Goal: Task Accomplishment & Management: Use online tool/utility

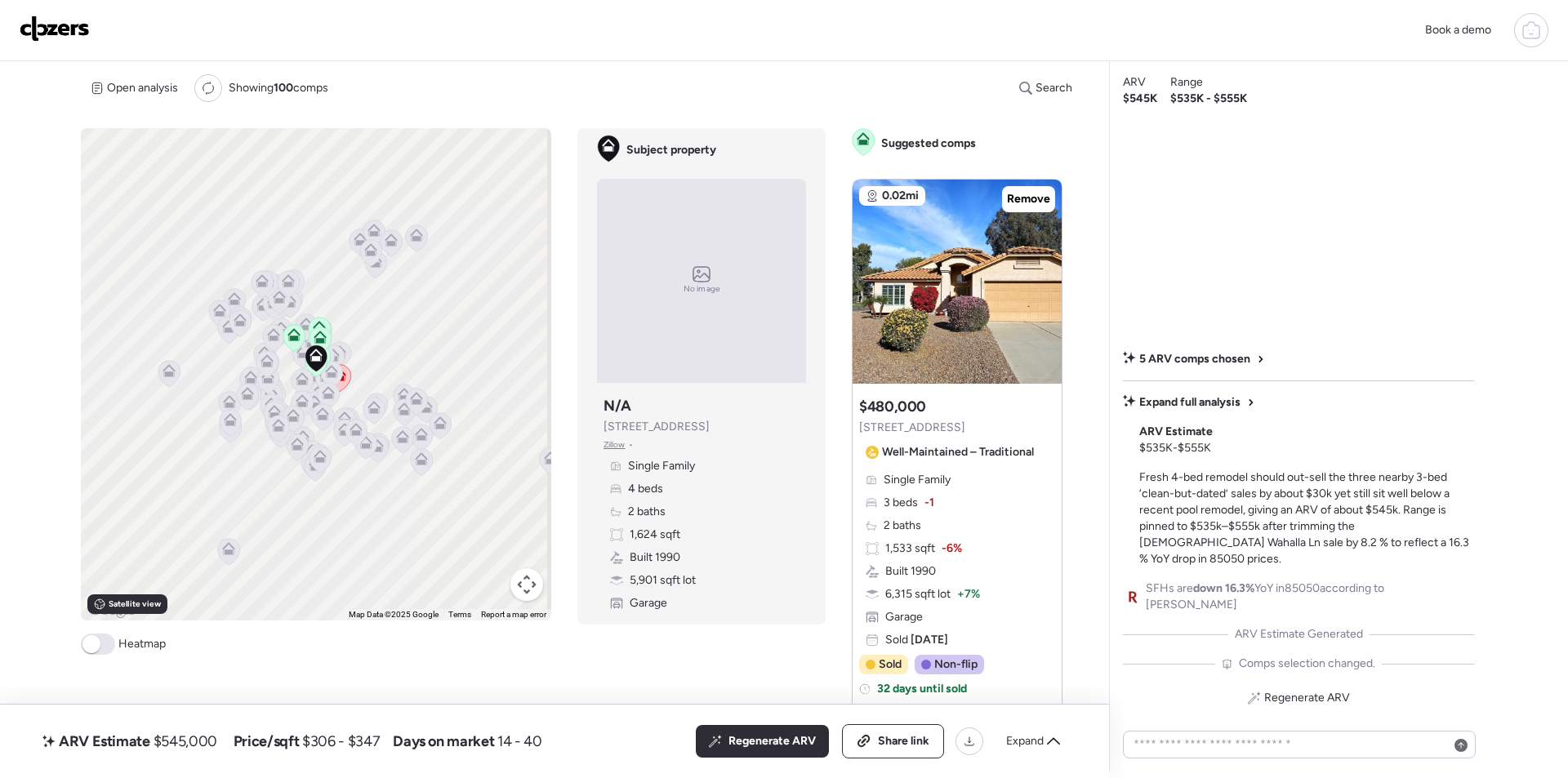
drag, startPoint x: 66, startPoint y: 10, endPoint x: 137, endPoint y: 1, distance: 71.6
click at [71, 10] on div "Book a demo" at bounding box center [784, 30] width 1568 height 61
click at [36, 29] on img at bounding box center [54, 29] width 70 height 26
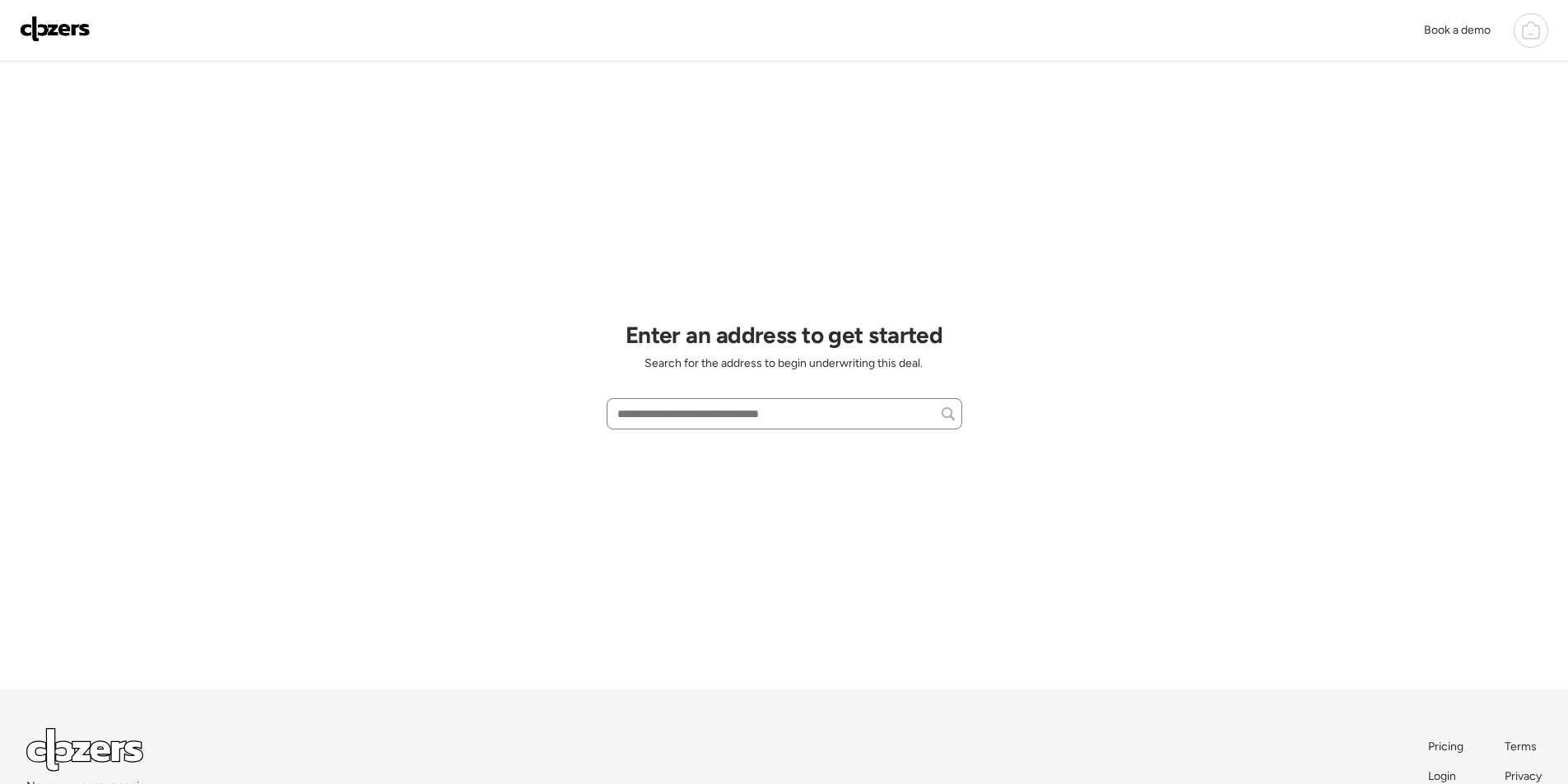
click at [794, 402] on div at bounding box center [784, 413] width 356 height 31
click at [793, 411] on input "text" at bounding box center [784, 413] width 341 height 23
paste input "**********"
click at [684, 444] on span "396 E Tremaine Dr, Chandler, AZ, 85225" at bounding box center [666, 443] width 107 height 16
type input "**********"
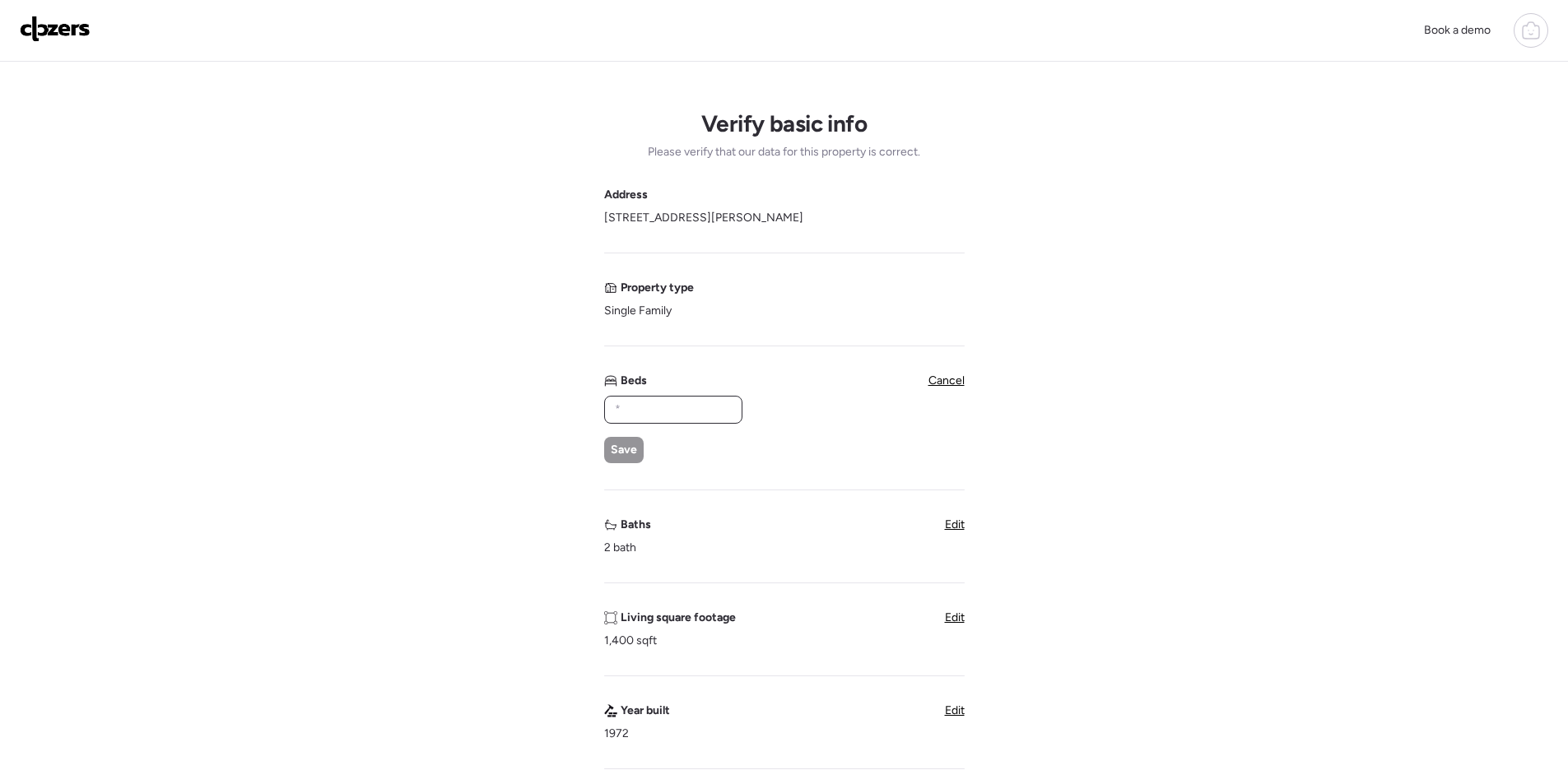
click at [676, 407] on input "text" at bounding box center [673, 409] width 124 height 23
type input "*"
click at [630, 443] on span "Save" at bounding box center [624, 449] width 26 height 16
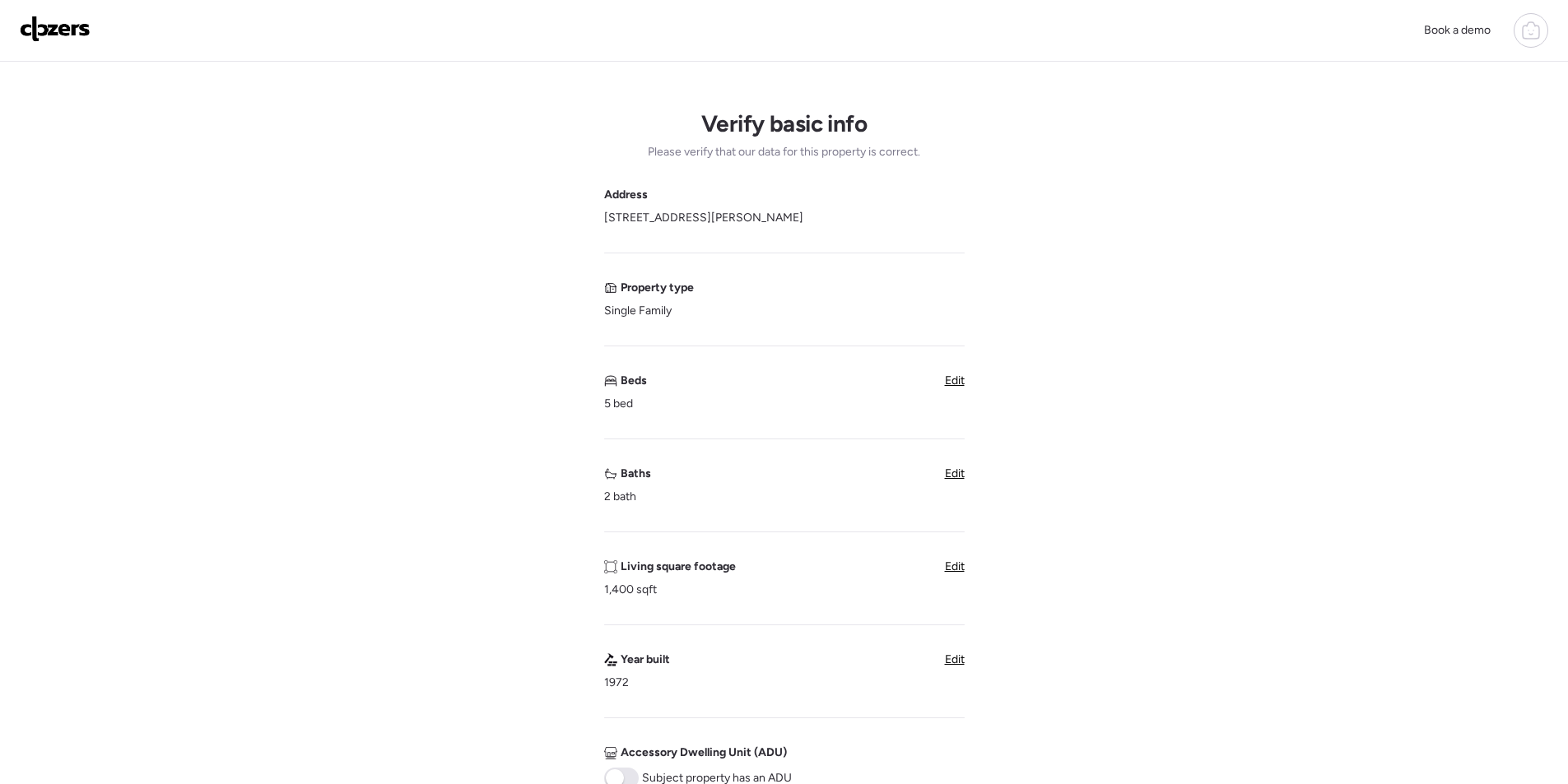
click at [961, 478] on span "Edit" at bounding box center [954, 473] width 20 height 14
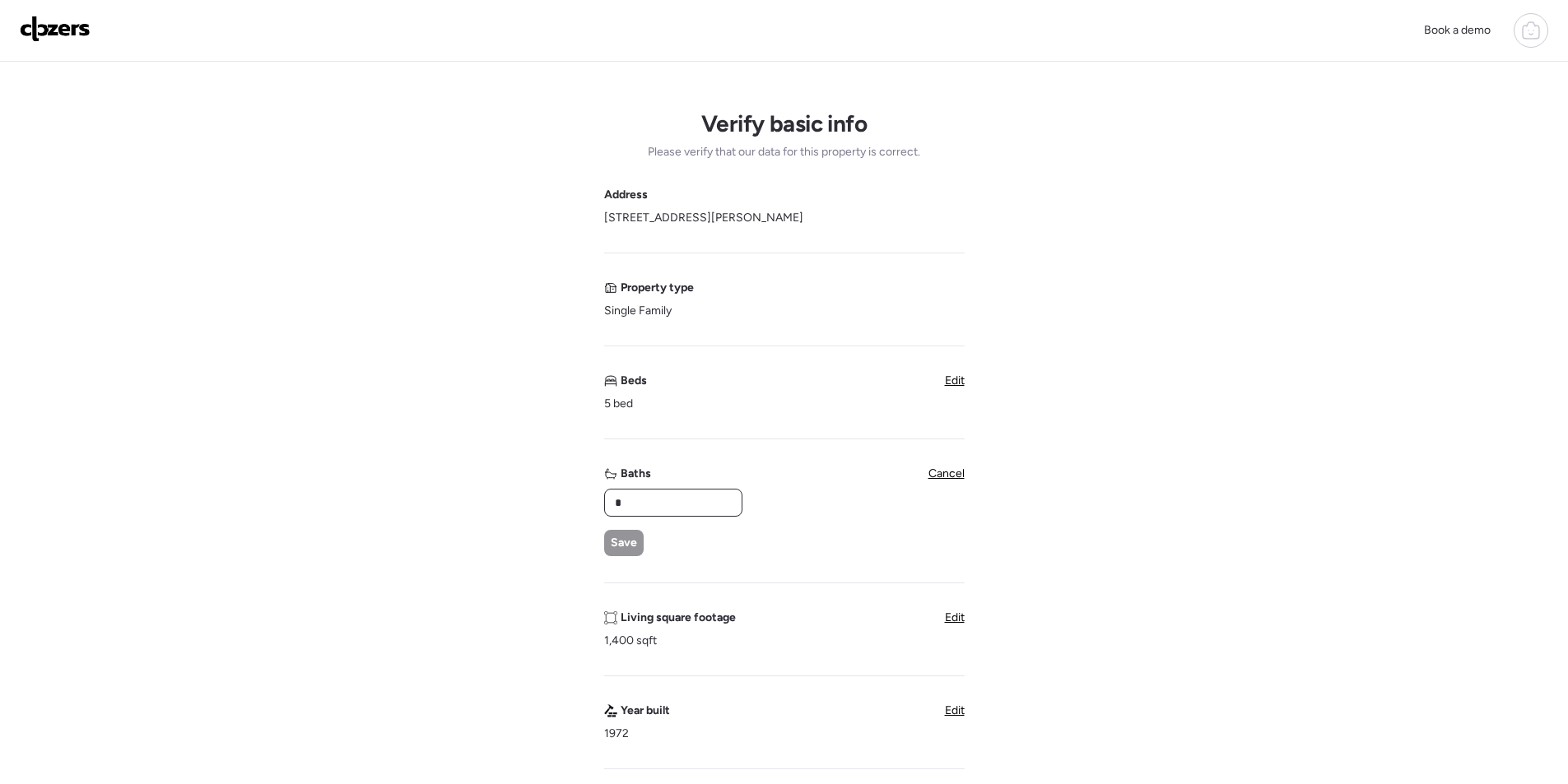
click at [684, 499] on input "*" at bounding box center [673, 503] width 124 height 23
type input "*"
click at [647, 538] on div "* Save" at bounding box center [672, 523] width 137 height 68
click at [622, 546] on span "Save" at bounding box center [624, 542] width 26 height 16
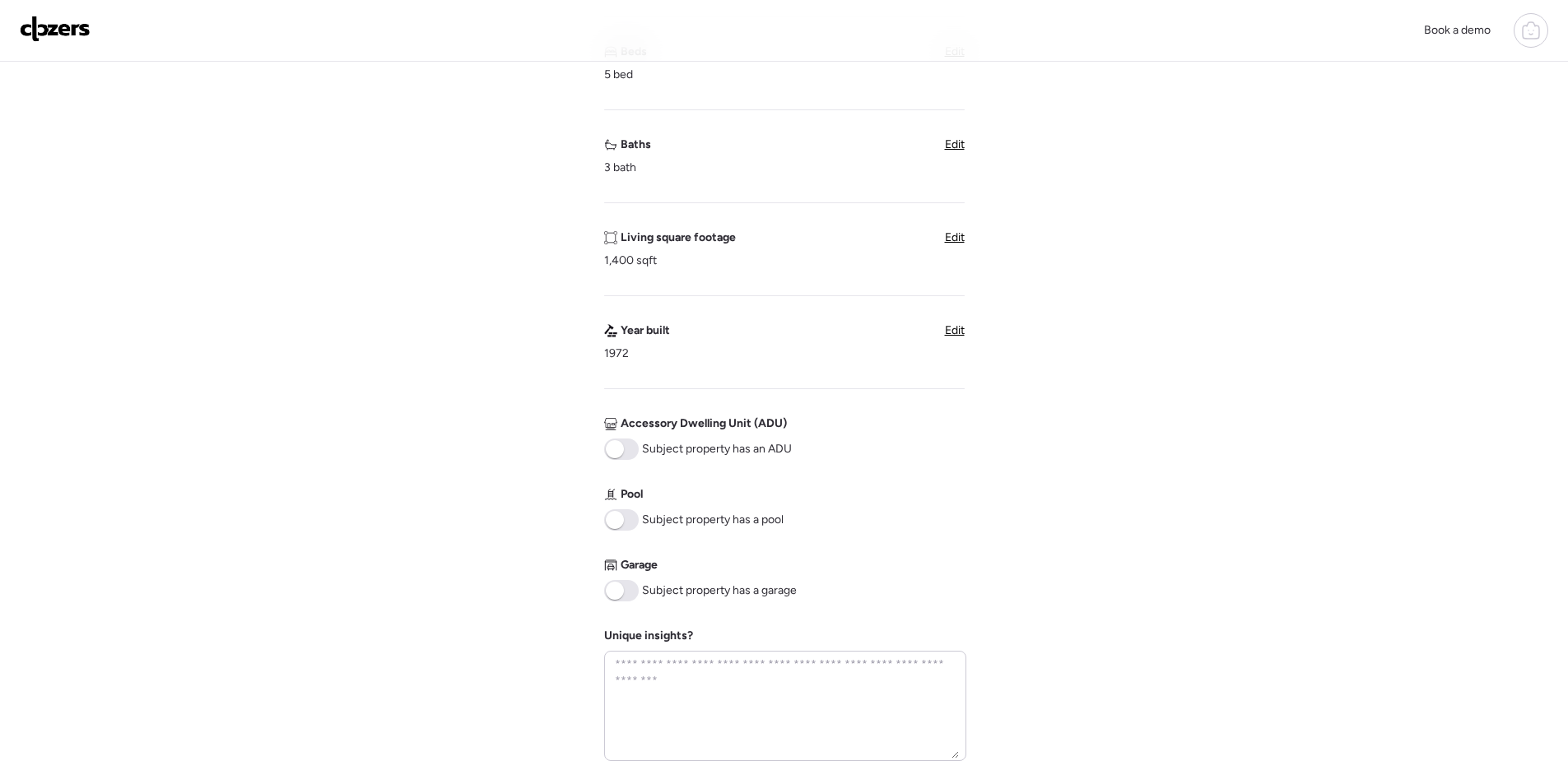
scroll to position [575, 0]
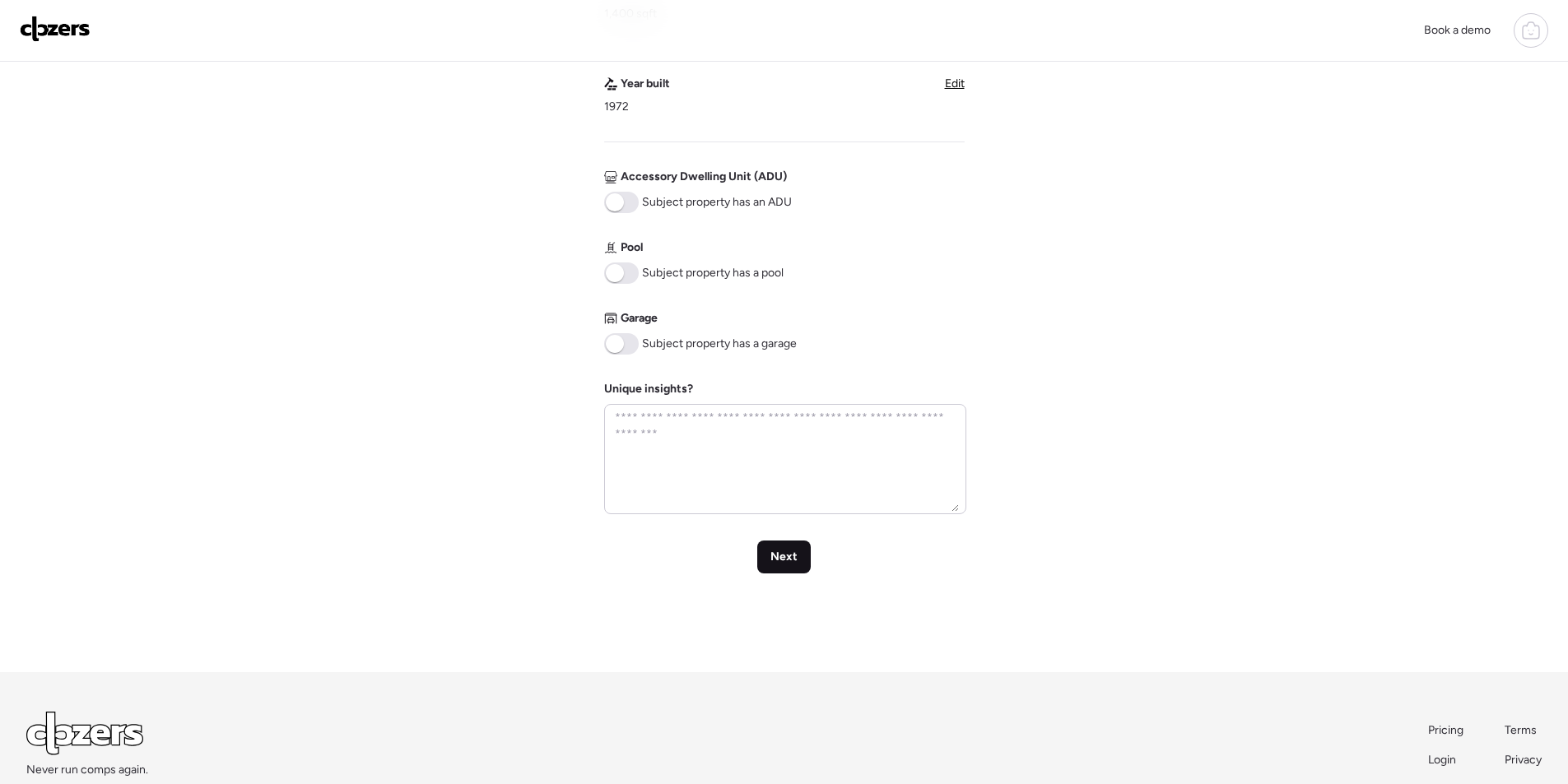
click at [782, 553] on span "Next" at bounding box center [784, 557] width 27 height 16
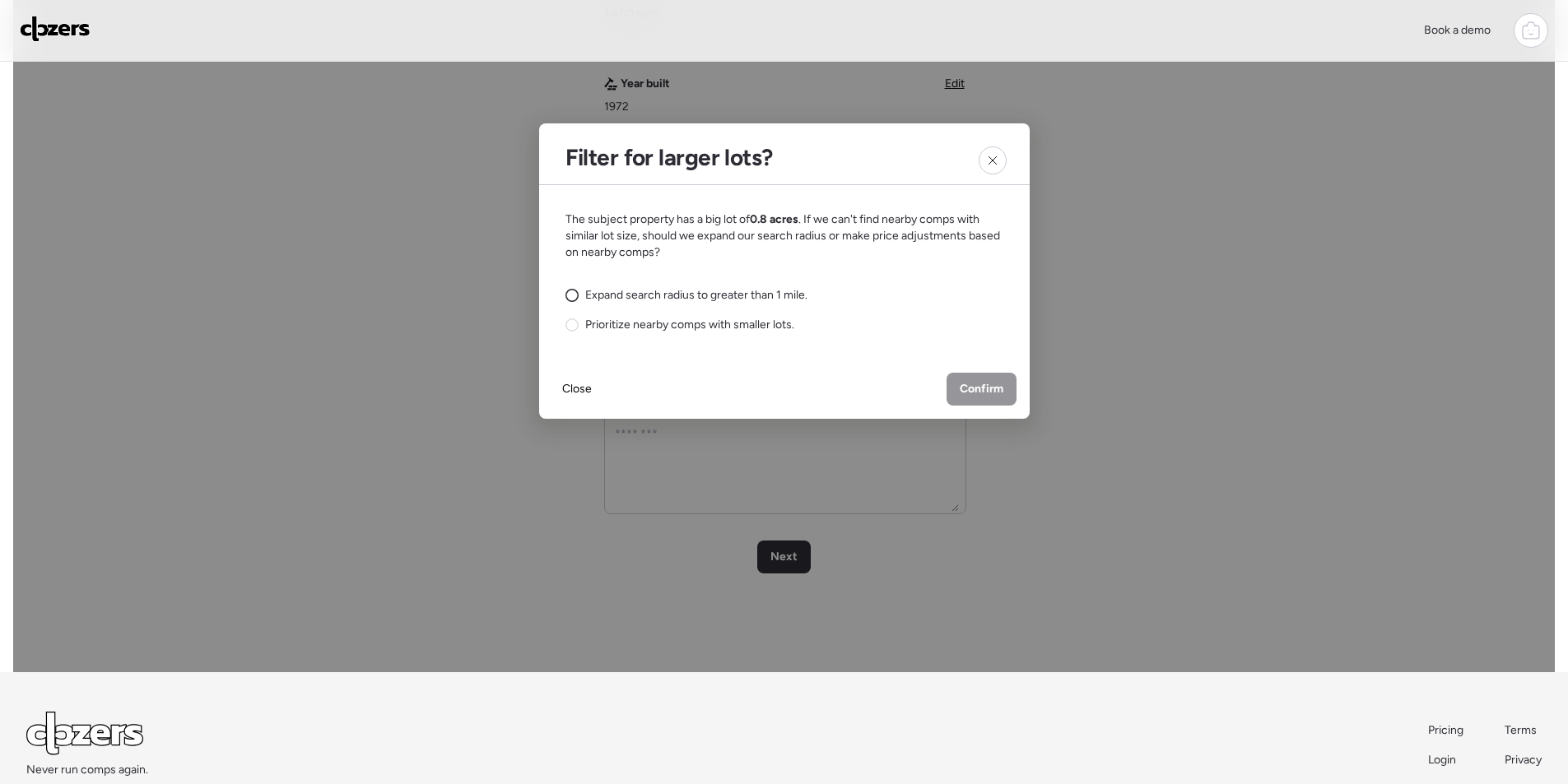
click at [717, 299] on span "Expand search radius to greater than 1 mile." at bounding box center [696, 294] width 222 height 16
click at [992, 383] on span "Confirm" at bounding box center [982, 389] width 43 height 16
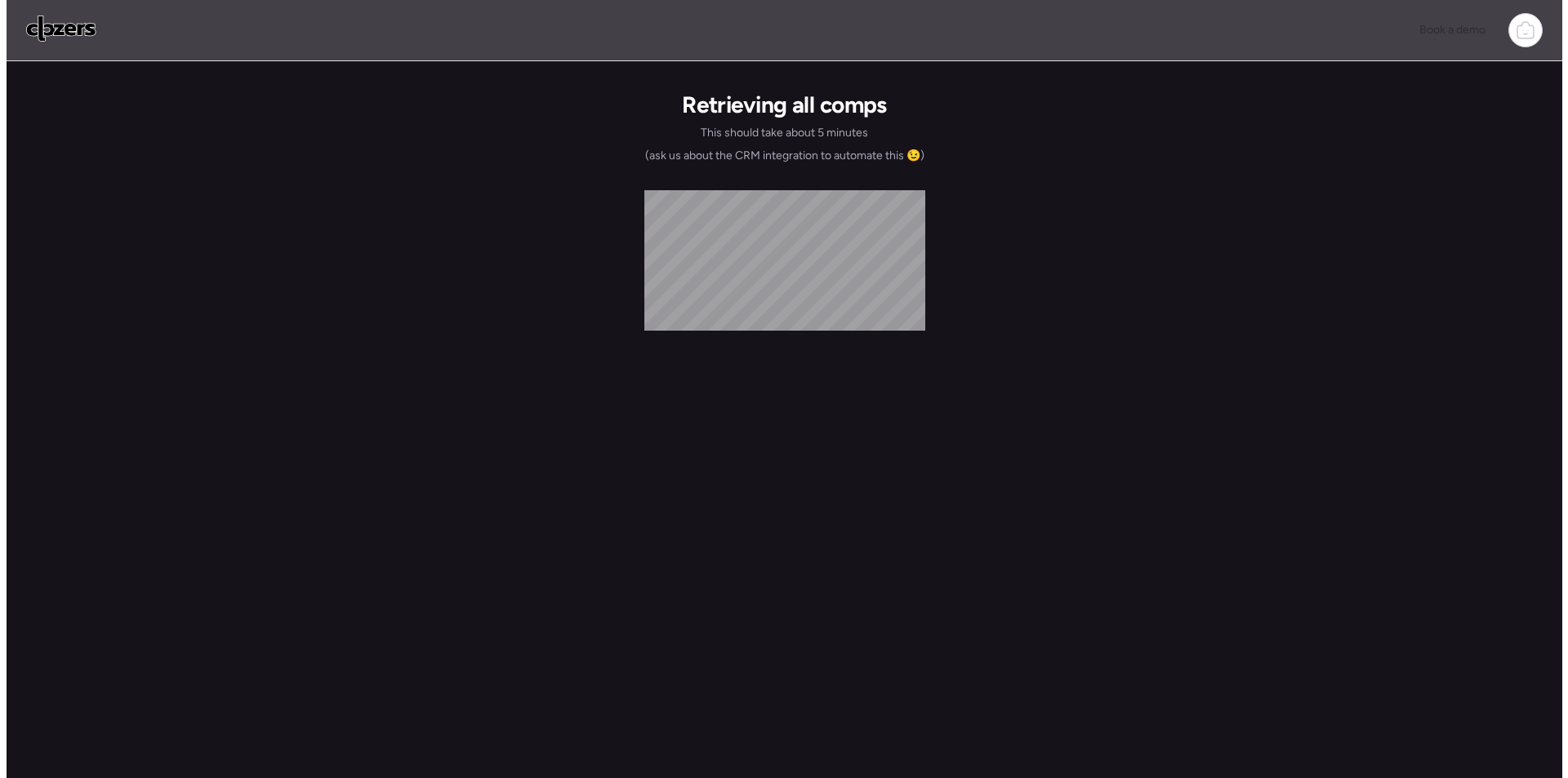
scroll to position [0, 0]
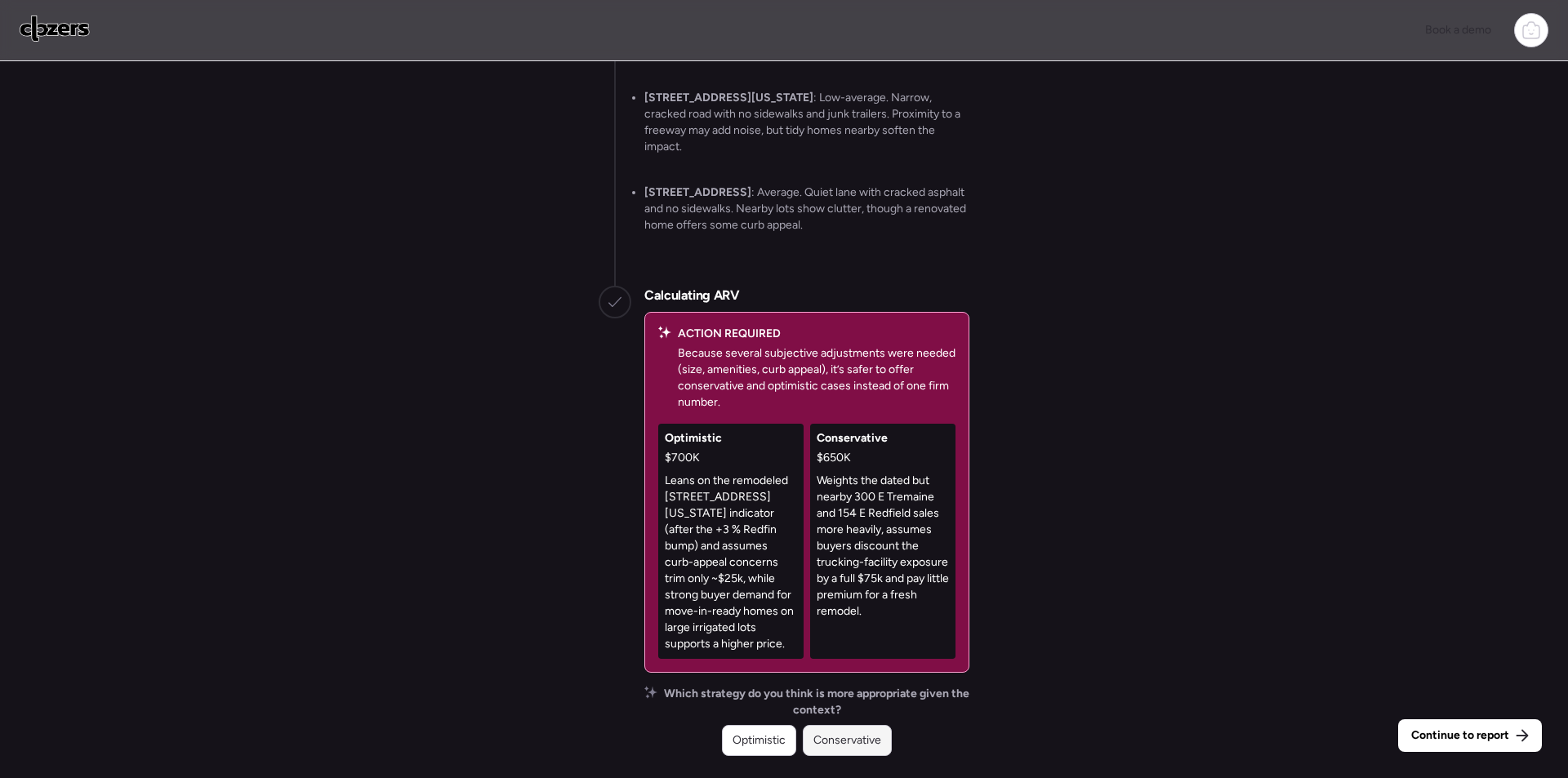
click at [831, 743] on span "Conservative" at bounding box center [848, 740] width 67 height 16
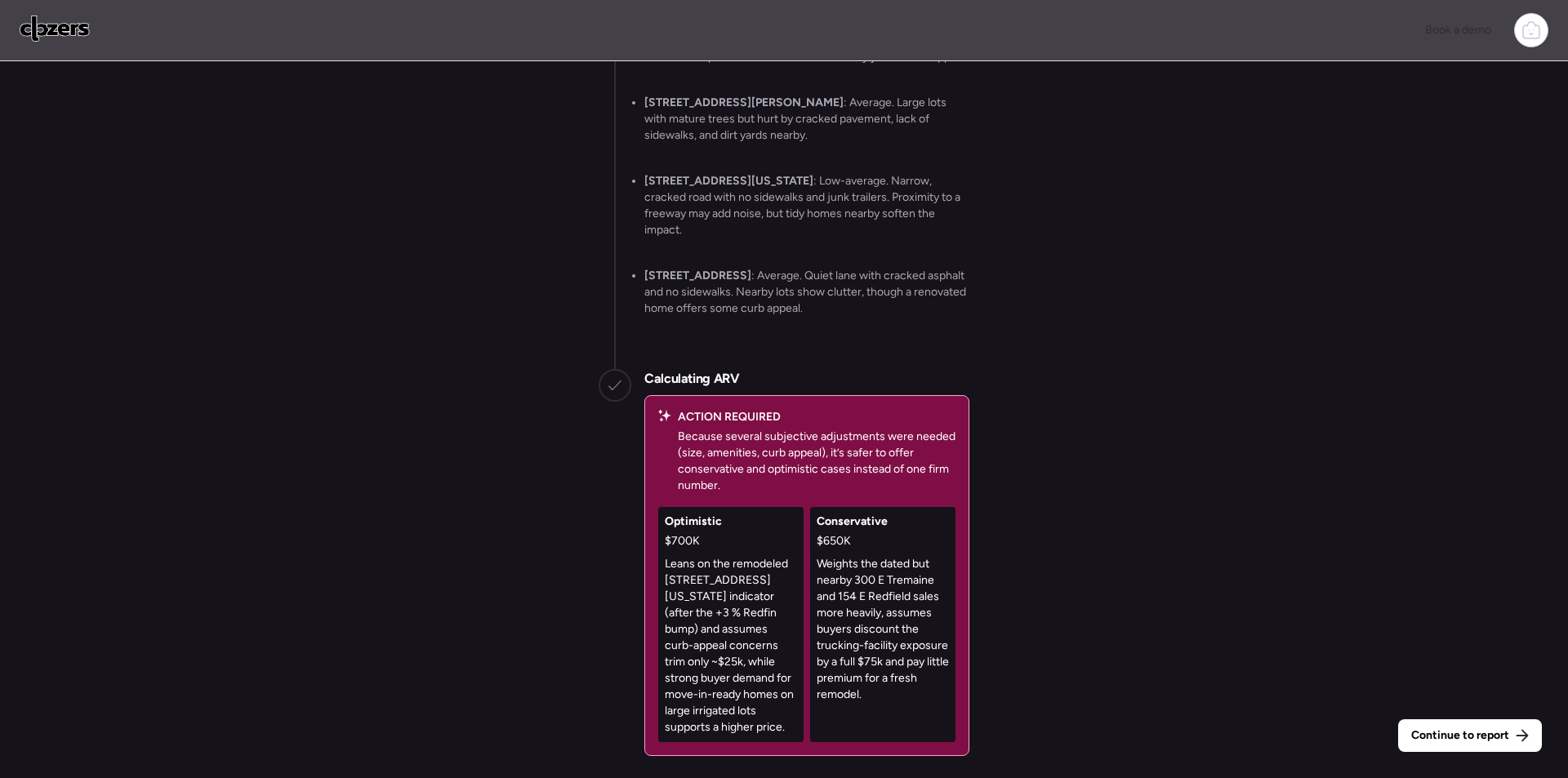
click at [1480, 752] on div "Continue to report Gathering all comps... I found 100 possible comps near 396 E…" at bounding box center [784, 421] width 1568 height 721
click at [1472, 742] on span "Continue to report" at bounding box center [1460, 735] width 98 height 16
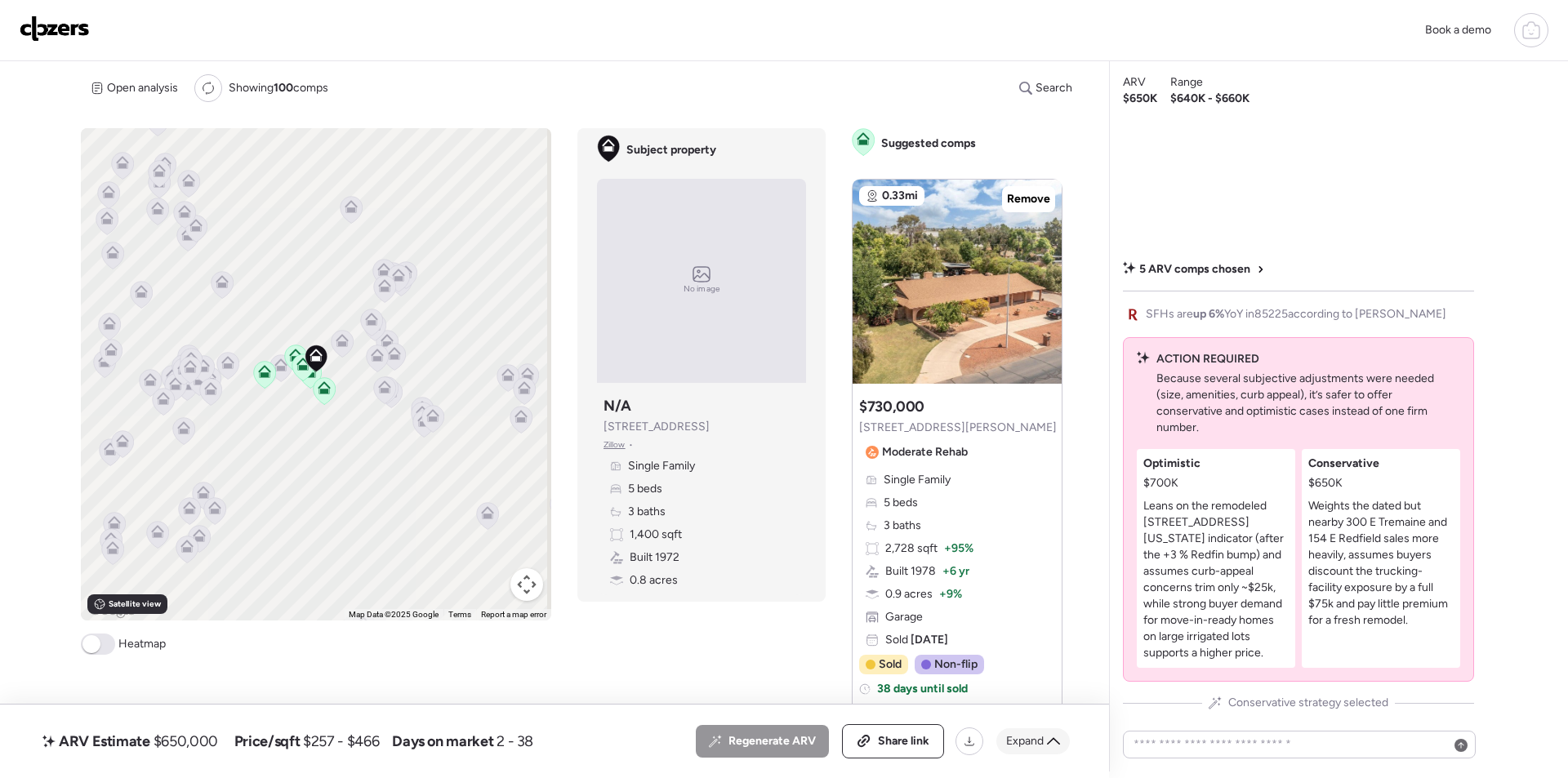
click at [1038, 737] on span "Expand" at bounding box center [1025, 741] width 37 height 16
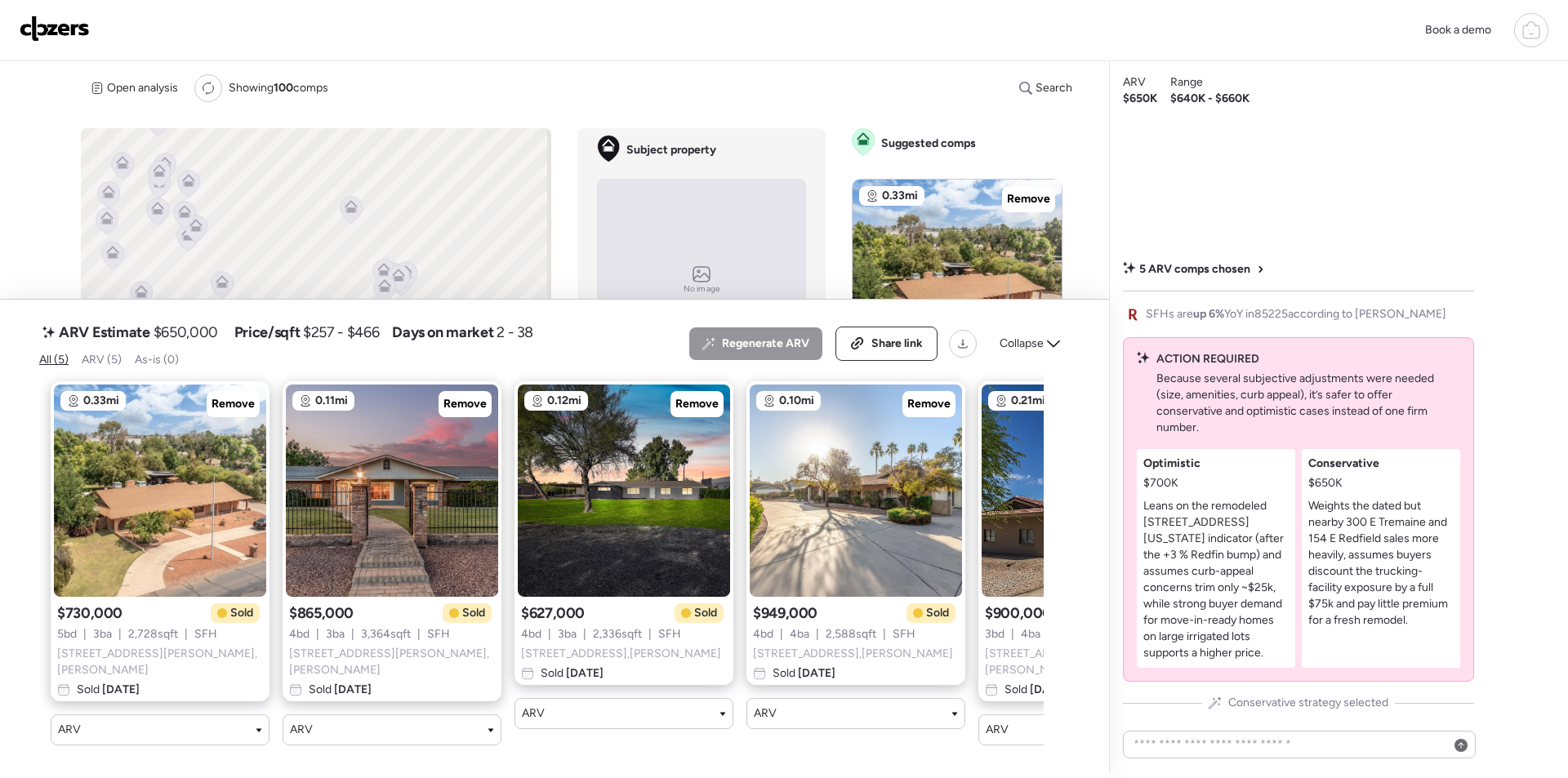
scroll to position [0, 169]
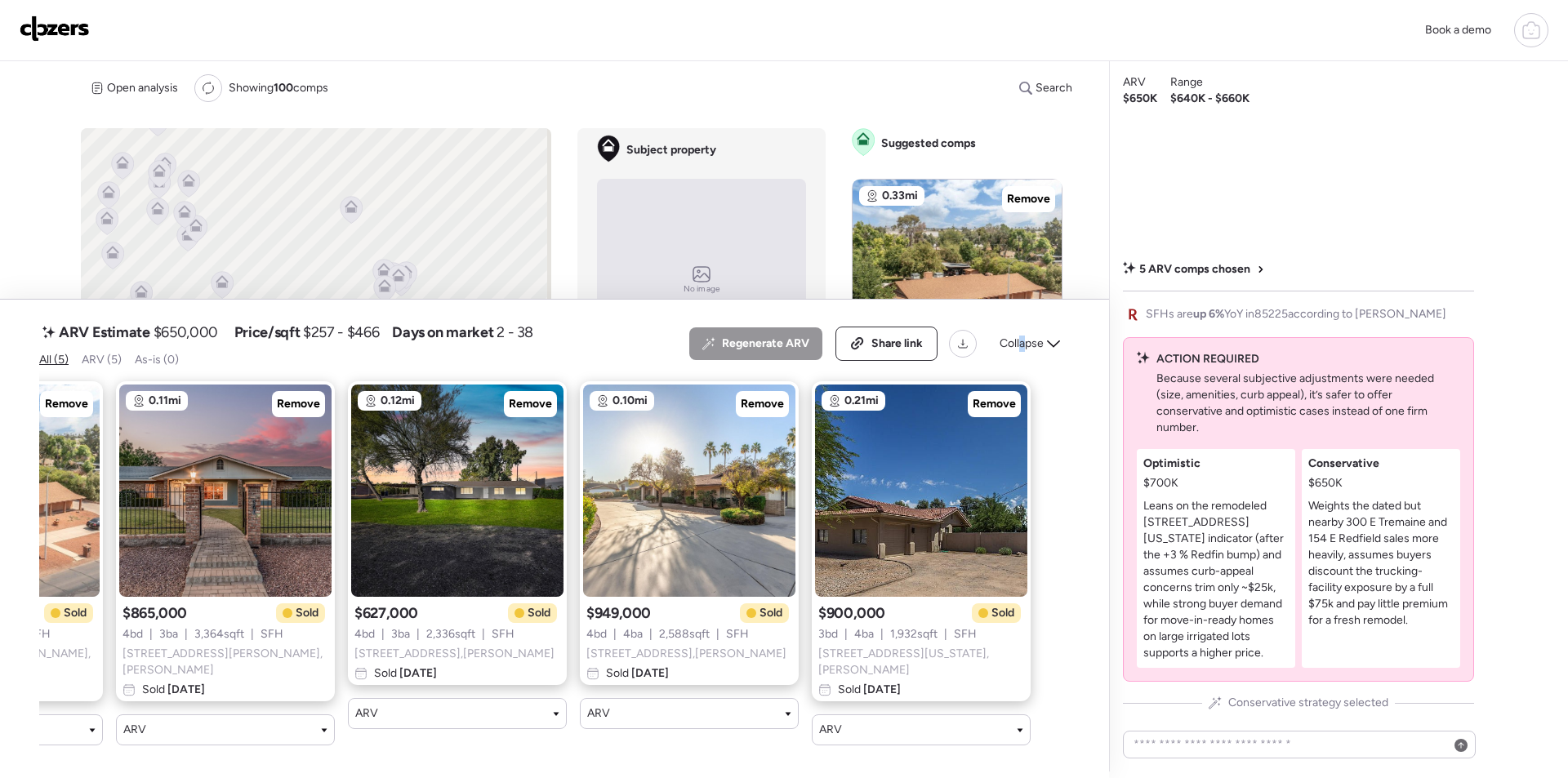
click at [1023, 352] on span "Collapse" at bounding box center [1021, 343] width 44 height 16
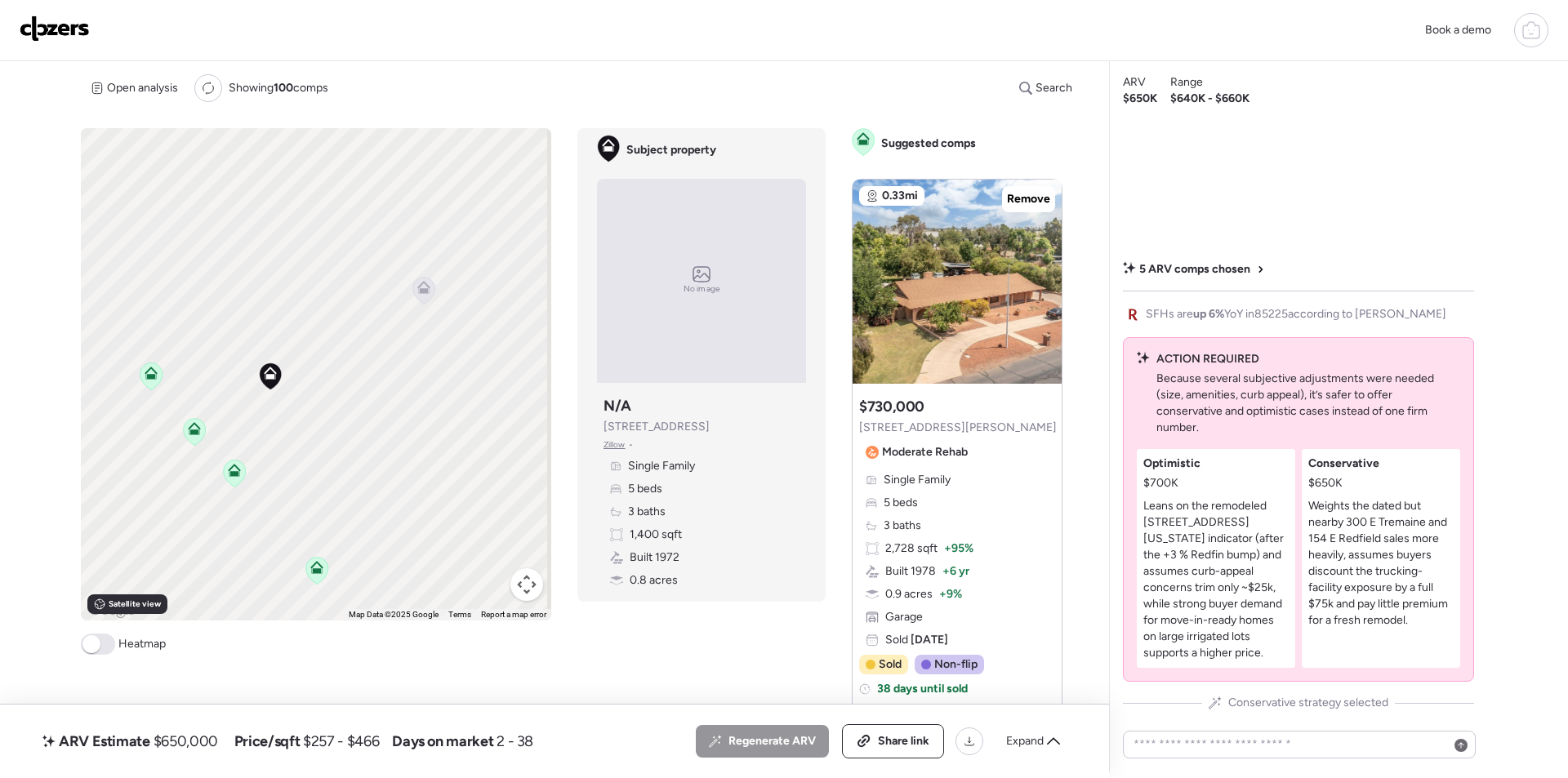
click at [173, 741] on span "$650,000" at bounding box center [185, 741] width 65 height 20
copy span "650,000"
drag, startPoint x: 912, startPoint y: 748, endPoint x: 927, endPoint y: 755, distance: 16.6
click at [914, 748] on span "Share link" at bounding box center [903, 741] width 52 height 16
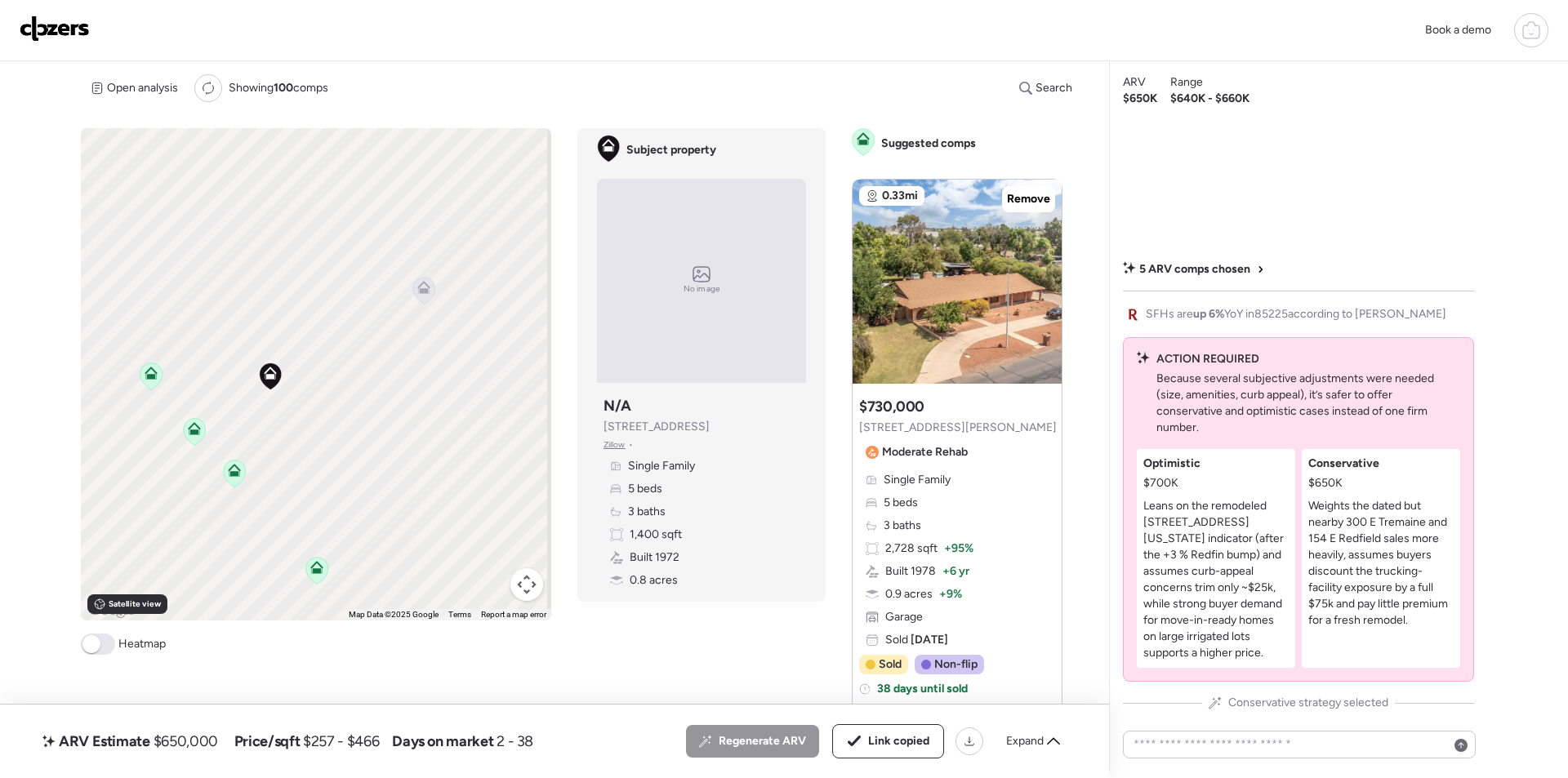
click at [65, 25] on img at bounding box center [54, 29] width 70 height 26
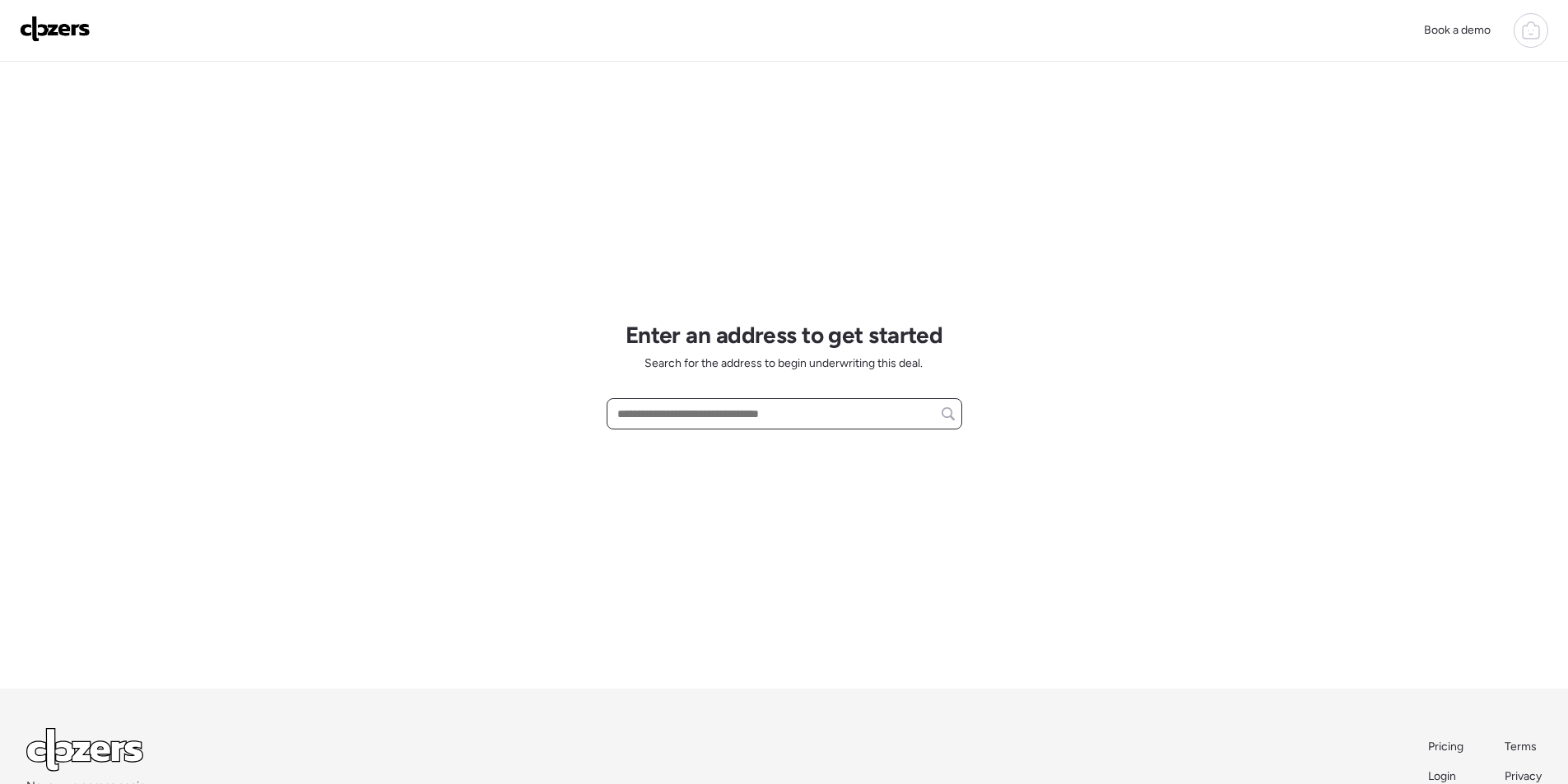
click at [681, 414] on input "text" at bounding box center [784, 413] width 341 height 23
paste input "**********"
click at [683, 442] on span "[STREET_ADDRESS][PERSON_NAME]" at bounding box center [713, 443] width 199 height 16
type input "**********"
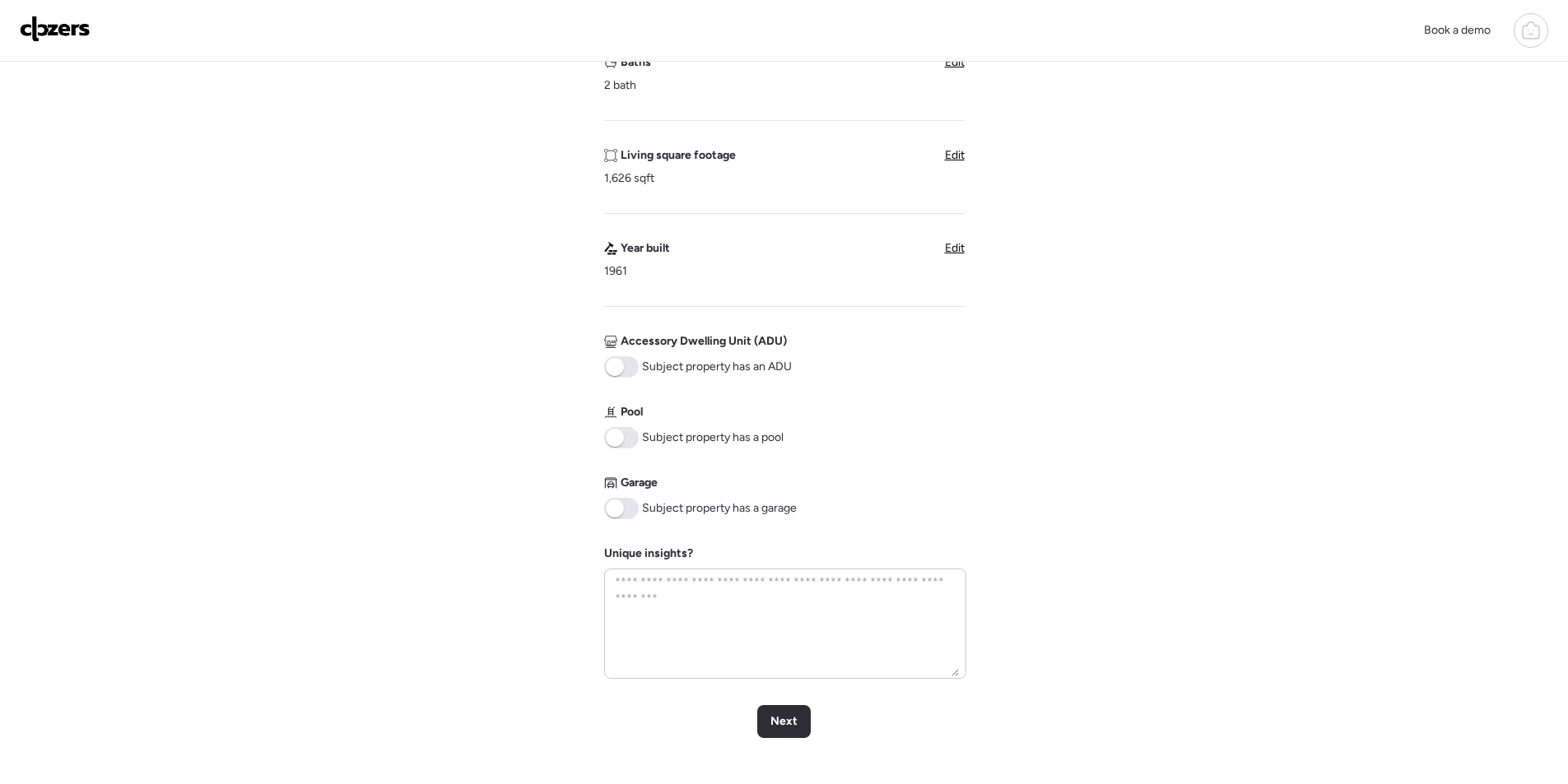
scroll to position [668, 0]
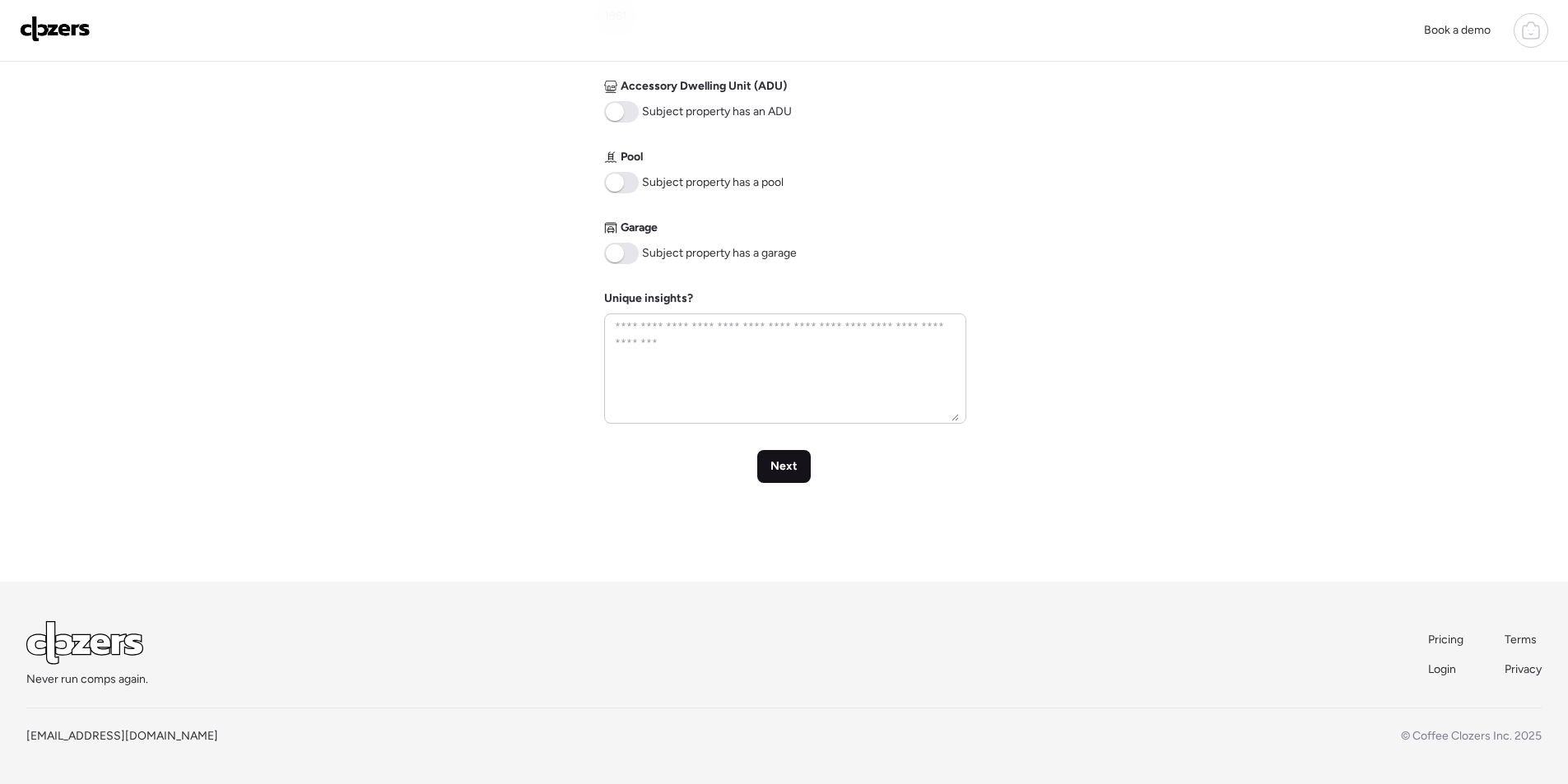
click at [782, 467] on span "Next" at bounding box center [784, 466] width 27 height 16
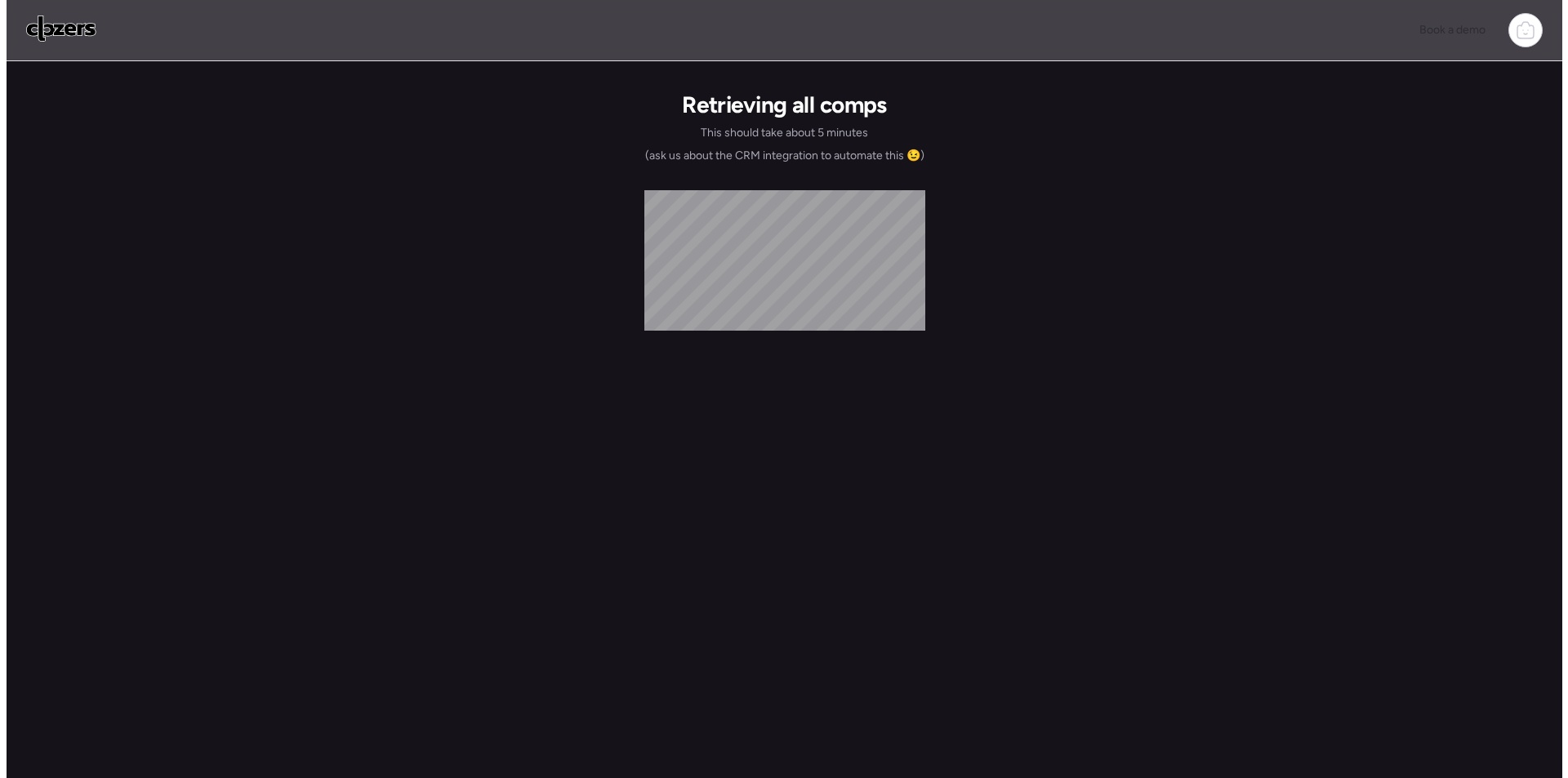
scroll to position [0, 0]
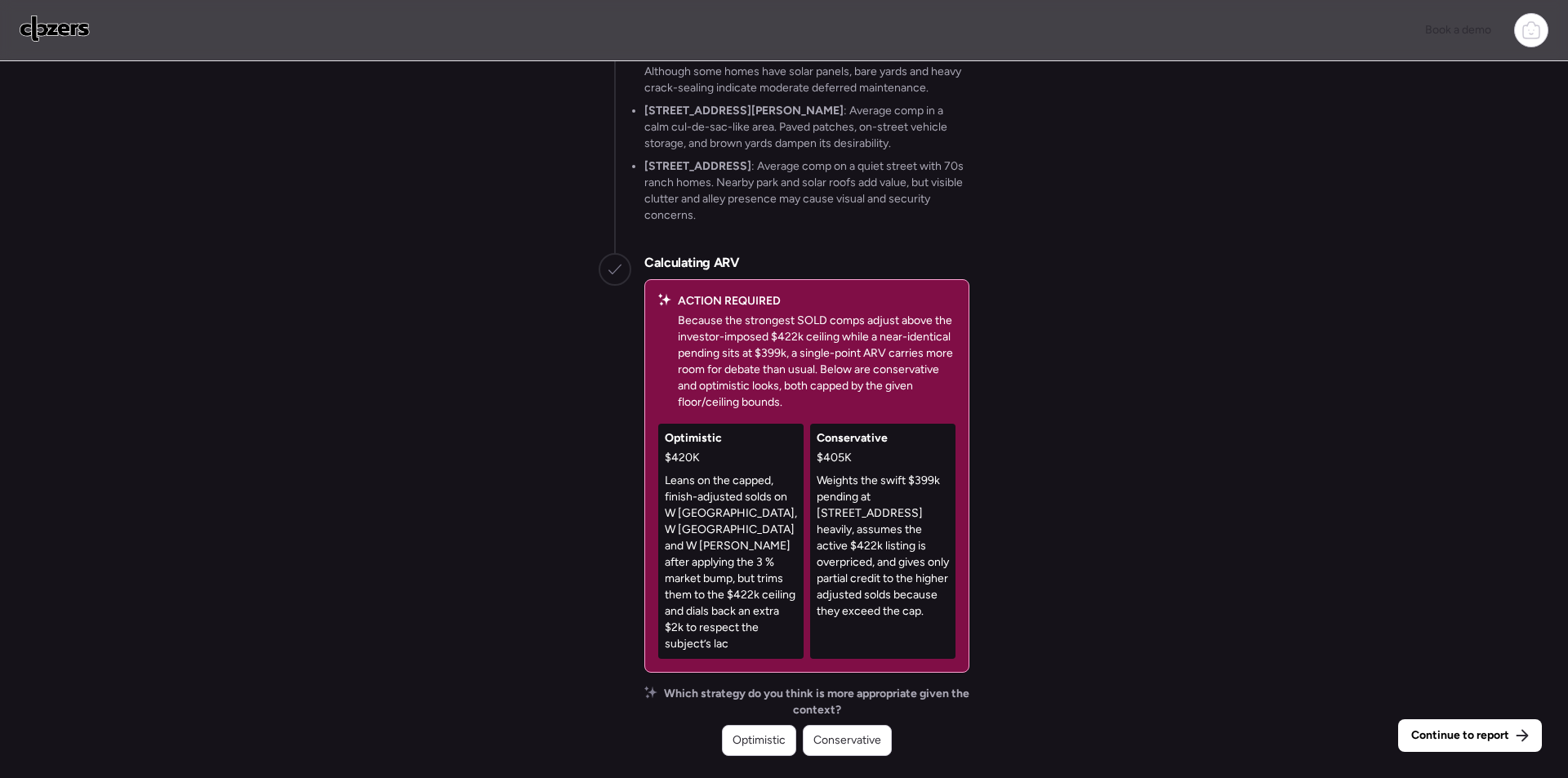
click at [853, 724] on div "Which strategy do you think is more appropriate given the context? Optimistic C…" at bounding box center [806, 720] width 325 height 70
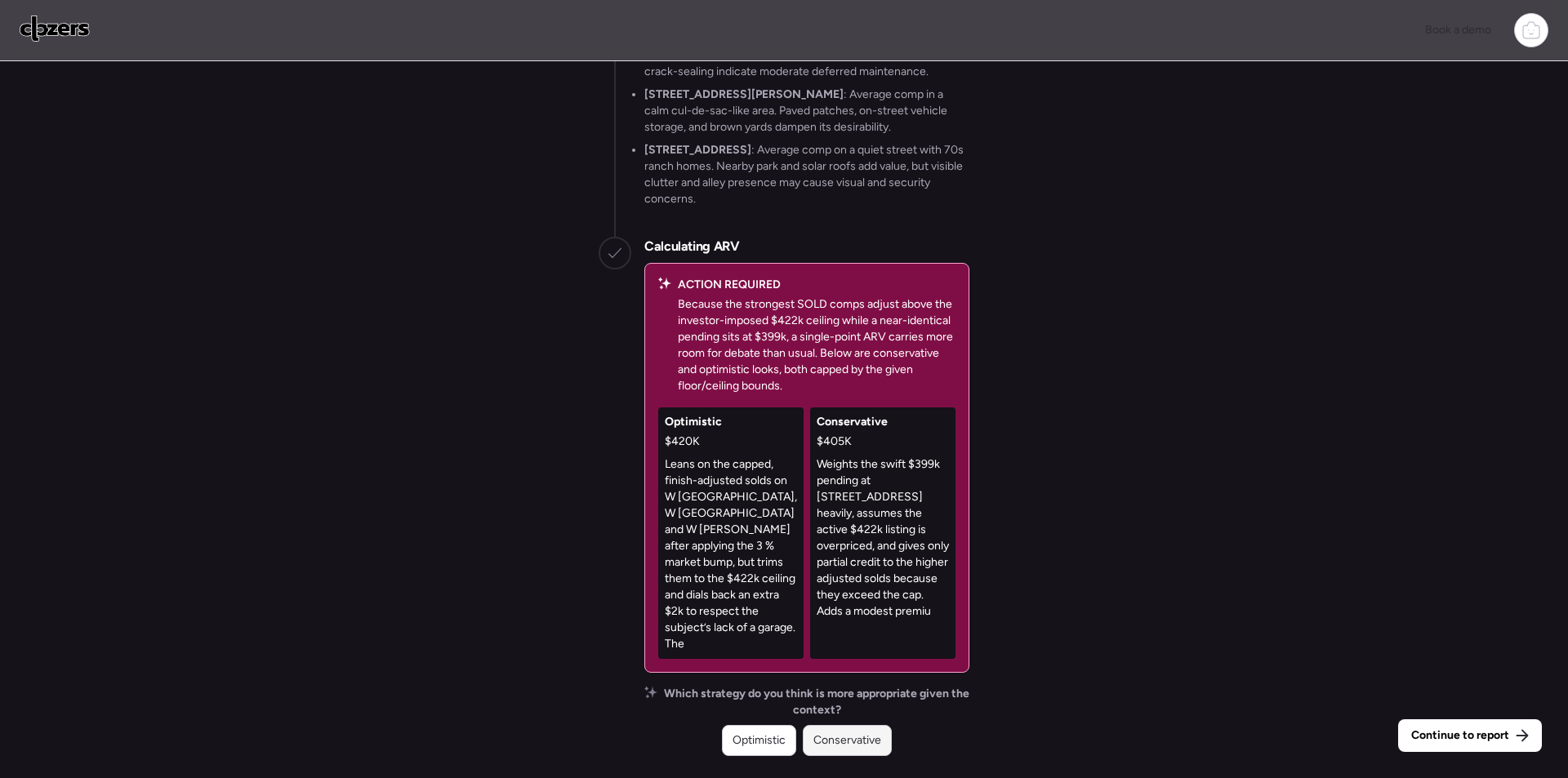
click at [863, 737] on span "Conservative" at bounding box center [848, 740] width 67 height 16
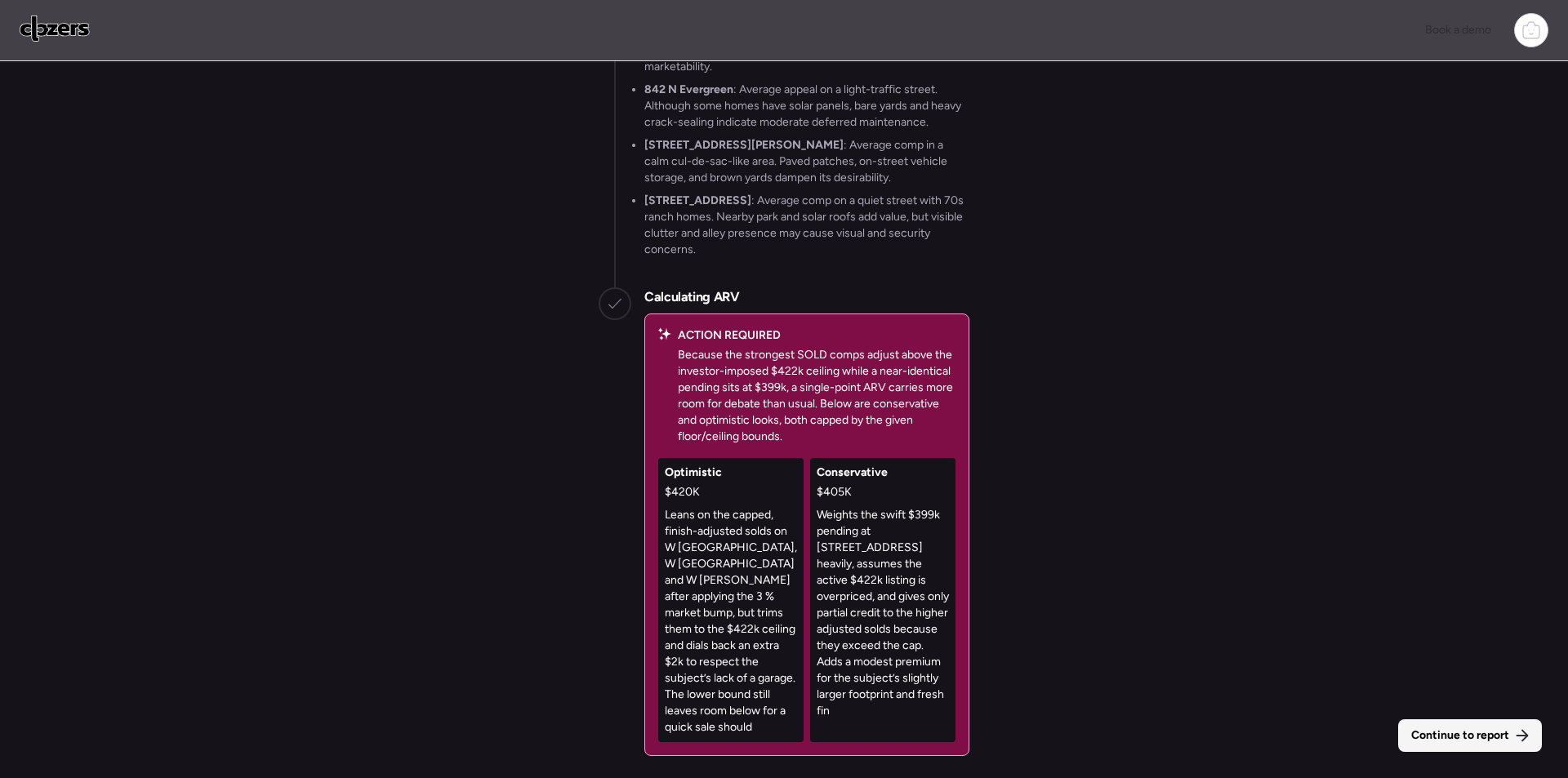
click at [1437, 737] on span "Continue to report" at bounding box center [1460, 735] width 98 height 16
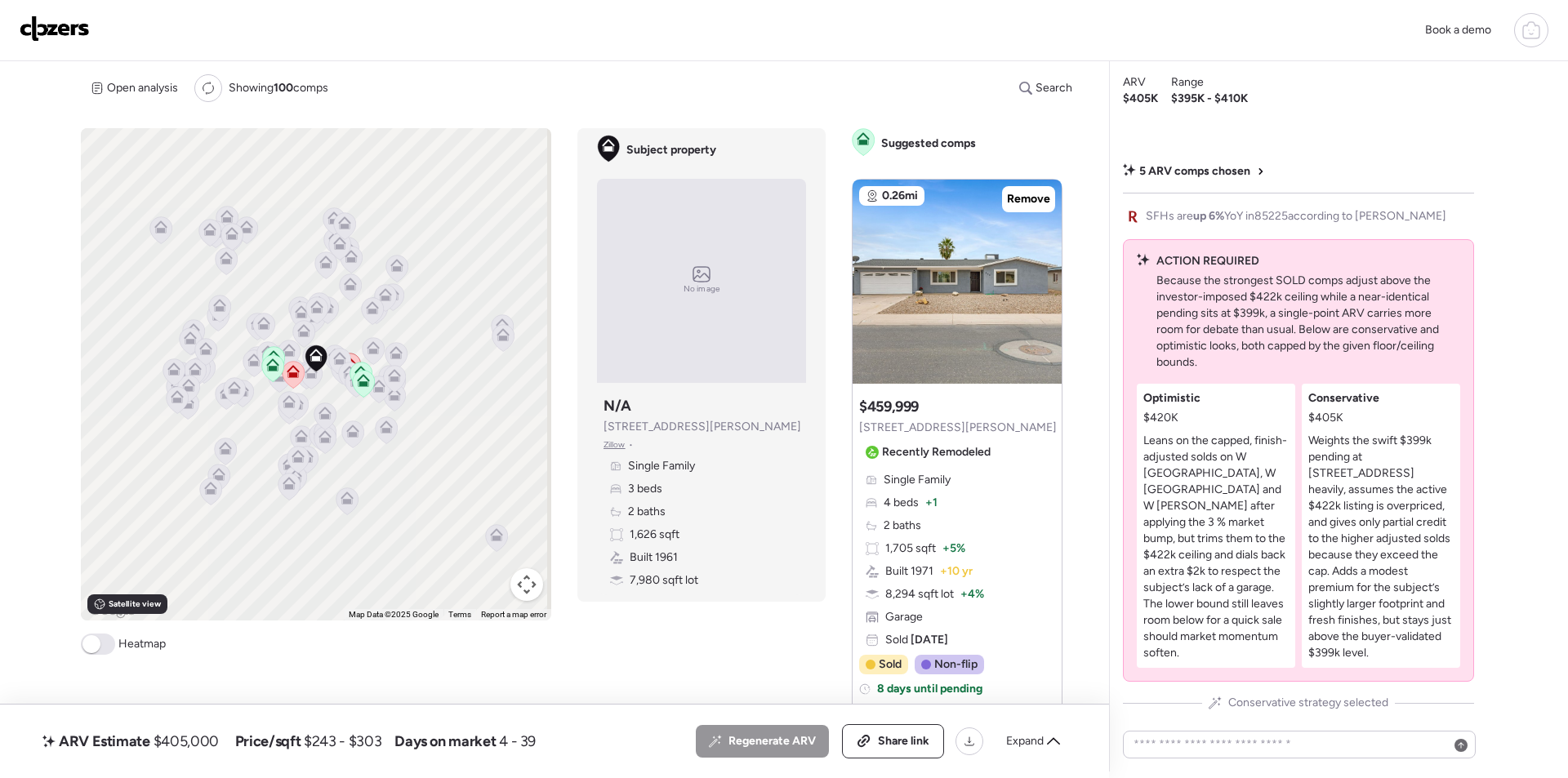
click at [1020, 749] on div "Expand" at bounding box center [1033, 741] width 73 height 26
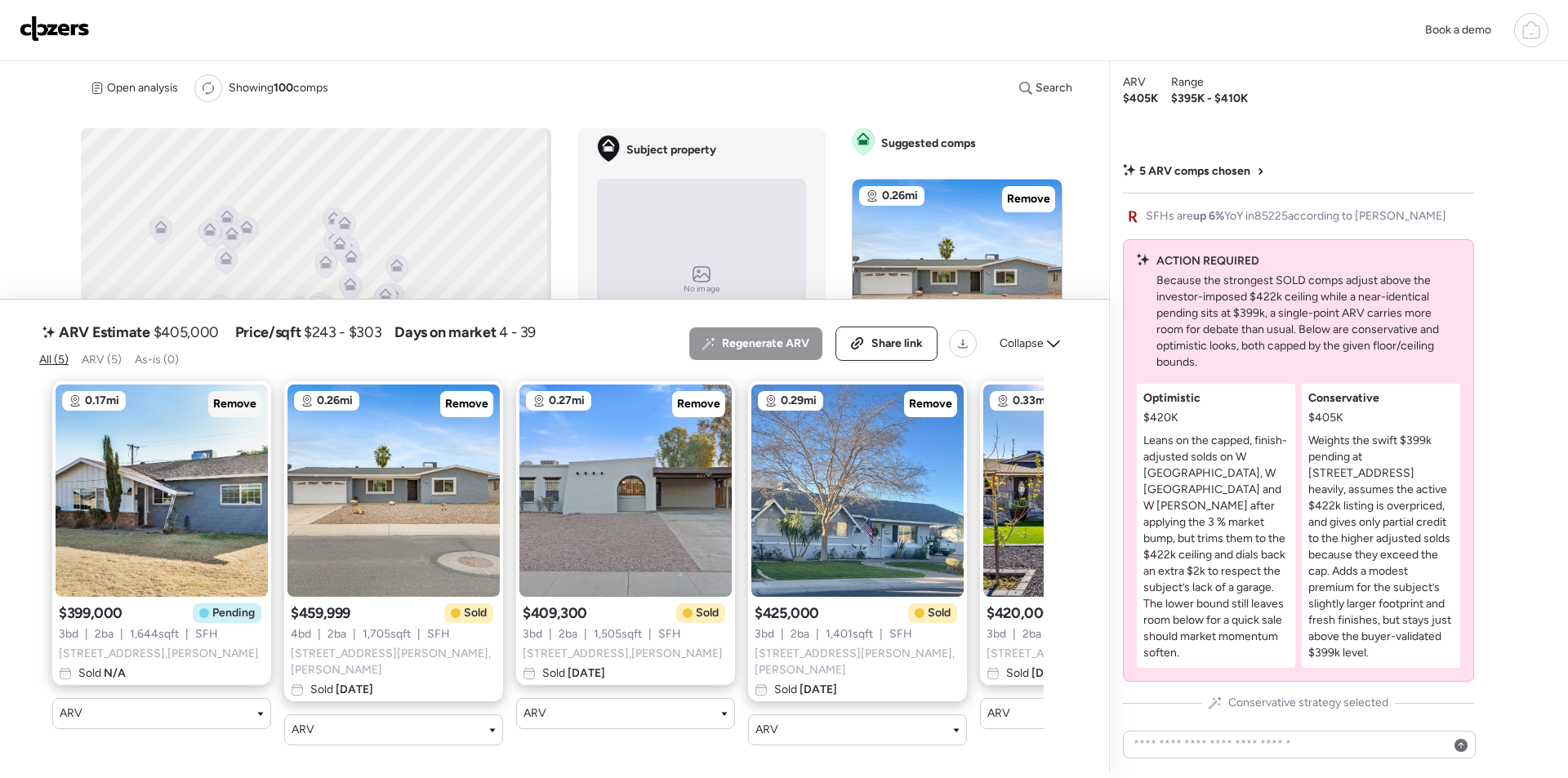
click at [225, 401] on span "Remove" at bounding box center [235, 404] width 43 height 16
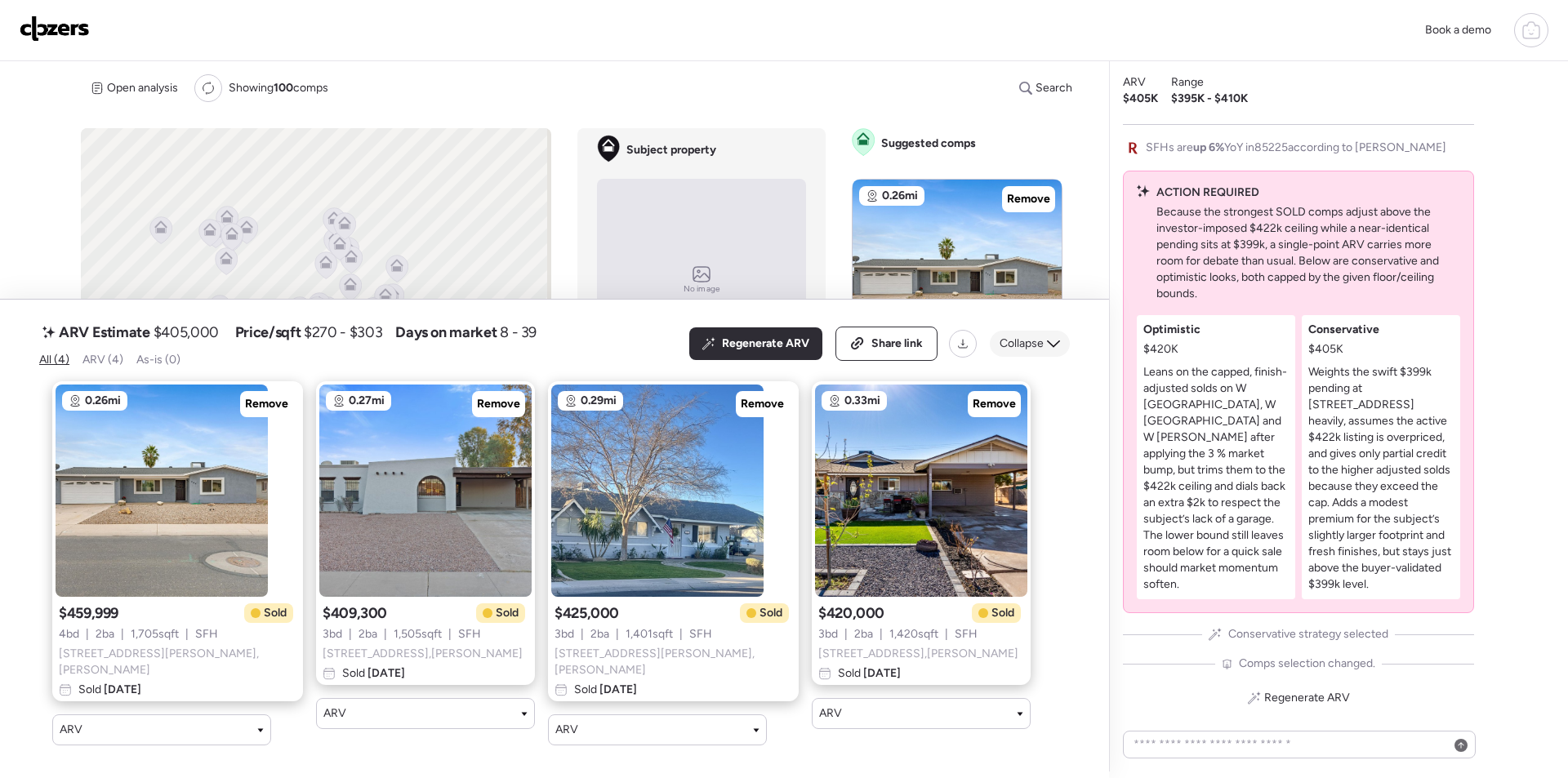
click at [1042, 357] on div "Collapse" at bounding box center [1029, 344] width 80 height 26
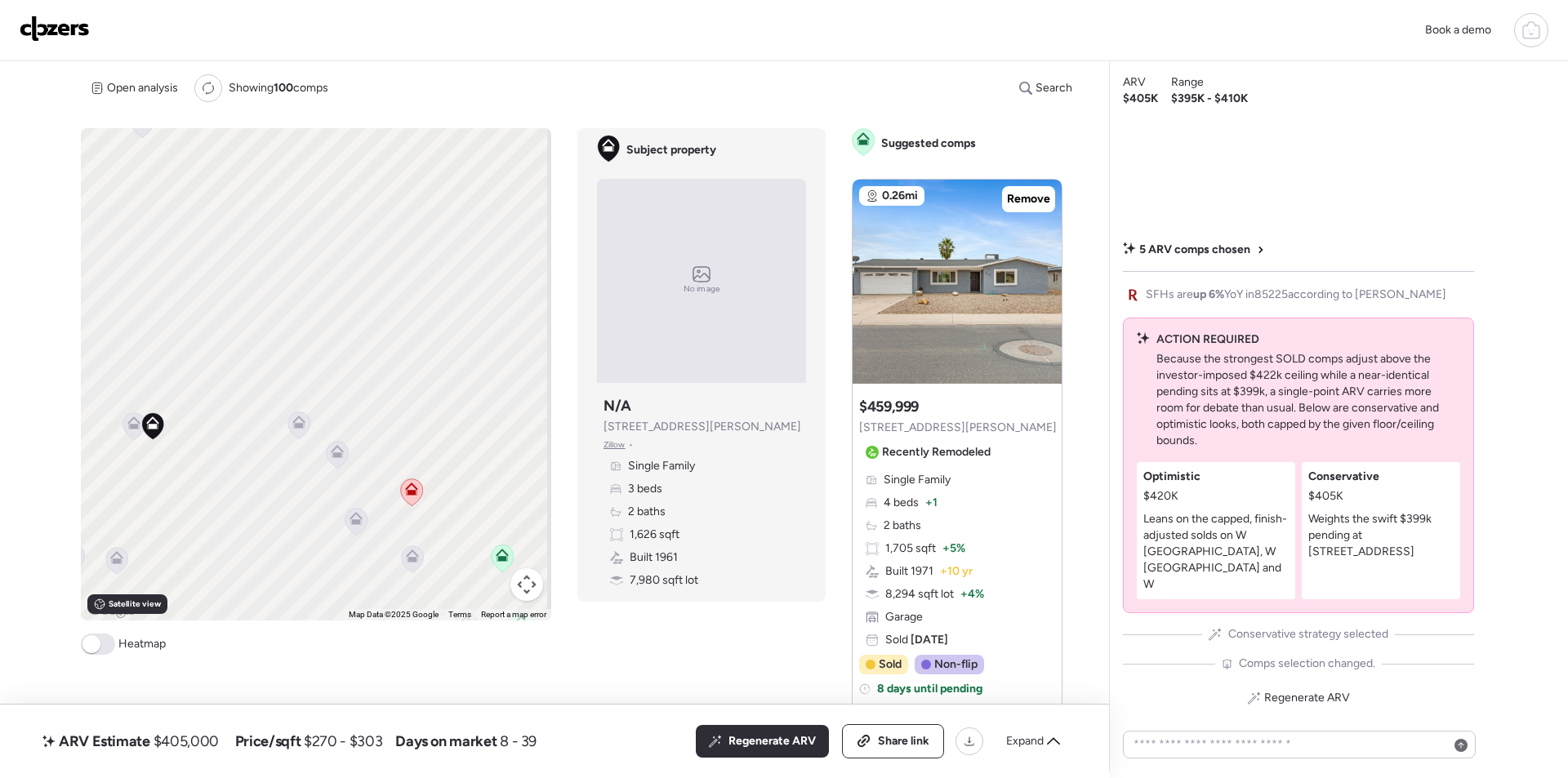
click at [133, 424] on icon at bounding box center [134, 423] width 13 height 13
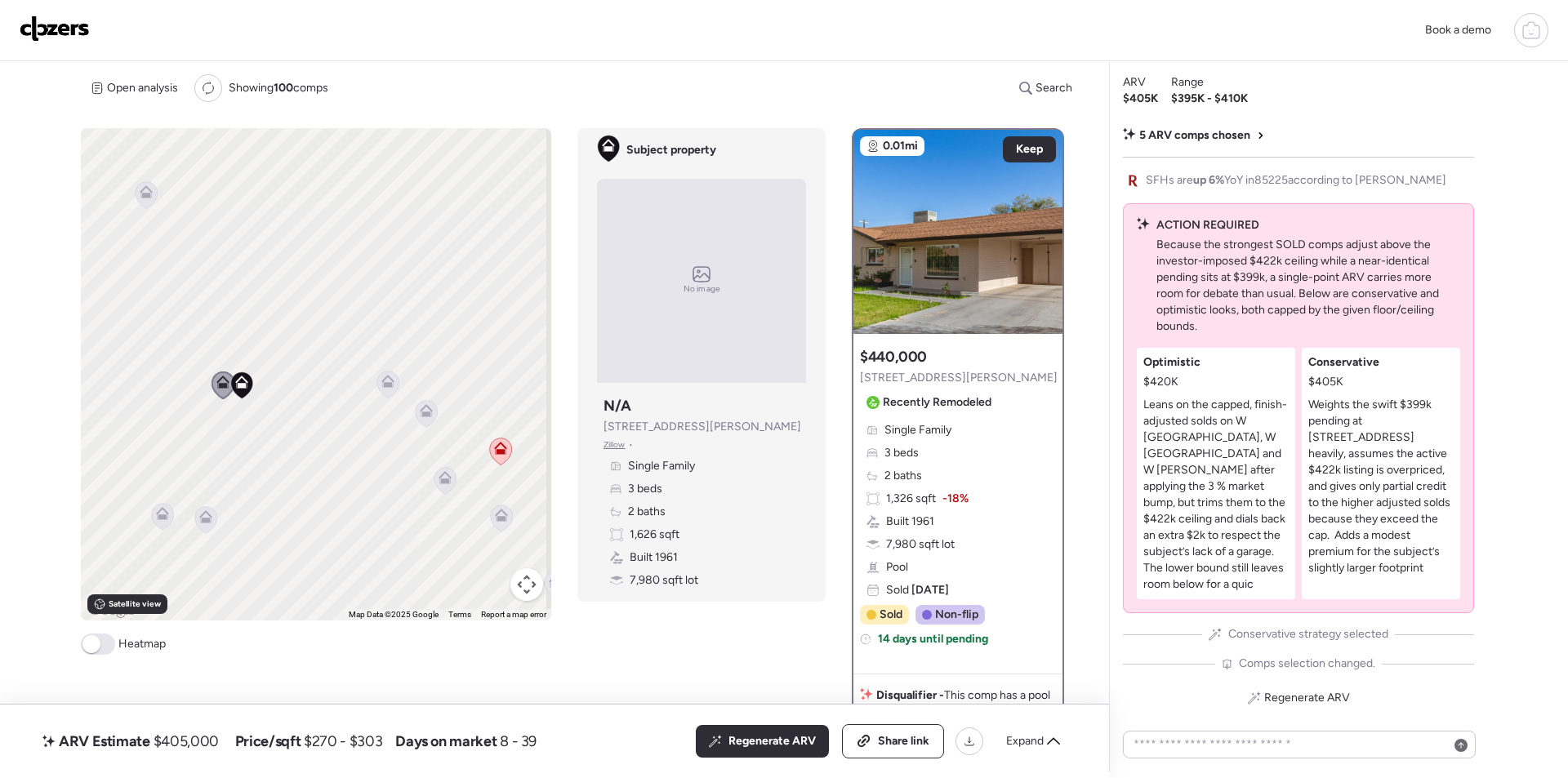
drag, startPoint x: 245, startPoint y: 515, endPoint x: 345, endPoint y: 450, distance: 119.3
click at [336, 469] on div "To activate drag with keyboard, press Alt + Enter. Once in keyboard drag state,…" at bounding box center [316, 374] width 470 height 492
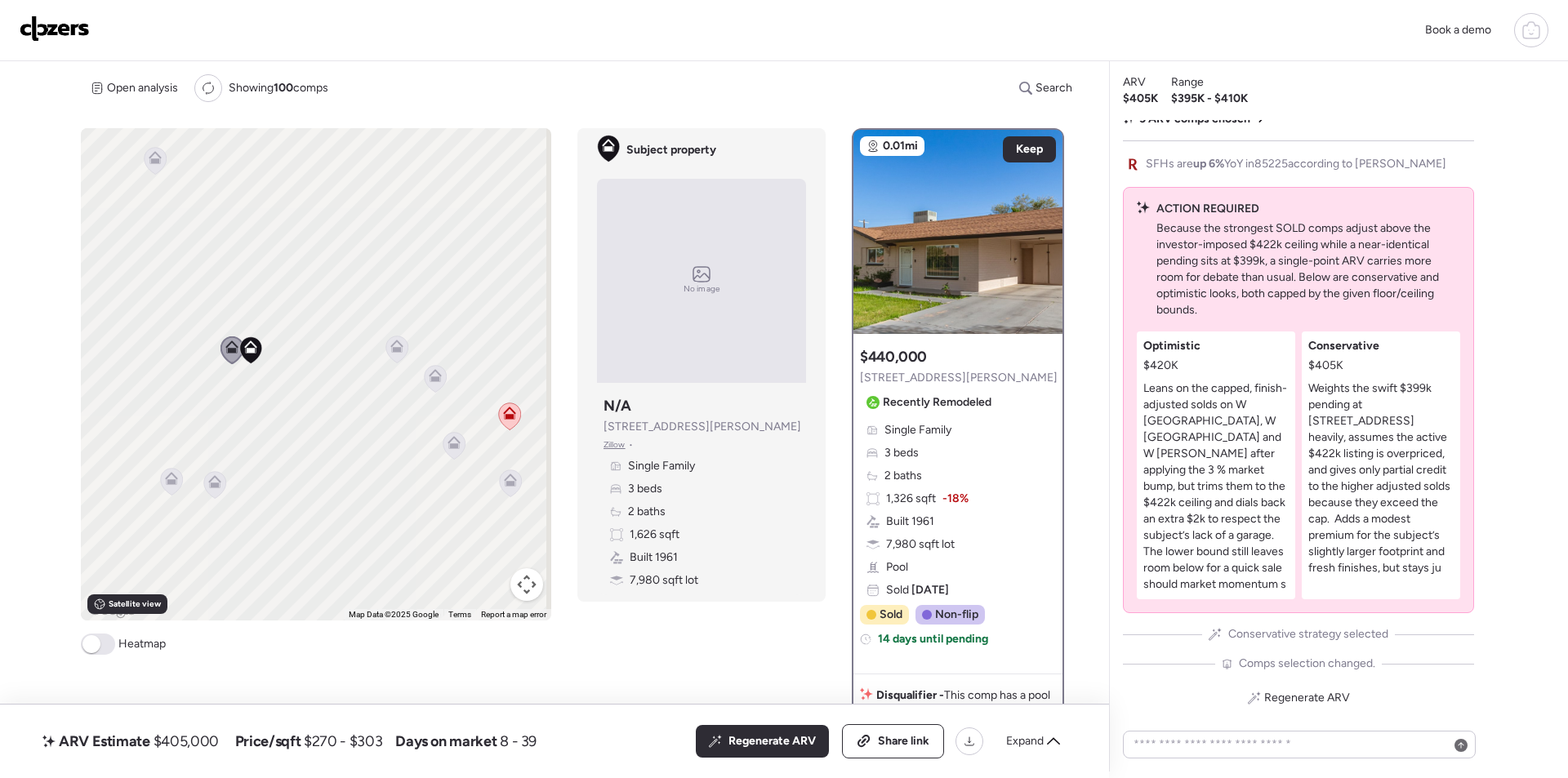
click at [401, 350] on icon at bounding box center [397, 348] width 22 height 27
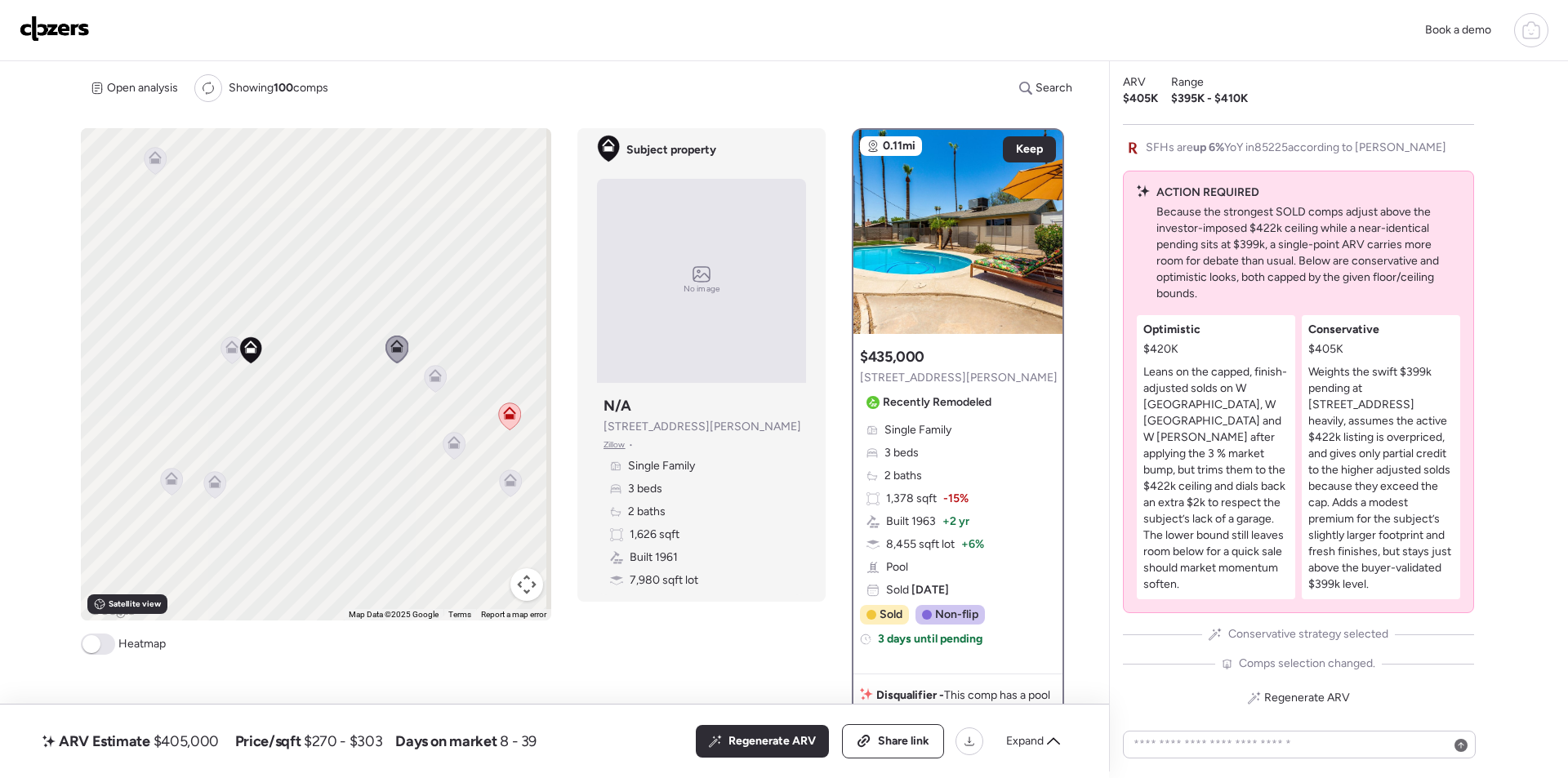
click at [437, 370] on icon at bounding box center [436, 375] width 13 height 13
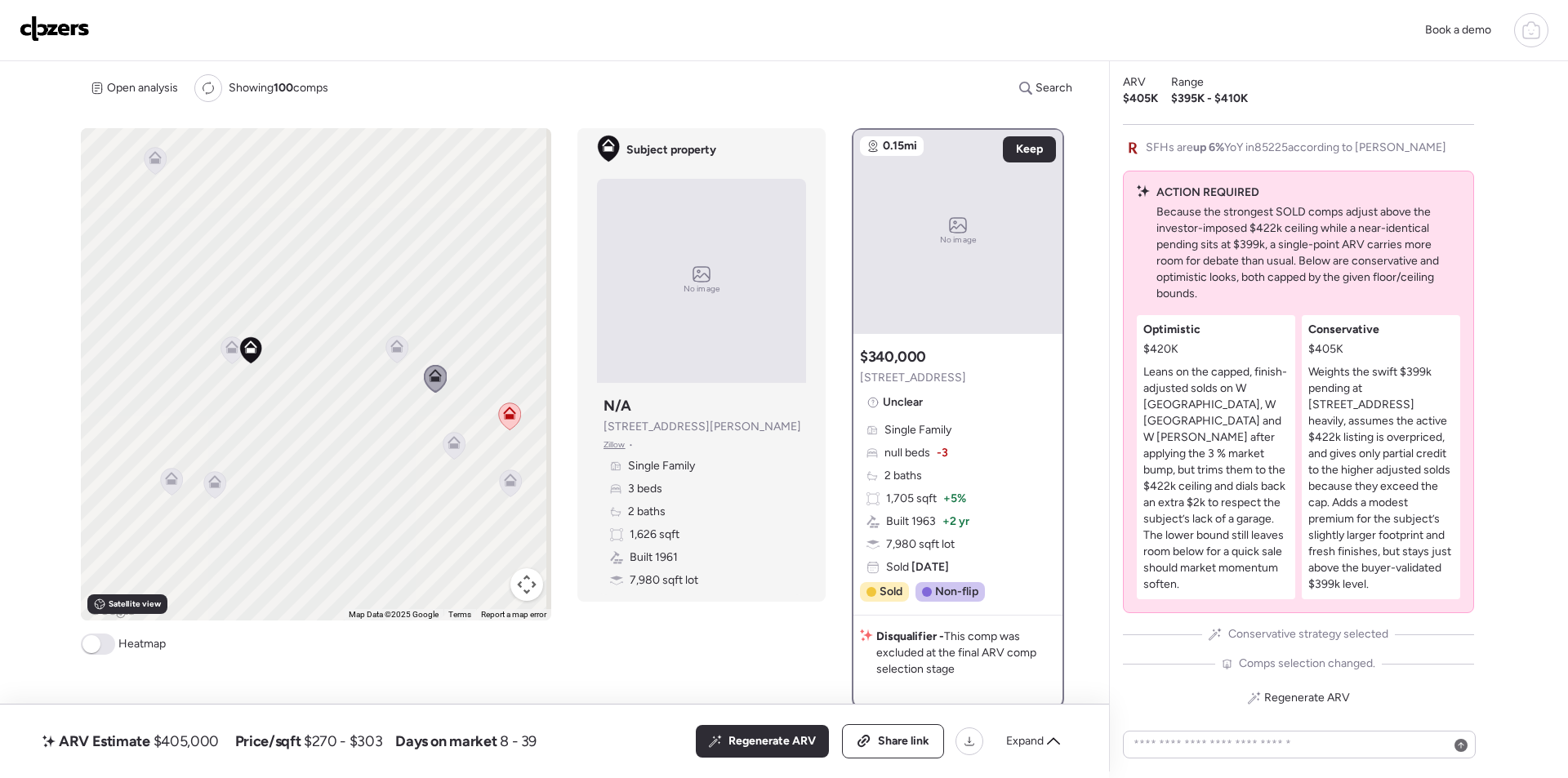
click at [211, 484] on icon at bounding box center [214, 484] width 10 height 5
click at [459, 447] on icon at bounding box center [454, 445] width 22 height 27
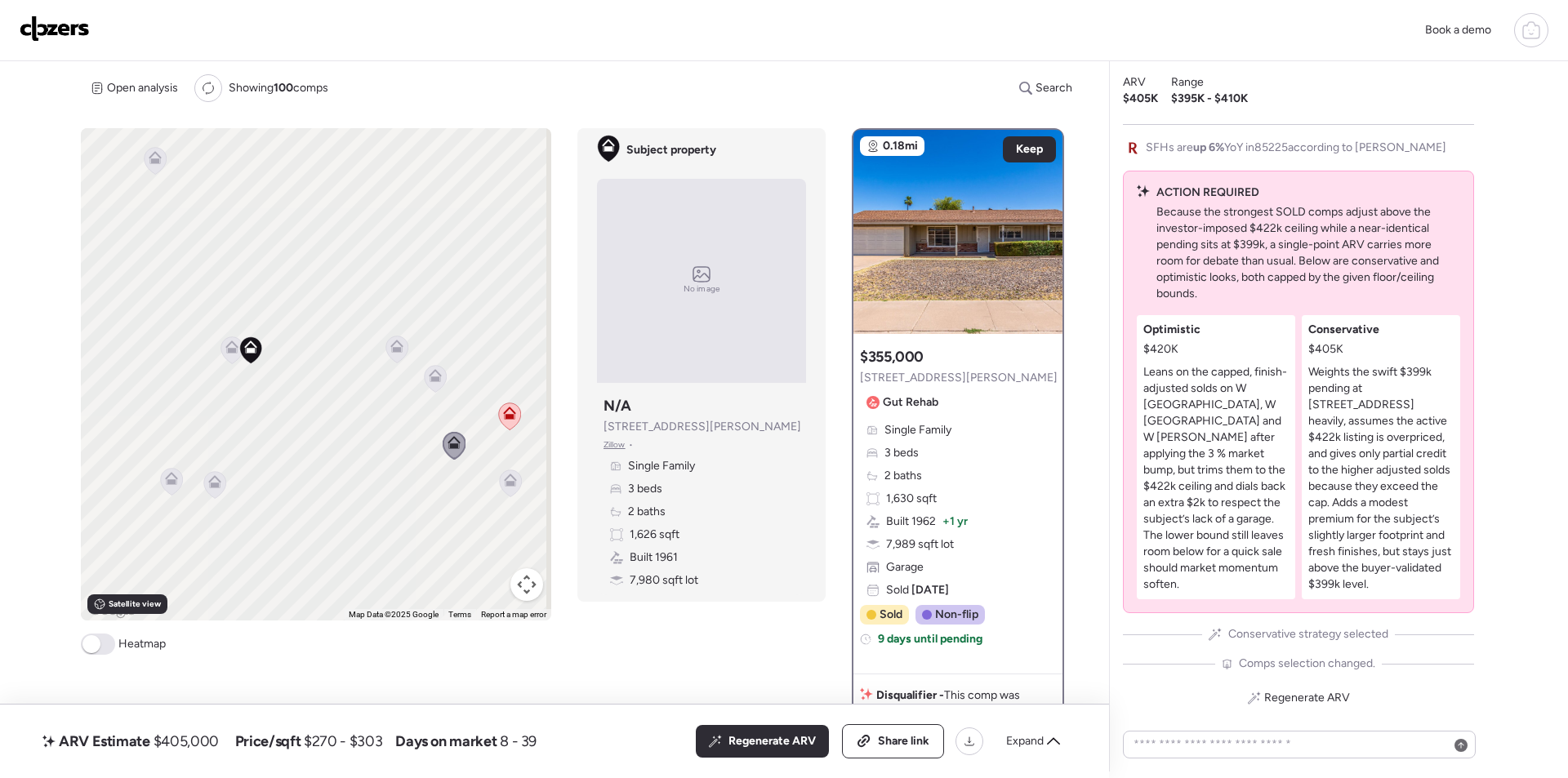
click at [173, 489] on icon at bounding box center [172, 481] width 22 height 27
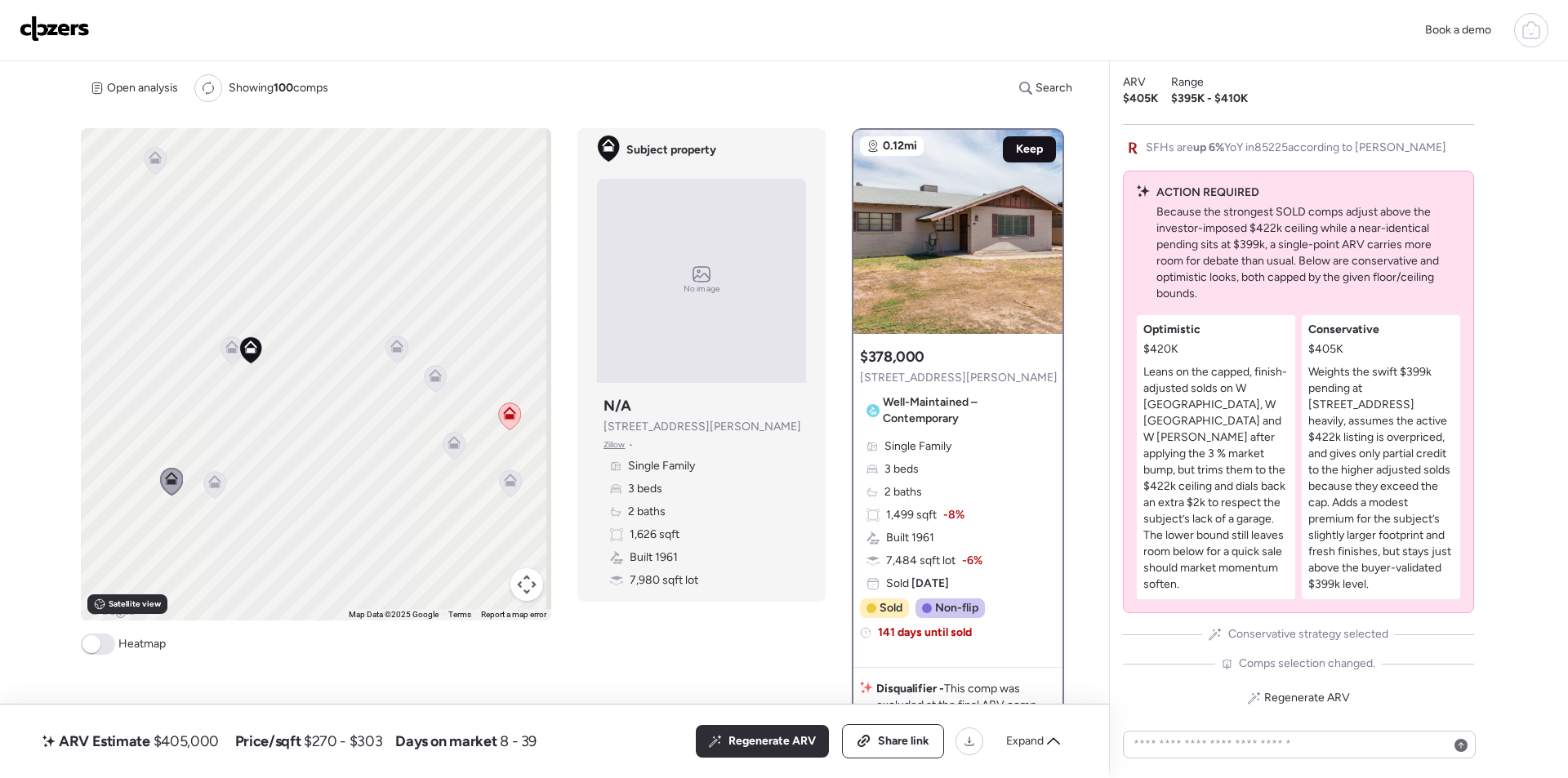
click at [1018, 138] on div "Keep" at bounding box center [1029, 150] width 53 height 26
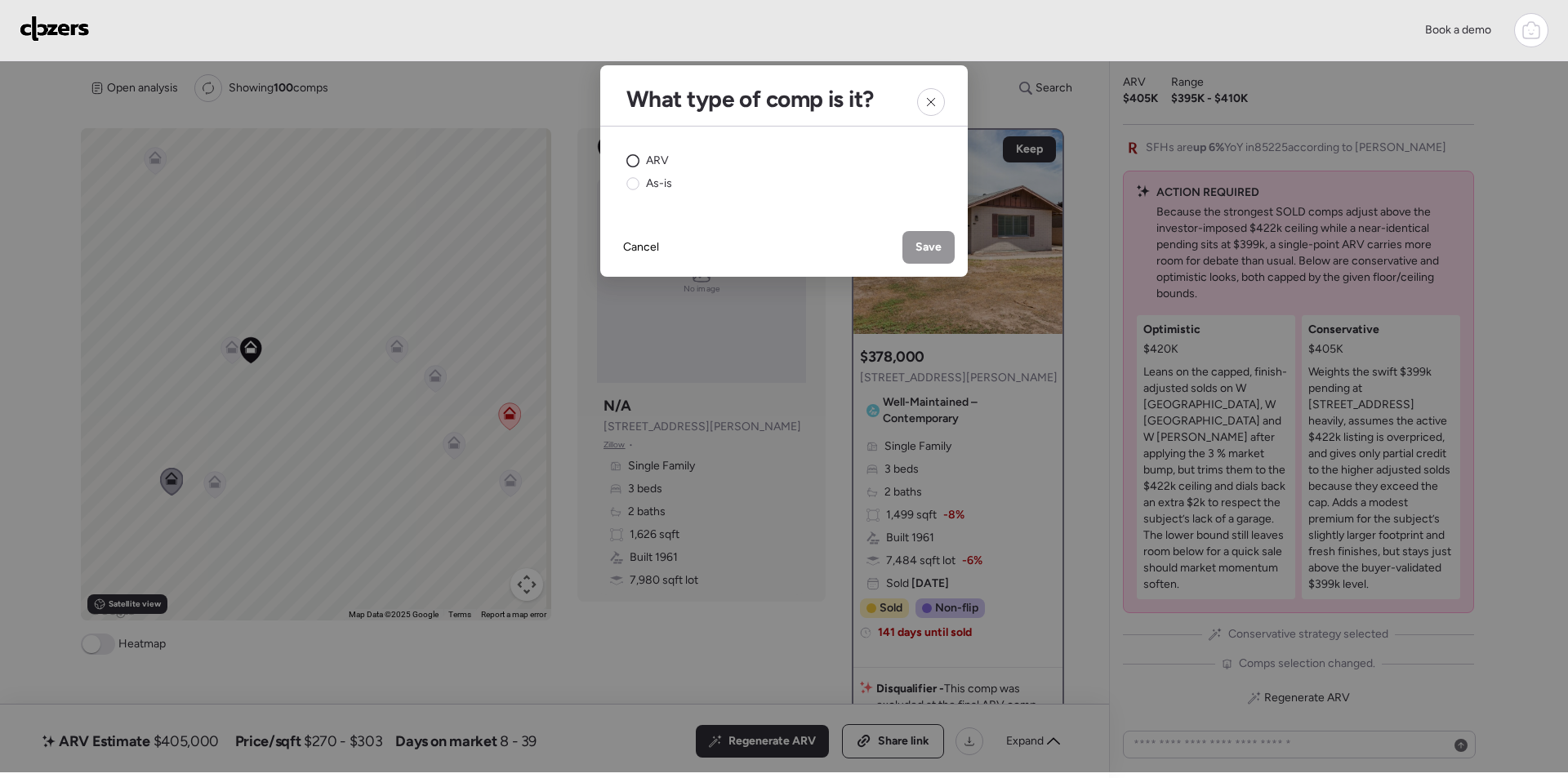
click at [635, 164] on circle at bounding box center [633, 161] width 12 height 12
click at [933, 255] on span "Save" at bounding box center [929, 246] width 26 height 16
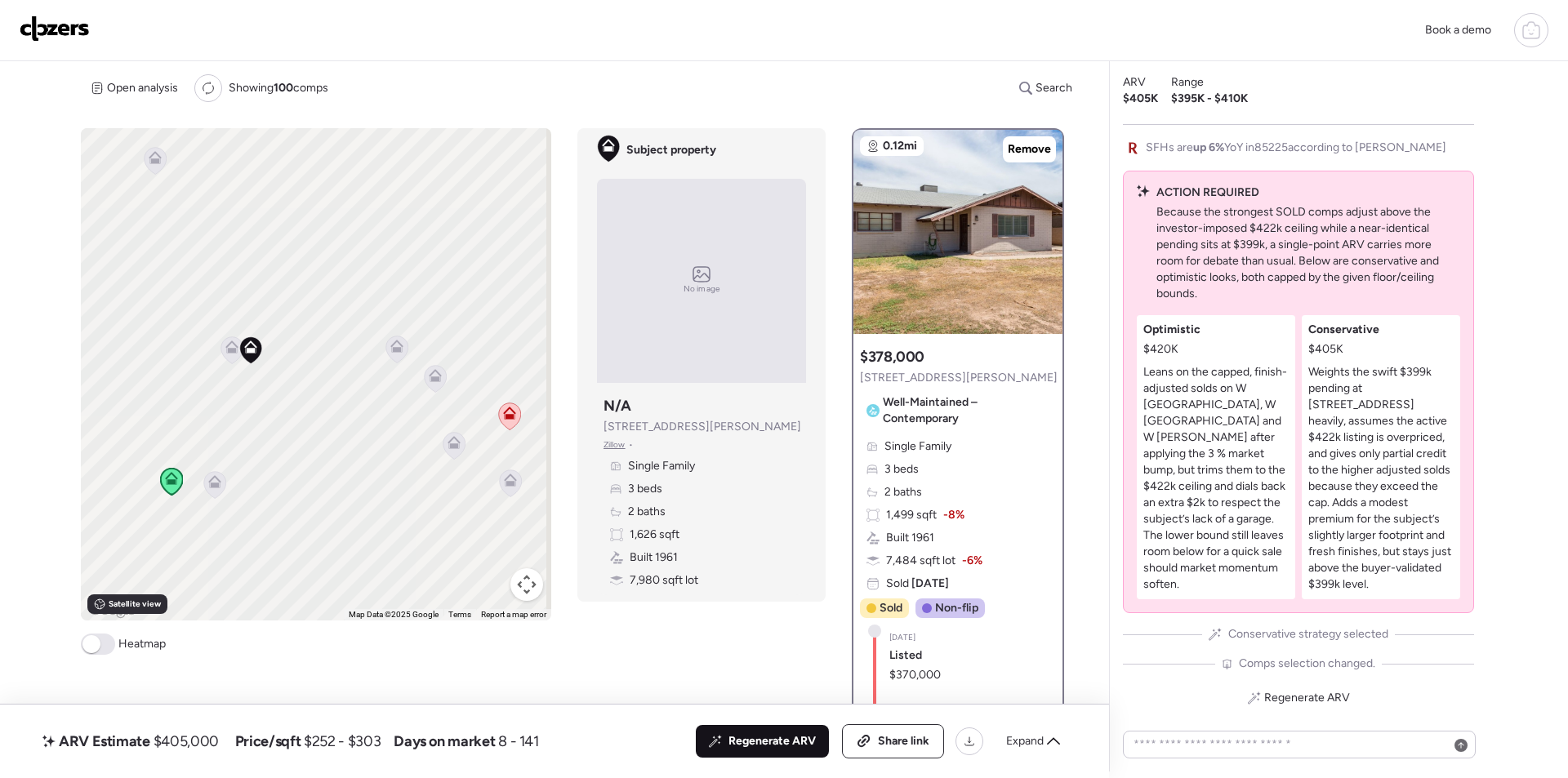
click at [794, 741] on span "Regenerate ARV" at bounding box center [772, 741] width 87 height 16
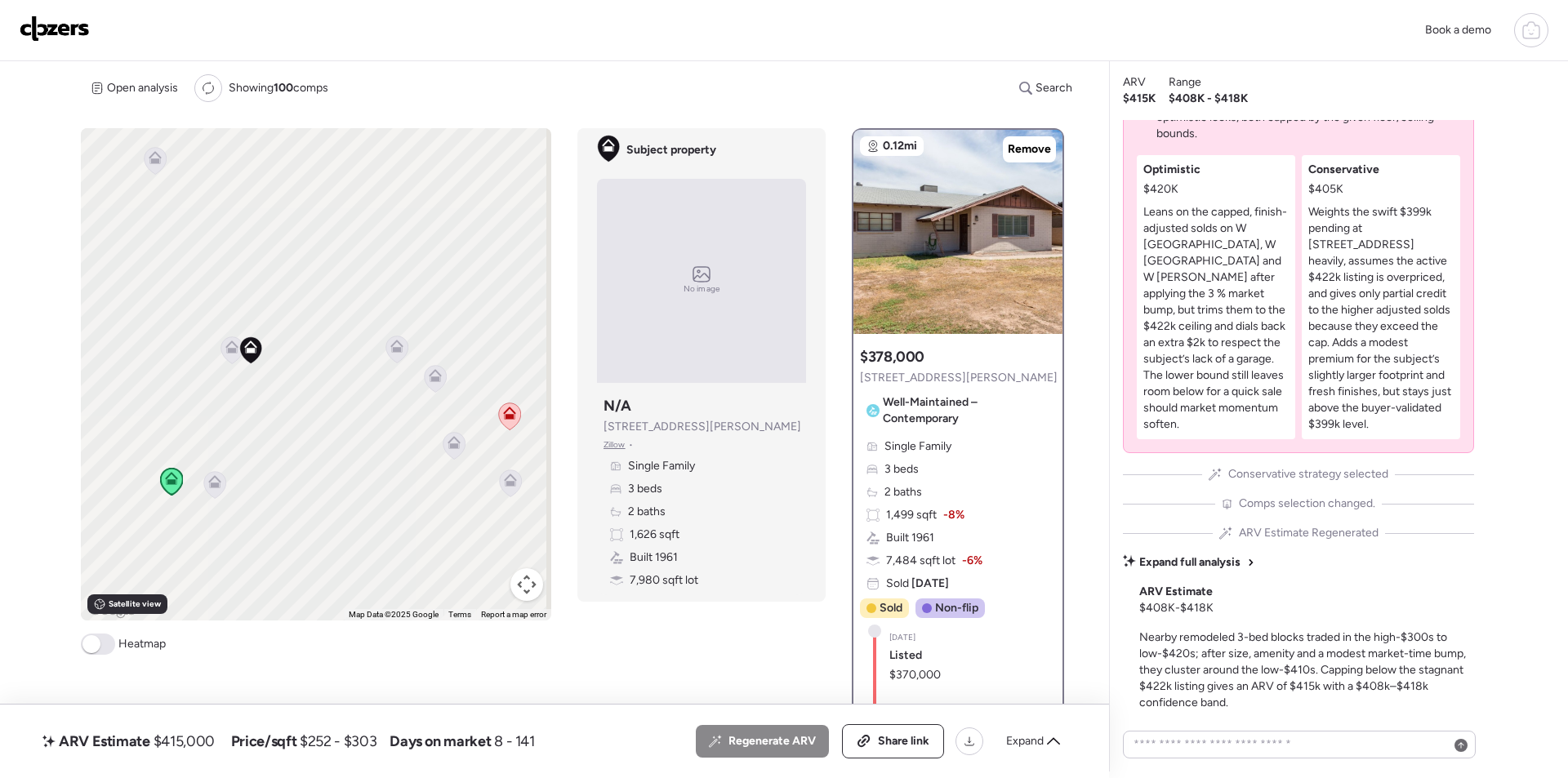
click at [185, 741] on span "$415,000" at bounding box center [184, 741] width 61 height 20
click at [185, 740] on span "$415,000" at bounding box center [184, 741] width 61 height 20
copy span "415,000"
click at [898, 730] on div "Share link" at bounding box center [893, 741] width 100 height 33
click at [46, 27] on img at bounding box center [54, 29] width 70 height 26
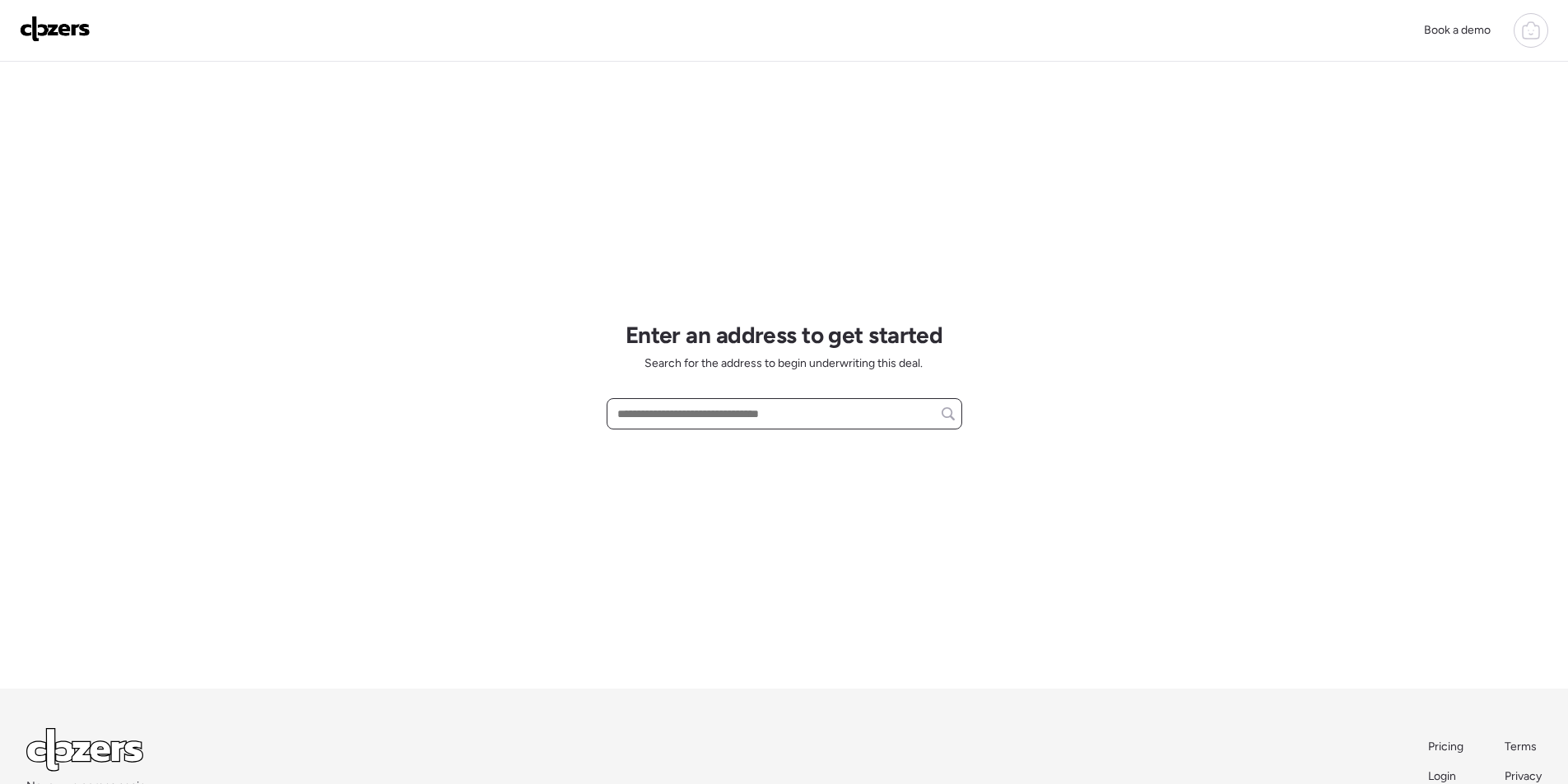
click at [666, 414] on input "text" at bounding box center [784, 413] width 341 height 23
paste input "**********"
click at [706, 441] on span "1020 E Concorda Dr, Tempe, AZ, 85282" at bounding box center [666, 443] width 107 height 16
type input "**********"
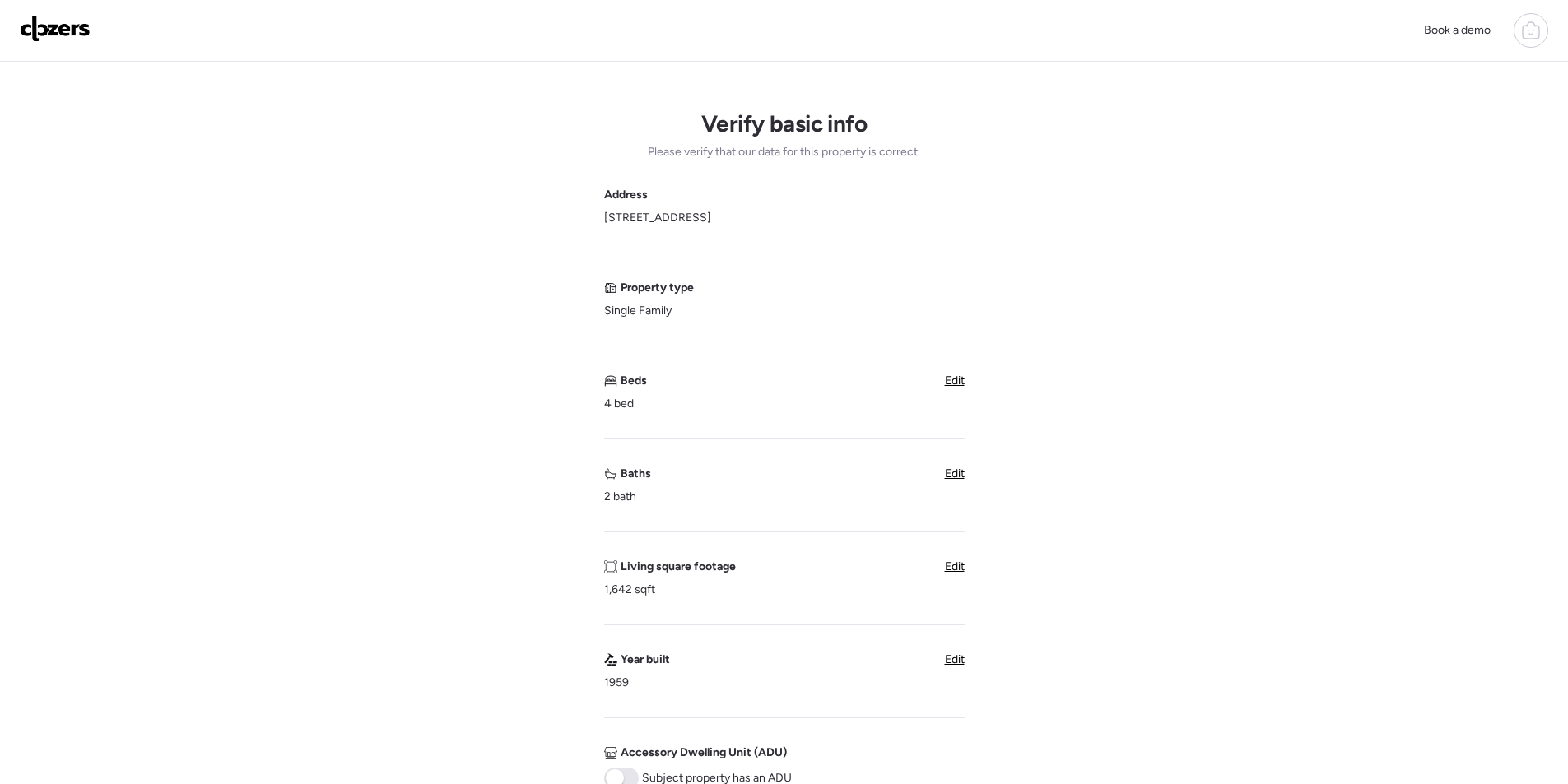
scroll to position [329, 0]
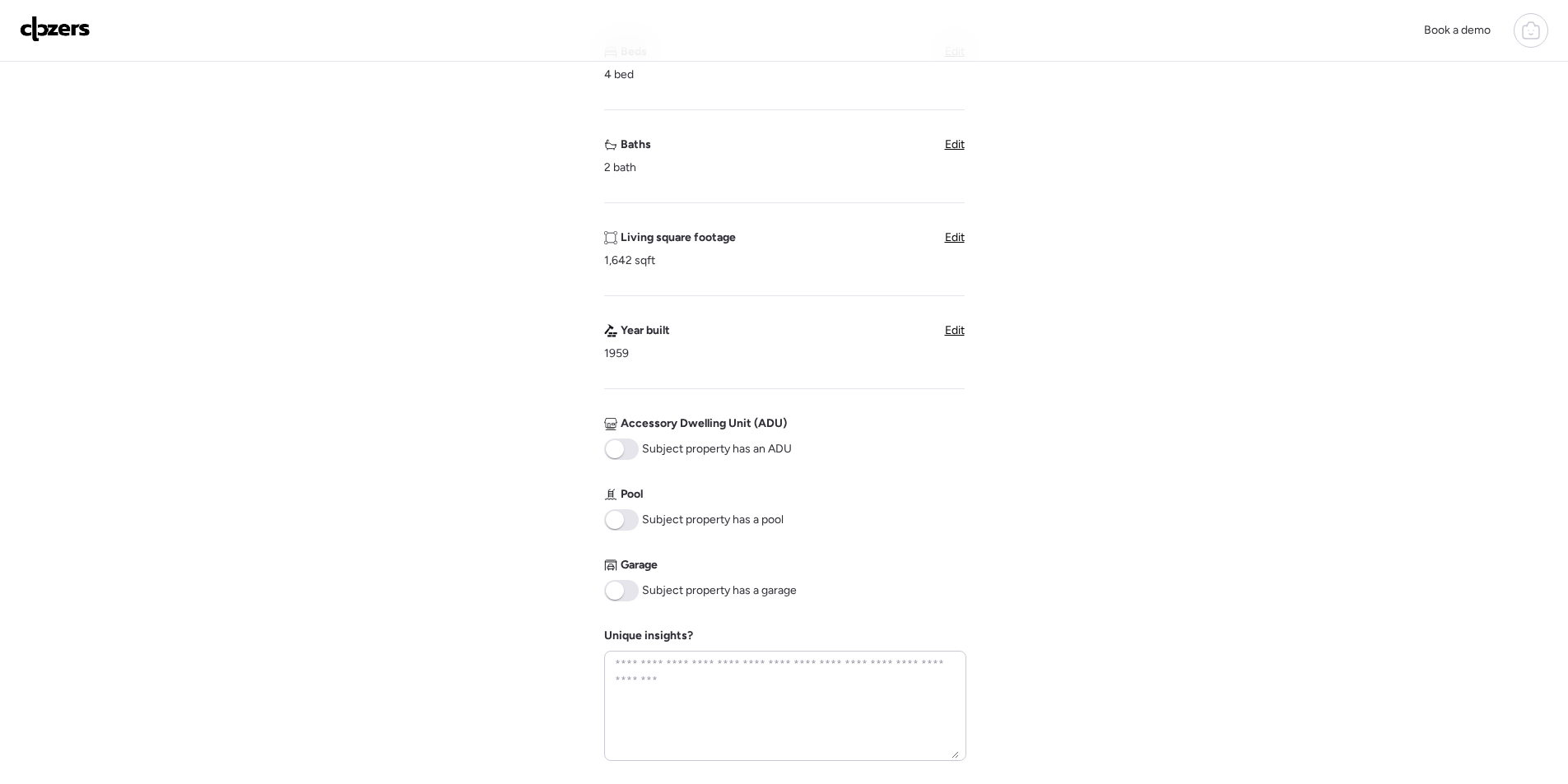
click at [628, 588] on span at bounding box center [621, 591] width 35 height 22
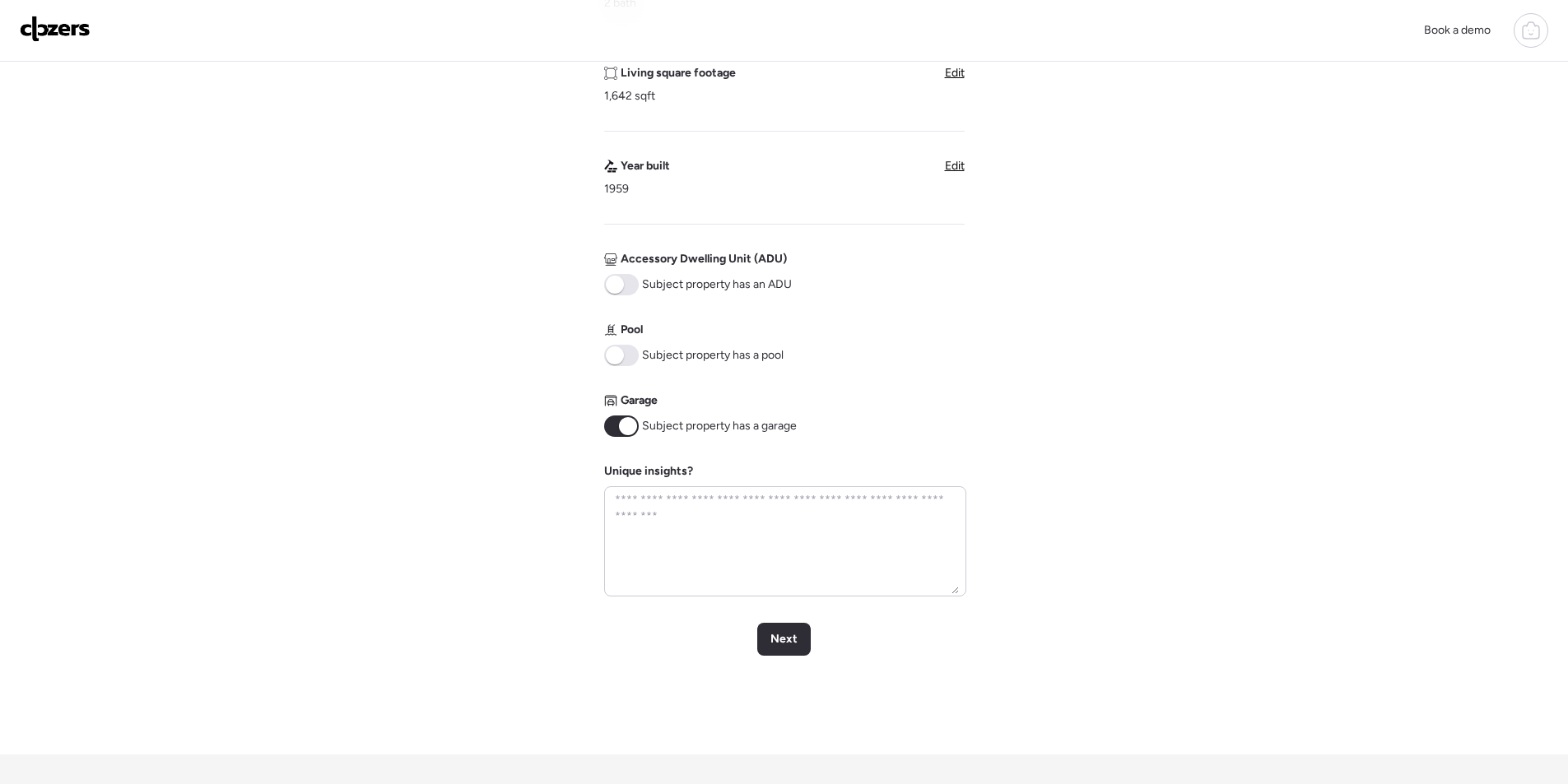
scroll to position [575, 0]
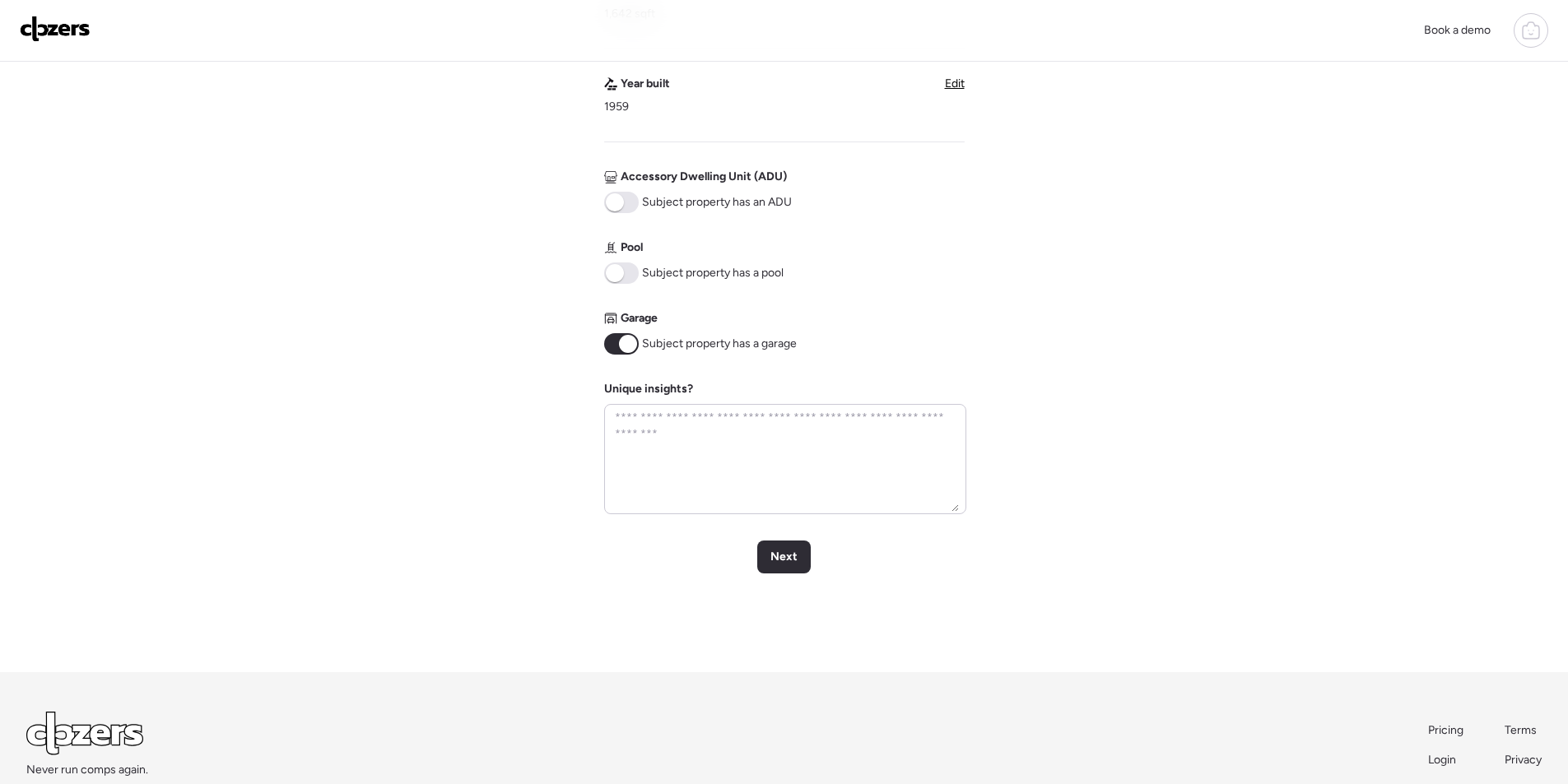
click at [788, 580] on div "Verify basic info Please verify that our data for this property is correct. Add…" at bounding box center [784, 78] width 1542 height 1186
click at [790, 565] on span "Next" at bounding box center [784, 557] width 27 height 16
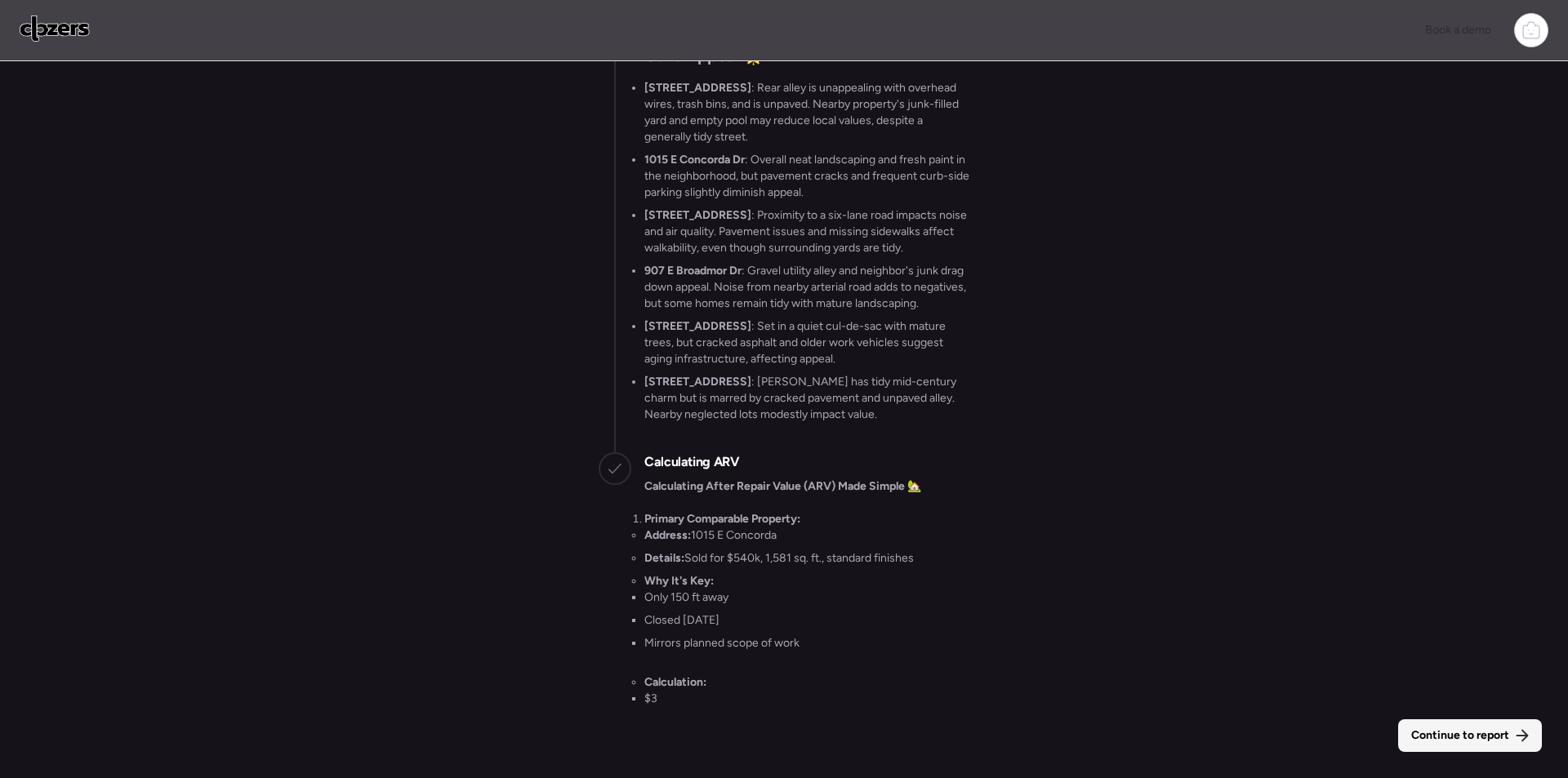
click at [1434, 724] on div "Continue to report" at bounding box center [1470, 735] width 143 height 33
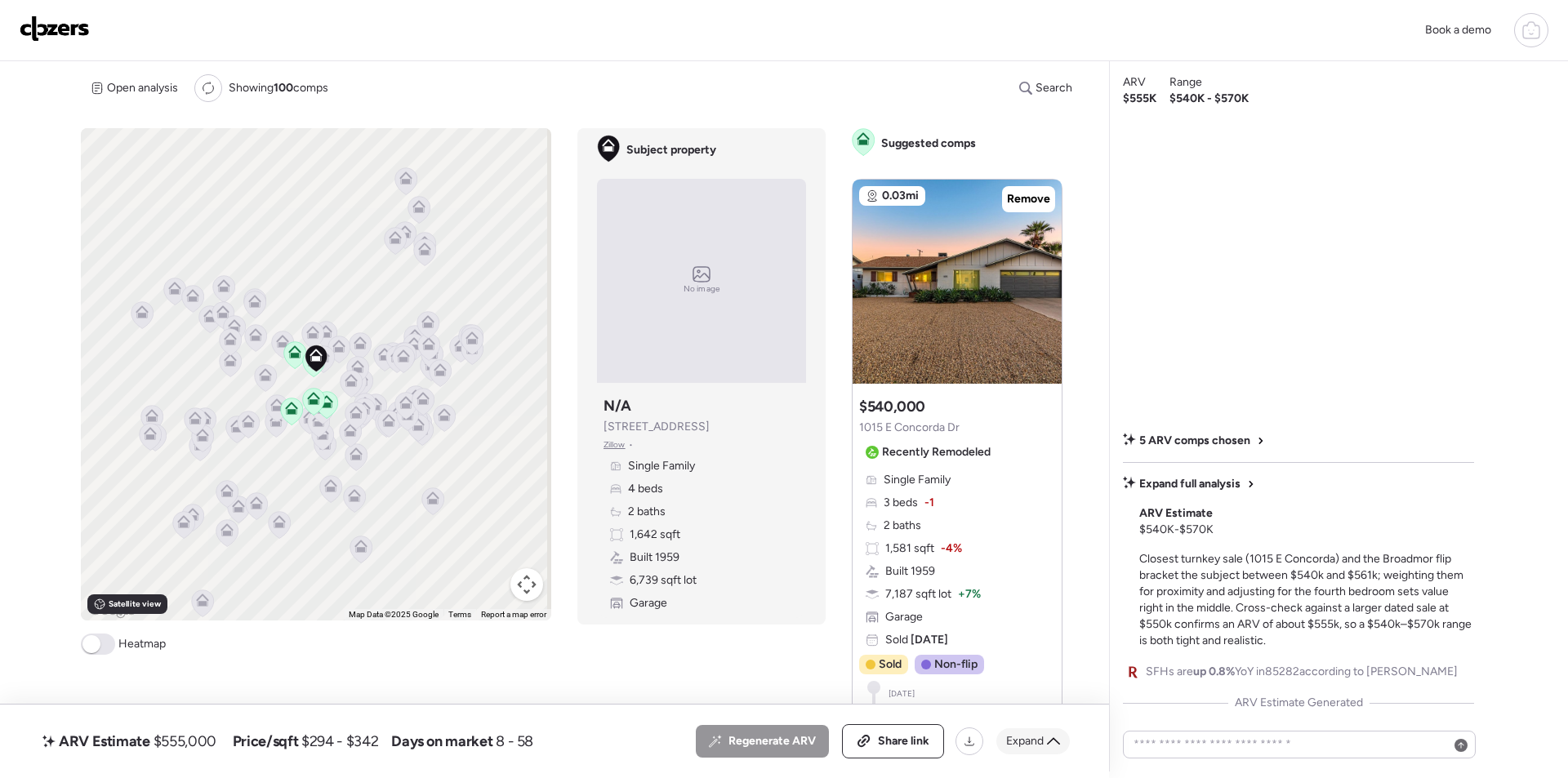
click at [1042, 744] on span "Expand" at bounding box center [1025, 741] width 37 height 16
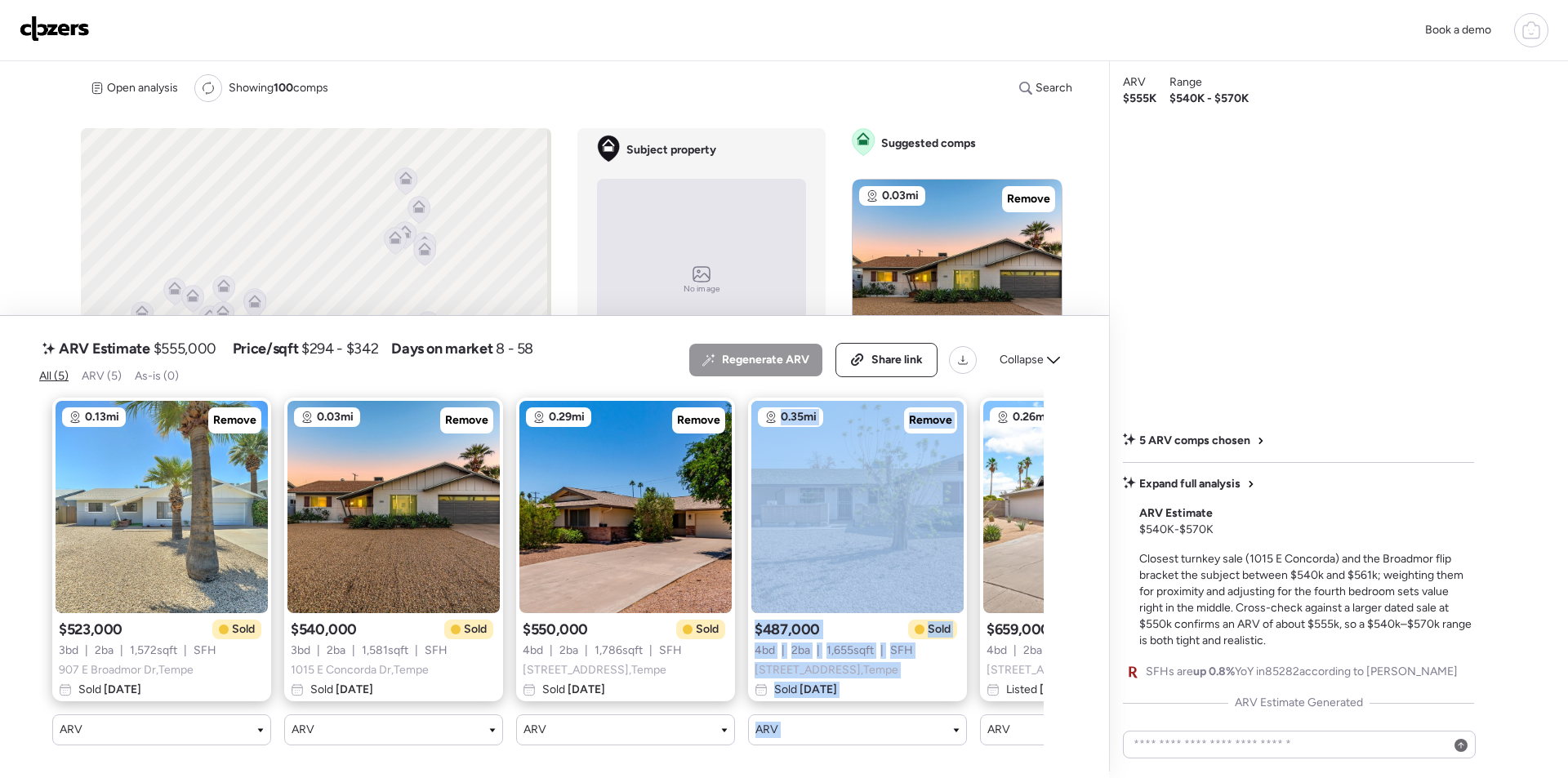
drag, startPoint x: 553, startPoint y: 758, endPoint x: 891, endPoint y: 752, distance: 338.1
click at [891, 752] on div "ARV Estimate $555,000 Price/sqft $294 - $342 Days on market 8 - 58 All (5) ARV …" at bounding box center [555, 547] width 1109 height 462
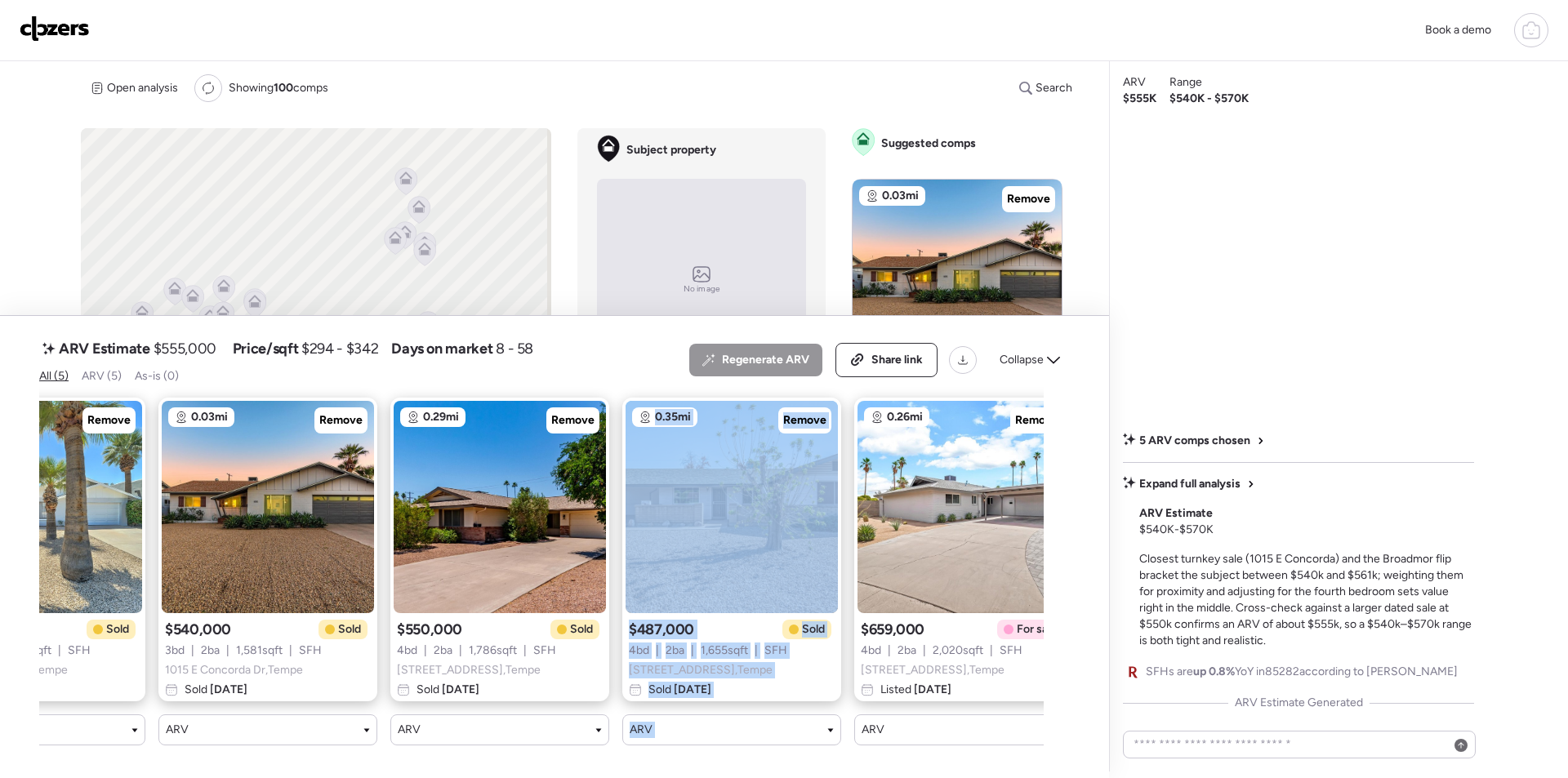
scroll to position [0, 169]
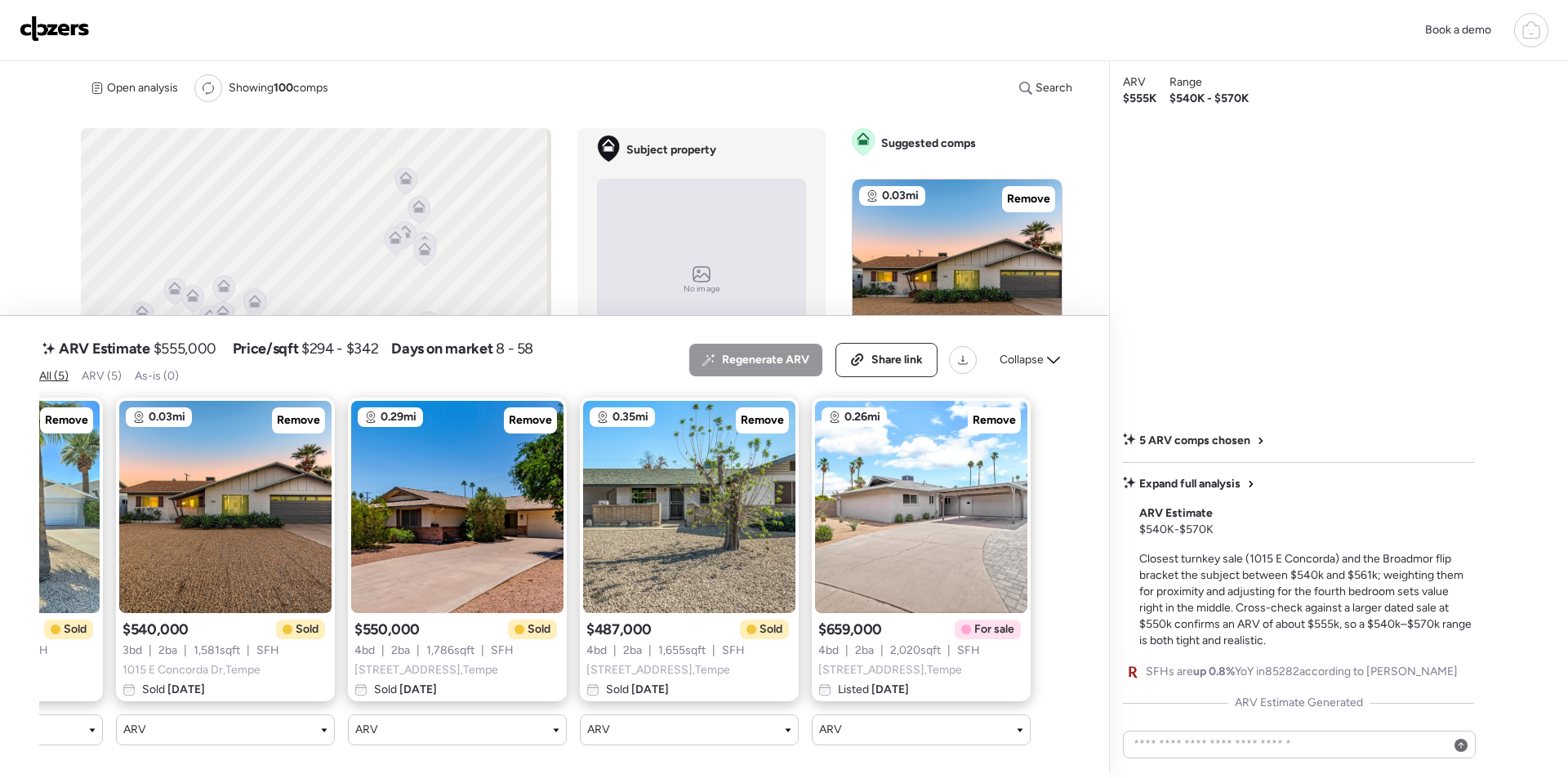
click at [1001, 733] on div "0.13mi Remove $523,000 Sold 3 bd | 2 ba | 1,572 sqft | SFH 907 E Broadmor Dr , …" at bounding box center [541, 571] width 1005 height 374
click at [1009, 412] on span "Remove" at bounding box center [995, 419] width 43 height 16
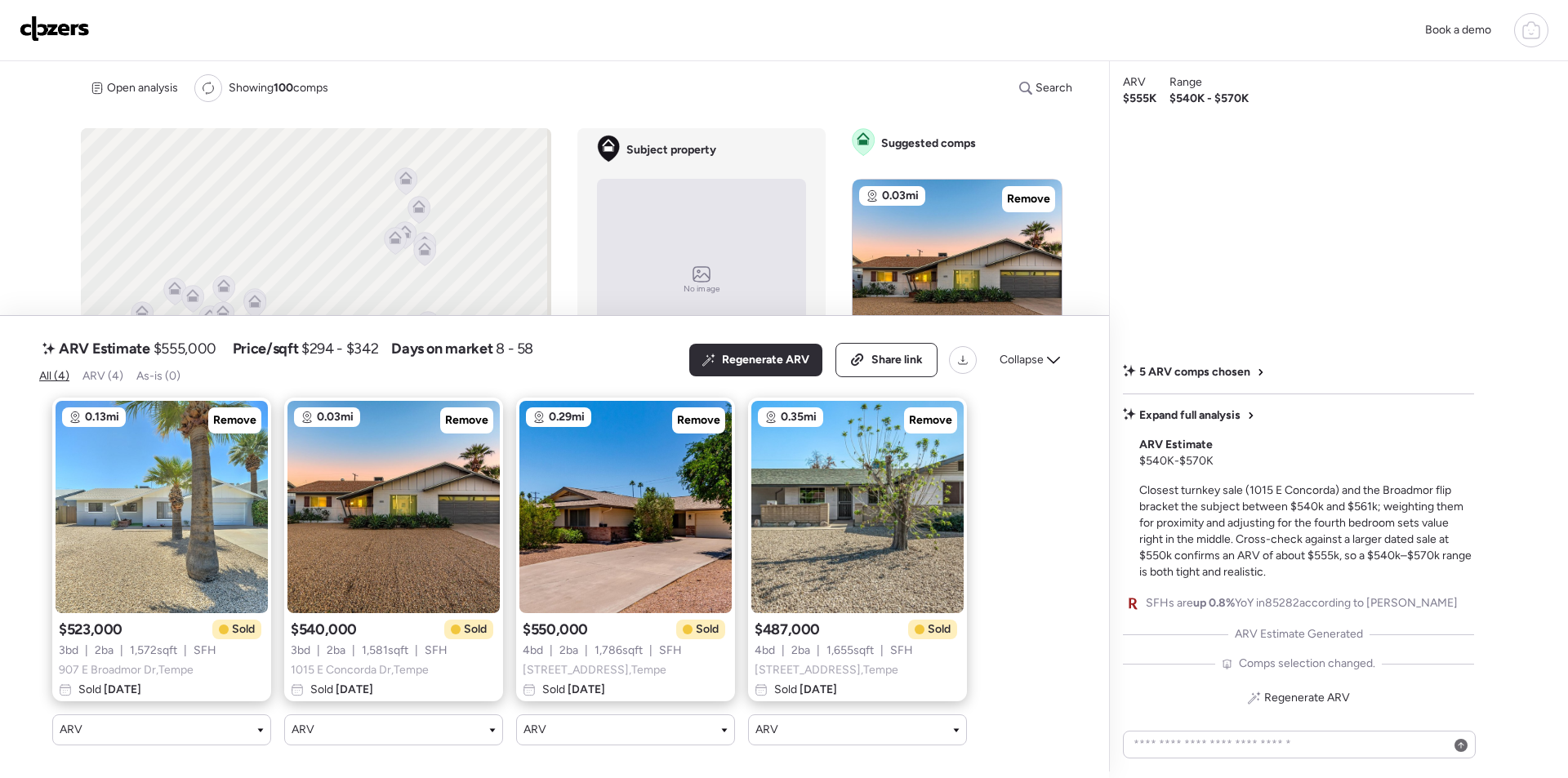
scroll to position [0, 0]
click at [1063, 347] on div "Collapse" at bounding box center [1029, 360] width 80 height 26
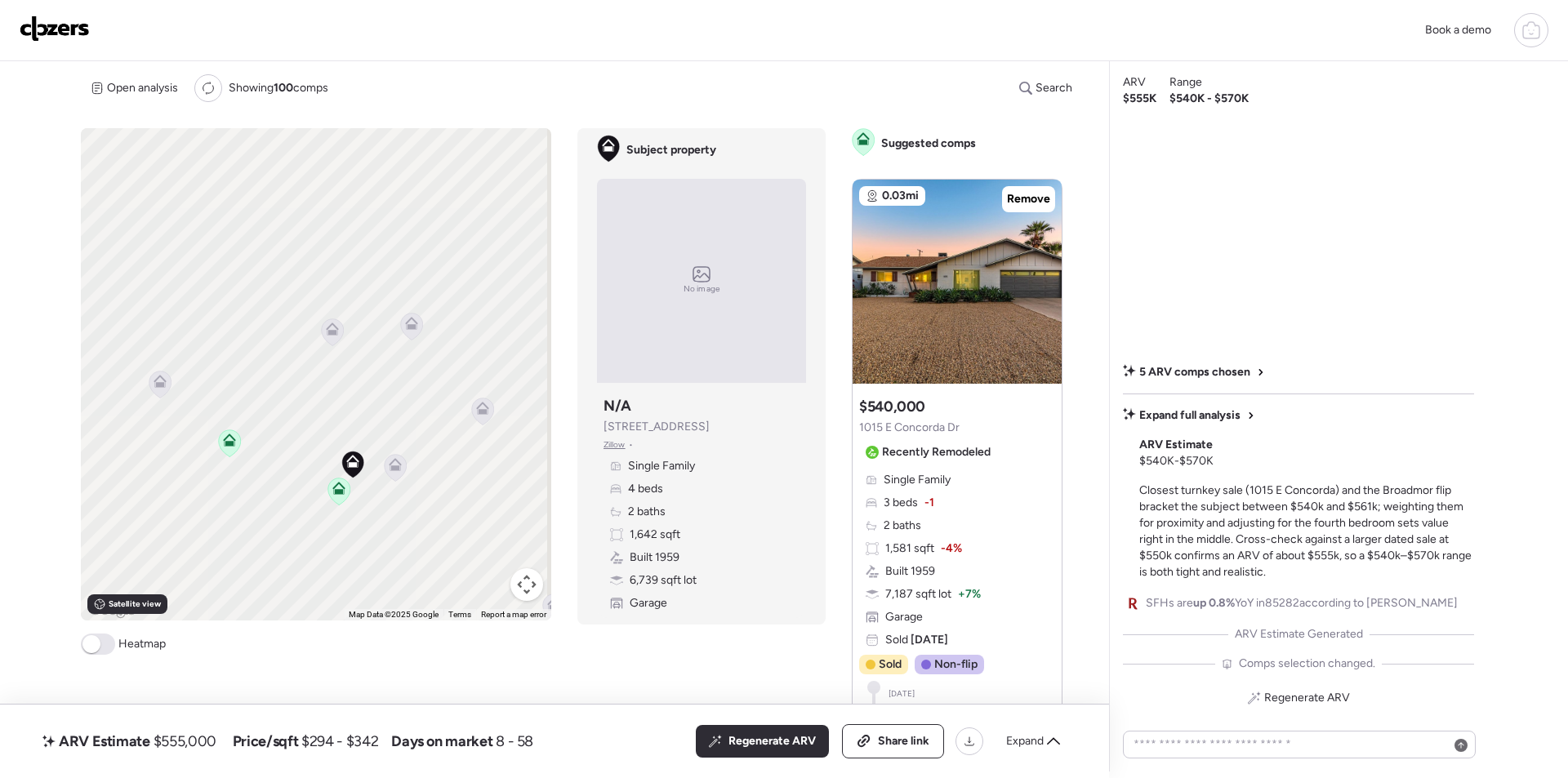
click at [399, 473] on icon at bounding box center [396, 467] width 22 height 27
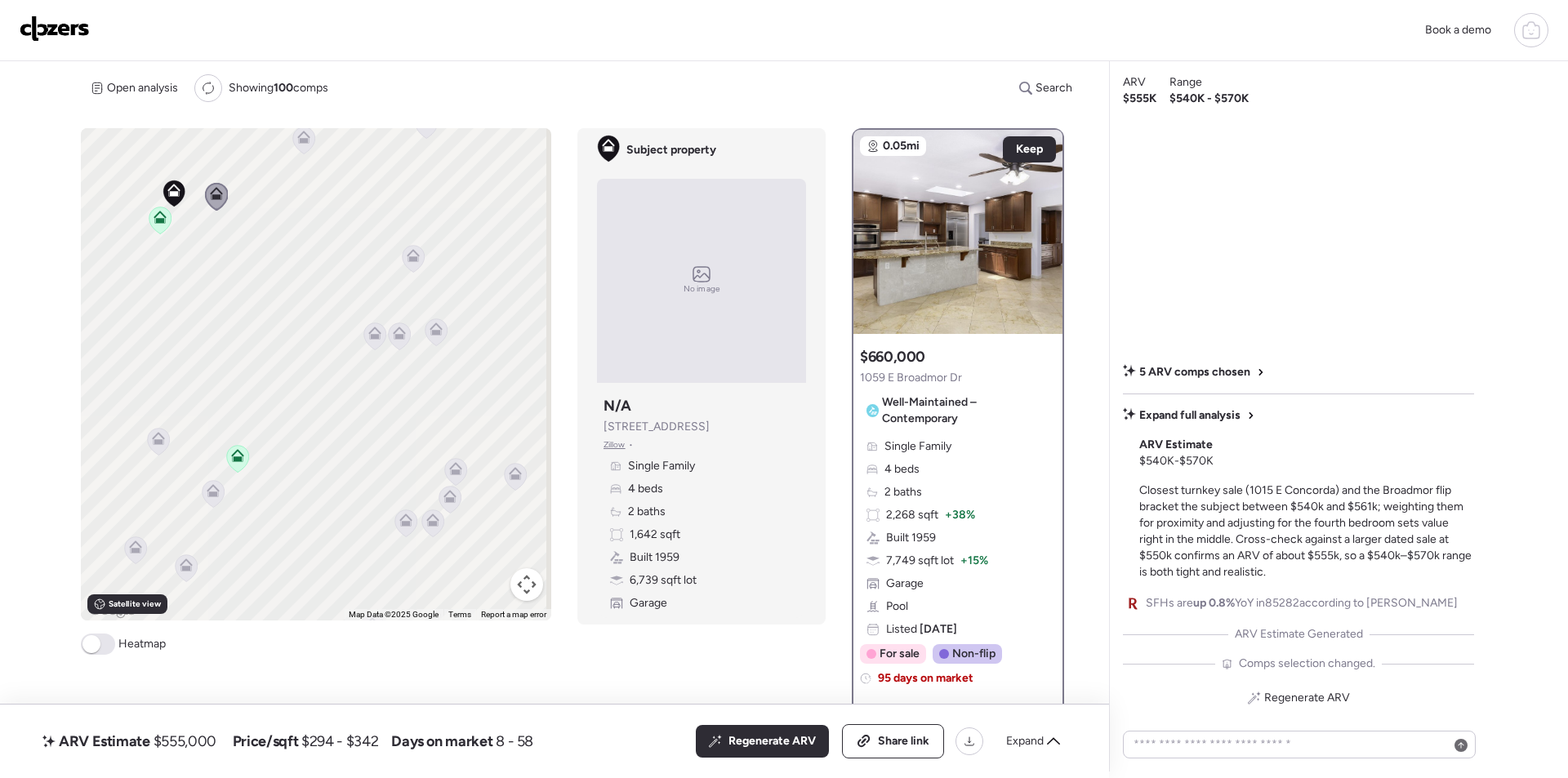
drag, startPoint x: 449, startPoint y: 452, endPoint x: 268, endPoint y: 182, distance: 325.1
click at [268, 182] on div "To activate drag with keyboard, press Alt + Enter. Once in keyboard drag state,…" at bounding box center [316, 374] width 470 height 492
click at [379, 338] on icon at bounding box center [376, 335] width 22 height 27
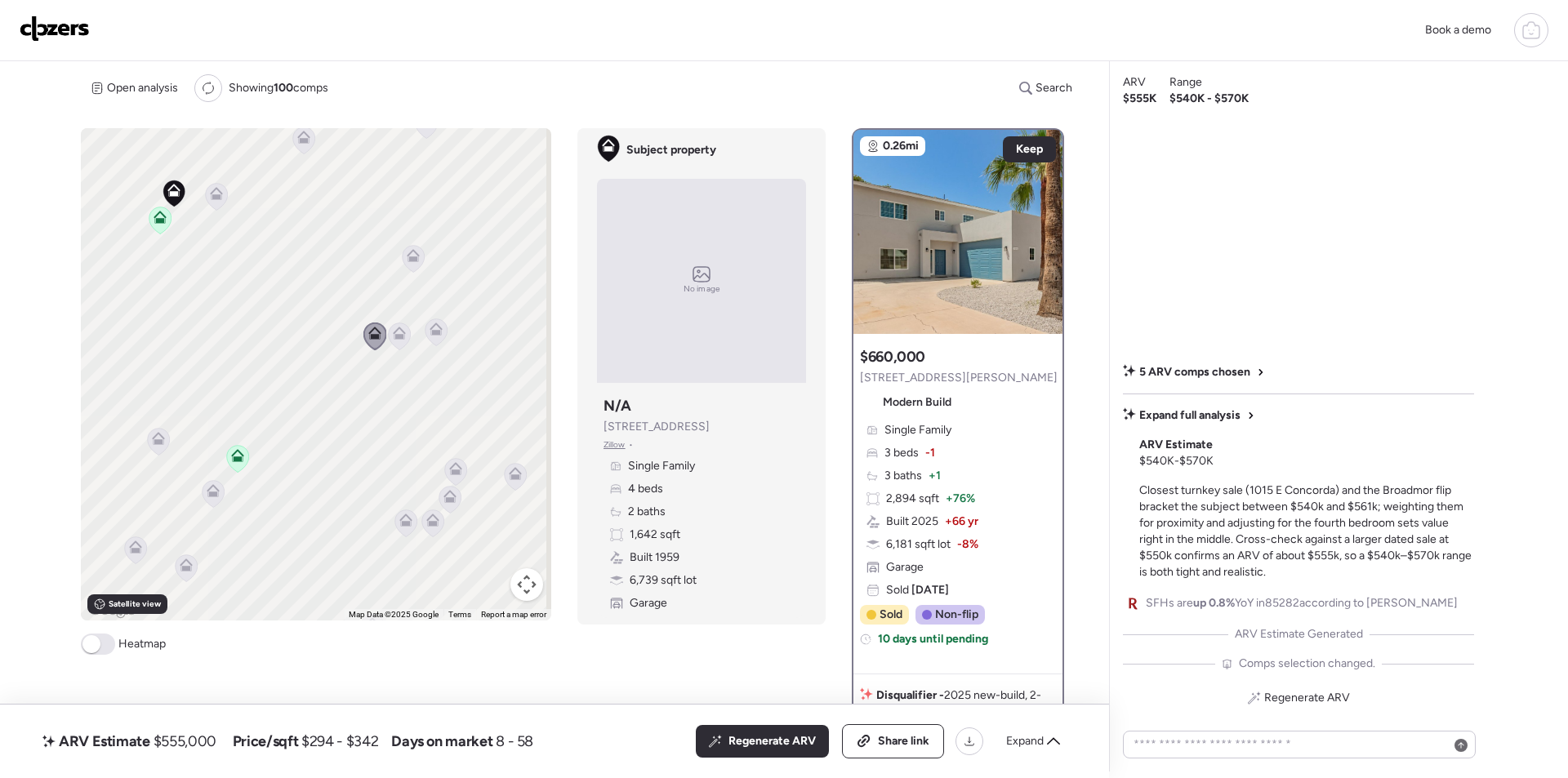
click at [394, 336] on icon at bounding box center [398, 336] width 10 height 5
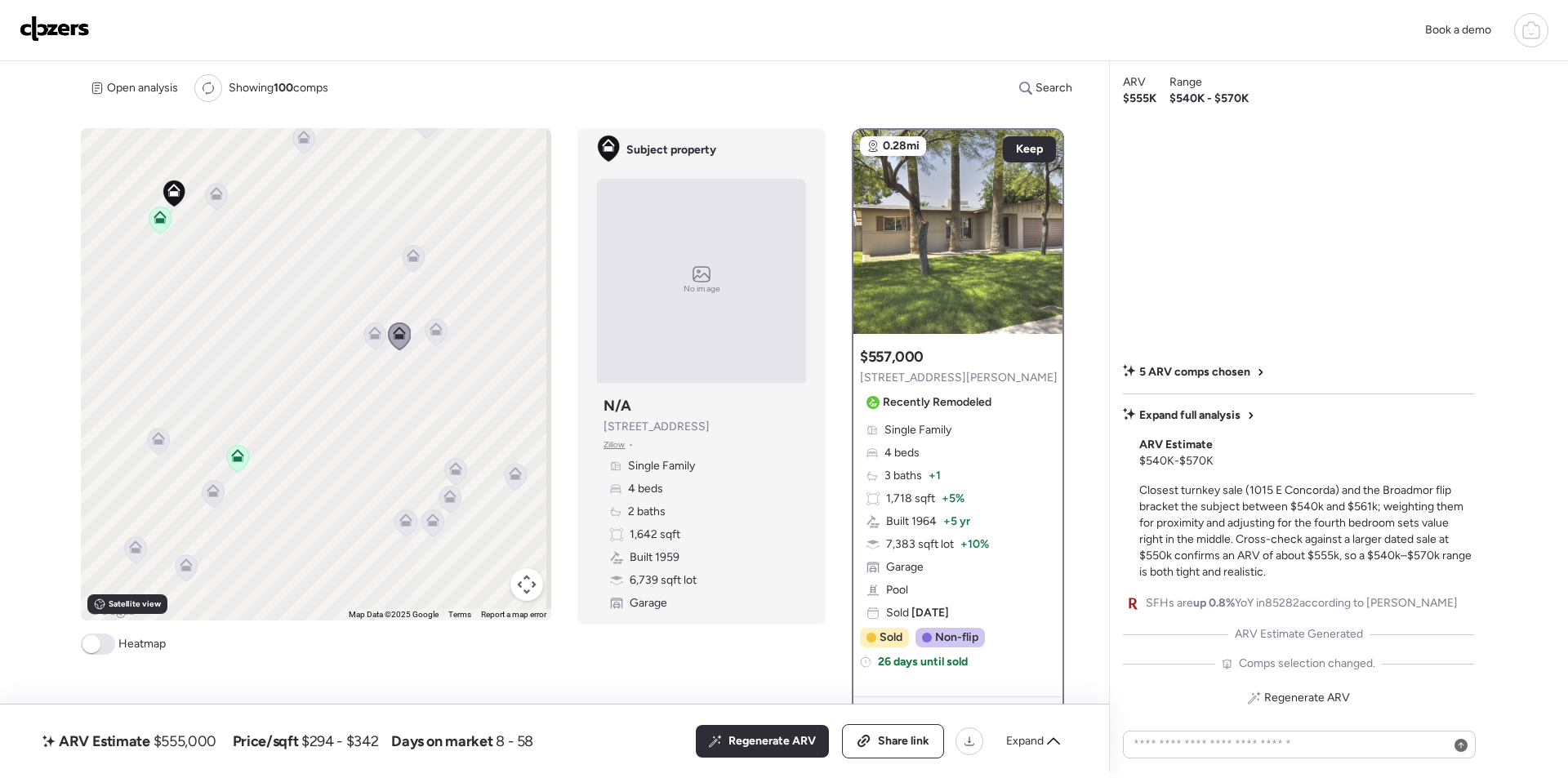
click at [410, 257] on icon at bounding box center [413, 256] width 13 height 13
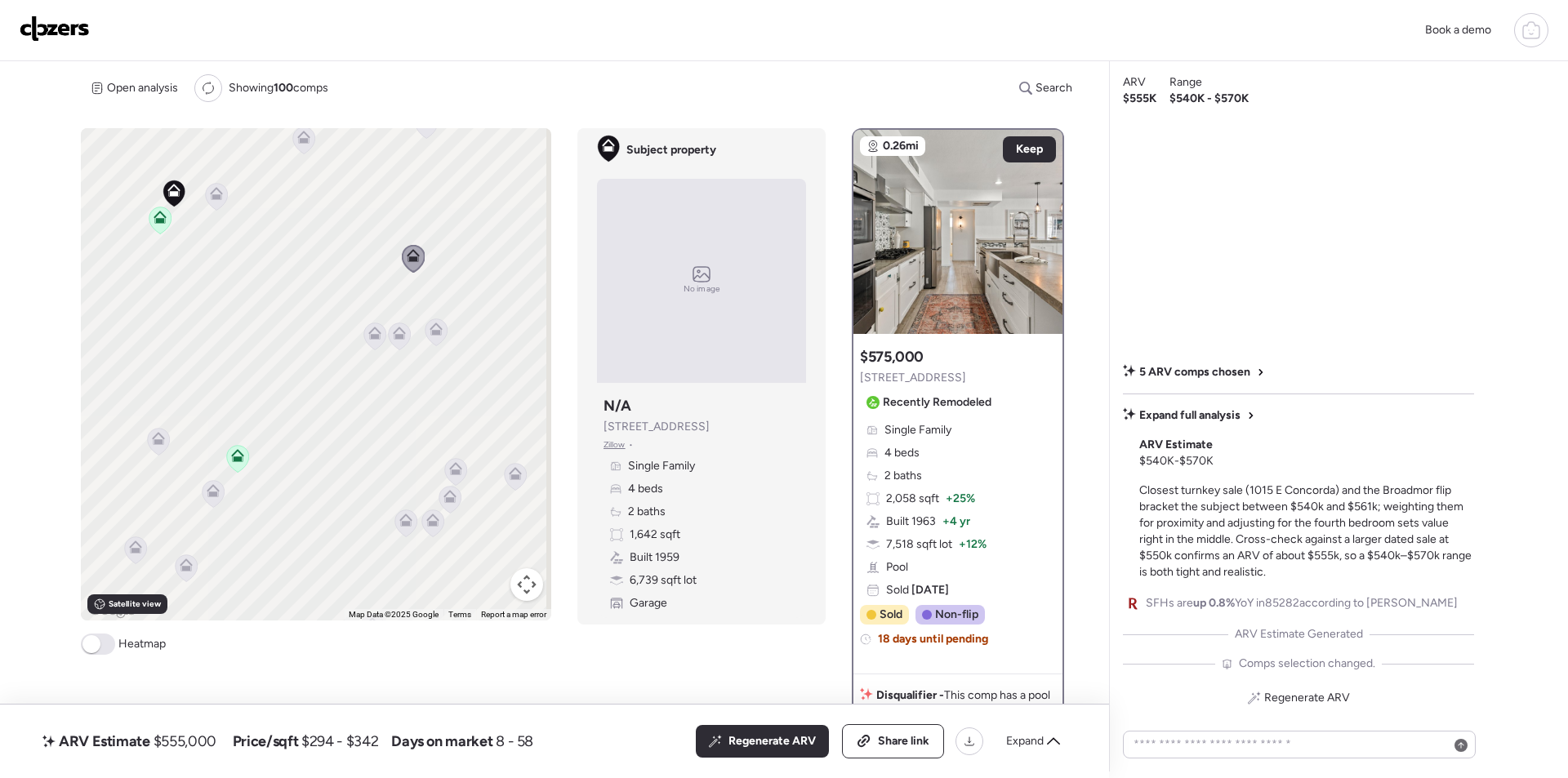
click at [428, 340] on icon at bounding box center [436, 331] width 22 height 27
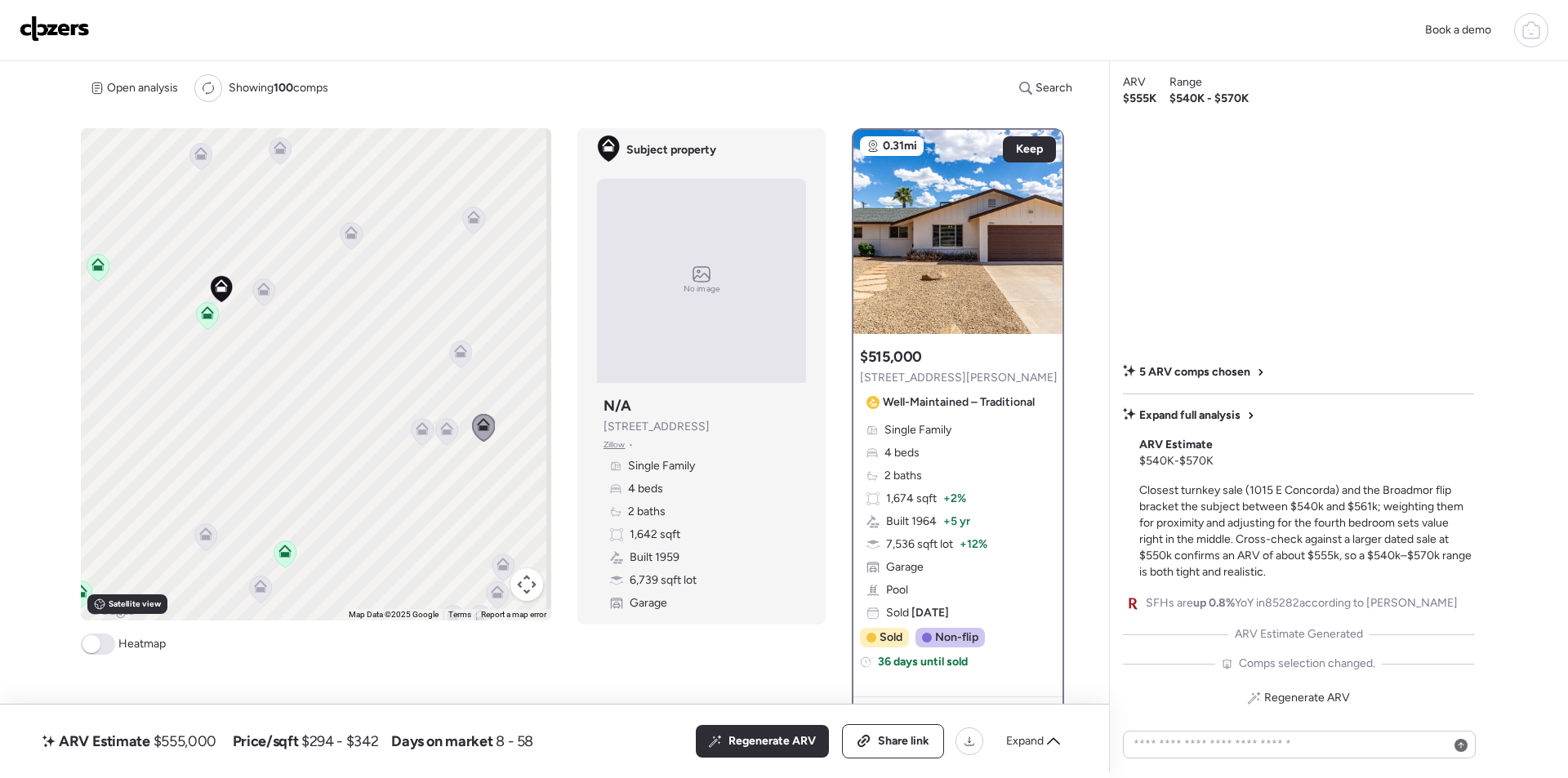
drag, startPoint x: 348, startPoint y: 340, endPoint x: 374, endPoint y: 349, distance: 27.5
click at [392, 433] on div "To activate drag with keyboard, press Alt + Enter. Once in keyboard drag state,…" at bounding box center [316, 374] width 470 height 492
click at [341, 233] on icon at bounding box center [348, 225] width 22 height 27
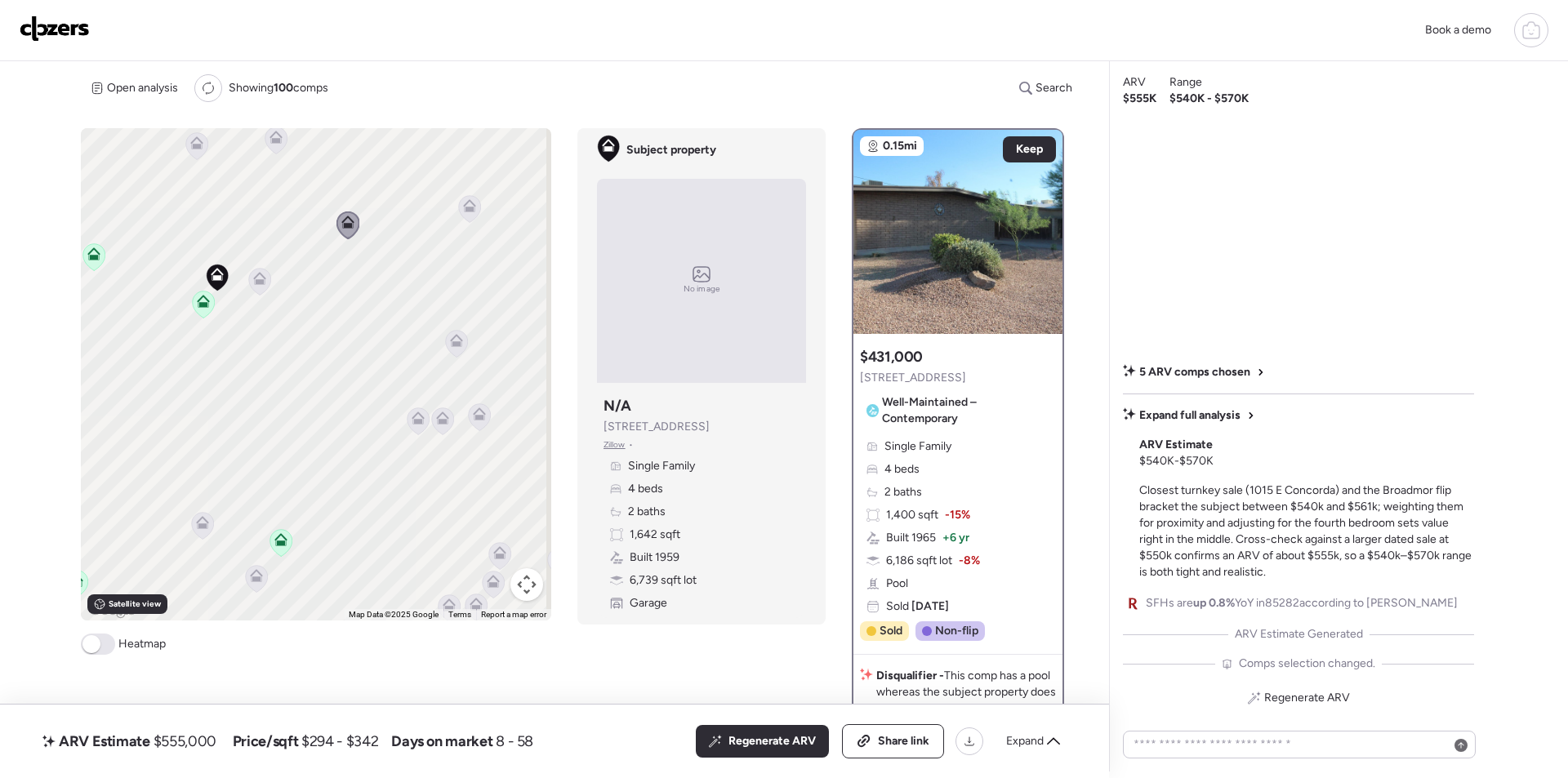
click at [463, 215] on icon at bounding box center [470, 208] width 22 height 27
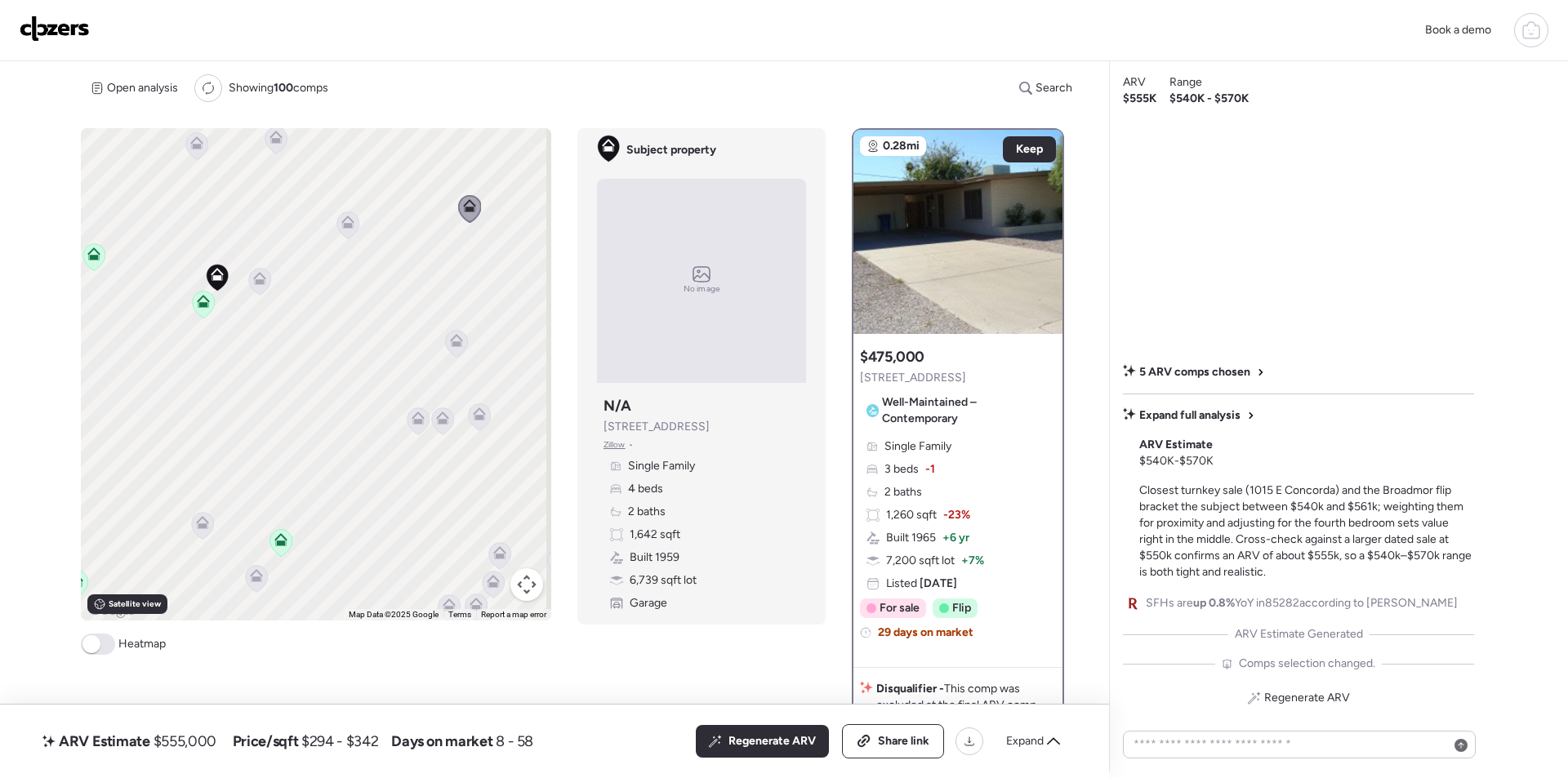
click at [459, 344] on icon at bounding box center [456, 341] width 13 height 13
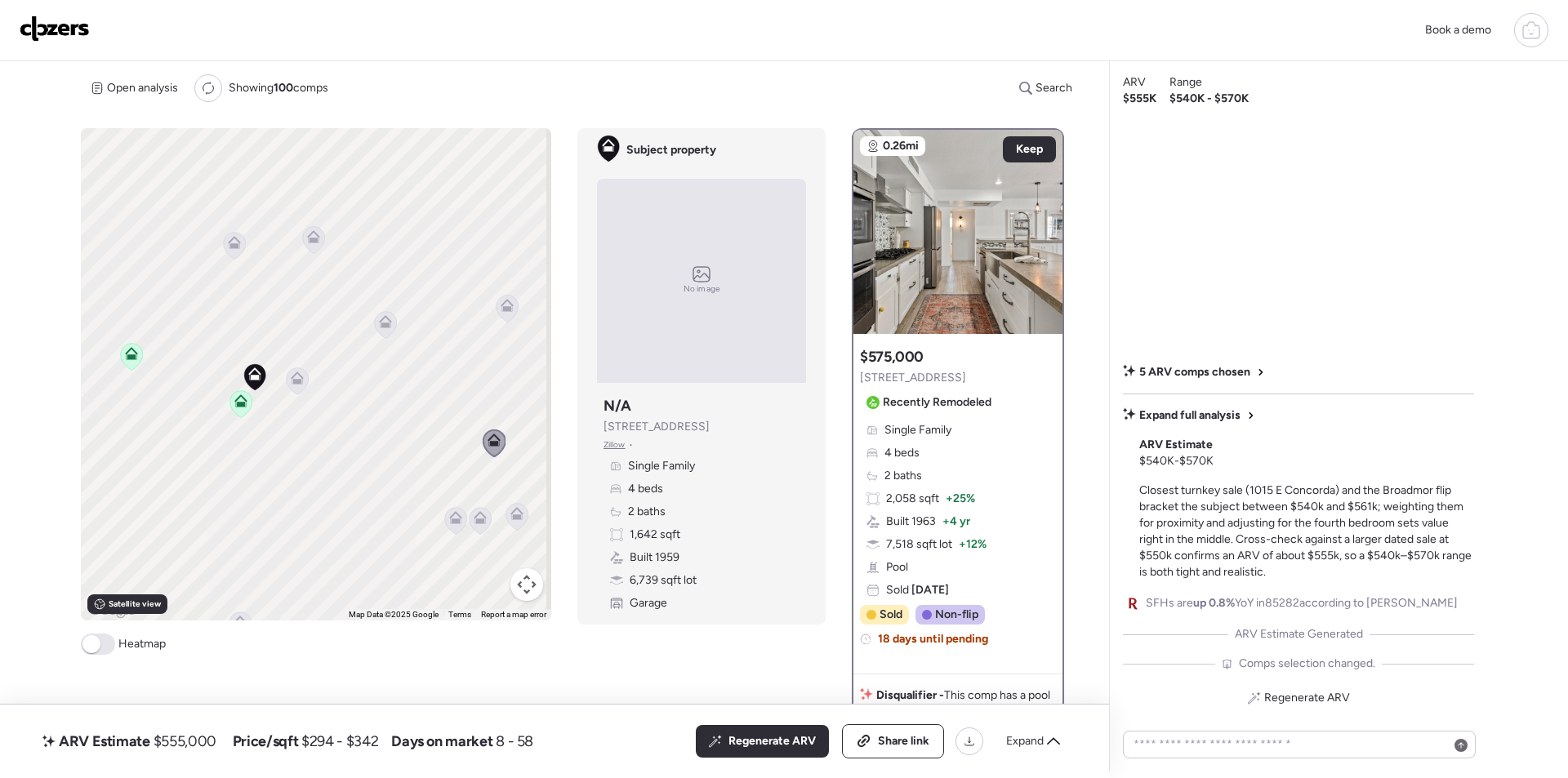
drag, startPoint x: 379, startPoint y: 316, endPoint x: 412, endPoint y: 408, distance: 97.7
click at [415, 417] on div "To activate drag with keyboard, press Alt + Enter. Once in keyboard drag state,…" at bounding box center [316, 374] width 470 height 492
click at [303, 246] on icon at bounding box center [312, 240] width 22 height 27
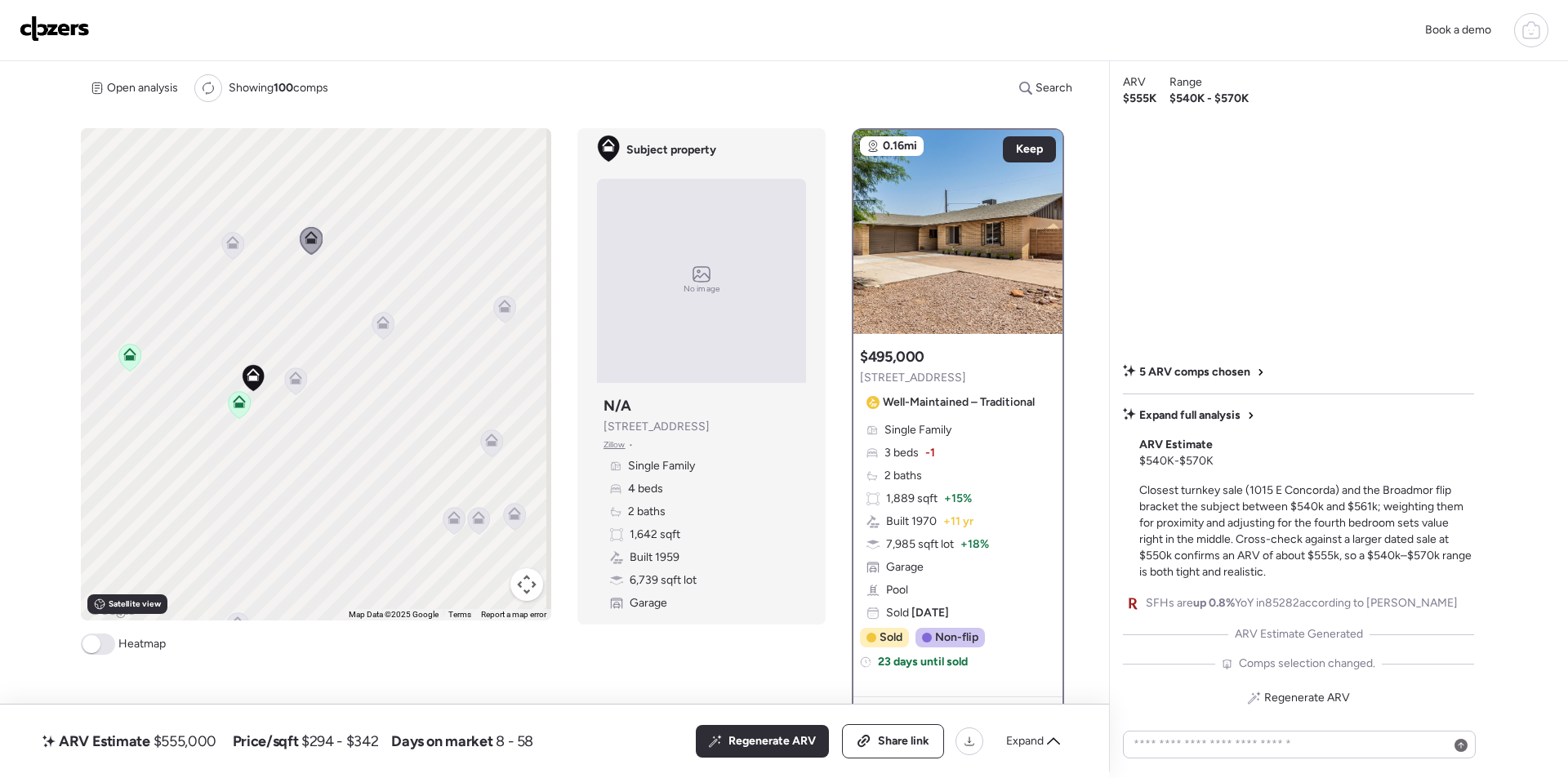
click at [238, 250] on icon at bounding box center [233, 245] width 22 height 27
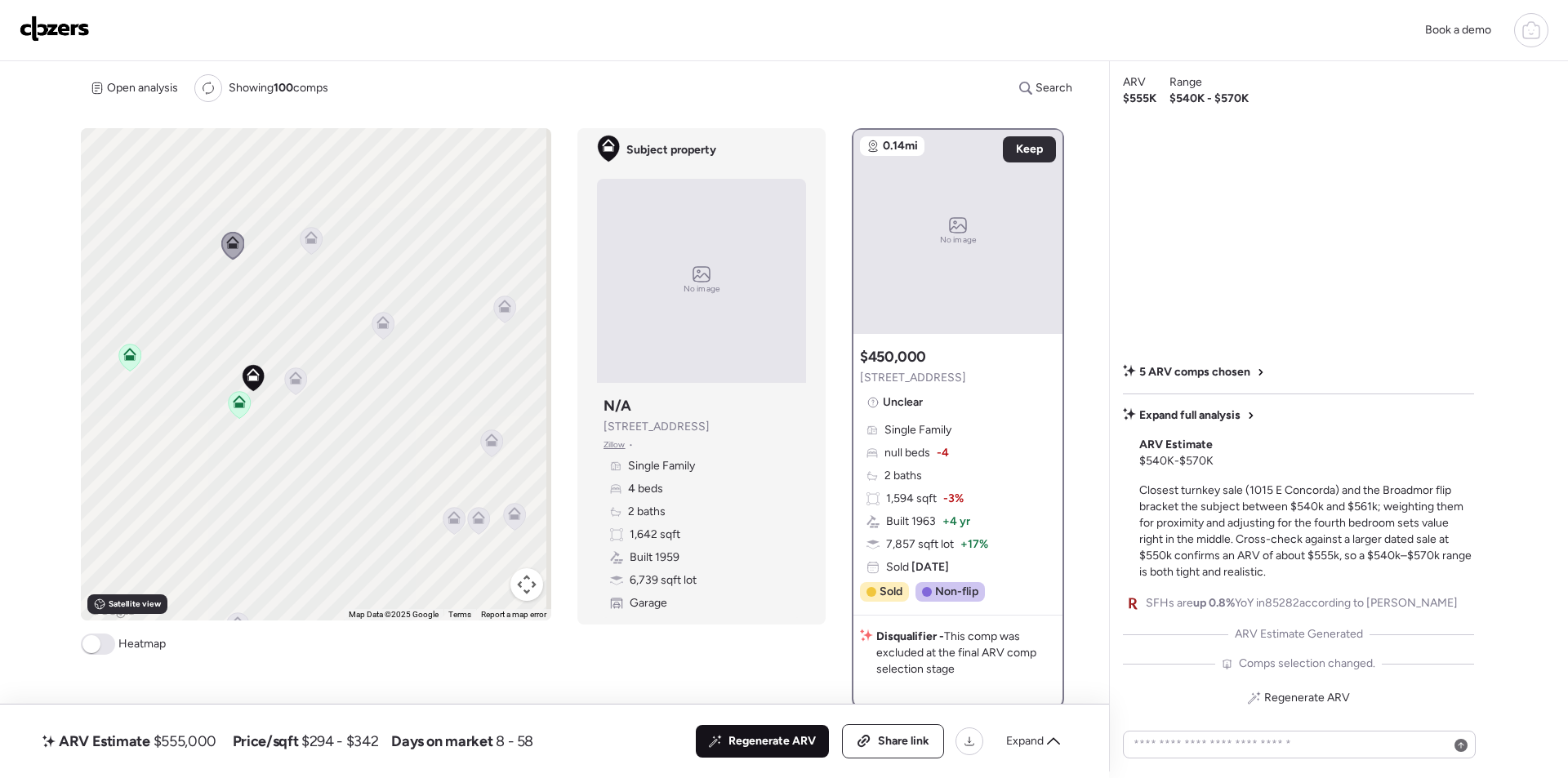
click at [733, 743] on span "Regenerate ARV" at bounding box center [772, 741] width 87 height 16
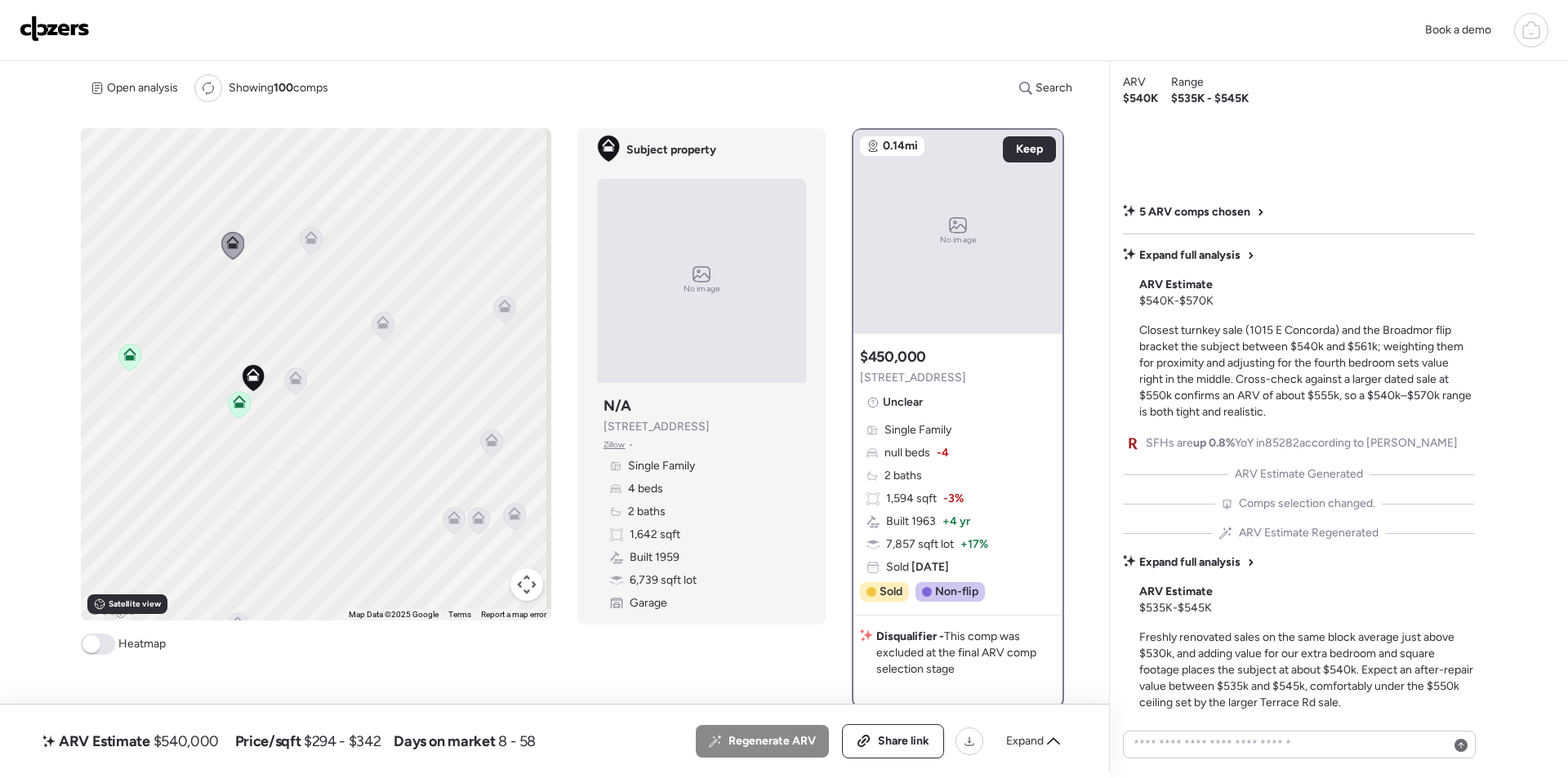
click at [195, 746] on span "$540,000" at bounding box center [186, 741] width 66 height 20
copy span "540,000"
click at [887, 747] on span "Share link" at bounding box center [903, 741] width 52 height 16
click at [103, 30] on div "Book a demo" at bounding box center [784, 30] width 1529 height 35
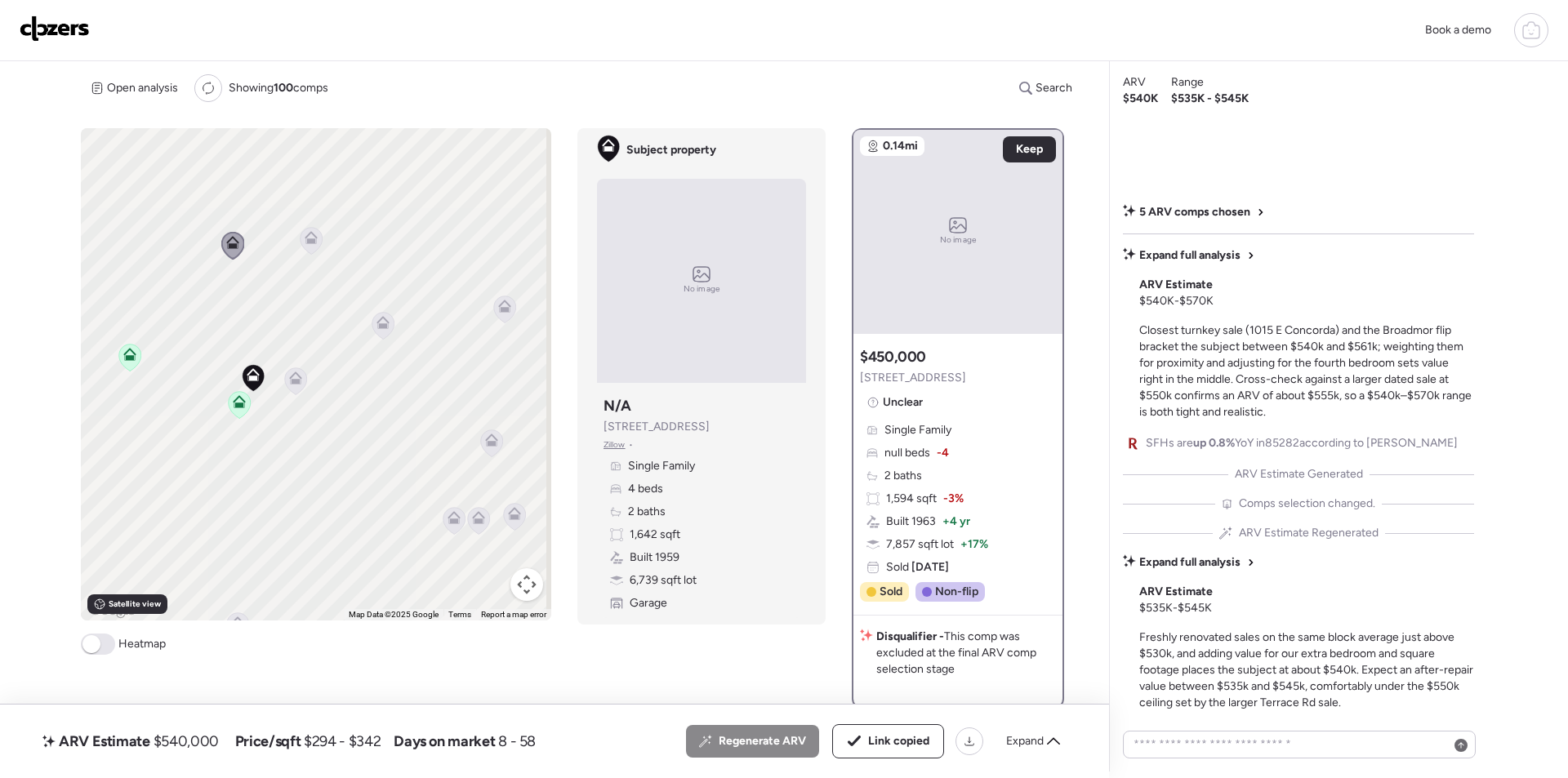
click at [64, 24] on img at bounding box center [54, 29] width 70 height 26
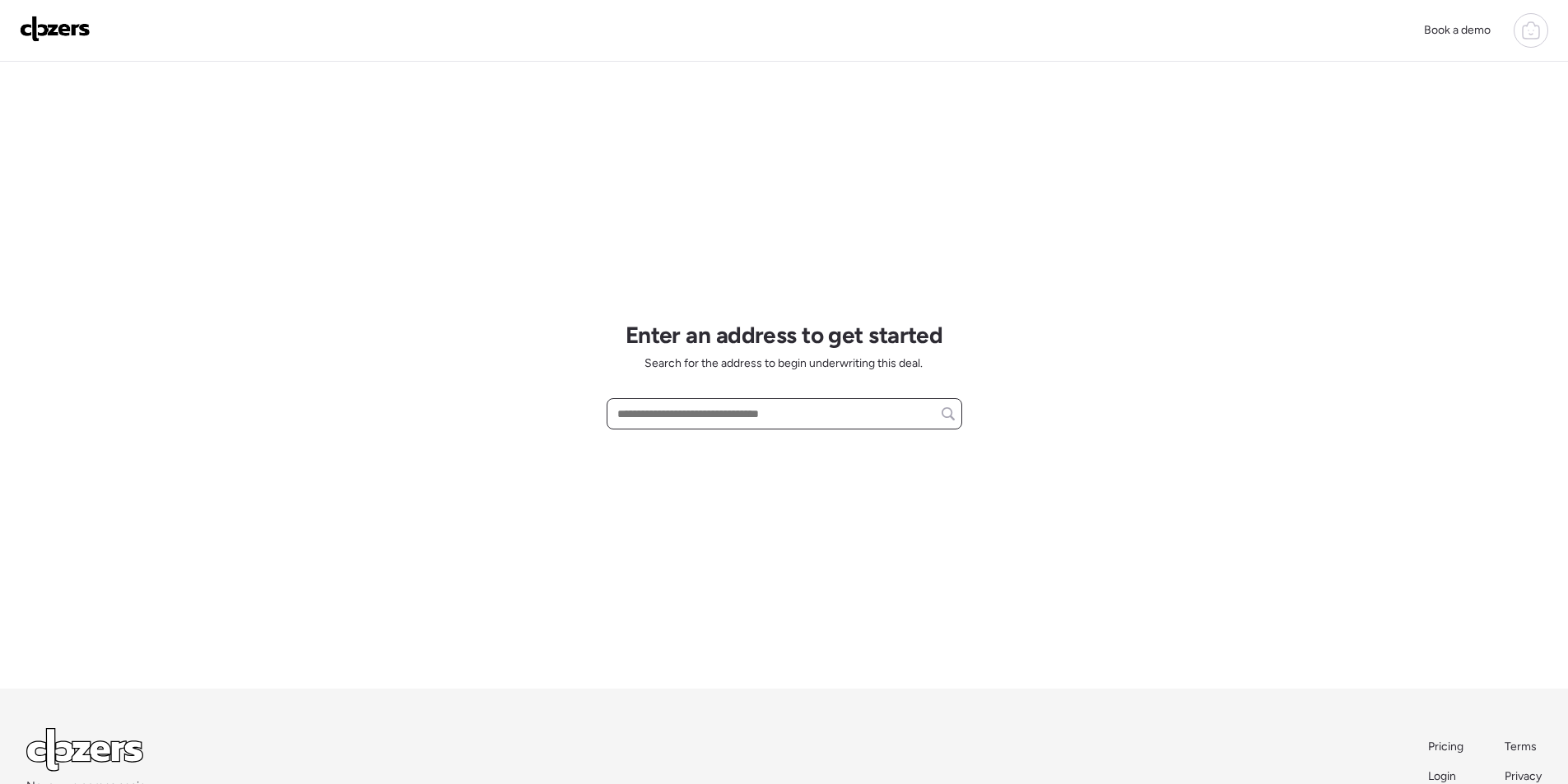
click at [706, 406] on input "text" at bounding box center [784, 413] width 341 height 23
paste input "**********"
click at [820, 413] on input "**********" at bounding box center [784, 413] width 341 height 23
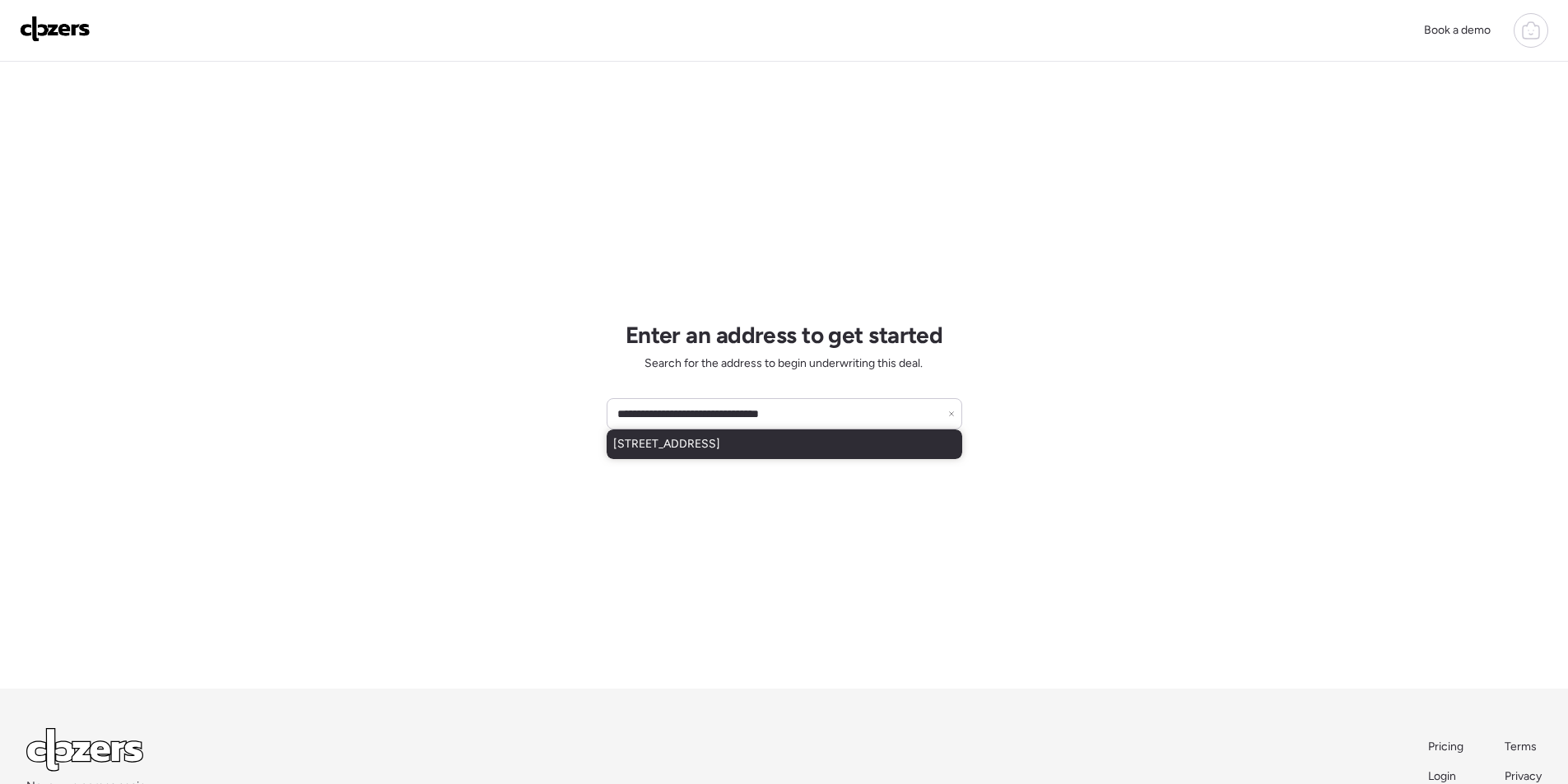
click at [720, 446] on span "[STREET_ADDRESS]" at bounding box center [666, 443] width 107 height 16
type input "**********"
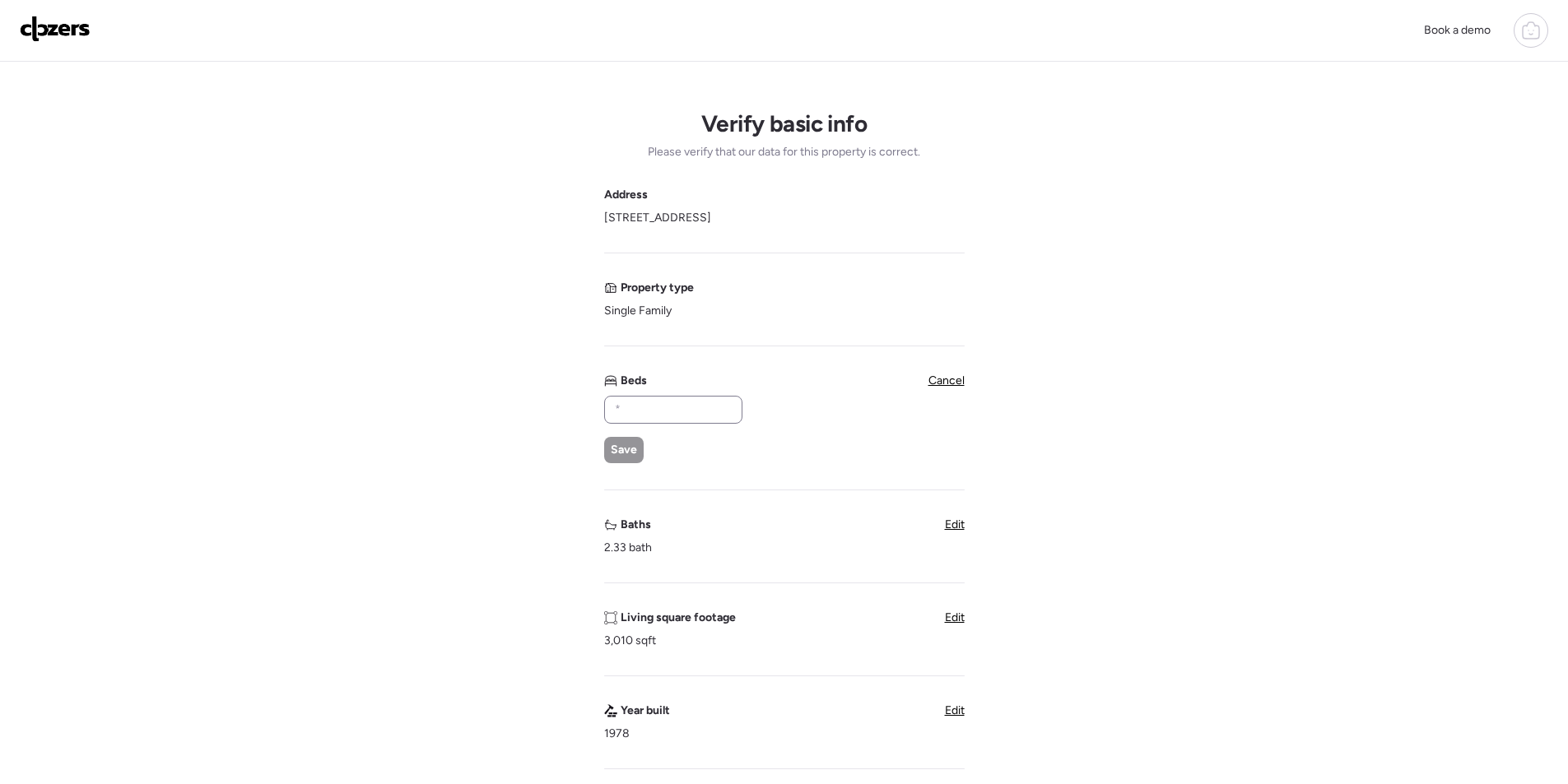
click at [708, 394] on div "Beds Save" at bounding box center [672, 418] width 137 height 91
click at [684, 409] on input "text" at bounding box center [673, 409] width 124 height 23
type input "*"
click at [612, 453] on span "Save" at bounding box center [624, 449] width 26 height 16
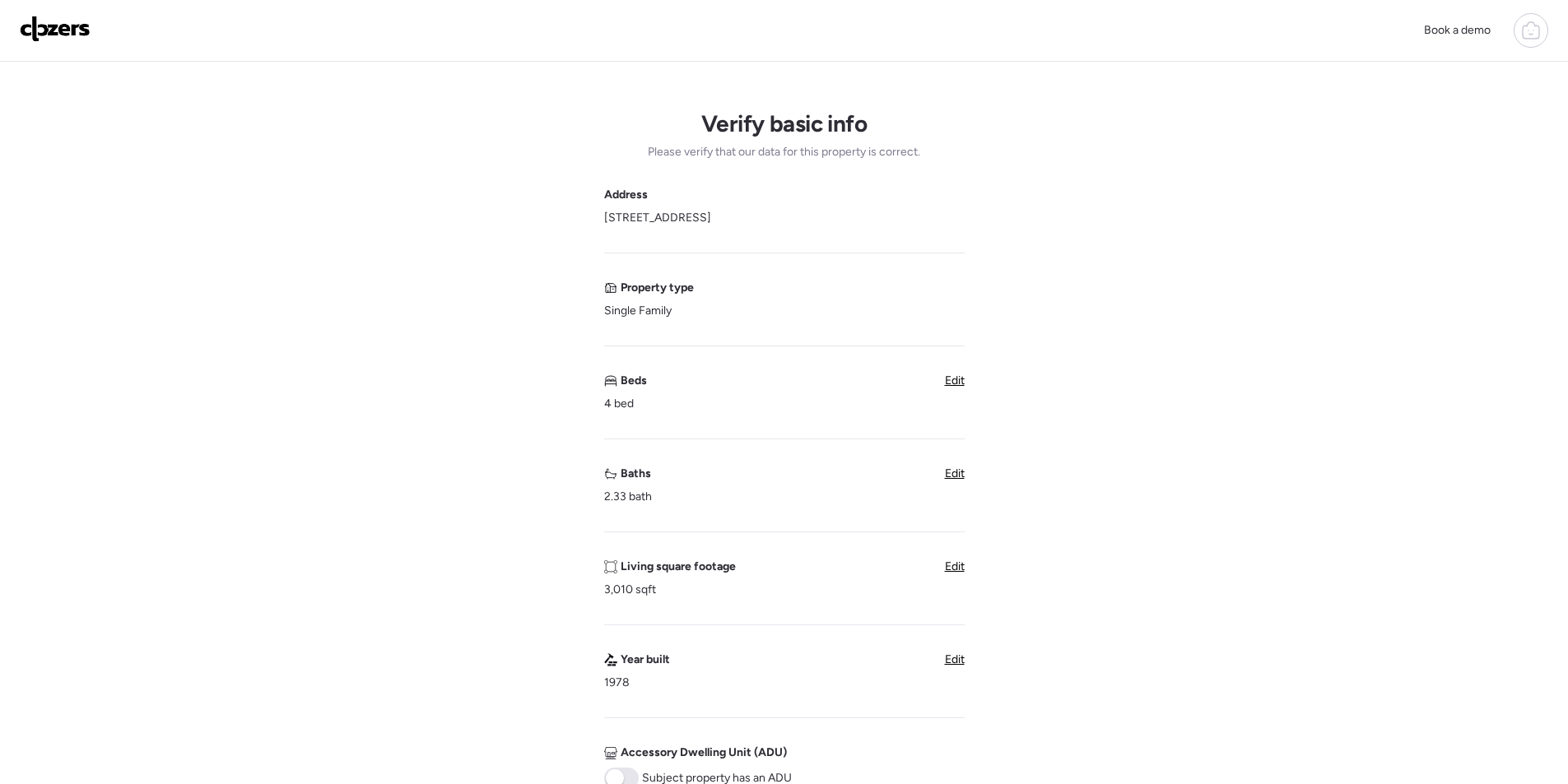
click at [950, 474] on span "Edit" at bounding box center [954, 473] width 20 height 14
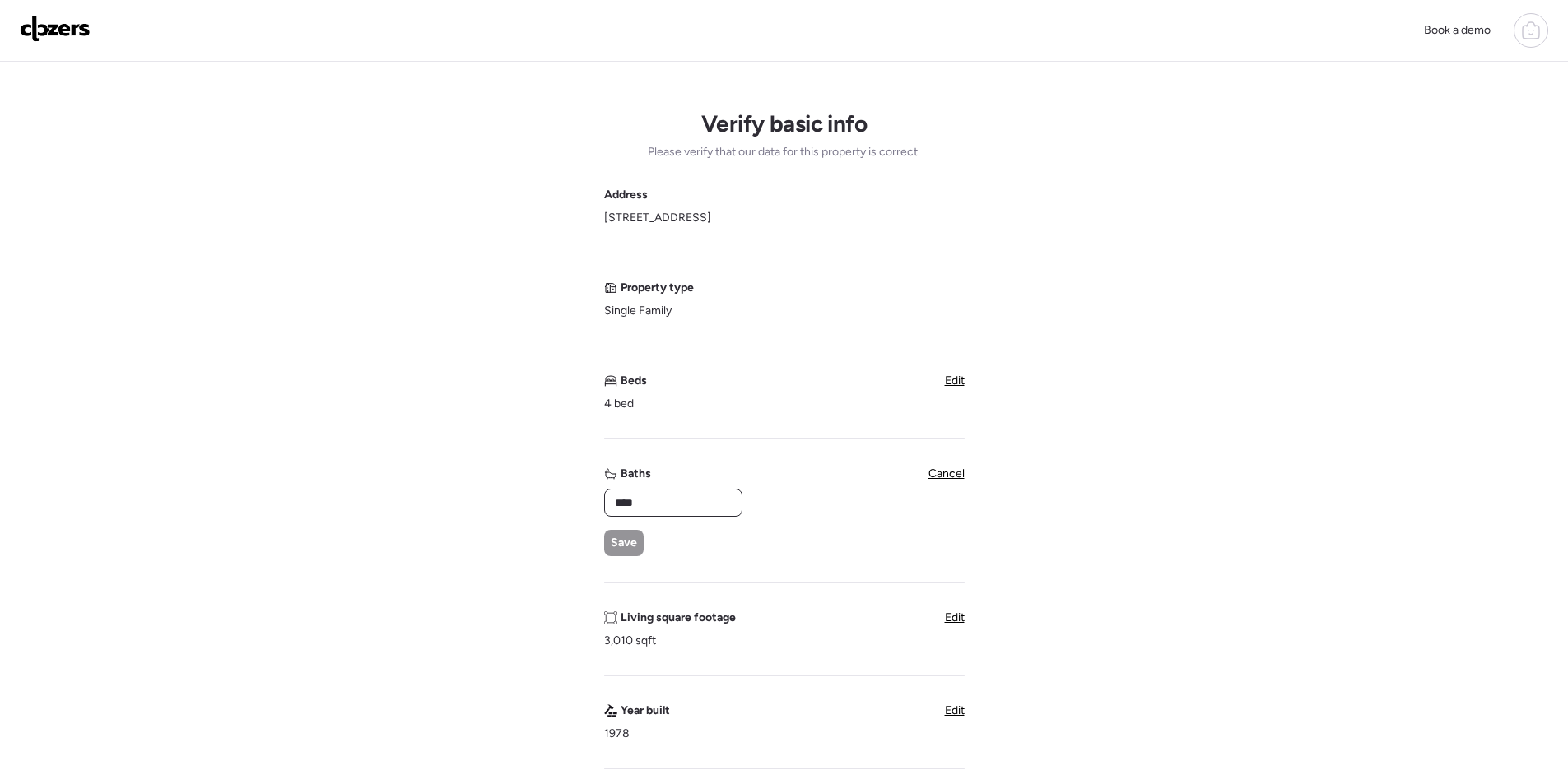
click at [616, 499] on input "****" at bounding box center [673, 503] width 124 height 23
type input "*"
click at [619, 534] on div "Save" at bounding box center [624, 543] width 40 height 26
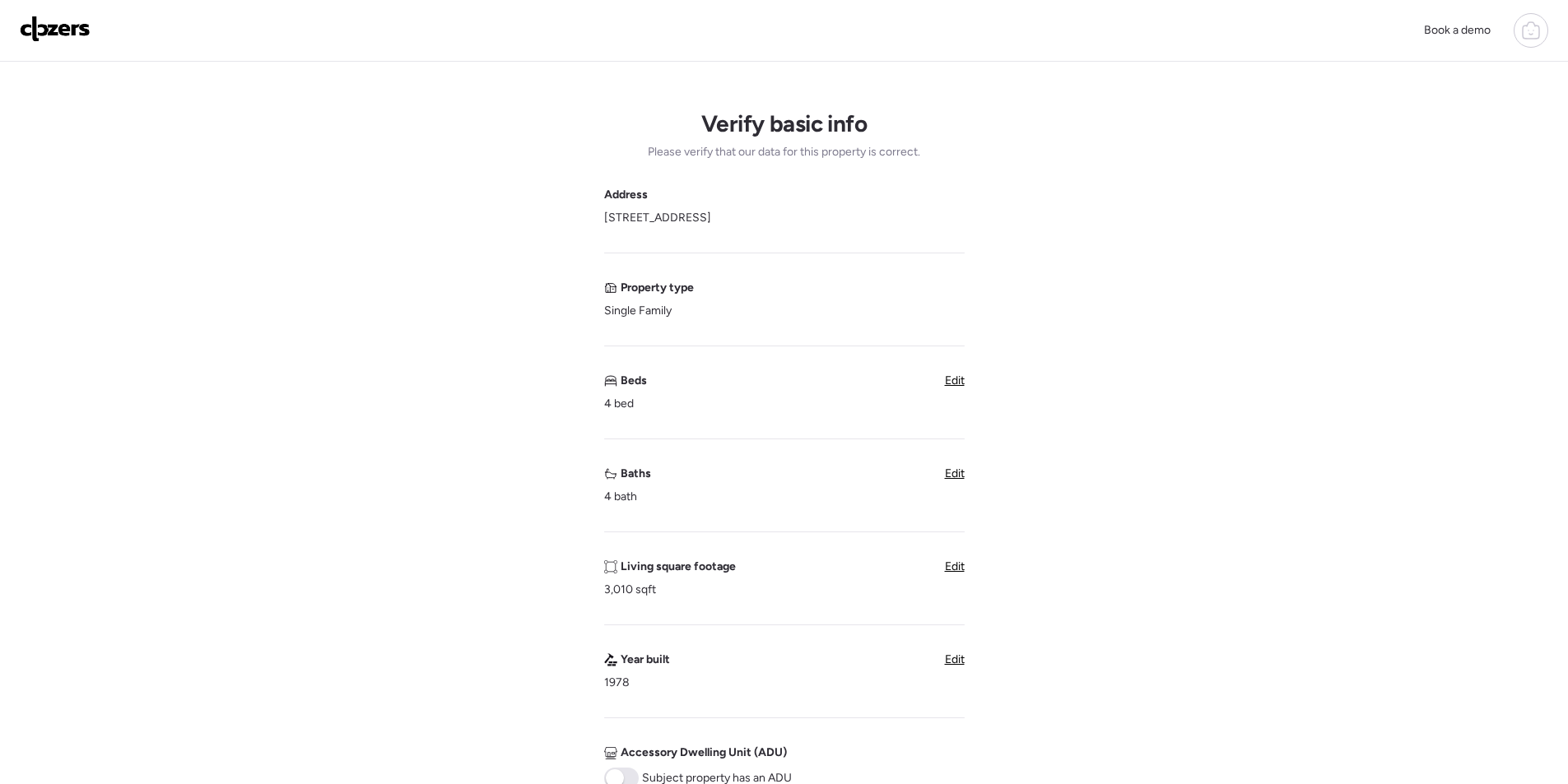
scroll to position [329, 0]
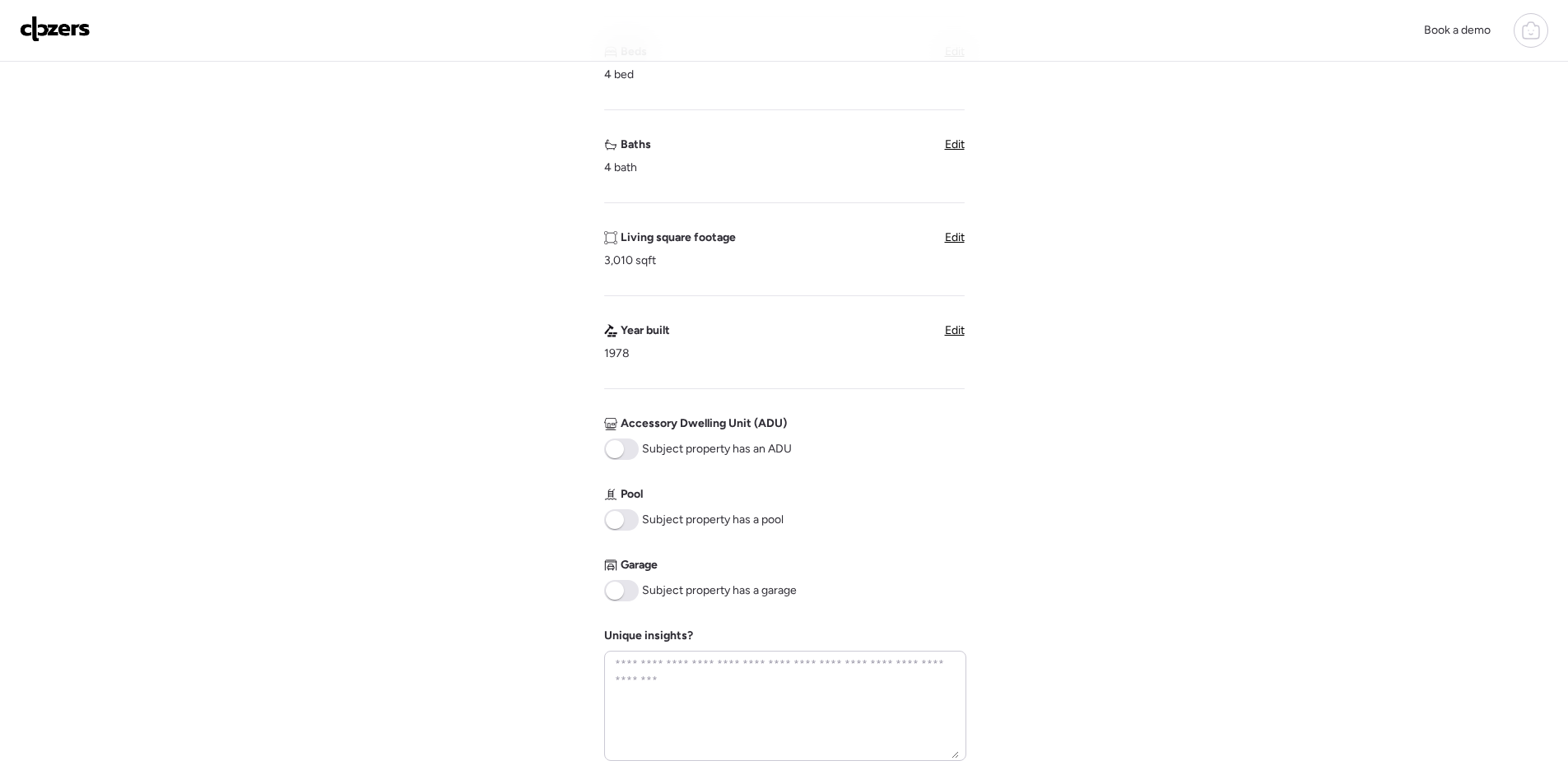
click at [630, 596] on span at bounding box center [621, 591] width 35 height 22
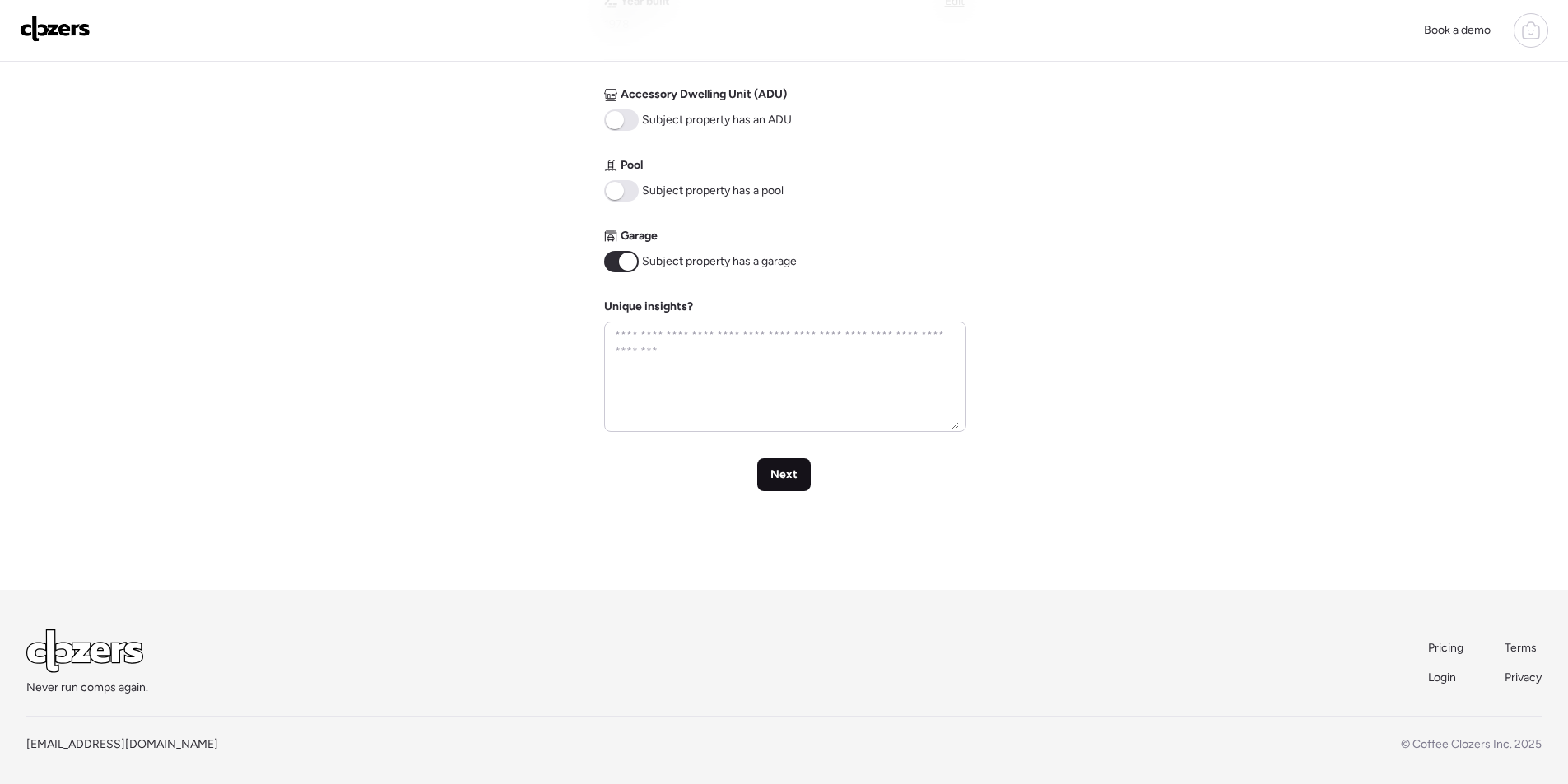
click at [793, 478] on span "Next" at bounding box center [784, 474] width 27 height 16
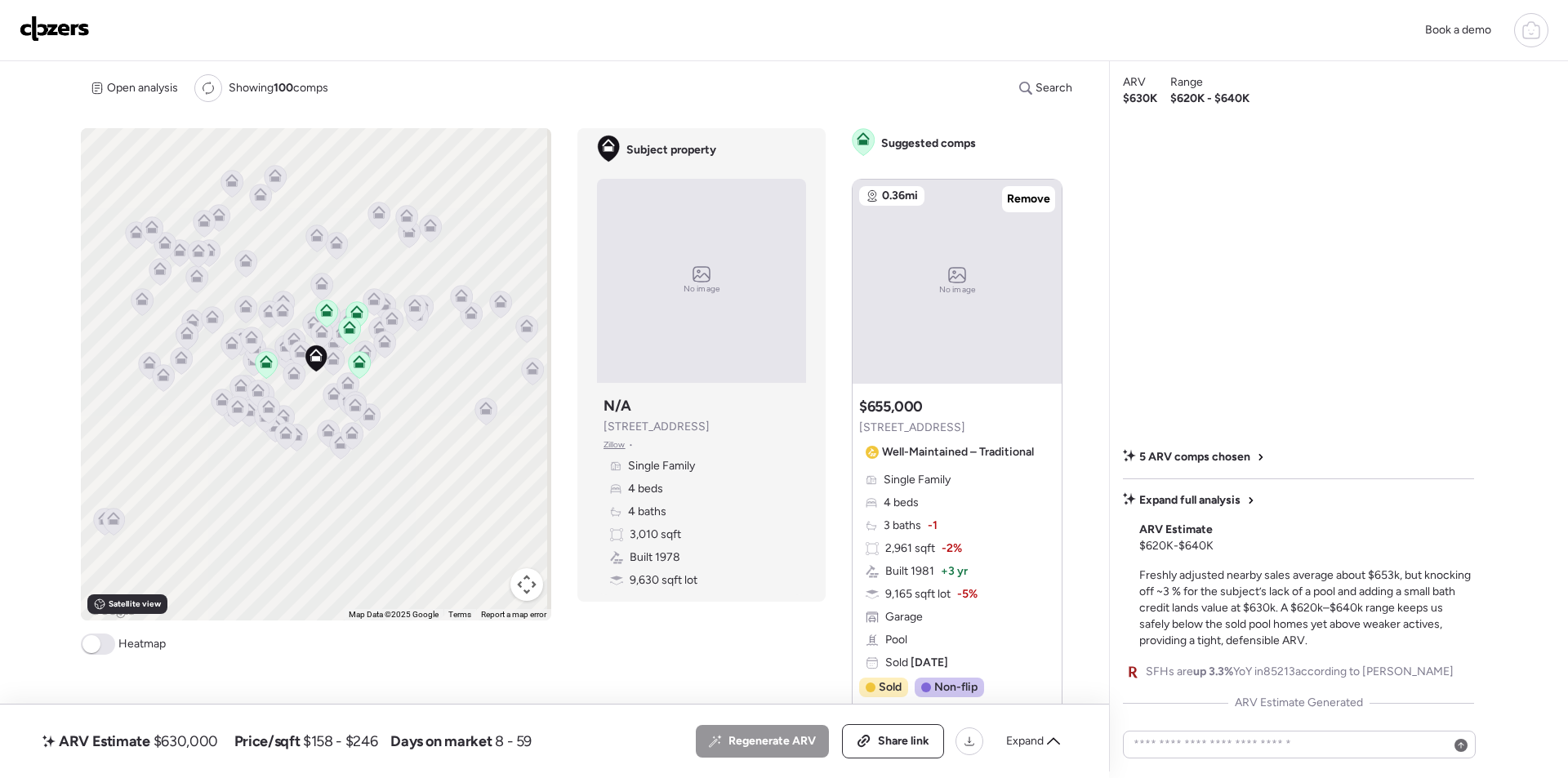
click at [1035, 755] on div "Regenerate ARV Share link Expand" at bounding box center [882, 741] width 374 height 35
click at [1032, 739] on span "Expand" at bounding box center [1025, 741] width 37 height 16
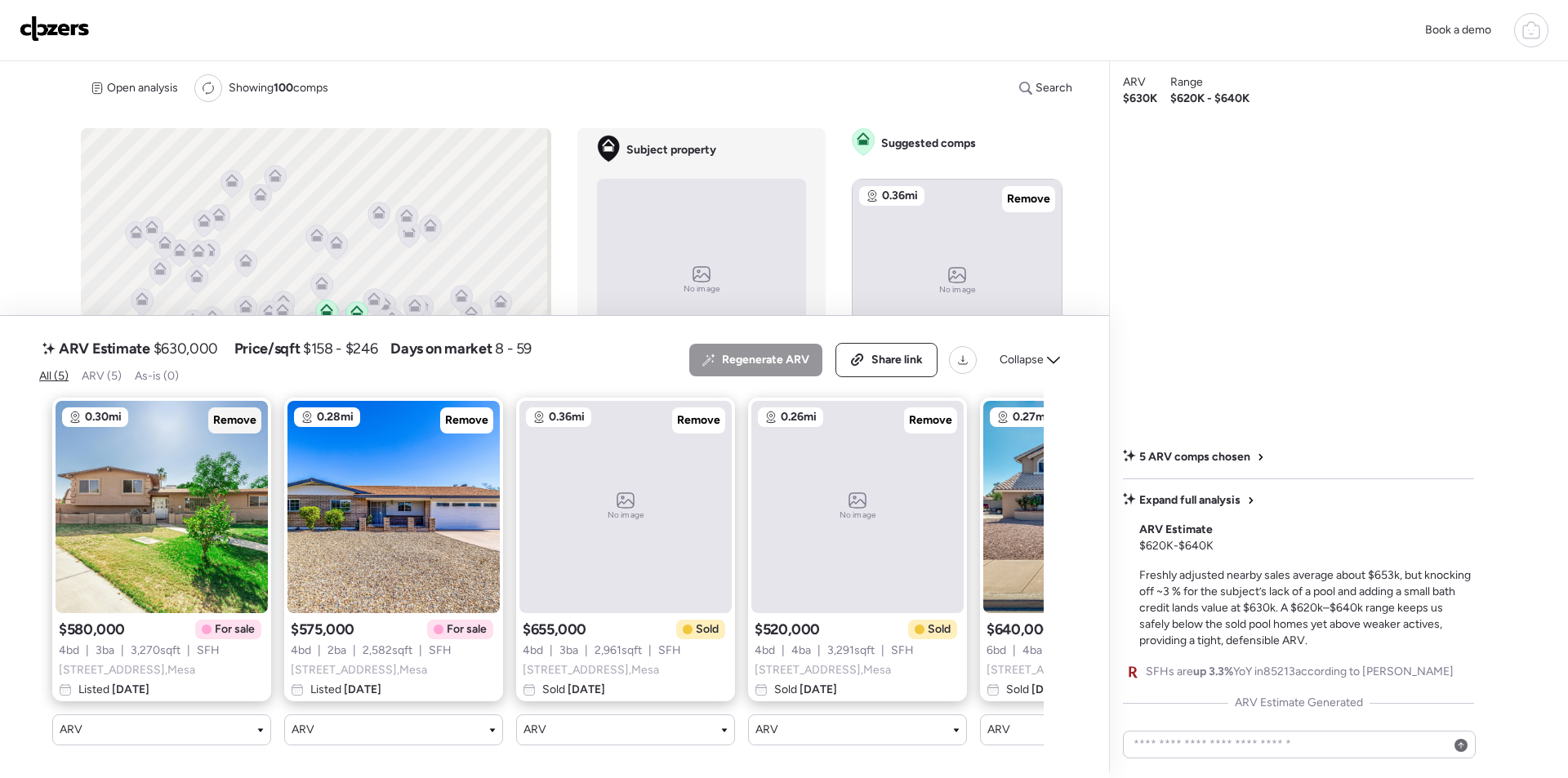
click at [229, 412] on span "Remove" at bounding box center [235, 419] width 43 height 16
click at [230, 407] on div "Remove" at bounding box center [234, 420] width 53 height 26
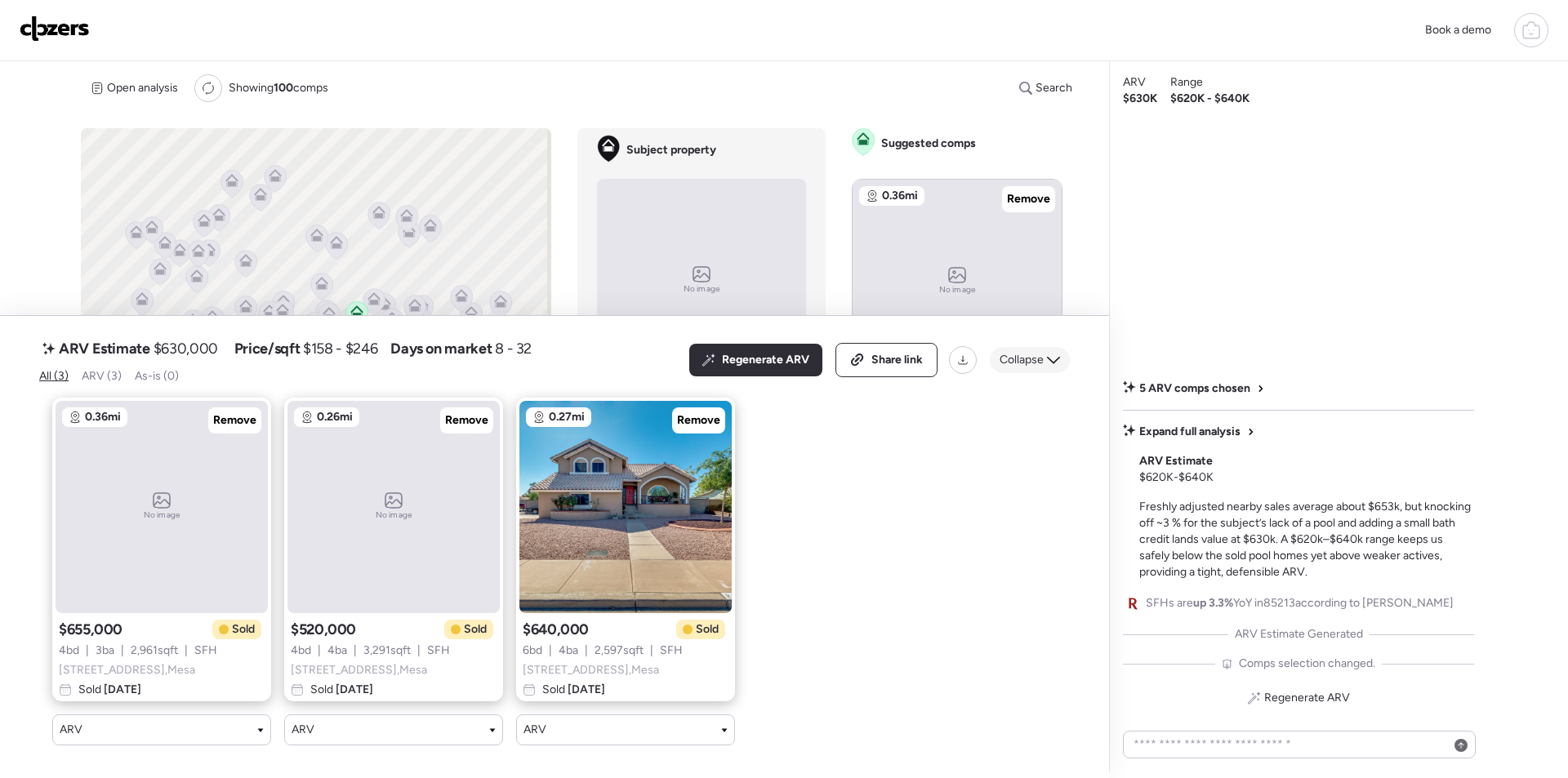
click at [1069, 347] on div "Collapse" at bounding box center [1029, 360] width 80 height 26
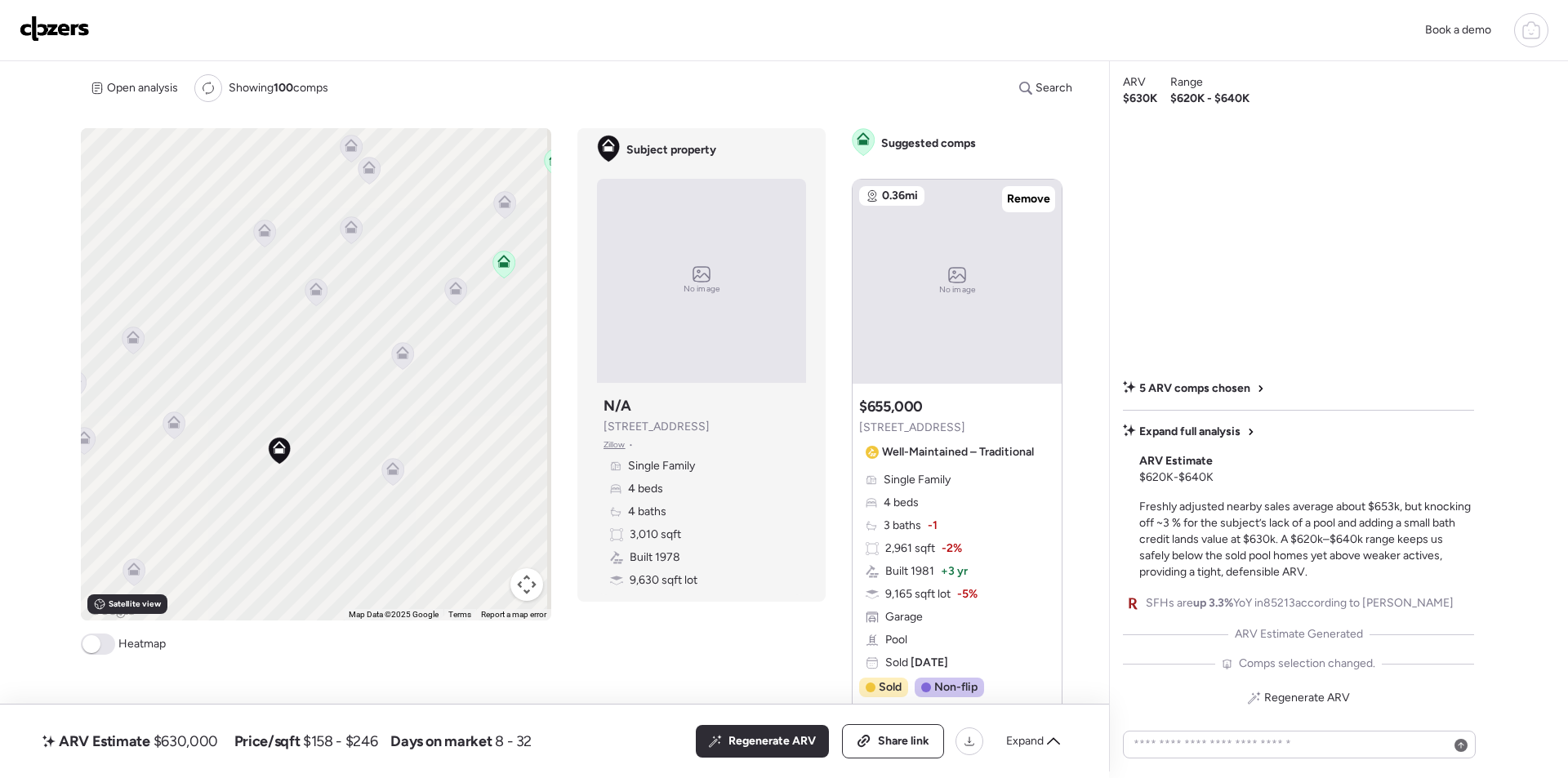
click at [788, 646] on div "To activate drag with keyboard, press Alt + Enter. Once in keyboard drag state,…" at bounding box center [578, 450] width 995 height 644
click at [406, 469] on div "To activate drag with keyboard, press Alt + Enter. Once in keyboard drag state,…" at bounding box center [316, 374] width 470 height 492
click at [403, 470] on div "To activate drag with keyboard, press Alt + Enter. Once in keyboard drag state,…" at bounding box center [316, 374] width 470 height 492
click at [392, 474] on icon at bounding box center [392, 471] width 10 height 5
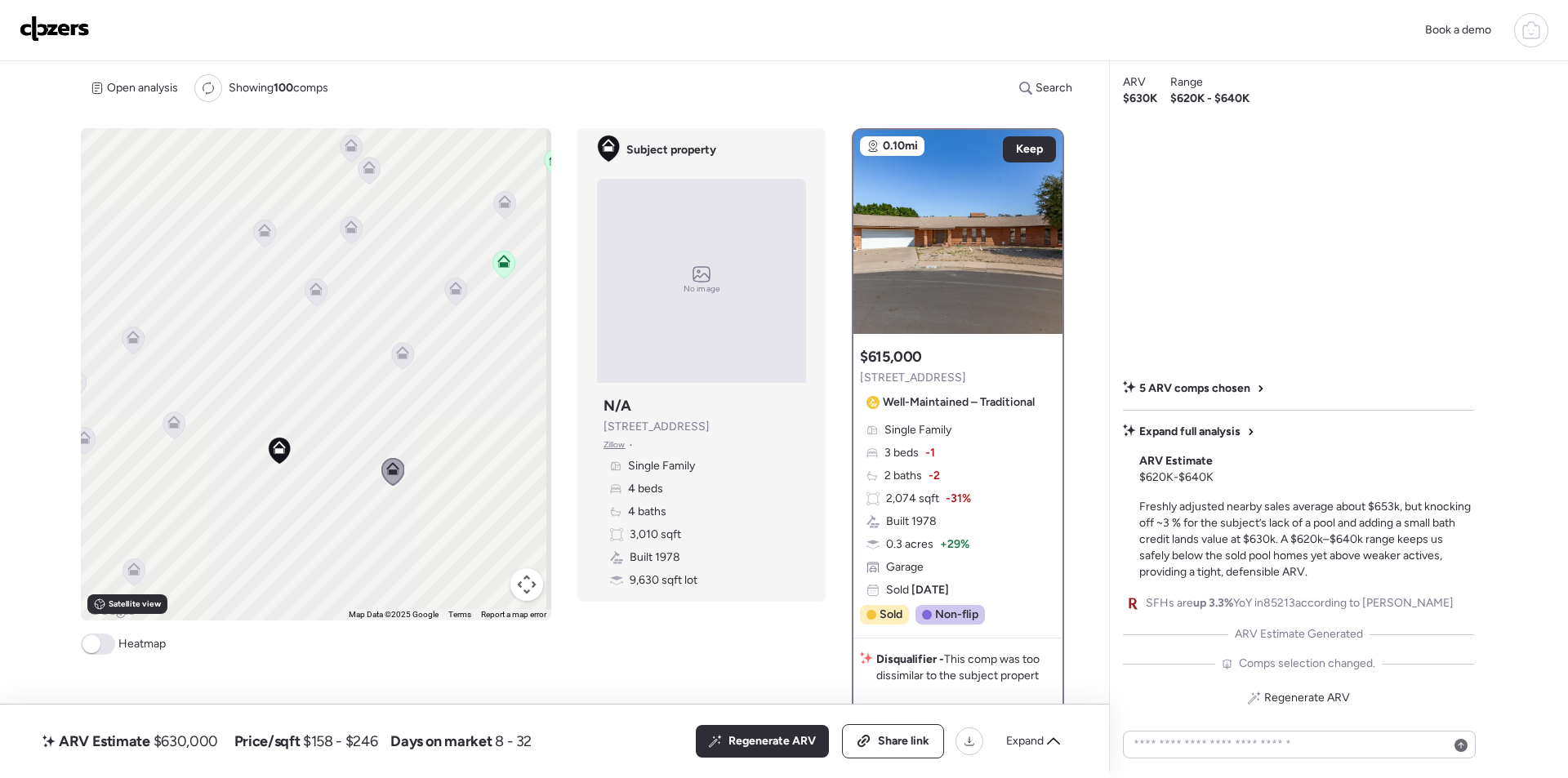
click at [404, 359] on icon at bounding box center [402, 356] width 10 height 5
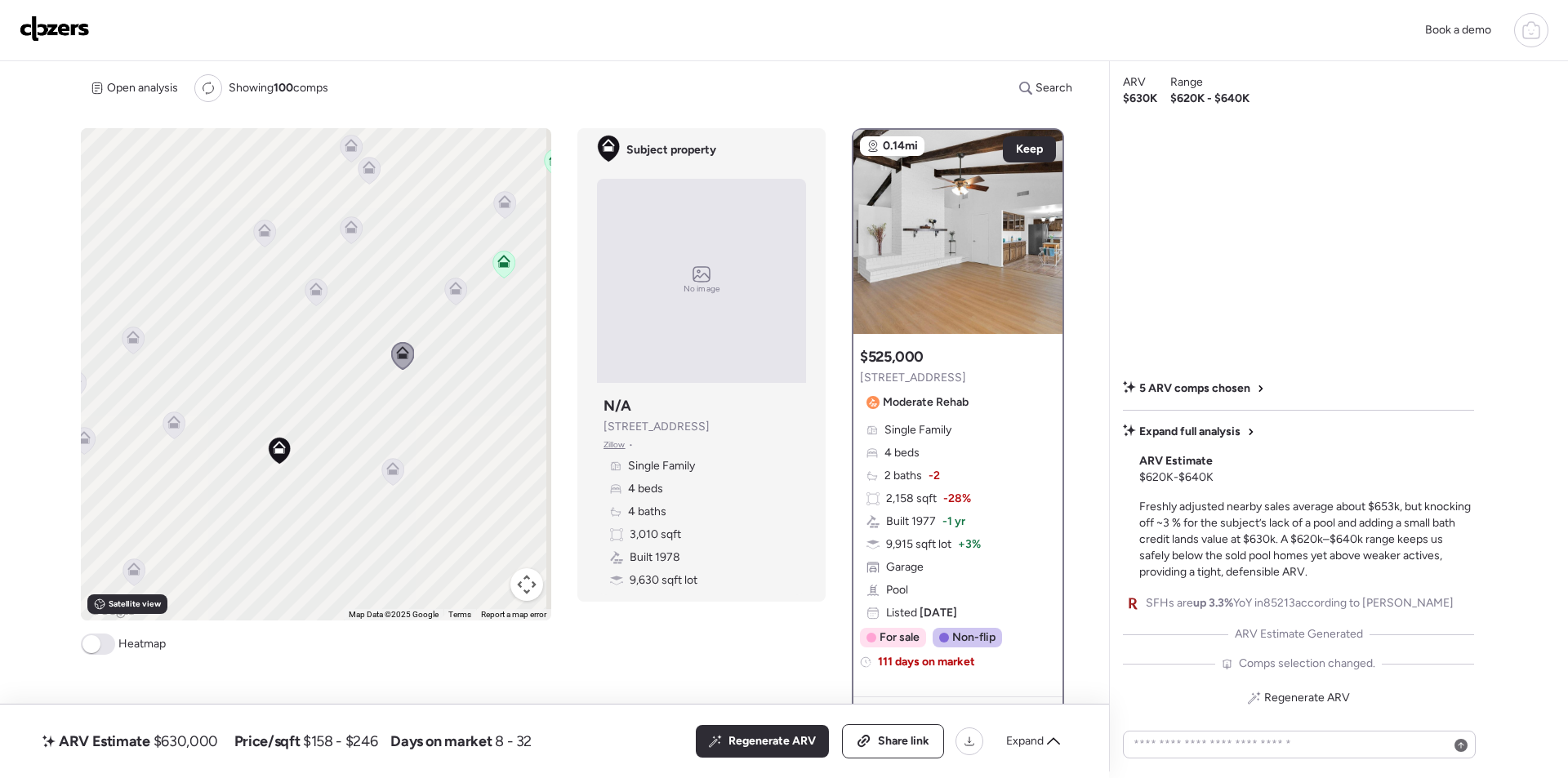
click at [321, 302] on icon at bounding box center [316, 292] width 22 height 28
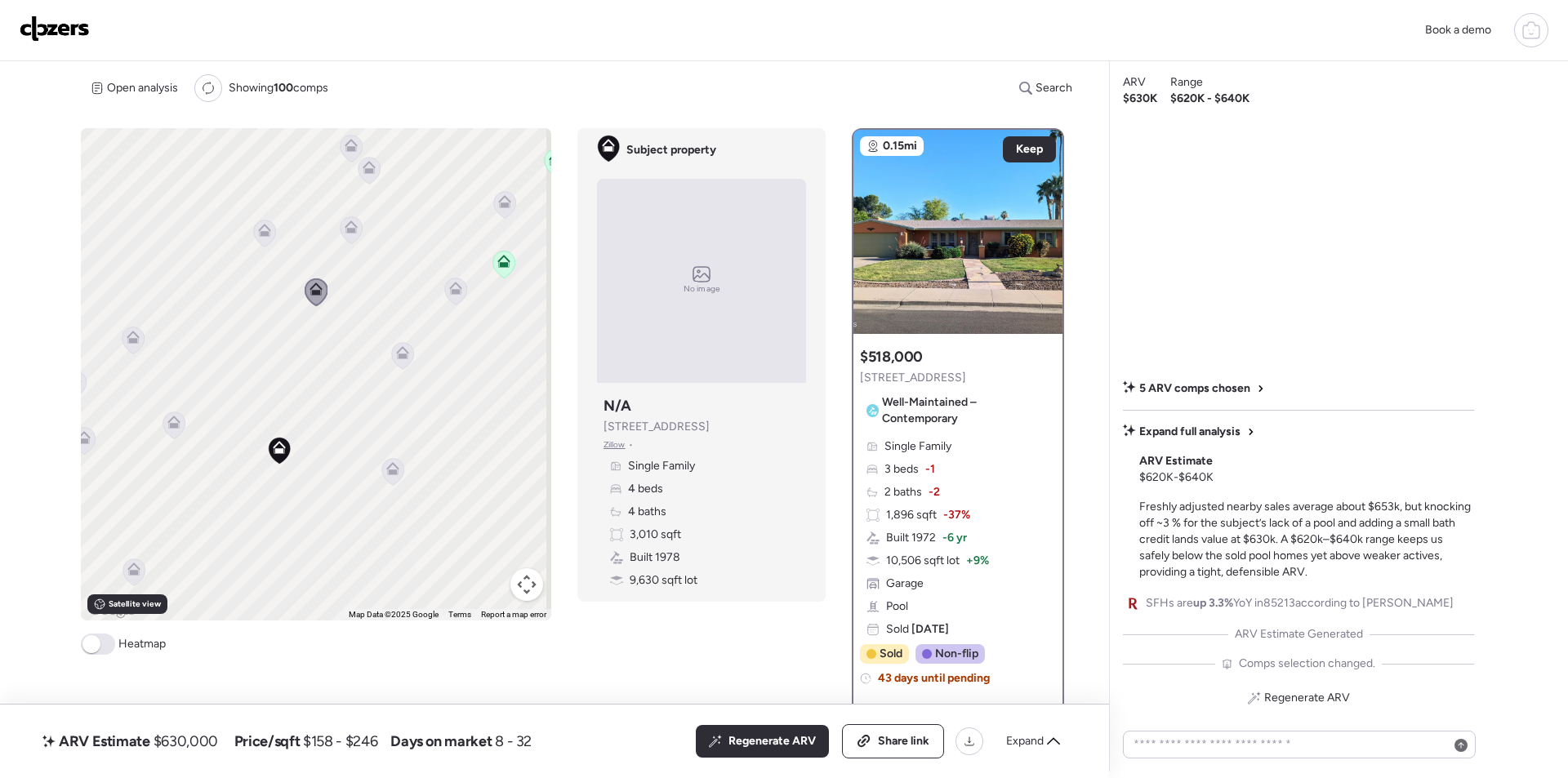
click at [453, 298] on icon at bounding box center [456, 290] width 22 height 27
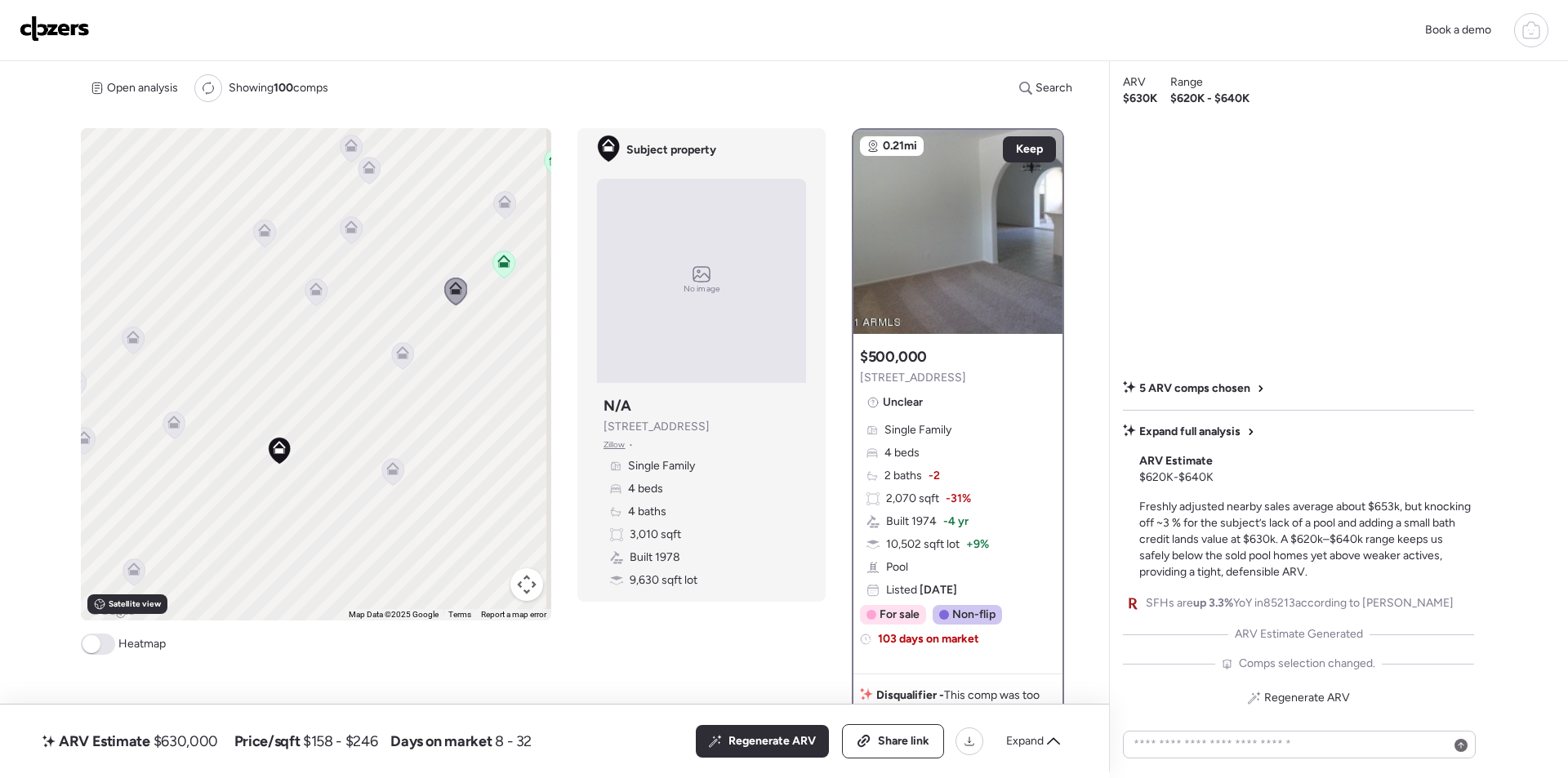
click at [348, 224] on icon at bounding box center [351, 227] width 13 height 13
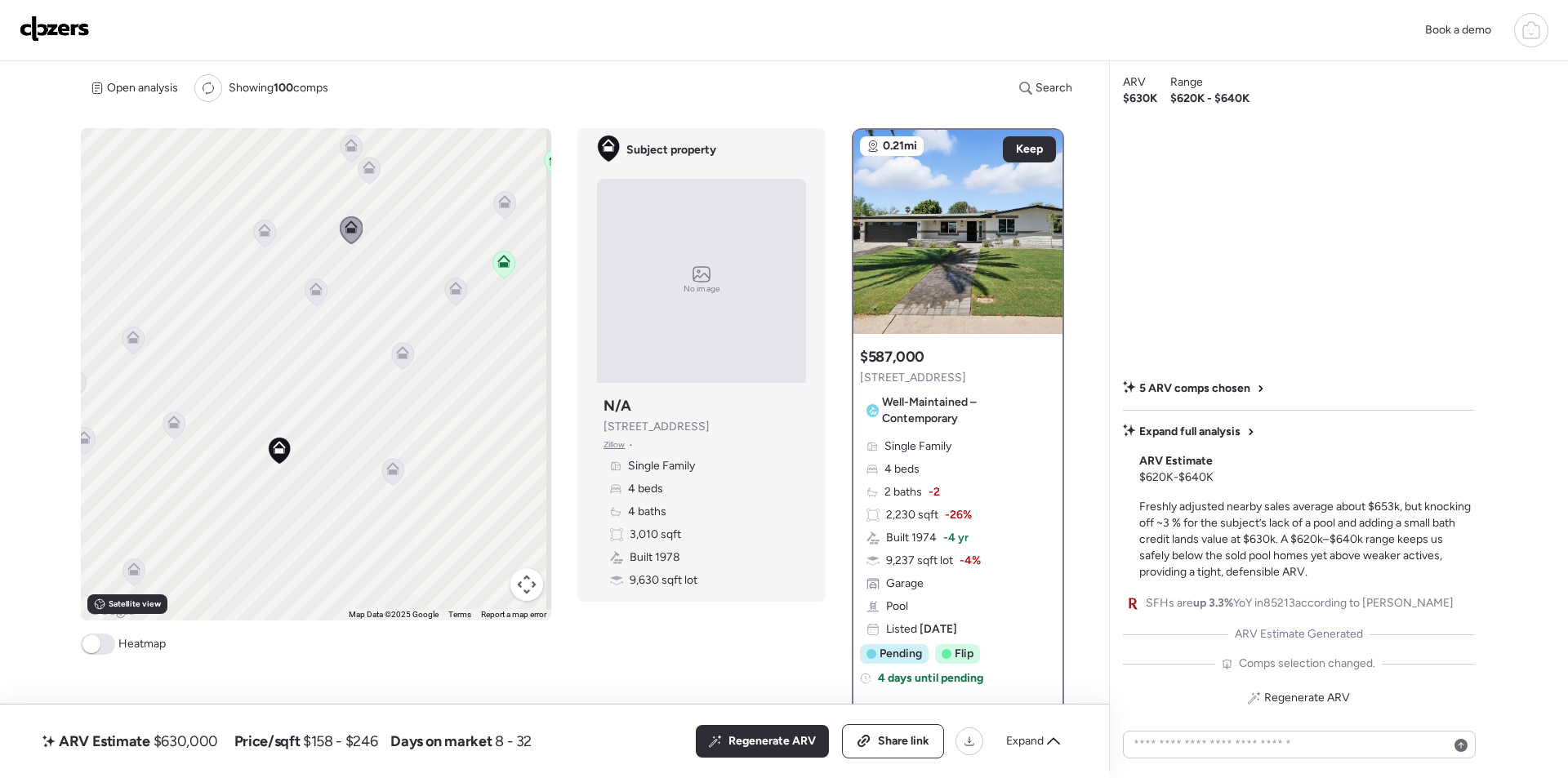
click at [266, 231] on icon at bounding box center [265, 230] width 13 height 13
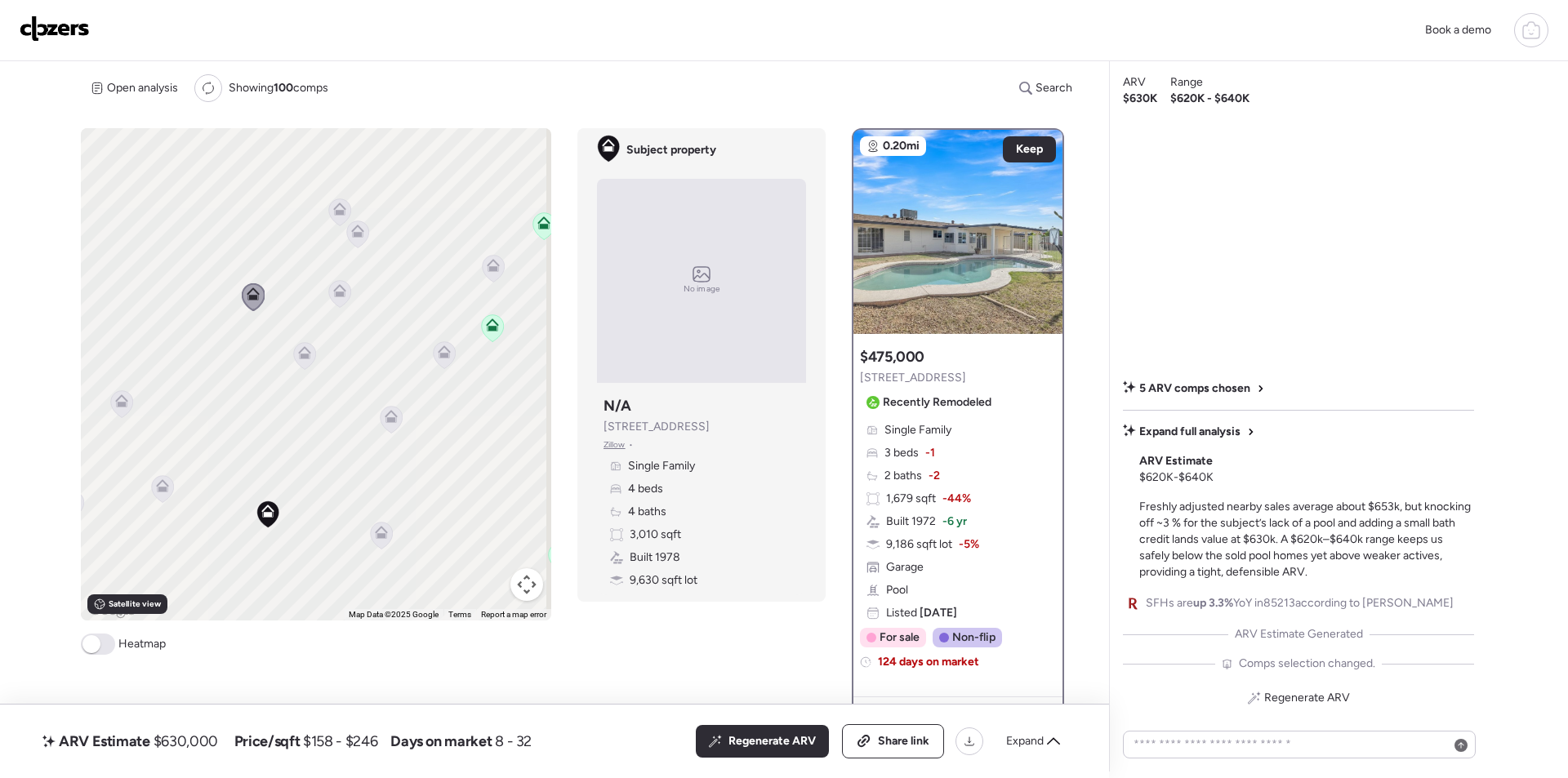
drag, startPoint x: 339, startPoint y: 230, endPoint x: 328, endPoint y: 299, distance: 69.9
click at [329, 299] on icon at bounding box center [340, 293] width 22 height 27
click at [335, 282] on div "To activate drag with keyboard, press Alt + Enter. Once in keyboard drag state,…" at bounding box center [316, 374] width 470 height 492
click at [497, 272] on icon at bounding box center [493, 272] width 22 height 27
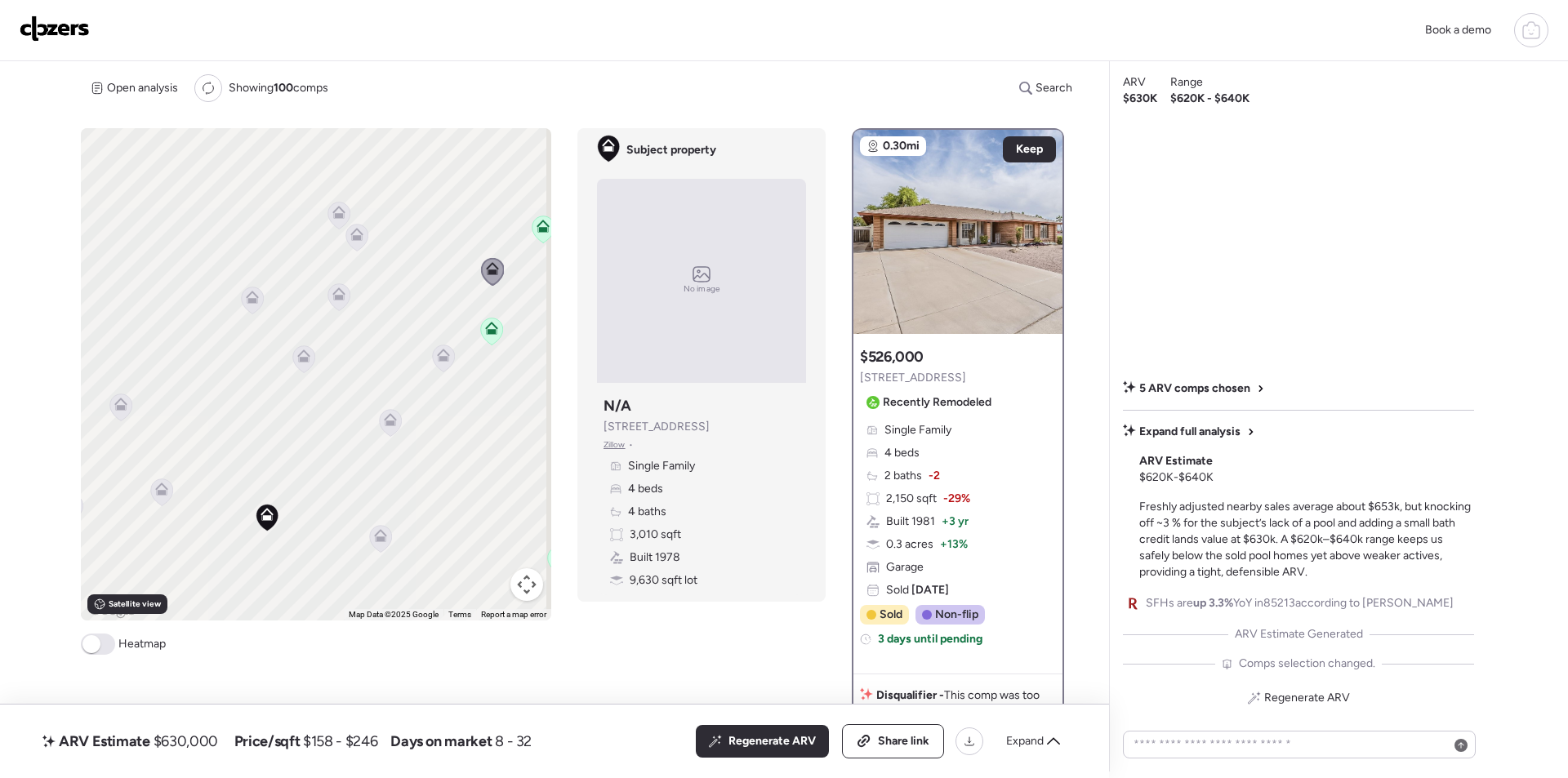
click at [354, 243] on icon at bounding box center [358, 237] width 22 height 27
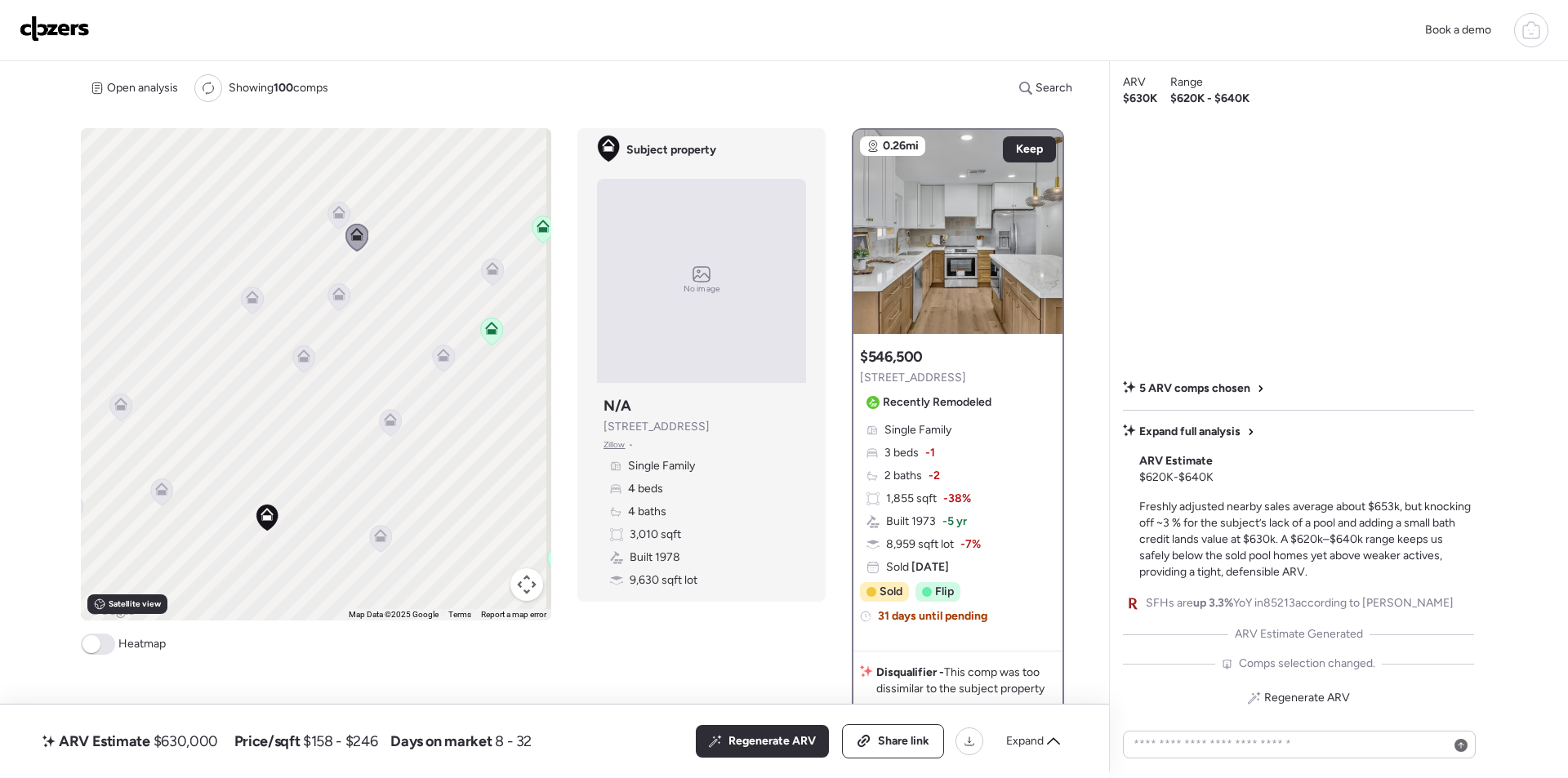
click at [334, 210] on icon at bounding box center [338, 210] width 12 height 7
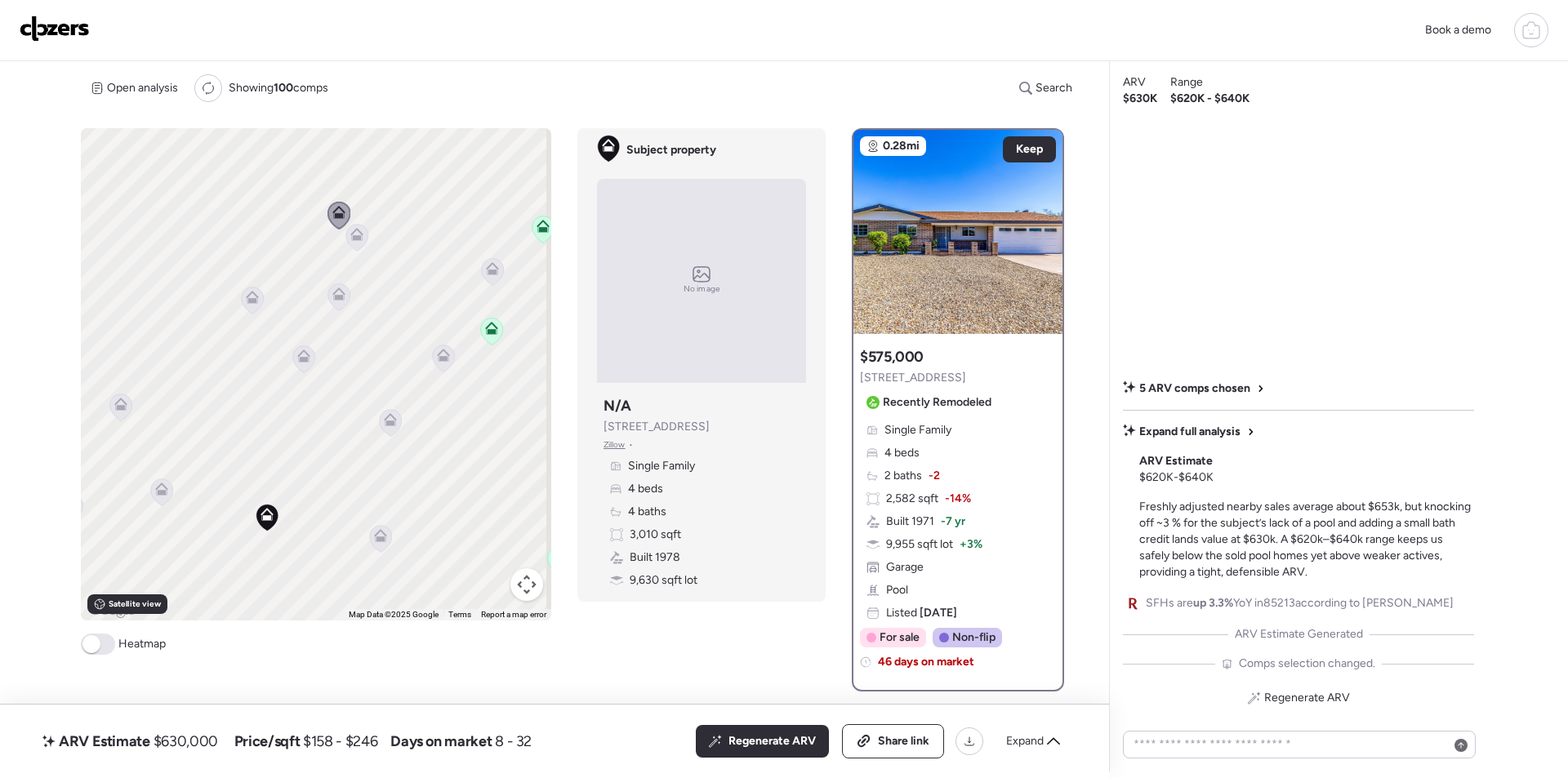
drag, startPoint x: 348, startPoint y: 229, endPoint x: 397, endPoint y: 247, distance: 52.2
click at [350, 230] on icon at bounding box center [357, 234] width 13 height 13
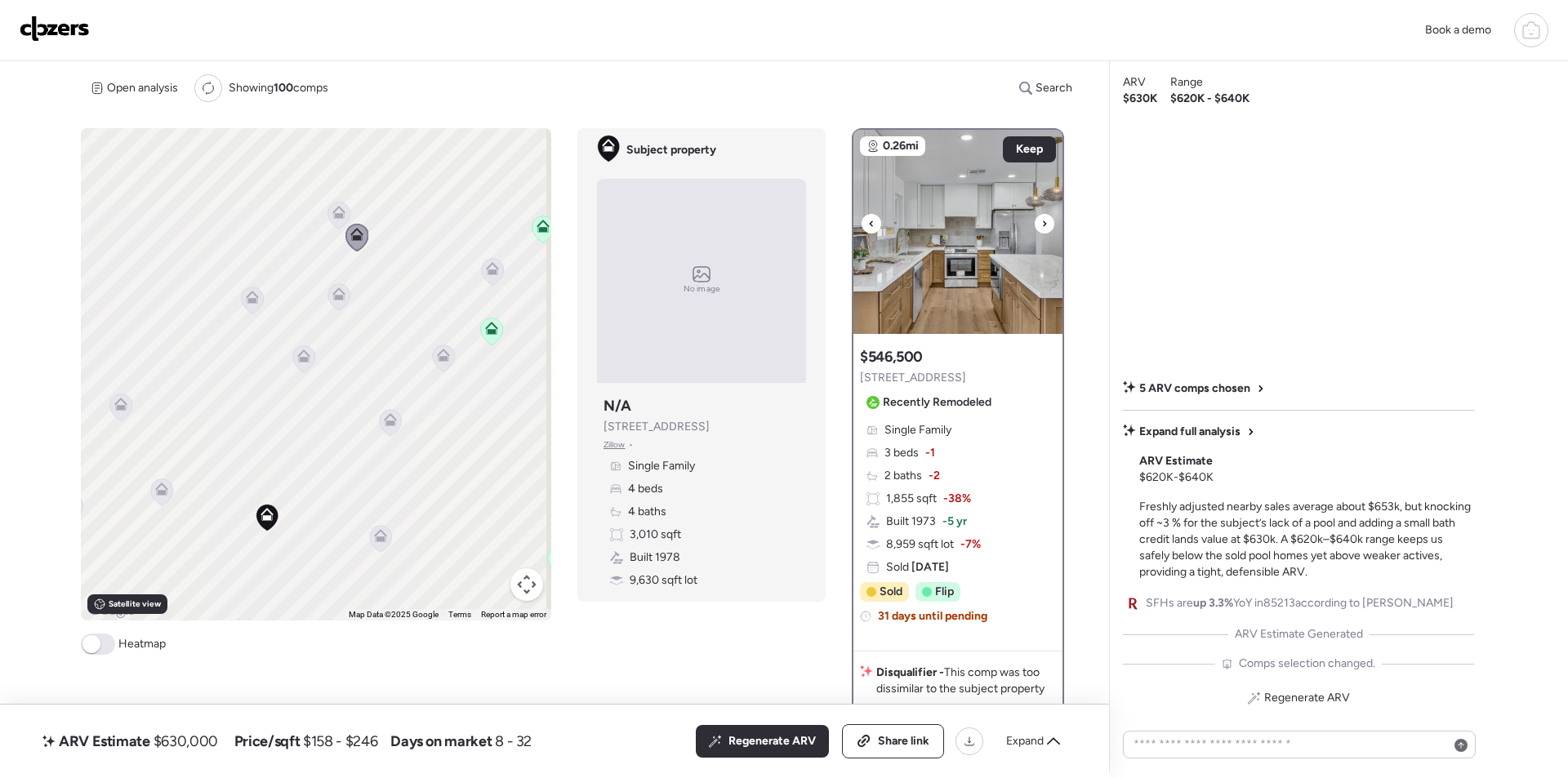
click at [1048, 225] on div at bounding box center [1044, 223] width 20 height 20
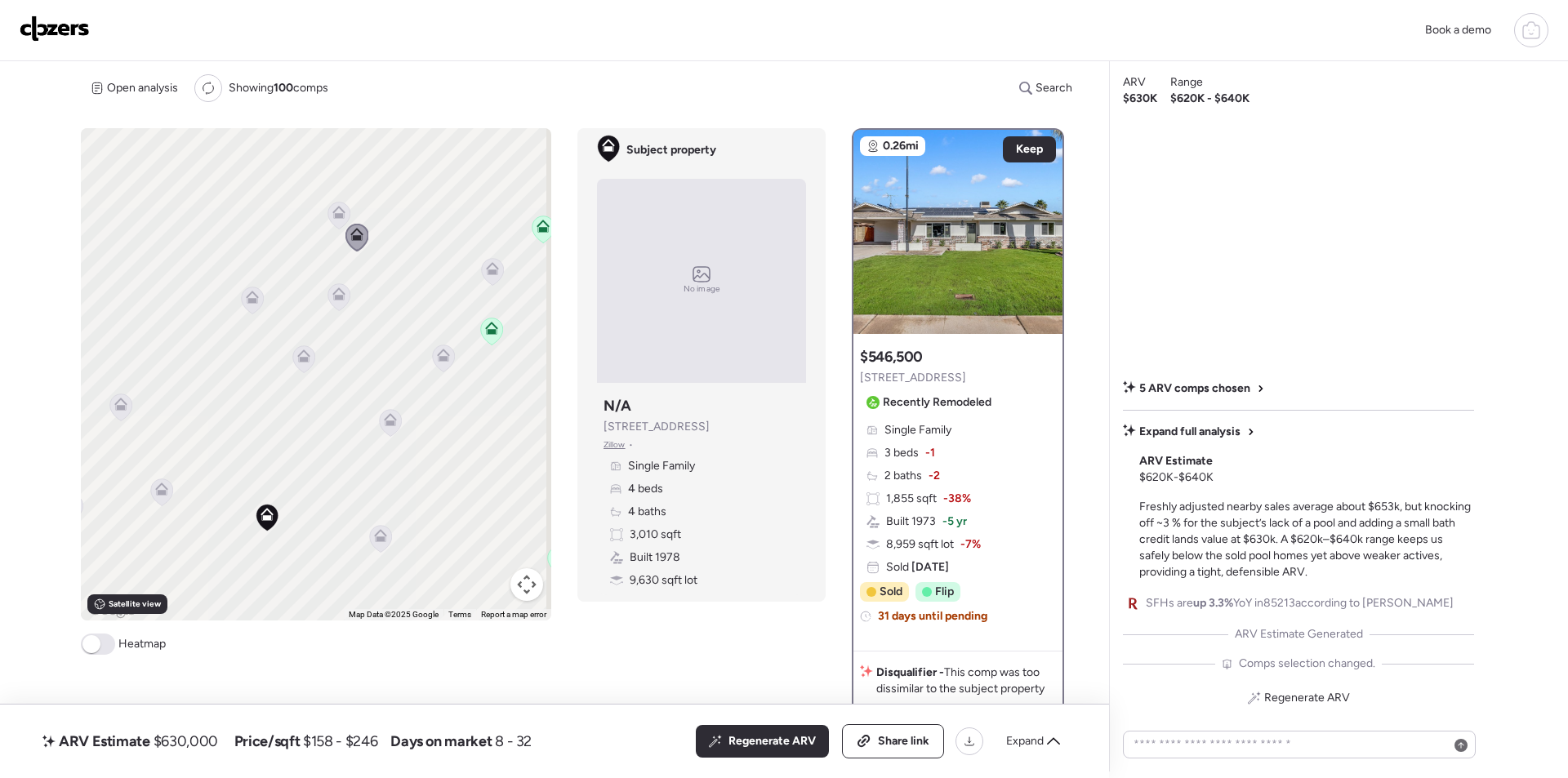
click at [488, 266] on icon at bounding box center [492, 266] width 12 height 7
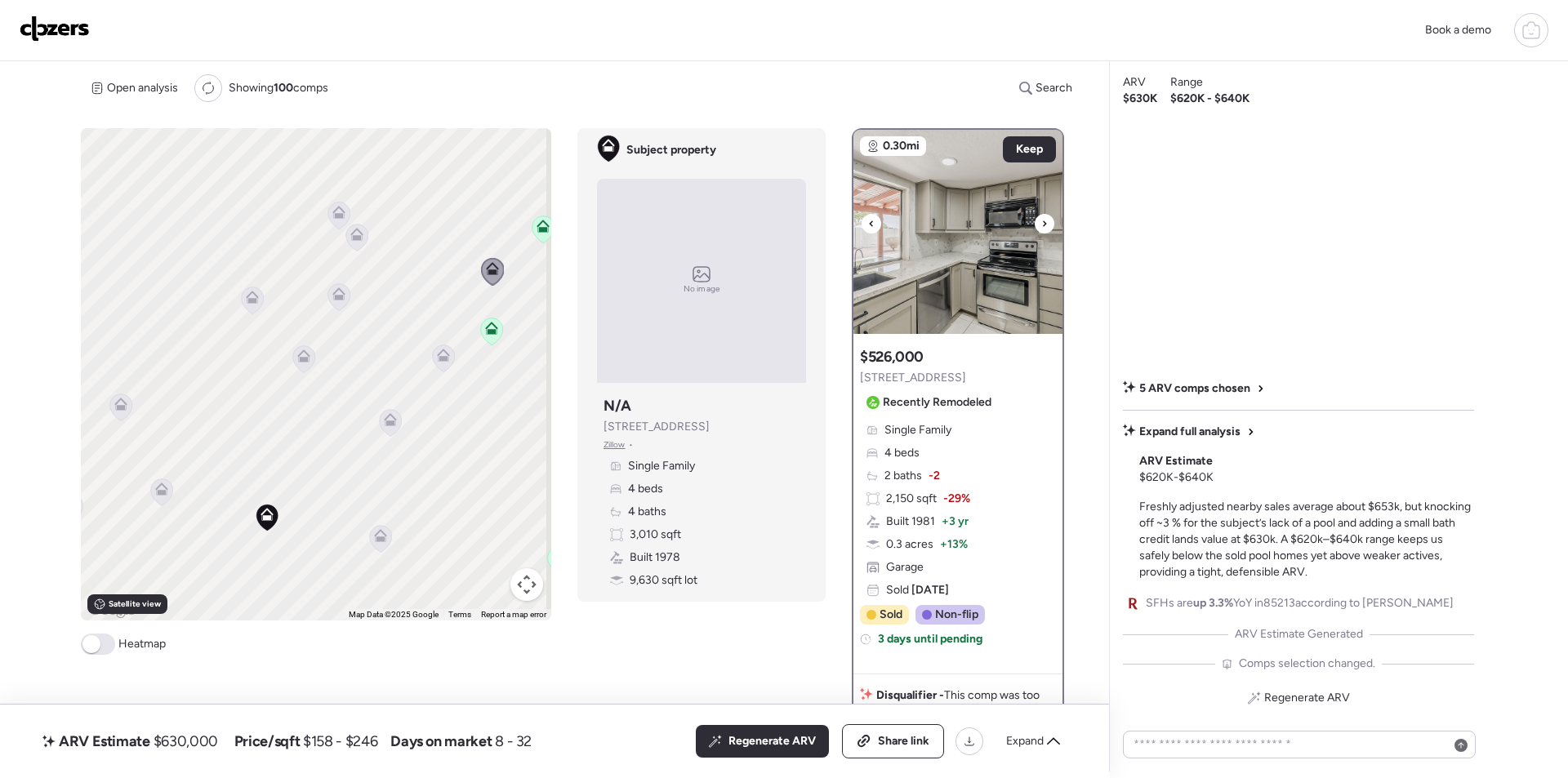
click at [1035, 219] on div at bounding box center [1044, 223] width 20 height 20
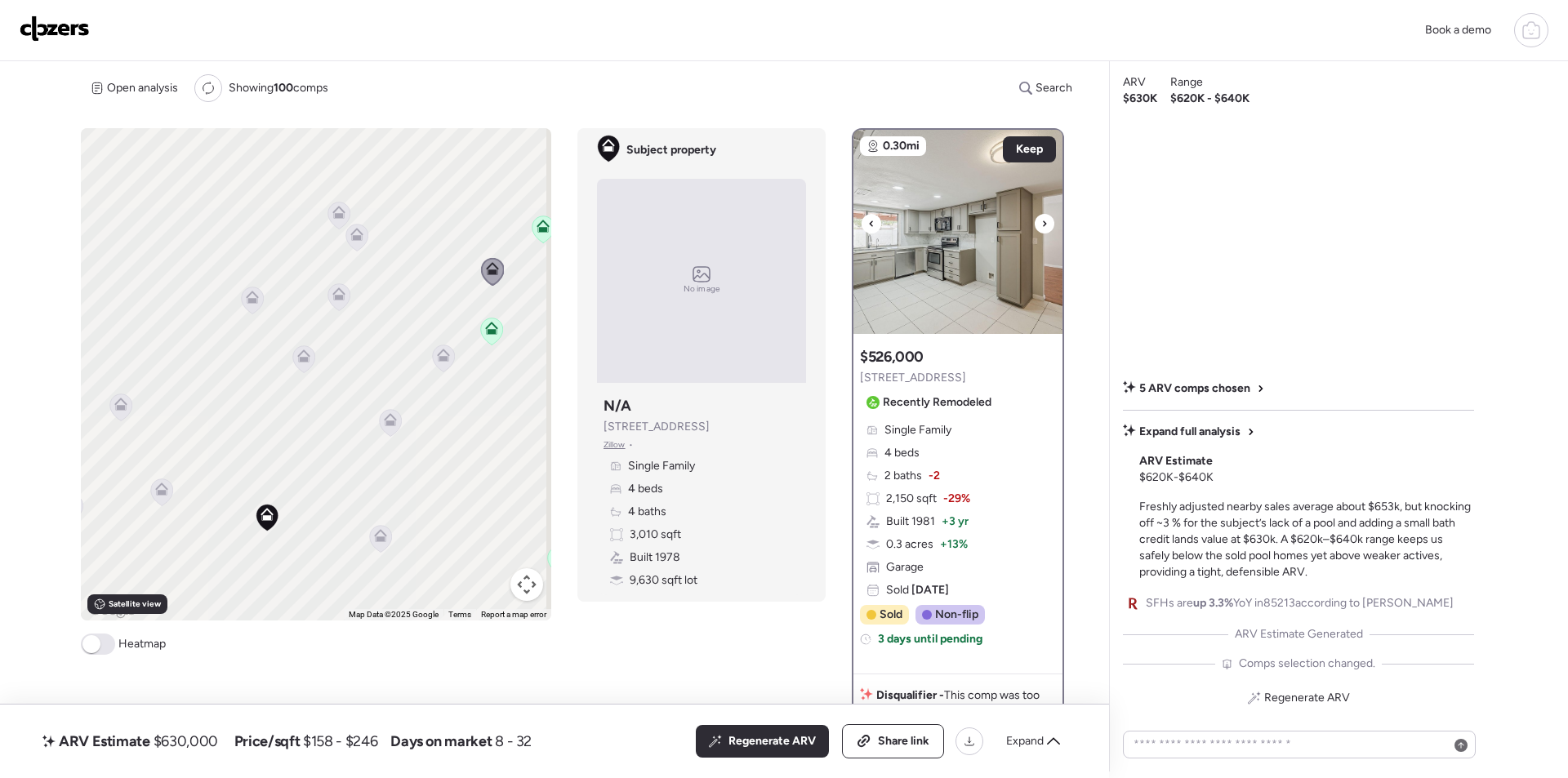
click at [1035, 220] on div at bounding box center [1044, 223] width 20 height 20
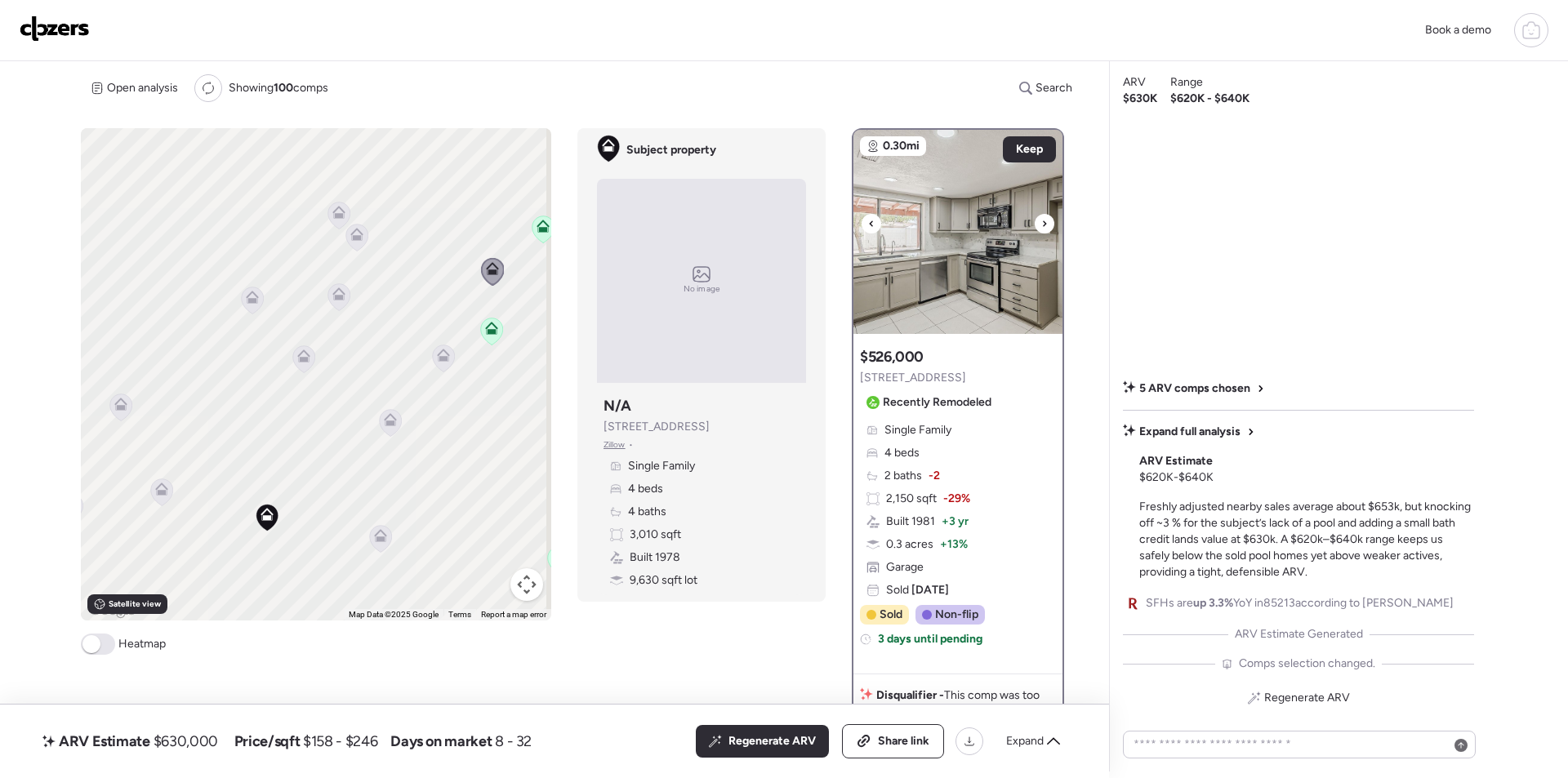
click at [1035, 223] on div at bounding box center [1044, 223] width 20 height 20
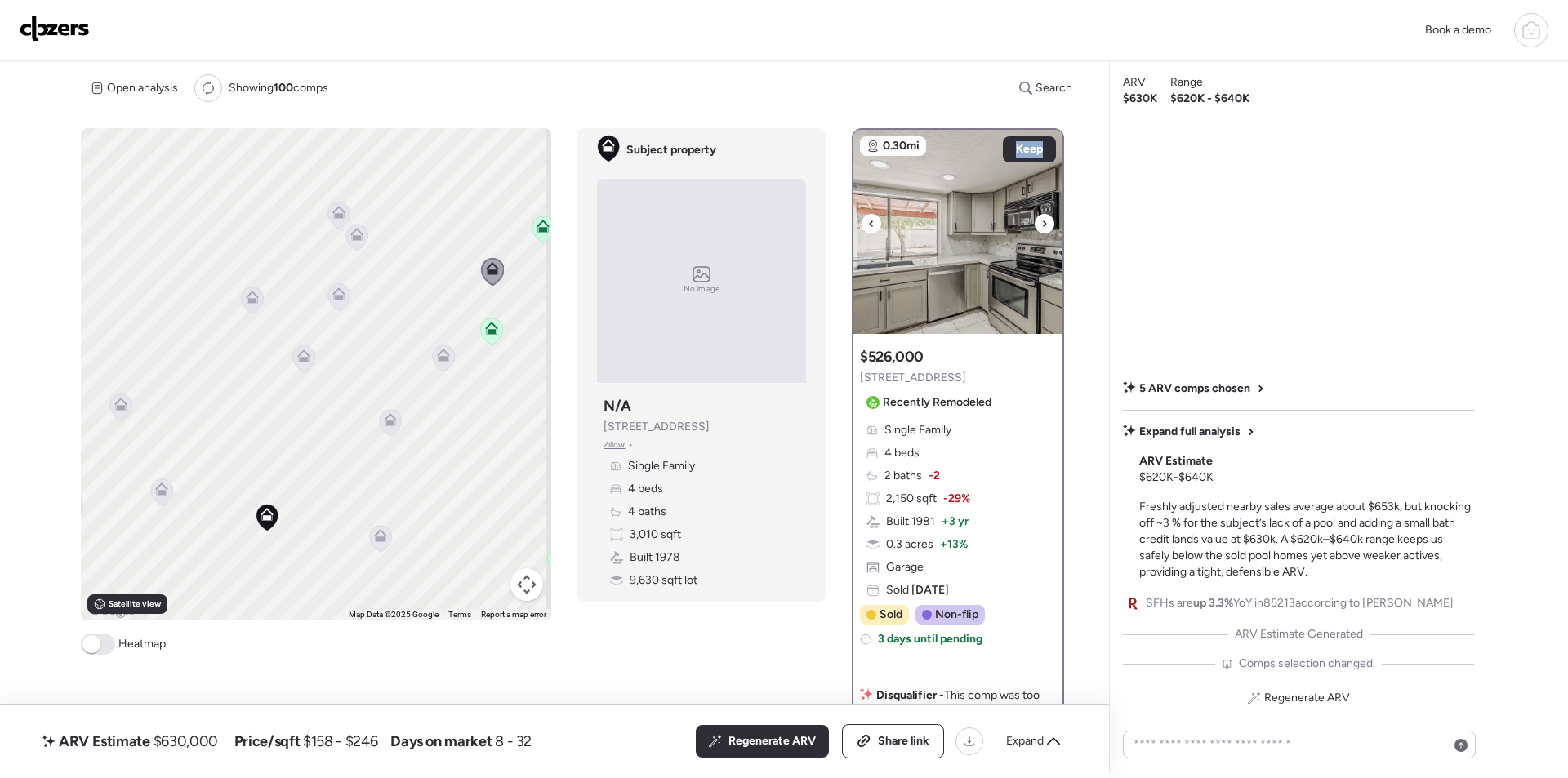
click at [1035, 223] on div at bounding box center [1044, 223] width 20 height 20
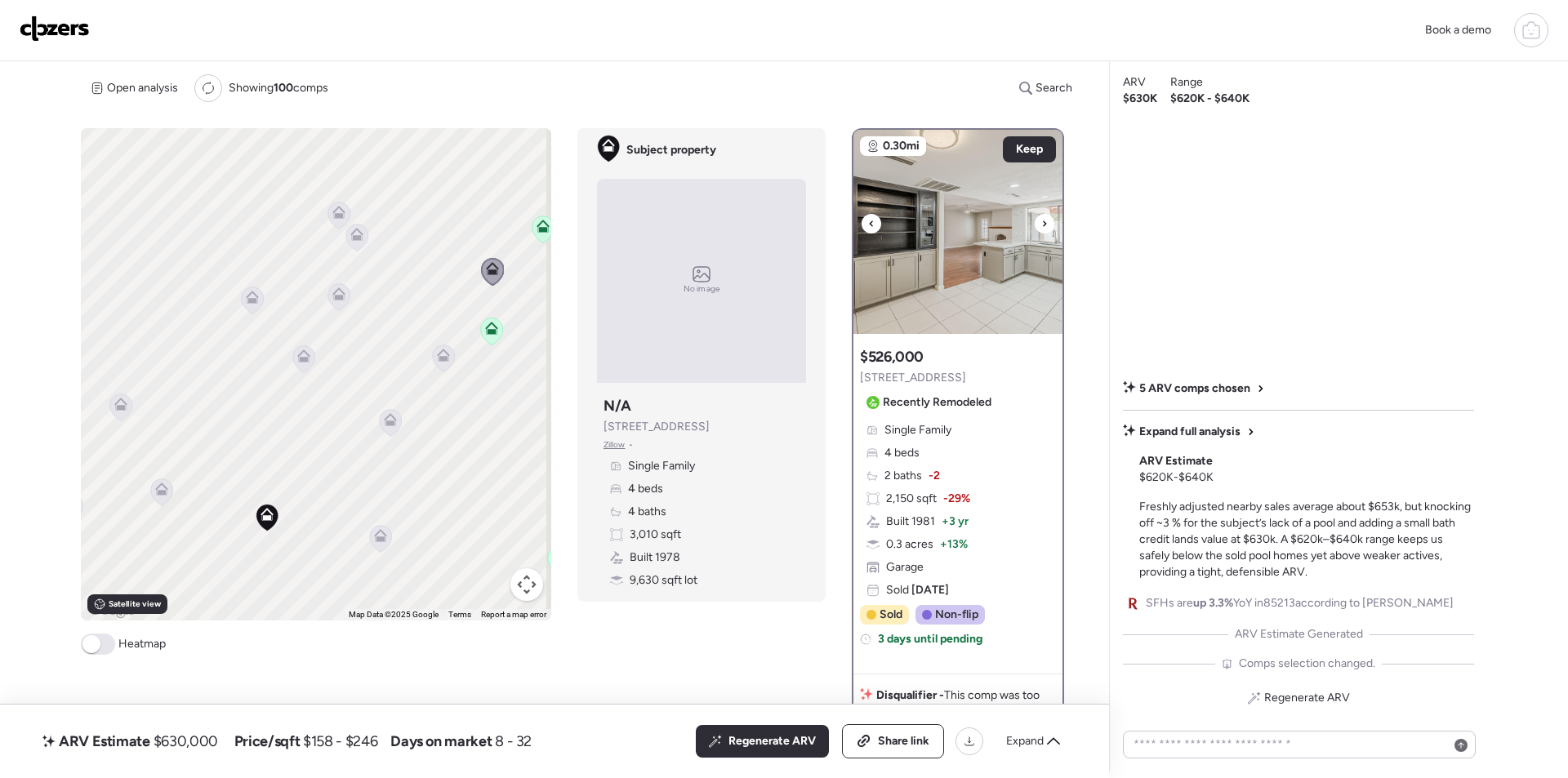
click at [1035, 223] on div at bounding box center [1044, 223] width 20 height 20
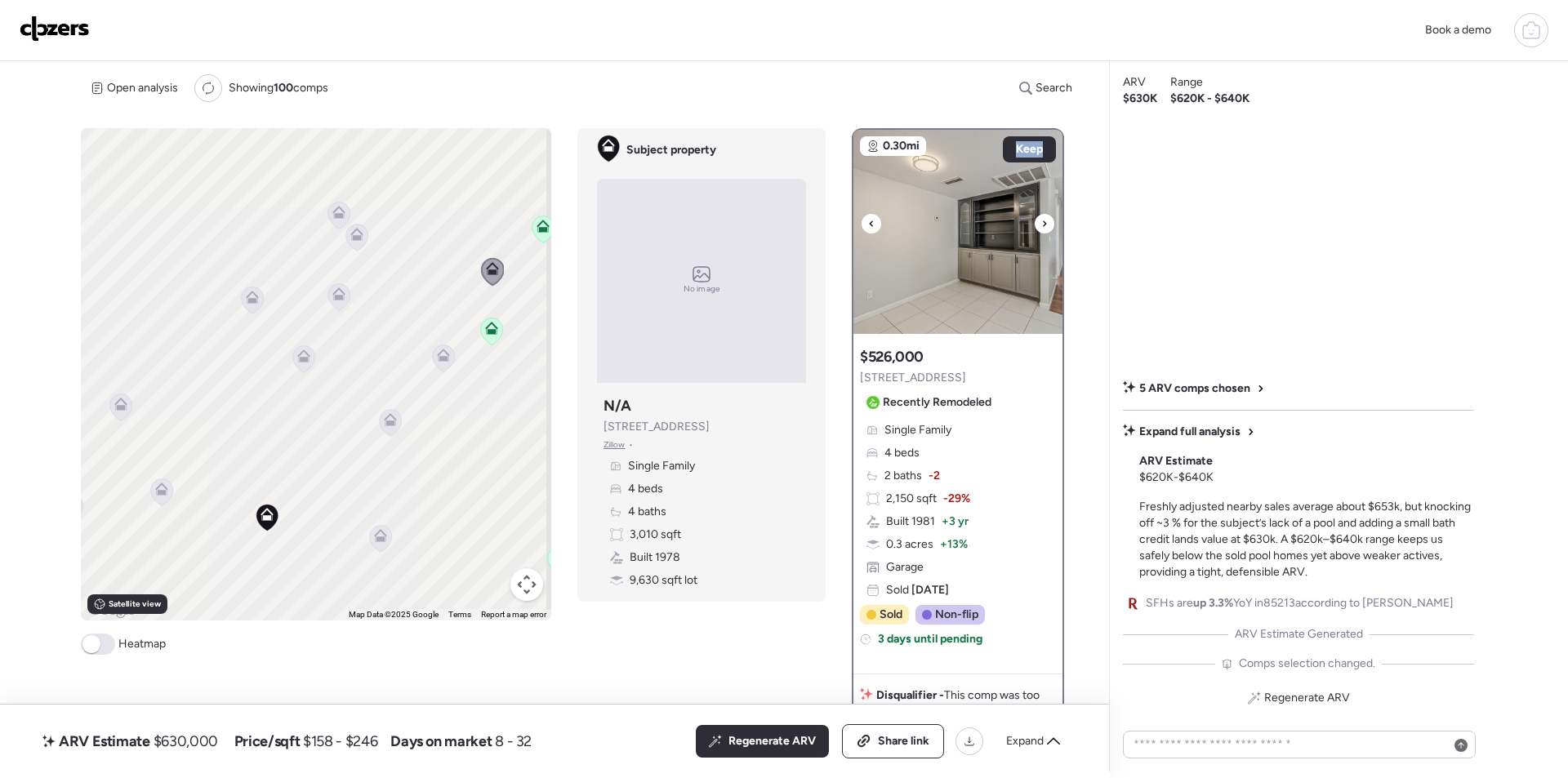
click at [1035, 223] on div at bounding box center [1044, 223] width 20 height 20
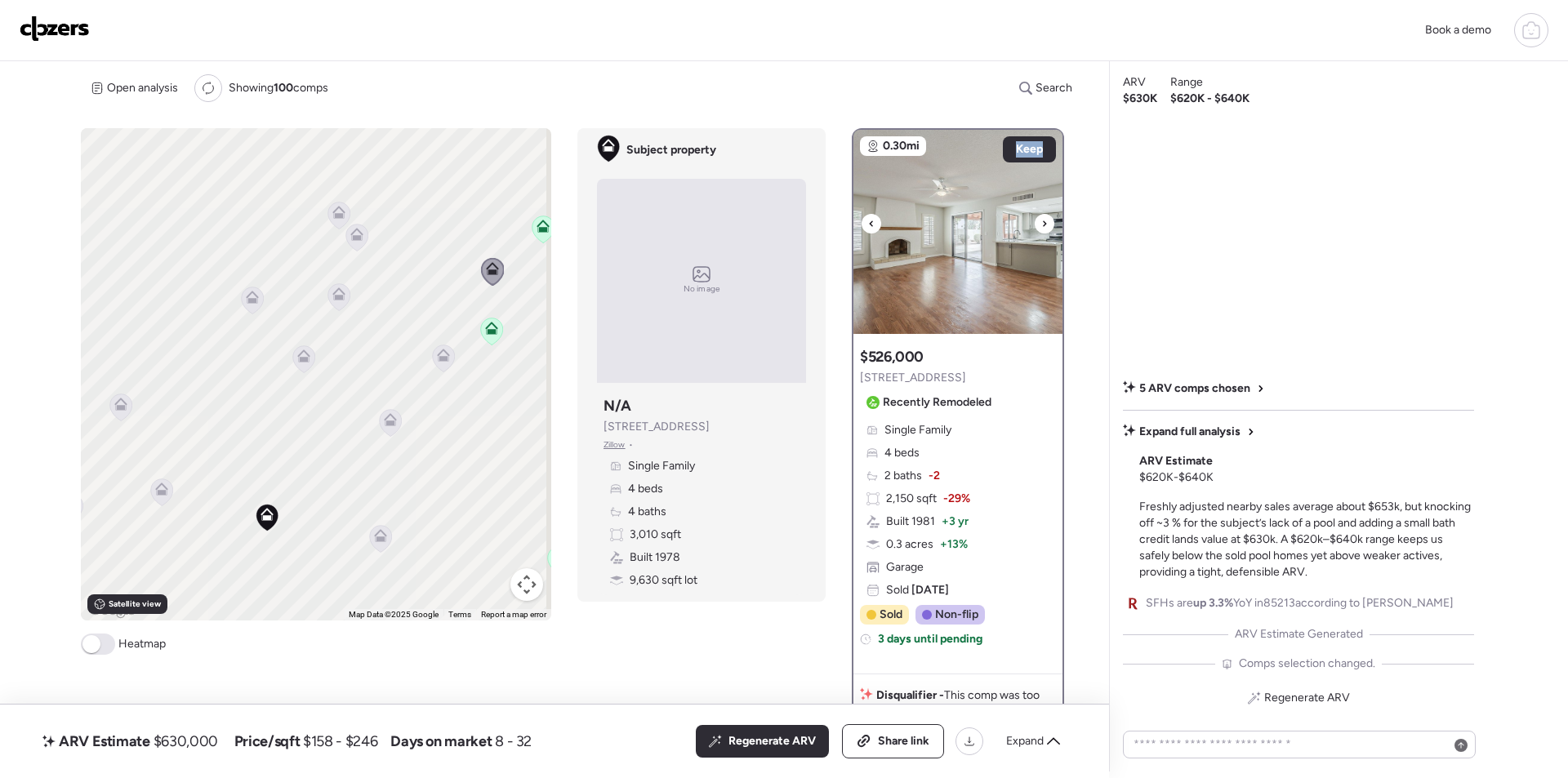
click at [1035, 224] on div at bounding box center [1044, 223] width 20 height 20
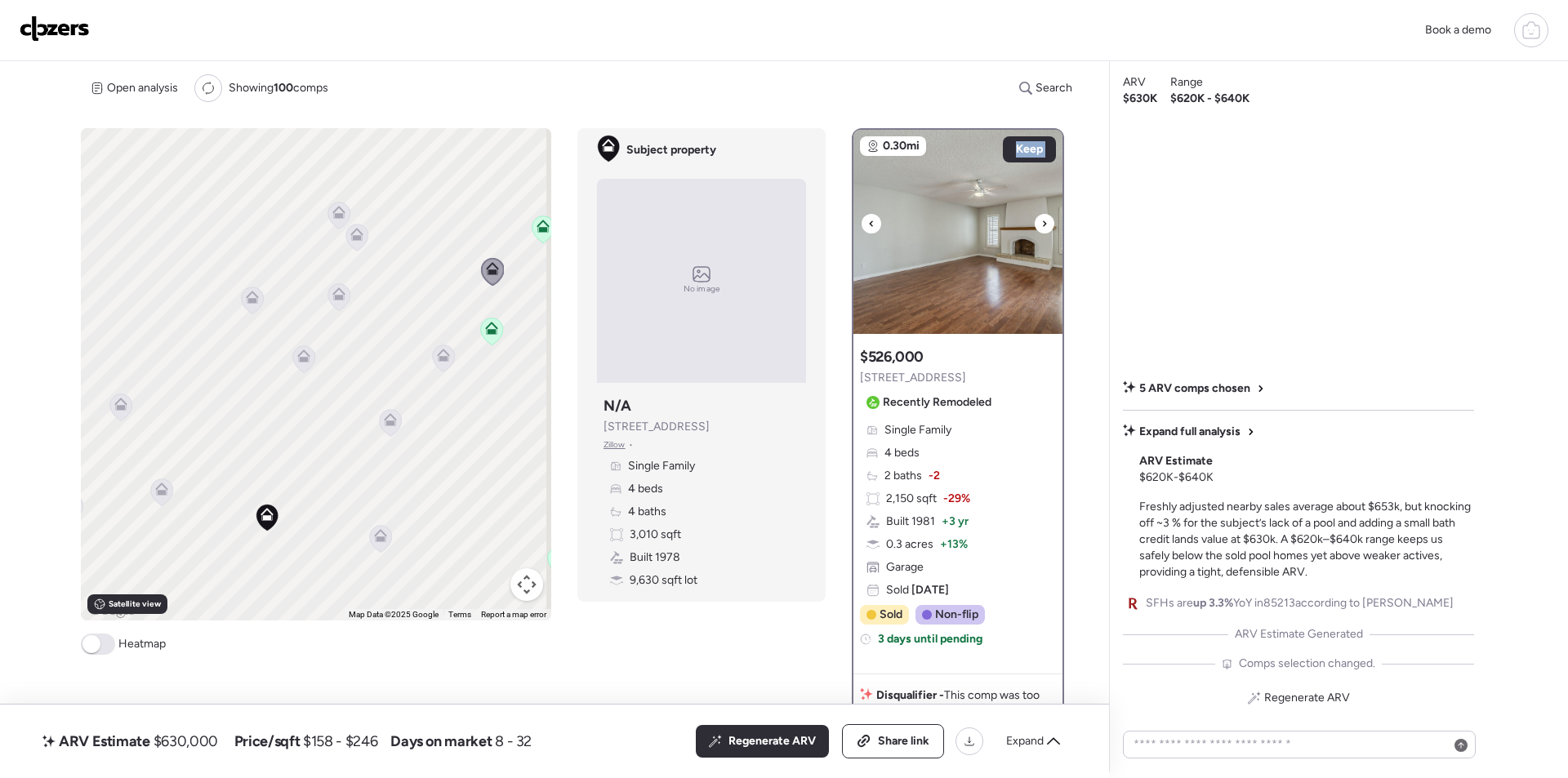
click at [969, 249] on img at bounding box center [957, 232] width 209 height 204
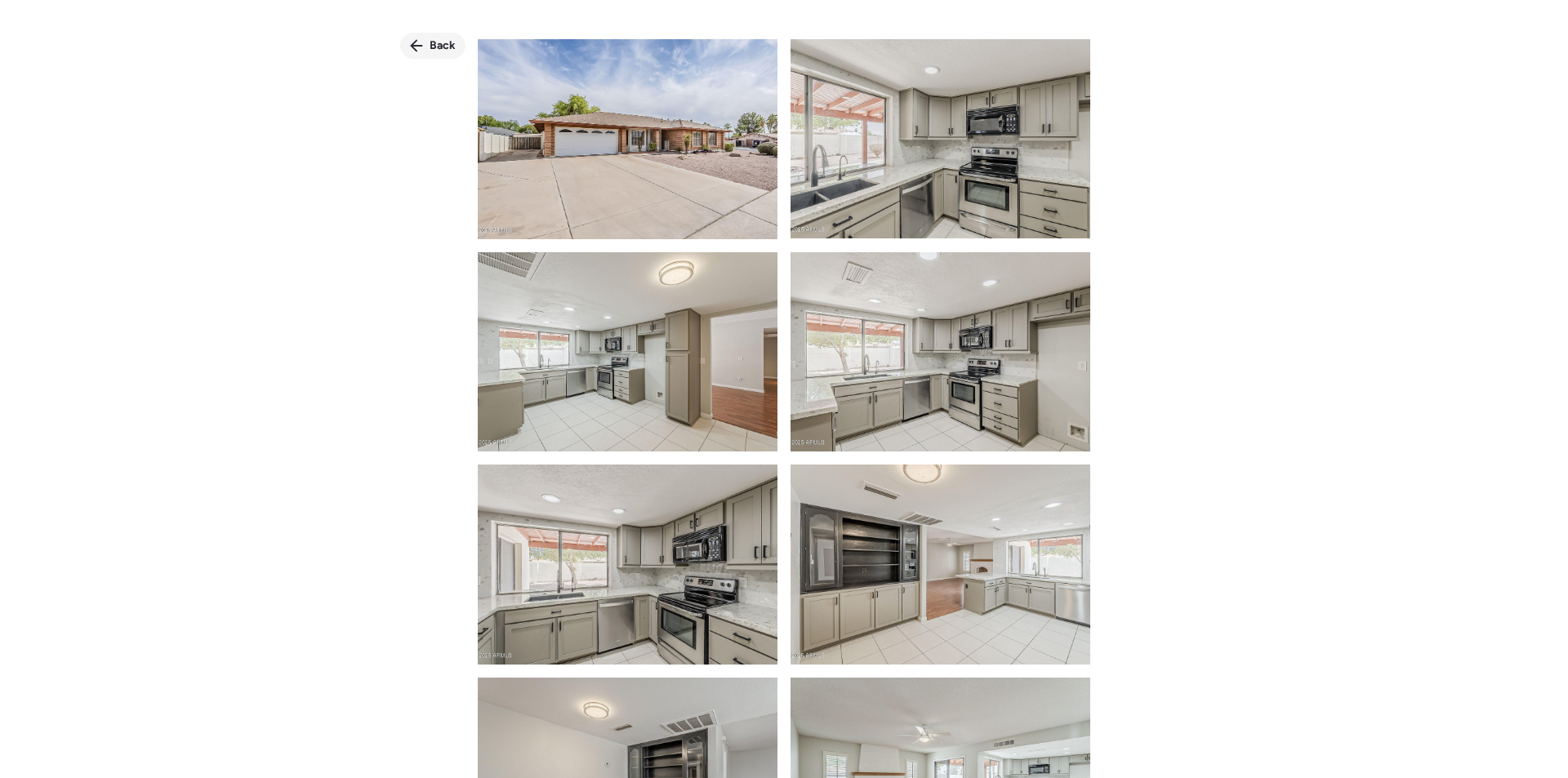
click at [422, 36] on div "Back" at bounding box center [433, 46] width 66 height 26
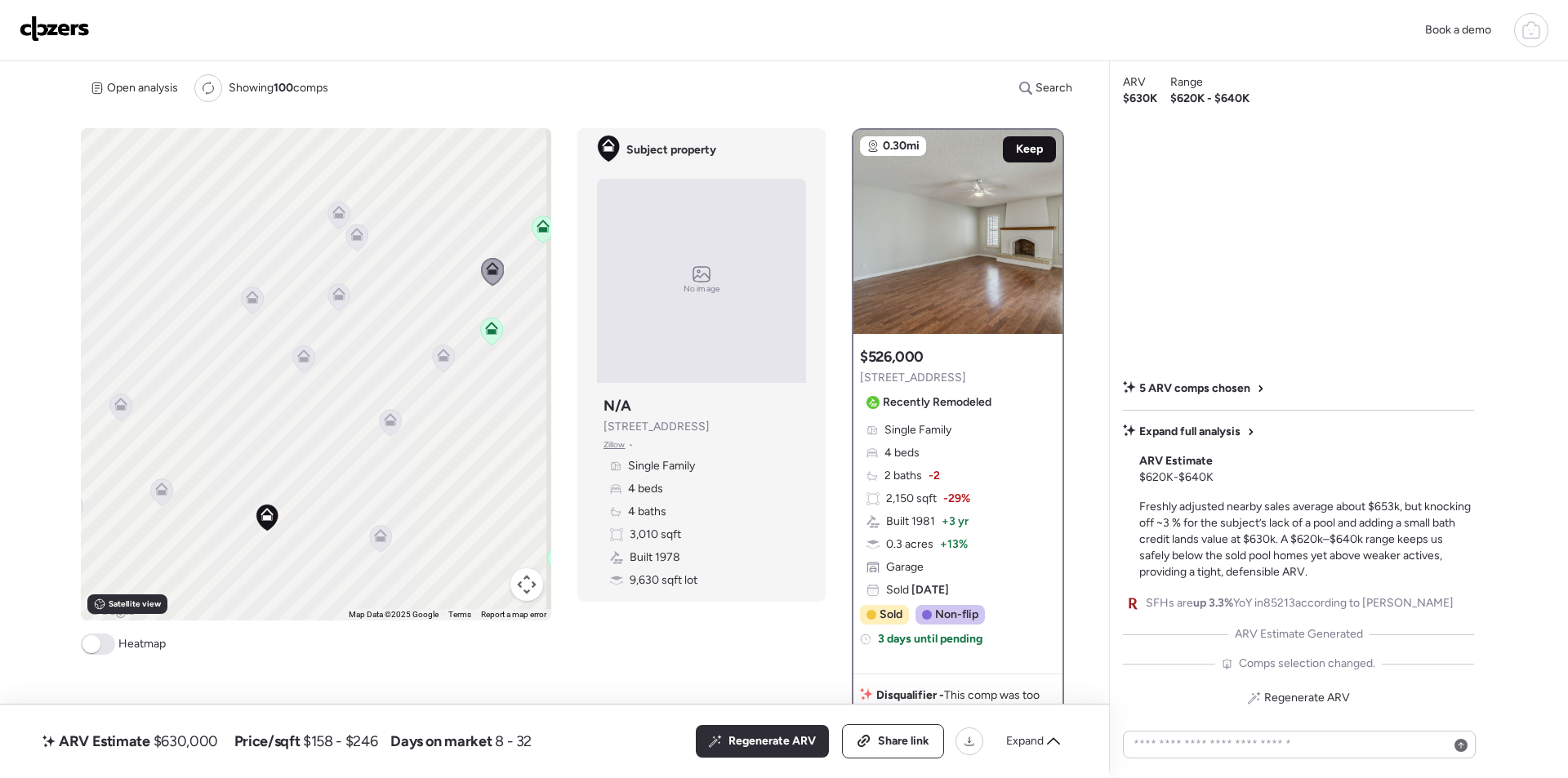
click at [1022, 151] on span "Keep" at bounding box center [1029, 149] width 27 height 16
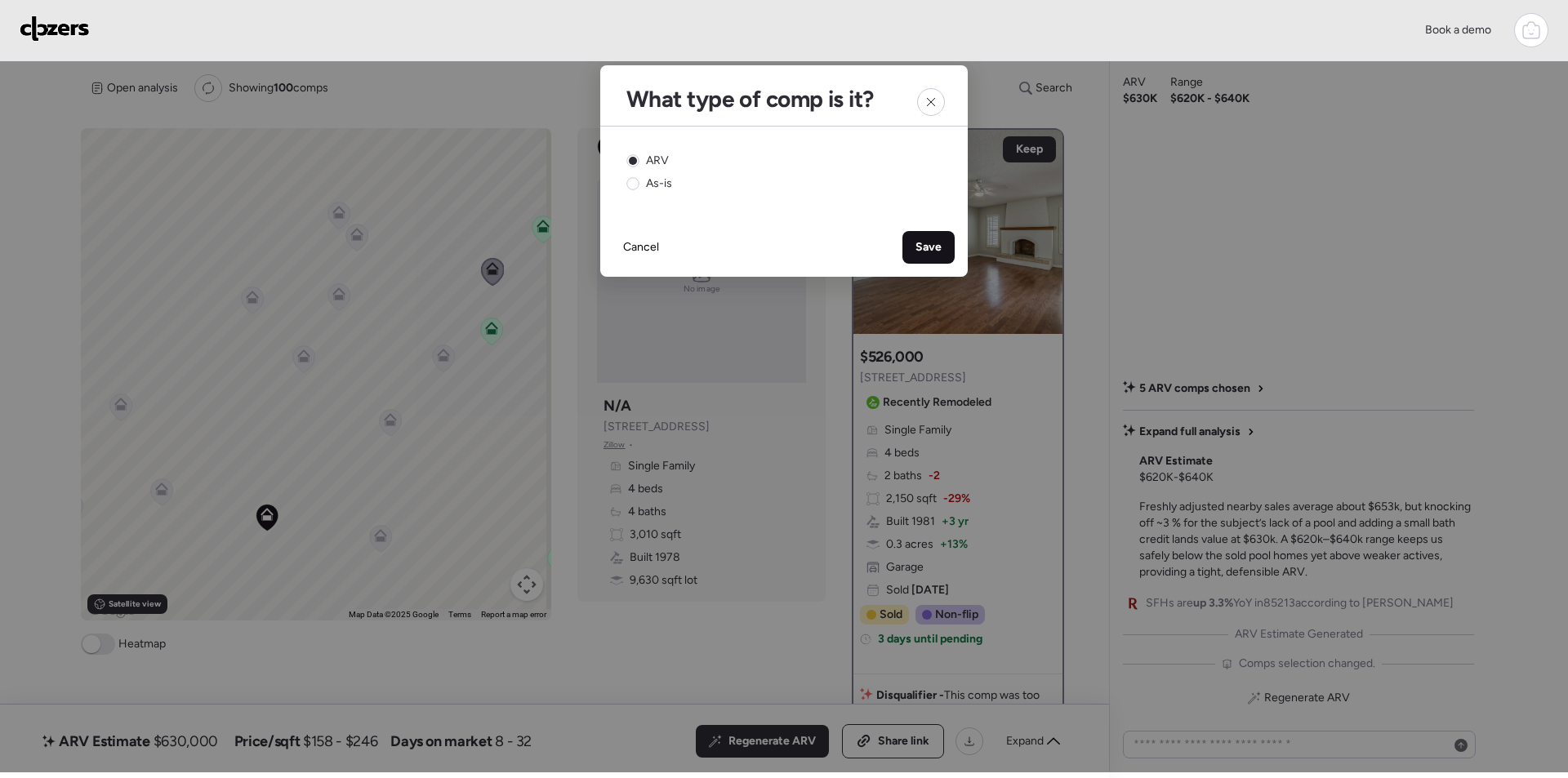
click at [924, 243] on span "Save" at bounding box center [929, 246] width 26 height 16
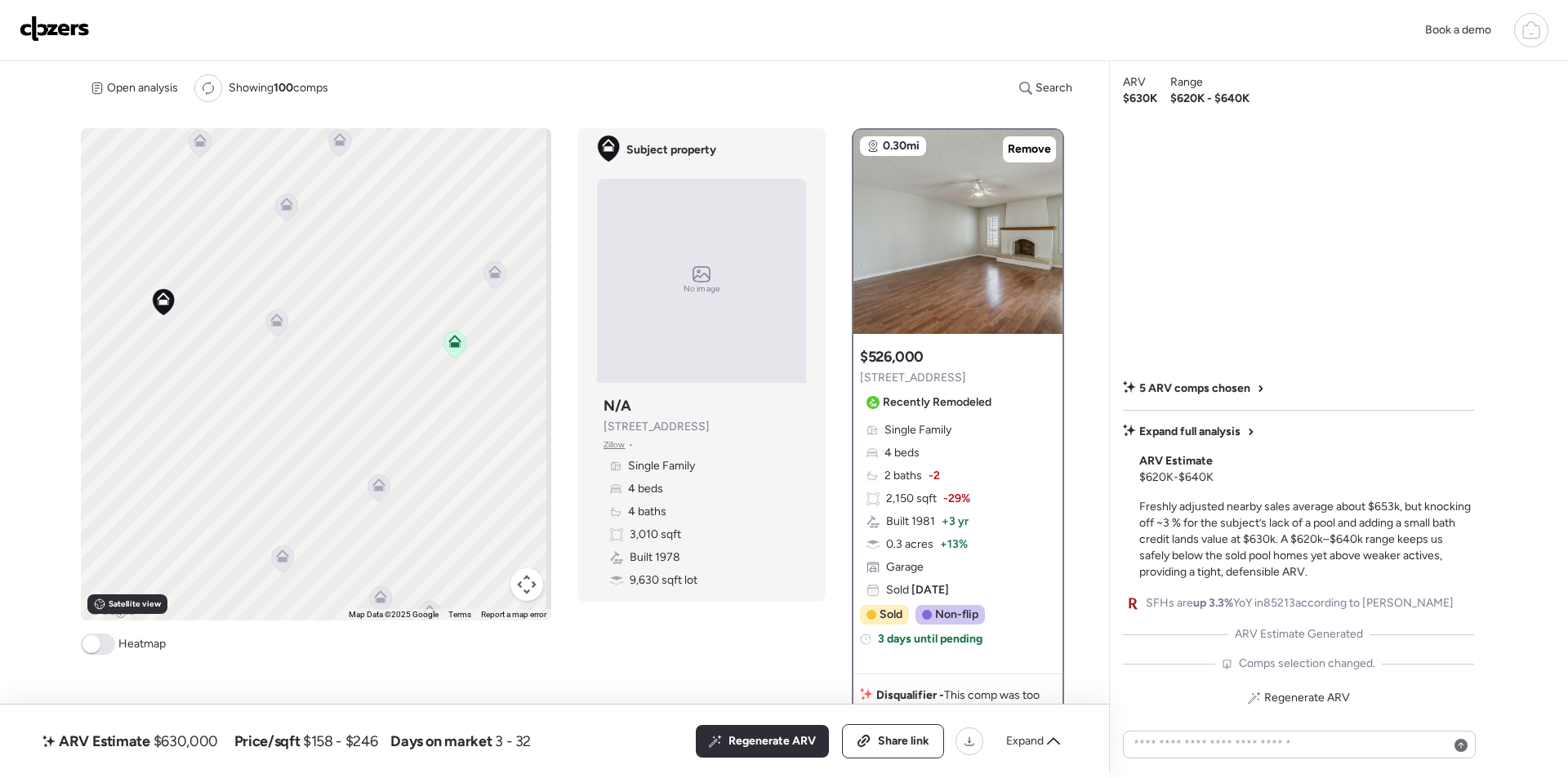
drag, startPoint x: 386, startPoint y: 578, endPoint x: 281, endPoint y: 368, distance: 234.8
click at [281, 368] on div "To activate drag with keyboard, press Alt + Enter. Once in keyboard drag state,…" at bounding box center [316, 374] width 470 height 492
click at [488, 281] on icon at bounding box center [495, 274] width 22 height 27
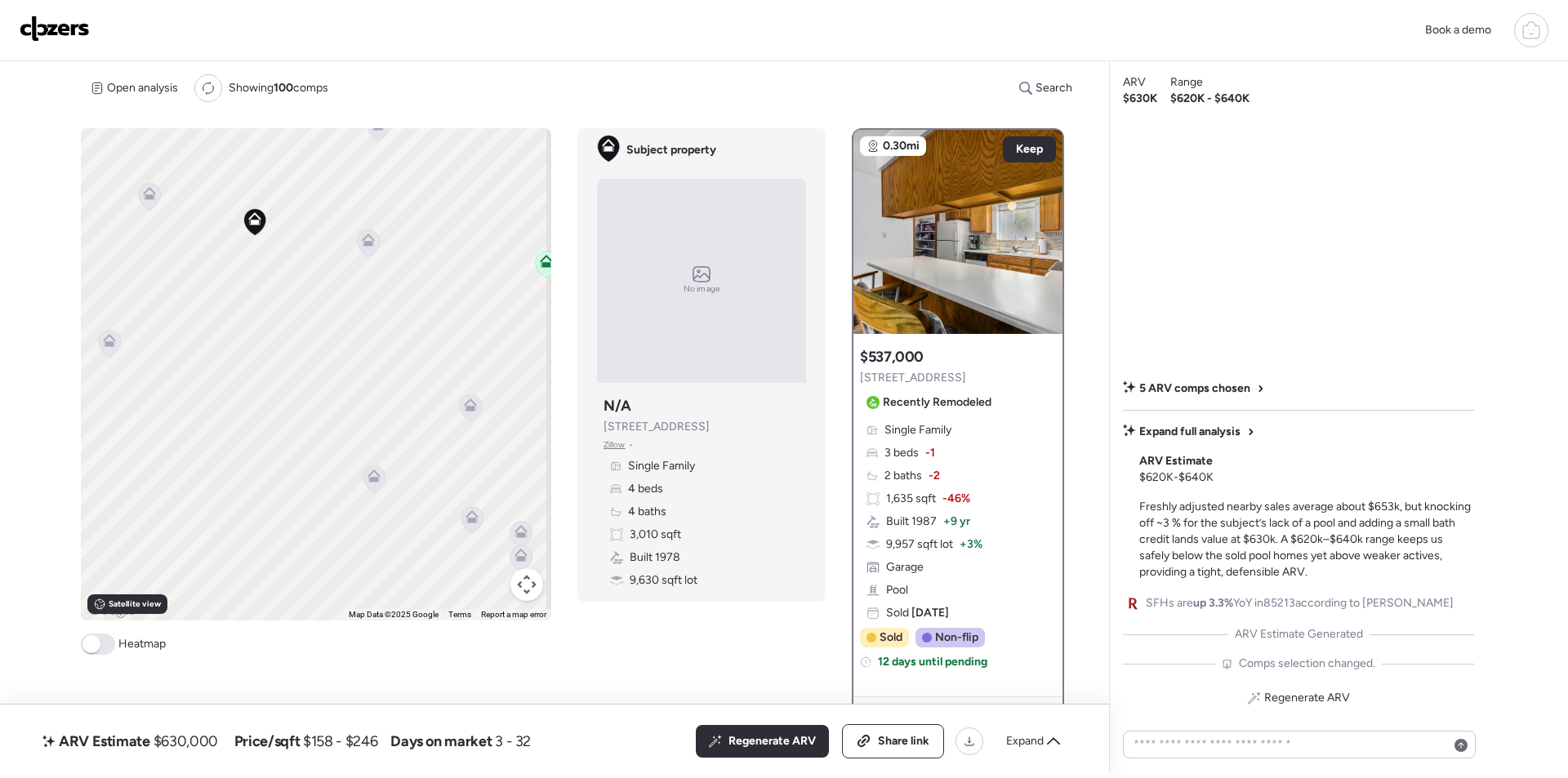
drag, startPoint x: 400, startPoint y: 393, endPoint x: 548, endPoint y: 314, distance: 167.8
click at [548, 314] on div "To activate drag with keyboard, press Alt + Enter. Once in keyboard drag state,…" at bounding box center [579, 450] width 997 height 644
drag, startPoint x: 300, startPoint y: 326, endPoint x: 367, endPoint y: 369, distance: 79.6
click at [431, 448] on div "To activate drag with keyboard, press Alt + Enter. Once in keyboard drag state,…" at bounding box center [316, 374] width 470 height 492
click at [348, 316] on icon at bounding box center [355, 310] width 13 height 13
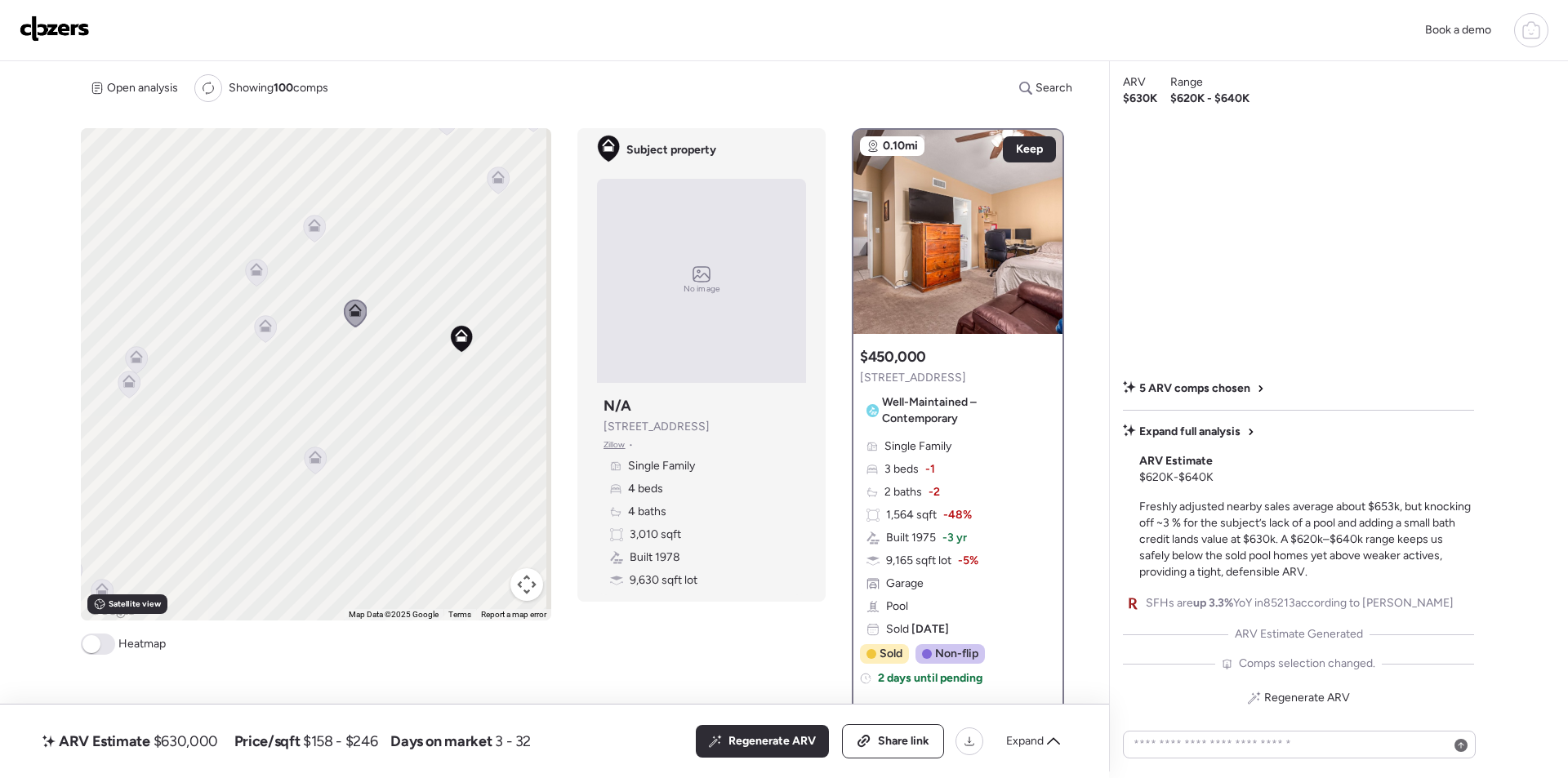
click at [259, 334] on icon at bounding box center [266, 329] width 22 height 27
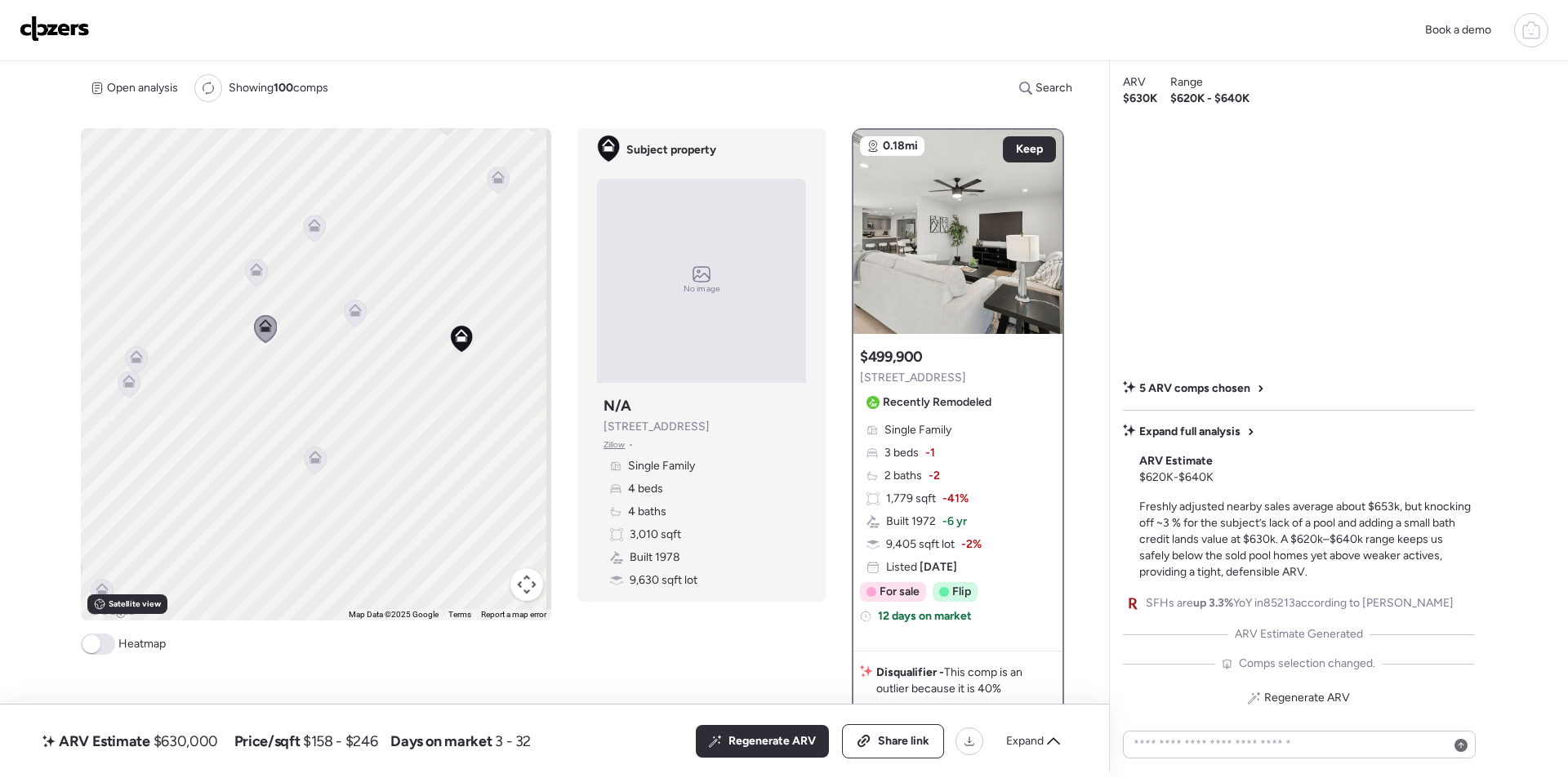
click at [314, 238] on icon at bounding box center [315, 228] width 22 height 27
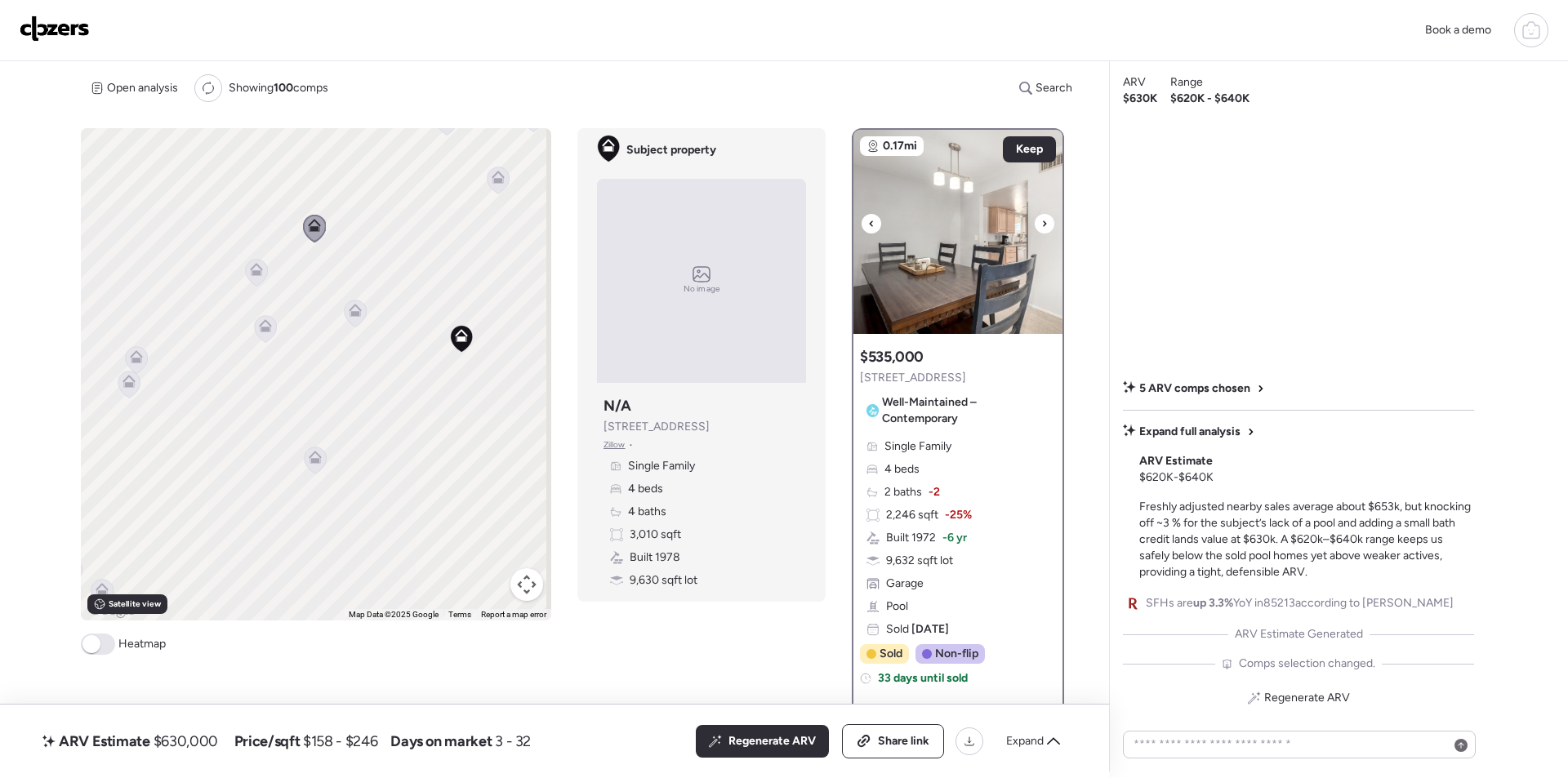
click at [982, 230] on img at bounding box center [957, 232] width 209 height 204
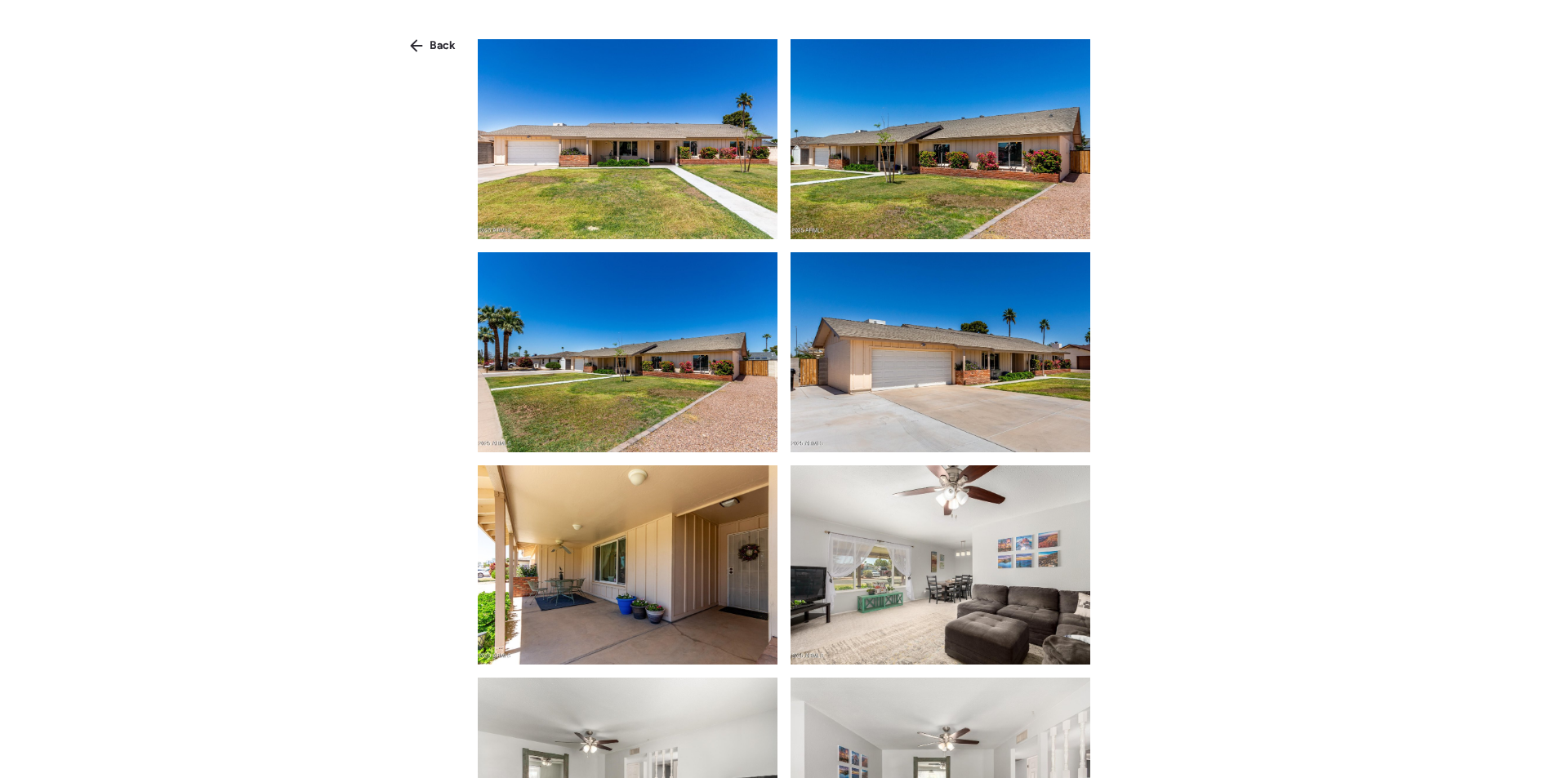
click at [432, 41] on span "Back" at bounding box center [443, 45] width 26 height 16
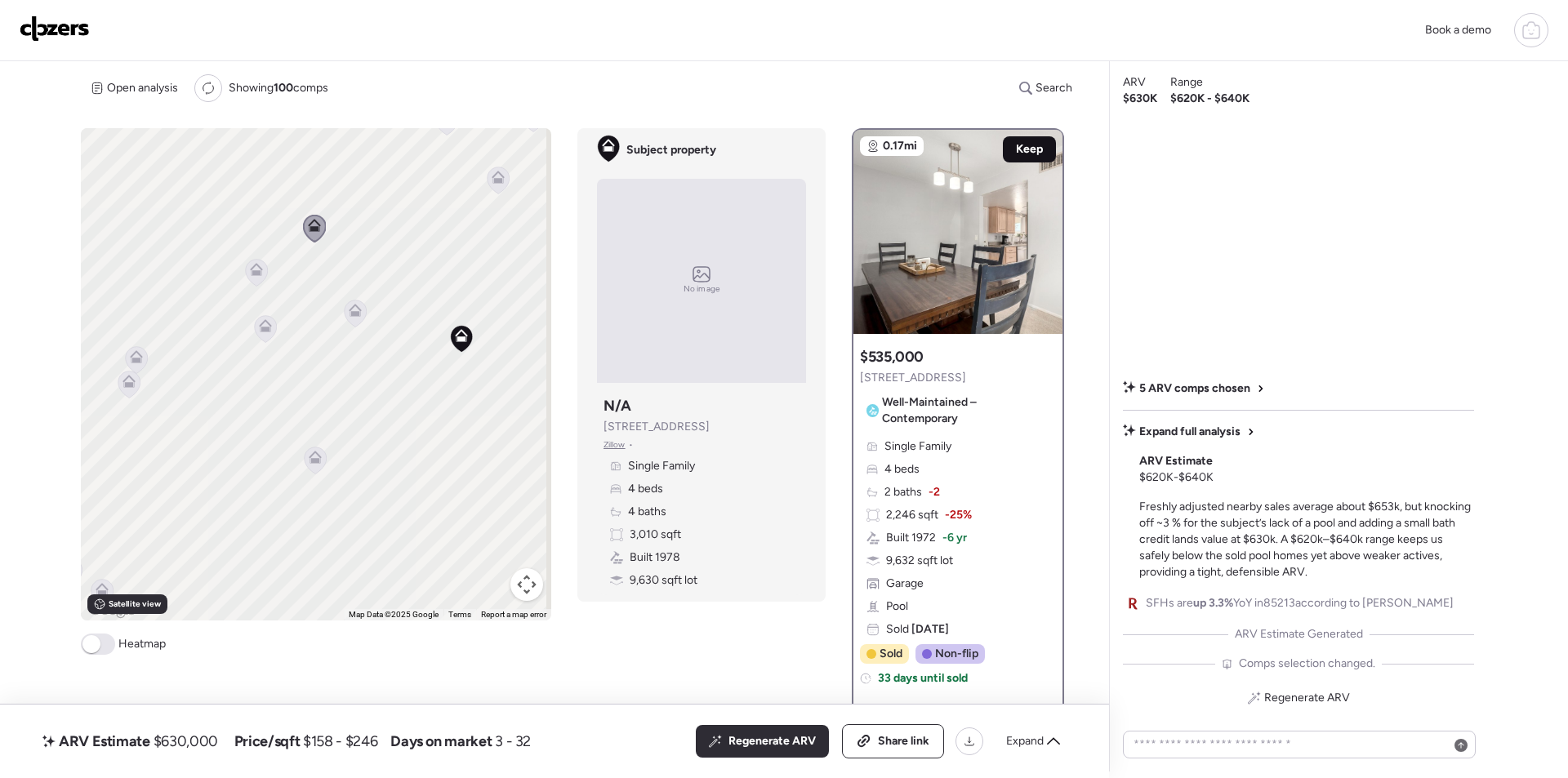
click at [1032, 153] on span "Keep" at bounding box center [1029, 149] width 27 height 16
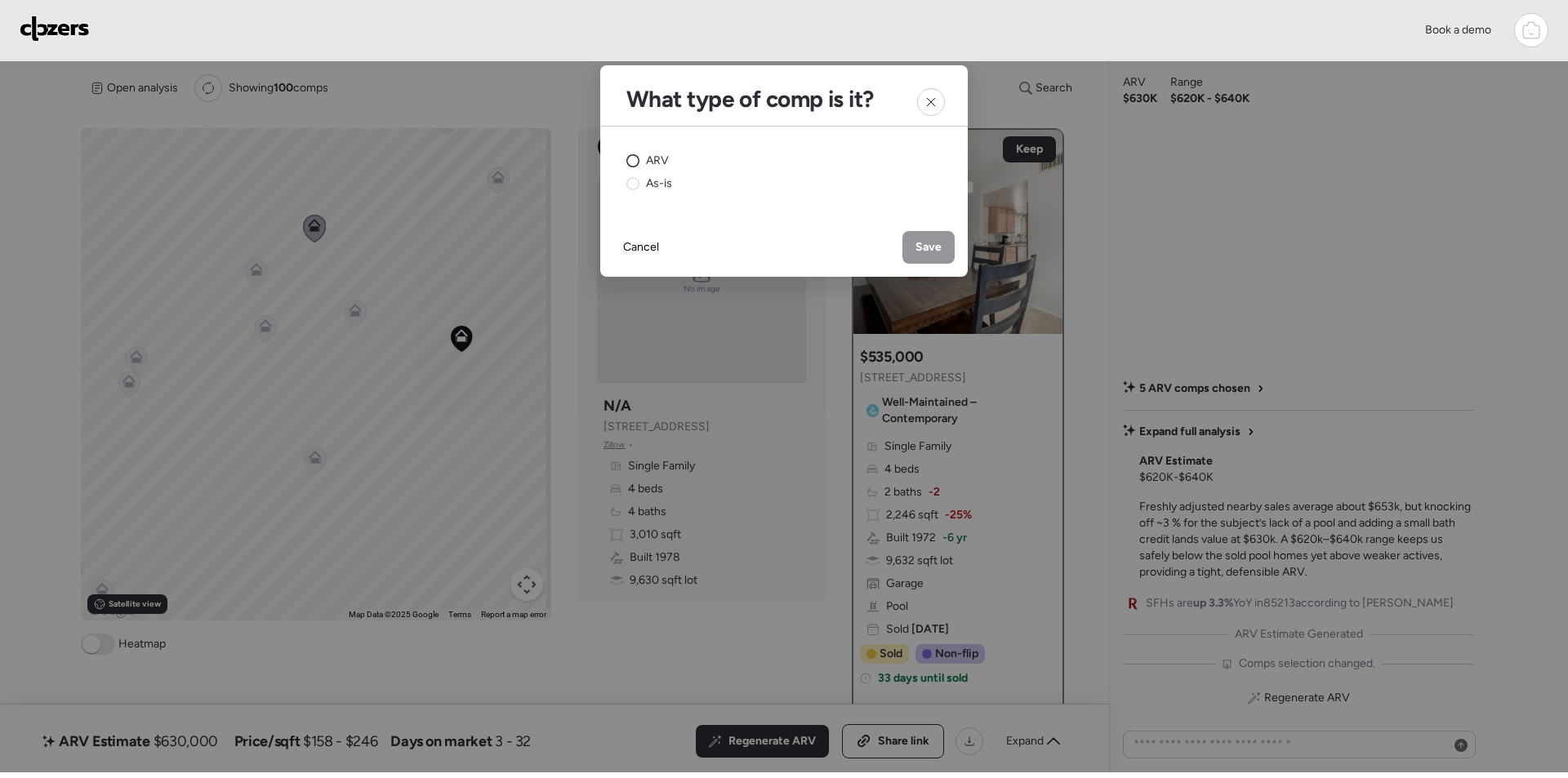
click at [646, 157] on span "ARV" at bounding box center [658, 160] width 22 height 16
drag, startPoint x: 953, startPoint y: 257, endPoint x: 724, endPoint y: 245, distance: 229.3
click at [952, 257] on div "Save" at bounding box center [929, 247] width 52 height 33
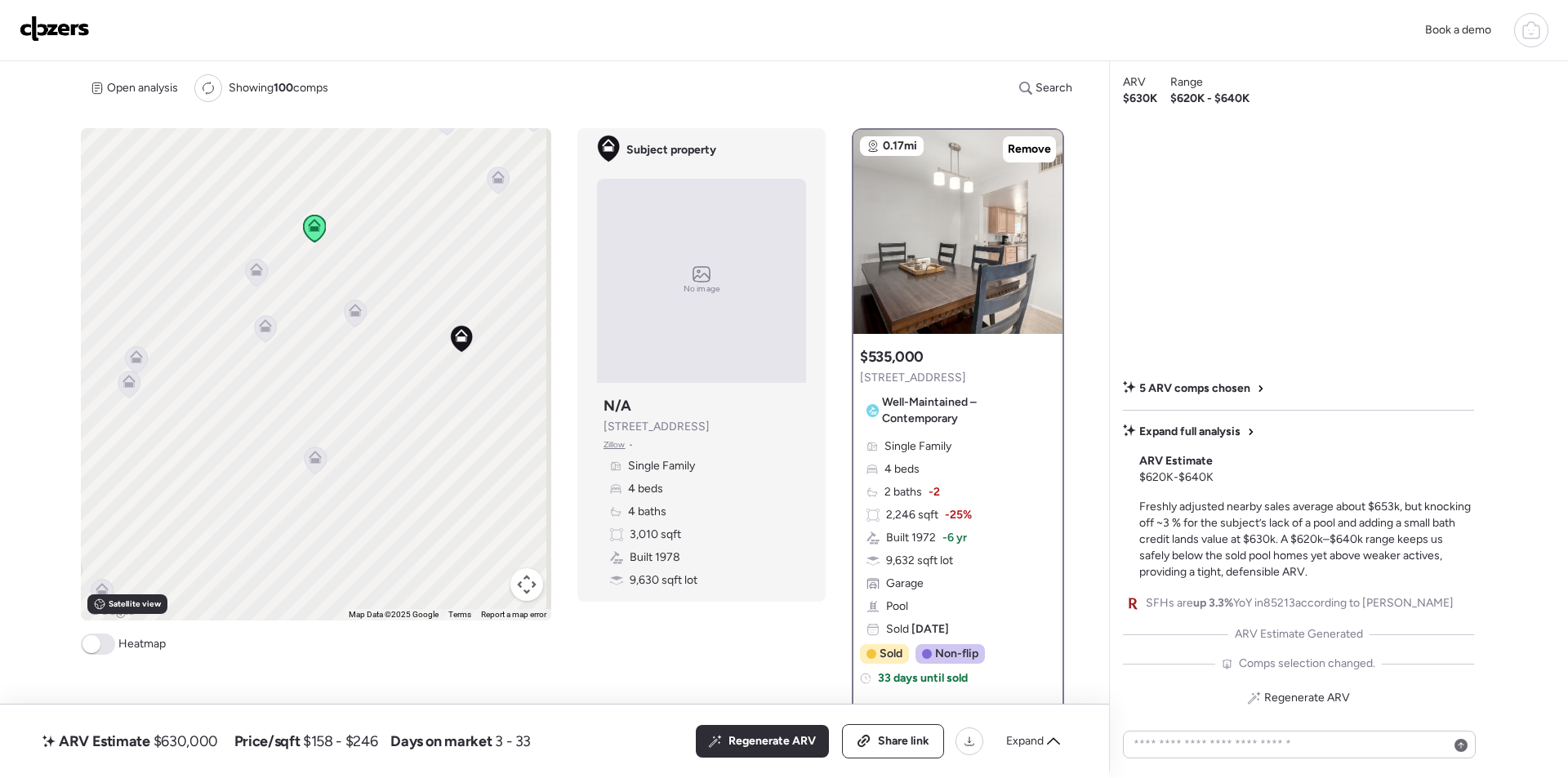
click at [250, 284] on icon at bounding box center [257, 272] width 22 height 28
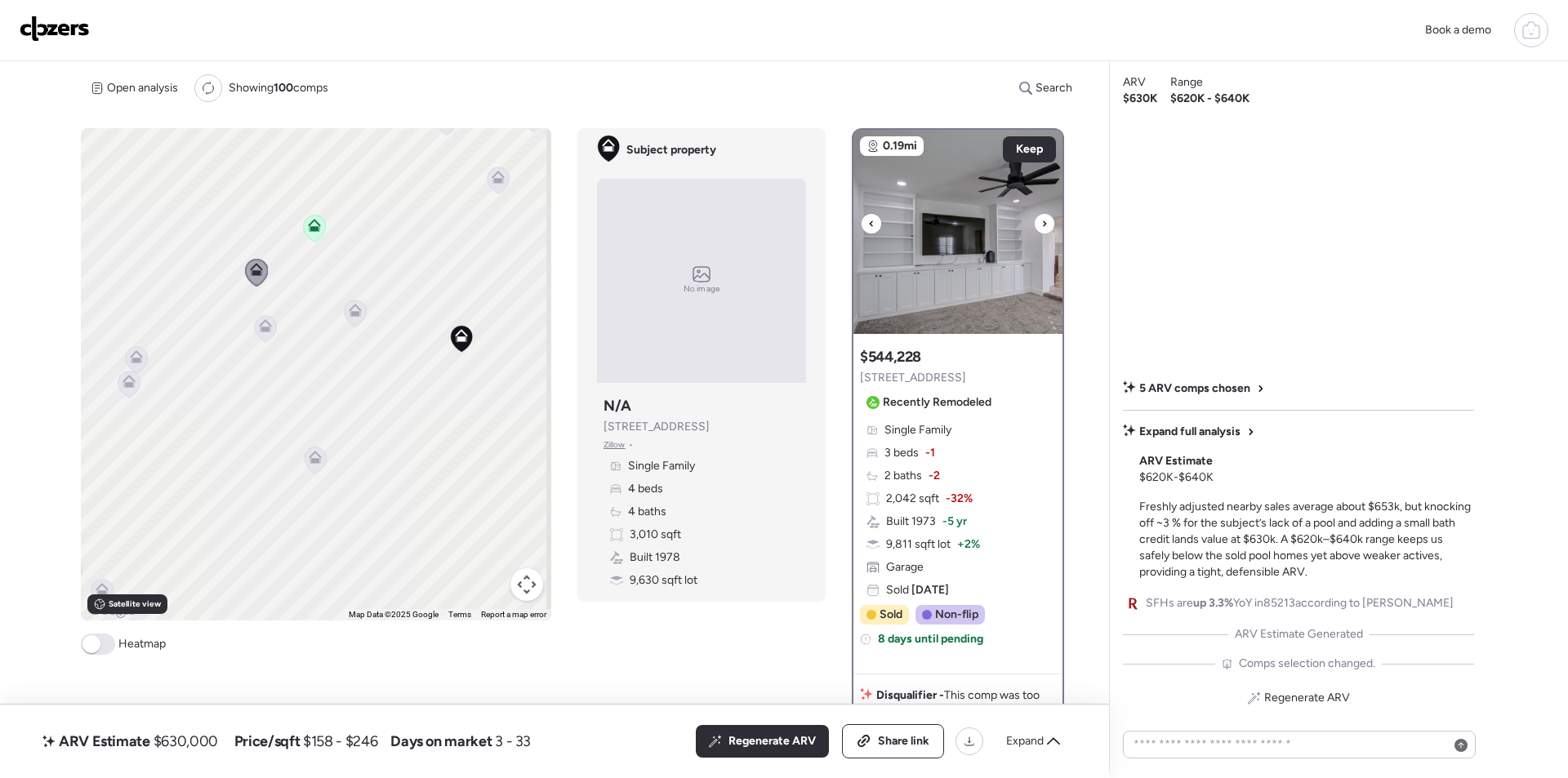
click at [970, 269] on img at bounding box center [957, 232] width 209 height 204
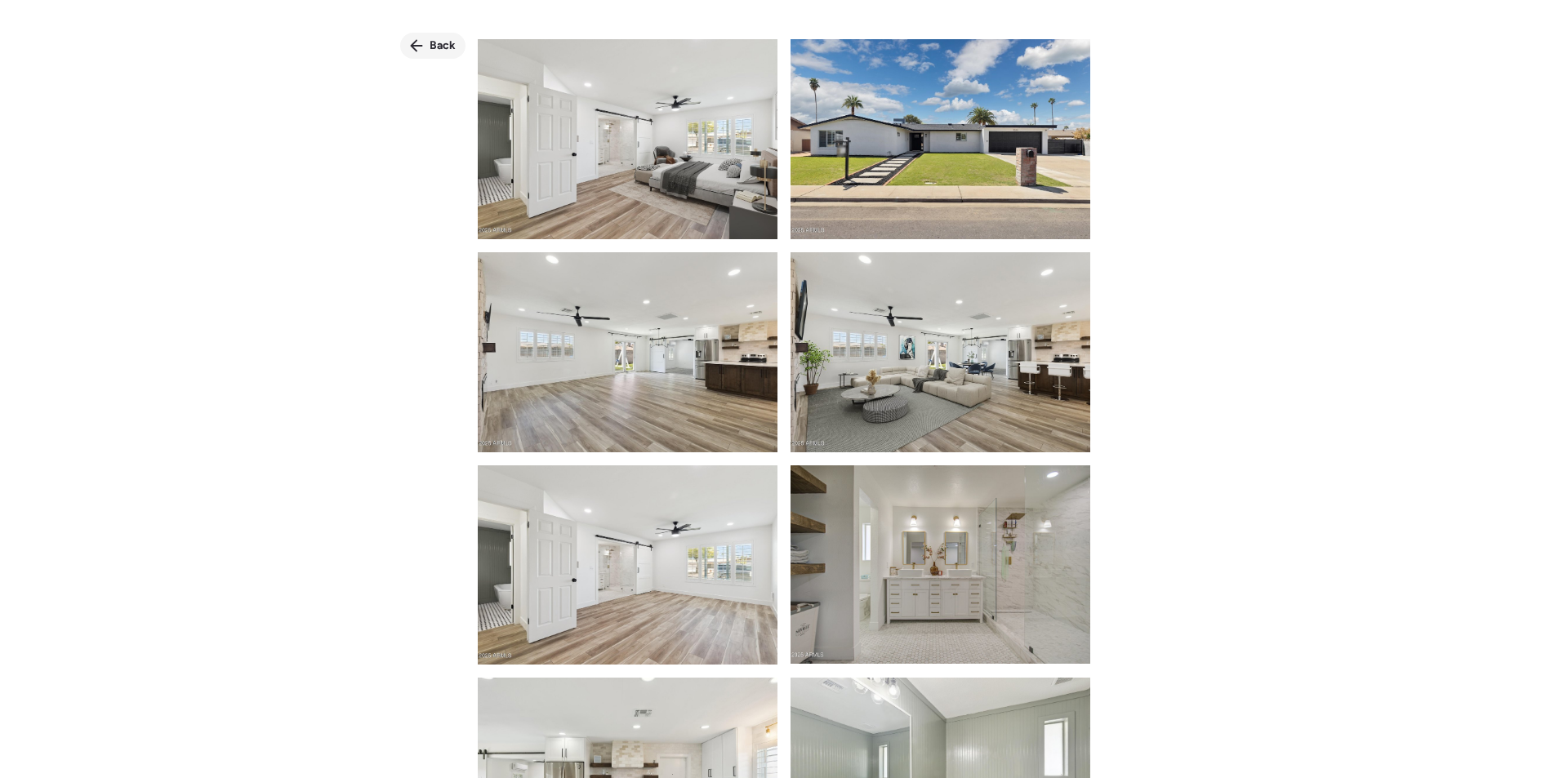
click at [420, 45] on icon at bounding box center [417, 46] width 12 height 12
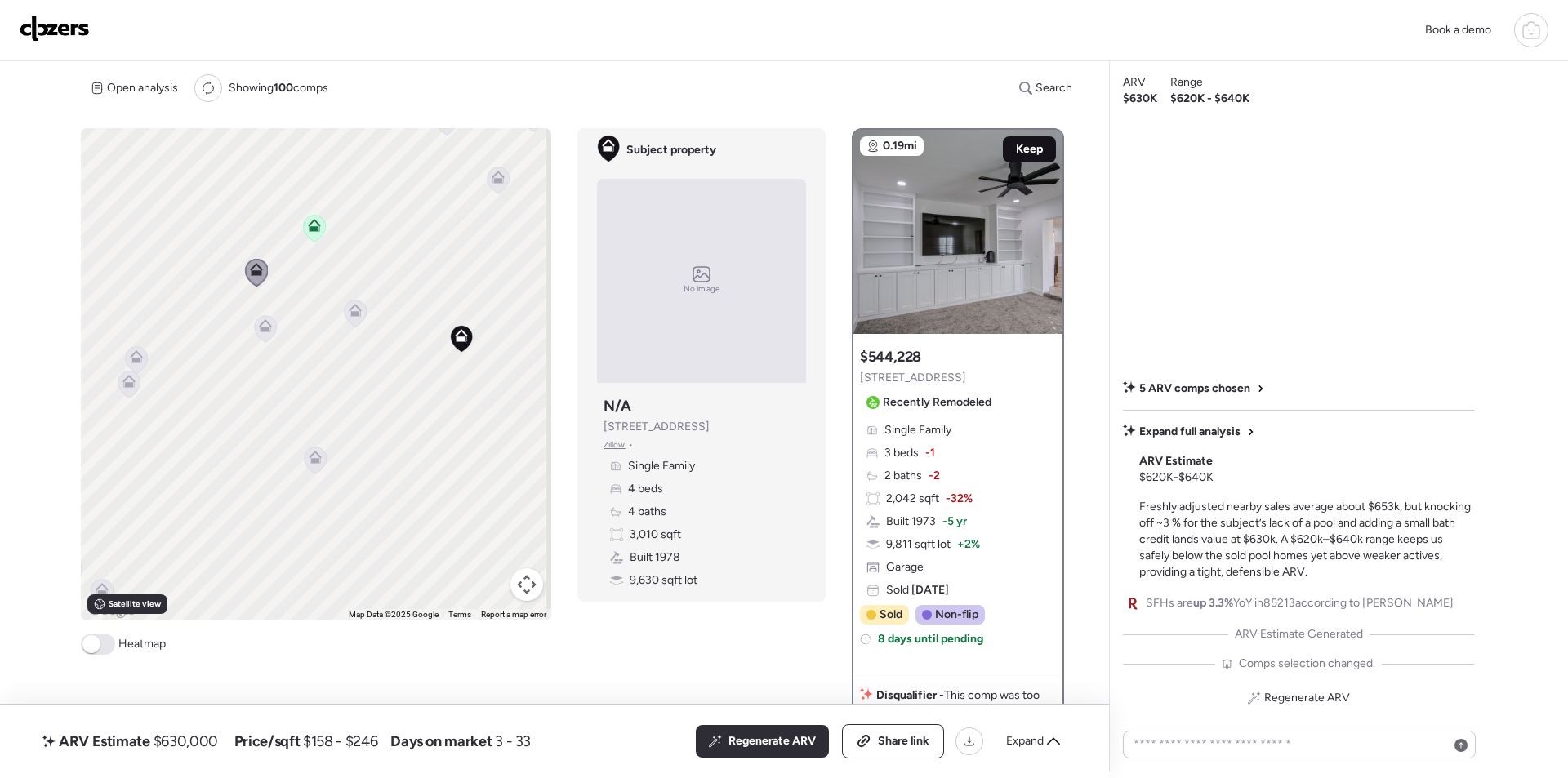
click at [1021, 146] on span "Keep" at bounding box center [1029, 149] width 27 height 16
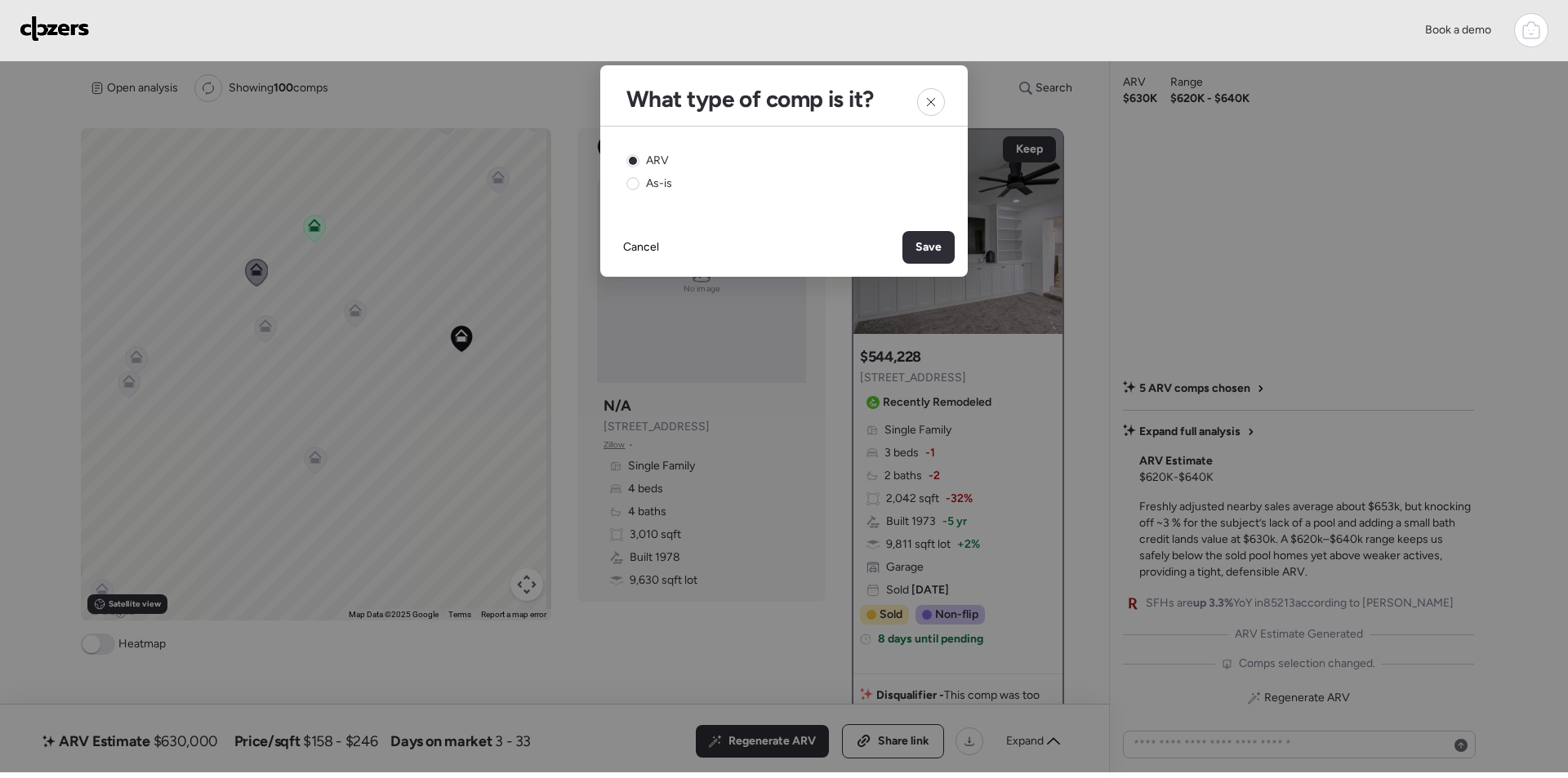
click at [925, 245] on span "Save" at bounding box center [929, 246] width 26 height 16
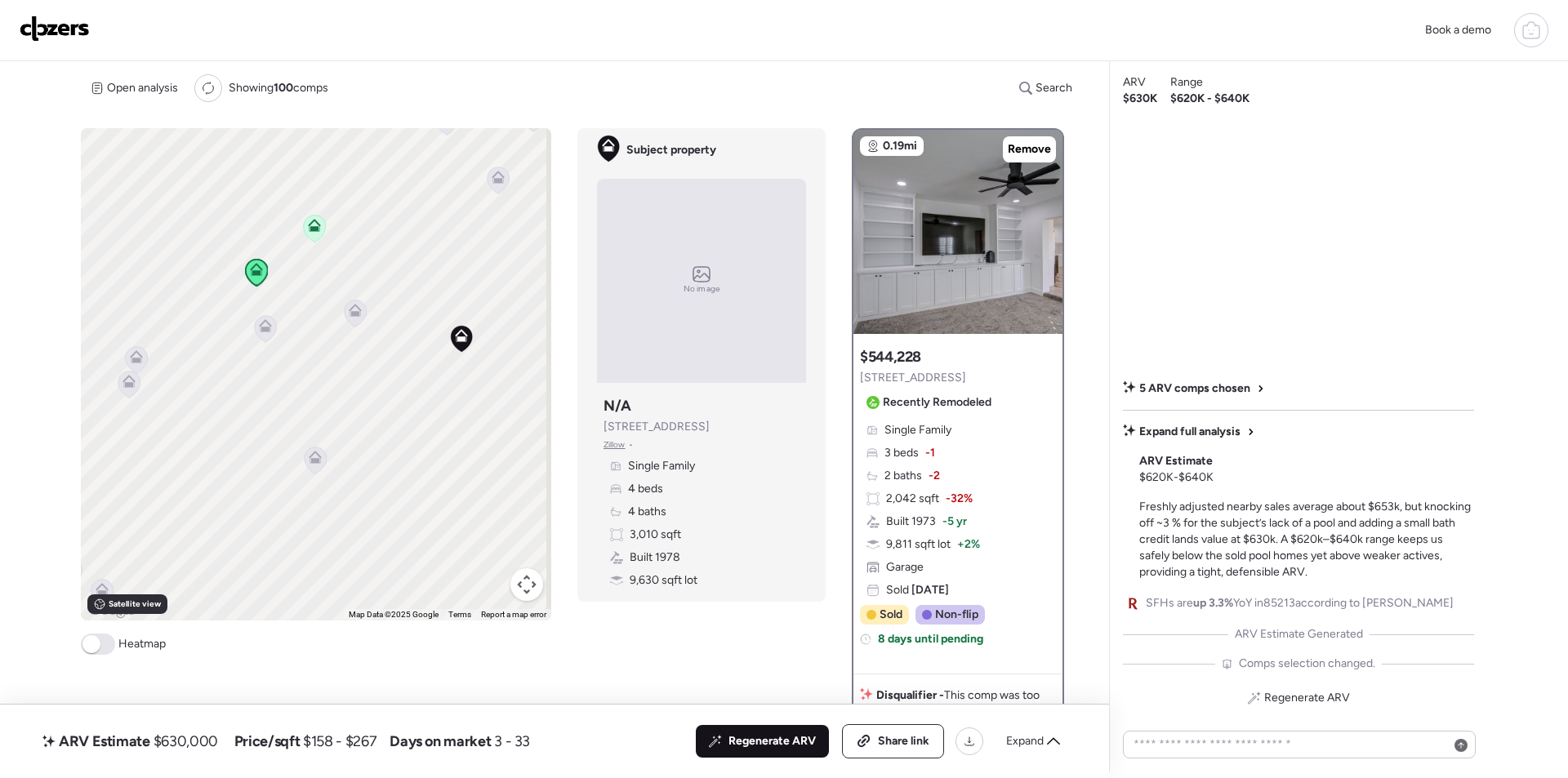
click at [788, 743] on span "Regenerate ARV" at bounding box center [772, 741] width 87 height 16
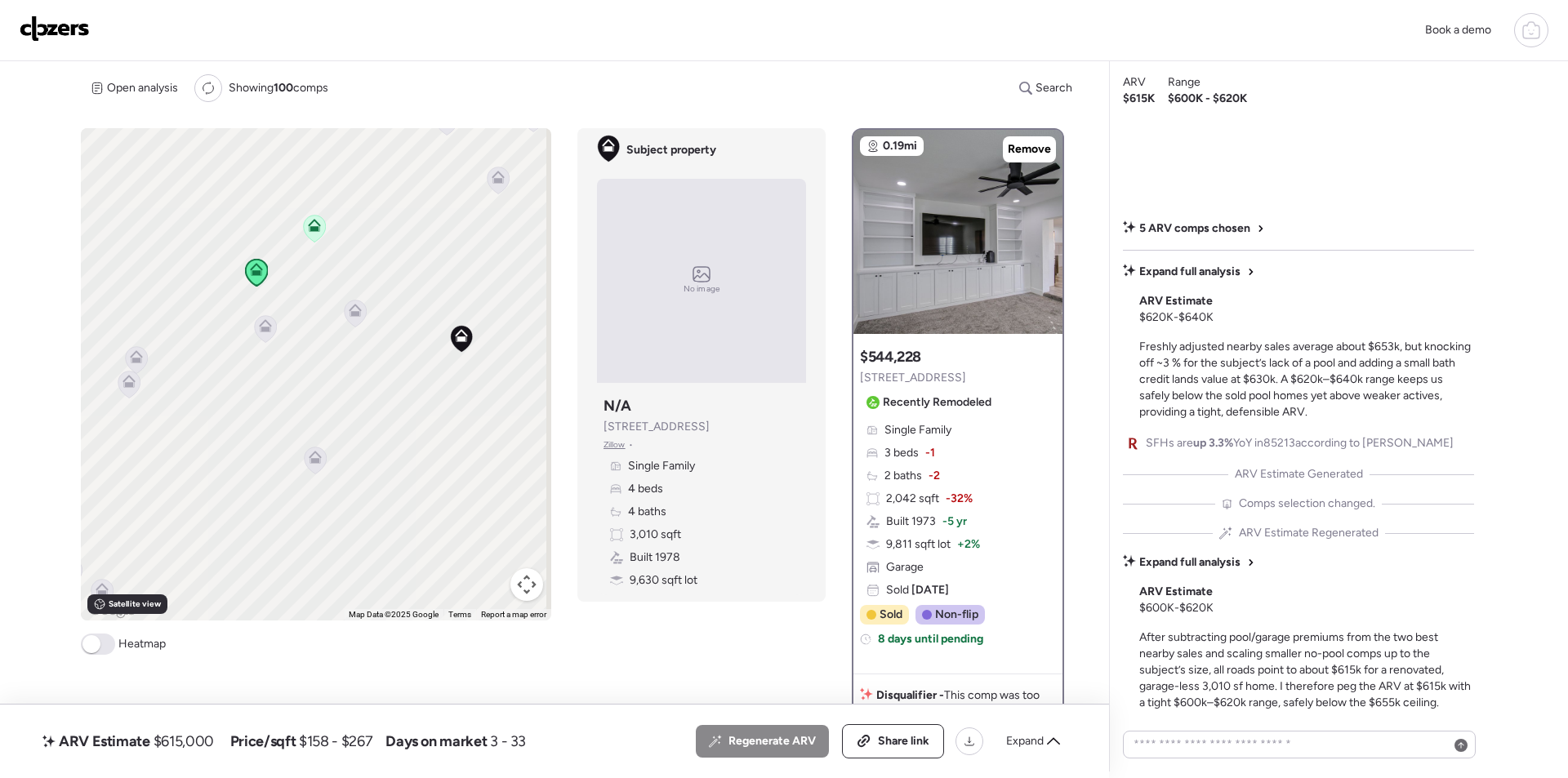
click at [184, 737] on span "$615,000" at bounding box center [184, 741] width 61 height 20
copy span "615,000"
click at [878, 730] on div "Share link" at bounding box center [893, 741] width 100 height 33
click at [70, 28] on img at bounding box center [54, 29] width 70 height 26
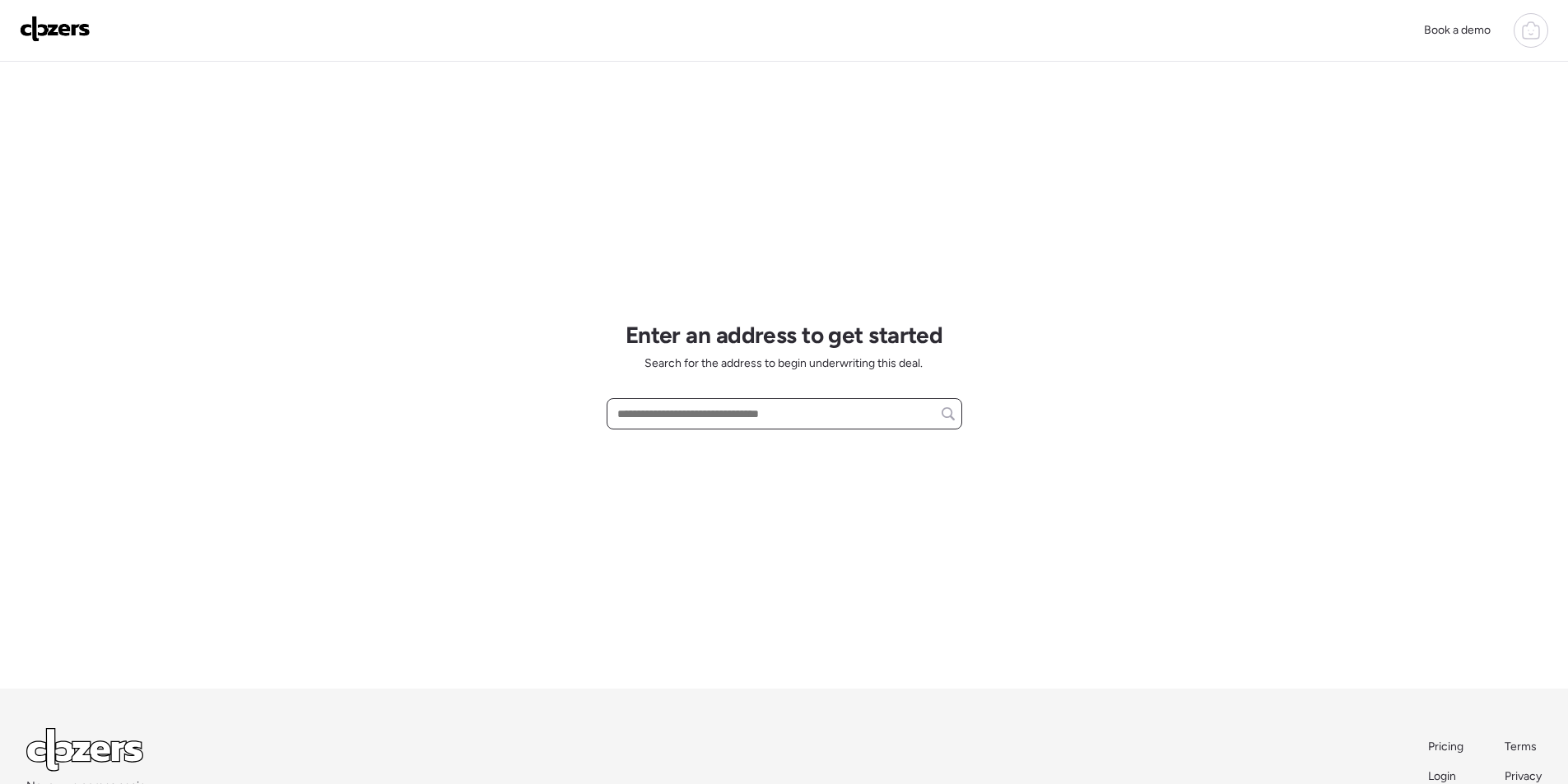
click at [686, 418] on input "text" at bounding box center [784, 413] width 341 height 23
paste input "**********"
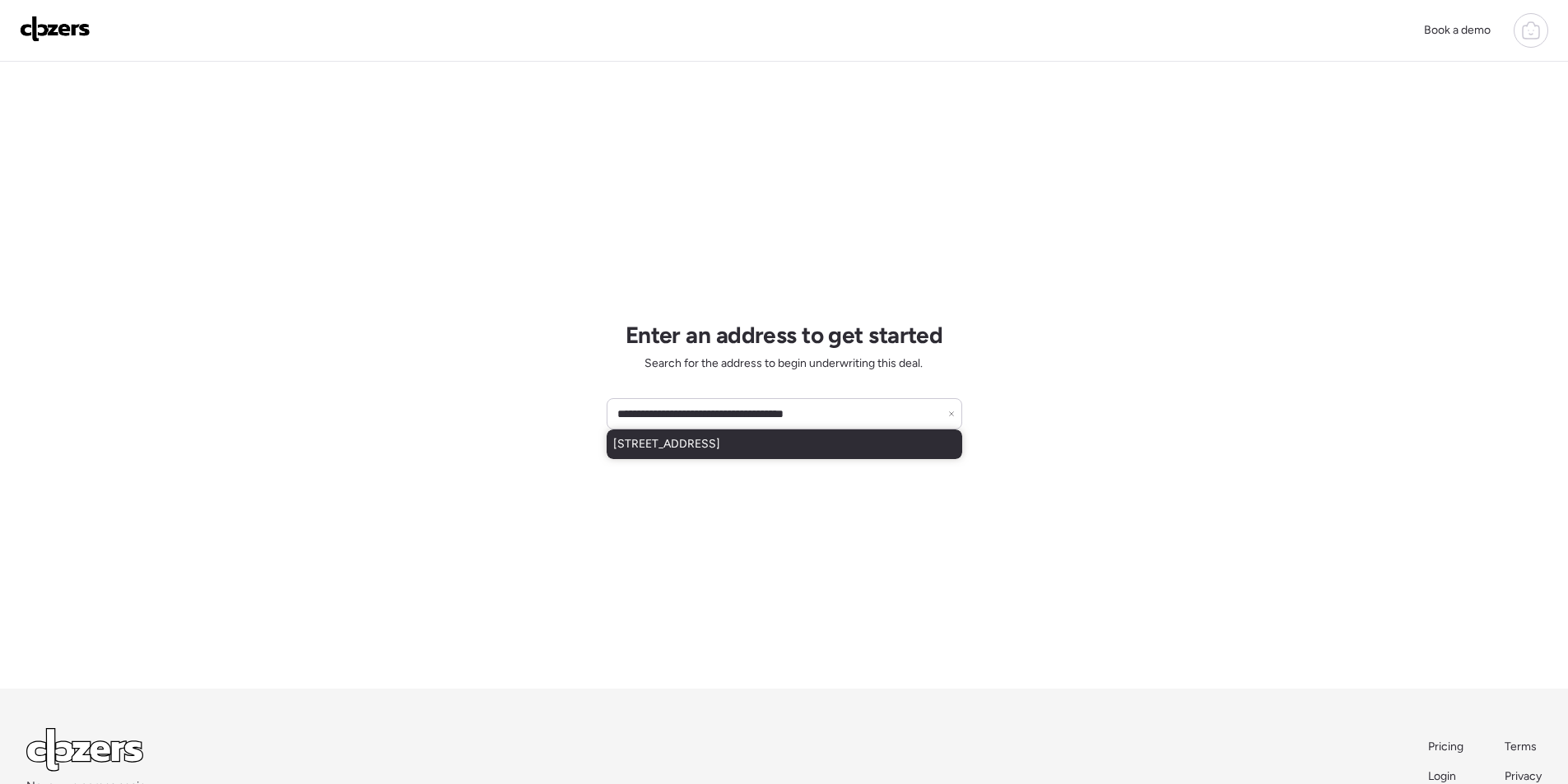
click at [693, 441] on span "[STREET_ADDRESS]" at bounding box center [666, 443] width 107 height 16
type input "**********"
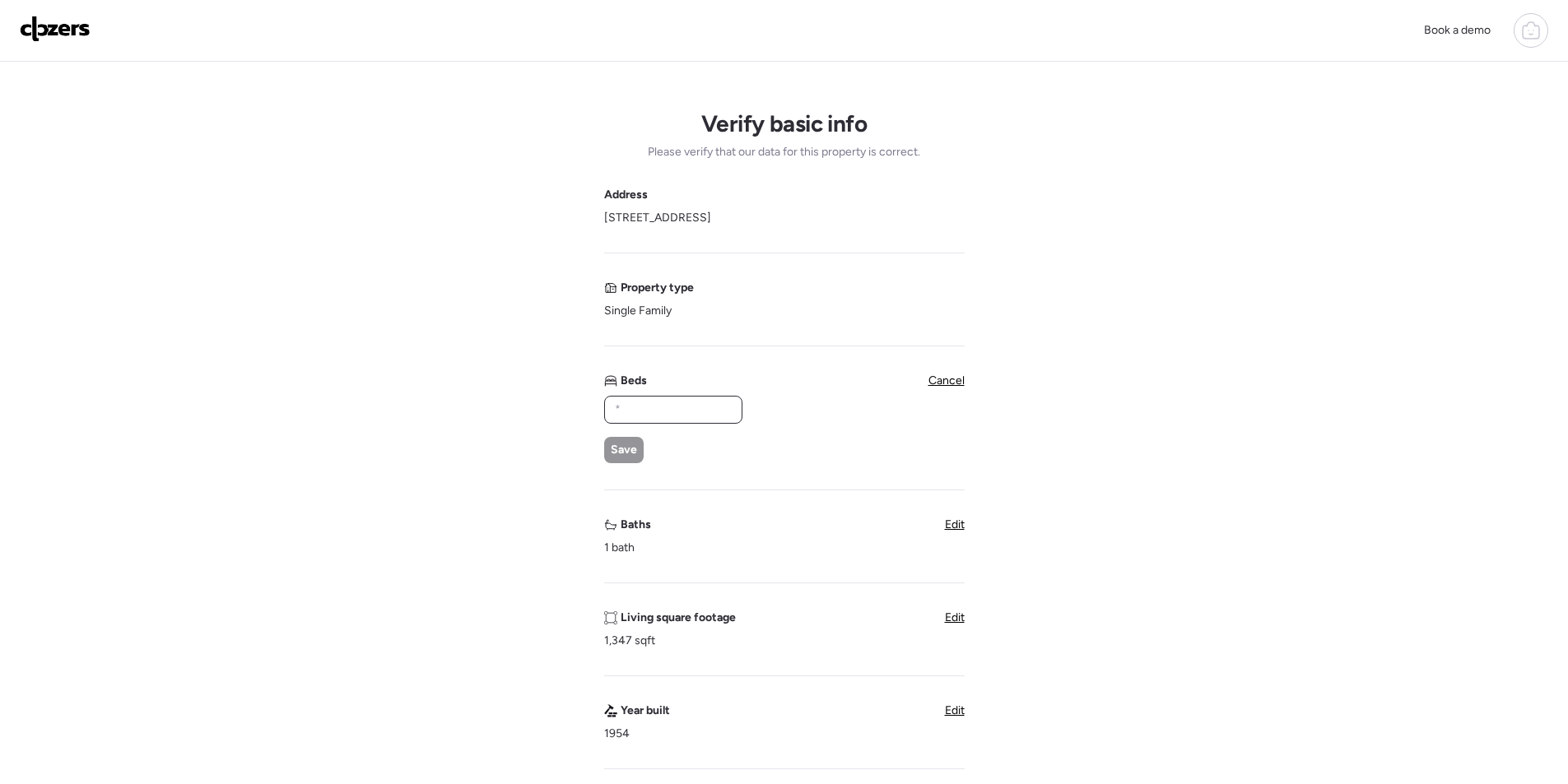
click at [649, 410] on input "text" at bounding box center [673, 409] width 124 height 23
type input "*"
click at [627, 441] on div "Save" at bounding box center [624, 450] width 40 height 26
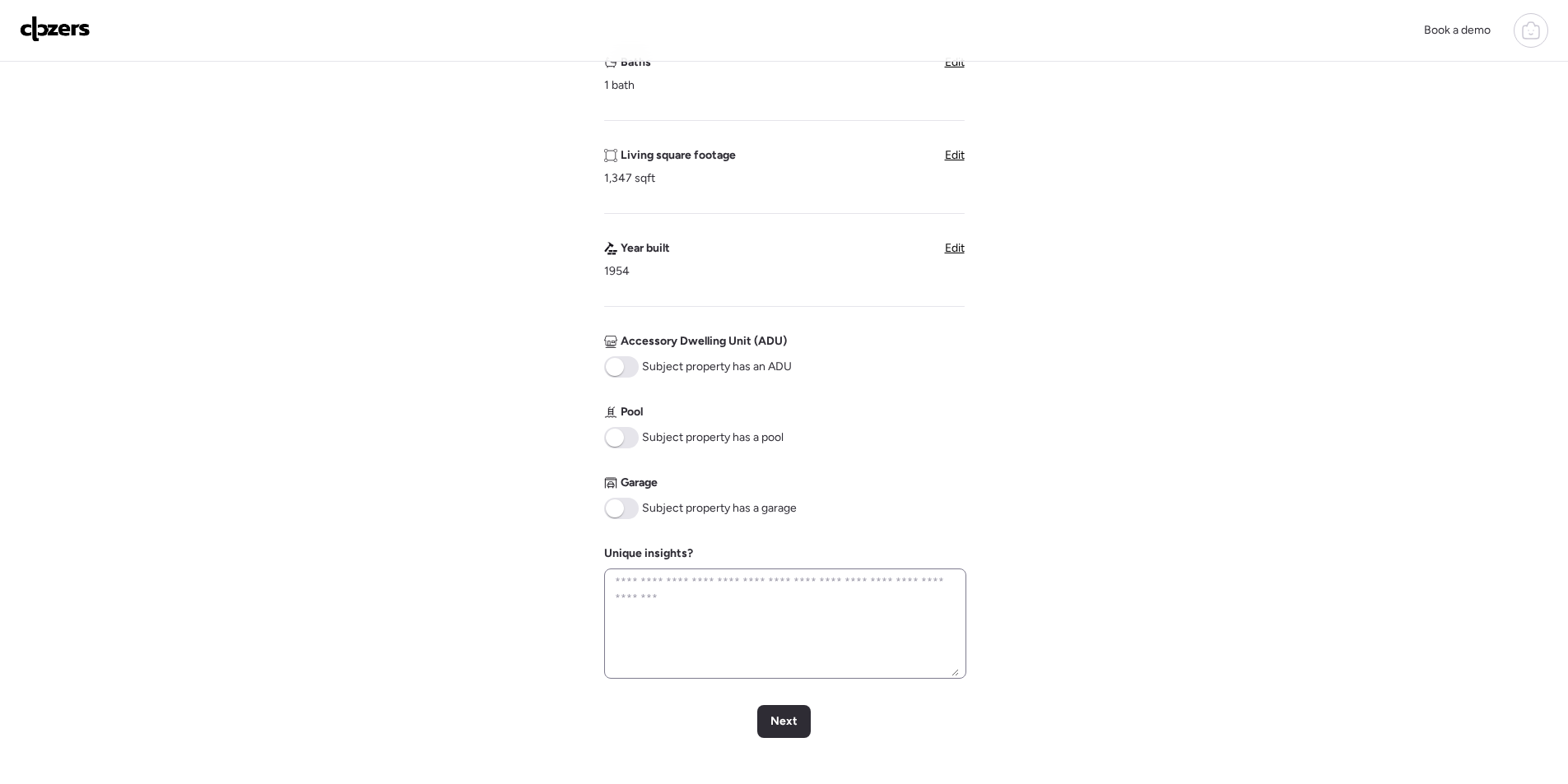
scroll to position [575, 0]
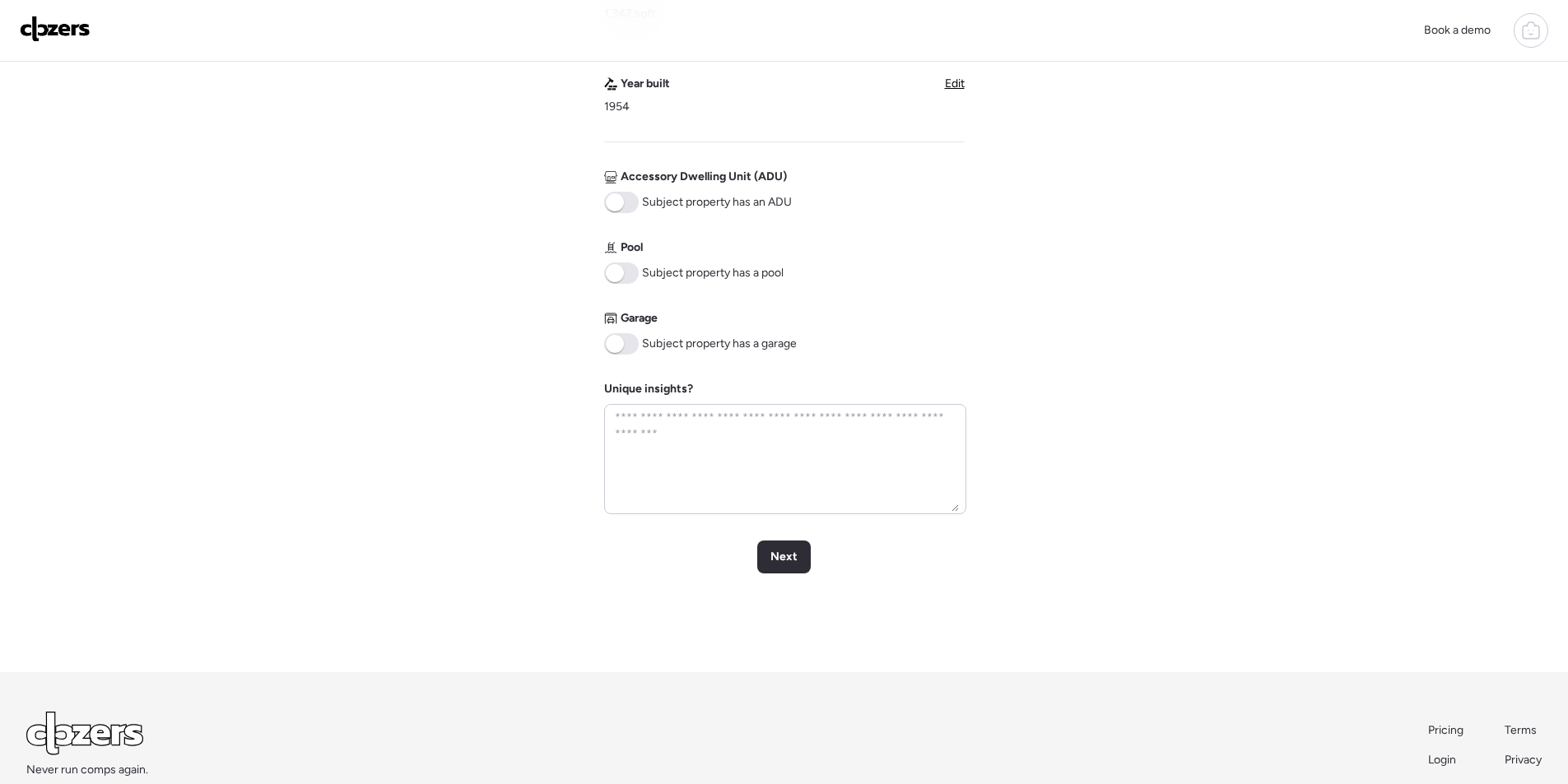
click at [627, 338] on span at bounding box center [621, 343] width 35 height 22
click at [789, 562] on span "Next" at bounding box center [784, 557] width 27 height 16
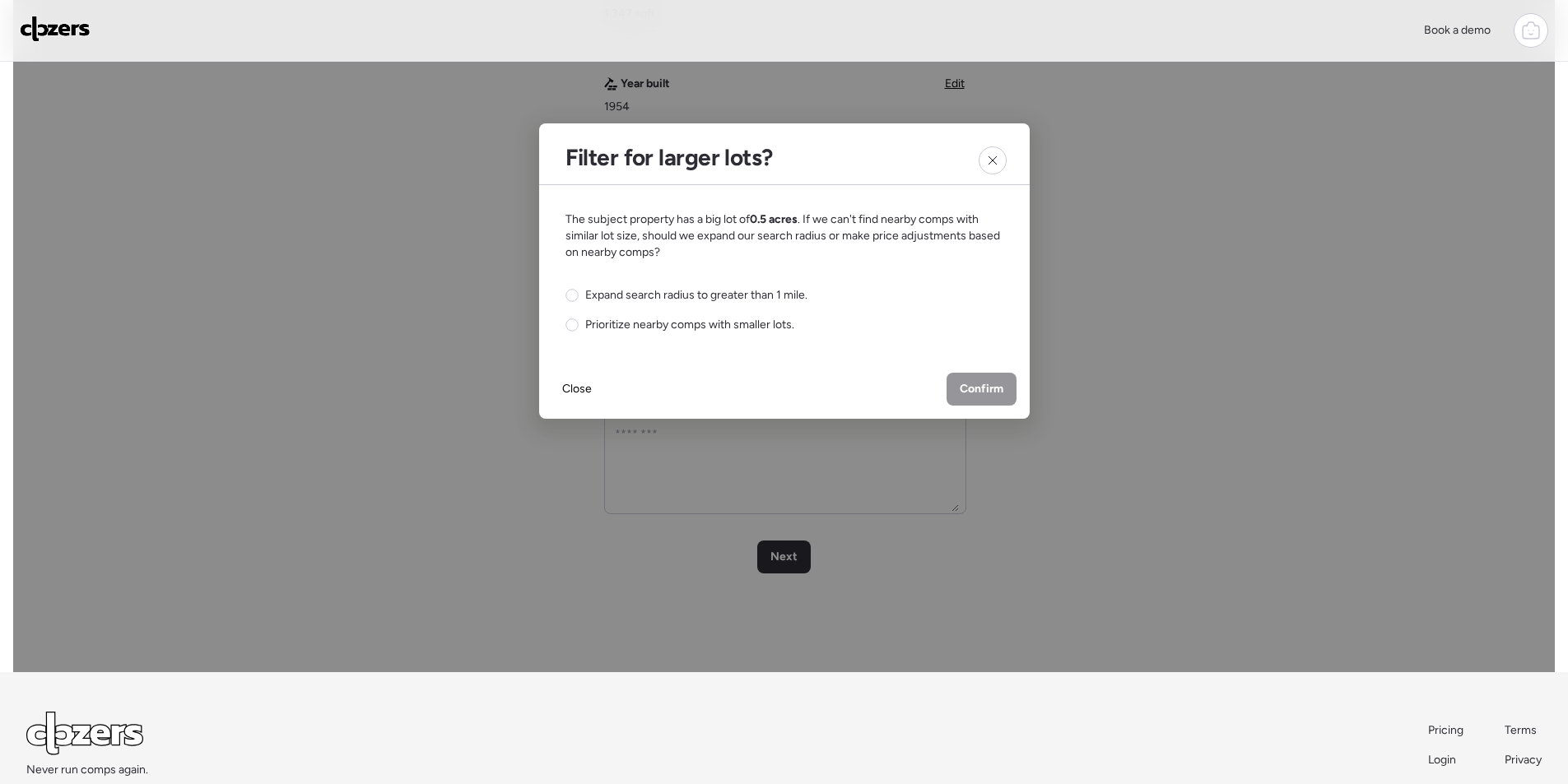
drag, startPoint x: 707, startPoint y: 306, endPoint x: 824, endPoint y: 355, distance: 126.8
click at [706, 306] on div "Expand search radius to greater than 1 mile. Prioritize nearby comps with small…" at bounding box center [686, 309] width 242 height 46
click at [709, 286] on div "The subject property has a big lot of 0.5 acres . If we can't find nearby comps…" at bounding box center [784, 272] width 438 height 122
click at [705, 300] on span "Expand search radius to greater than 1 mile." at bounding box center [696, 294] width 222 height 16
click at [981, 387] on span "Confirm" at bounding box center [982, 389] width 43 height 16
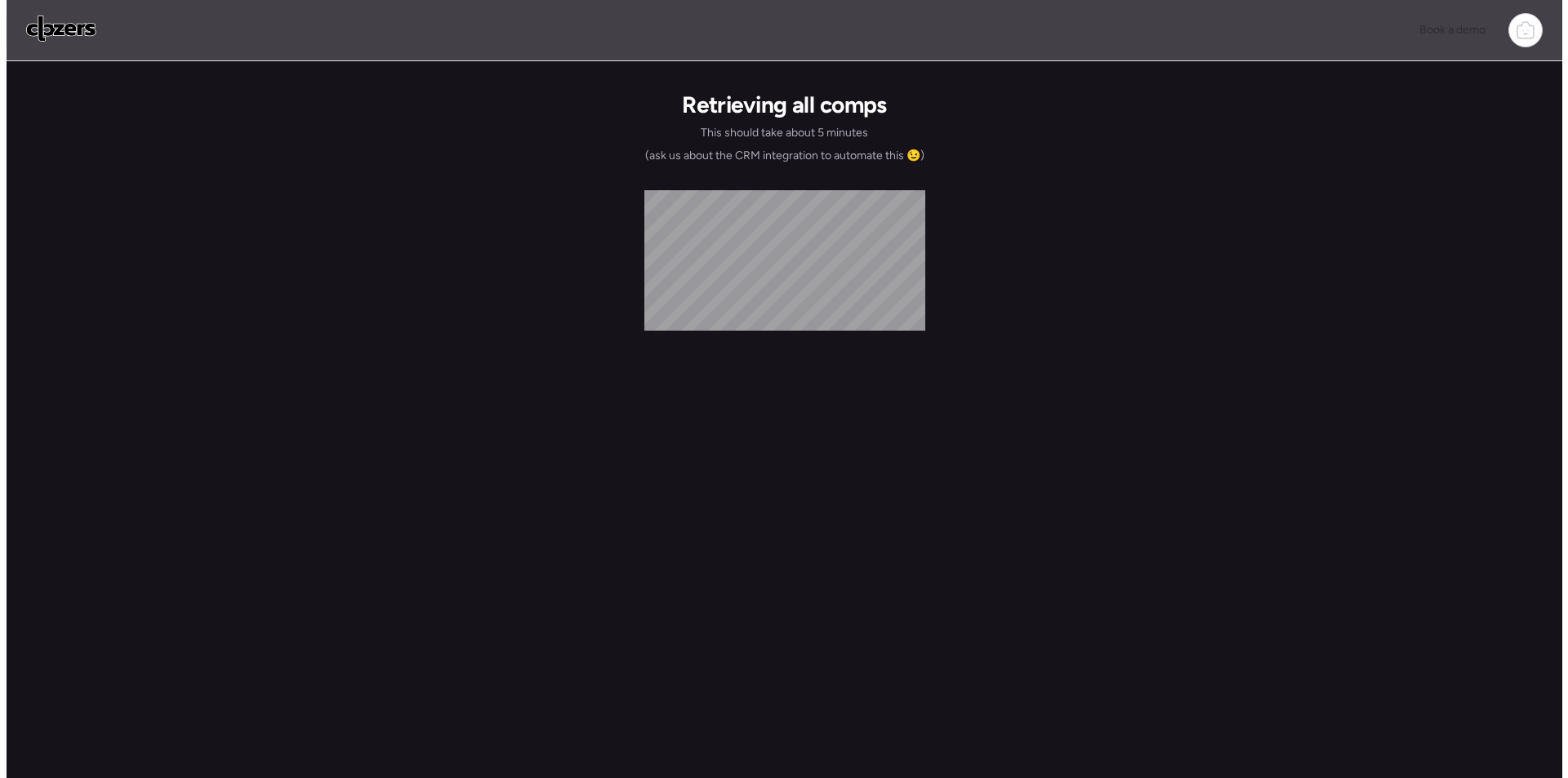
scroll to position [0, 0]
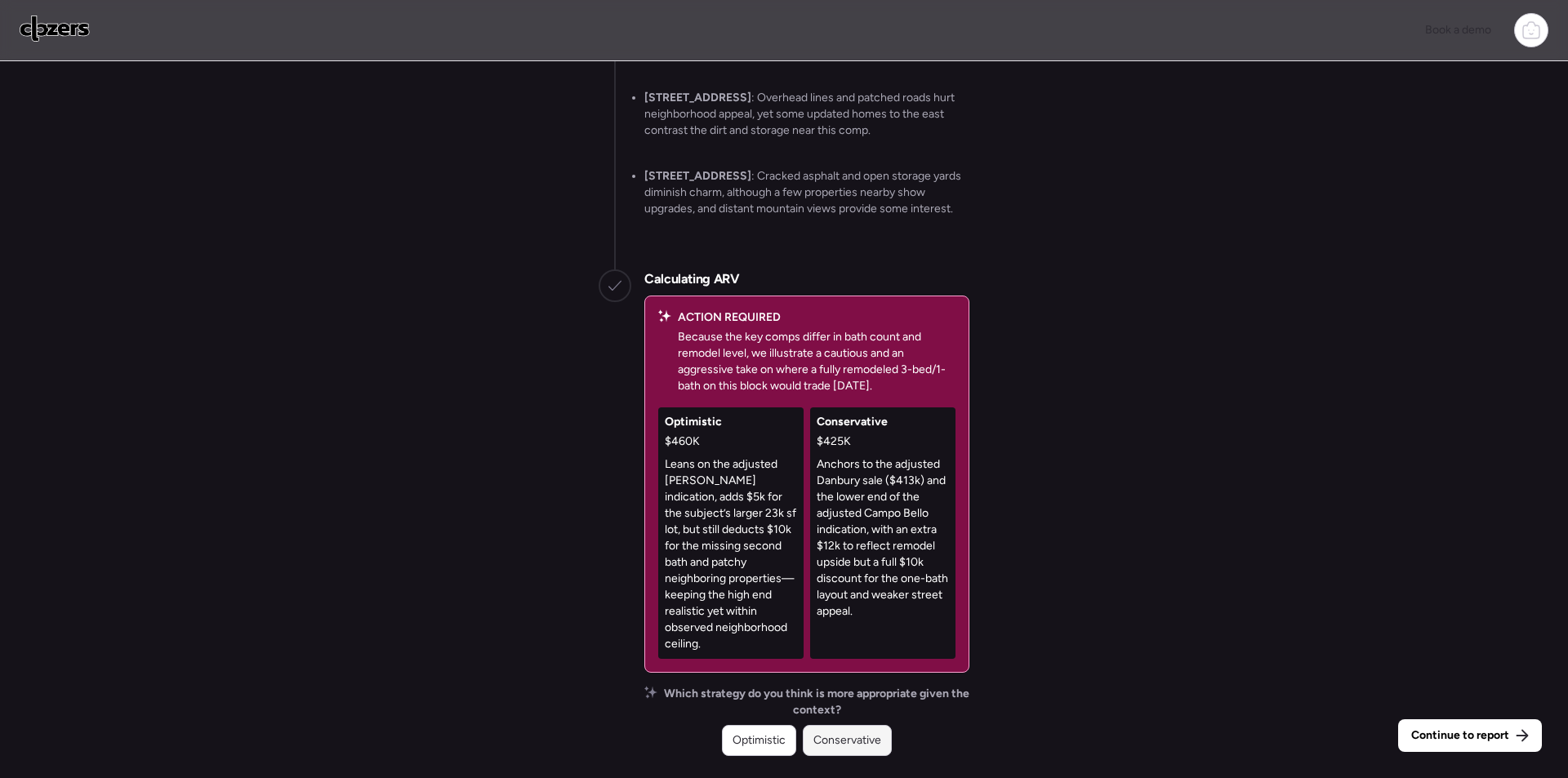
click at [859, 743] on span "Conservative" at bounding box center [848, 740] width 67 height 16
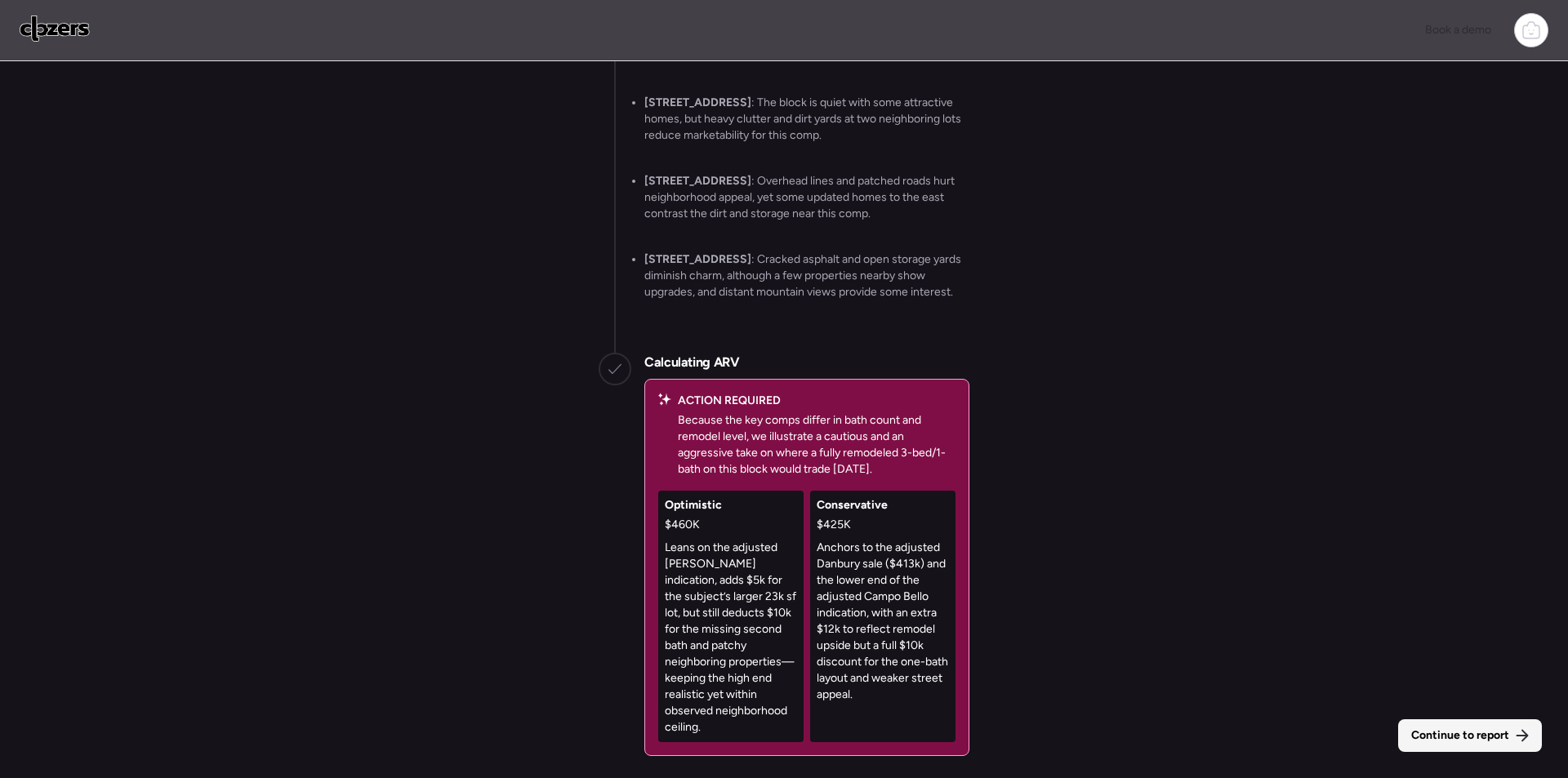
click at [1457, 741] on span "Continue to report" at bounding box center [1460, 735] width 98 height 16
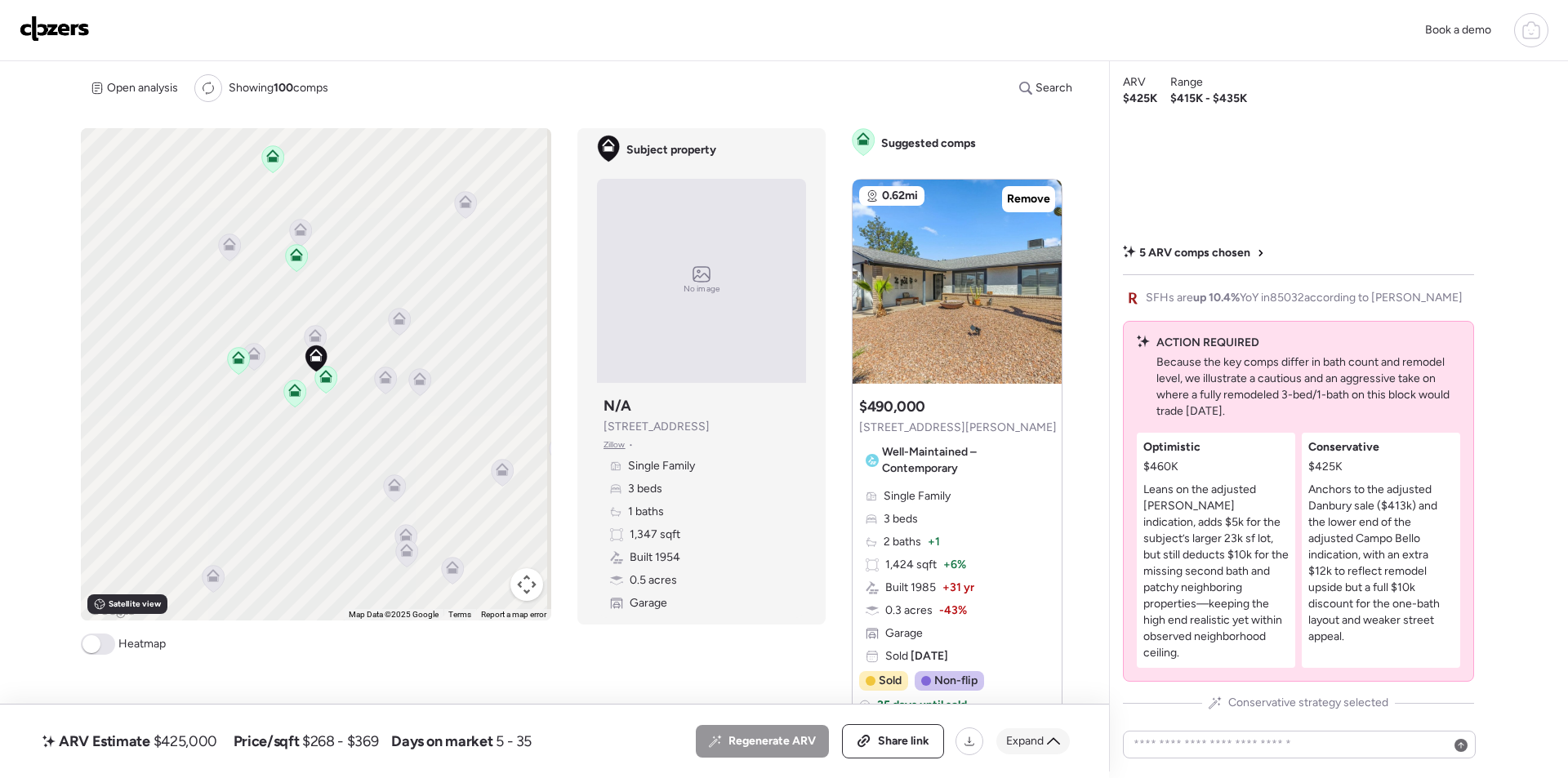
click at [1033, 742] on span "Expand" at bounding box center [1025, 741] width 37 height 16
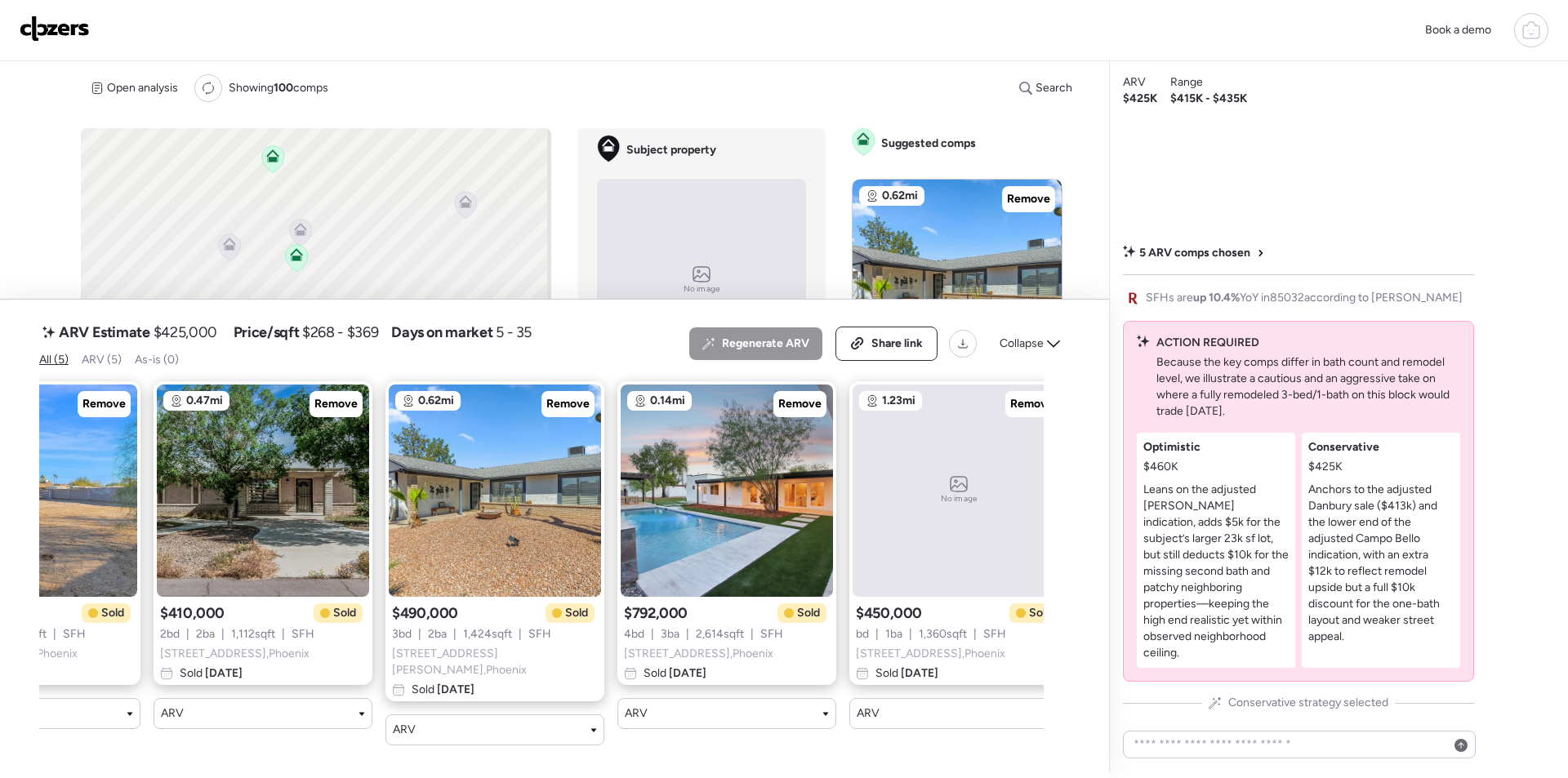
scroll to position [0, 169]
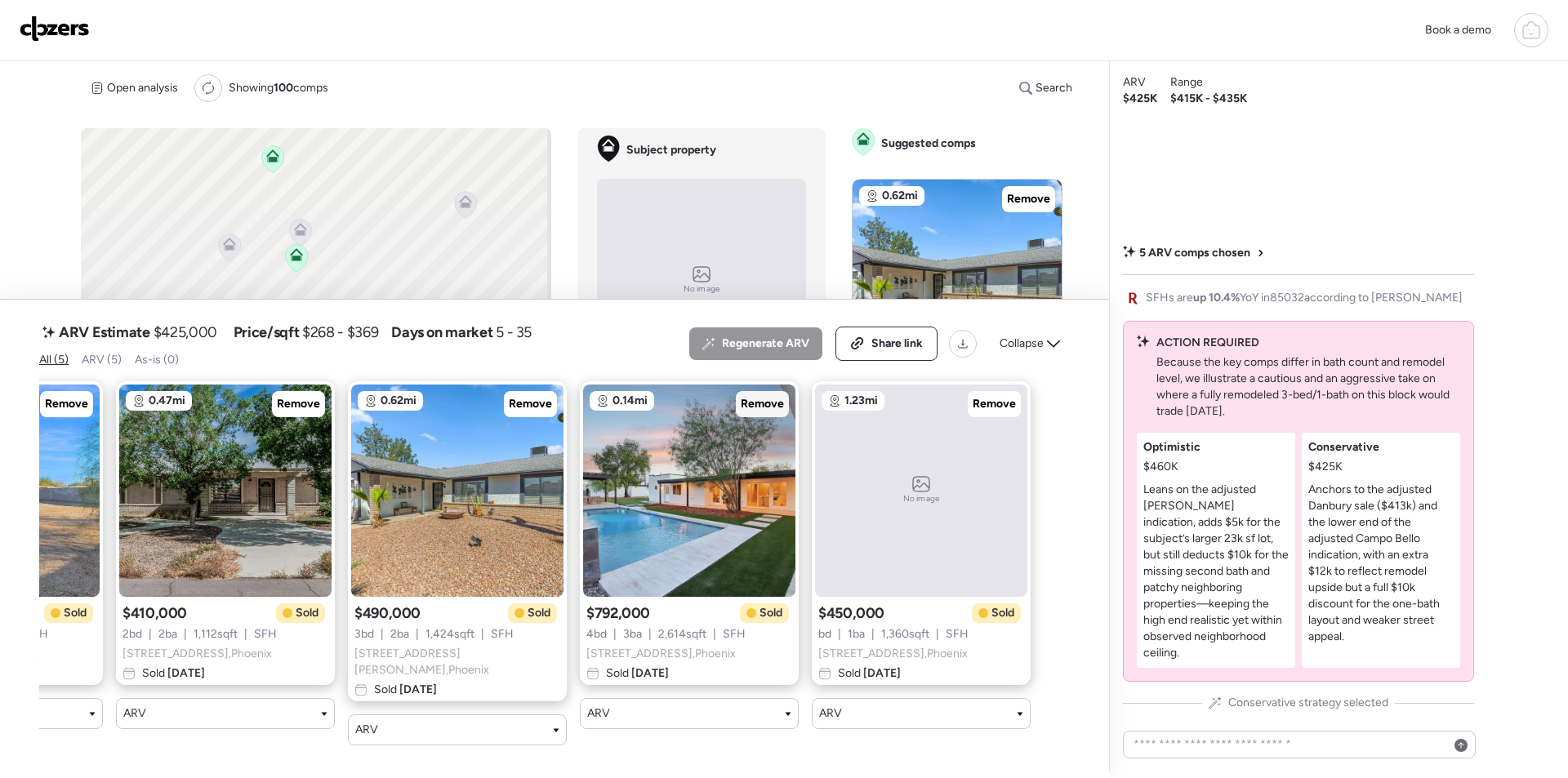
click at [774, 412] on span "Remove" at bounding box center [762, 404] width 43 height 16
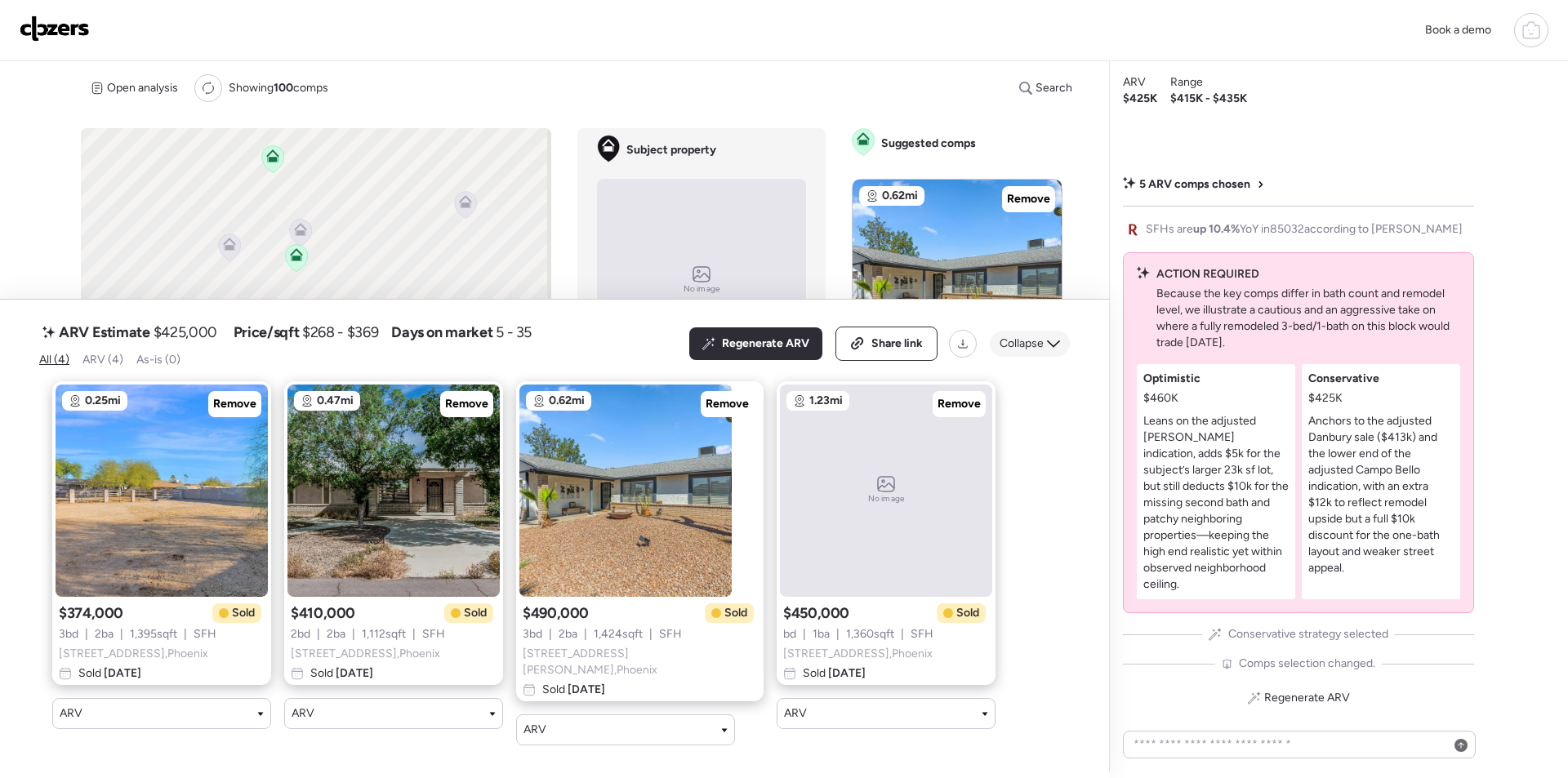
click at [1061, 345] on div "Collapse" at bounding box center [1029, 344] width 80 height 26
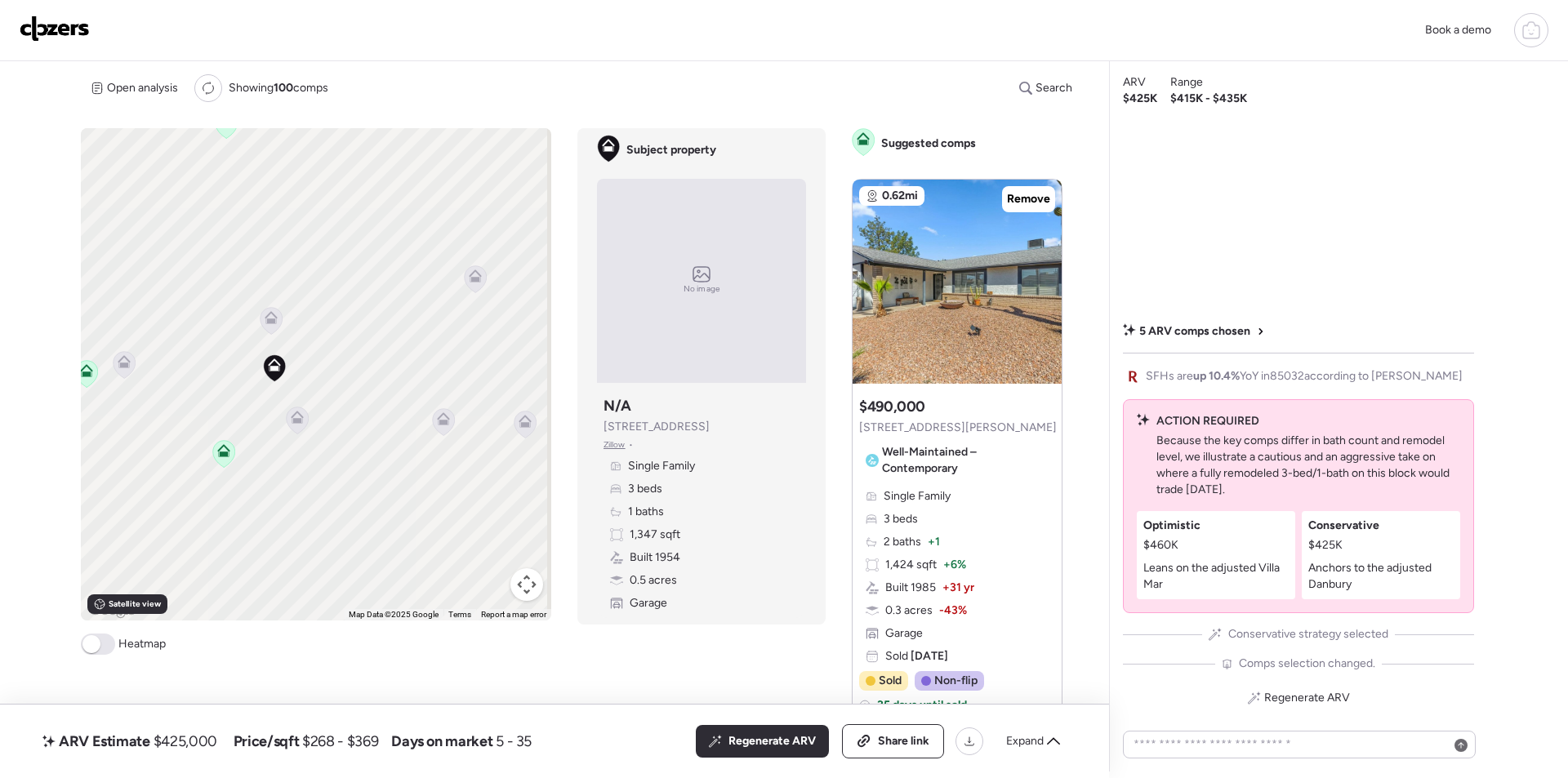
click at [275, 319] on icon at bounding box center [272, 317] width 13 height 13
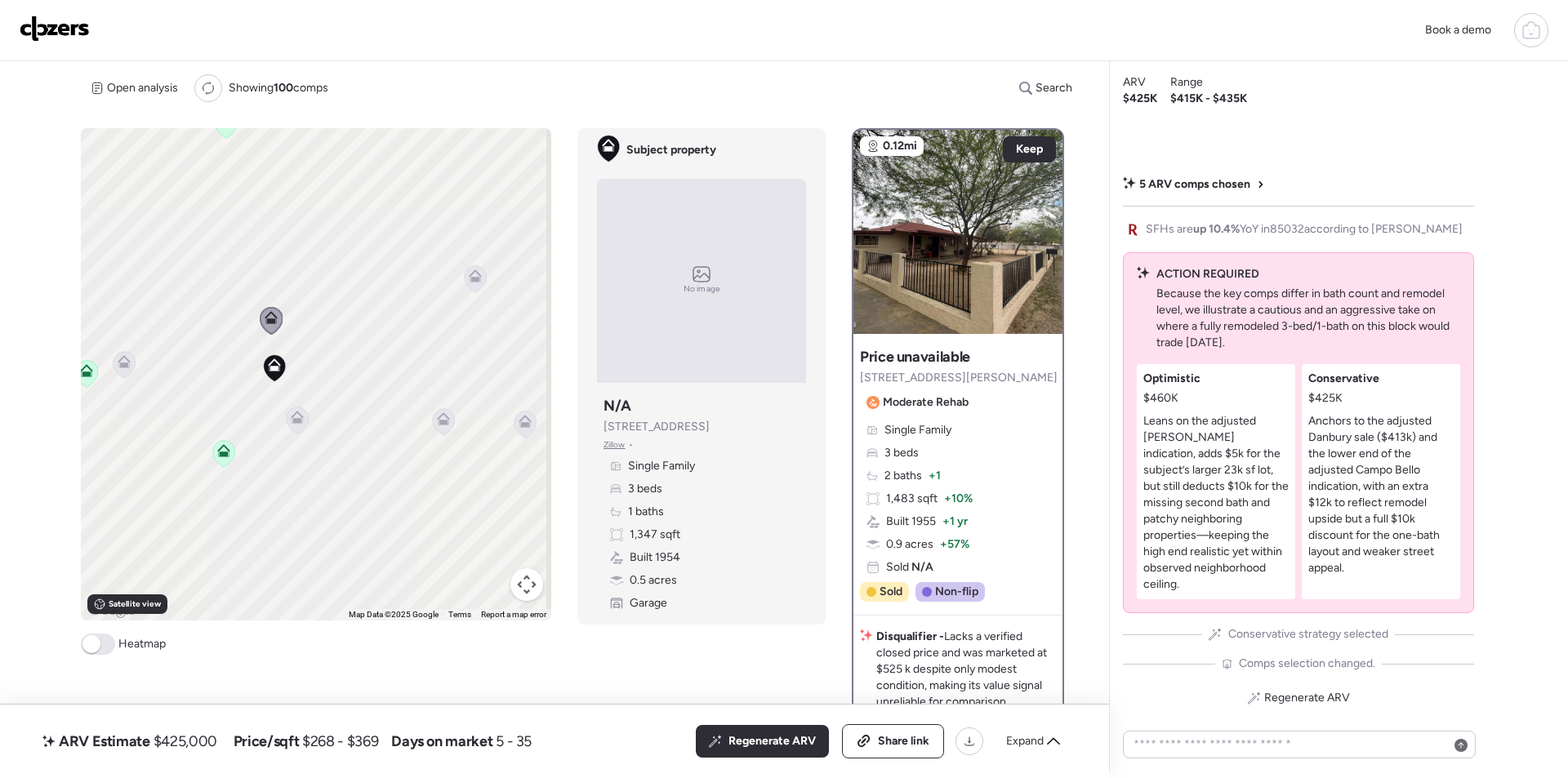
click at [296, 421] on icon at bounding box center [296, 419] width 10 height 5
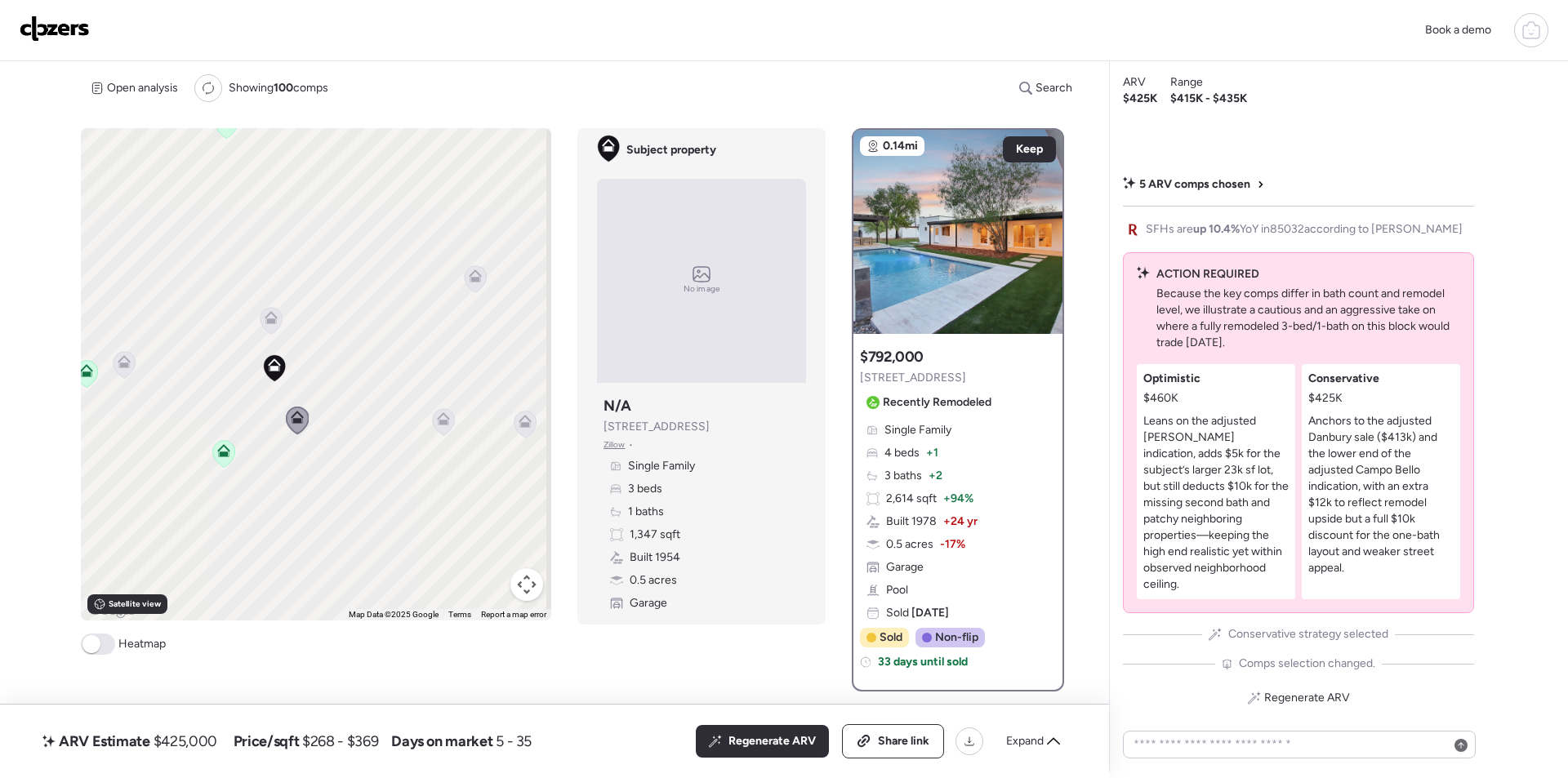
click at [129, 371] on icon at bounding box center [125, 364] width 22 height 27
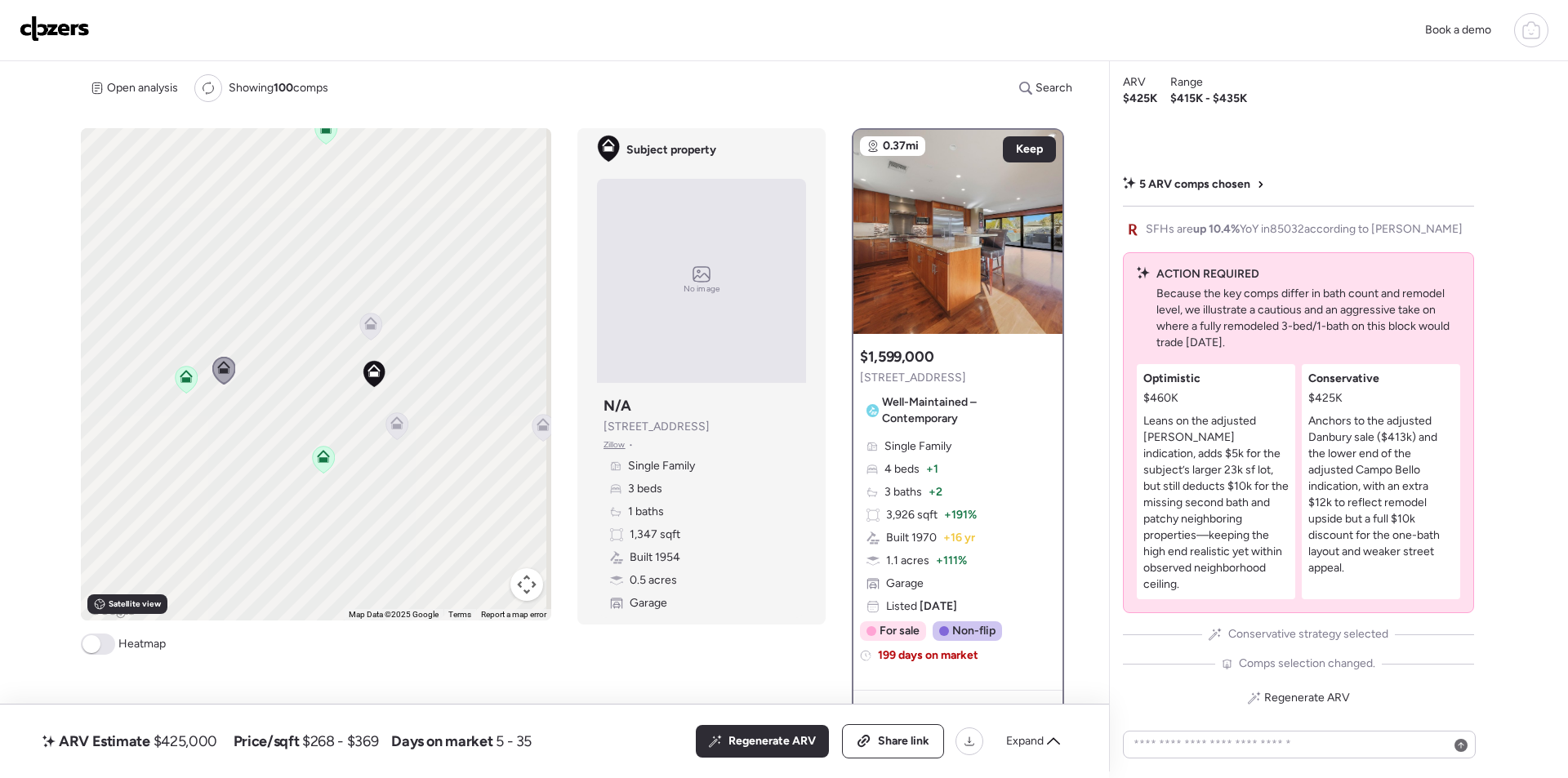
drag, startPoint x: 328, startPoint y: 441, endPoint x: 431, endPoint y: 446, distance: 103.1
click at [431, 446] on div "To activate drag with keyboard, press Alt + Enter. Once in keyboard drag state,…" at bounding box center [316, 374] width 470 height 492
drag, startPoint x: 300, startPoint y: 424, endPoint x: 389, endPoint y: 548, distance: 152.6
click at [389, 548] on div "To activate drag with keyboard, press Alt + Enter. Once in keyboard drag state,…" at bounding box center [316, 374] width 470 height 492
click at [262, 246] on icon at bounding box center [261, 240] width 22 height 27
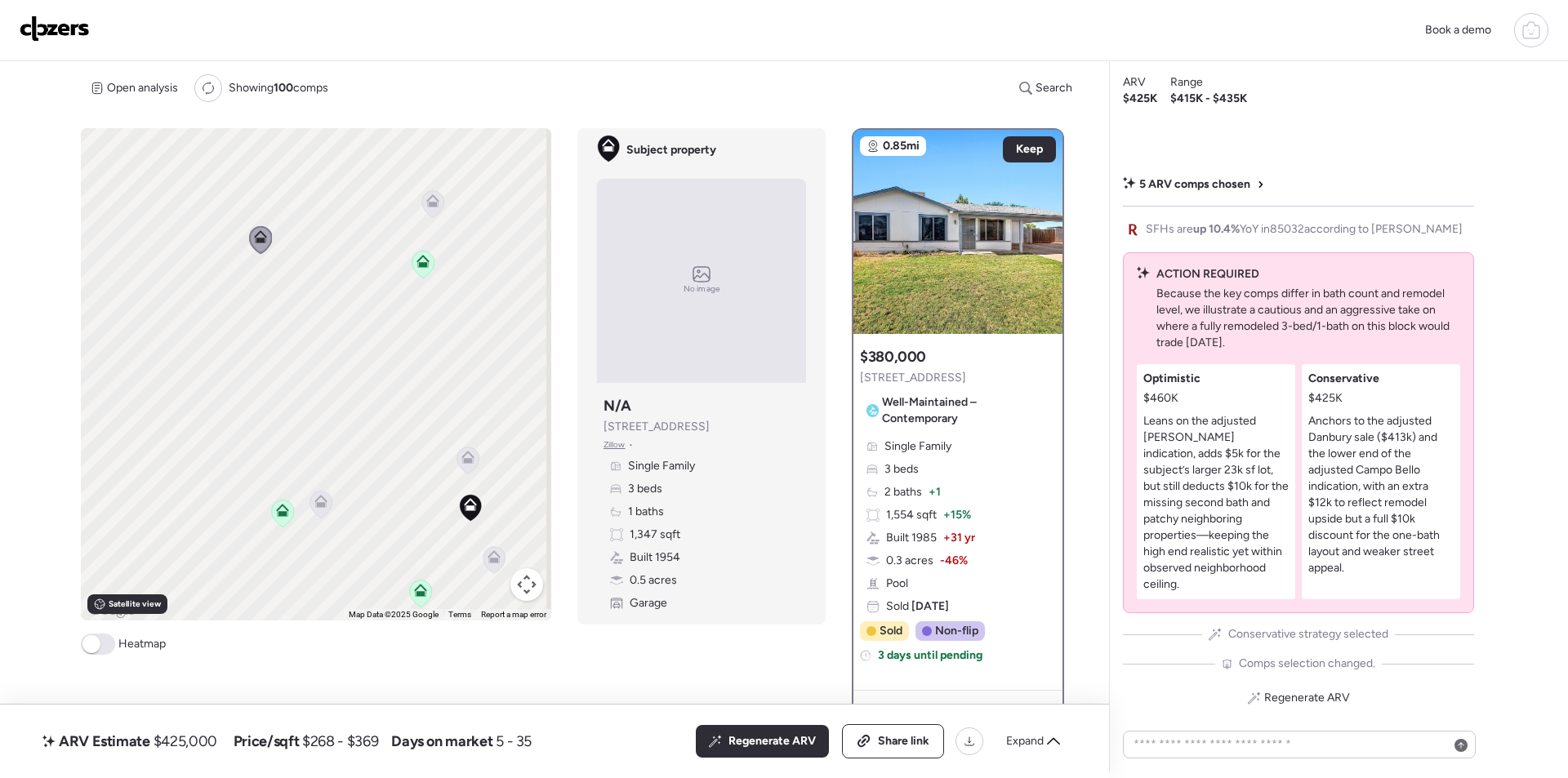
click at [437, 214] on icon at bounding box center [433, 204] width 22 height 28
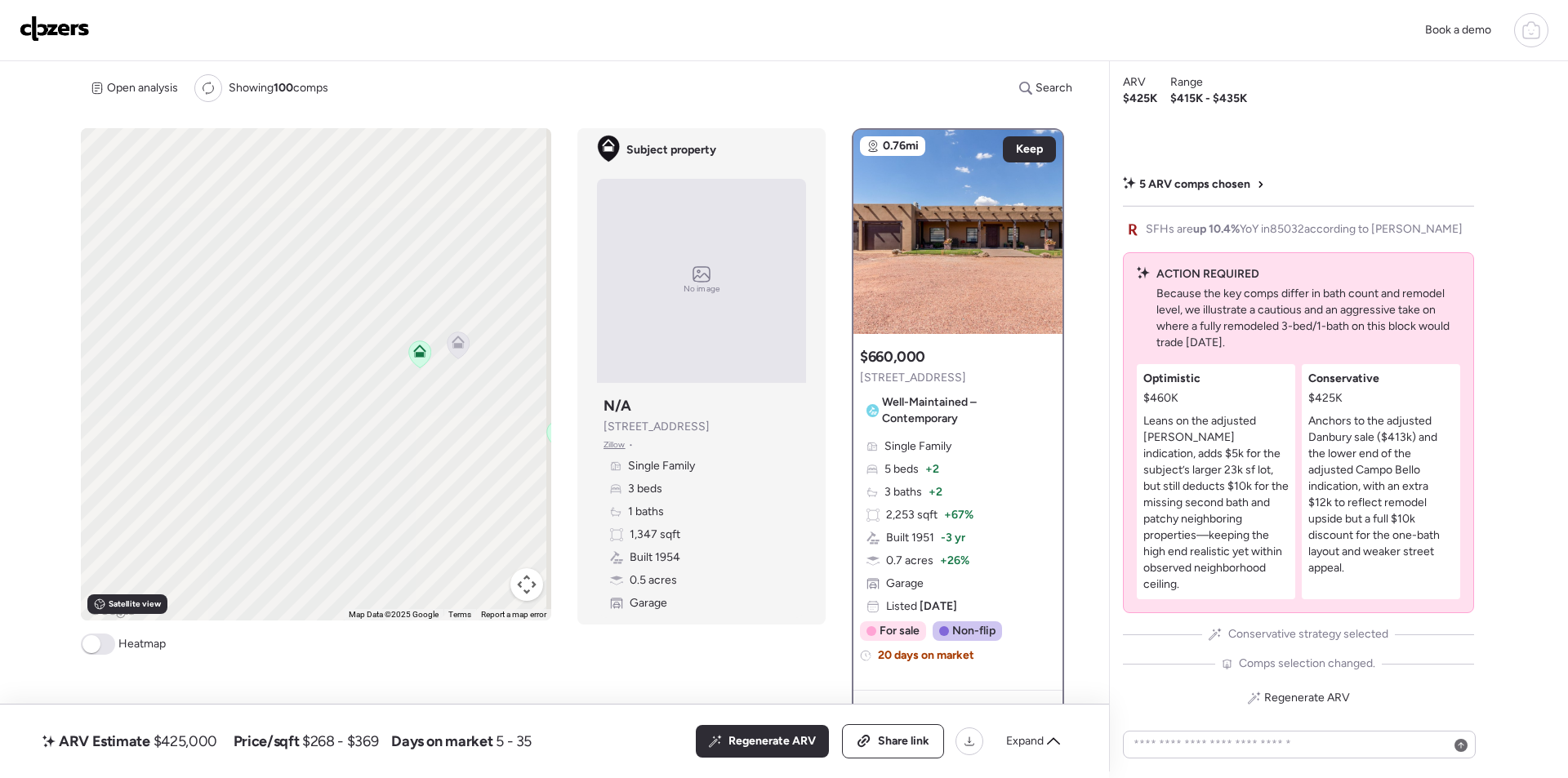
drag, startPoint x: 329, startPoint y: 408, endPoint x: 468, endPoint y: 249, distance: 211.2
click at [468, 249] on div "To activate drag with keyboard, press Alt + Enter. Once in keyboard drag state,…" at bounding box center [316, 374] width 470 height 492
click at [767, 741] on span "Regenerate ARV" at bounding box center [772, 741] width 87 height 16
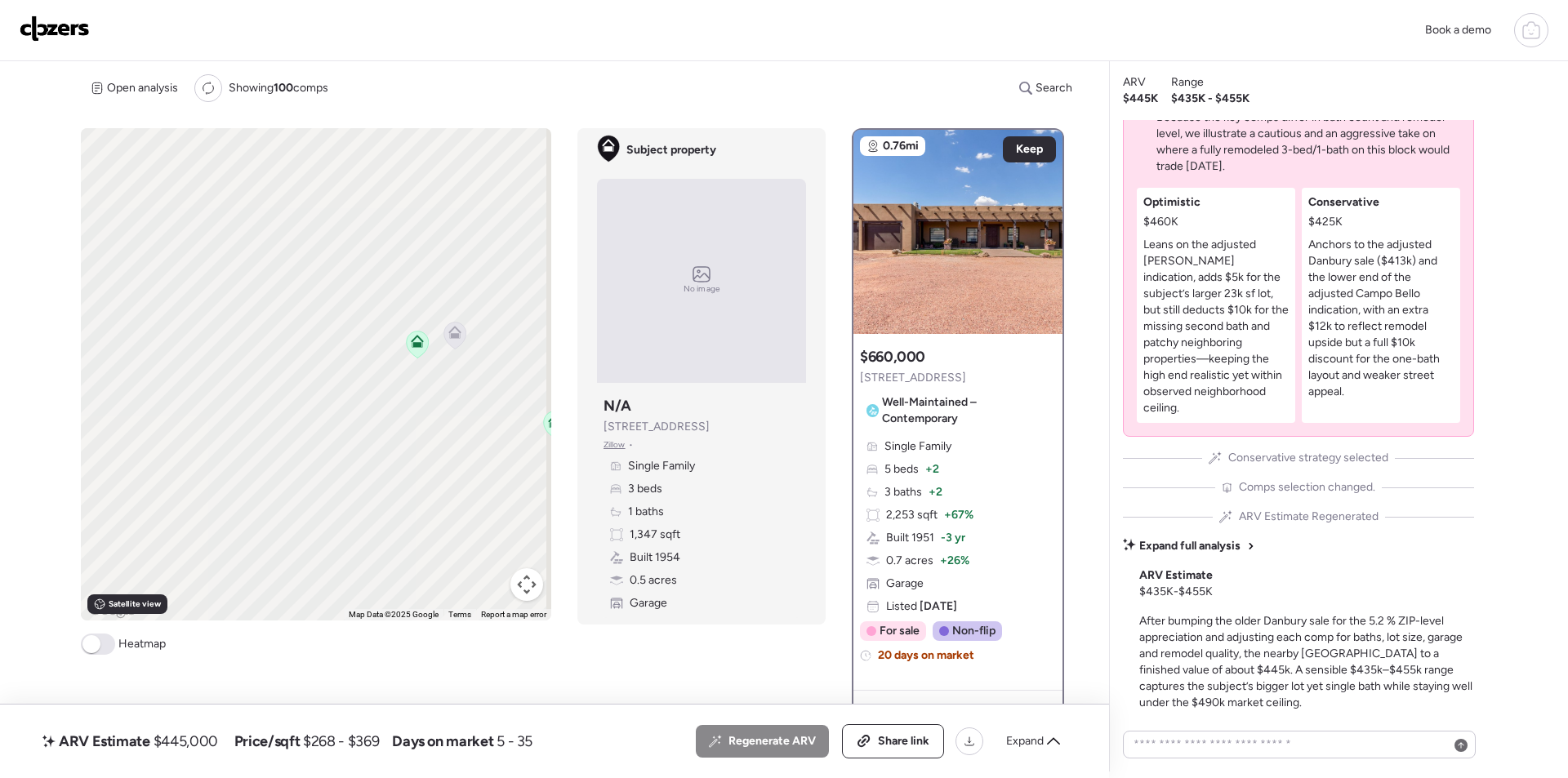
click at [182, 737] on span "$445,000" at bounding box center [185, 741] width 65 height 20
copy span "445,000"
click at [916, 737] on span "Share link" at bounding box center [903, 741] width 52 height 16
click at [54, 22] on img at bounding box center [54, 29] width 70 height 26
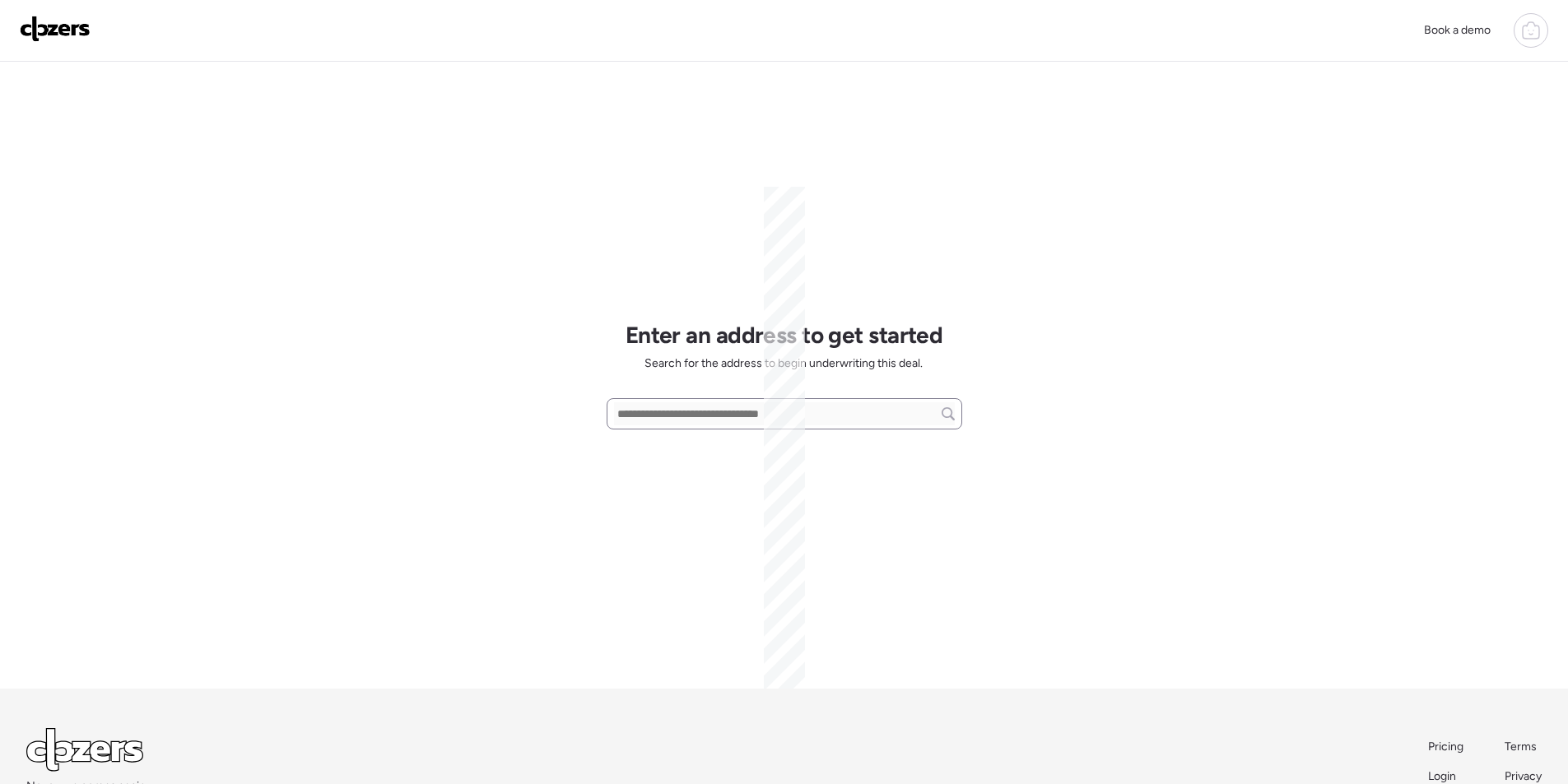
click at [649, 422] on input "text" at bounding box center [784, 413] width 341 height 23
paste input "**********"
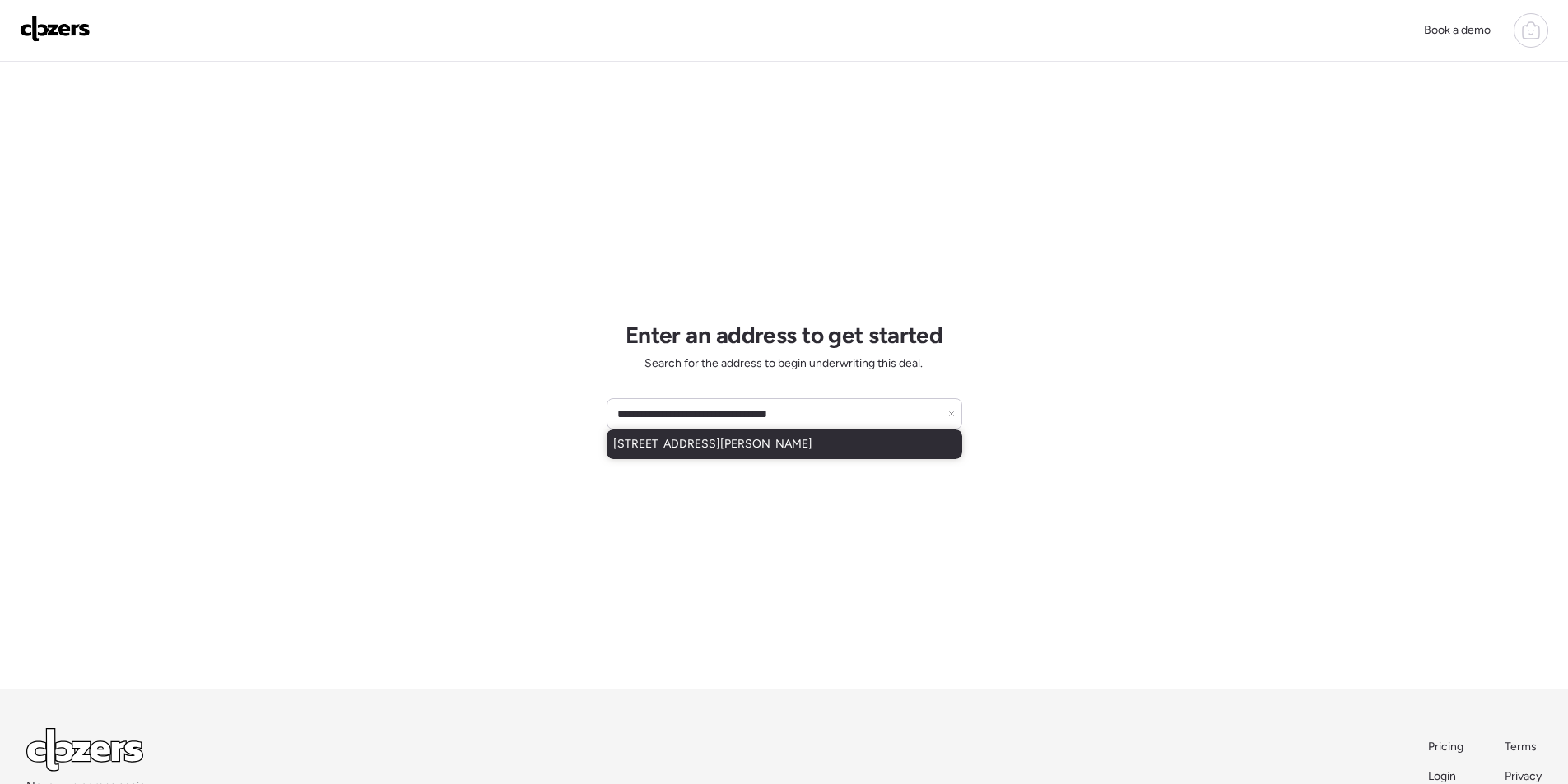
click at [666, 453] on div "[STREET_ADDRESS][PERSON_NAME]" at bounding box center [784, 443] width 356 height 29
type input "**********"
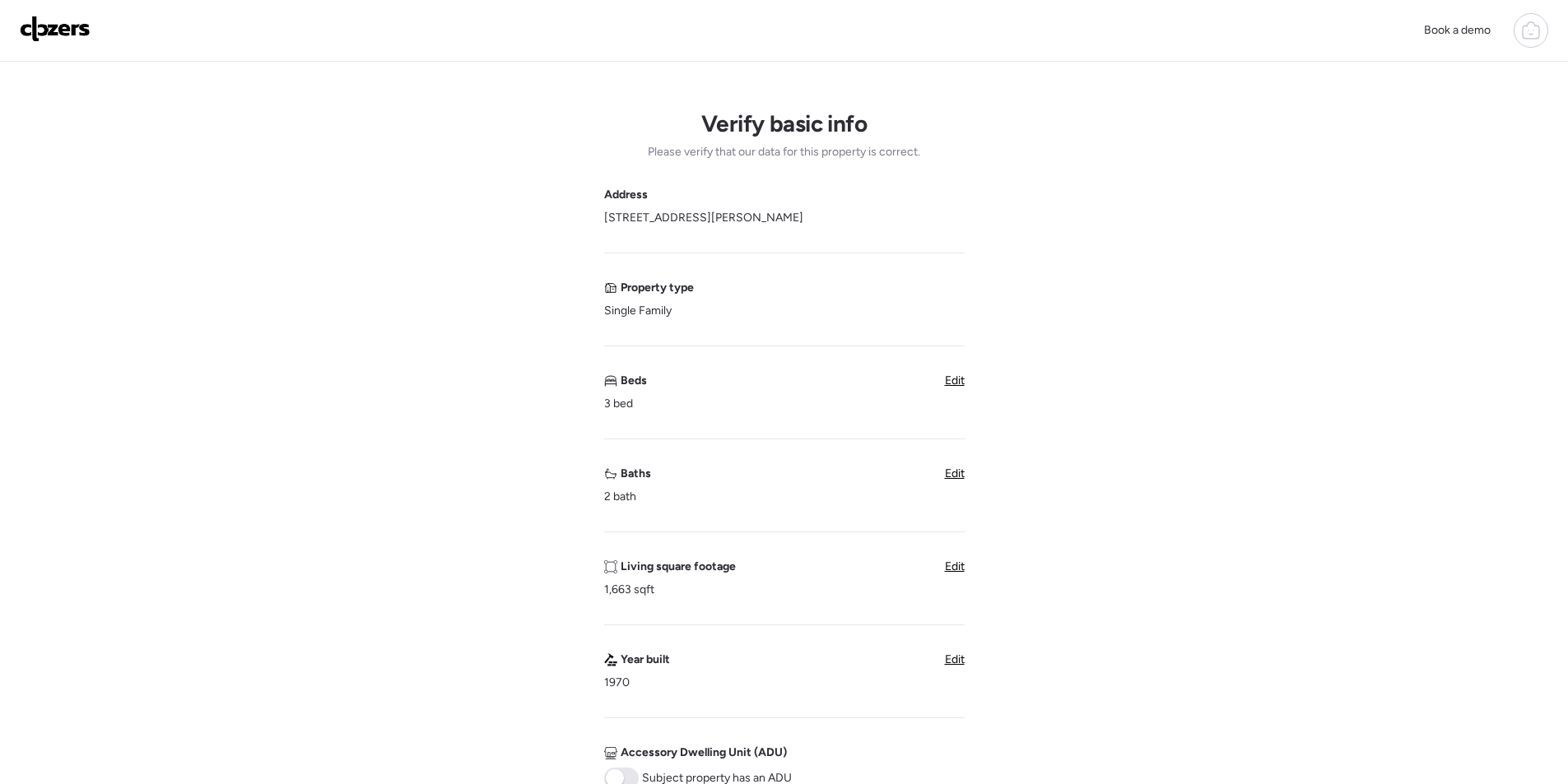
scroll to position [411, 0]
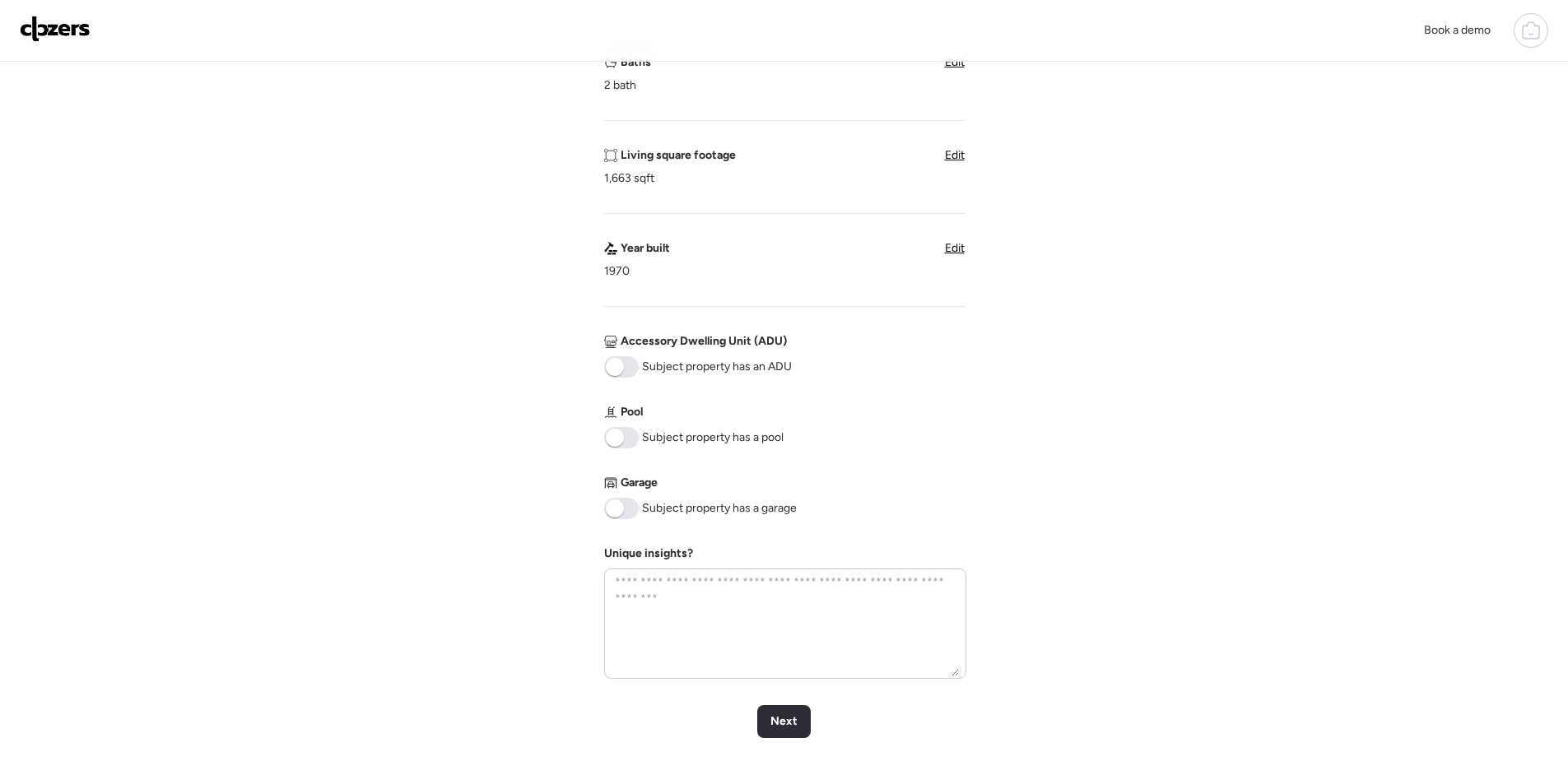
click at [631, 434] on span at bounding box center [621, 438] width 35 height 22
click at [627, 506] on span at bounding box center [621, 509] width 35 height 22
click at [781, 722] on span "Next" at bounding box center [784, 721] width 27 height 16
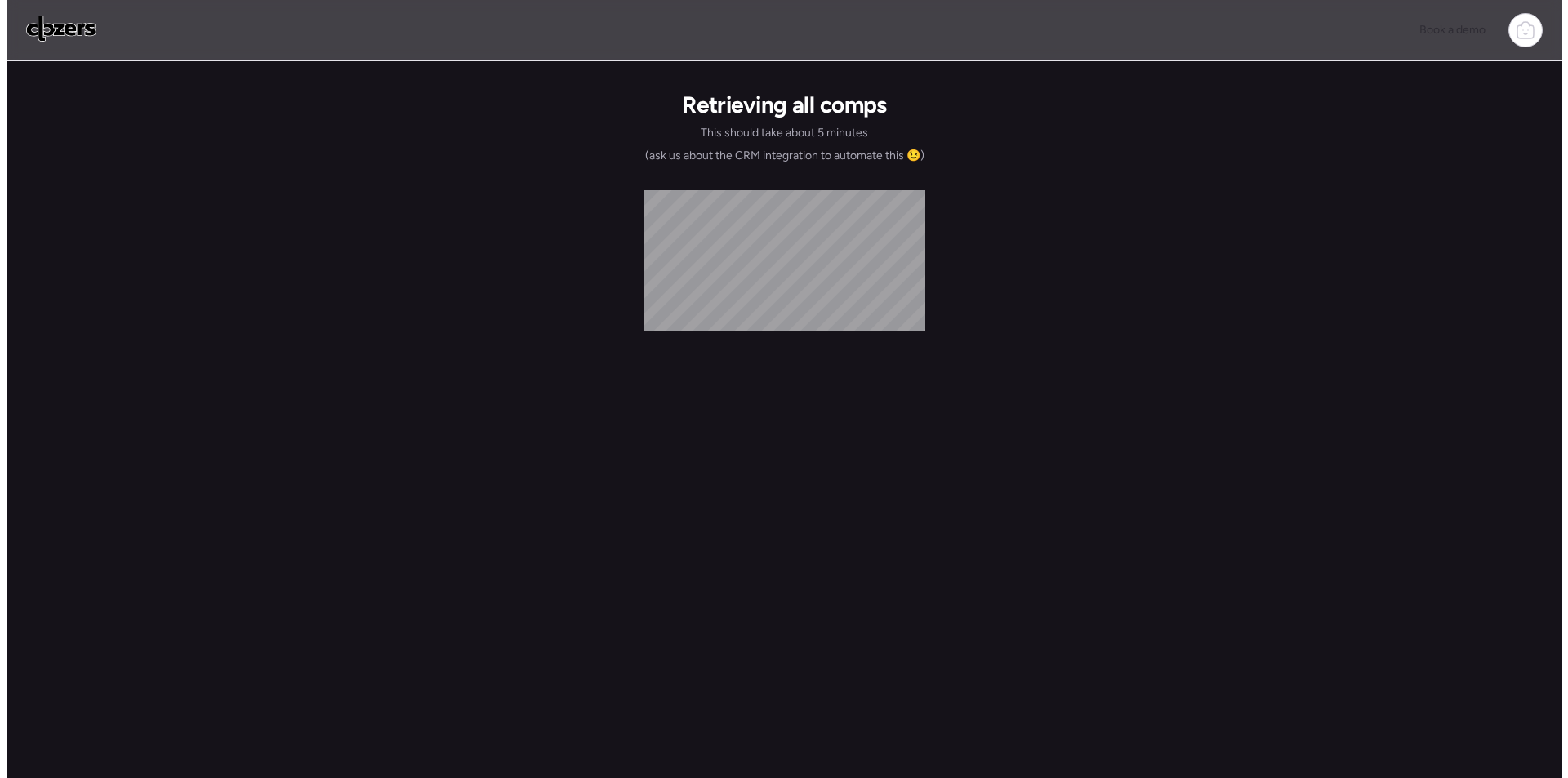
scroll to position [0, 0]
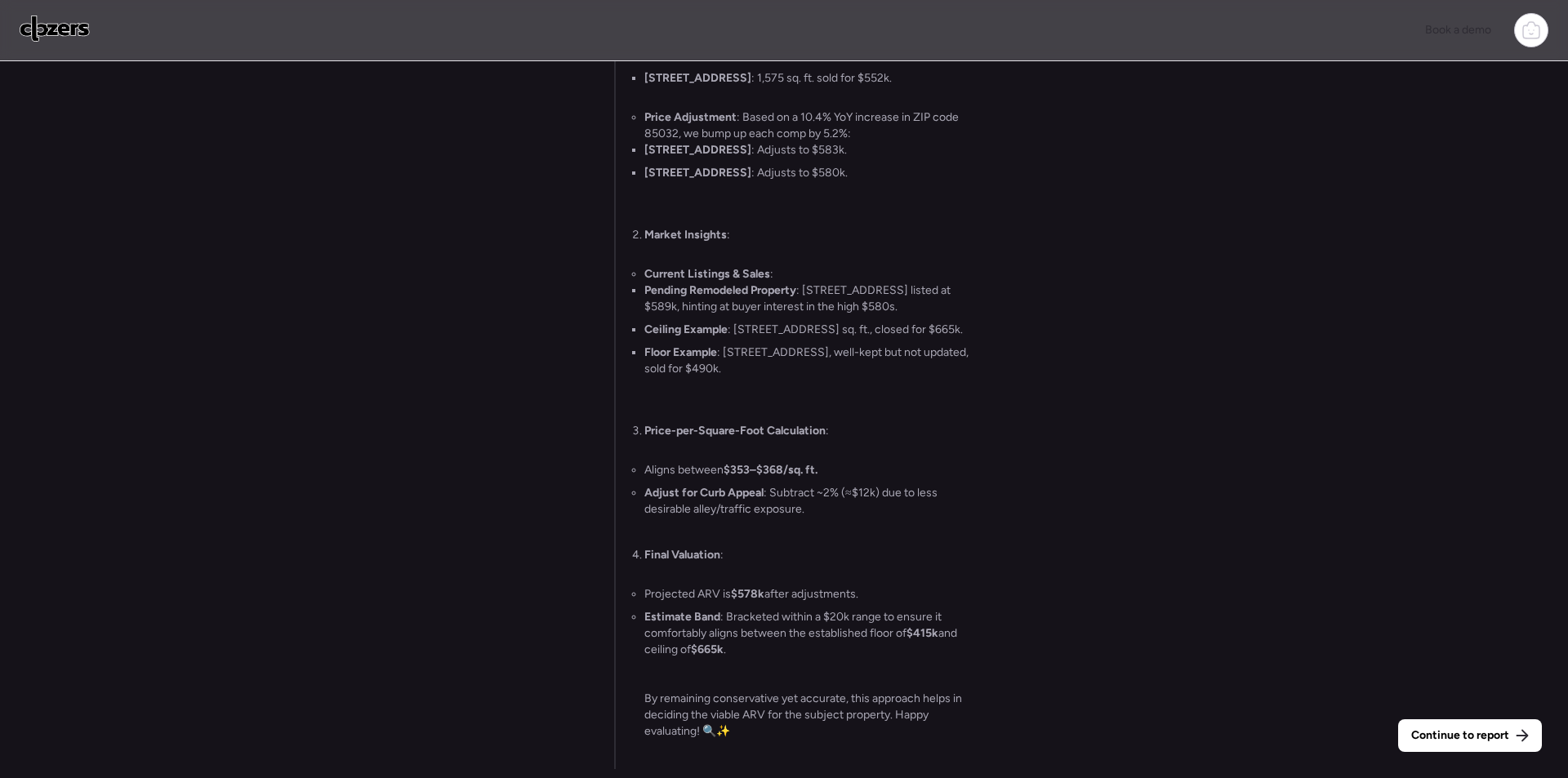
click at [1412, 733] on div "Continue to report" at bounding box center [1470, 735] width 143 height 33
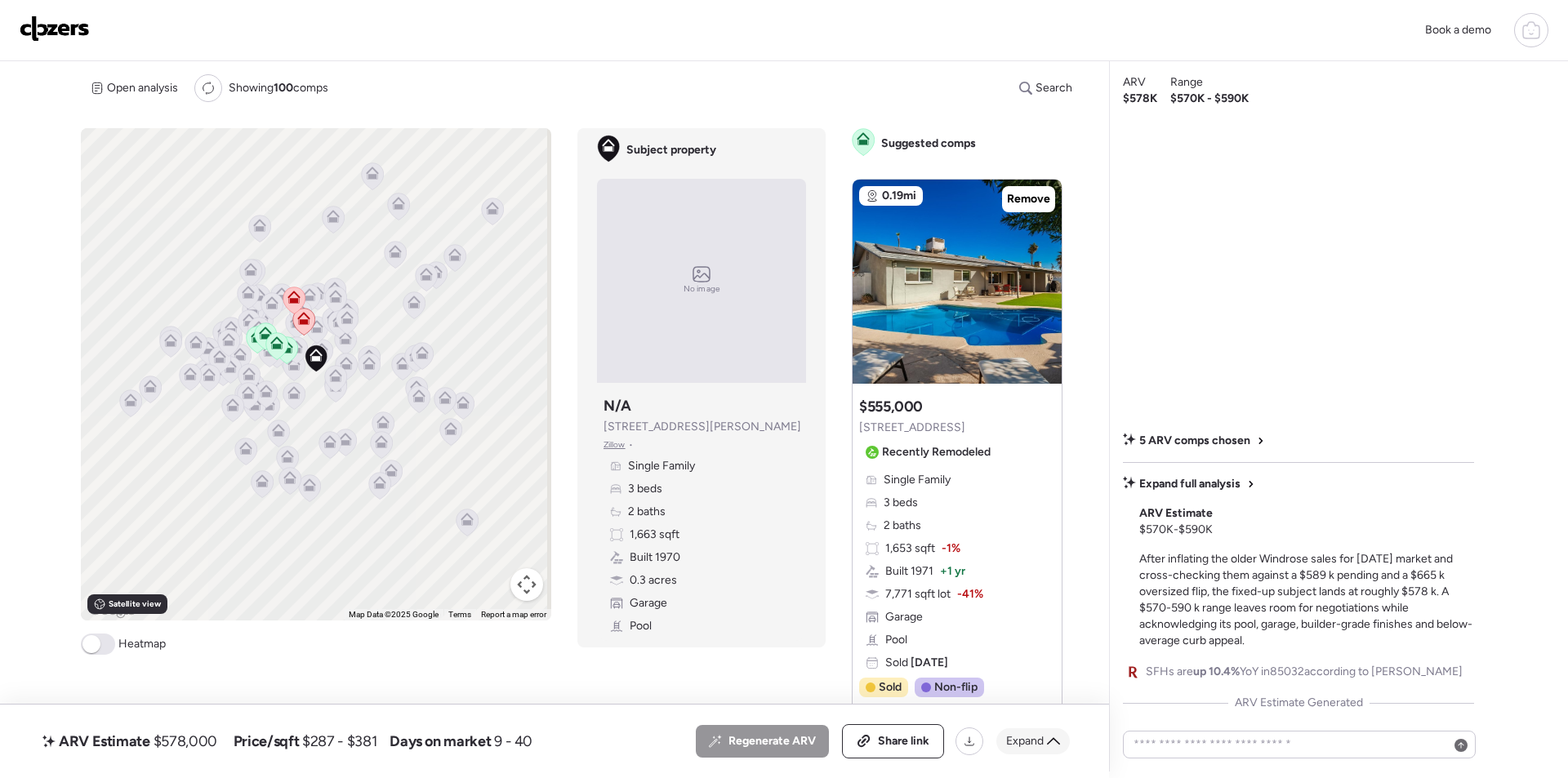
click at [1034, 733] on span "Expand" at bounding box center [1025, 741] width 37 height 16
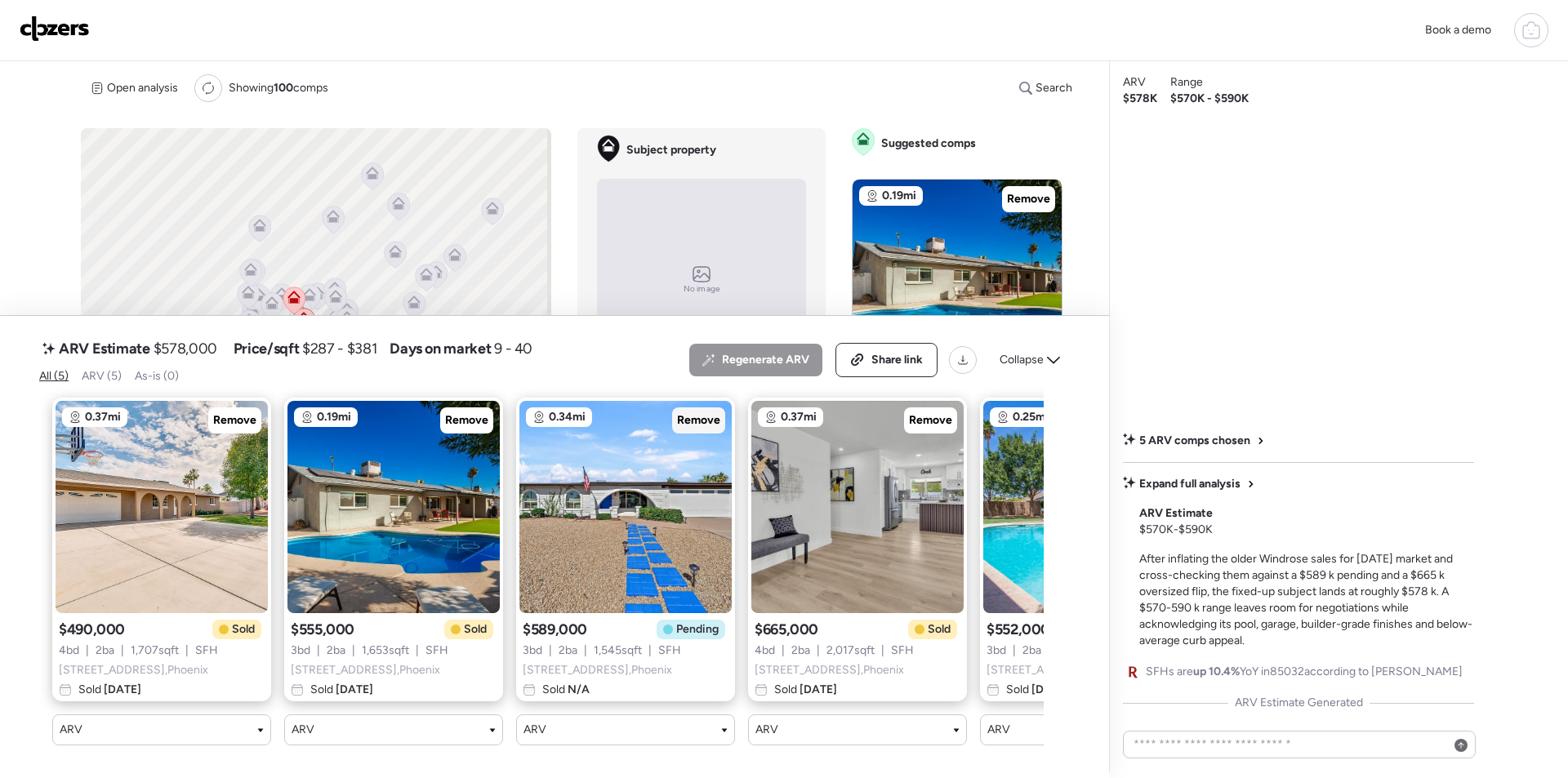
click at [697, 412] on span "Remove" at bounding box center [699, 419] width 43 height 16
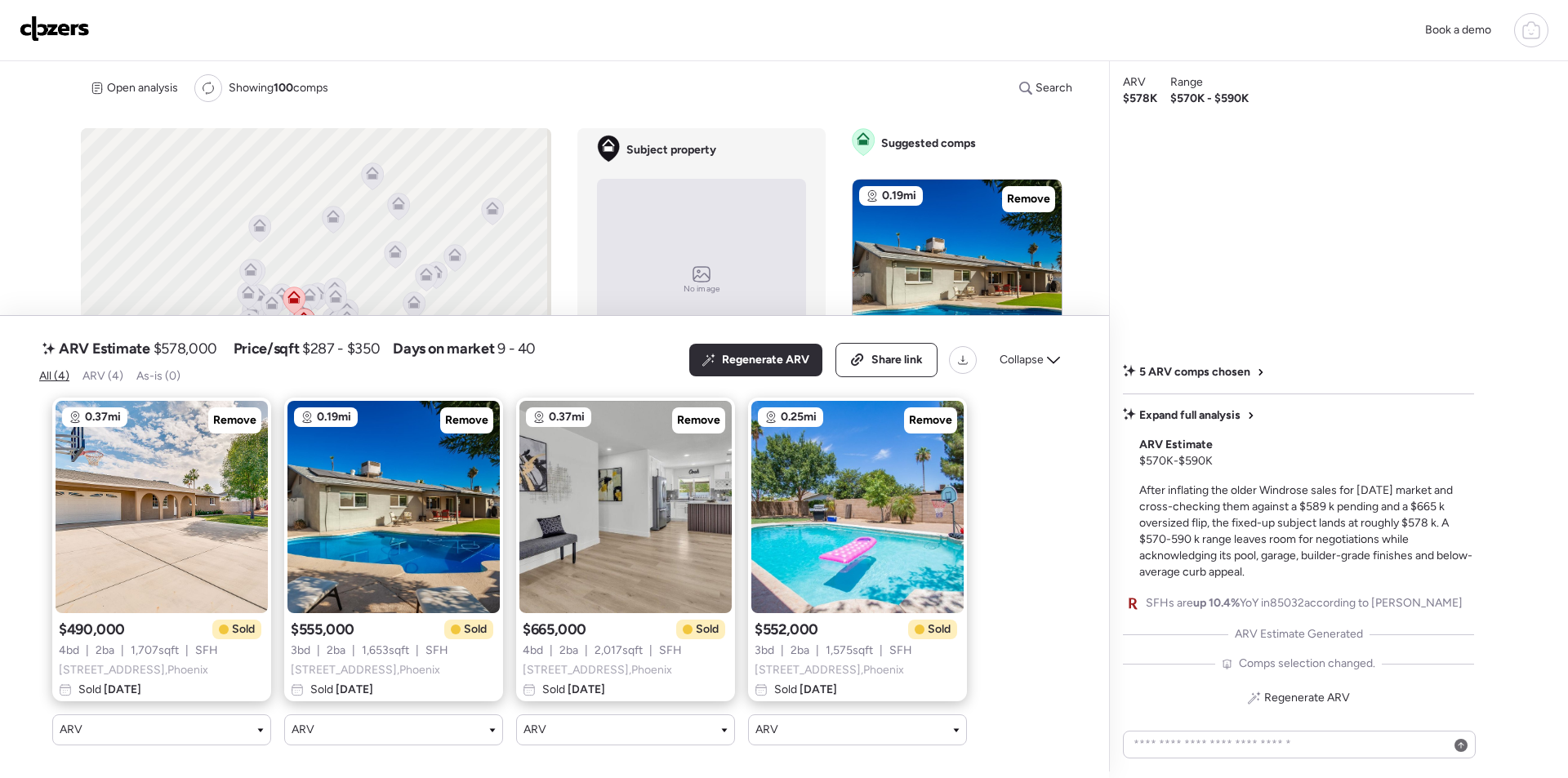
click at [1055, 354] on icon at bounding box center [1054, 360] width 13 height 13
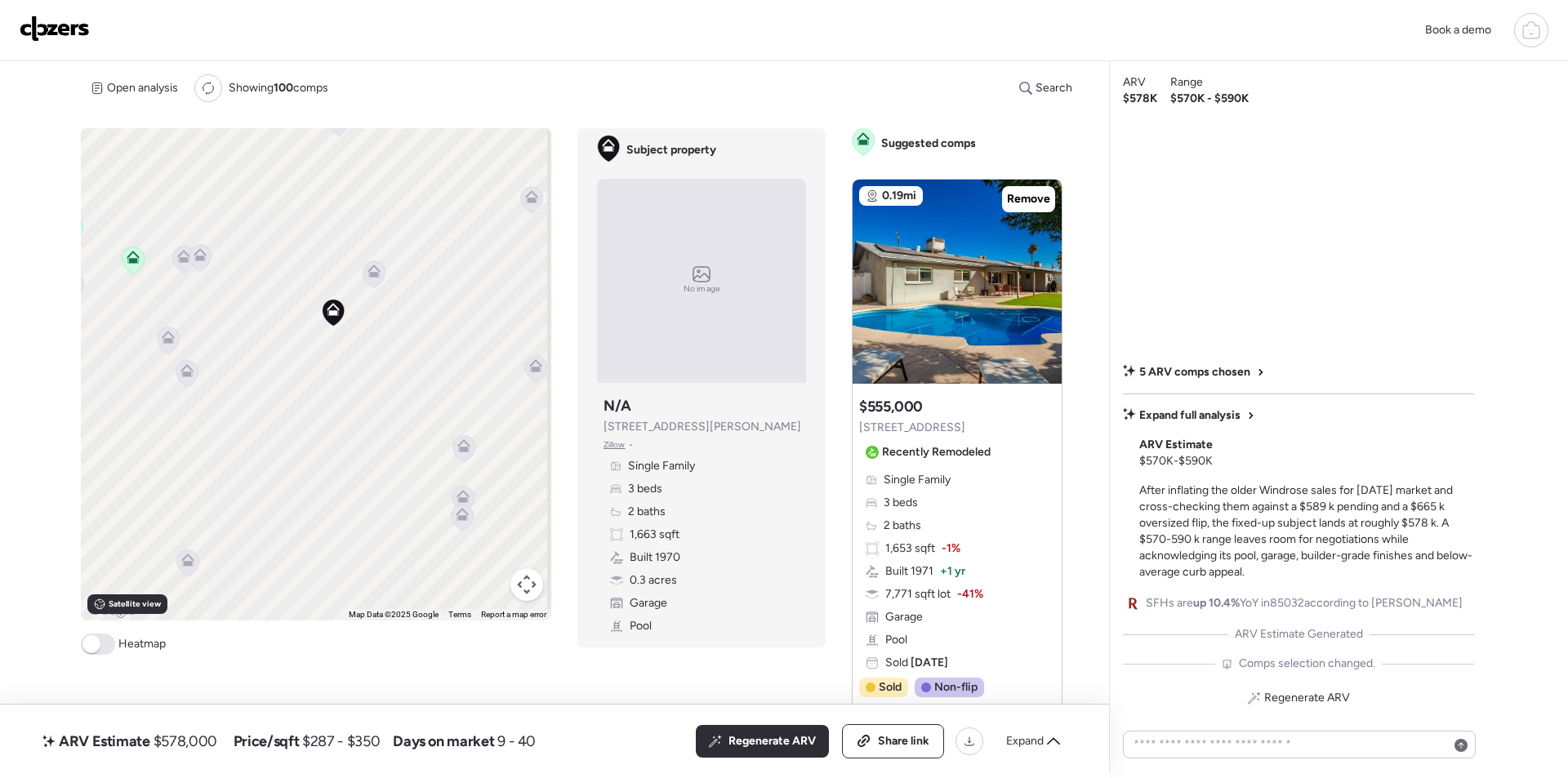
click at [373, 275] on icon at bounding box center [373, 273] width 10 height 5
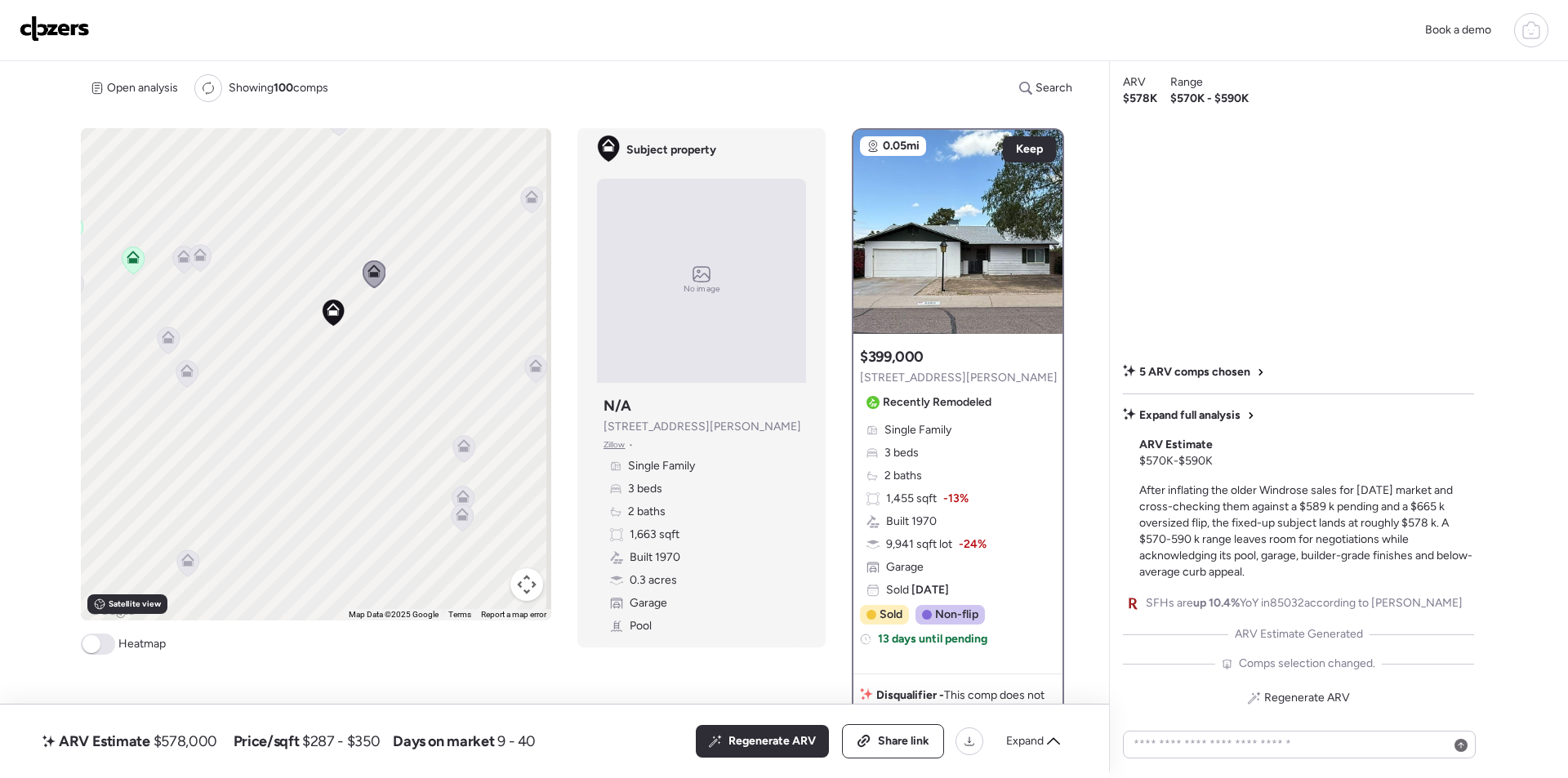
click at [203, 261] on icon at bounding box center [200, 257] width 22 height 27
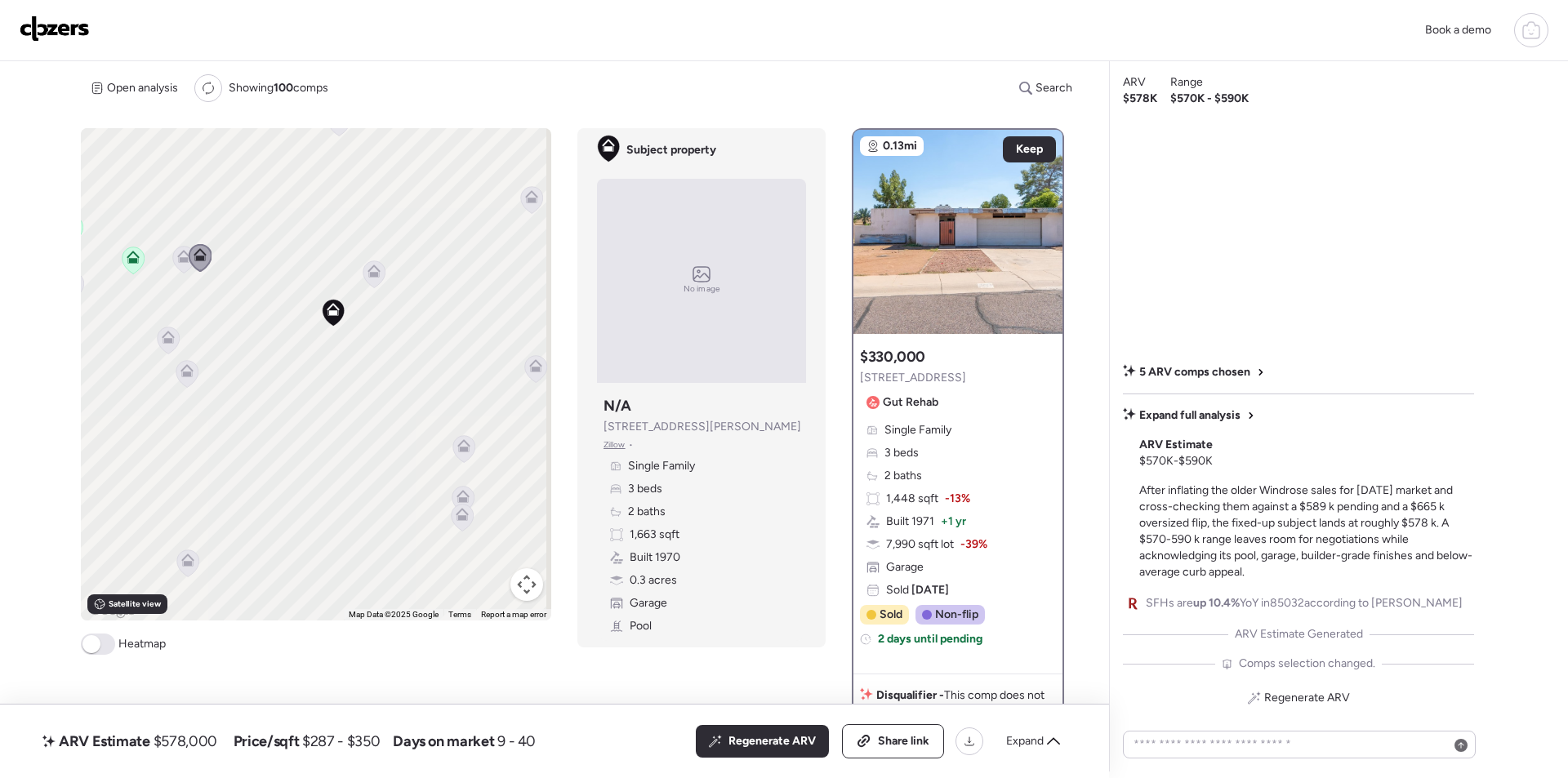
click at [183, 257] on icon at bounding box center [184, 257] width 13 height 13
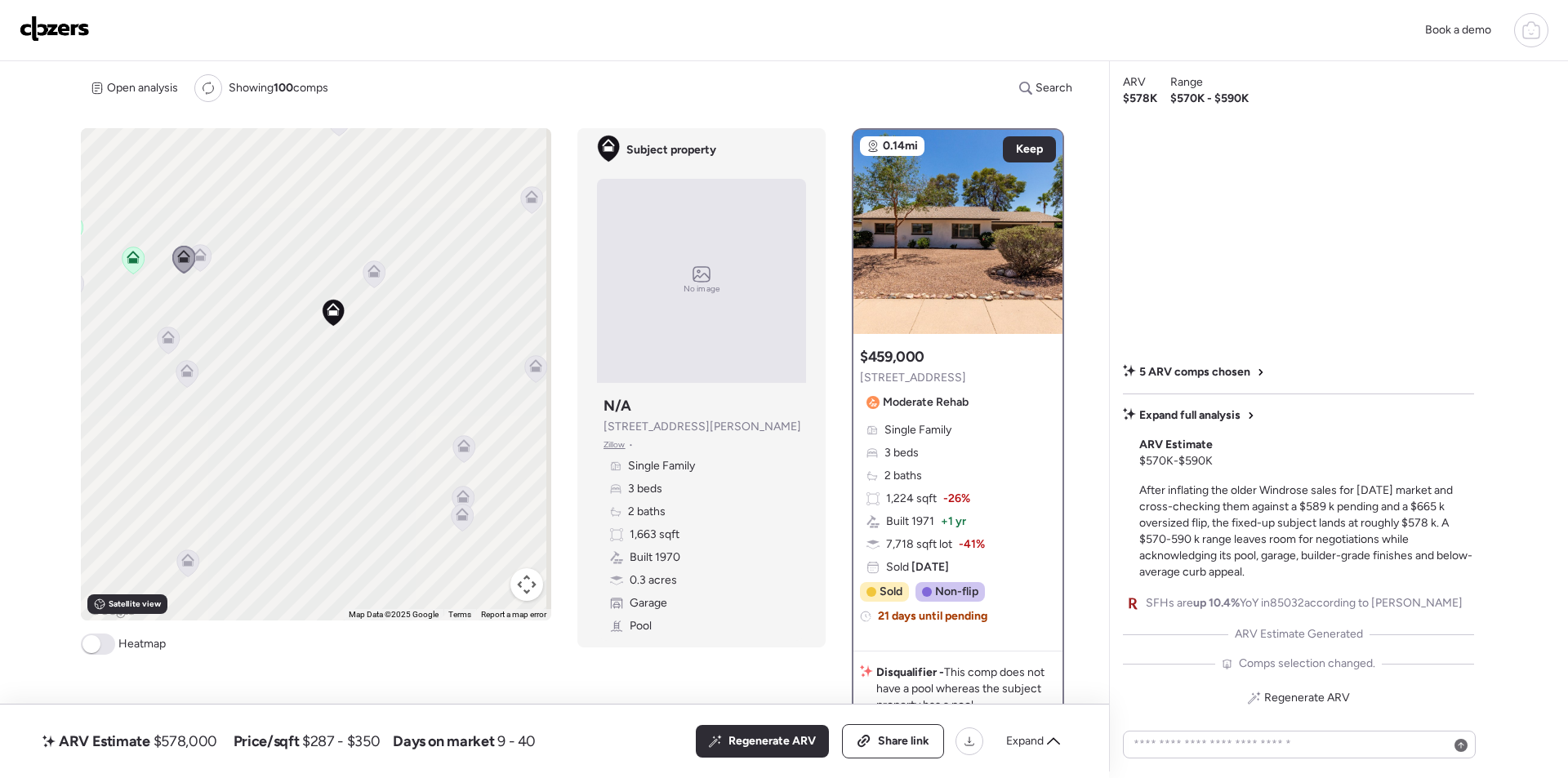
click at [200, 257] on icon at bounding box center [200, 257] width 10 height 5
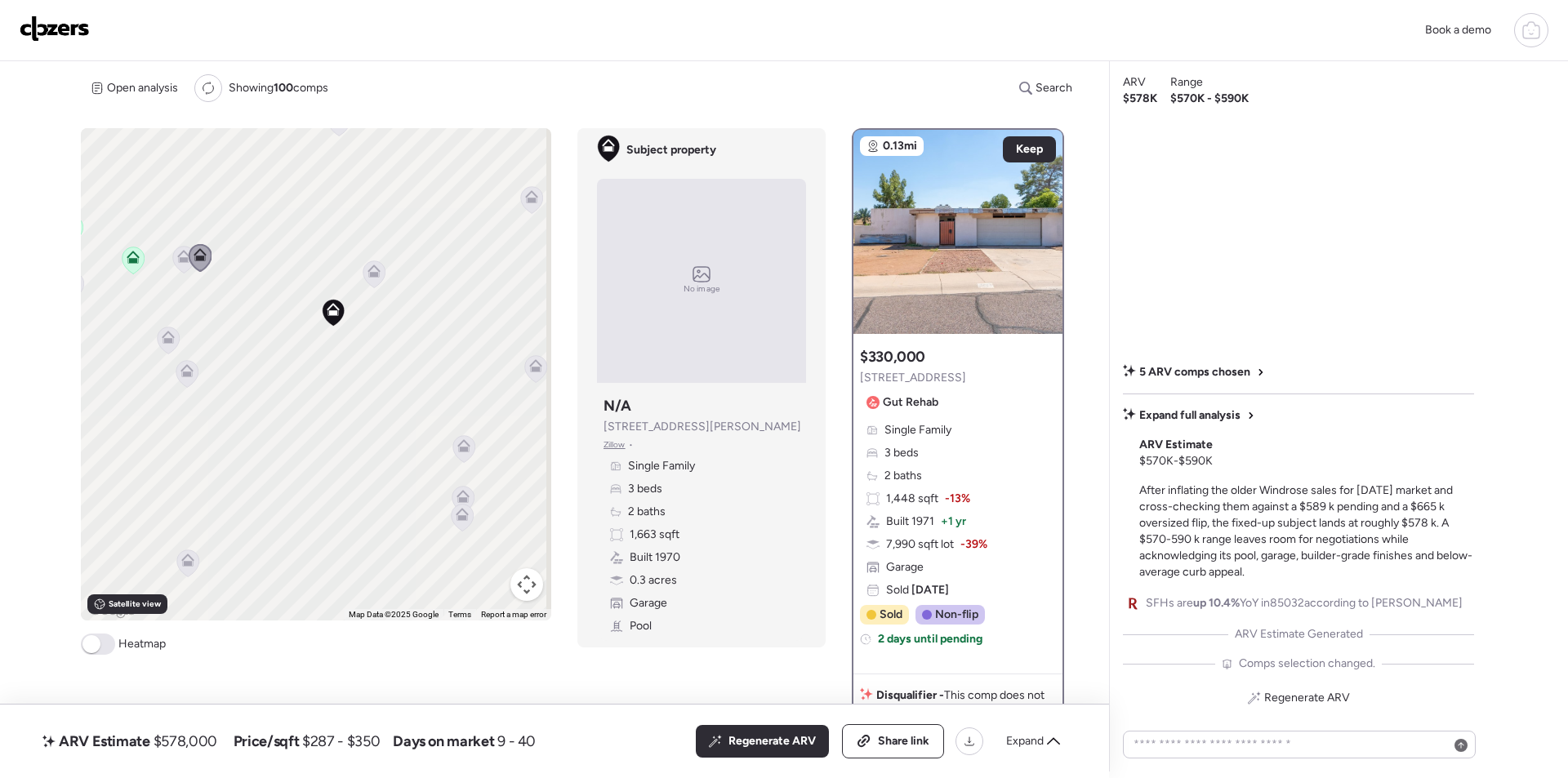
click at [367, 273] on icon at bounding box center [374, 272] width 13 height 13
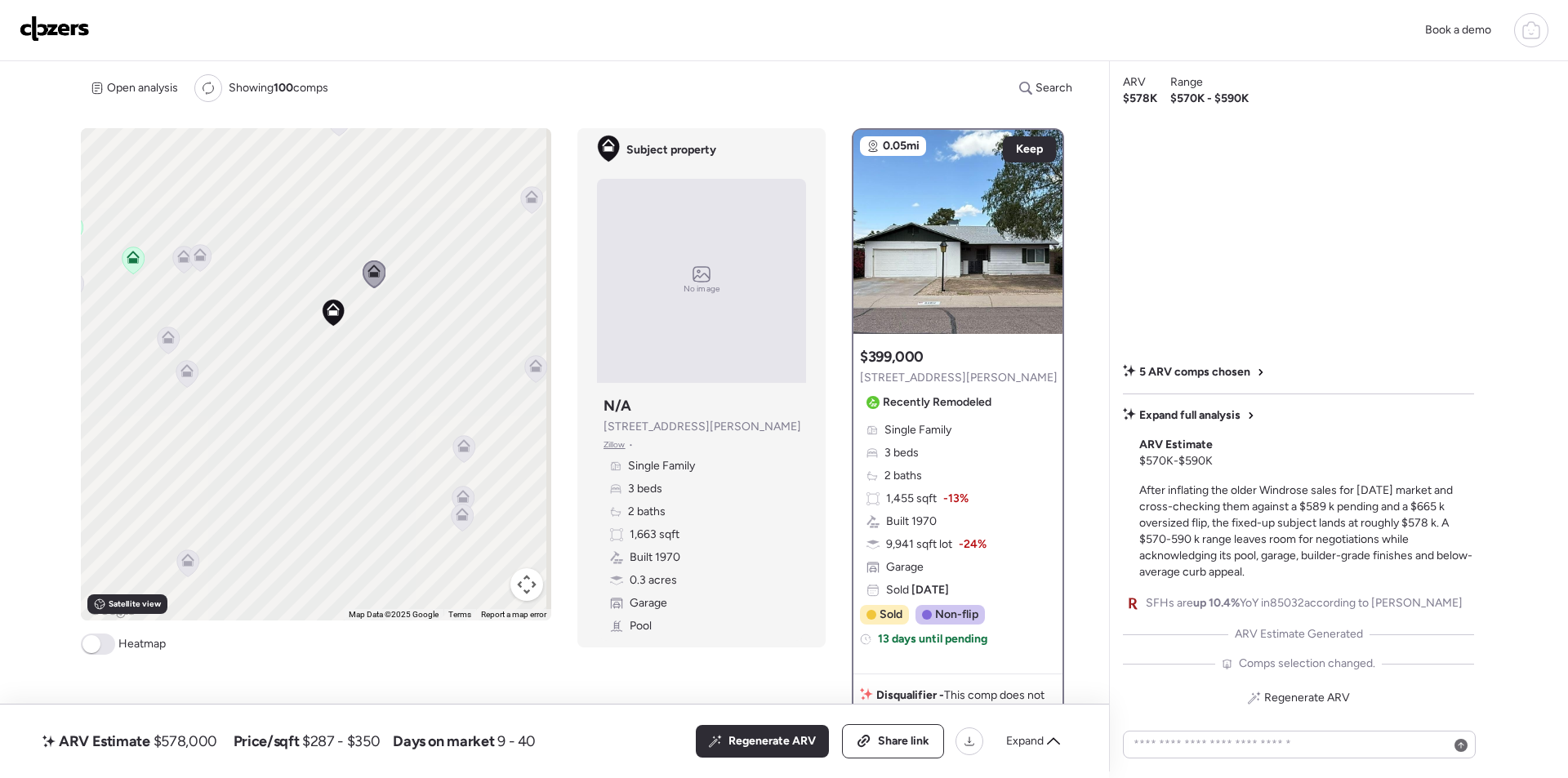
click at [193, 371] on icon at bounding box center [187, 374] width 22 height 27
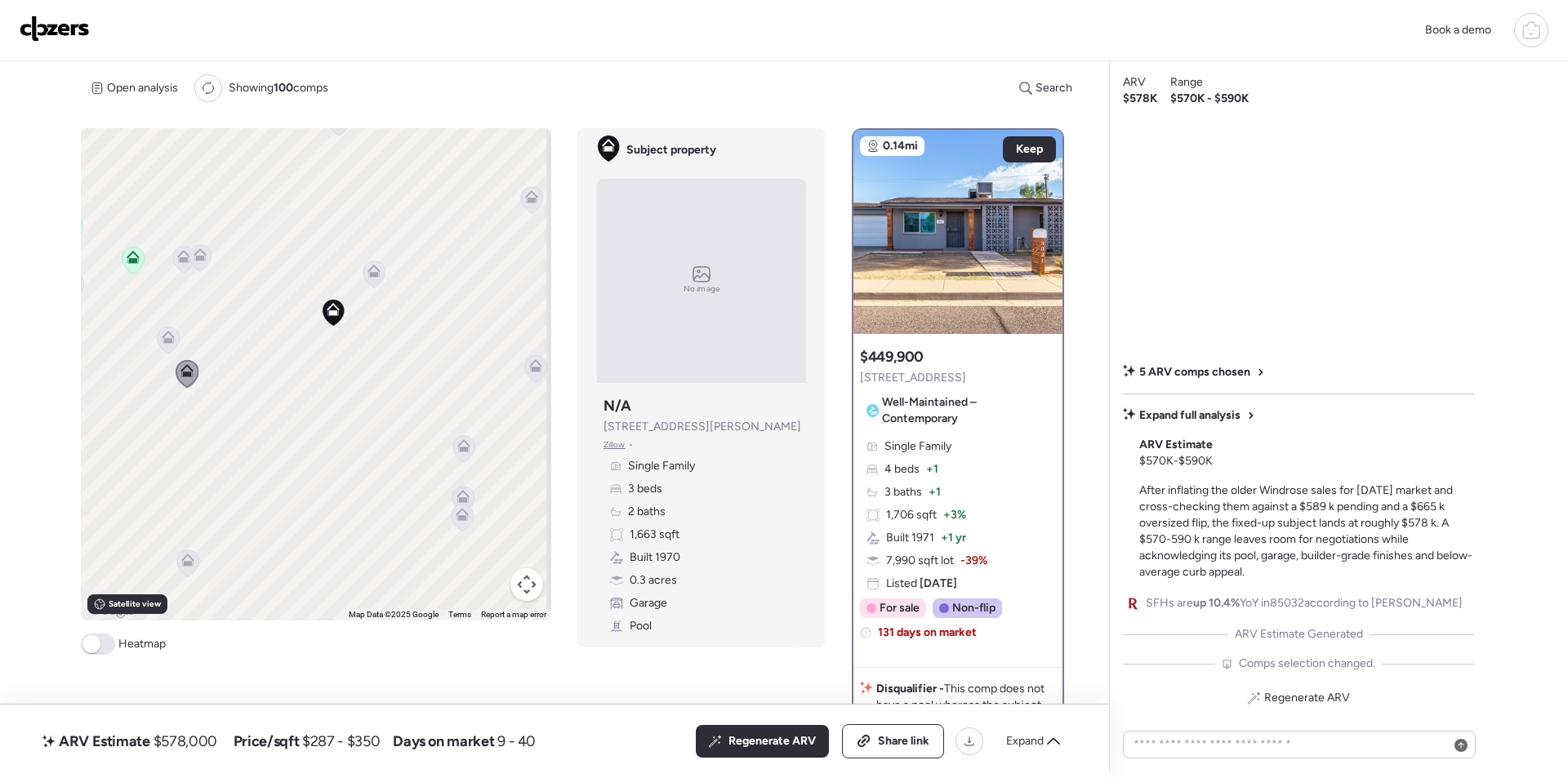
click at [162, 337] on icon at bounding box center [168, 334] width 12 height 7
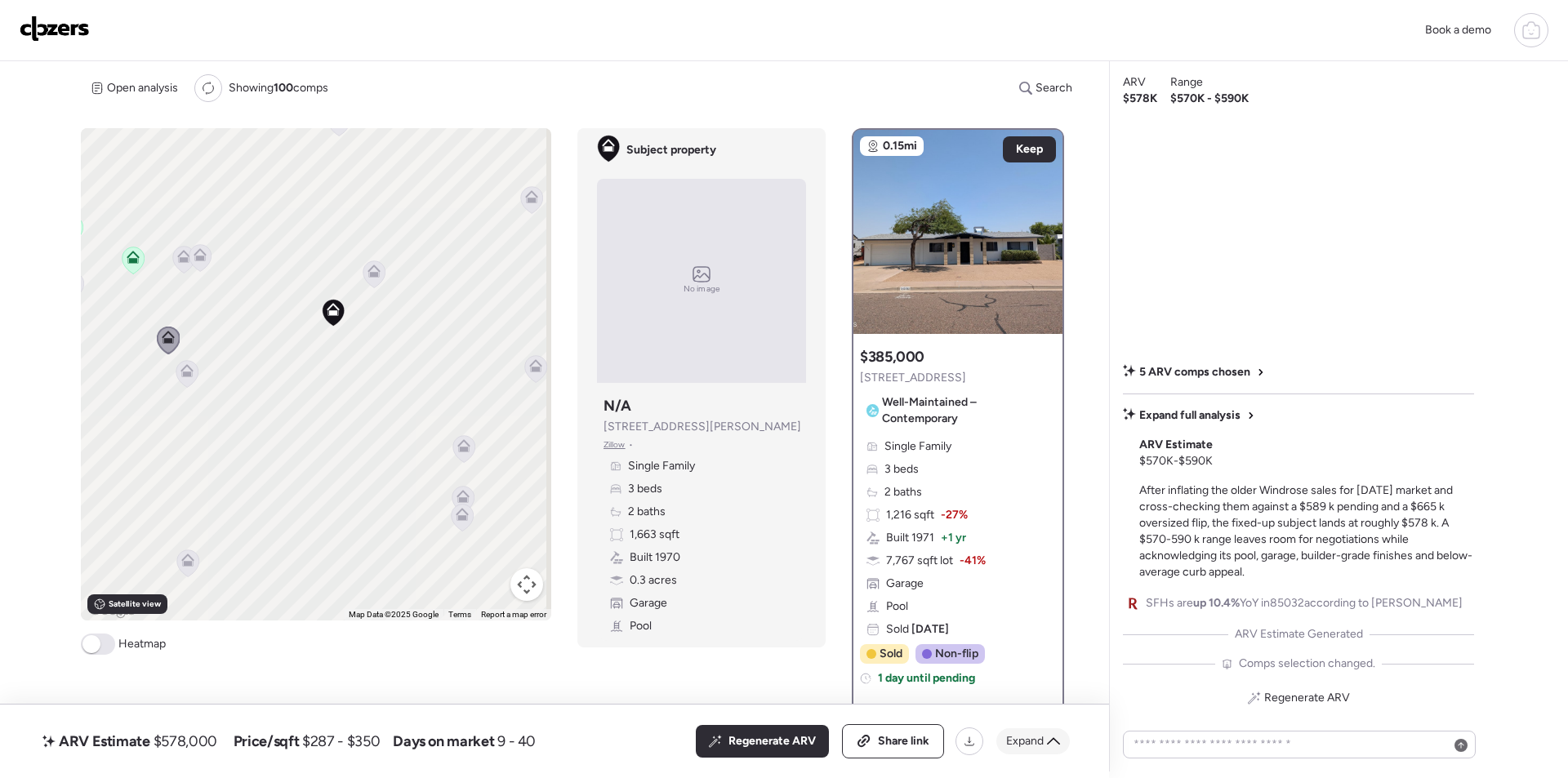
click at [1025, 730] on div "Expand" at bounding box center [1033, 741] width 73 height 26
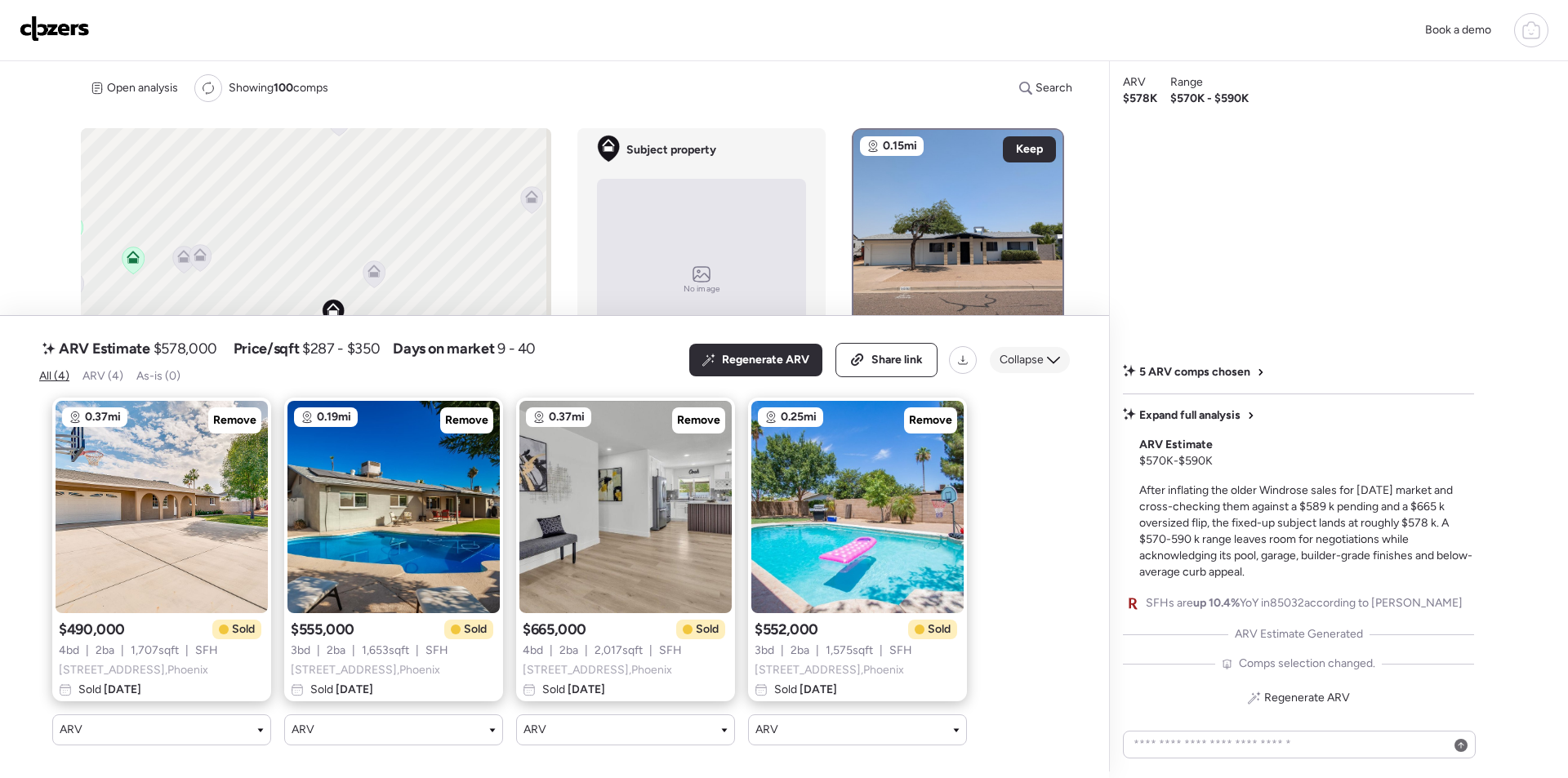
click at [1044, 357] on div "Collapse" at bounding box center [1029, 360] width 80 height 26
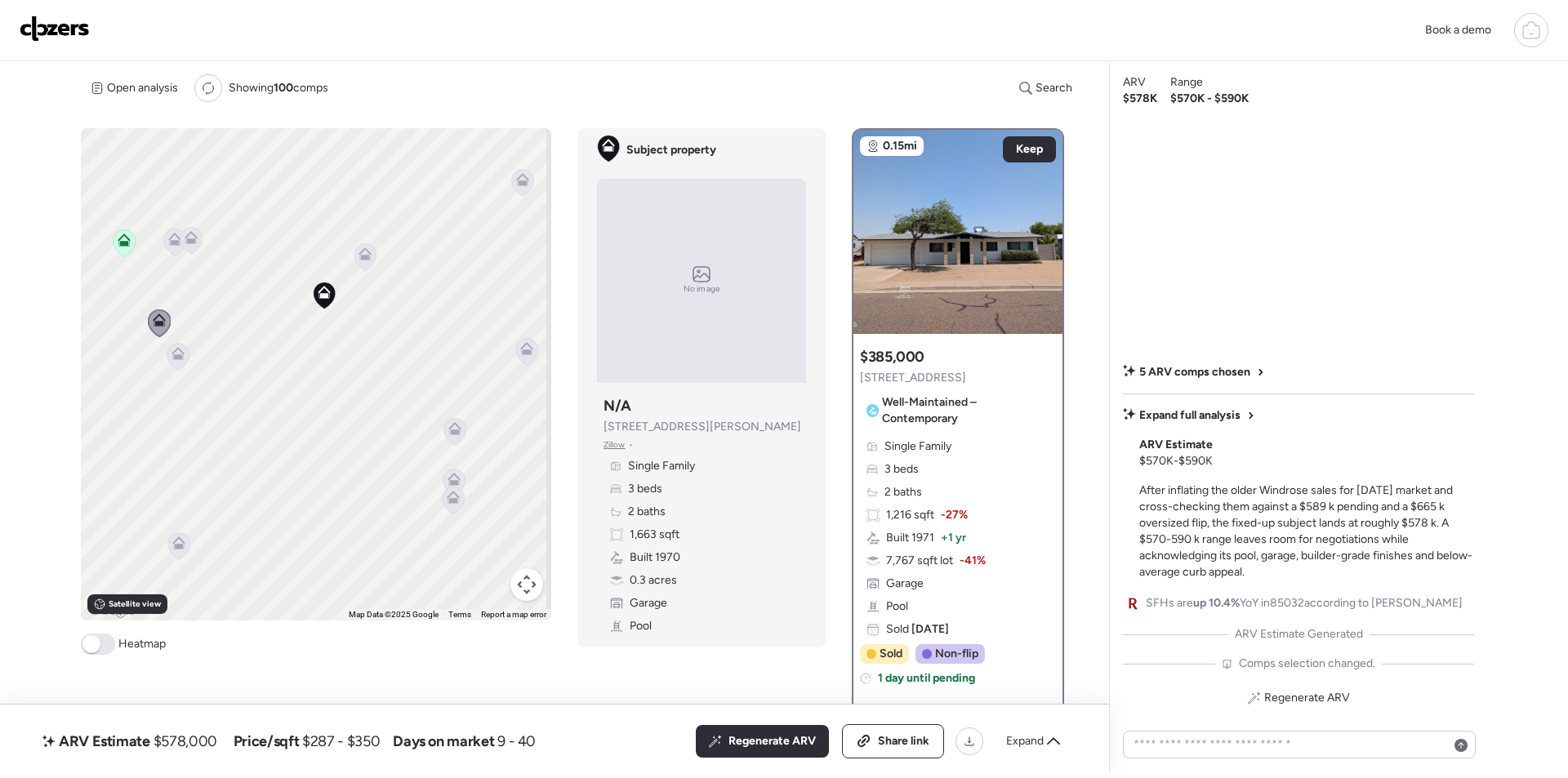
drag, startPoint x: 370, startPoint y: 380, endPoint x: 404, endPoint y: 373, distance: 34.7
click at [367, 367] on div "To activate drag with keyboard, press Alt + Enter. Once in keyboard drag state,…" at bounding box center [316, 374] width 470 height 492
click at [370, 252] on icon at bounding box center [366, 256] width 22 height 27
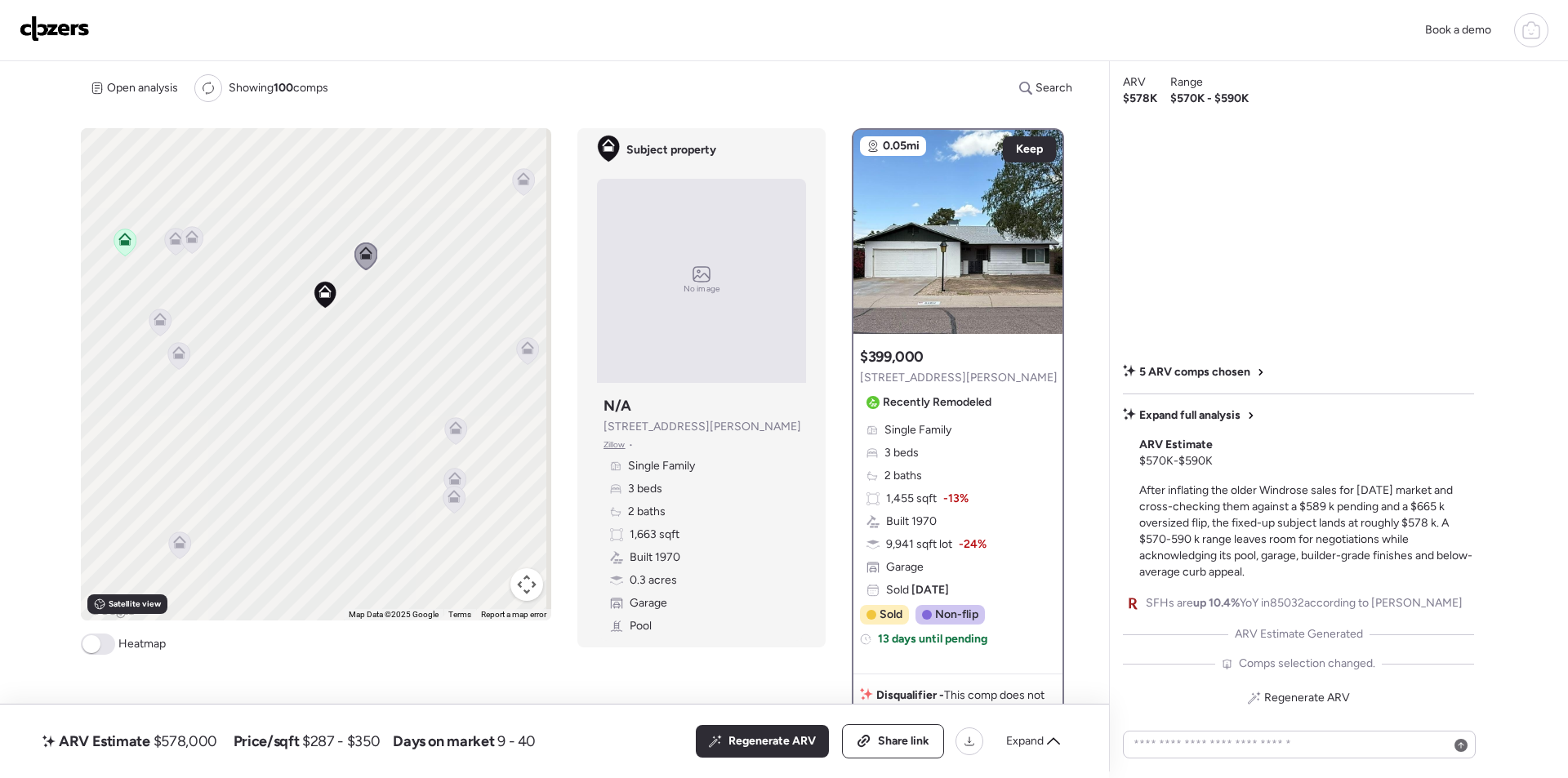
click at [164, 311] on icon at bounding box center [161, 322] width 22 height 27
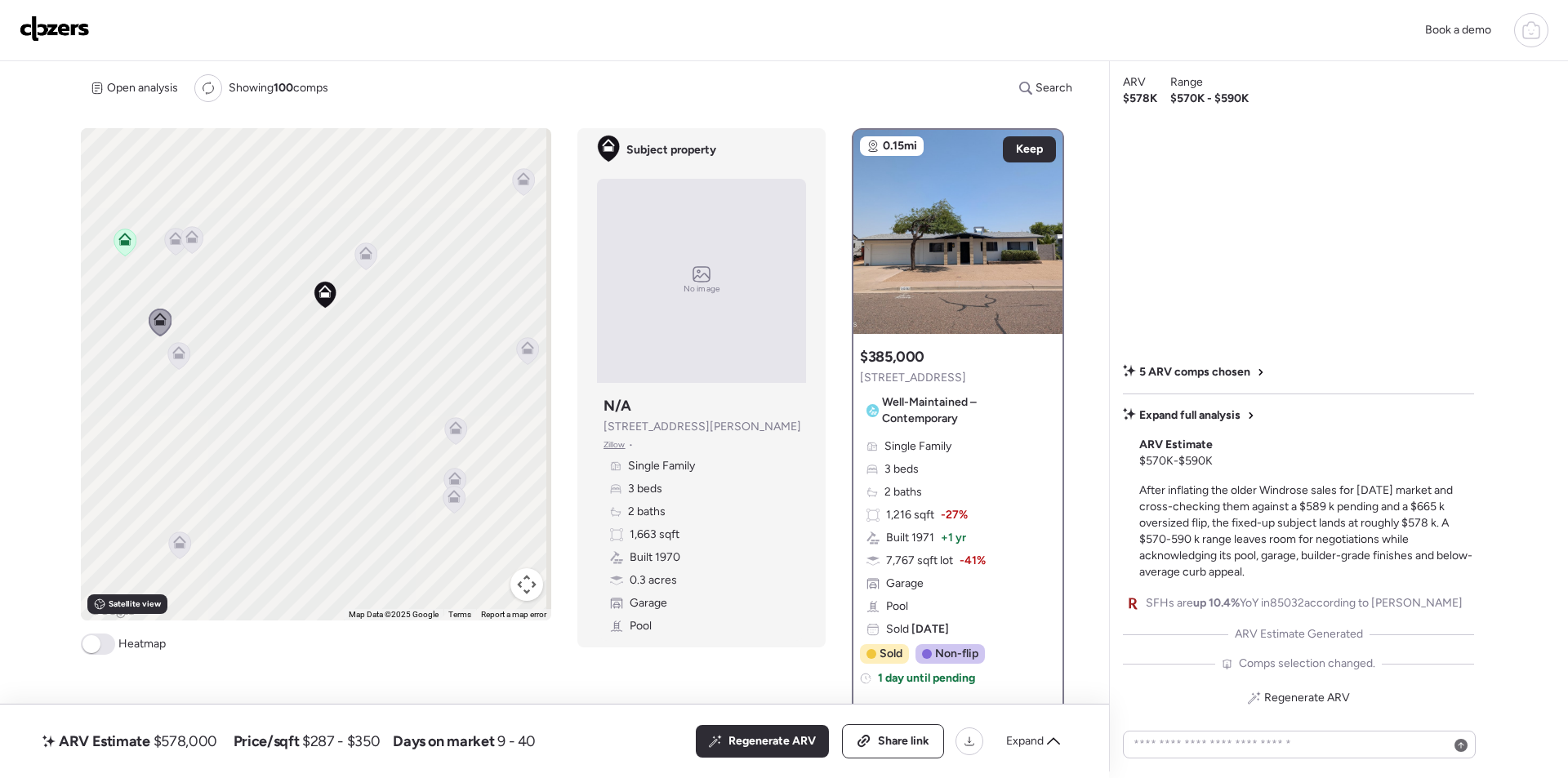
click at [178, 359] on icon at bounding box center [178, 356] width 10 height 5
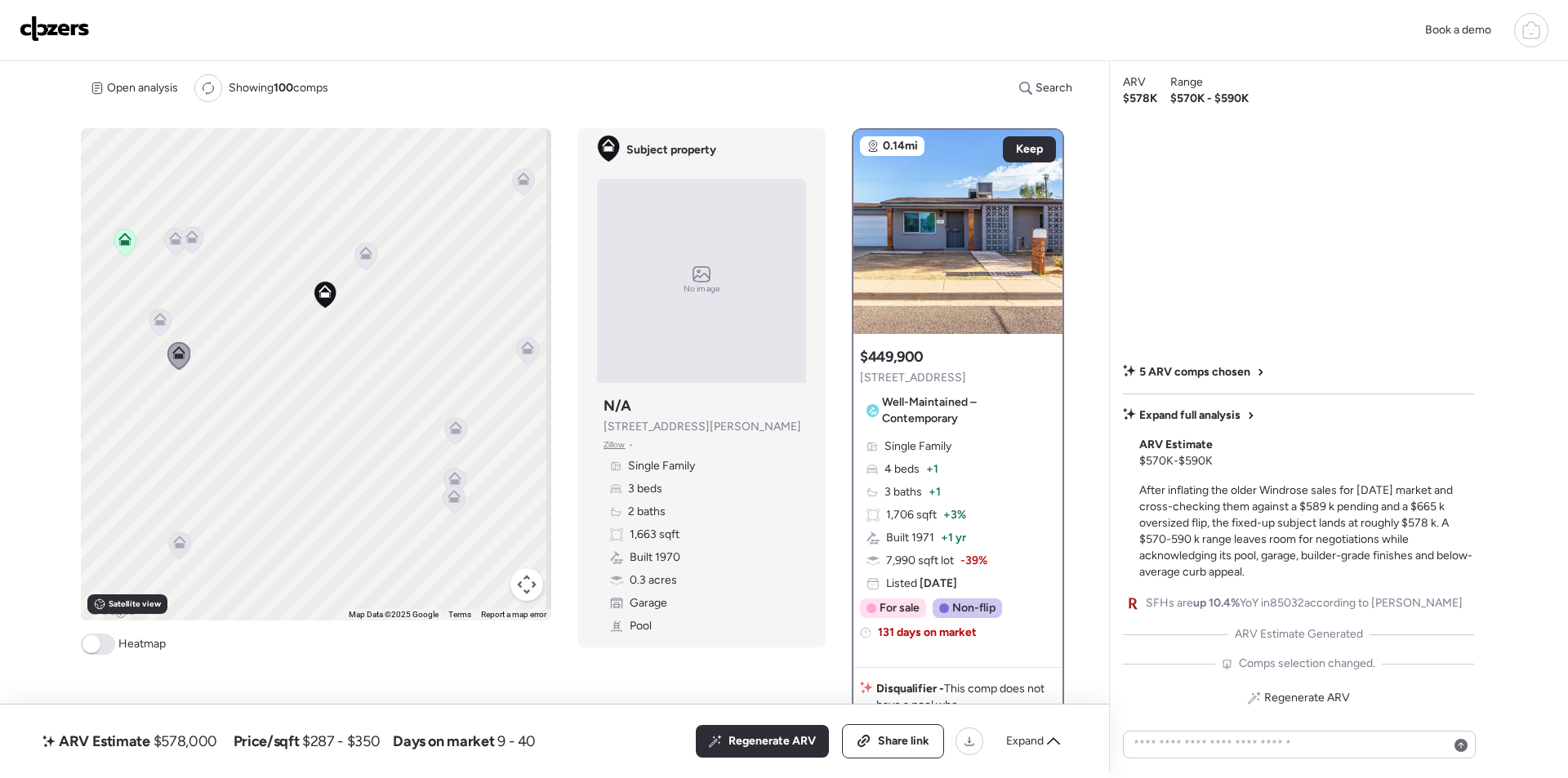
click at [158, 321] on icon at bounding box center [159, 322] width 10 height 5
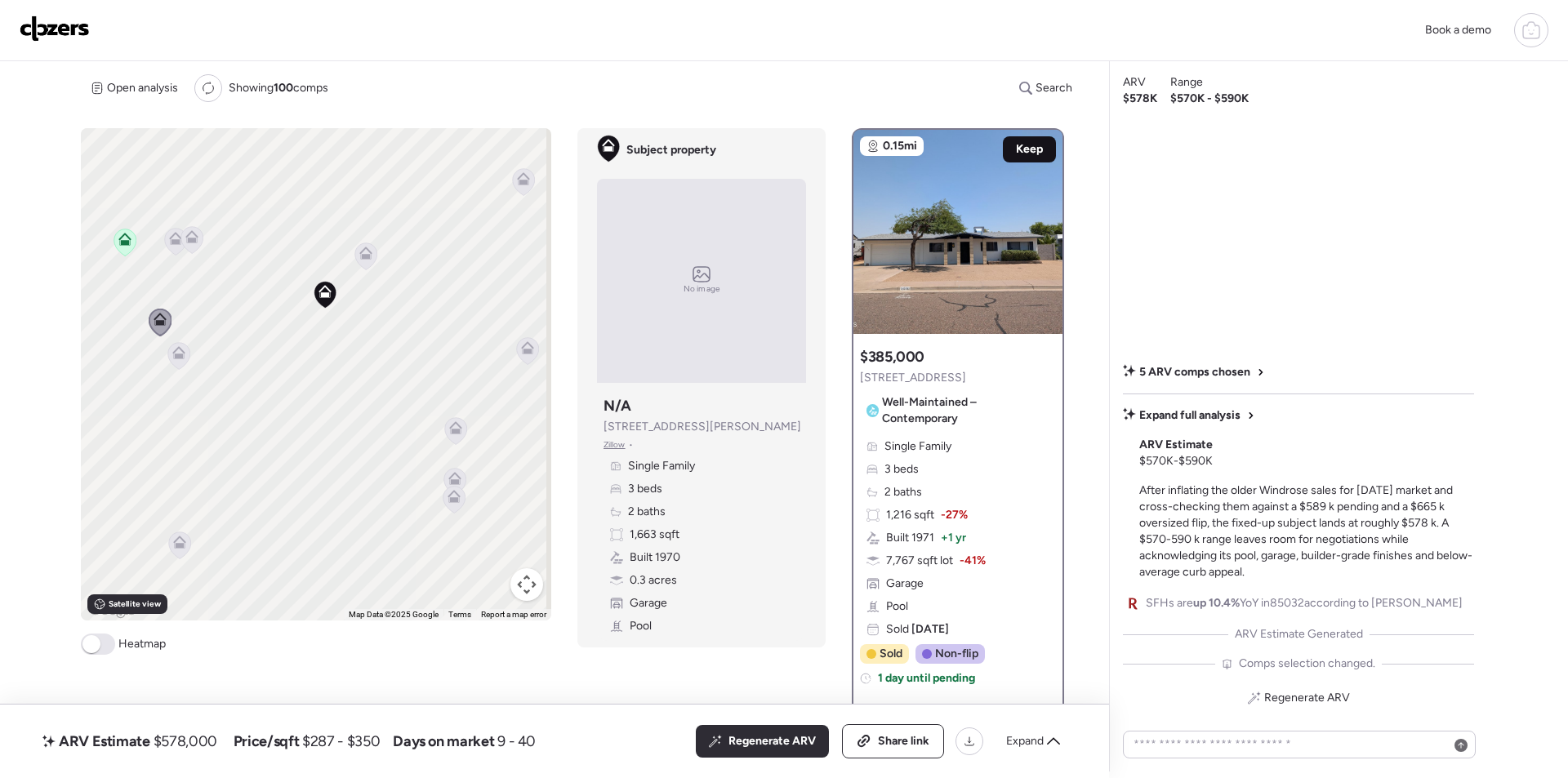
click at [1026, 150] on span "Keep" at bounding box center [1029, 149] width 27 height 16
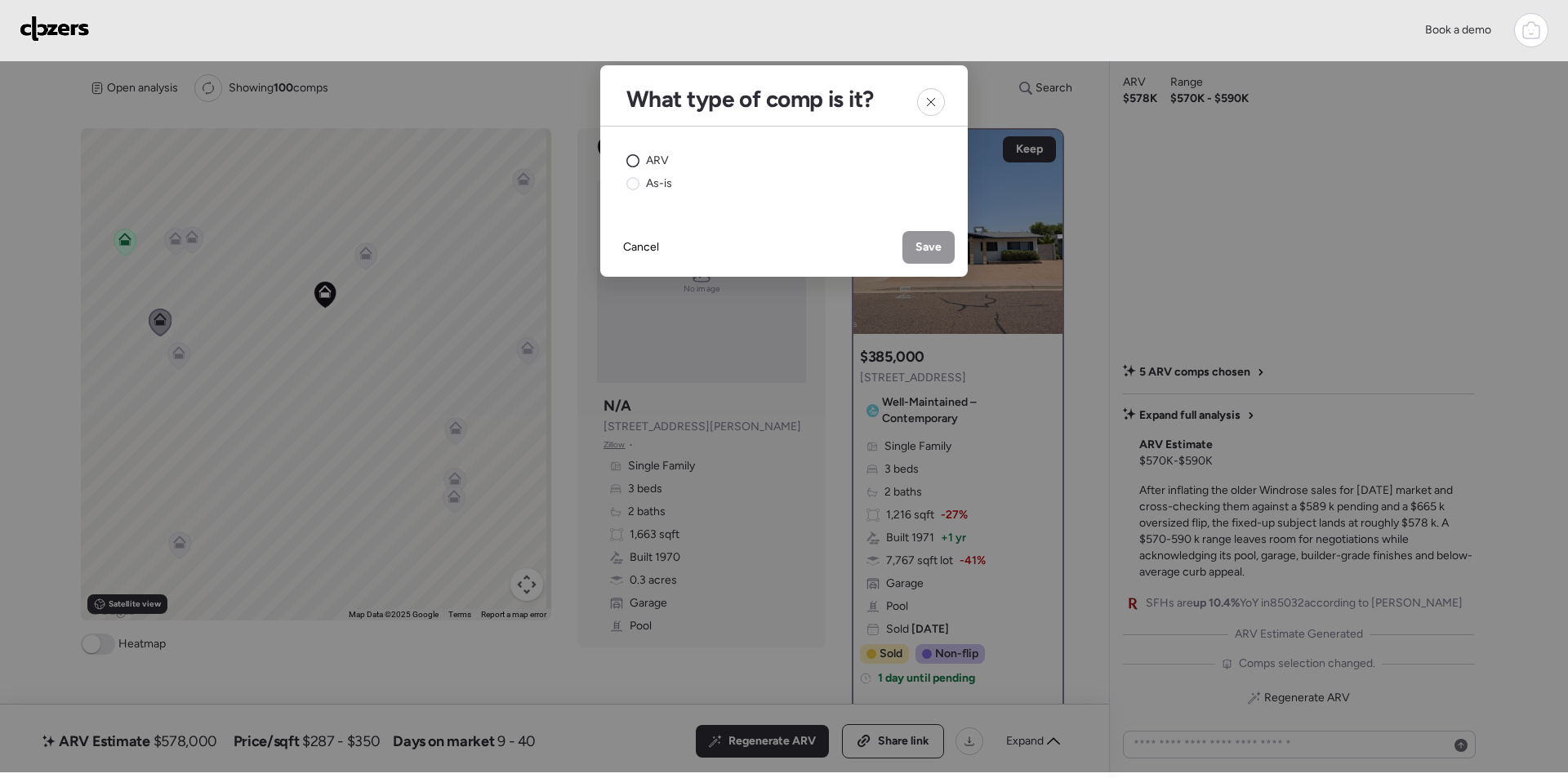
drag, startPoint x: 636, startPoint y: 163, endPoint x: 819, endPoint y: 207, distance: 188.2
click at [641, 163] on div "ARV" at bounding box center [647, 160] width 42 height 16
click at [935, 241] on span "Save" at bounding box center [929, 246] width 26 height 16
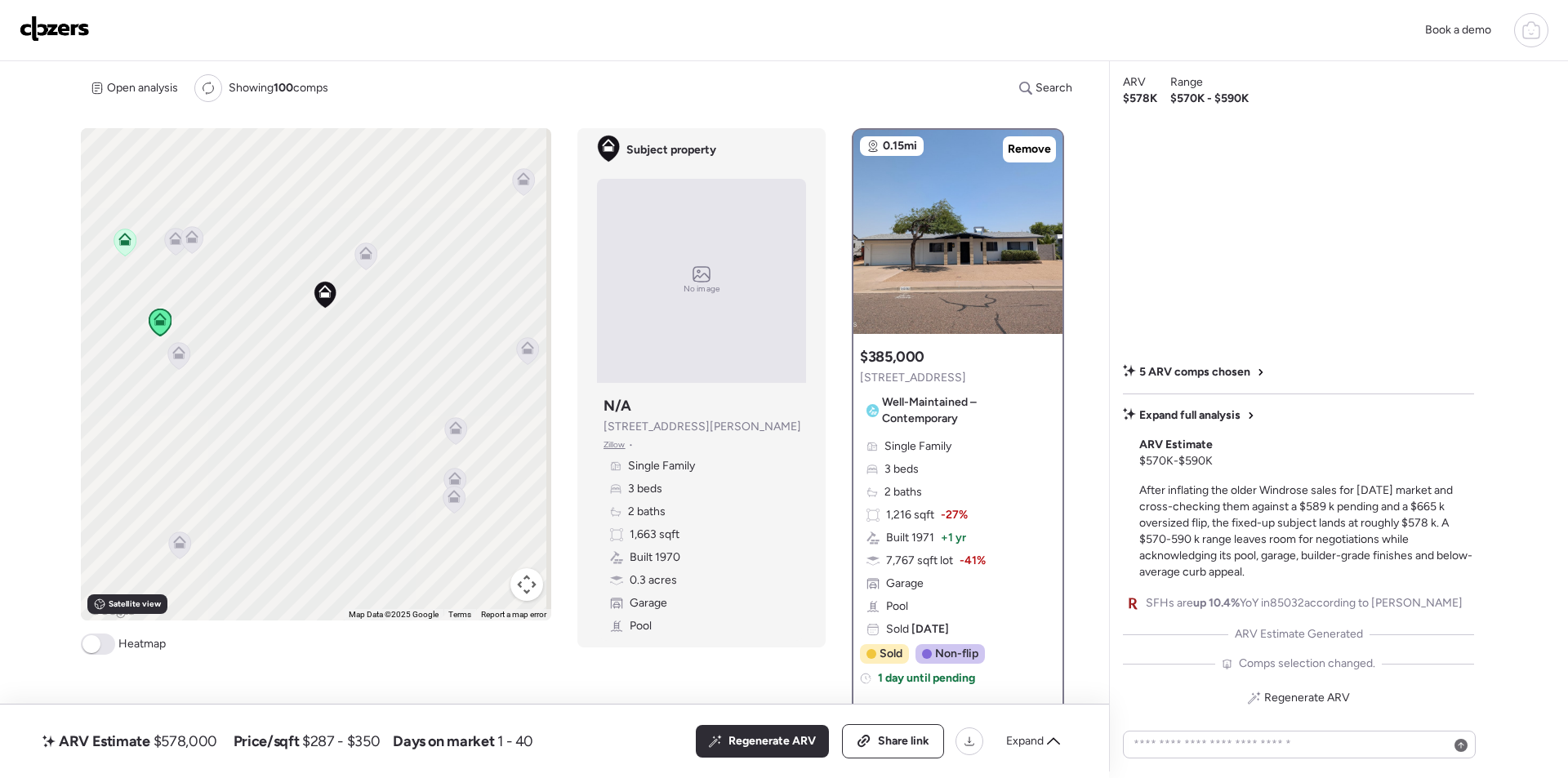
click at [165, 241] on icon at bounding box center [176, 241] width 22 height 27
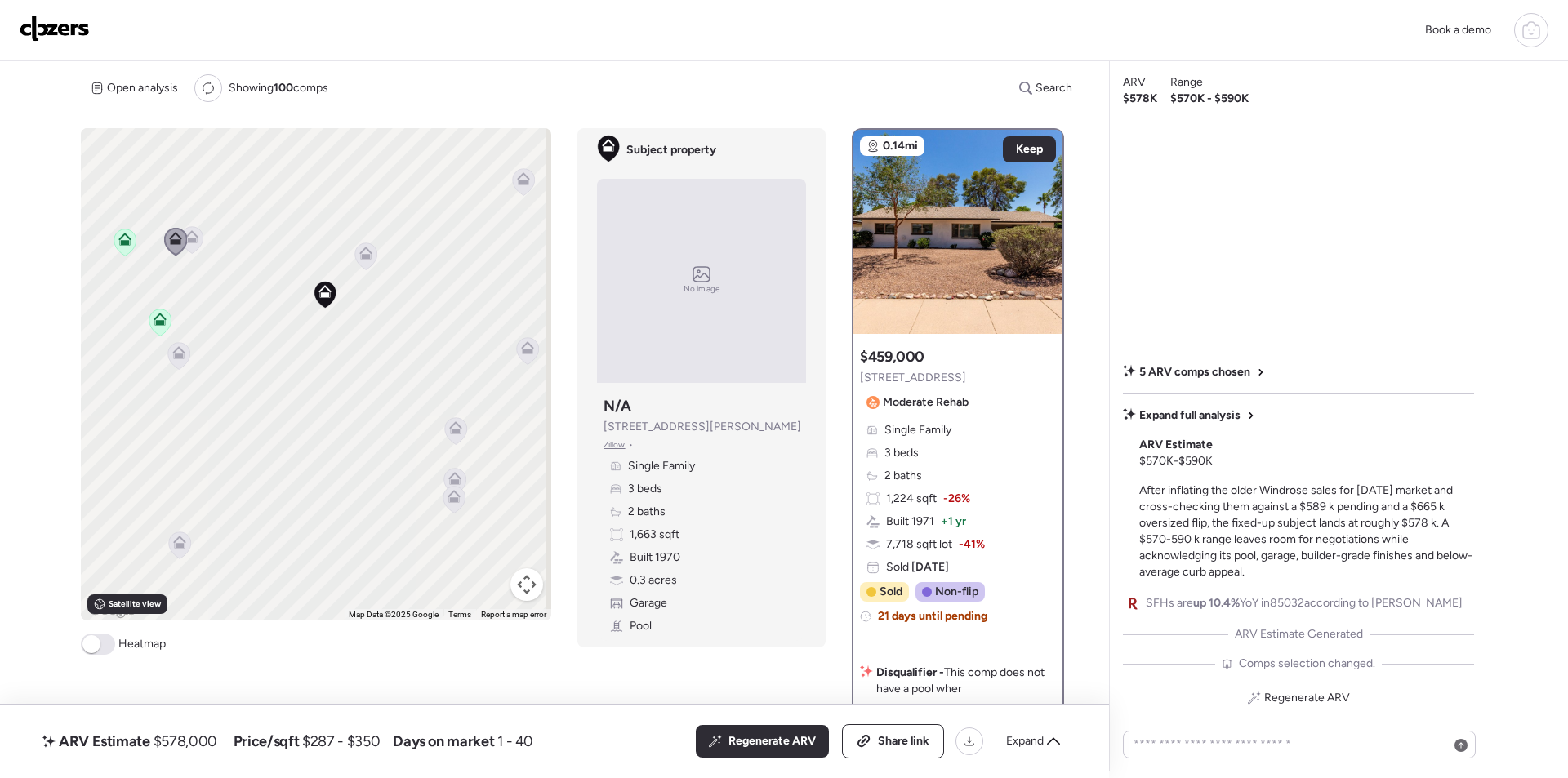
click at [316, 374] on div at bounding box center [551, 374] width 470 height 0
click at [191, 237] on icon at bounding box center [195, 237] width 13 height 13
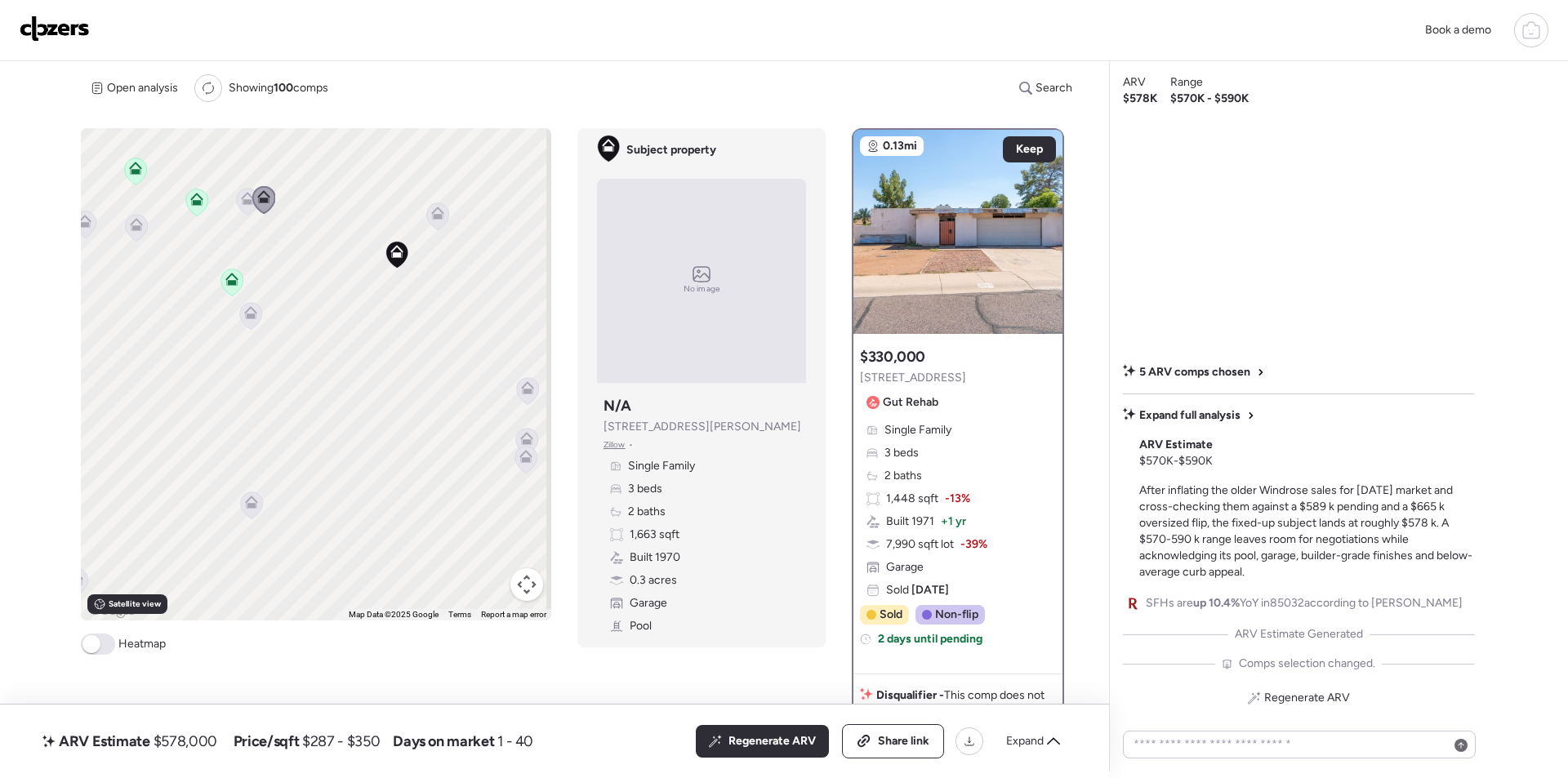
click at [348, 410] on div "To activate drag with keyboard, press Alt + Enter. Once in keyboard drag state,…" at bounding box center [316, 374] width 470 height 492
click at [245, 506] on icon at bounding box center [257, 500] width 22 height 27
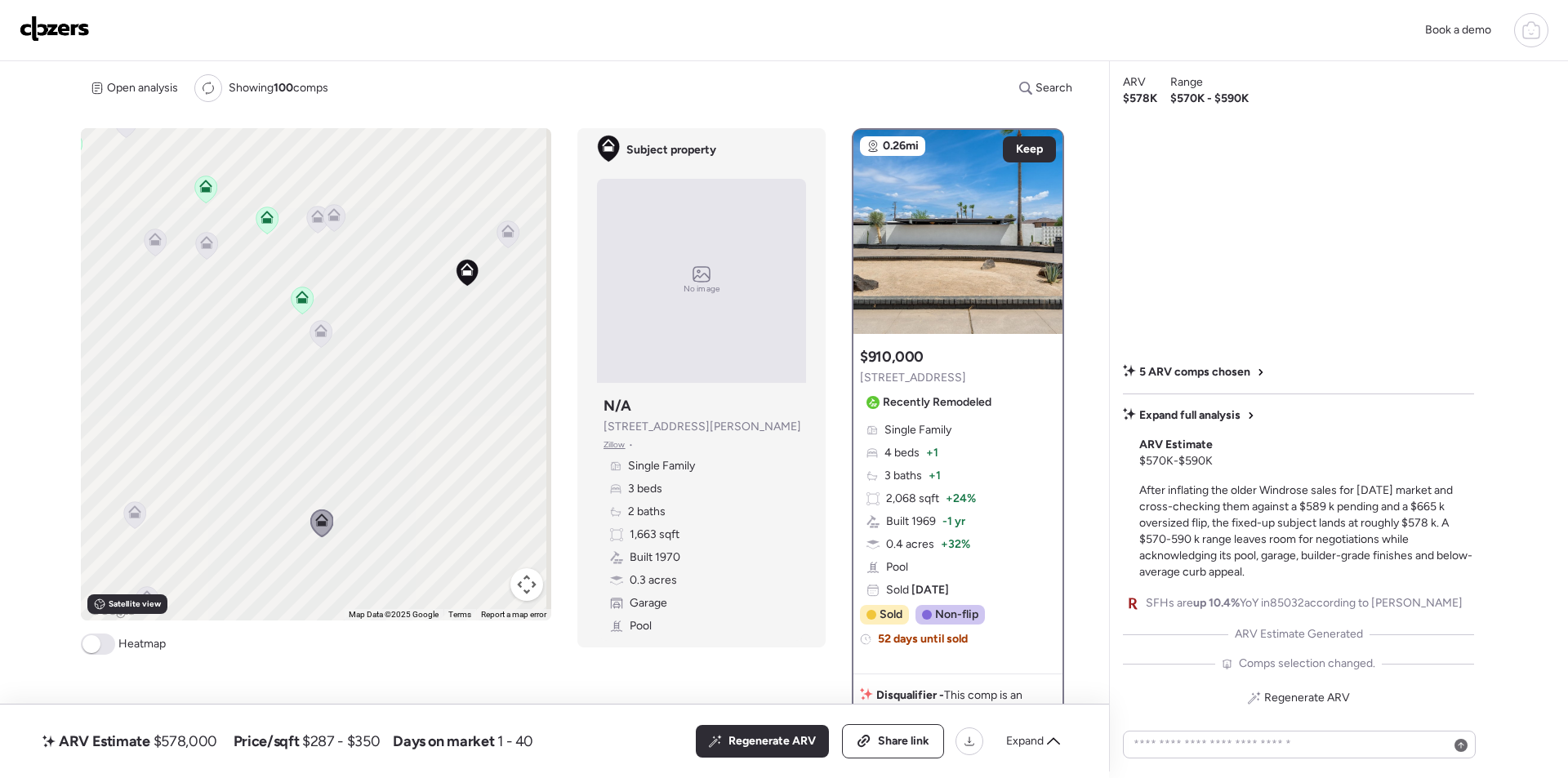
drag, startPoint x: 232, startPoint y: 388, endPoint x: 334, endPoint y: 372, distance: 103.2
click at [346, 413] on div "To activate drag with keyboard, press Alt + Enter. Once in keyboard drag state,…" at bounding box center [316, 374] width 470 height 492
click at [261, 242] on icon at bounding box center [264, 242] width 12 height 7
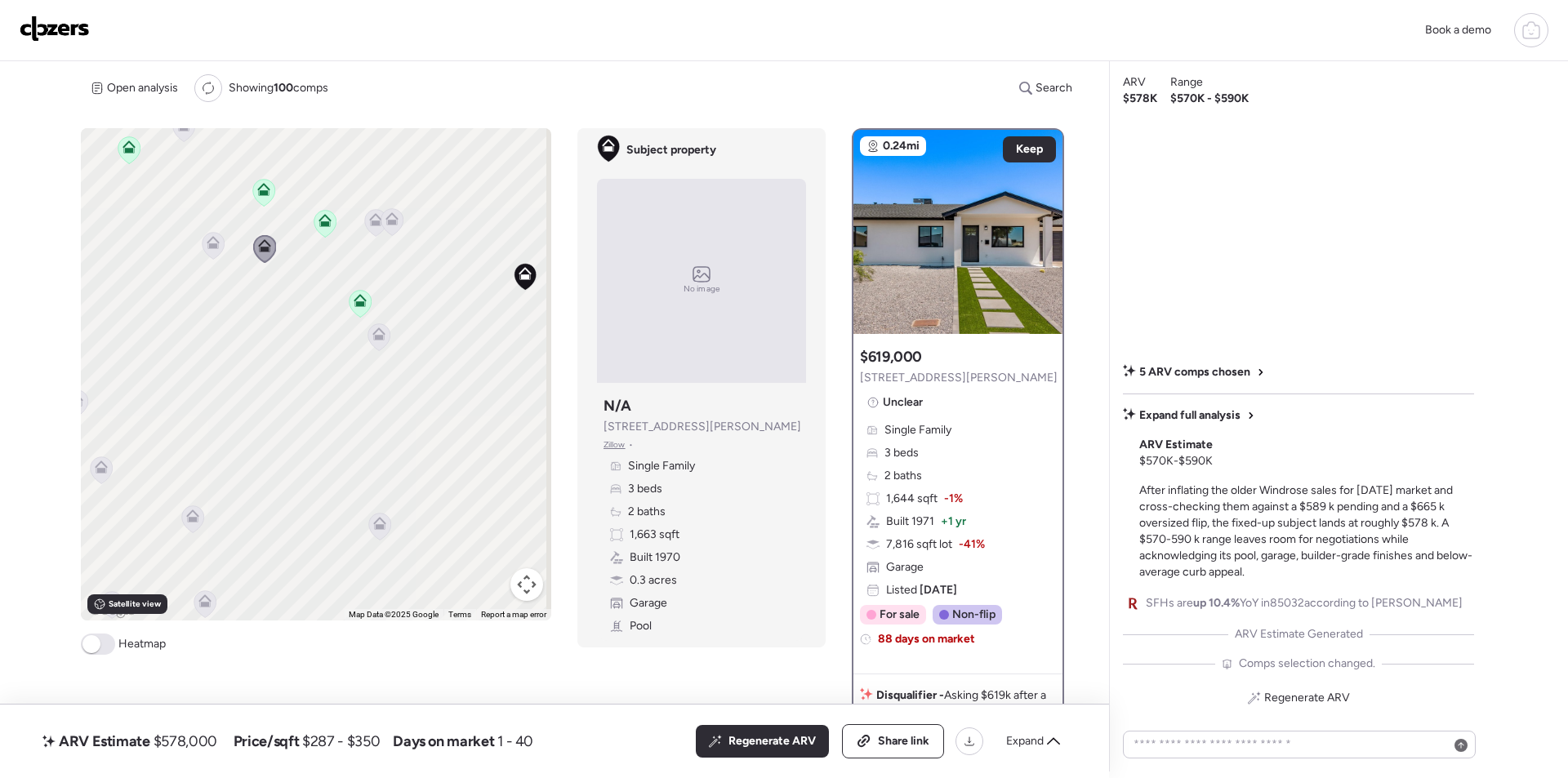
click at [219, 246] on icon at bounding box center [214, 245] width 22 height 27
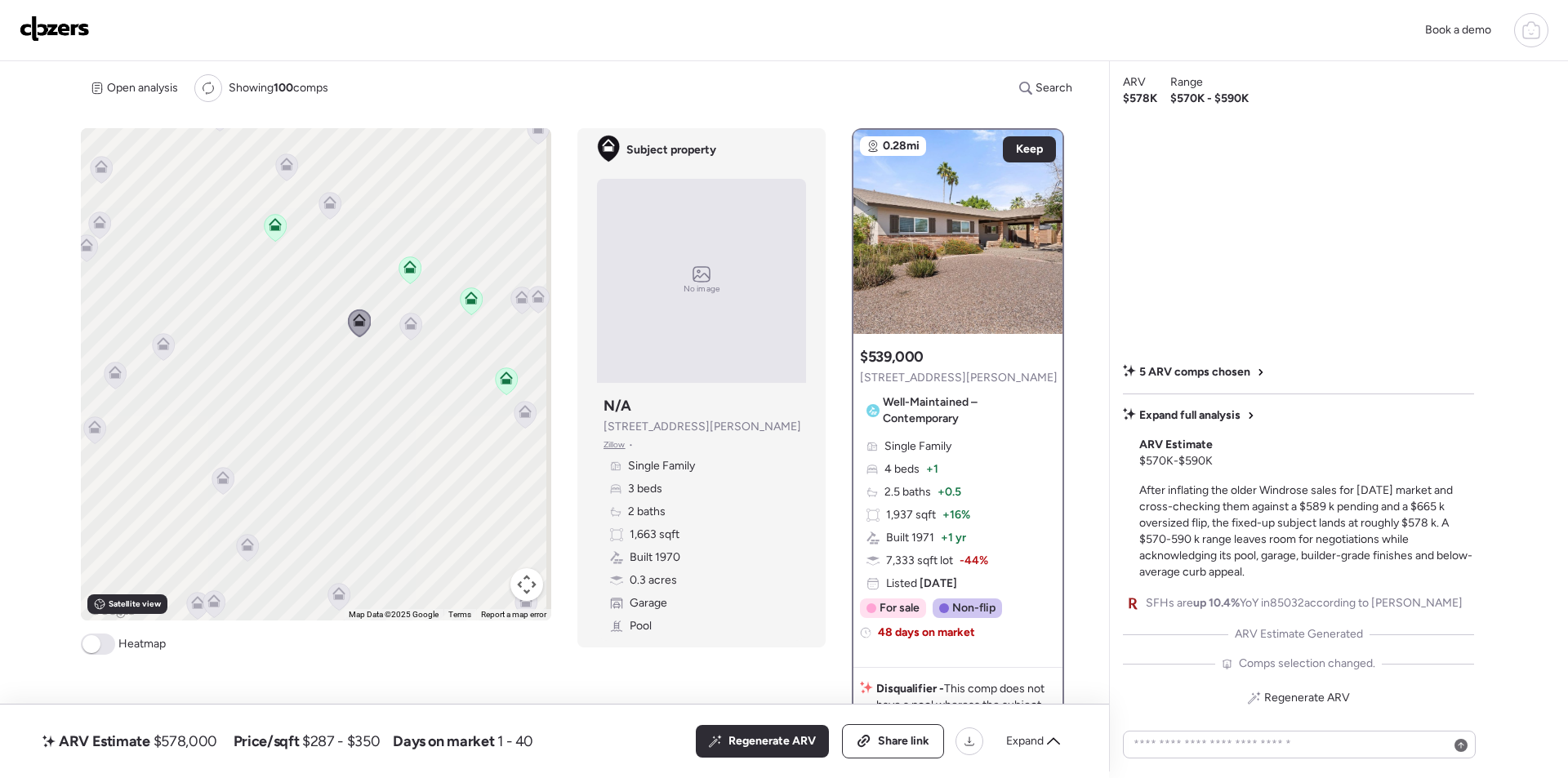
drag, startPoint x: 182, startPoint y: 278, endPoint x: 304, endPoint y: 318, distance: 128.4
click at [311, 346] on div "To activate drag with keyboard, press Alt + Enter. Once in keyboard drag state,…" at bounding box center [316, 374] width 470 height 492
click at [321, 205] on icon at bounding box center [328, 201] width 13 height 13
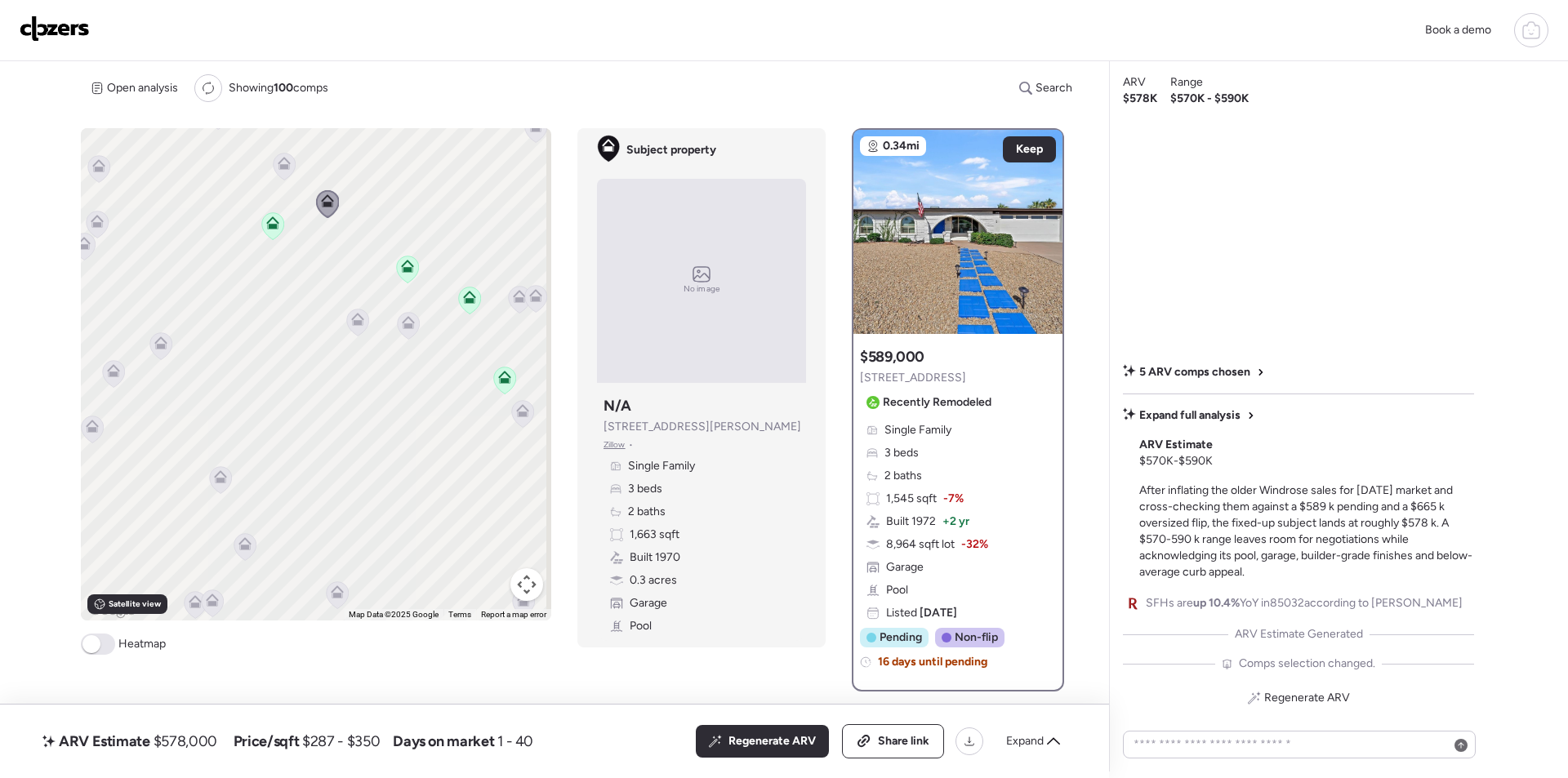
click at [287, 164] on icon at bounding box center [284, 163] width 13 height 13
click at [287, 167] on icon at bounding box center [284, 164] width 13 height 13
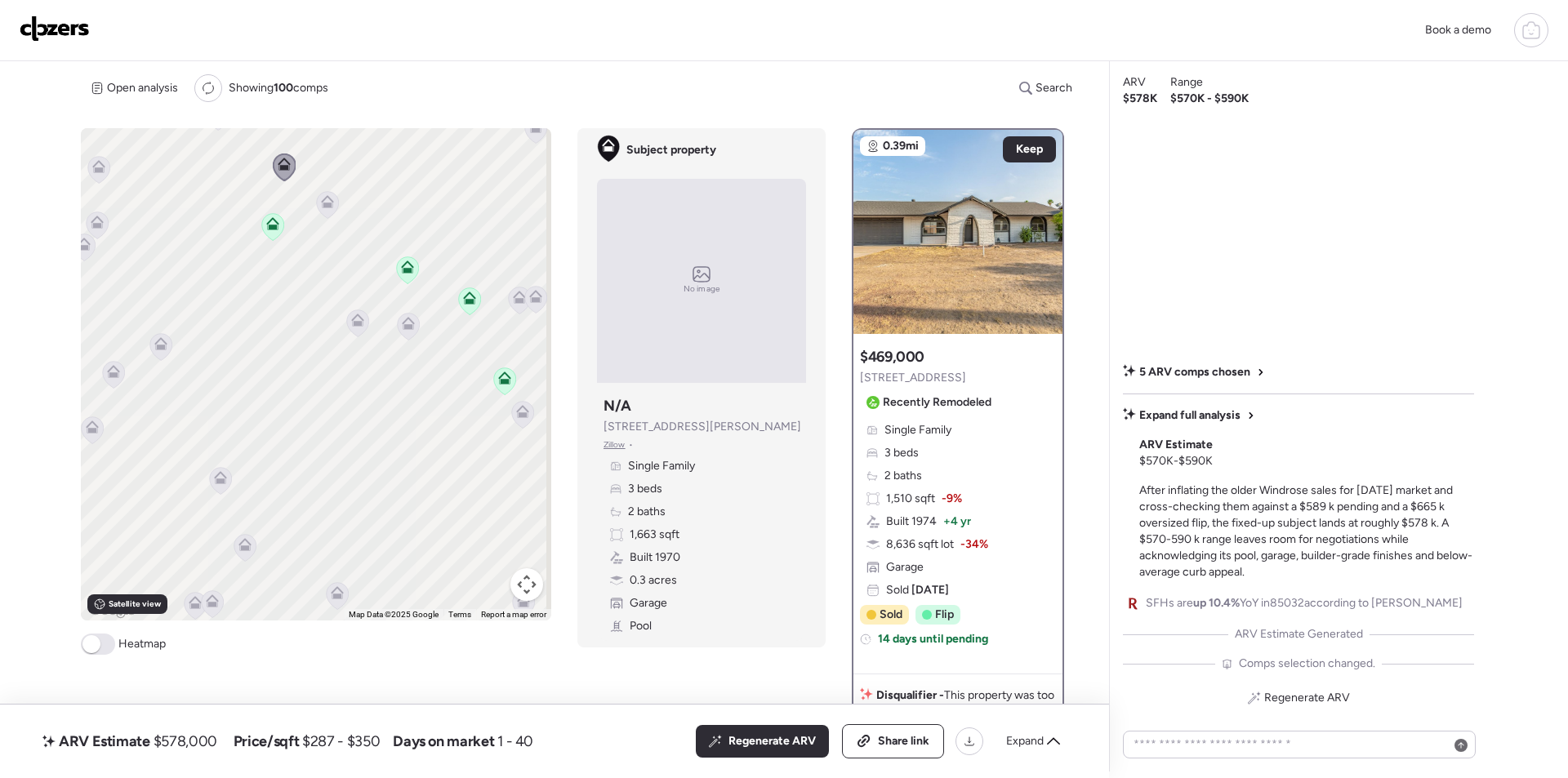
click at [227, 478] on icon at bounding box center [221, 480] width 22 height 27
drag, startPoint x: 205, startPoint y: 451, endPoint x: 213, endPoint y: 476, distance: 26.2
click at [205, 455] on div "To activate drag with keyboard, press Alt + Enter. Once in keyboard drag state,…" at bounding box center [316, 374] width 470 height 492
click at [214, 476] on icon at bounding box center [219, 475] width 12 height 7
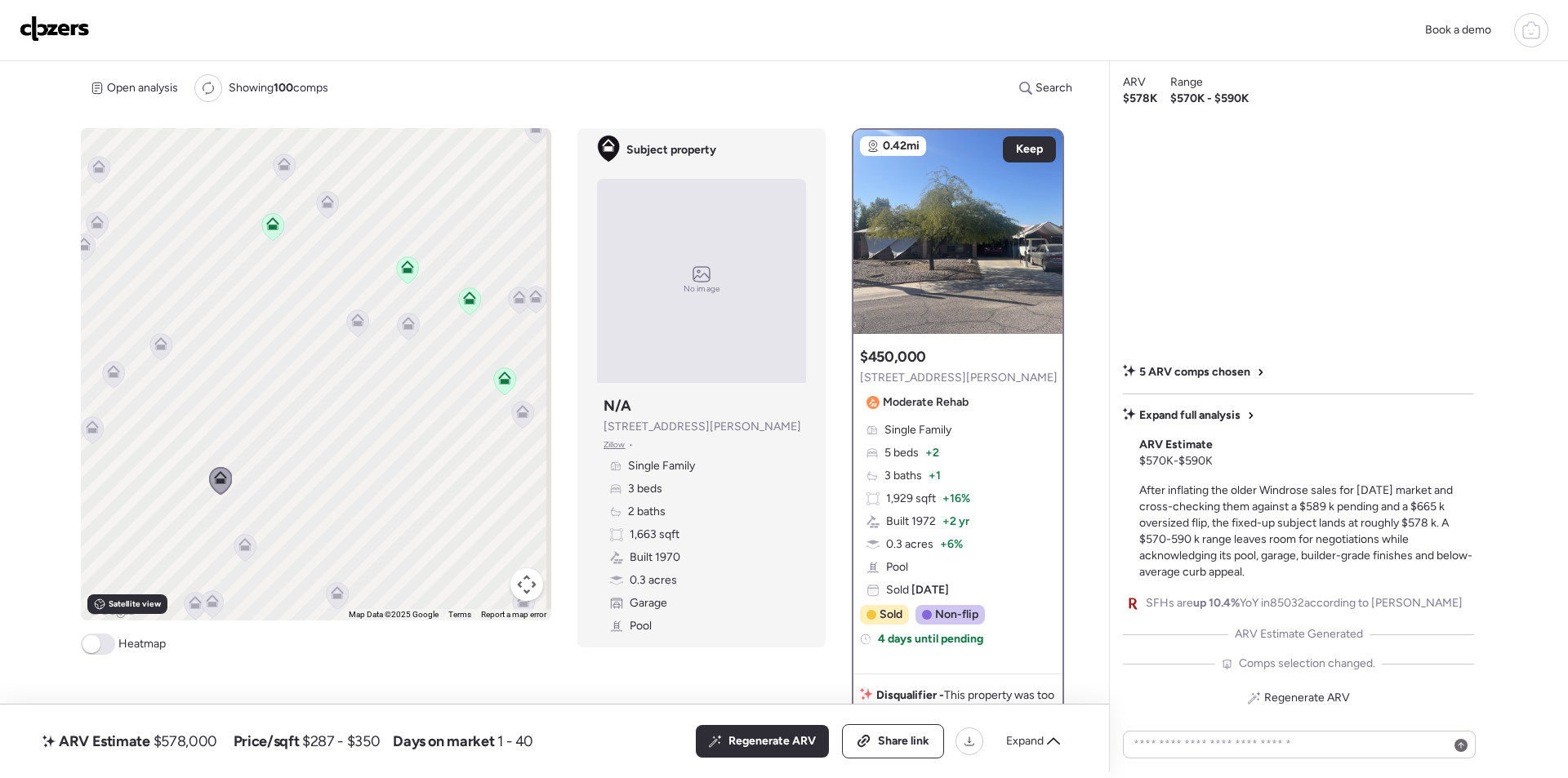
click at [236, 551] on icon at bounding box center [245, 547] width 22 height 27
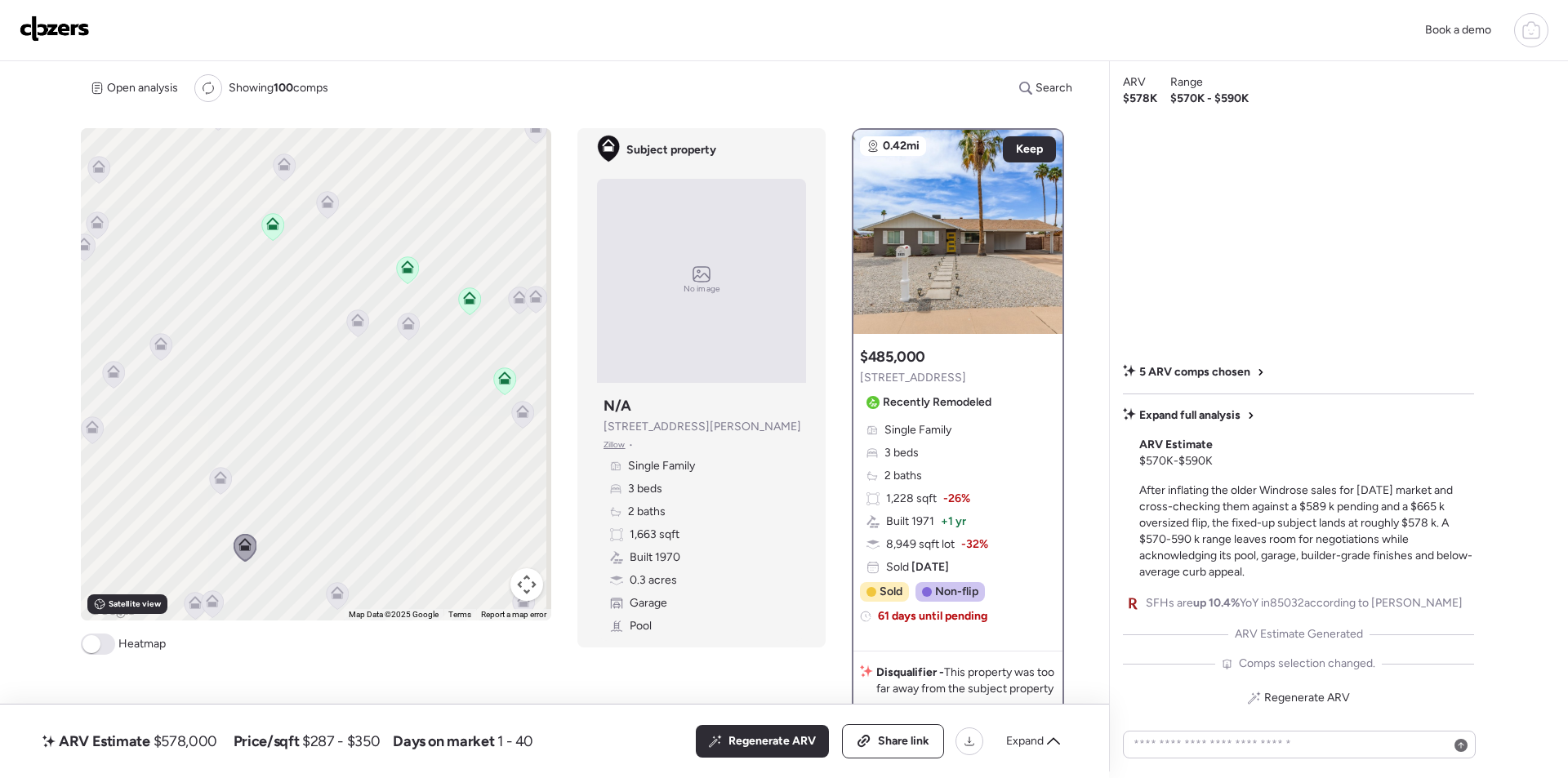
click at [338, 594] on icon at bounding box center [337, 593] width 13 height 13
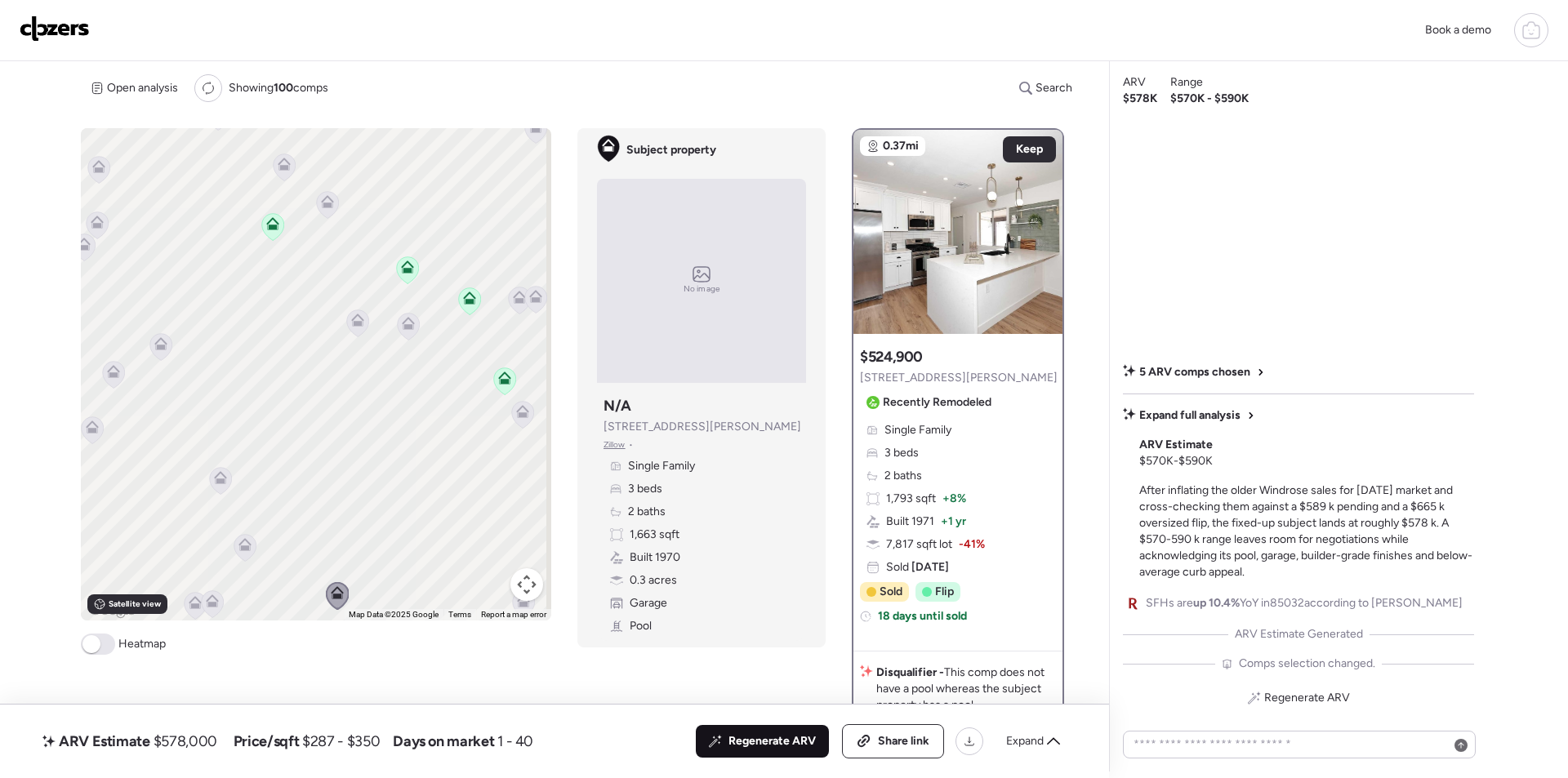
click at [756, 738] on span "Regenerate ARV" at bounding box center [772, 741] width 87 height 16
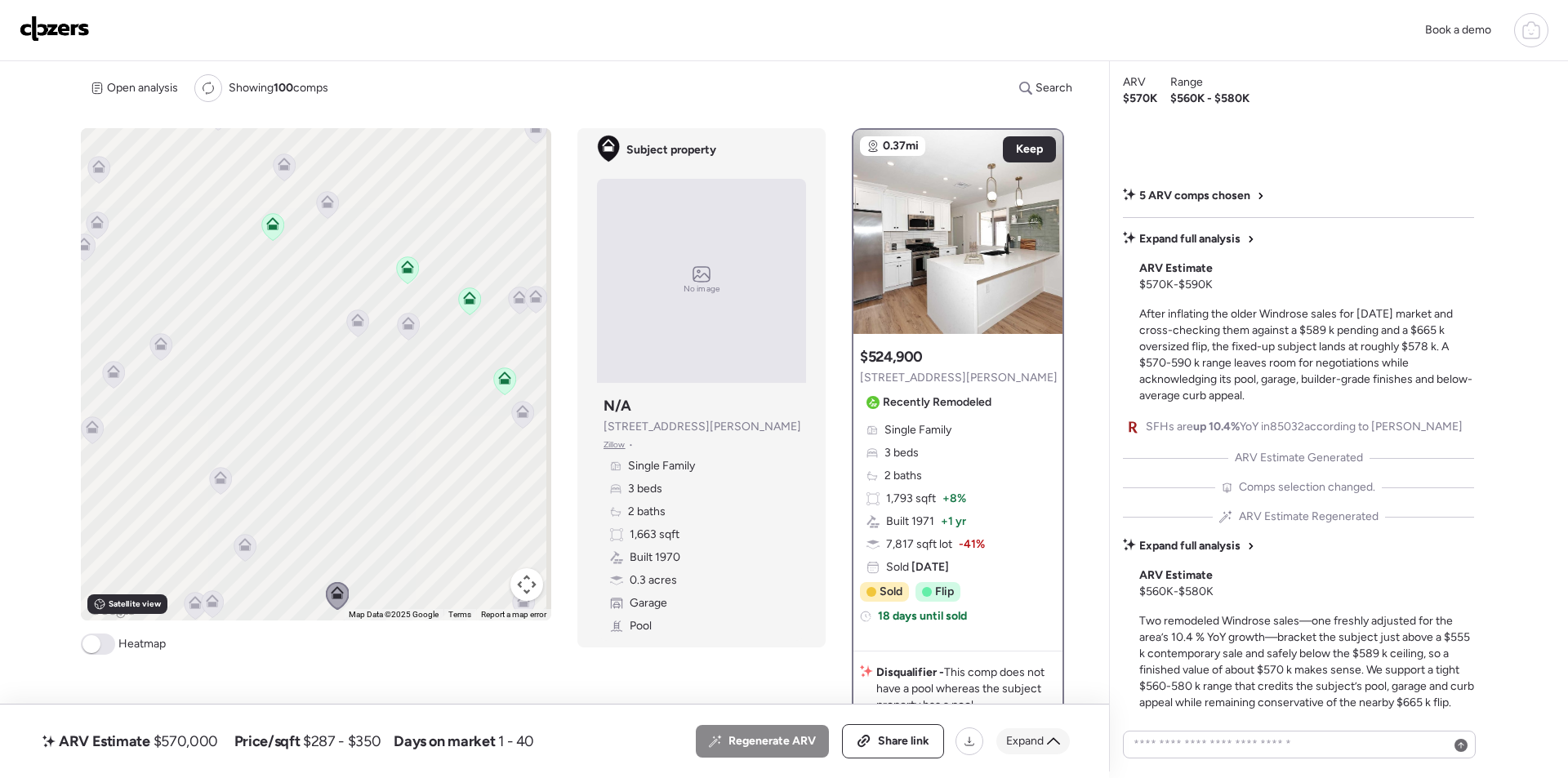
click at [1062, 738] on div "Expand" at bounding box center [1033, 741] width 73 height 26
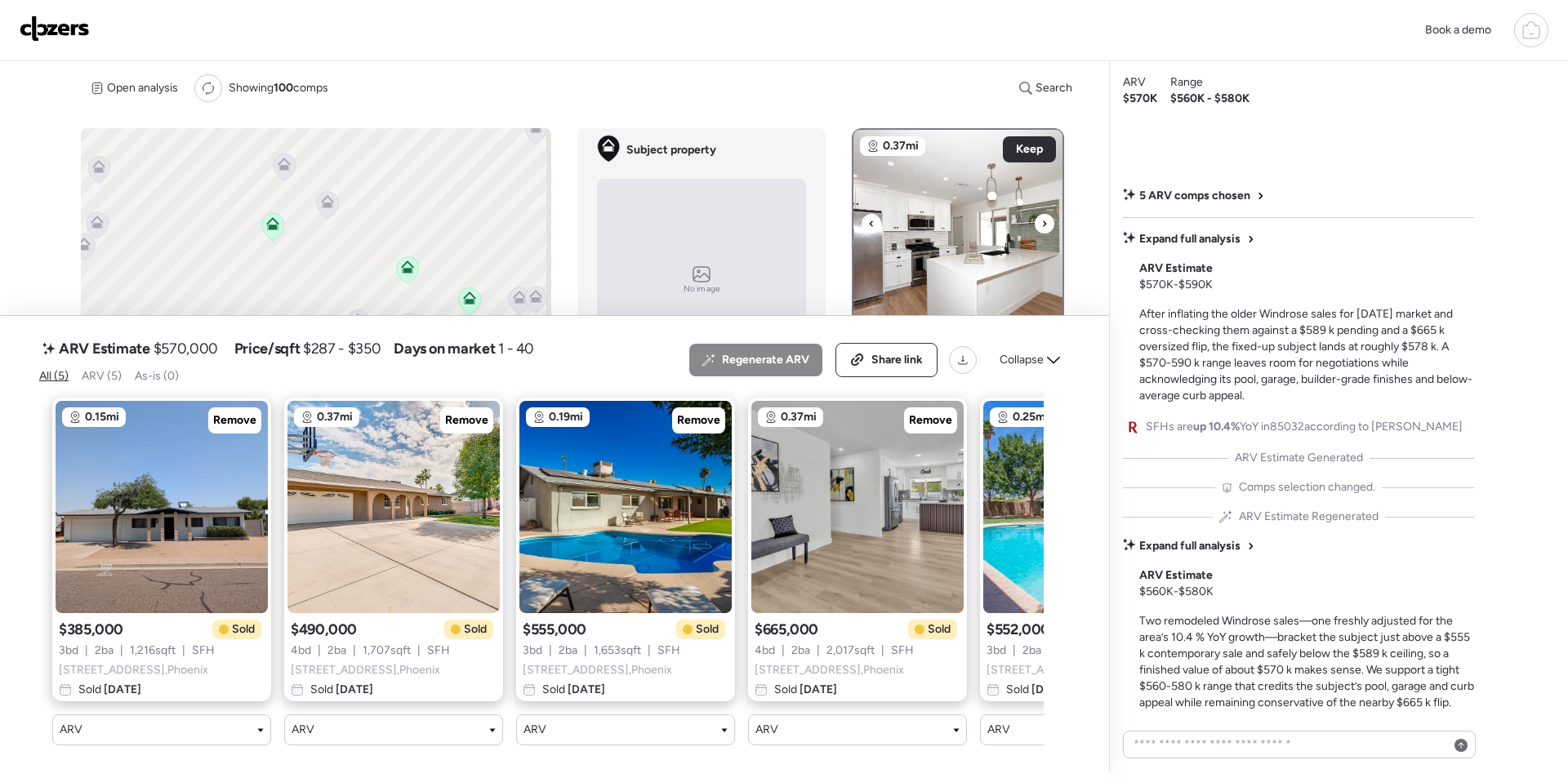
scroll to position [408, 0]
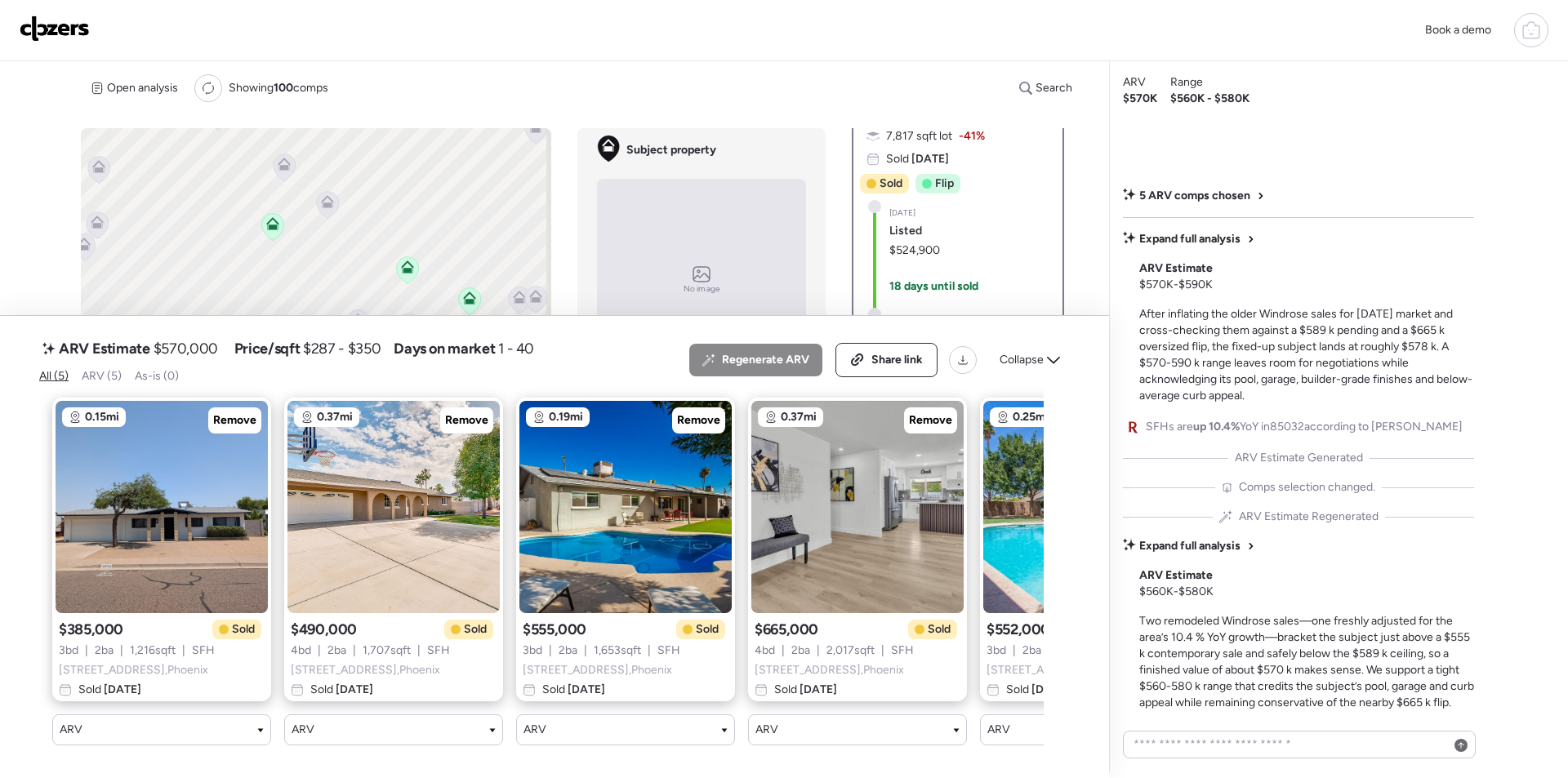
click at [1040, 352] on span "Collapse" at bounding box center [1021, 360] width 44 height 16
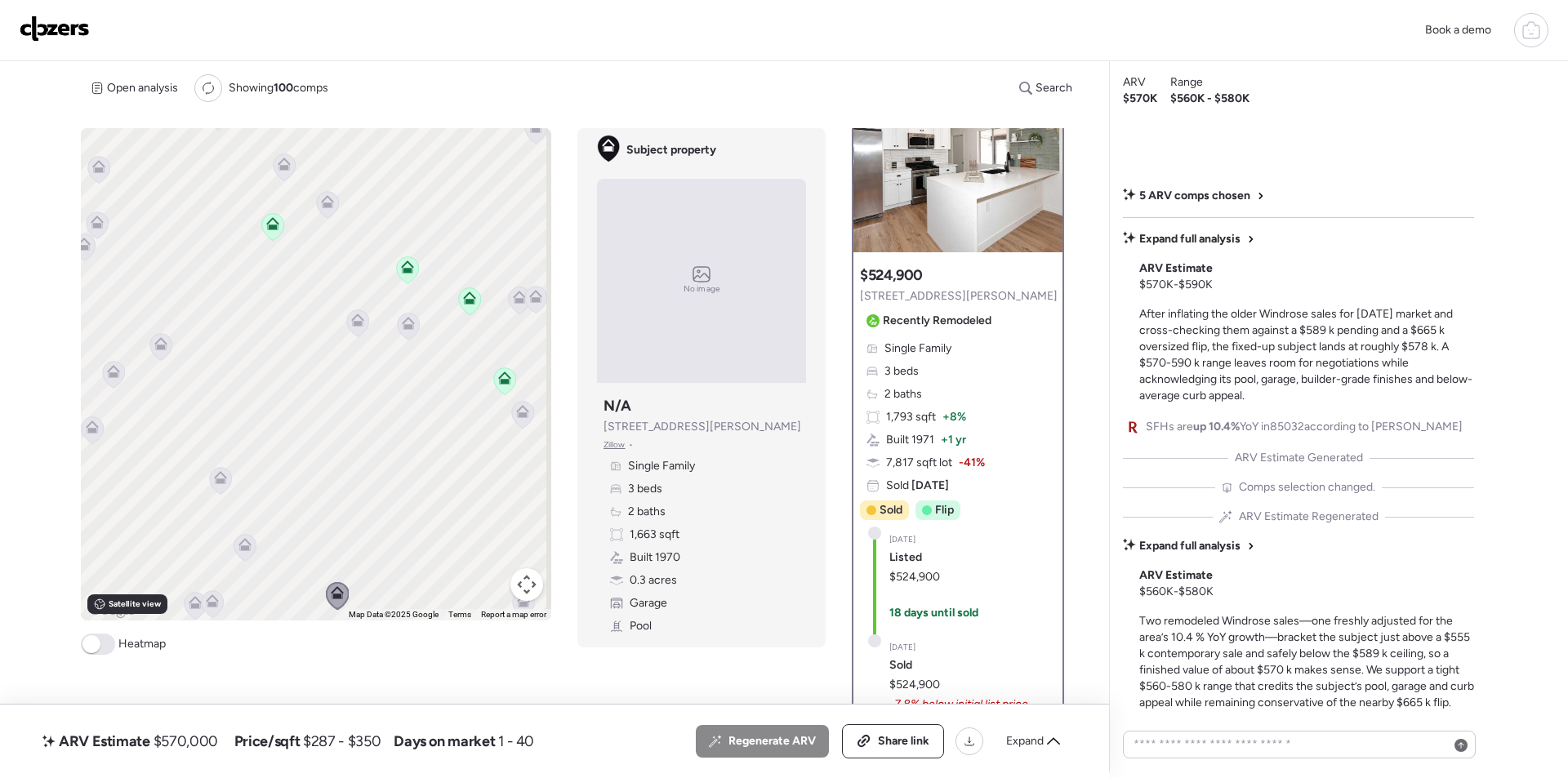
scroll to position [0, 0]
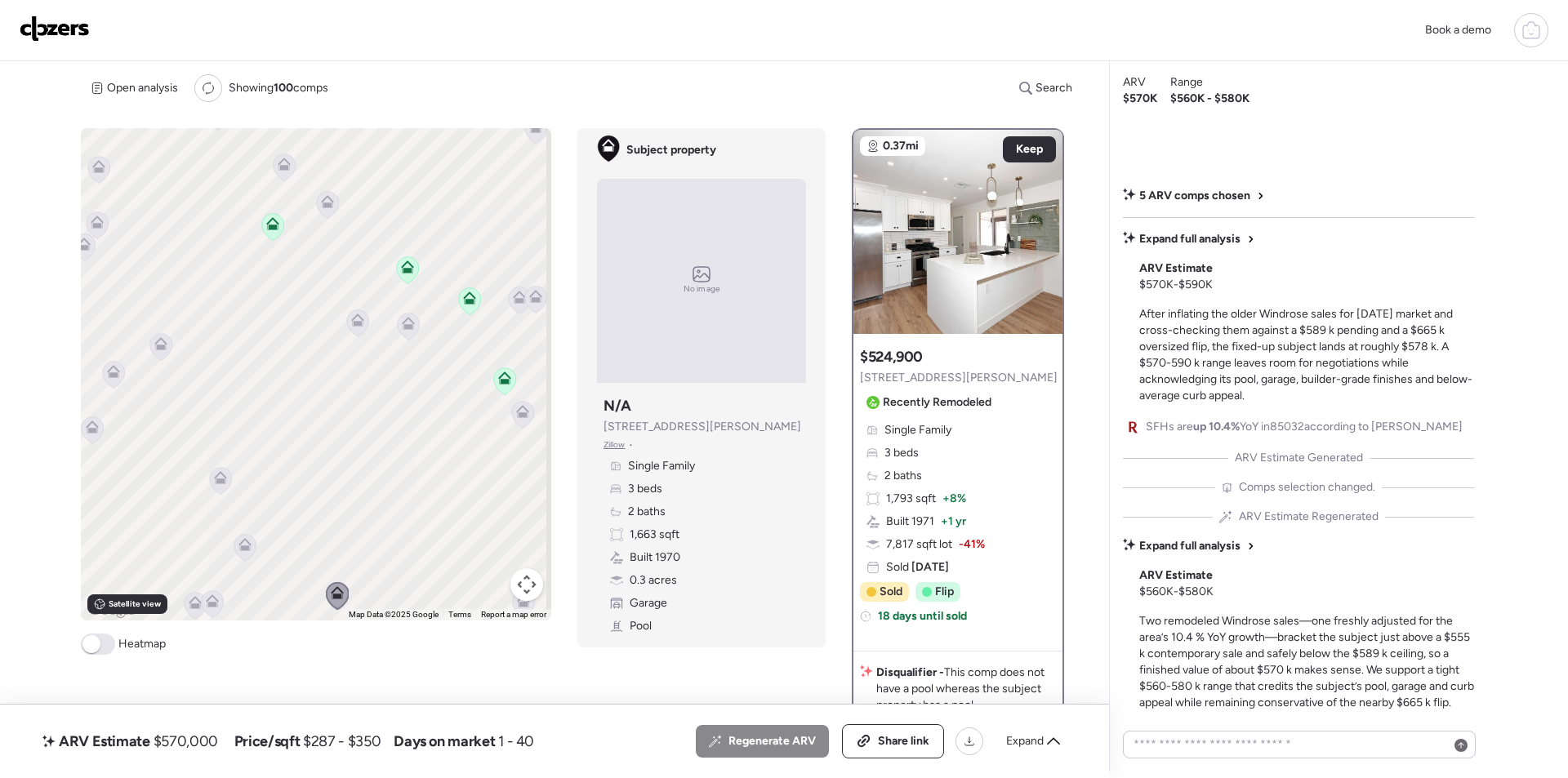
drag, startPoint x: 385, startPoint y: 448, endPoint x: 217, endPoint y: 506, distance: 177.7
click at [217, 506] on div "To navigate, press the arrow keys. To activate drag with keyboard, press Alt + …" at bounding box center [316, 374] width 470 height 492
click at [192, 736] on span "$570,000" at bounding box center [185, 741] width 65 height 20
click at [193, 736] on span "$570,000" at bounding box center [185, 741] width 65 height 20
copy span "570,000"
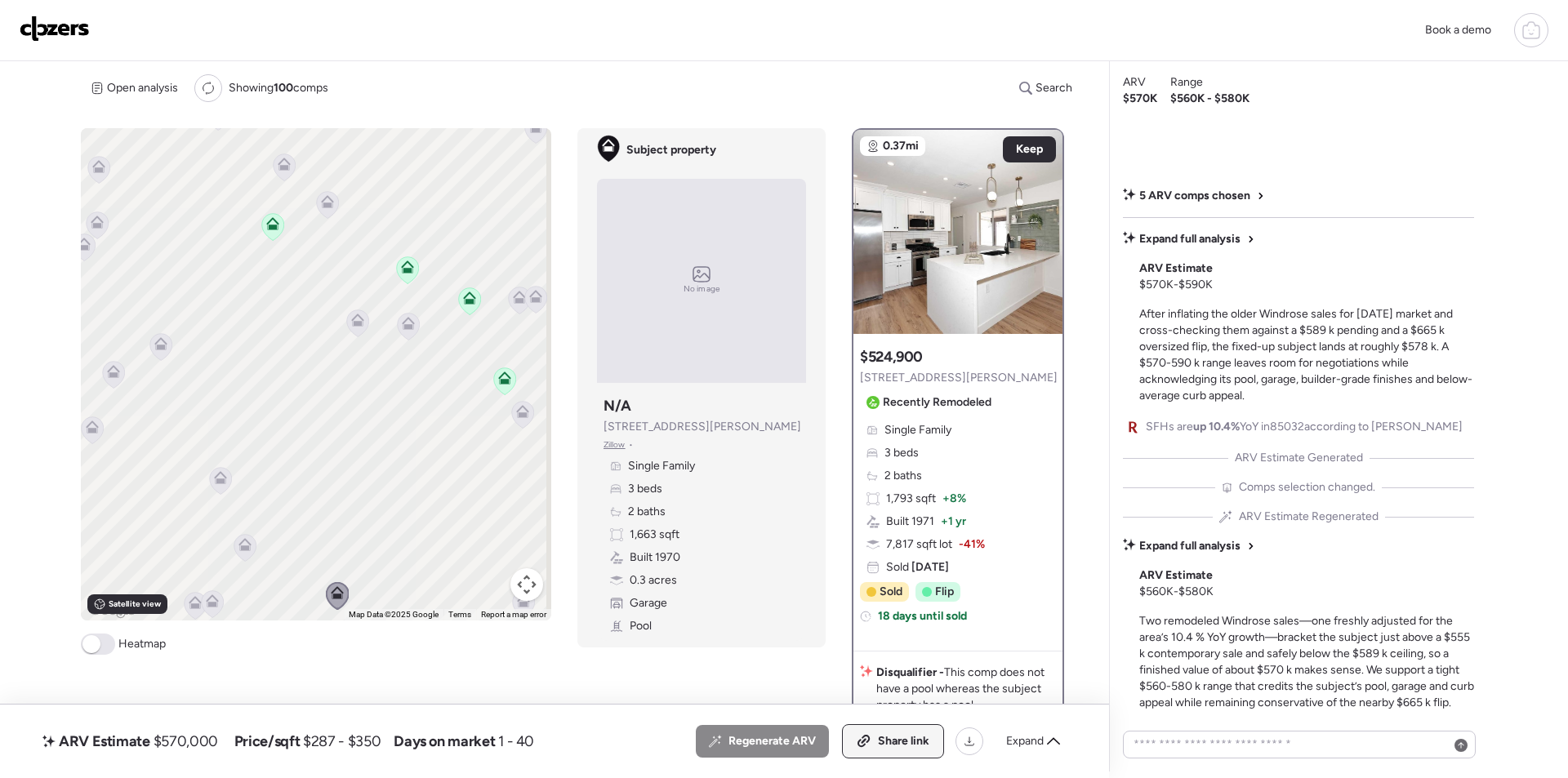
click at [913, 729] on div "Share link" at bounding box center [893, 741] width 100 height 33
click at [60, 19] on img at bounding box center [54, 29] width 70 height 26
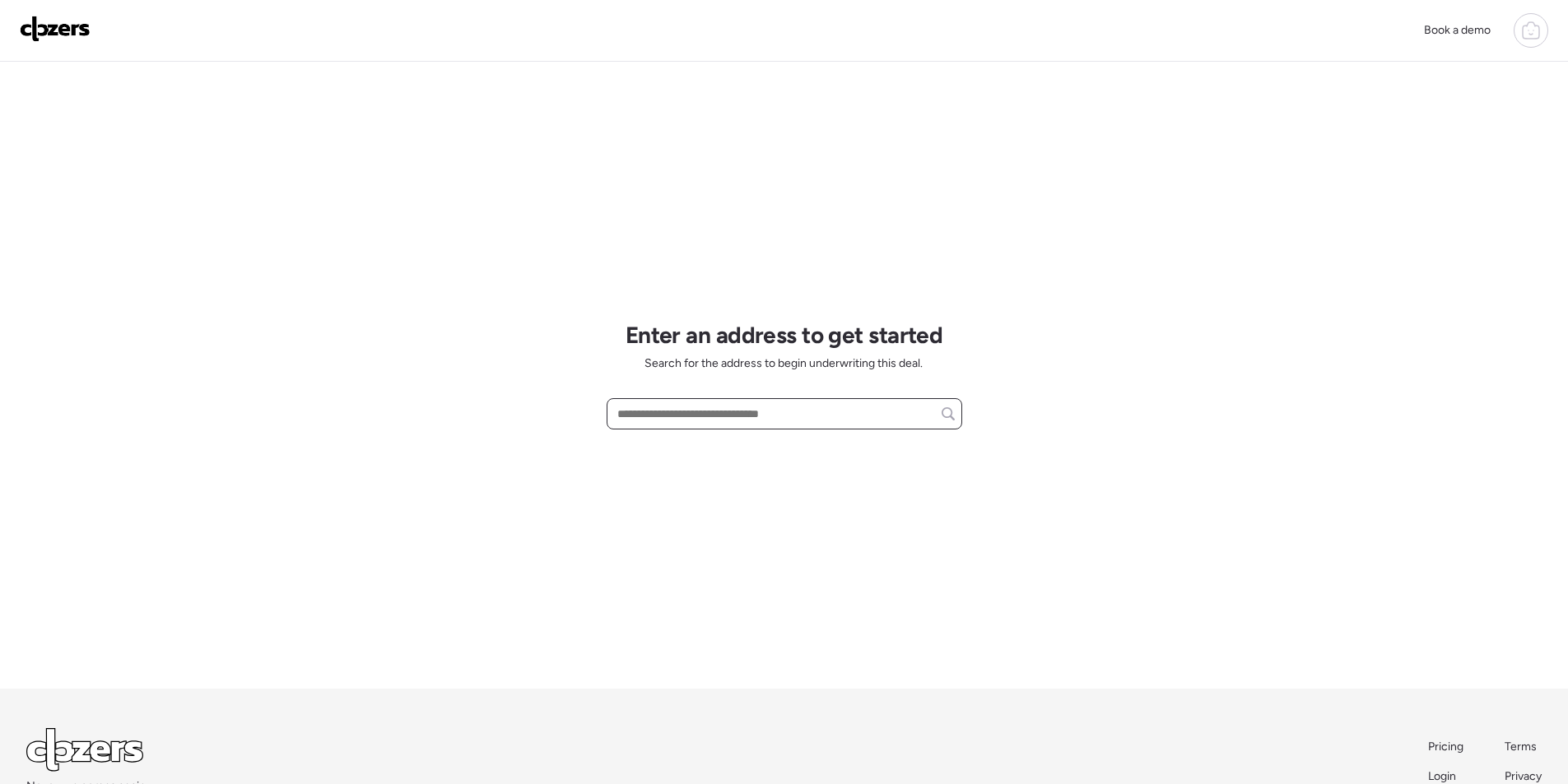
click at [684, 424] on input "text" at bounding box center [784, 413] width 341 height 23
paste input "**********"
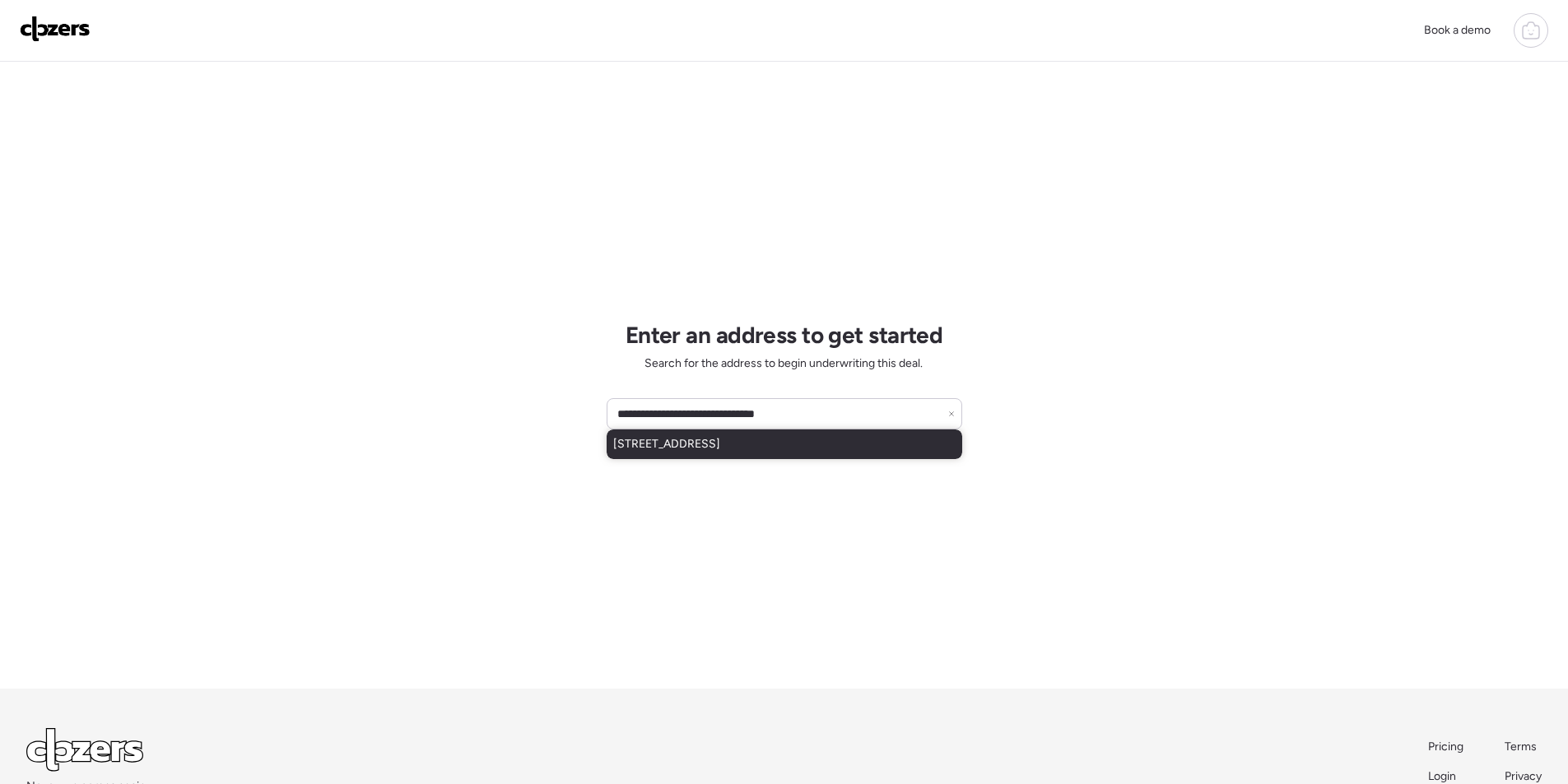
click at [677, 451] on span "[STREET_ADDRESS]" at bounding box center [666, 443] width 107 height 16
type input "**********"
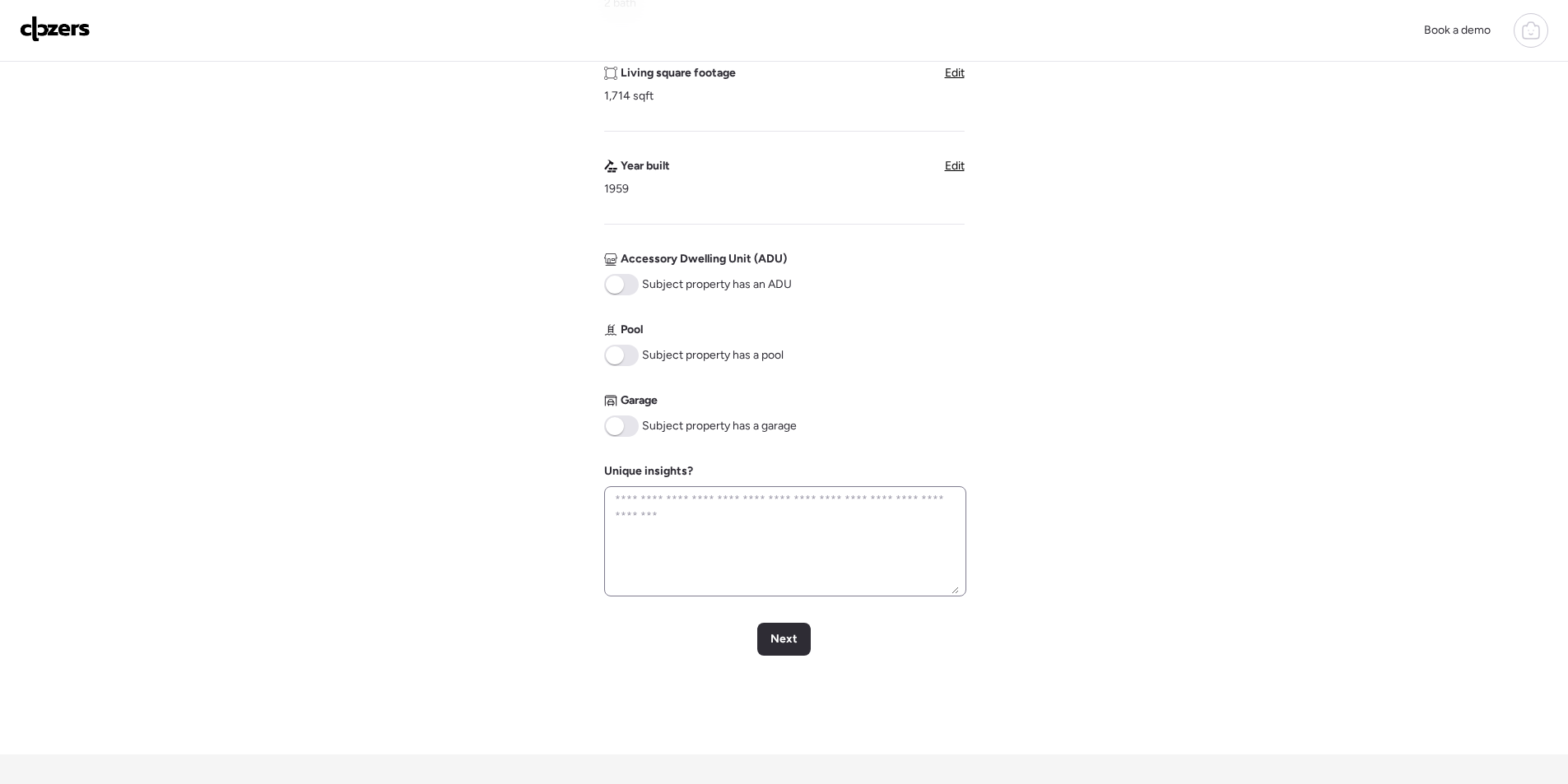
scroll to position [575, 0]
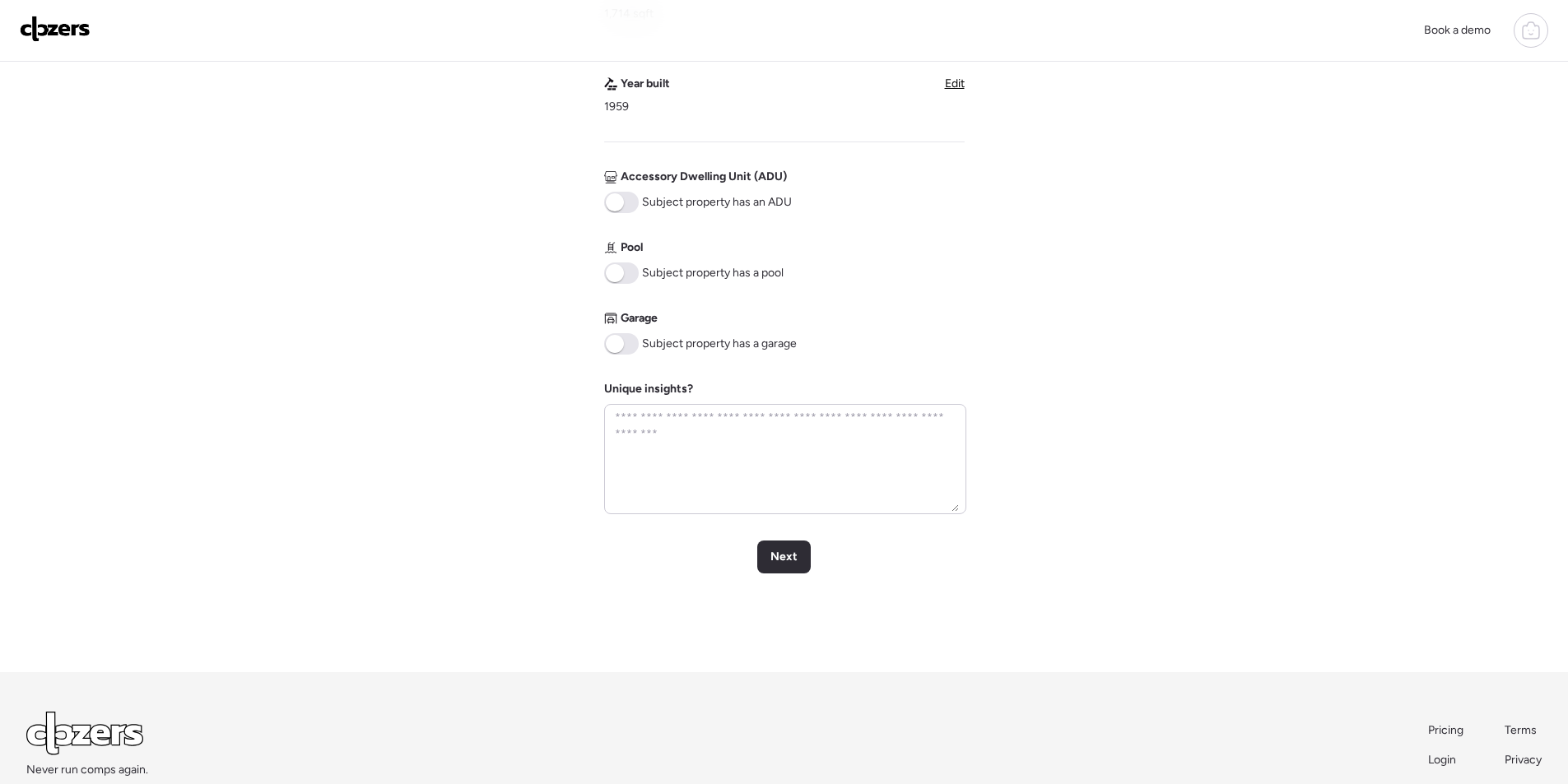
click at [625, 259] on div "Pool Subject property has a pool" at bounding box center [694, 261] width 179 height 44
click at [632, 280] on span at bounding box center [621, 273] width 35 height 22
click at [772, 556] on span "Next" at bounding box center [784, 557] width 27 height 16
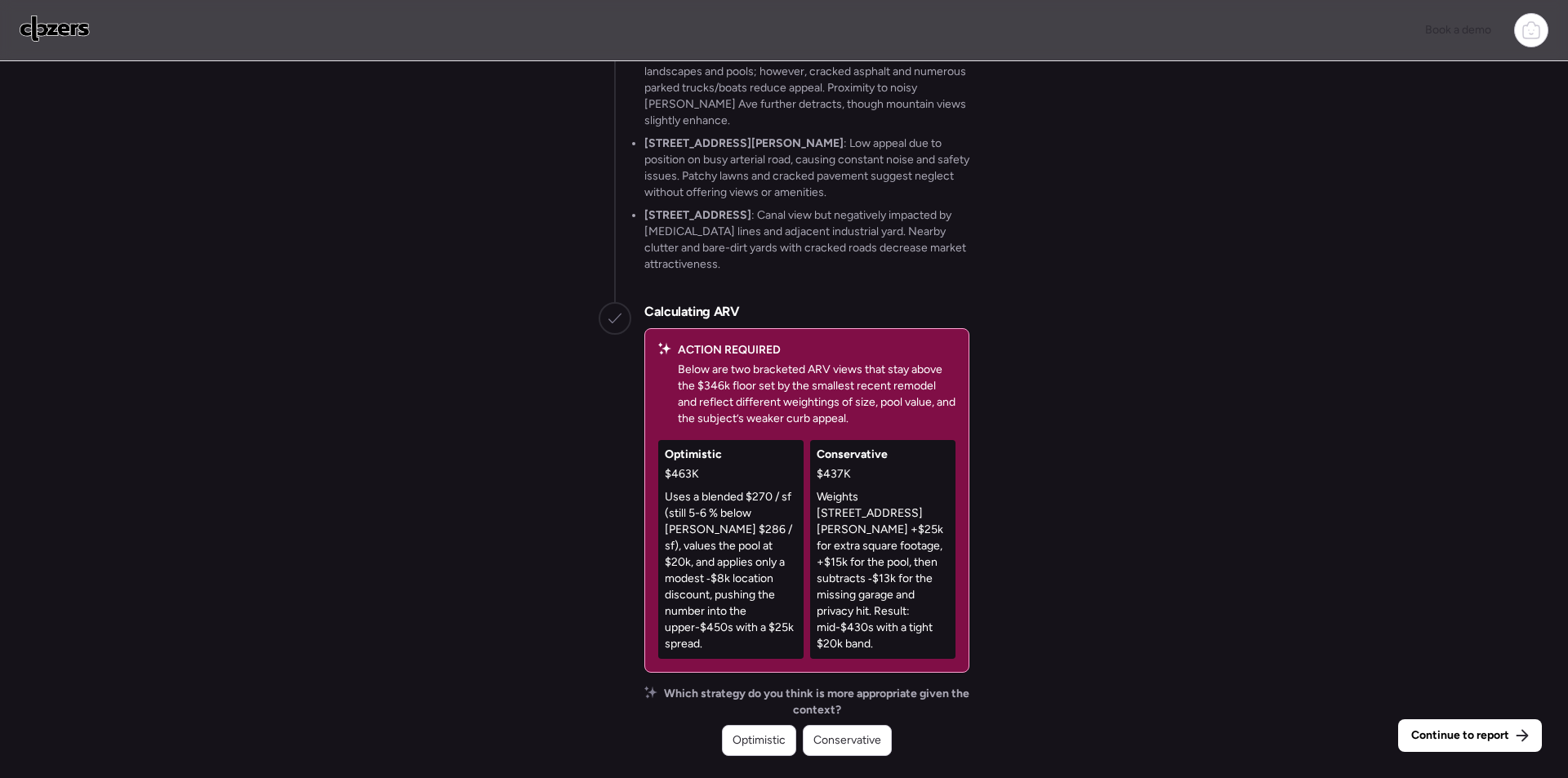
drag, startPoint x: 881, startPoint y: 744, endPoint x: 890, endPoint y: 745, distance: 9.1
click at [881, 744] on div "Conservative" at bounding box center [847, 740] width 89 height 31
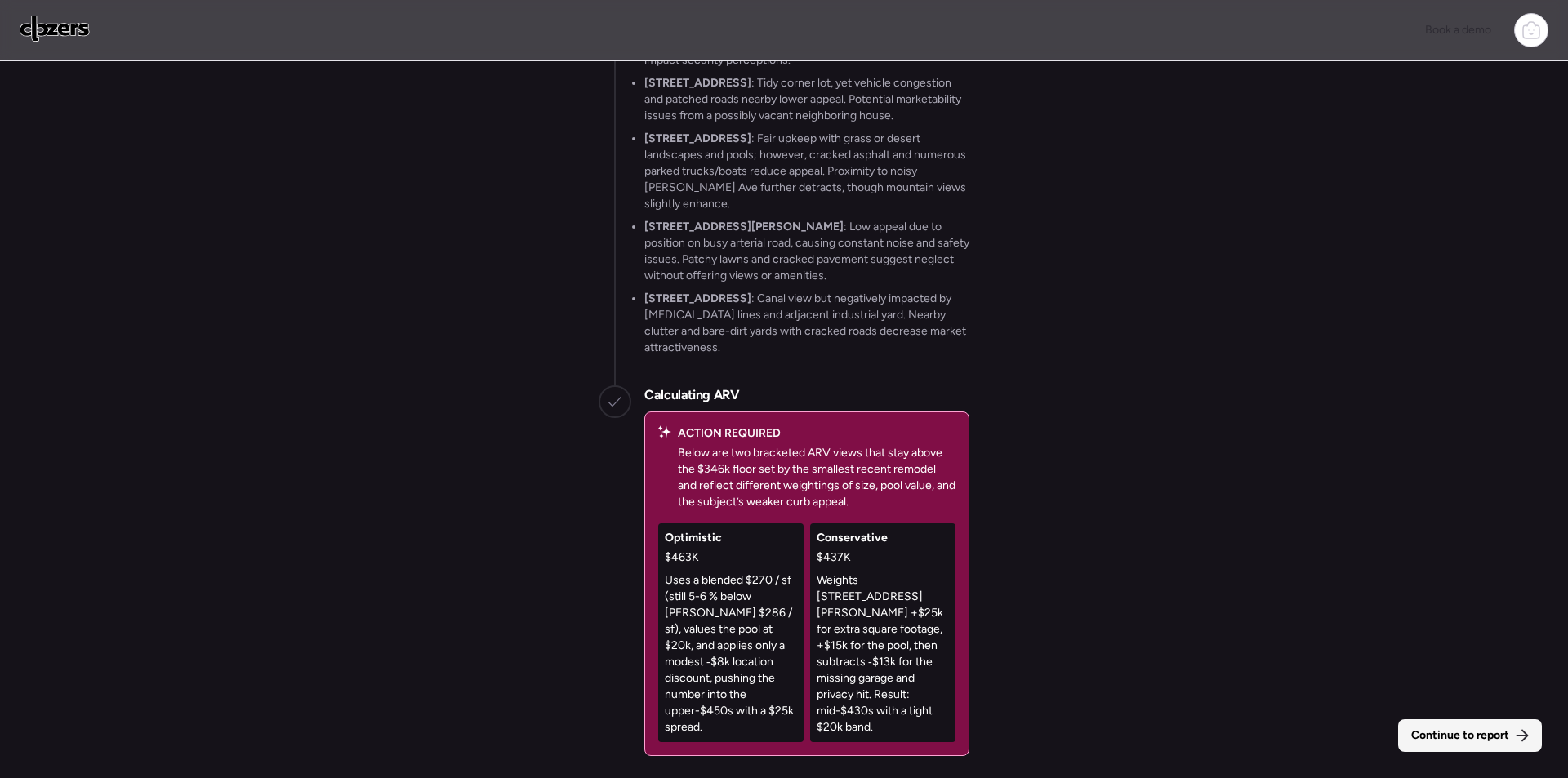
click at [1464, 729] on span "Continue to report" at bounding box center [1460, 735] width 98 height 16
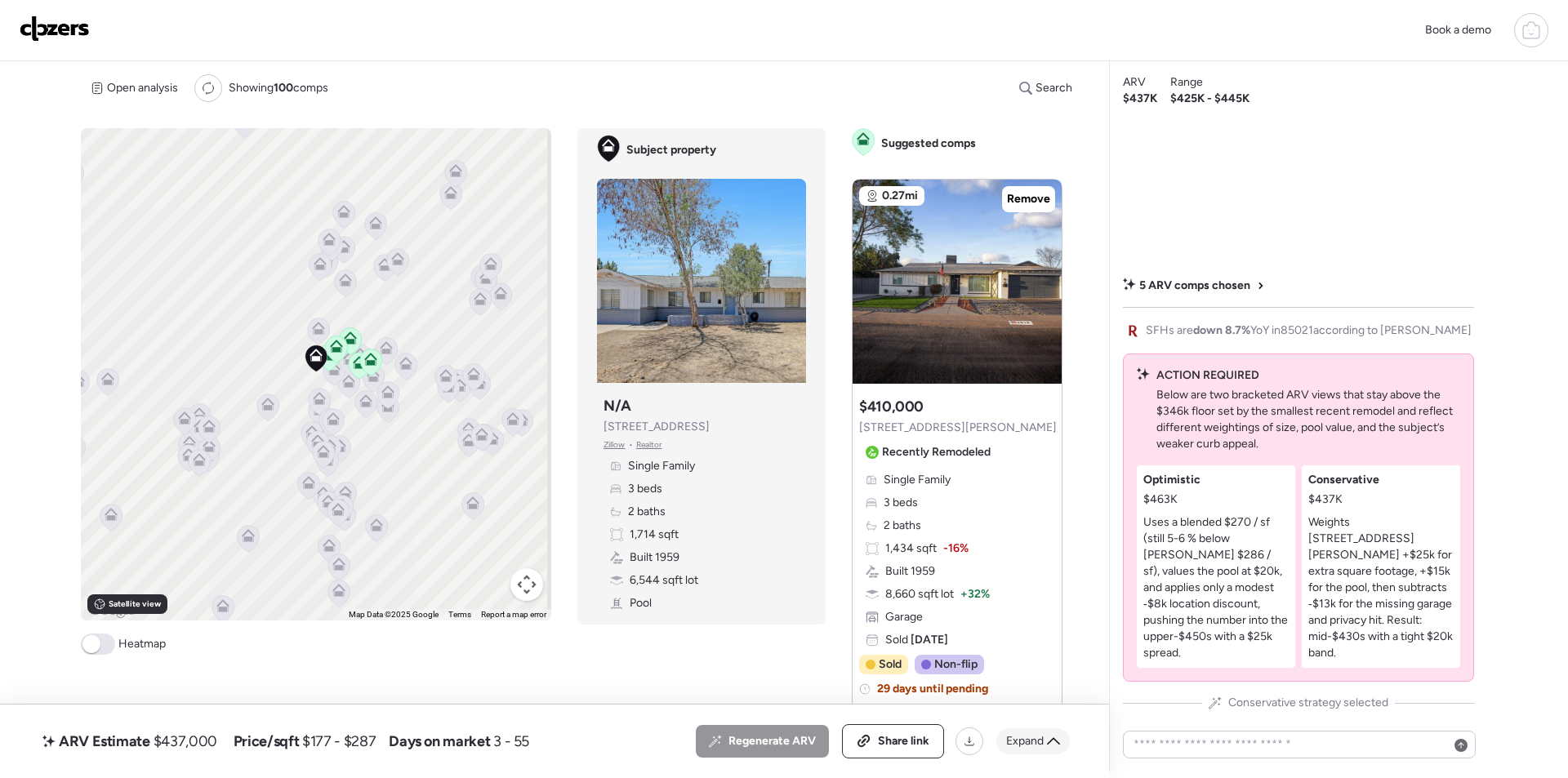
click at [1057, 740] on icon at bounding box center [1054, 741] width 13 height 13
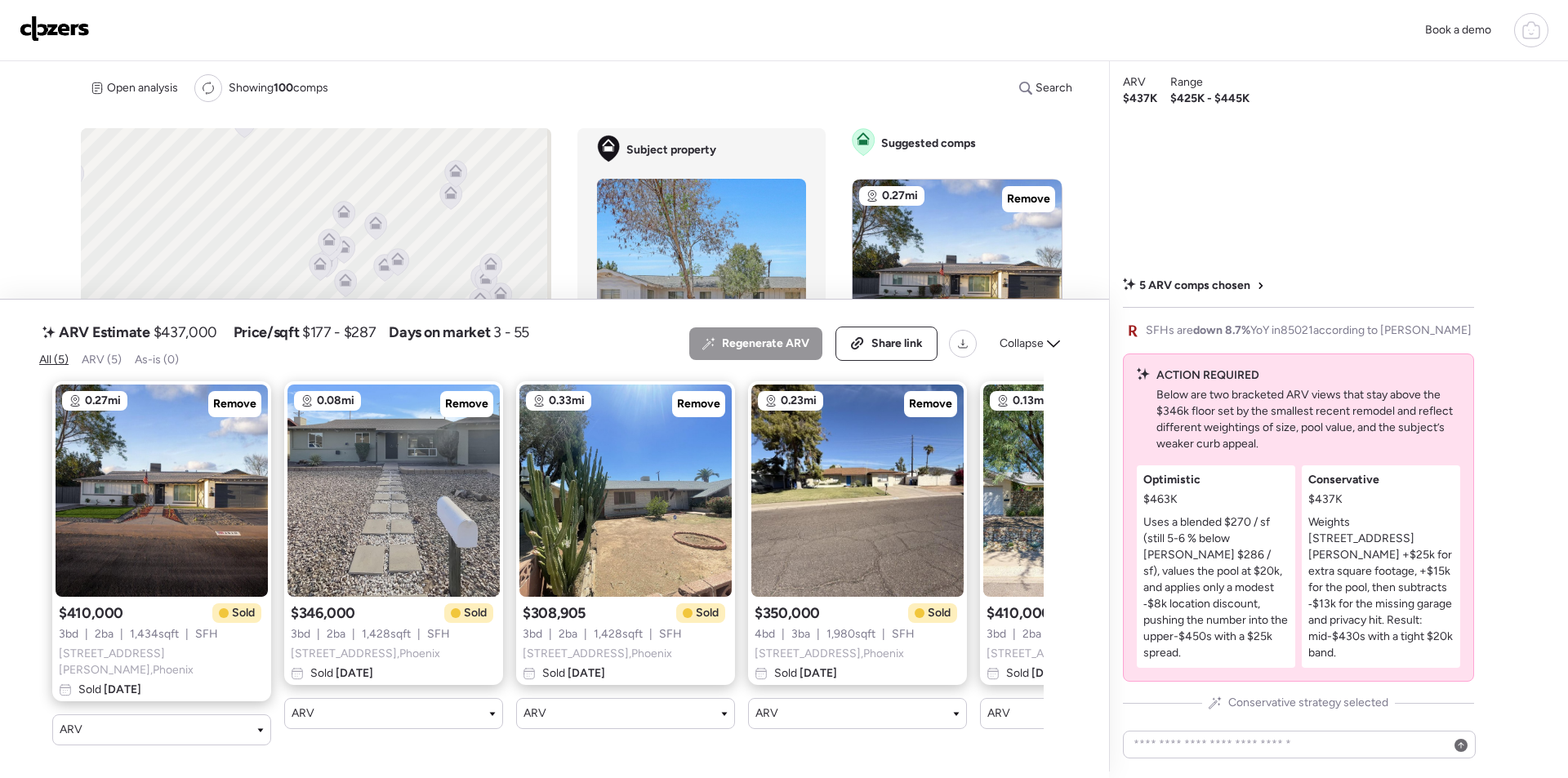
scroll to position [0, 169]
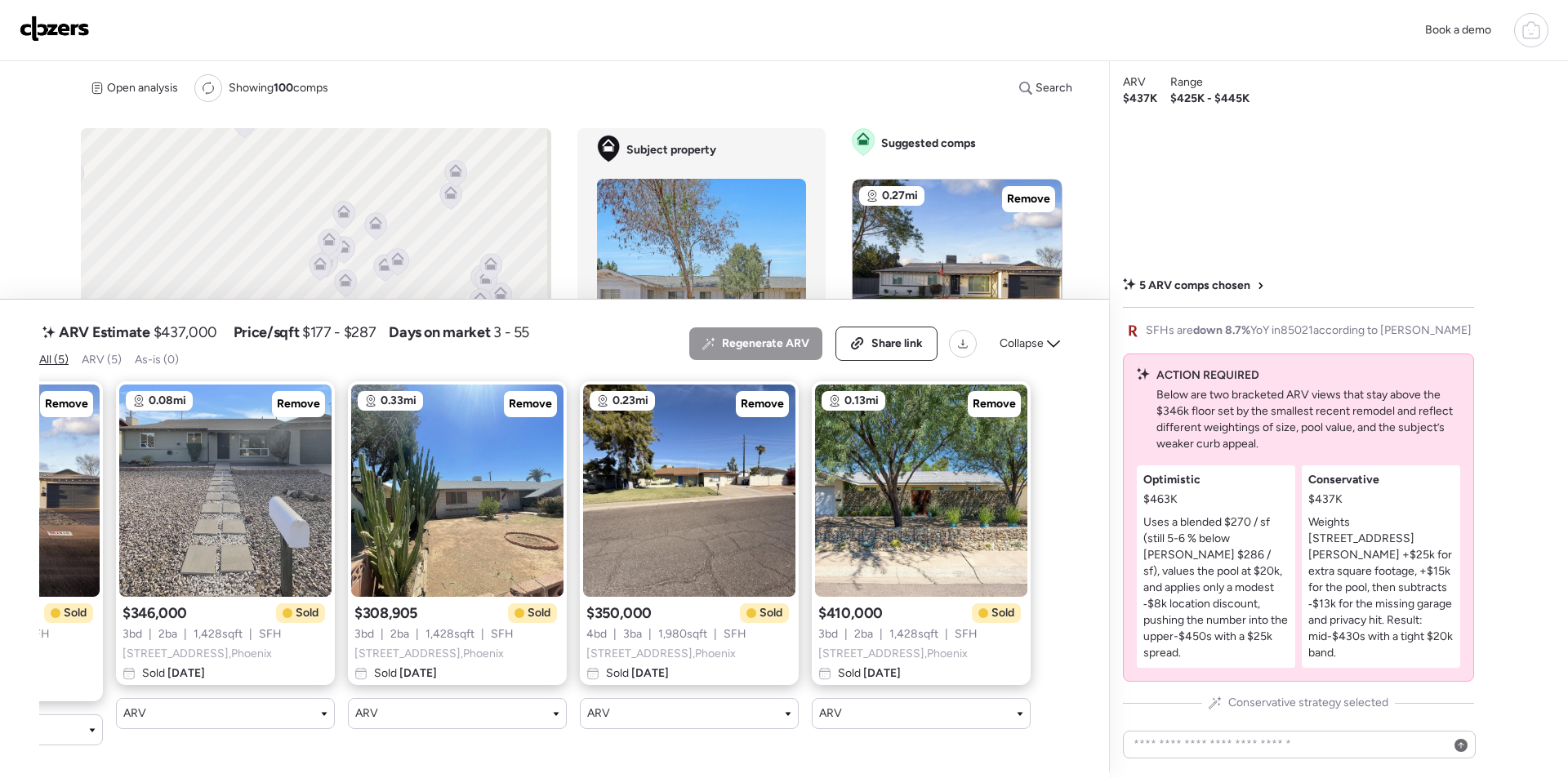
click at [1049, 349] on icon at bounding box center [1054, 344] width 13 height 13
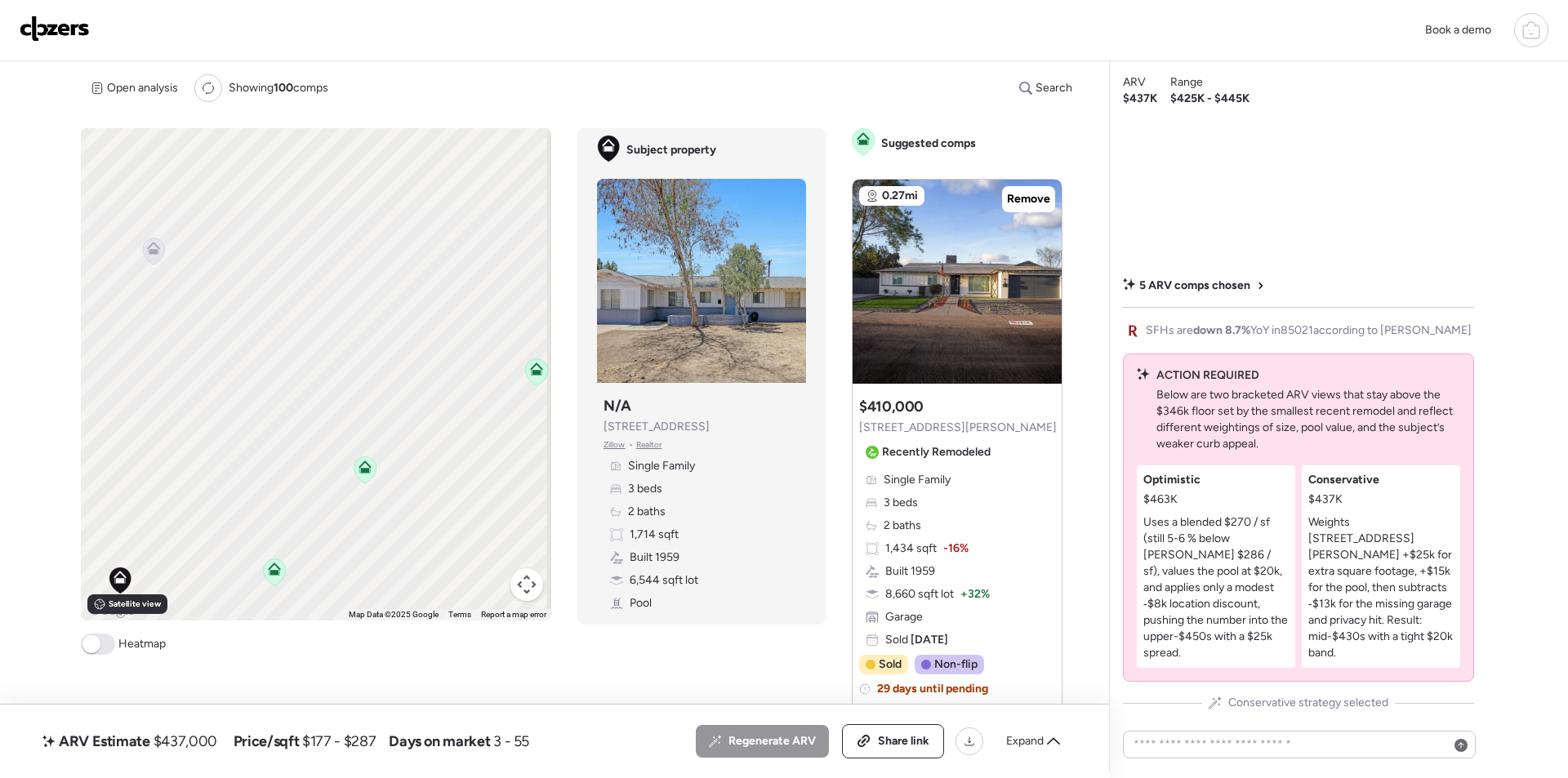
drag, startPoint x: 361, startPoint y: 321, endPoint x: 382, endPoint y: 594, distance: 273.8
click at [382, 598] on div "To activate drag with keyboard, press Alt + Enter. Once in keyboard drag state,…" at bounding box center [316, 374] width 470 height 492
drag, startPoint x: 231, startPoint y: 411, endPoint x: 274, endPoint y: 414, distance: 43.1
click at [274, 418] on div "To activate drag with keyboard, press Alt + Enter. Once in keyboard drag state,…" at bounding box center [316, 374] width 470 height 492
click at [344, 286] on icon at bounding box center [347, 279] width 22 height 27
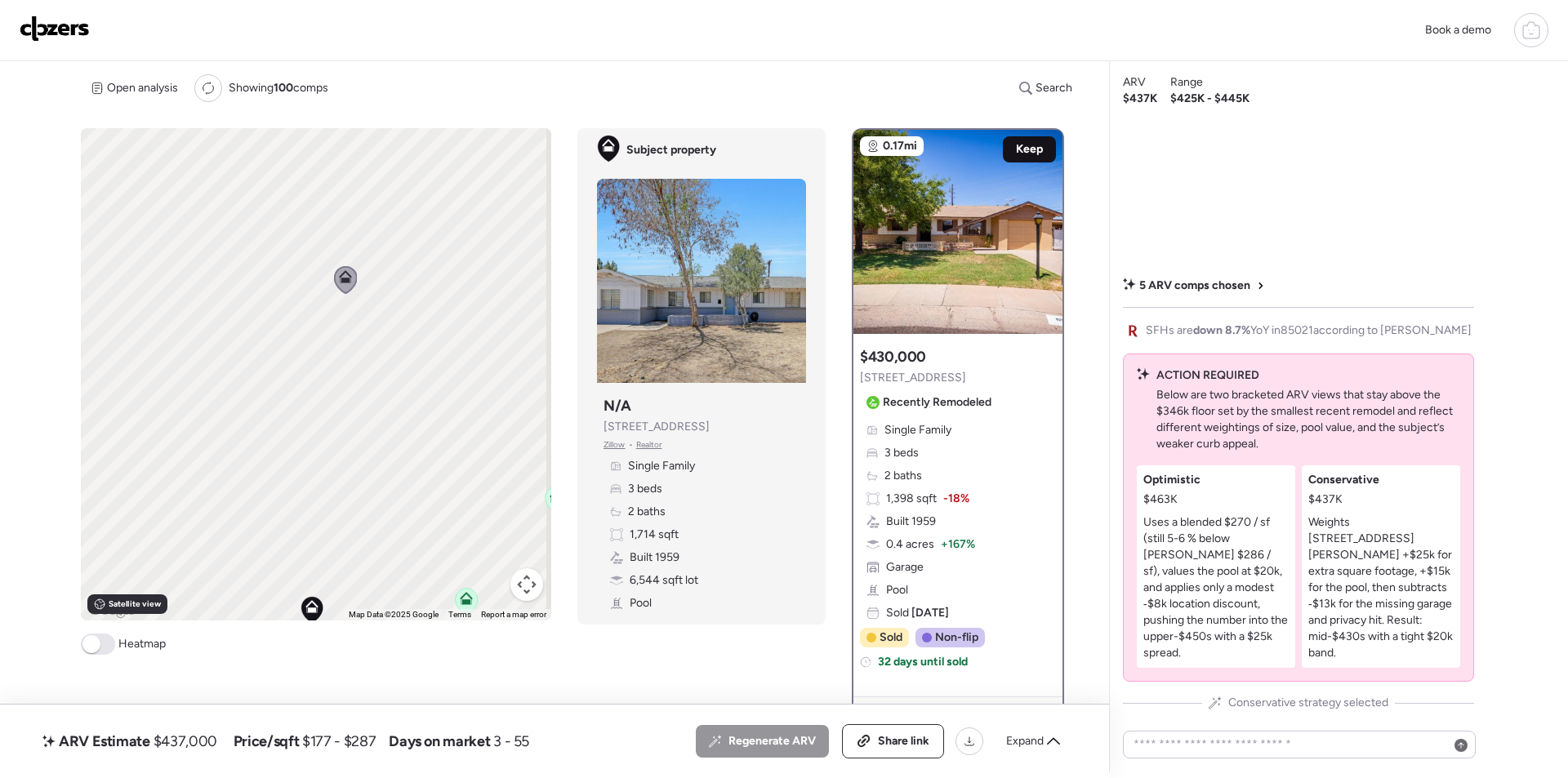
click at [1033, 150] on span "Keep" at bounding box center [1029, 149] width 27 height 16
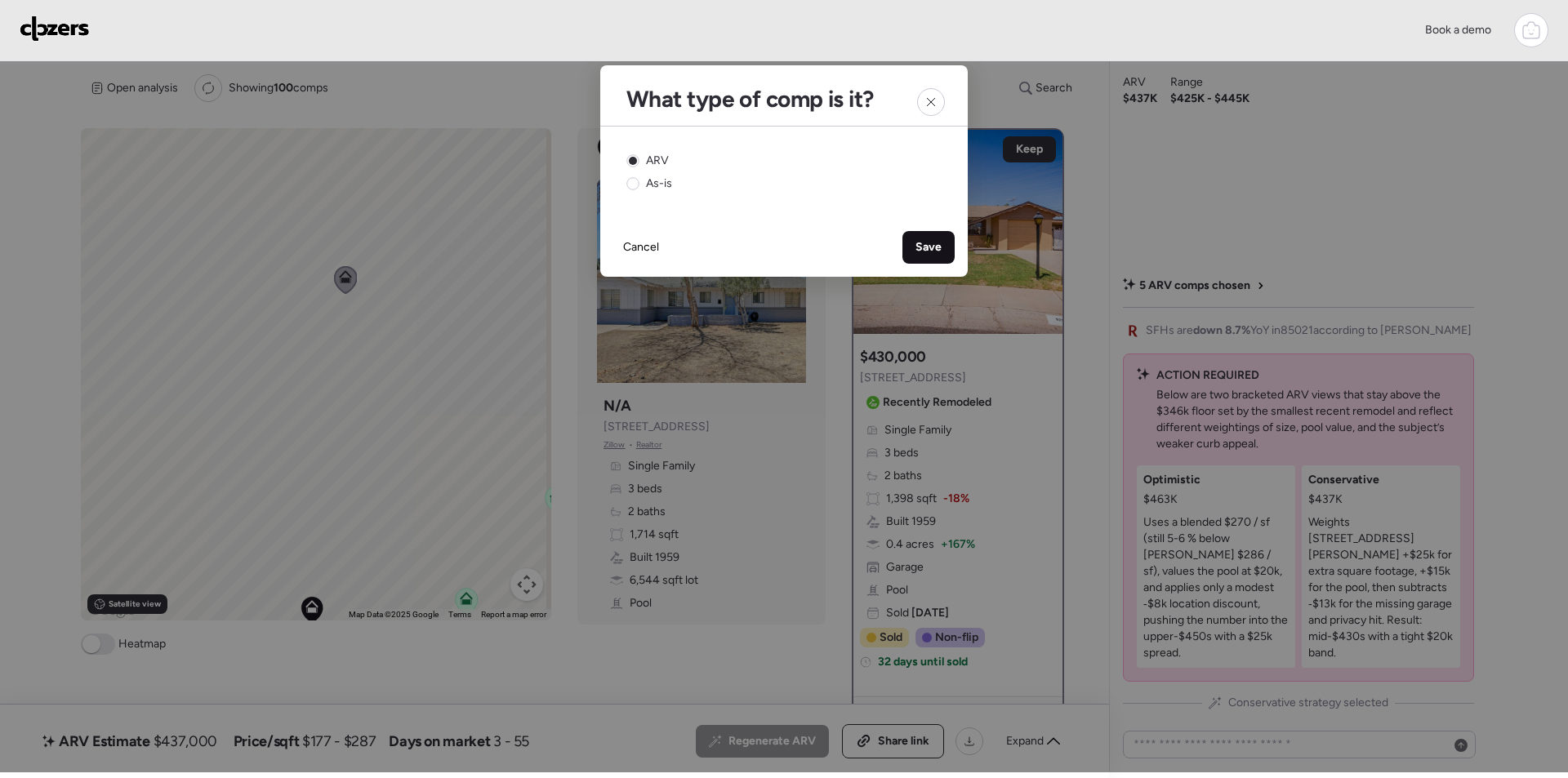
click at [941, 245] on div "Save" at bounding box center [929, 247] width 52 height 33
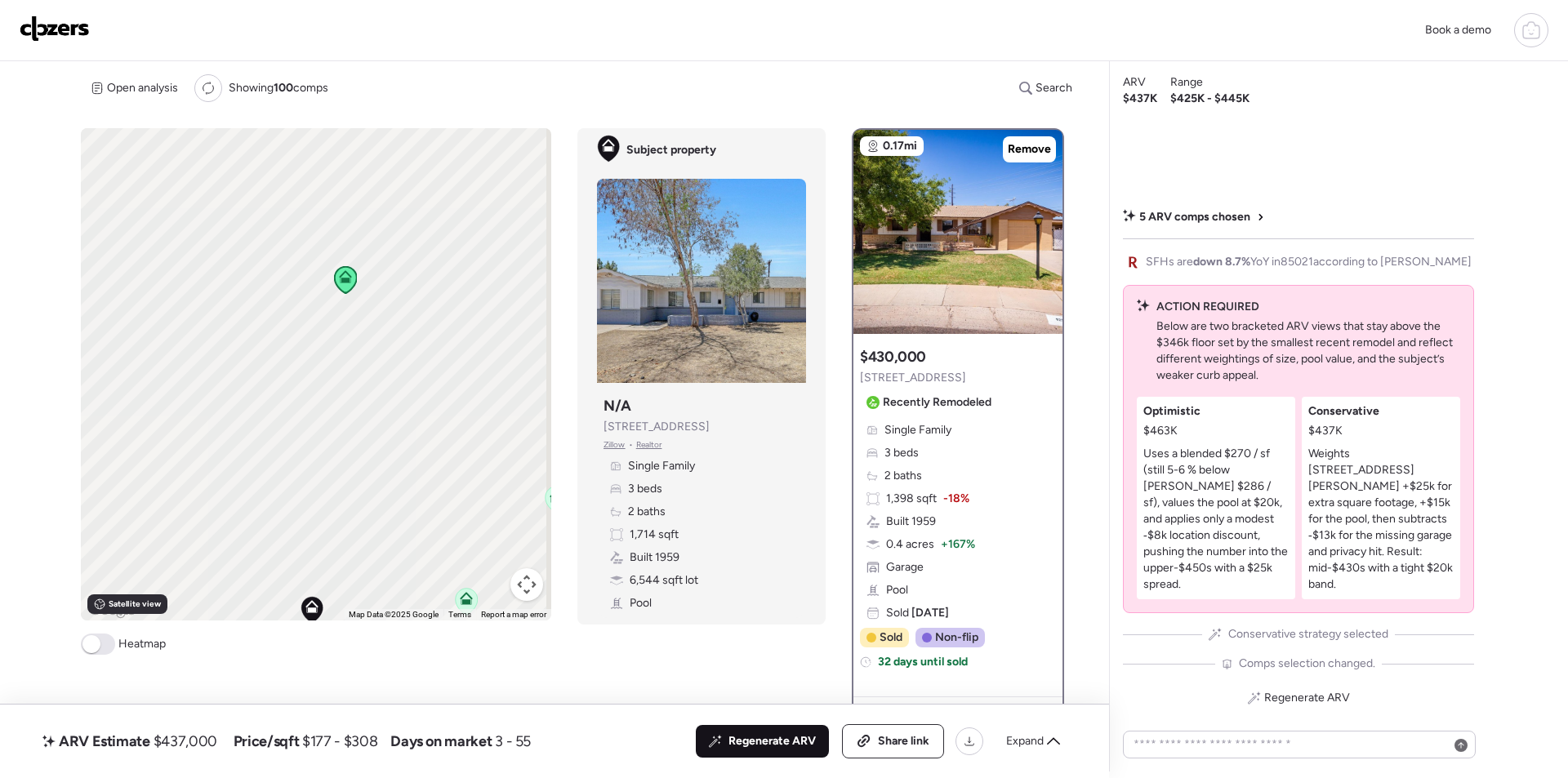
click at [761, 743] on span "Regenerate ARV" at bounding box center [772, 741] width 87 height 16
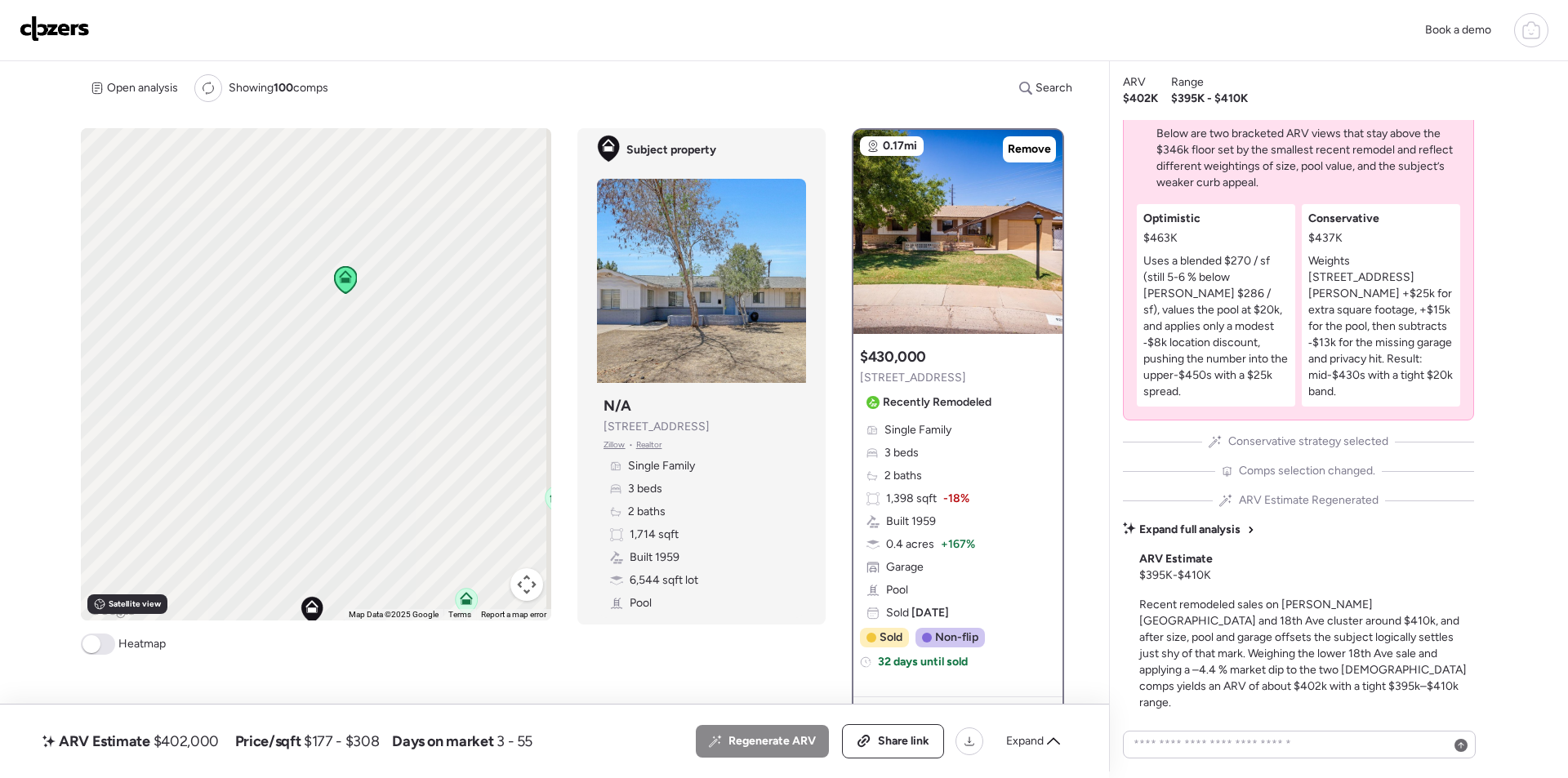
click at [182, 741] on span "$402,000" at bounding box center [186, 741] width 66 height 20
copy span "402,000"
drag, startPoint x: 887, startPoint y: 751, endPoint x: 880, endPoint y: 717, distance: 34.7
click at [888, 749] on div "Share link" at bounding box center [893, 741] width 100 height 33
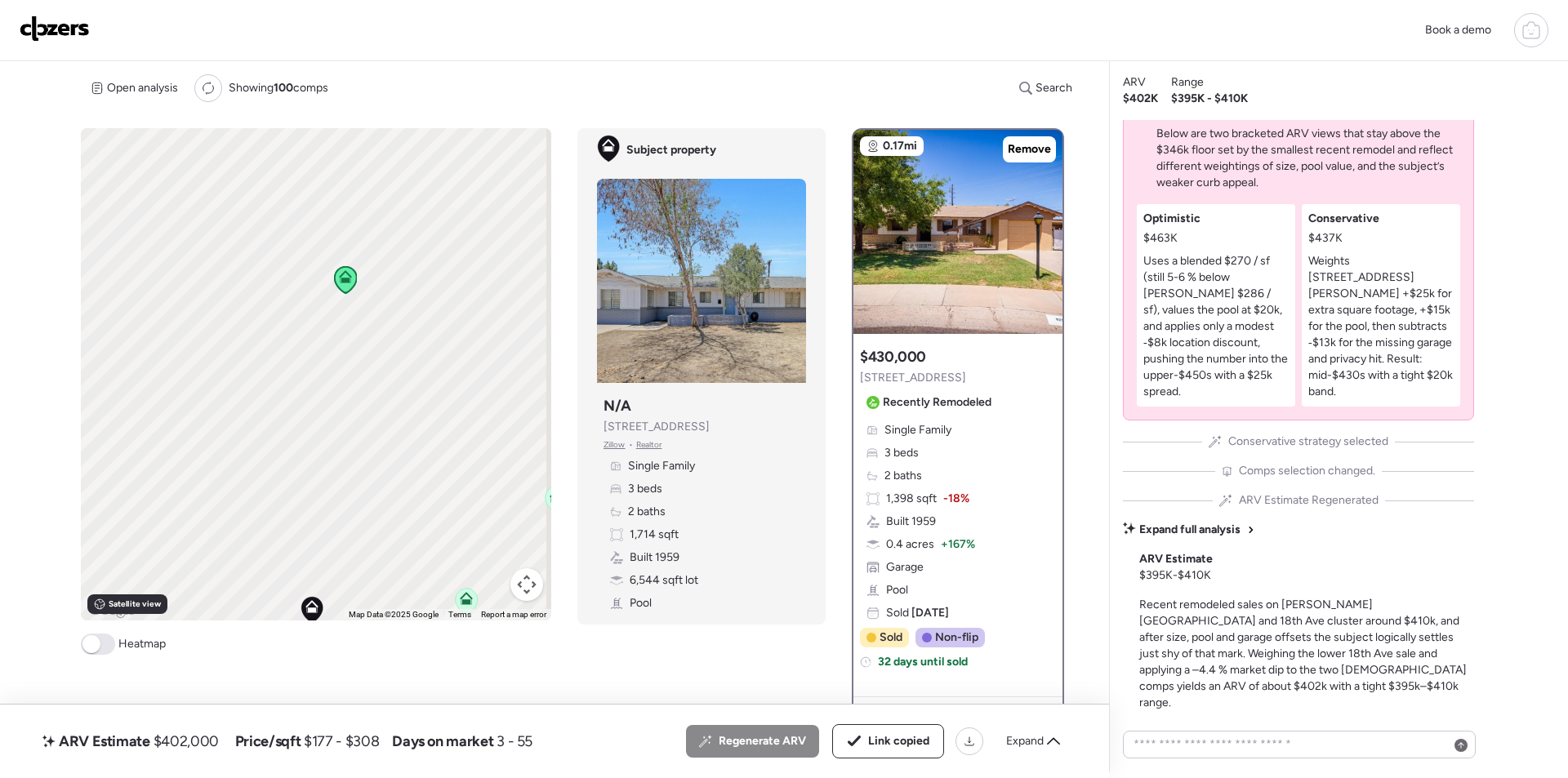
click at [75, 25] on img at bounding box center [54, 29] width 70 height 26
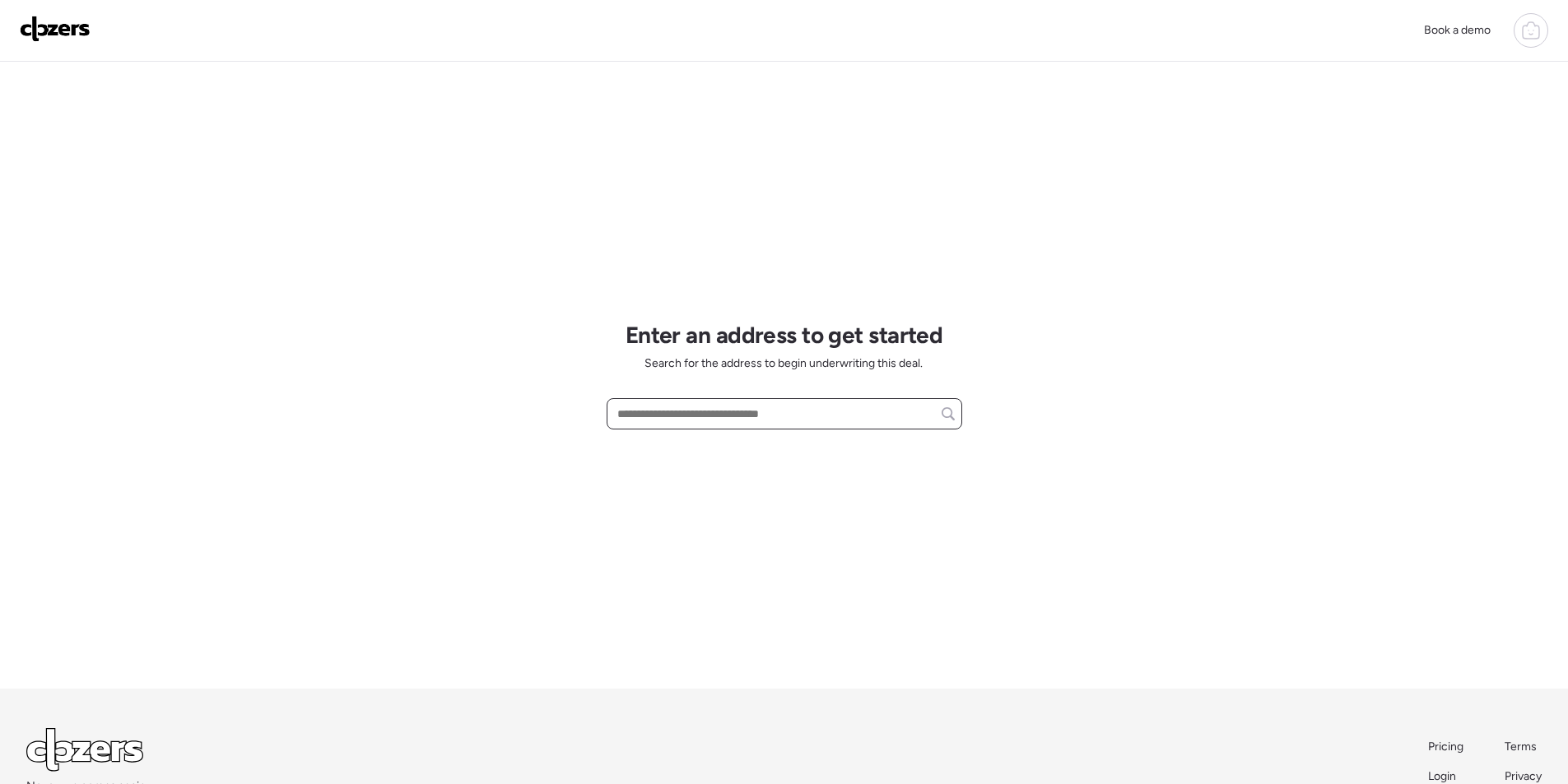
click at [672, 409] on input "text" at bounding box center [784, 413] width 341 height 23
paste input "**********"
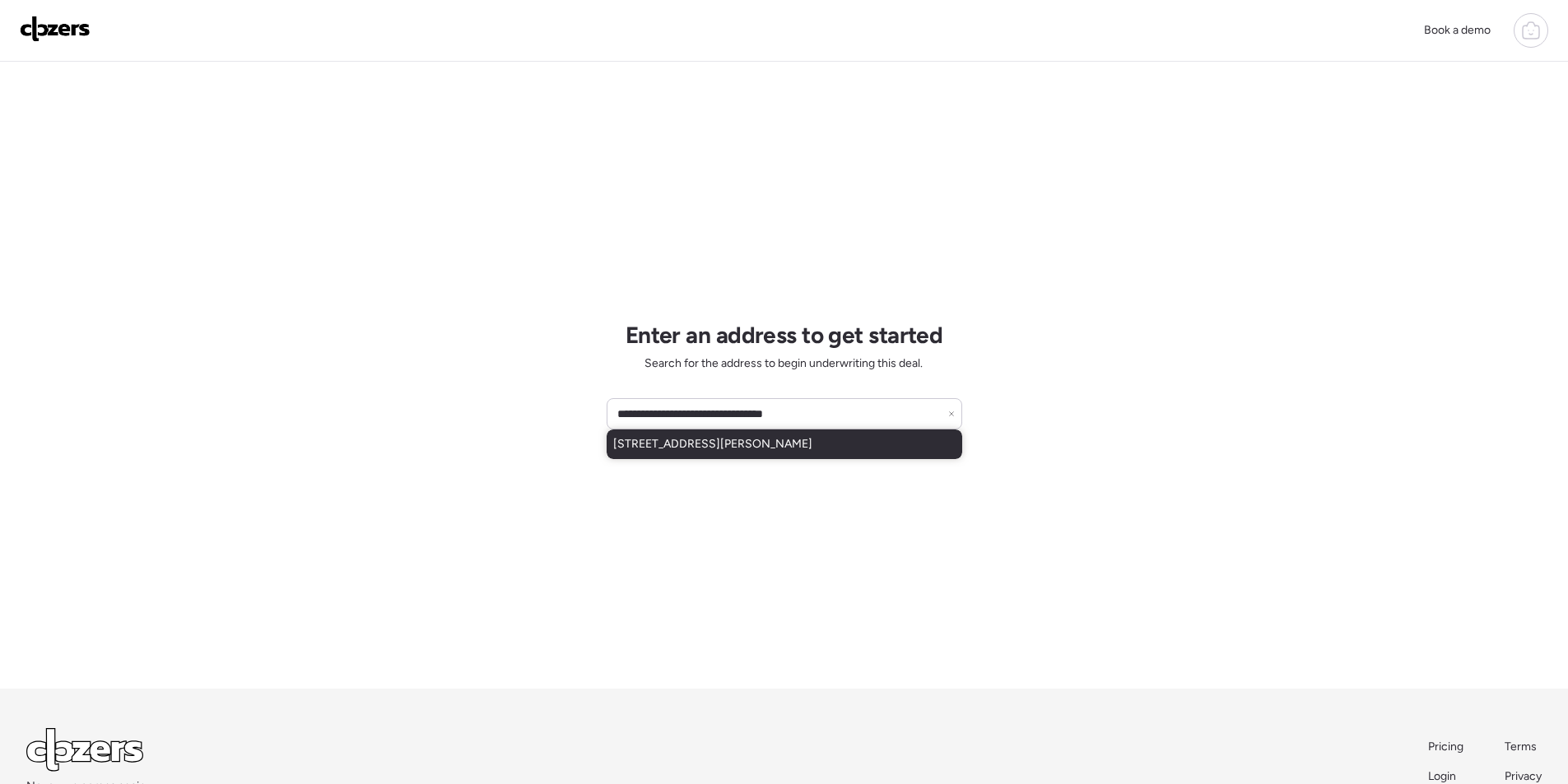
click at [666, 443] on span "[STREET_ADDRESS][PERSON_NAME]" at bounding box center [713, 443] width 199 height 16
type input "**********"
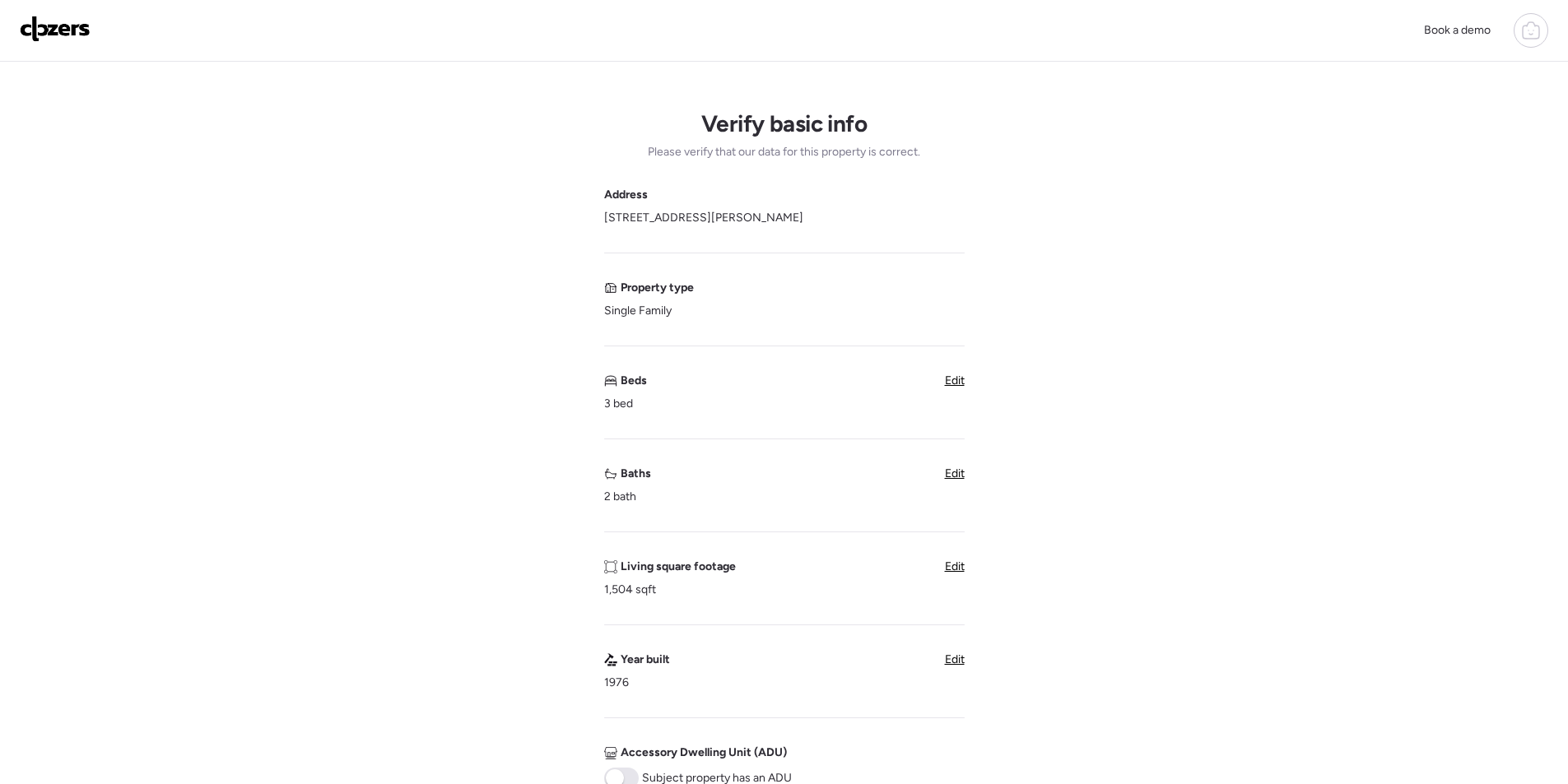
click at [953, 473] on span "Edit" at bounding box center [954, 473] width 20 height 14
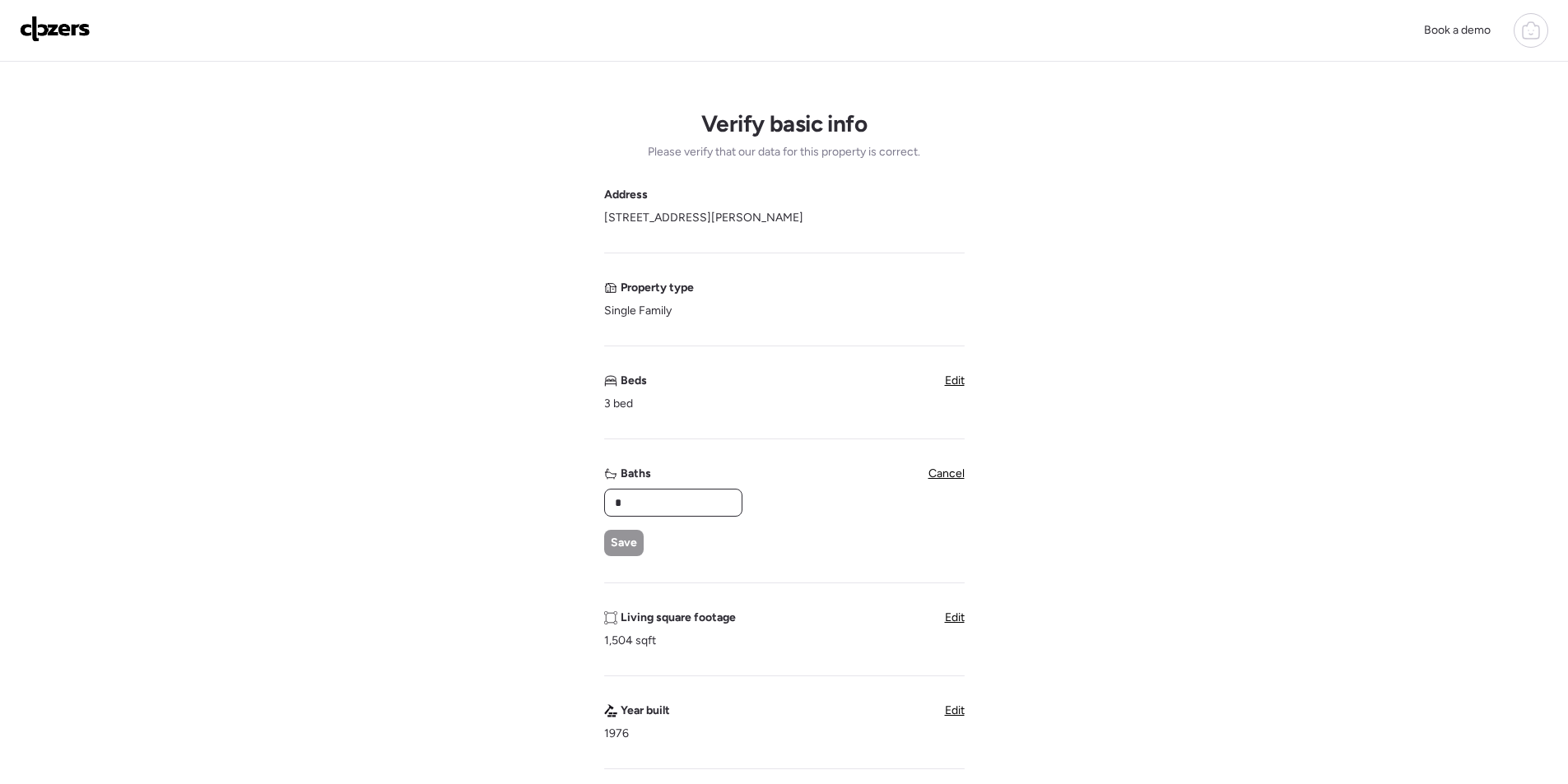
click at [642, 505] on input "*" at bounding box center [673, 503] width 124 height 23
click at [643, 504] on input "*" at bounding box center [673, 503] width 124 height 23
type input "*"
click at [611, 546] on span "Save" at bounding box center [624, 542] width 26 height 16
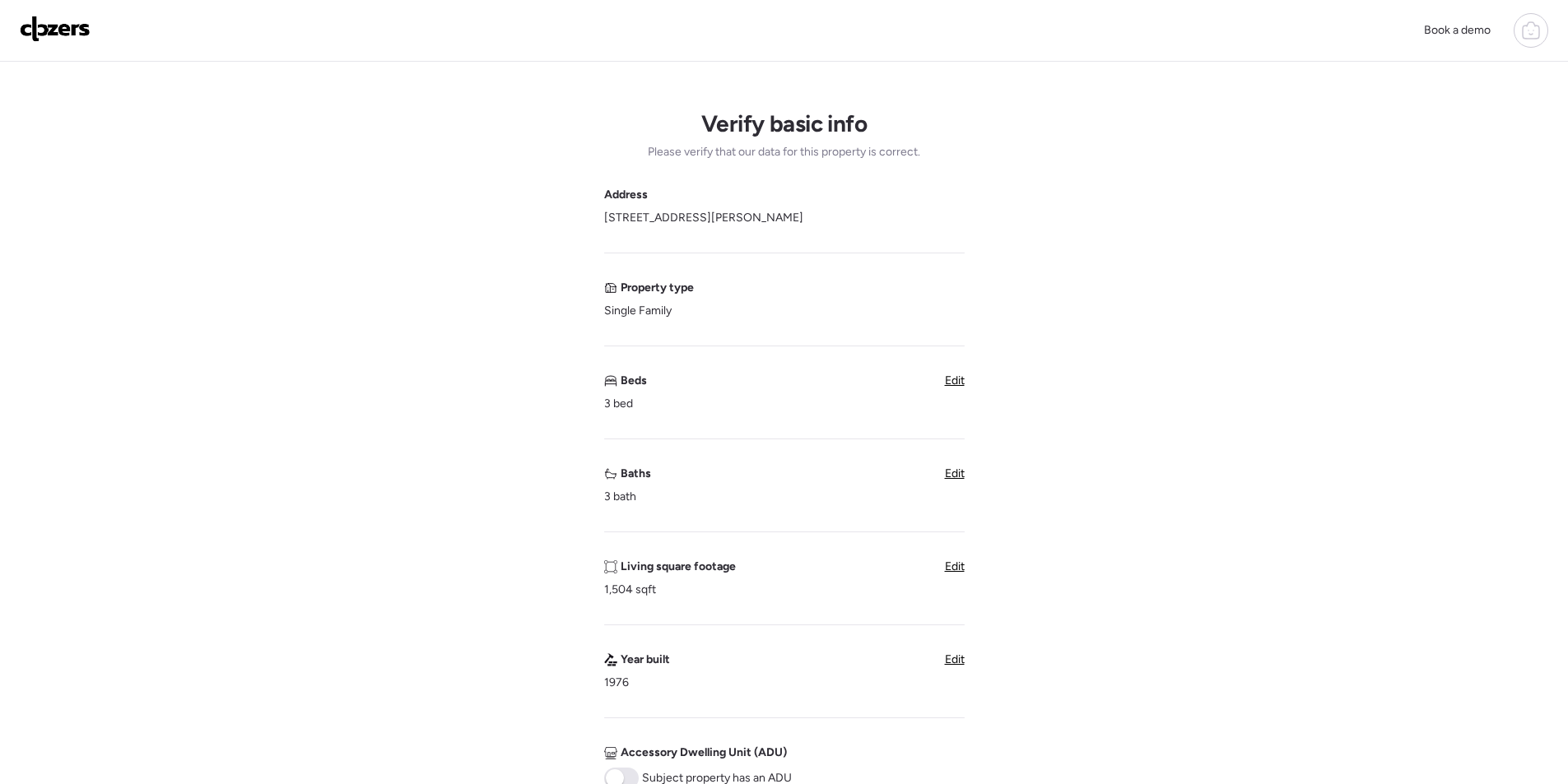
scroll to position [493, 0]
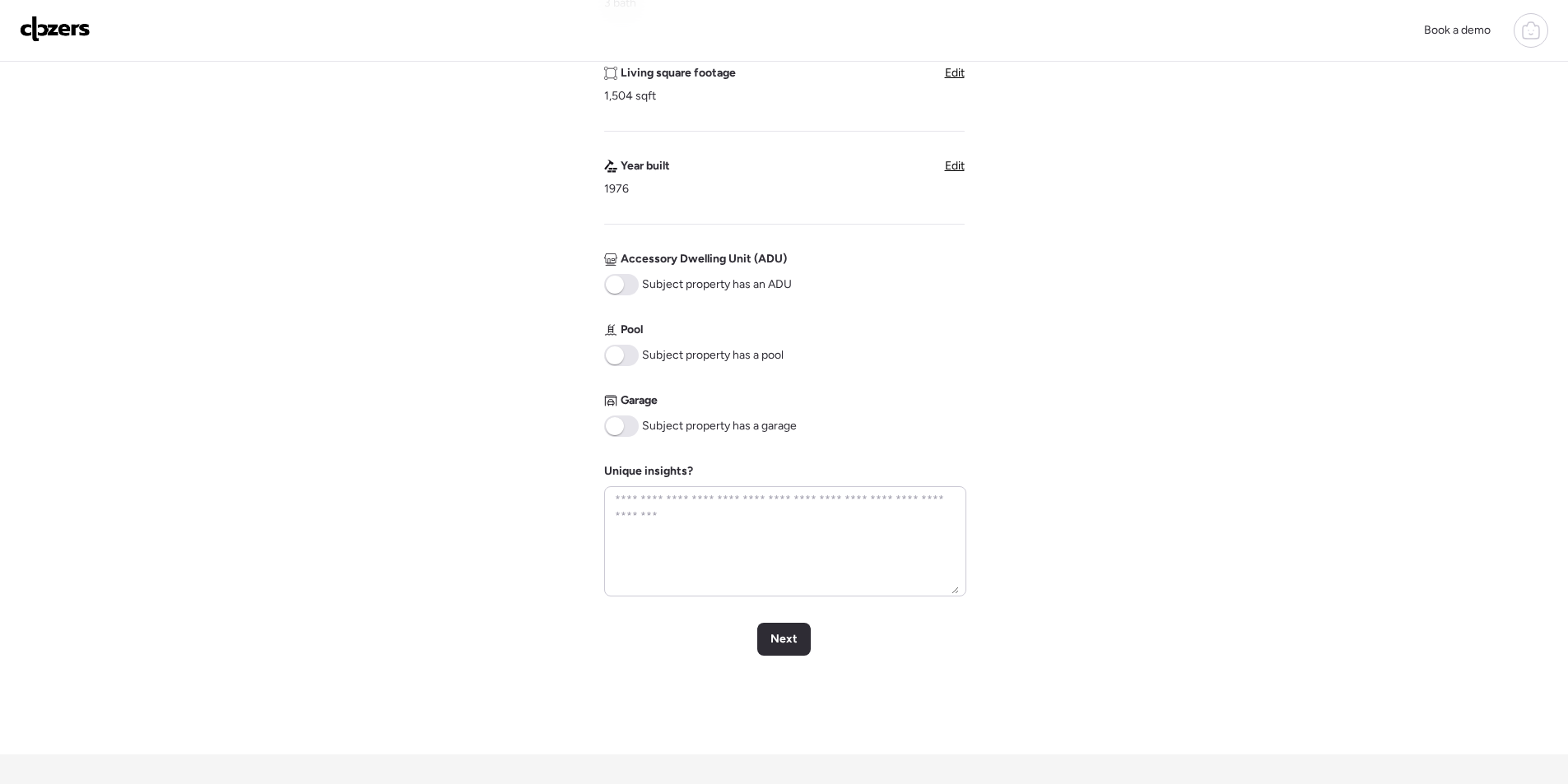
click at [632, 359] on span at bounding box center [621, 355] width 35 height 22
click at [630, 415] on span at bounding box center [621, 425] width 35 height 22
click at [787, 640] on span "Next" at bounding box center [784, 639] width 27 height 16
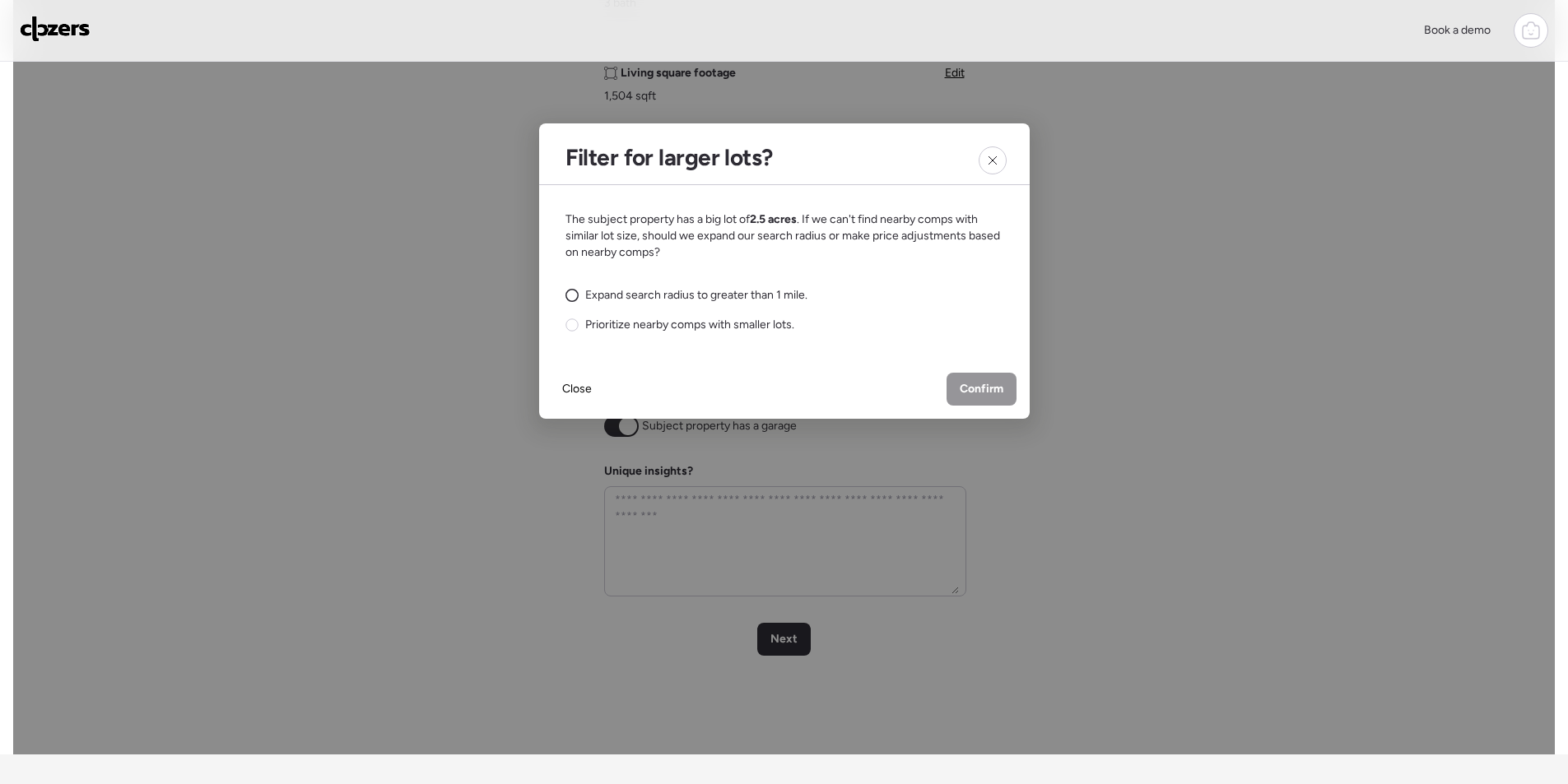
click at [704, 294] on span "Expand search radius to greater than 1 mile." at bounding box center [696, 294] width 222 height 16
click at [967, 386] on span "Confirm" at bounding box center [982, 389] width 43 height 16
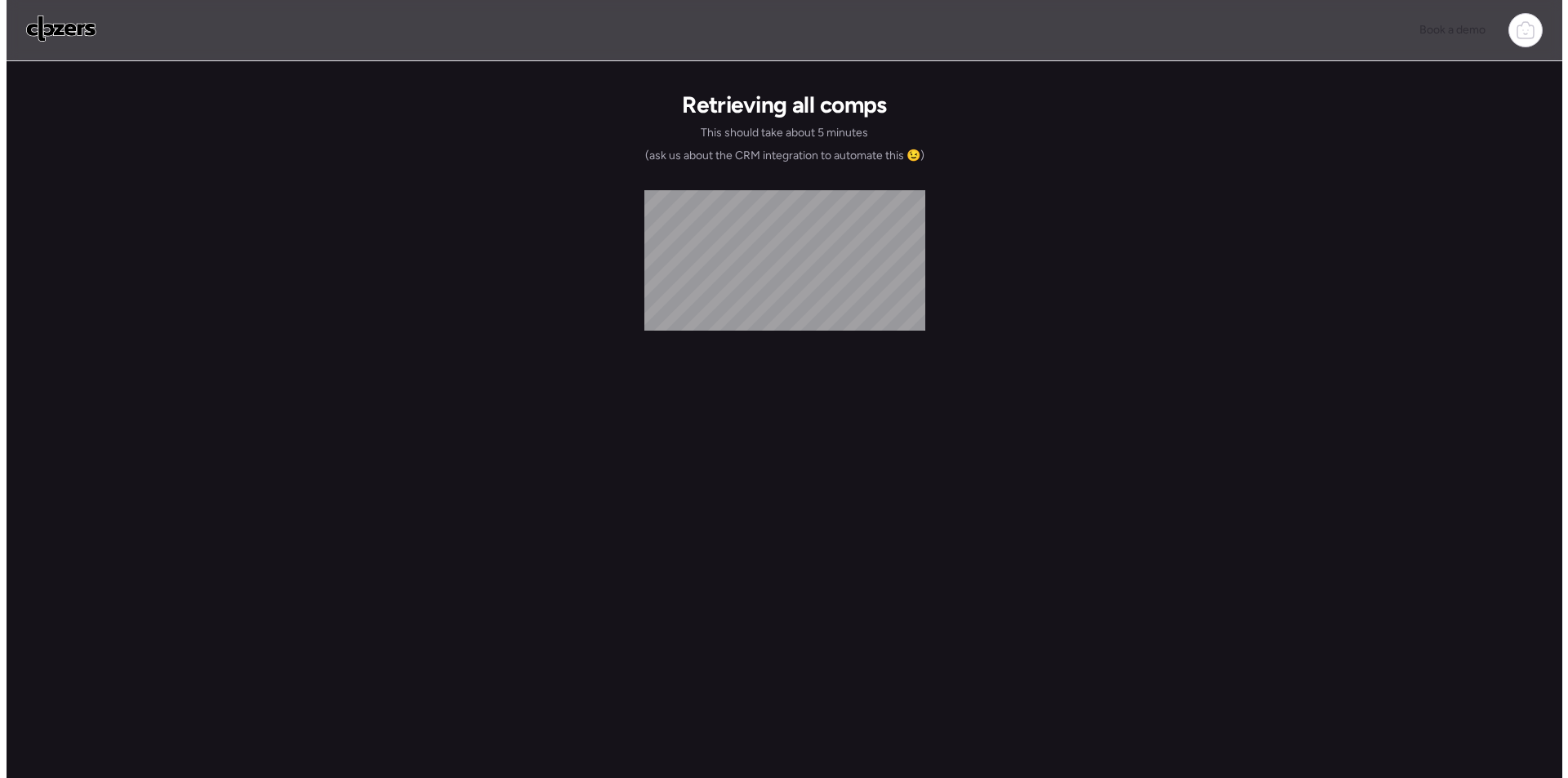
scroll to position [0, 0]
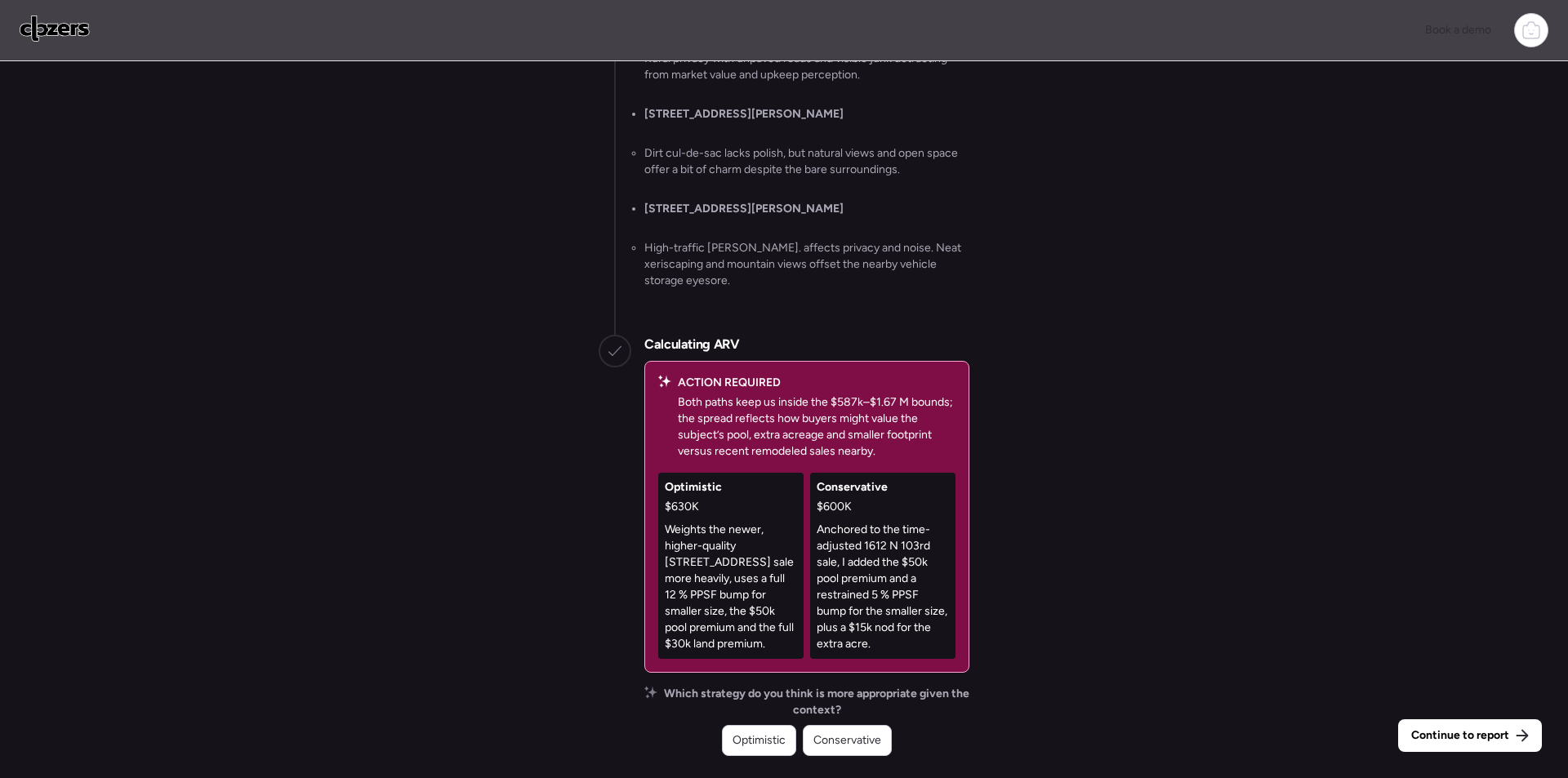
click at [861, 741] on span "Conservative" at bounding box center [848, 740] width 67 height 16
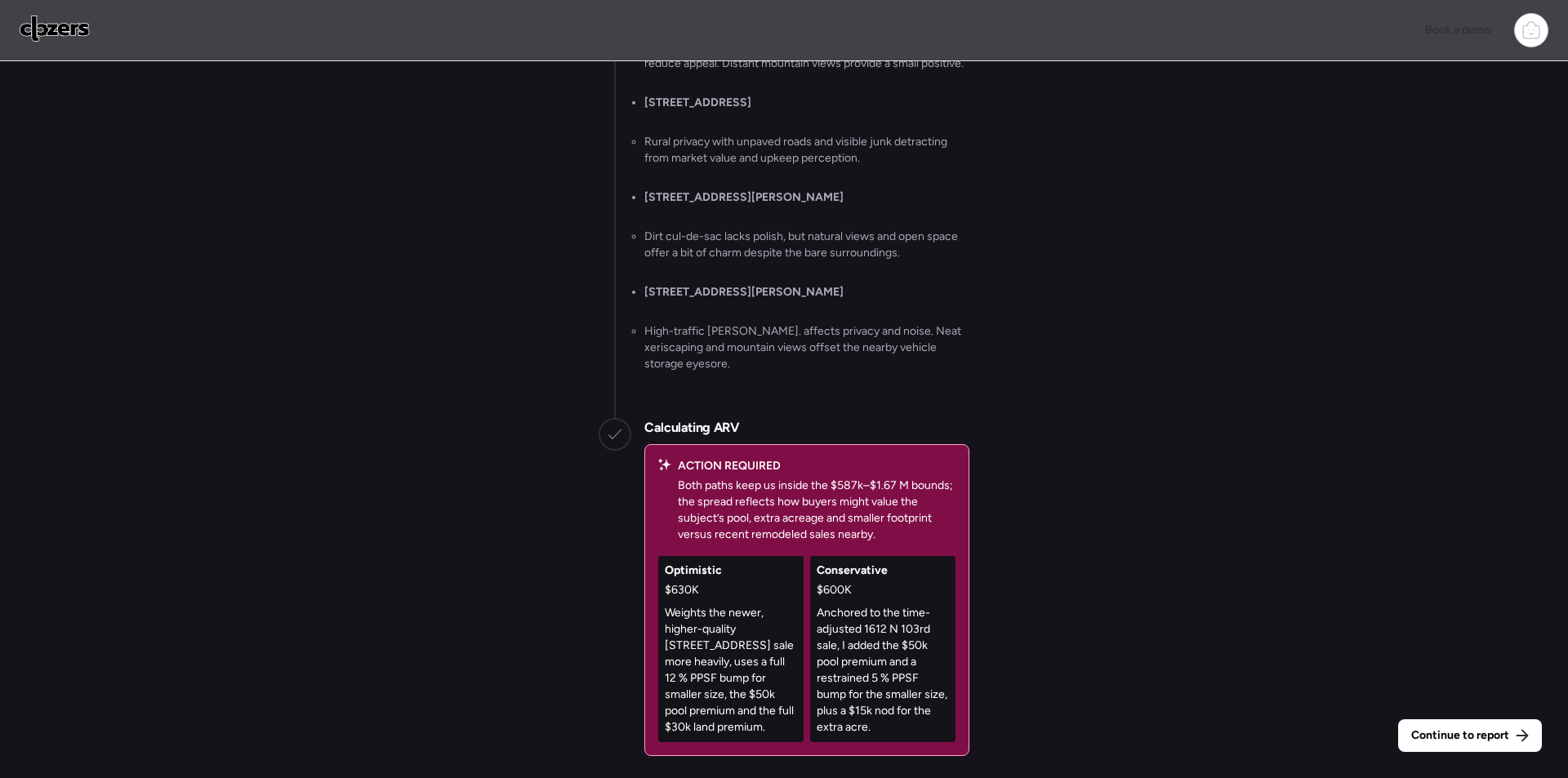
click at [1441, 731] on span "Continue to report" at bounding box center [1460, 735] width 98 height 16
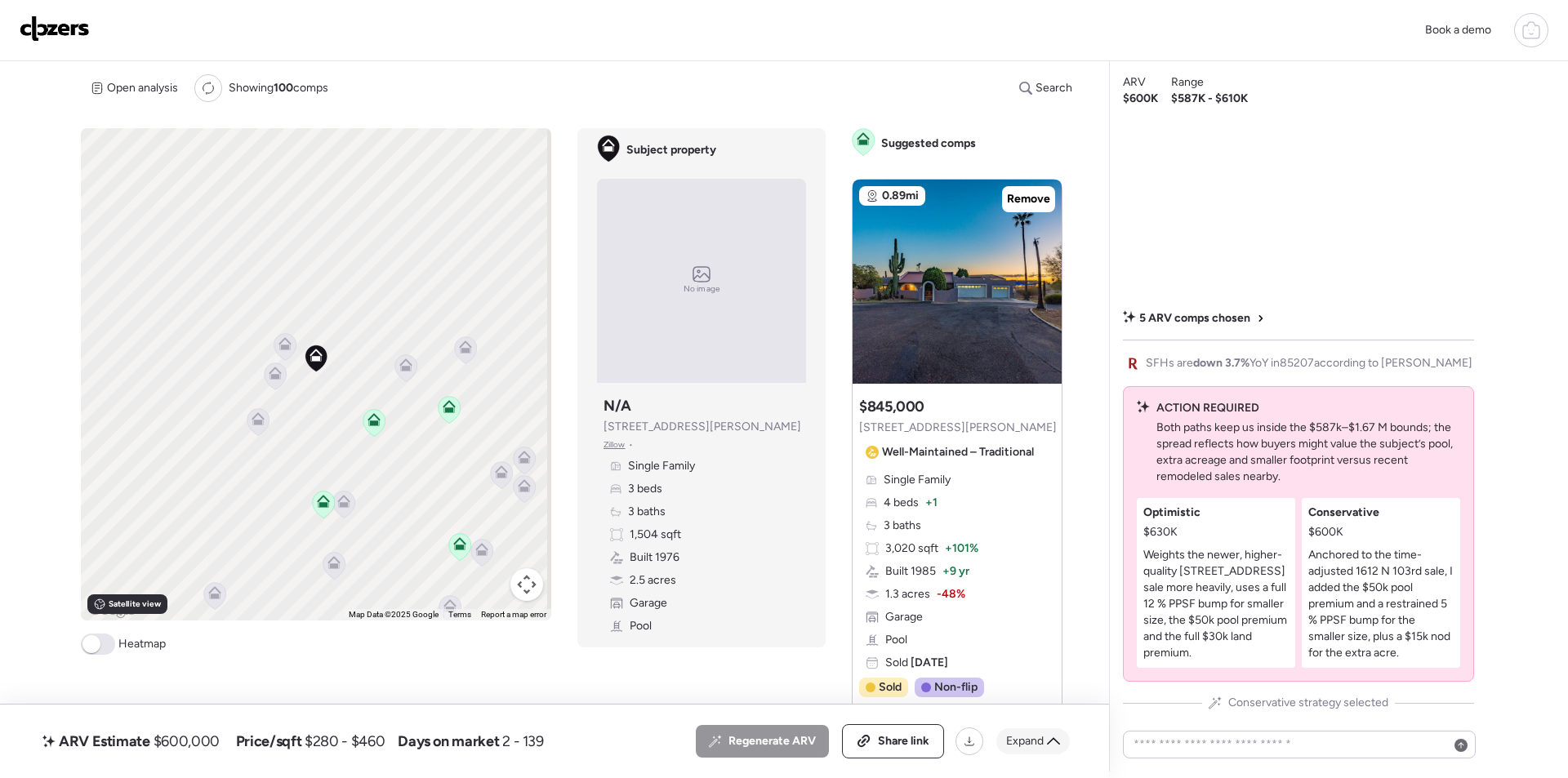
click at [1037, 741] on span "Expand" at bounding box center [1025, 741] width 37 height 16
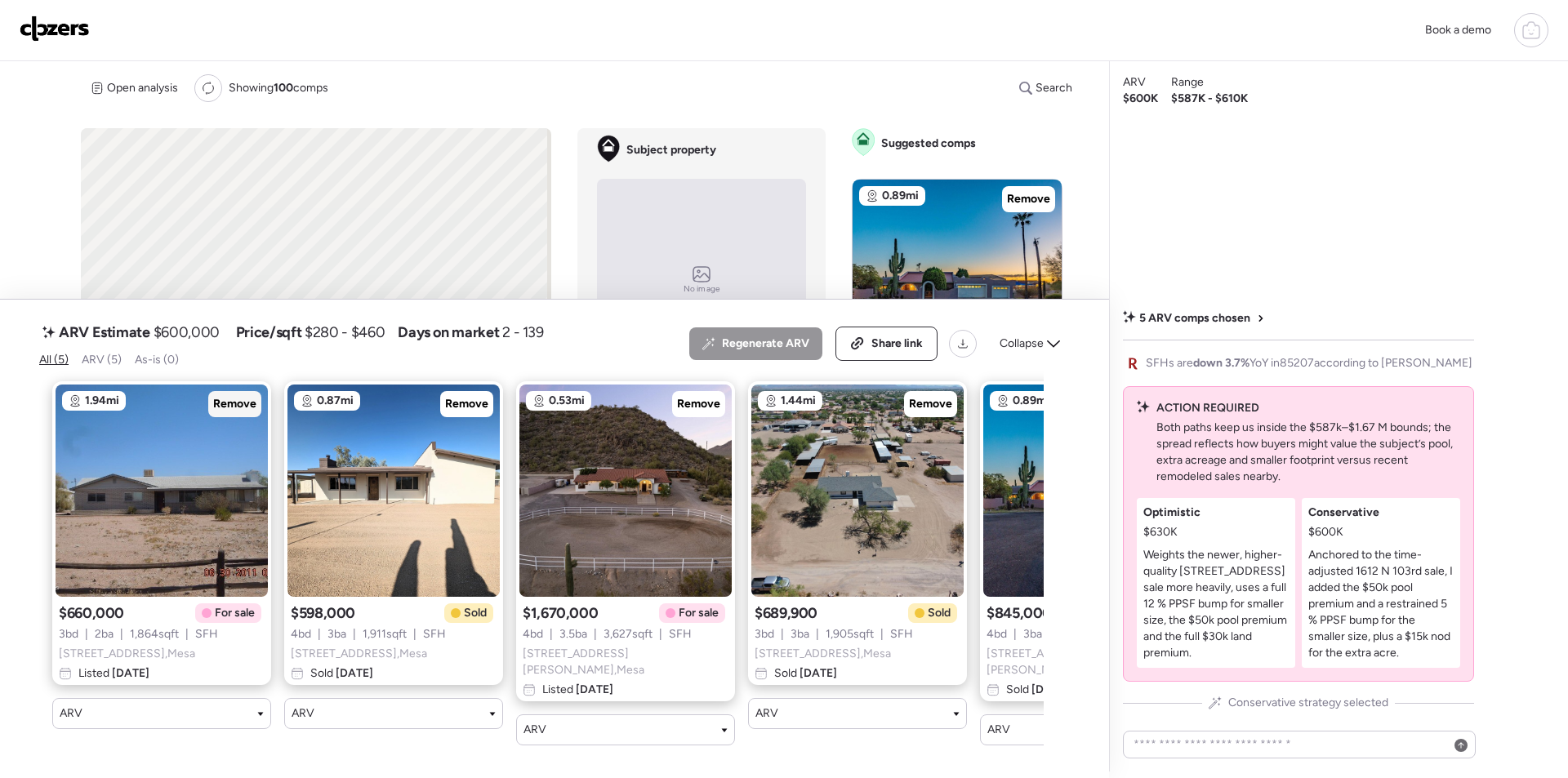
click at [225, 407] on span "Remove" at bounding box center [235, 404] width 43 height 16
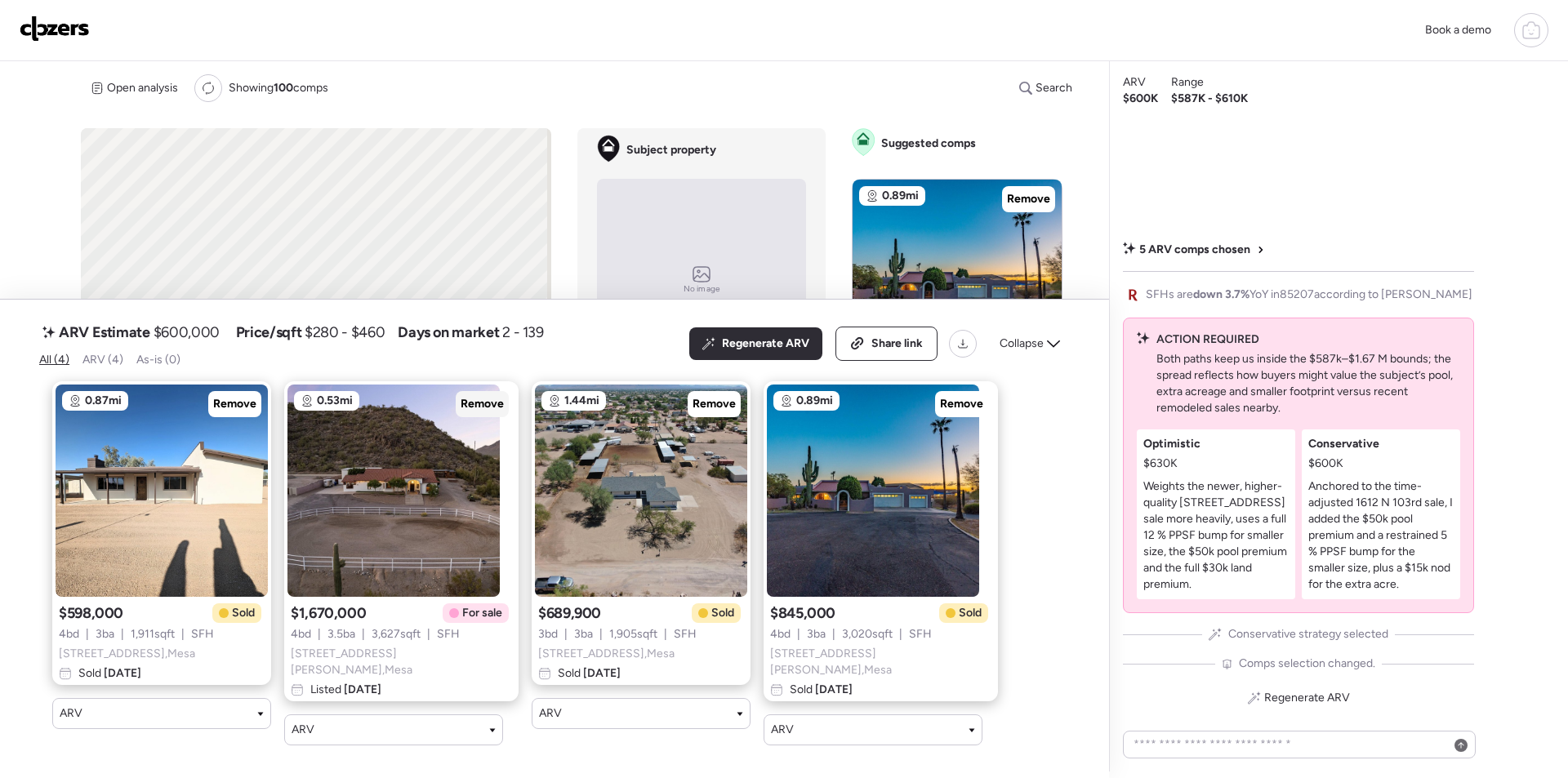
click at [485, 408] on span "Remove" at bounding box center [482, 404] width 43 height 16
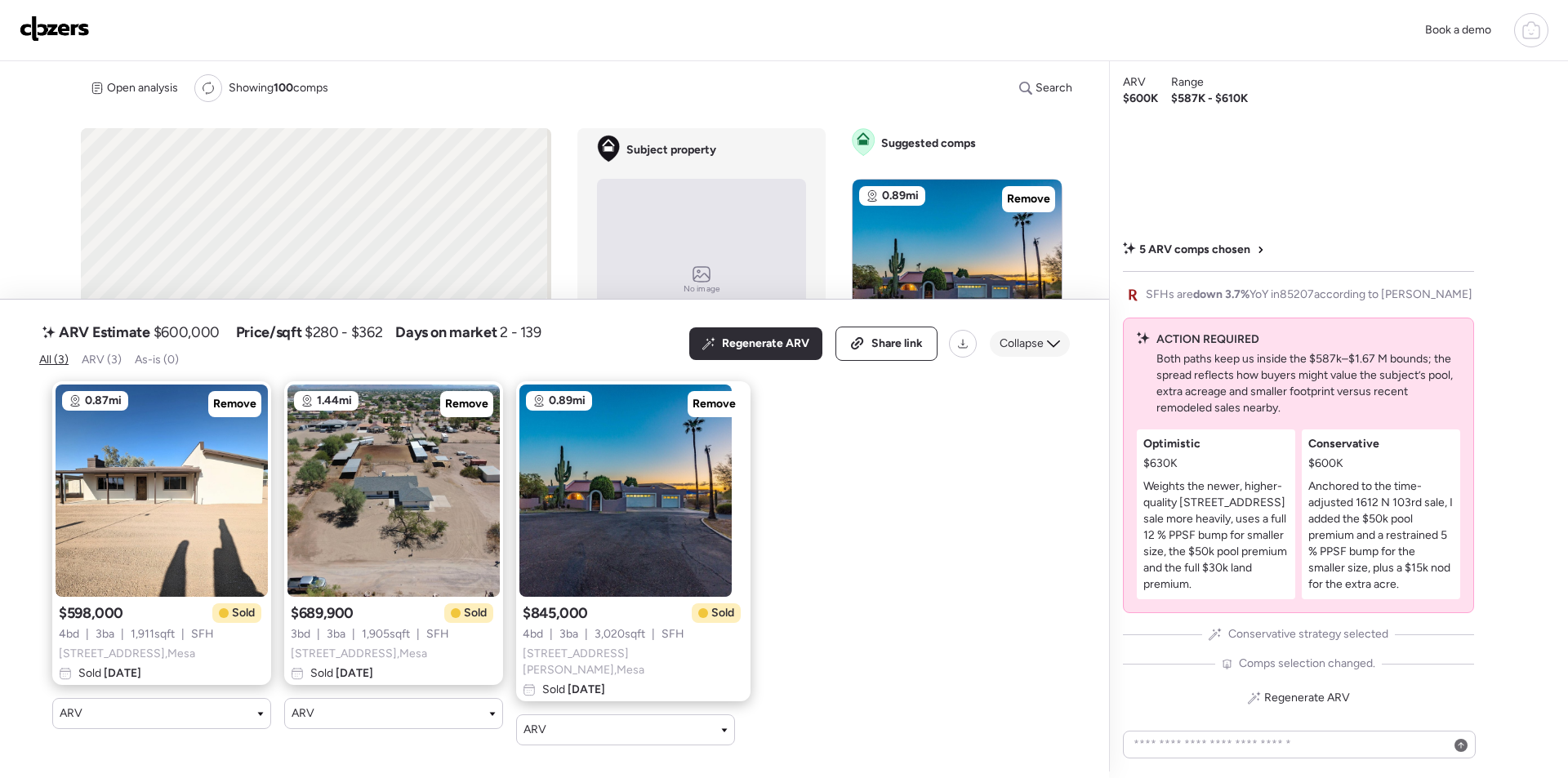
click at [1037, 350] on span "Collapse" at bounding box center [1021, 343] width 44 height 16
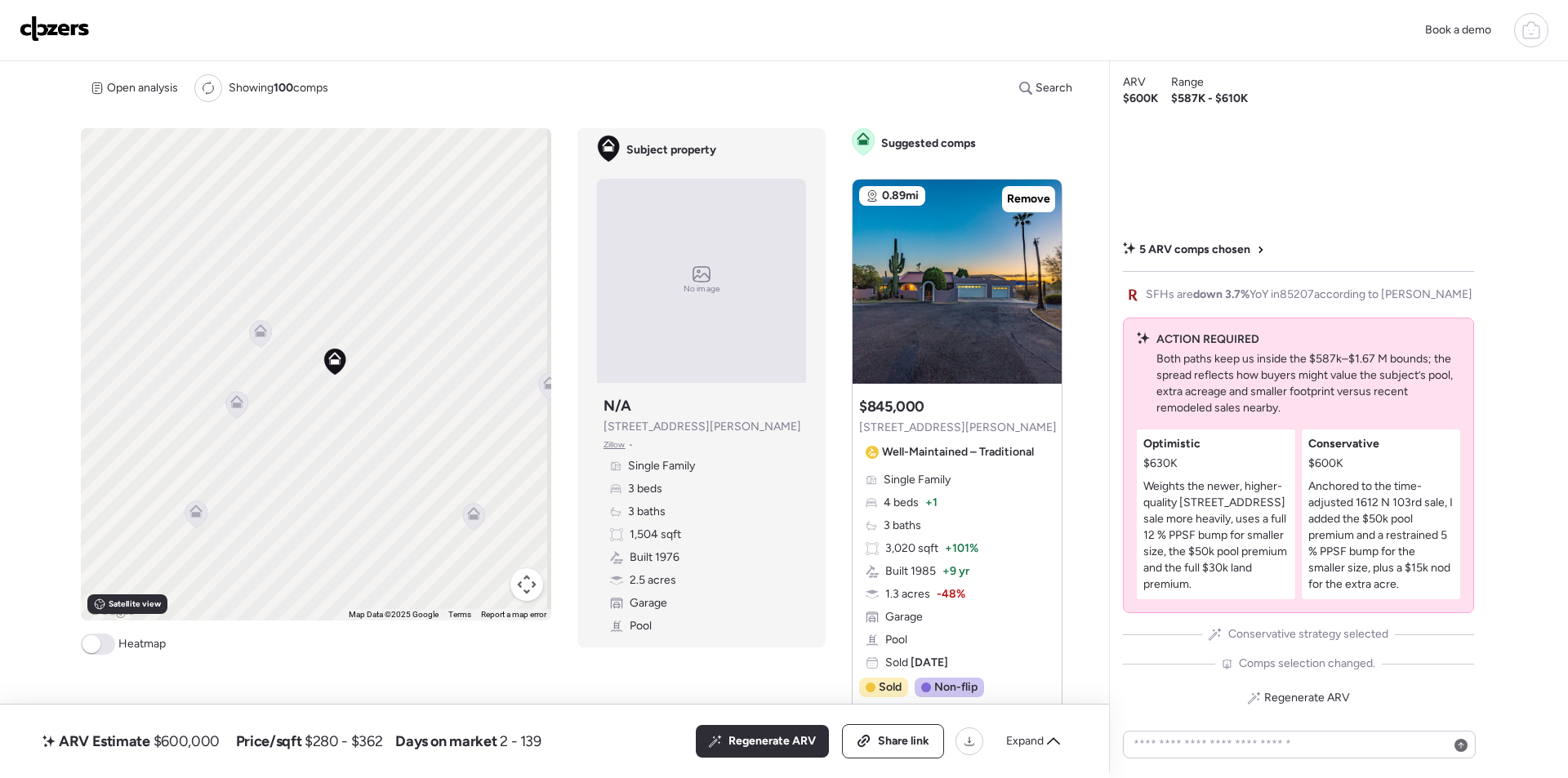
click at [254, 330] on icon at bounding box center [260, 330] width 13 height 13
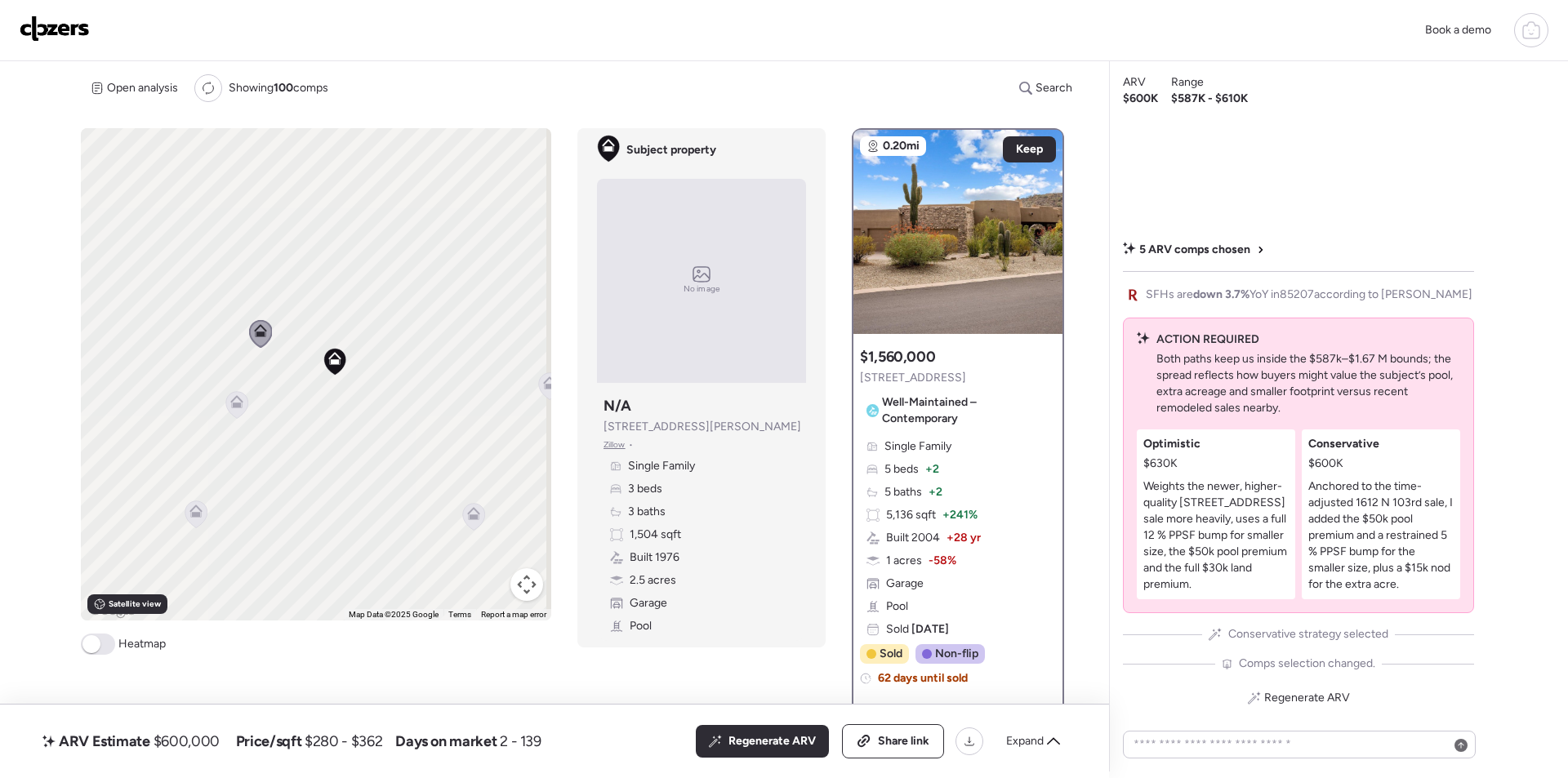
click at [238, 418] on div at bounding box center [237, 406] width 22 height 30
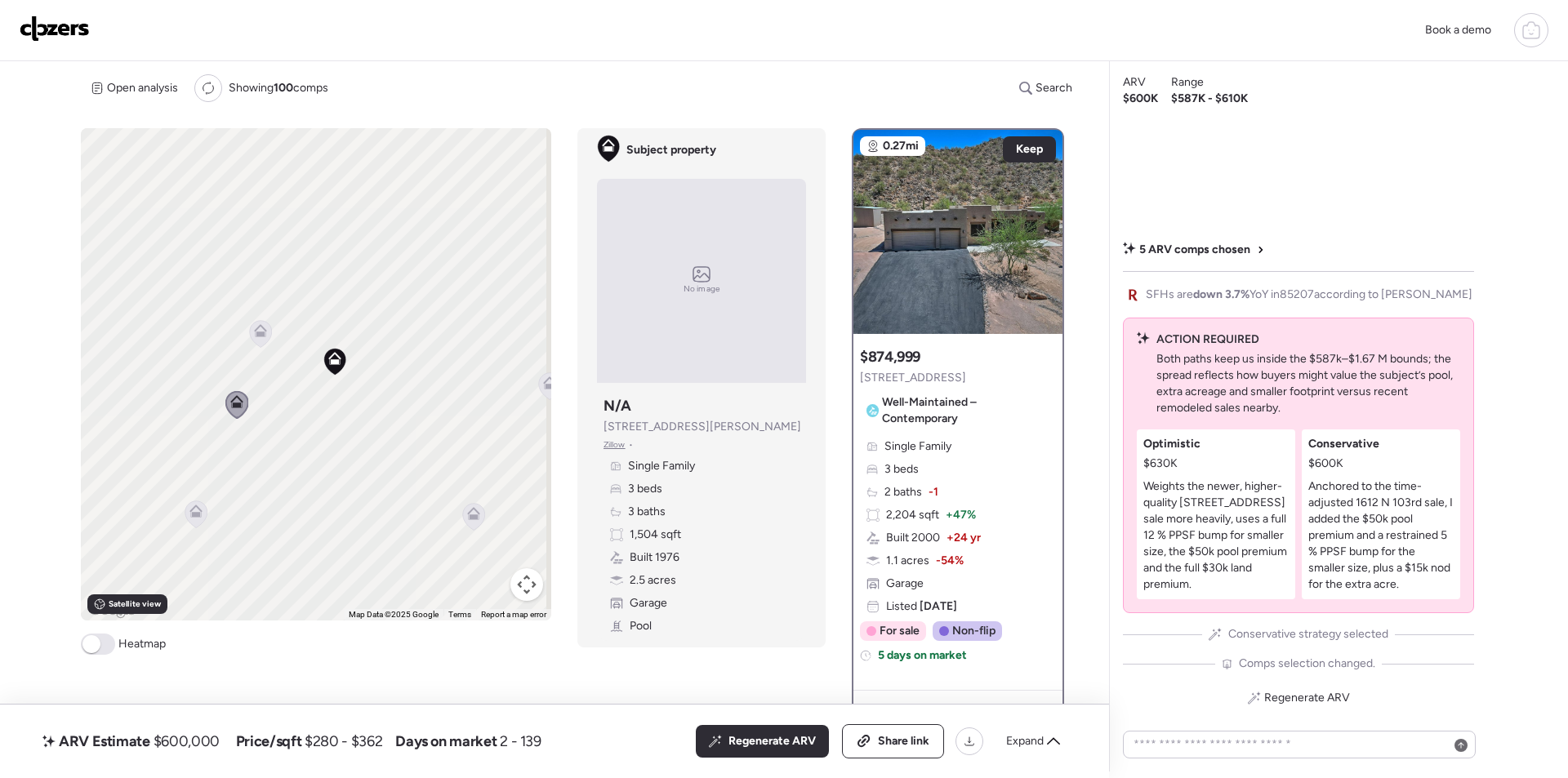
click at [194, 521] on icon at bounding box center [197, 514] width 22 height 27
click at [467, 520] on icon at bounding box center [474, 514] width 13 height 13
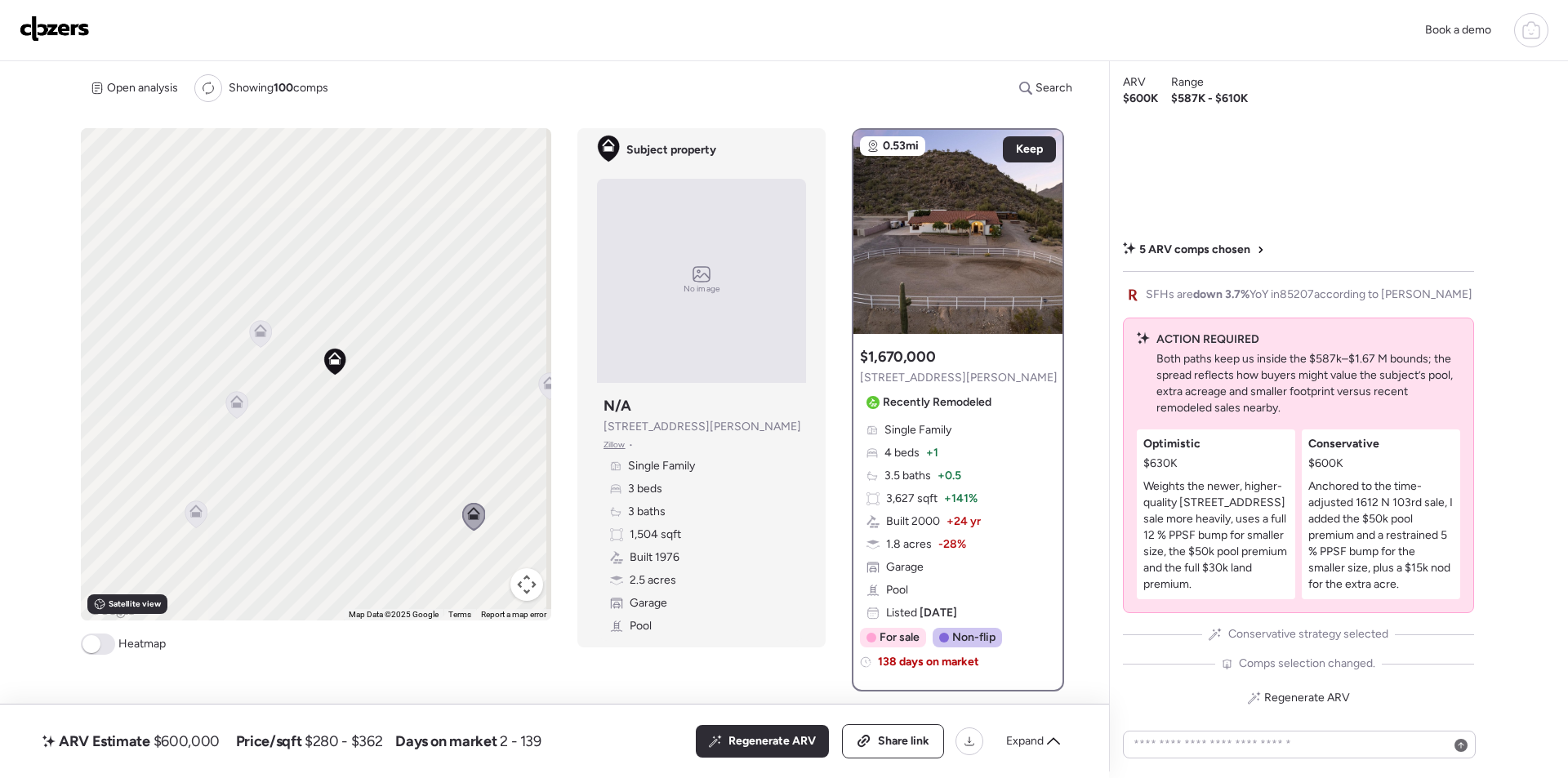
click at [194, 509] on icon at bounding box center [196, 511] width 13 height 13
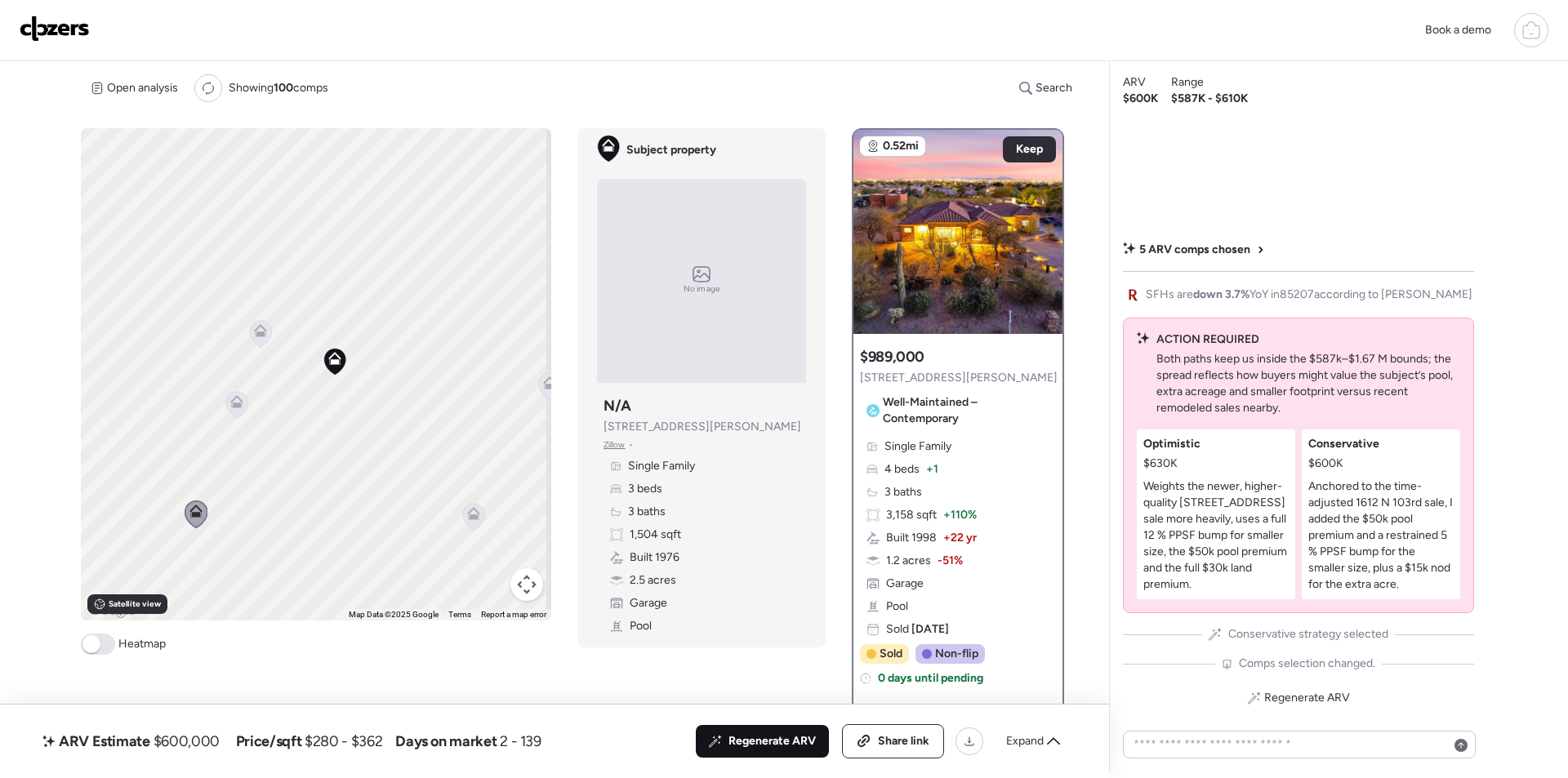
click at [773, 754] on div "Regenerate ARV" at bounding box center [762, 741] width 133 height 33
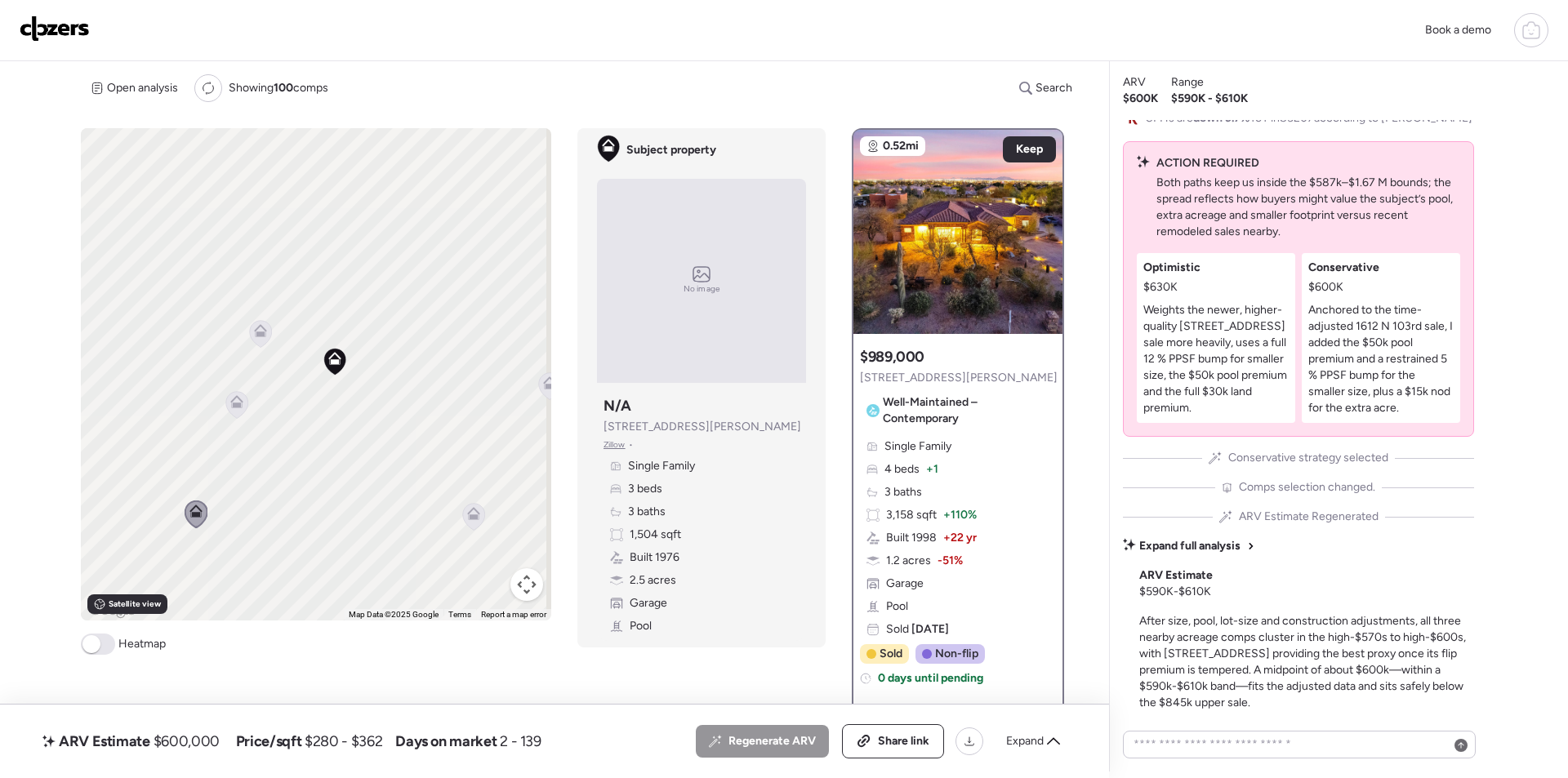
click at [165, 743] on span "$600,000" at bounding box center [186, 741] width 67 height 20
click at [170, 742] on span "$600,000" at bounding box center [186, 741] width 67 height 20
click at [182, 737] on span "$600,000" at bounding box center [186, 741] width 67 height 20
copy span "600,000"
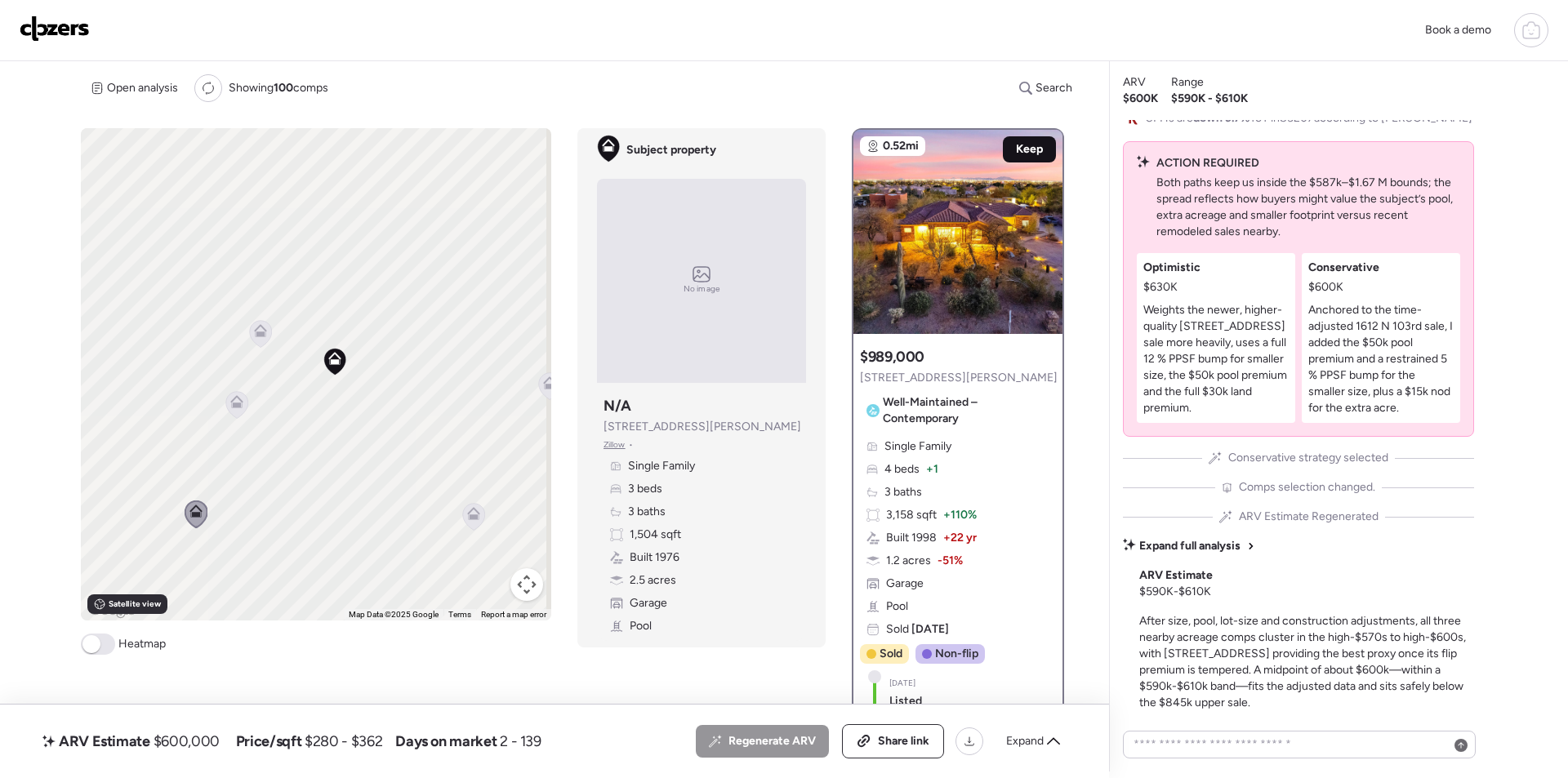
click at [1012, 140] on div "Keep" at bounding box center [1029, 150] width 53 height 26
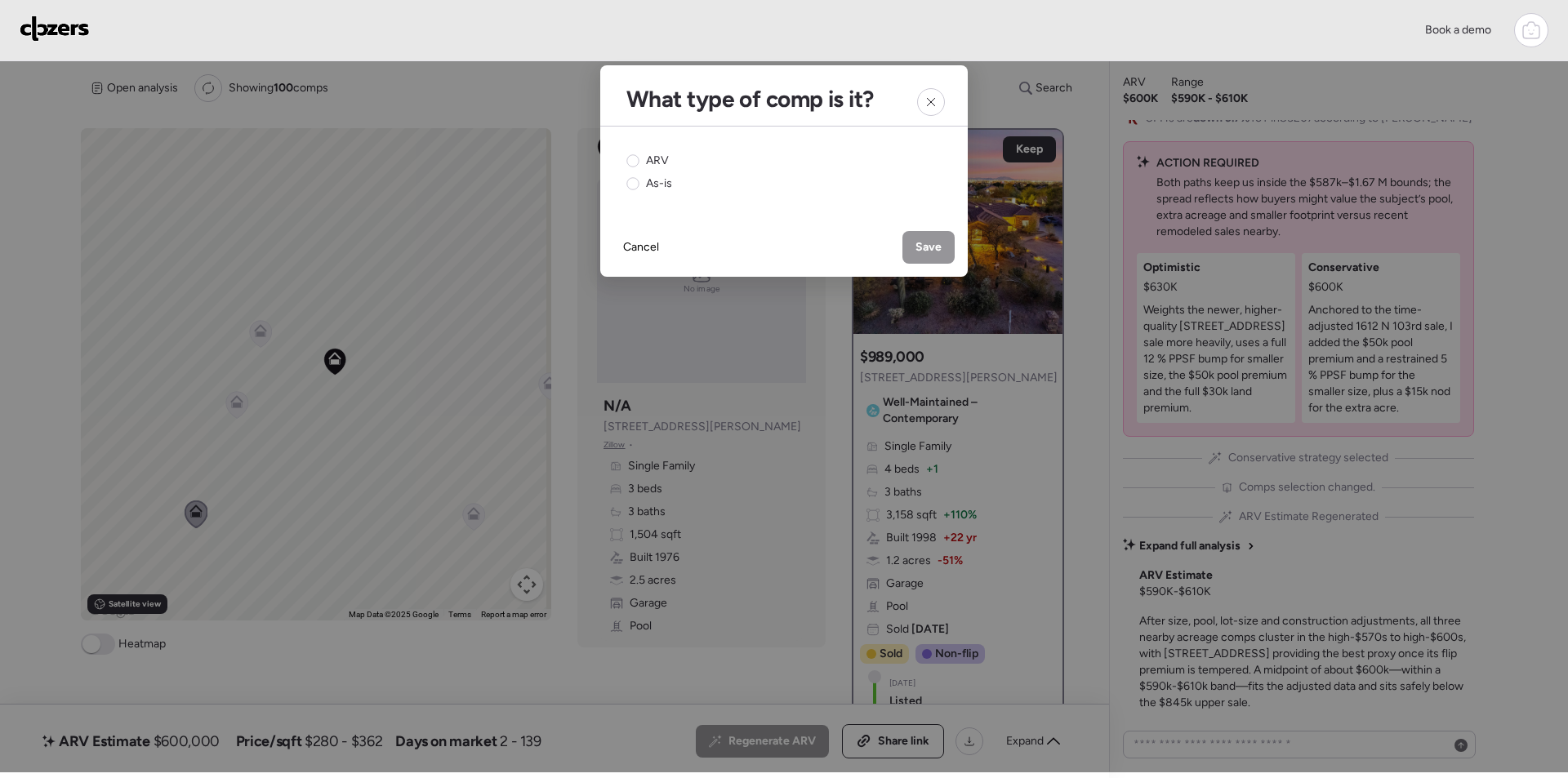
click at [634, 149] on div "ARV As-is" at bounding box center [784, 172] width 367 height 92
drag, startPoint x: 637, startPoint y: 164, endPoint x: 702, endPoint y: 182, distance: 67.4
click at [639, 165] on icon at bounding box center [633, 161] width 13 height 13
click at [932, 246] on span "Save" at bounding box center [929, 246] width 26 height 16
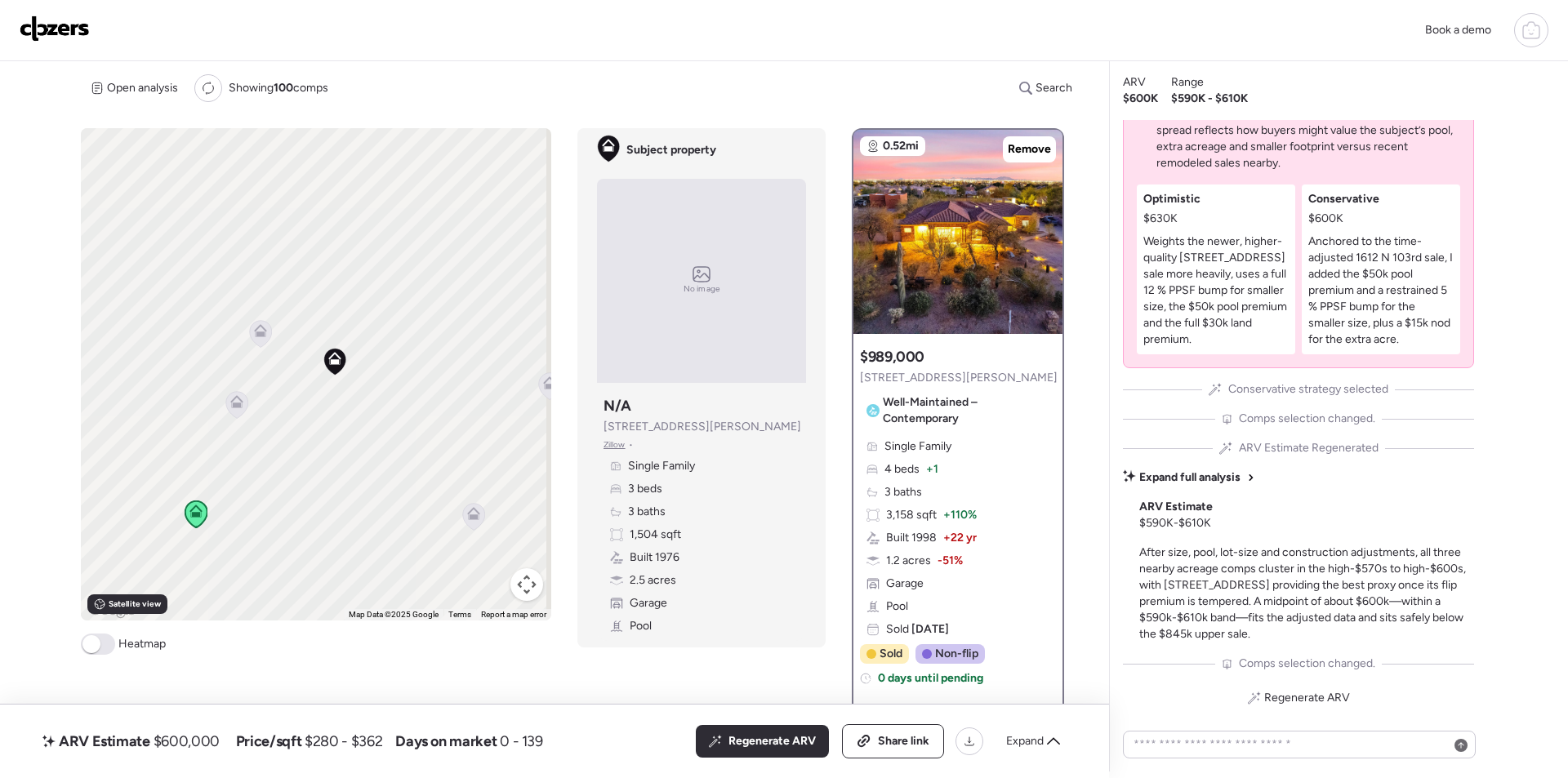
drag, startPoint x: 1043, startPoint y: 737, endPoint x: 1030, endPoint y: 737, distance: 13.0
click at [1042, 738] on span "Expand" at bounding box center [1025, 741] width 37 height 16
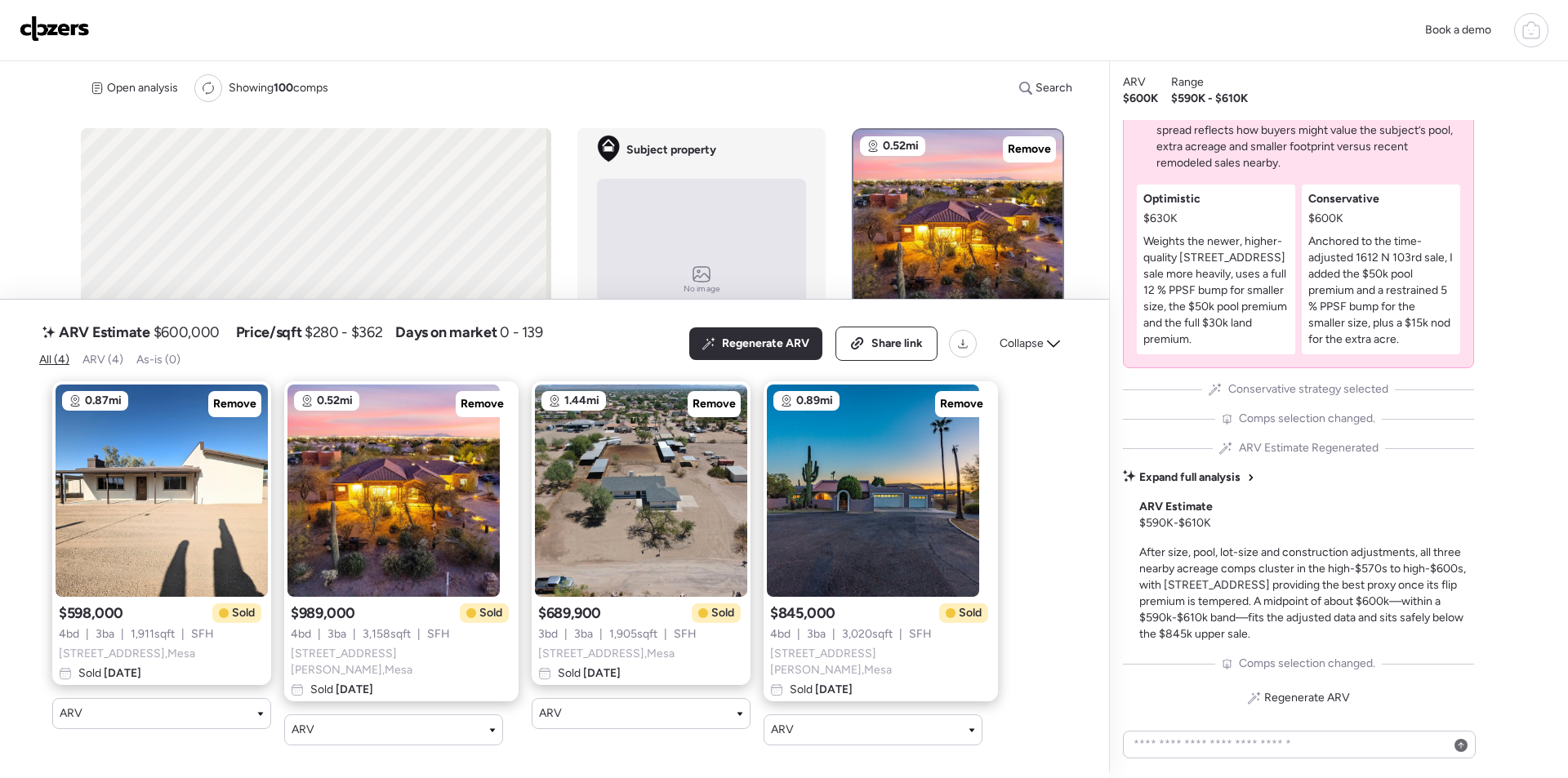
click at [185, 641] on span "|" at bounding box center [183, 634] width 3 height 16
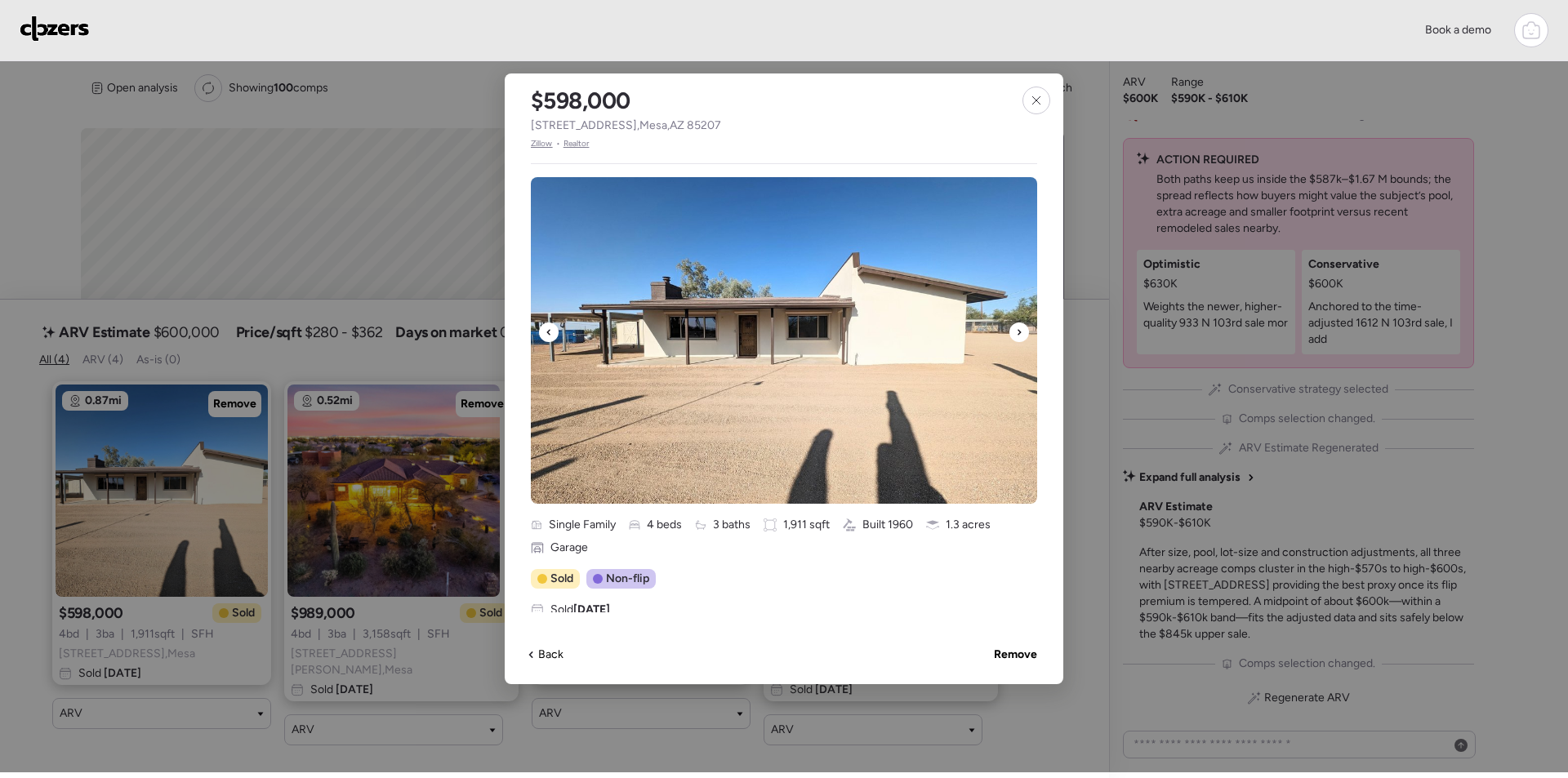
scroll to position [245, 0]
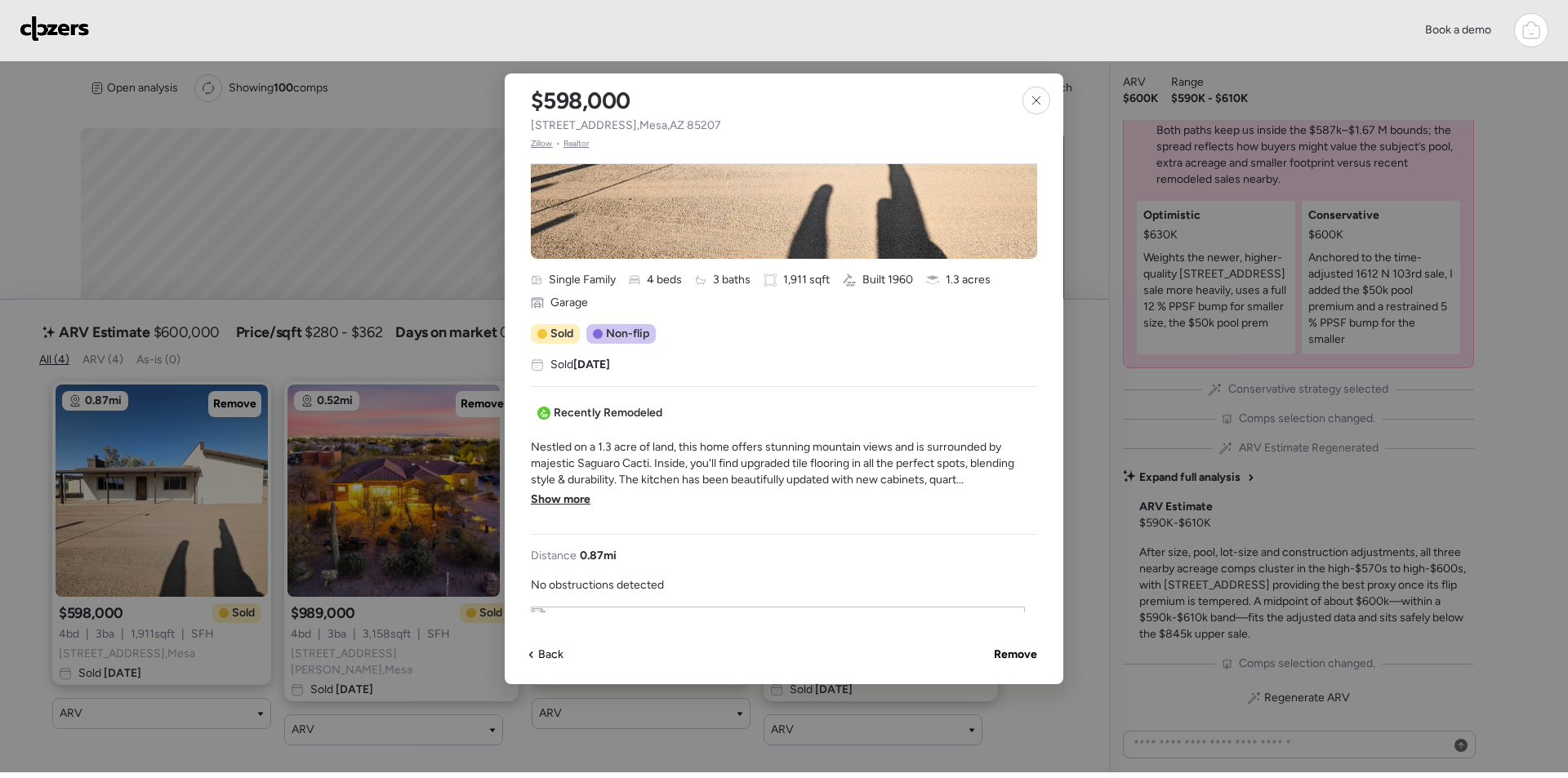
drag, startPoint x: 1048, startPoint y: 94, endPoint x: 990, endPoint y: 150, distance: 80.6
click at [1046, 96] on div at bounding box center [1037, 100] width 28 height 28
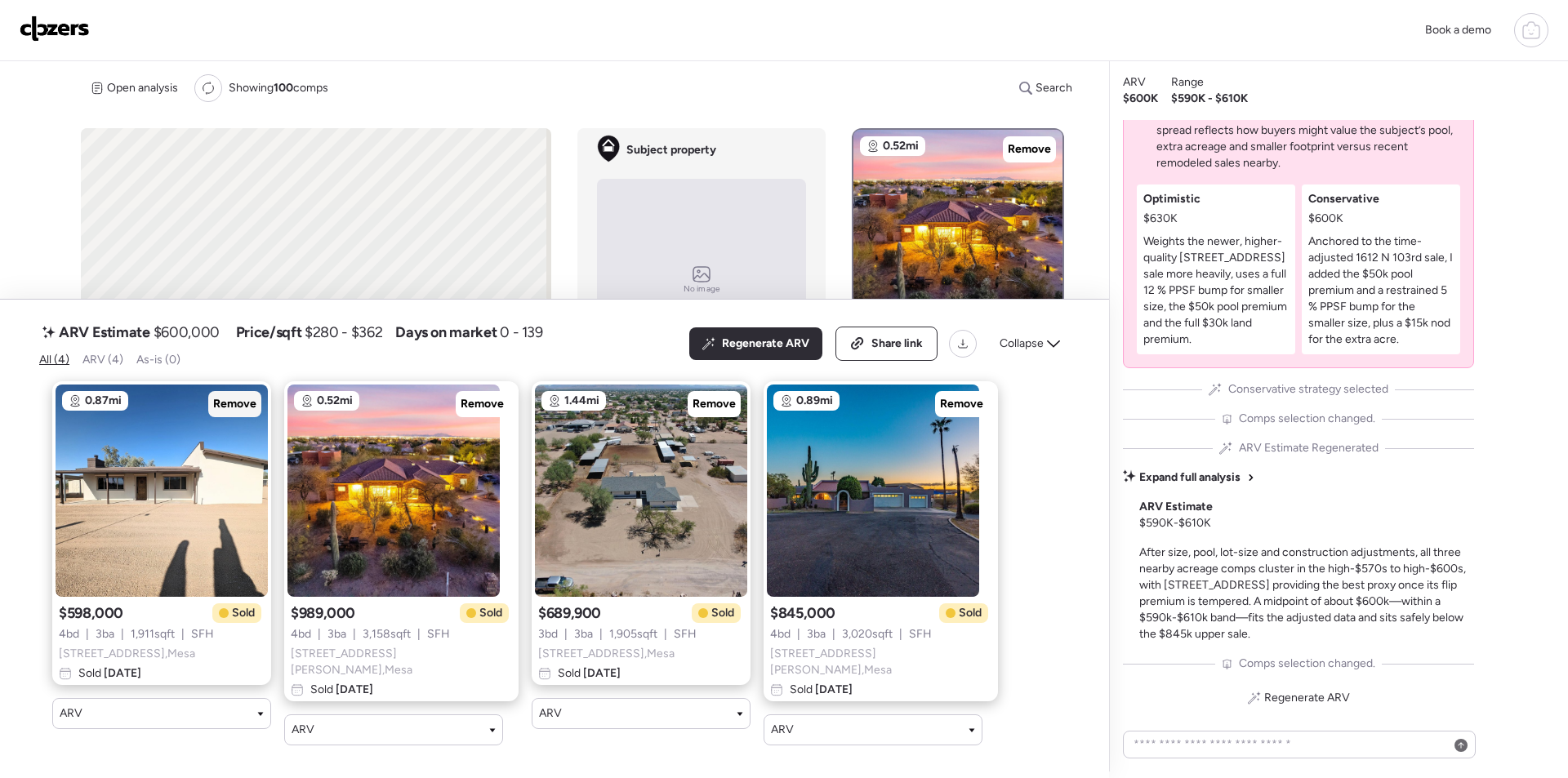
drag, startPoint x: 234, startPoint y: 412, endPoint x: 265, endPoint y: 441, distance: 42.4
click at [235, 412] on span "Remove" at bounding box center [235, 404] width 43 height 16
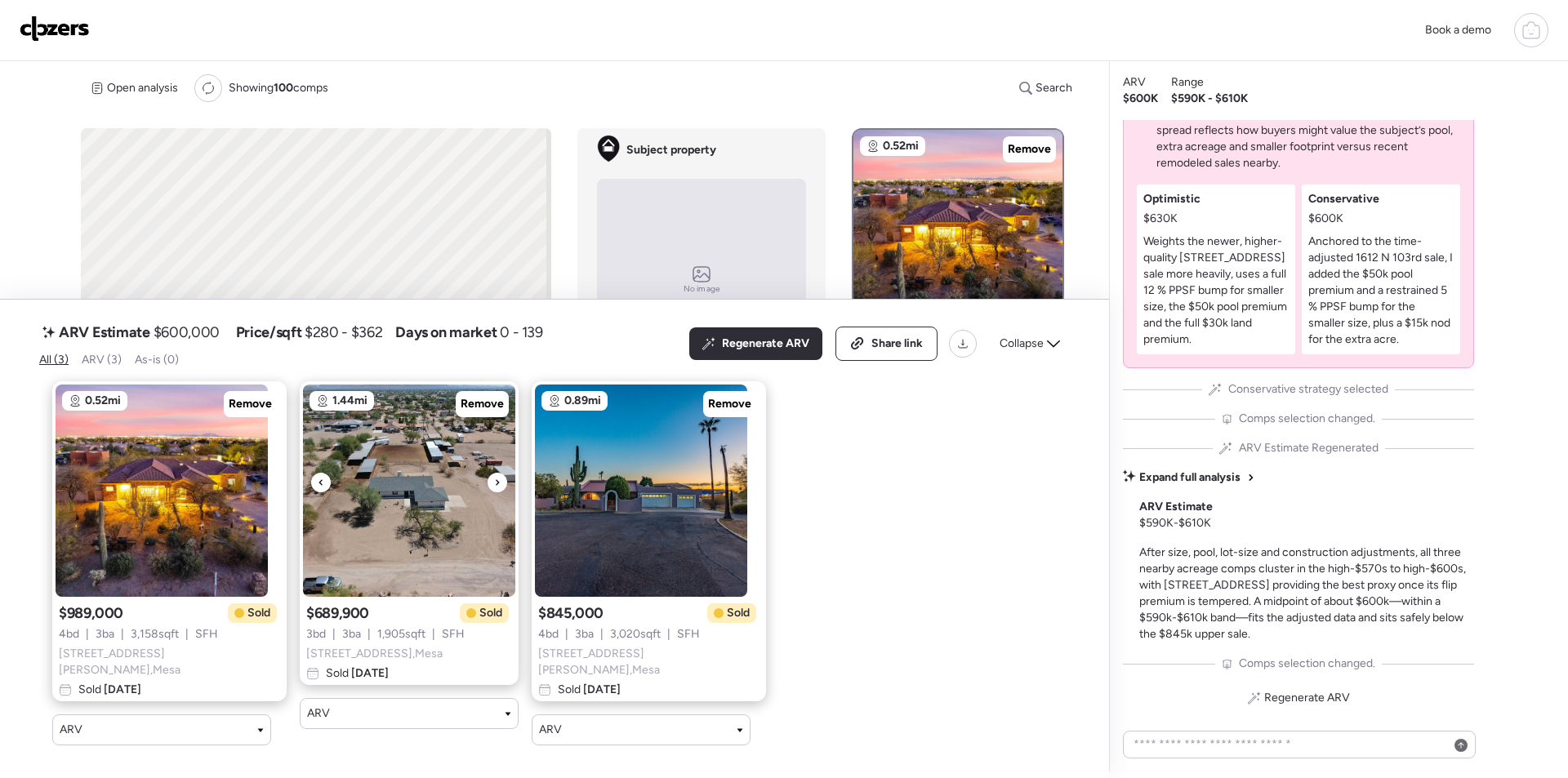
click at [368, 577] on img at bounding box center [409, 491] width 213 height 213
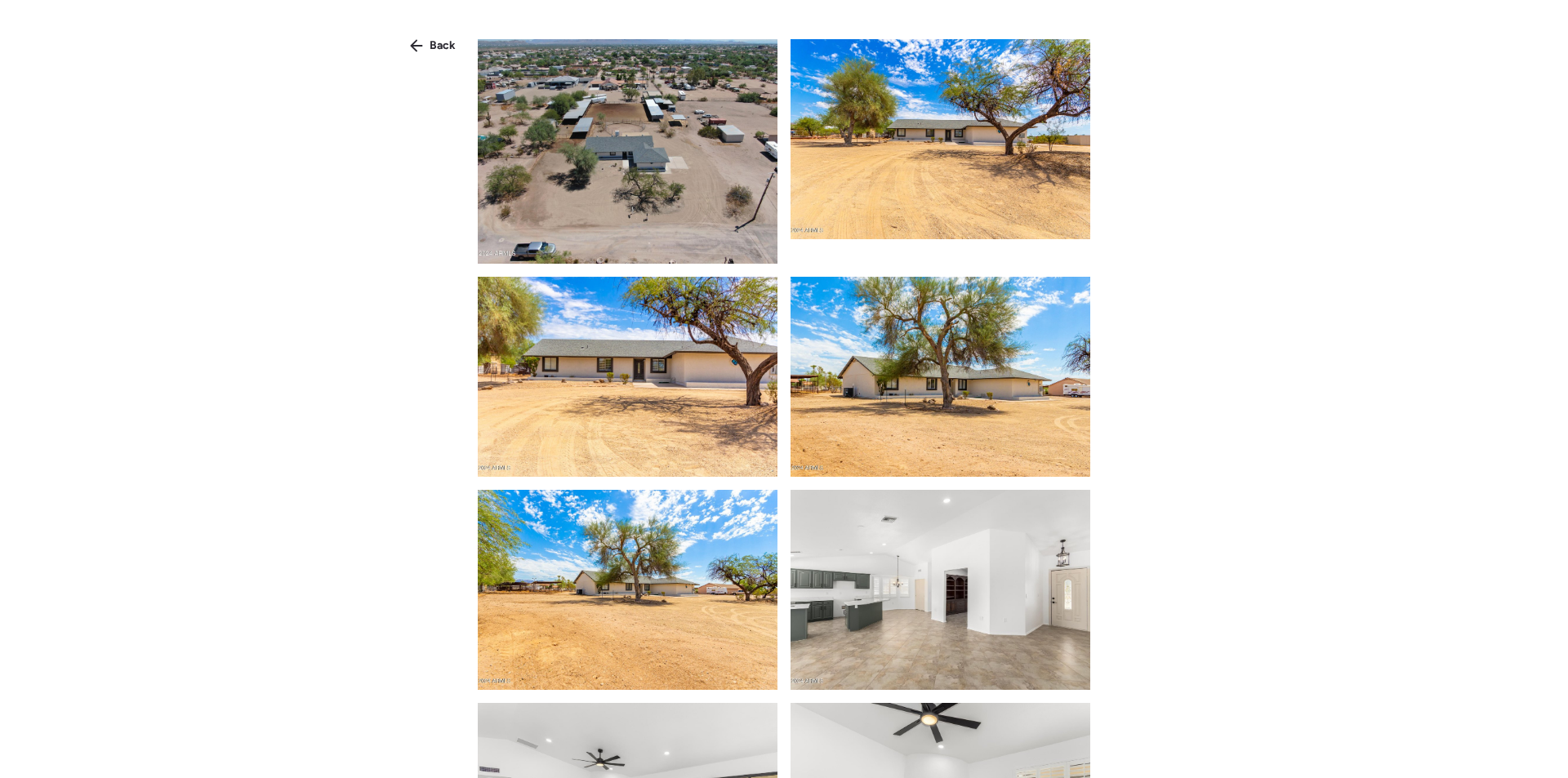
click at [424, 44] on div "Back" at bounding box center [433, 46] width 66 height 26
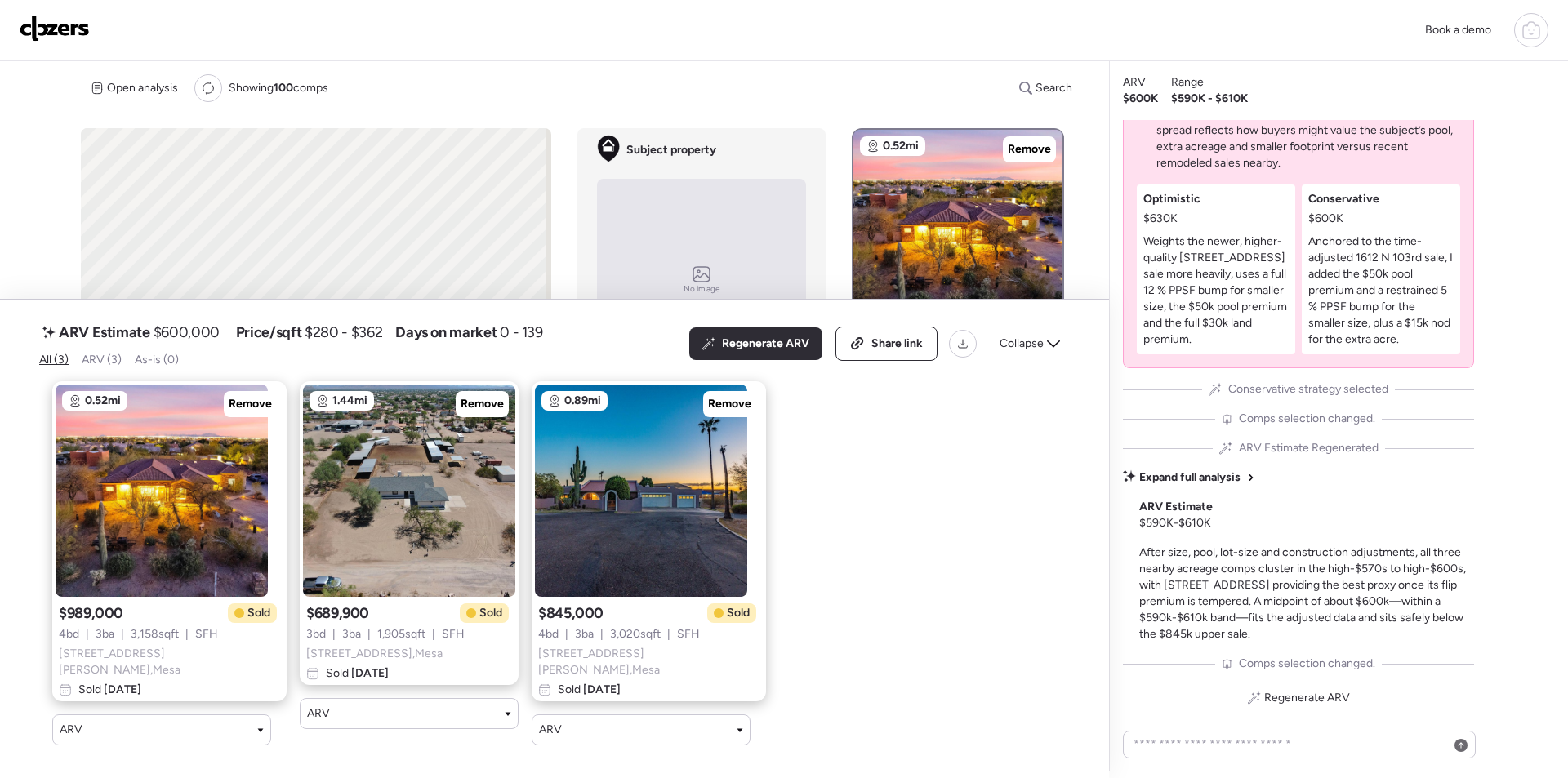
click at [368, 662] on span "933 N 103rd St , Mesa" at bounding box center [375, 653] width 137 height 16
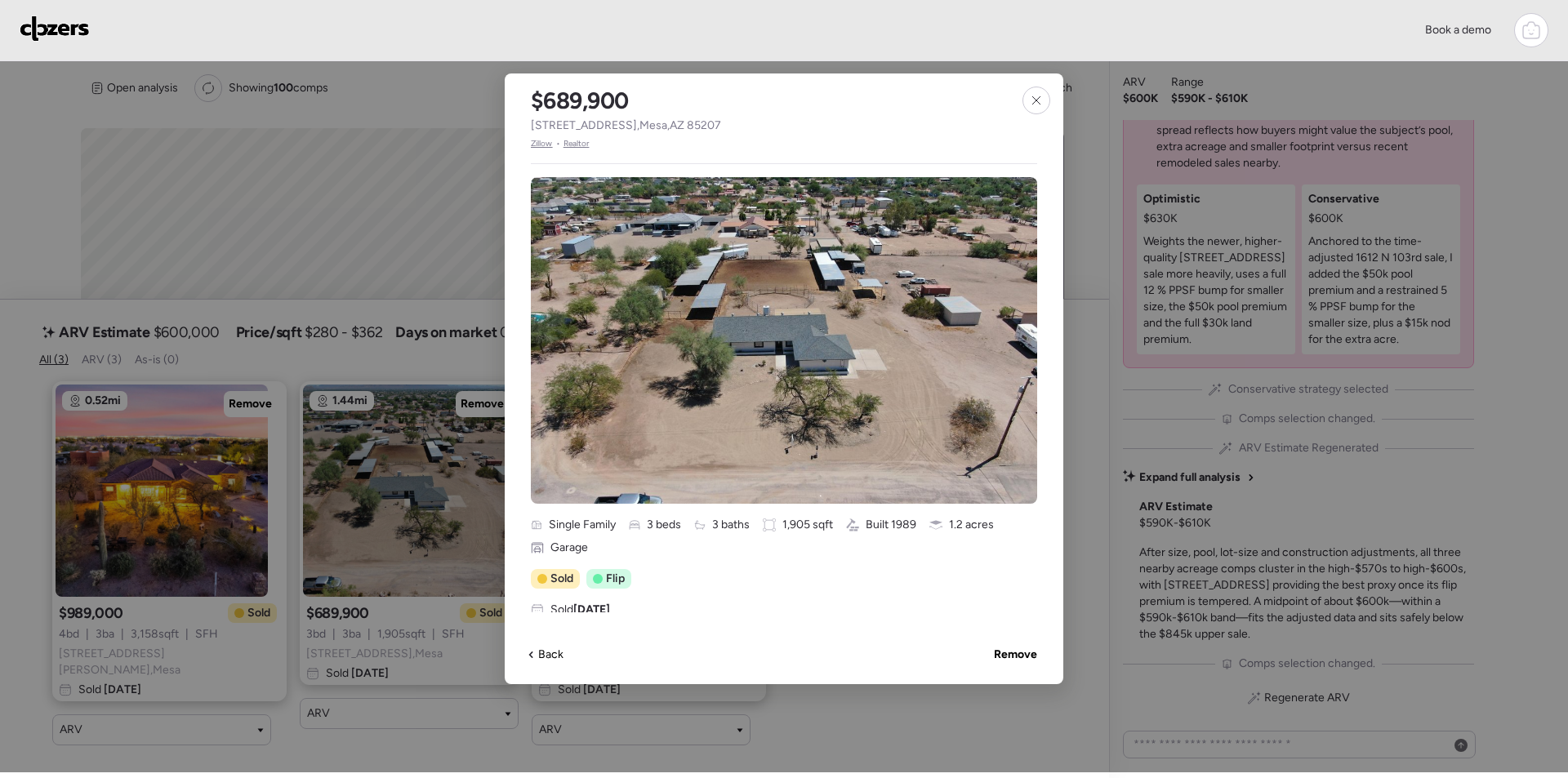
scroll to position [163, 0]
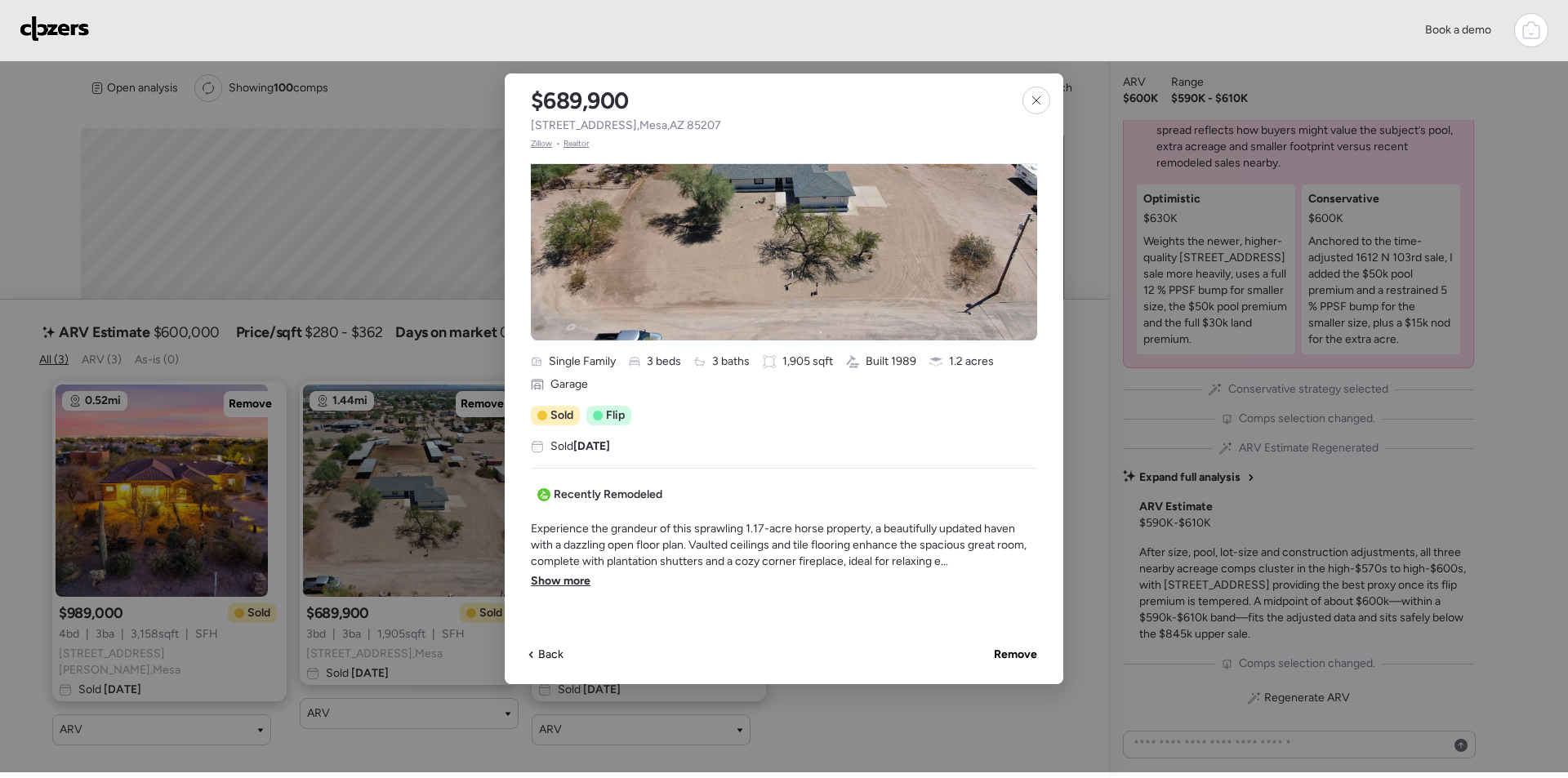
click at [1041, 108] on div at bounding box center [1037, 100] width 28 height 28
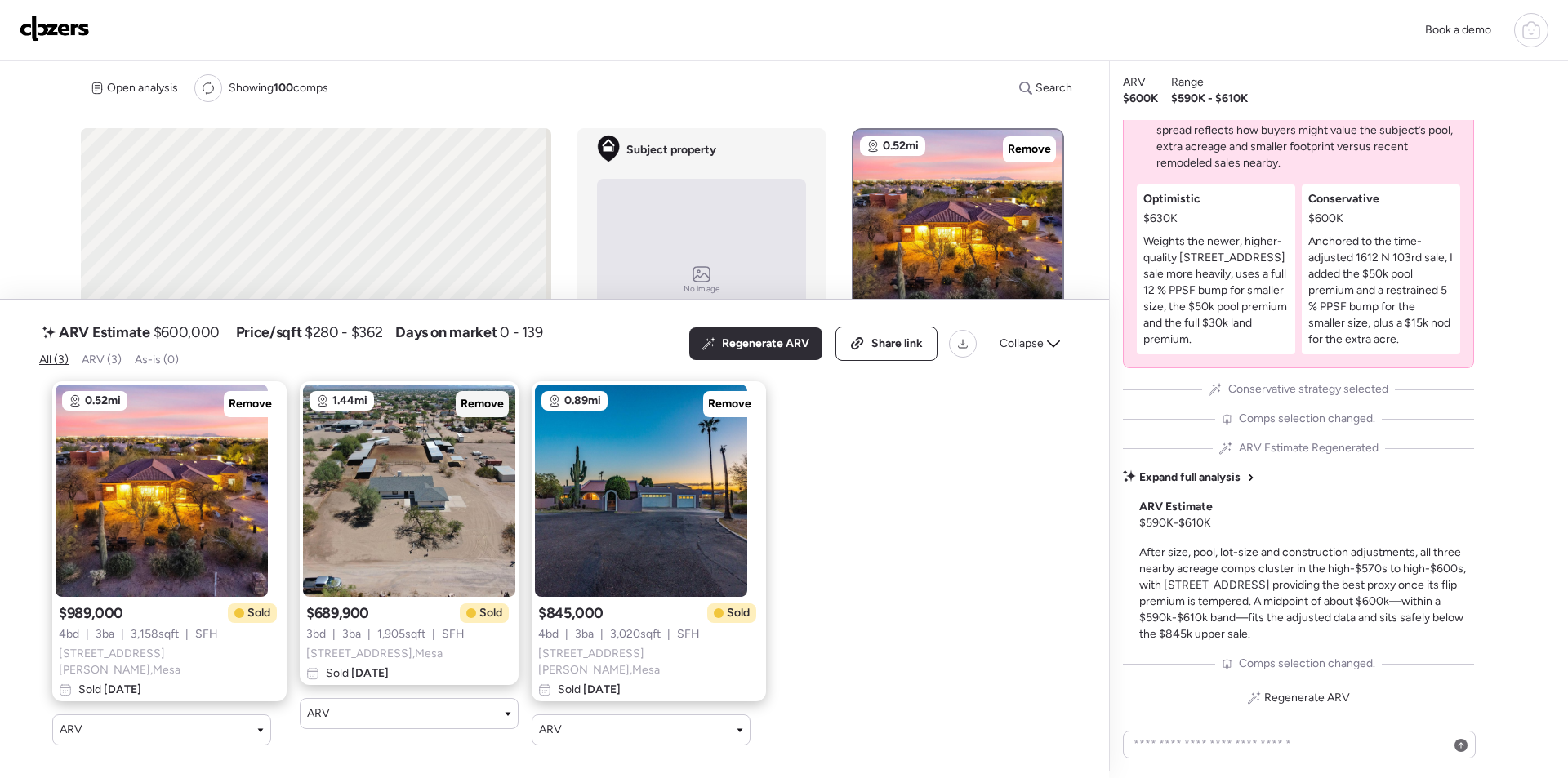
click at [468, 412] on span "Remove" at bounding box center [482, 404] width 43 height 16
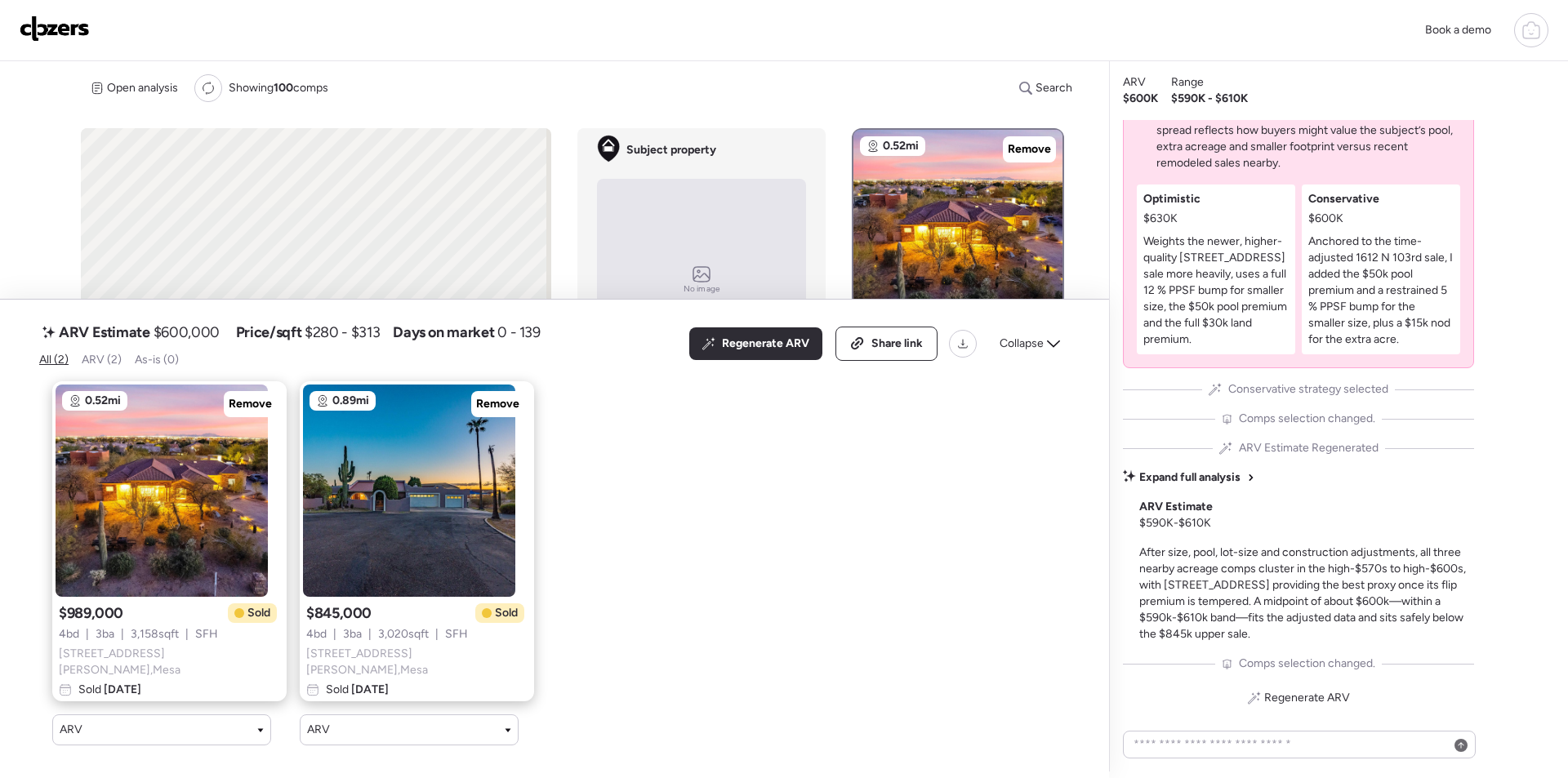
drag, startPoint x: 1018, startPoint y: 349, endPoint x: 513, endPoint y: 388, distance: 506.5
click at [1013, 348] on span "Collapse" at bounding box center [1021, 343] width 44 height 16
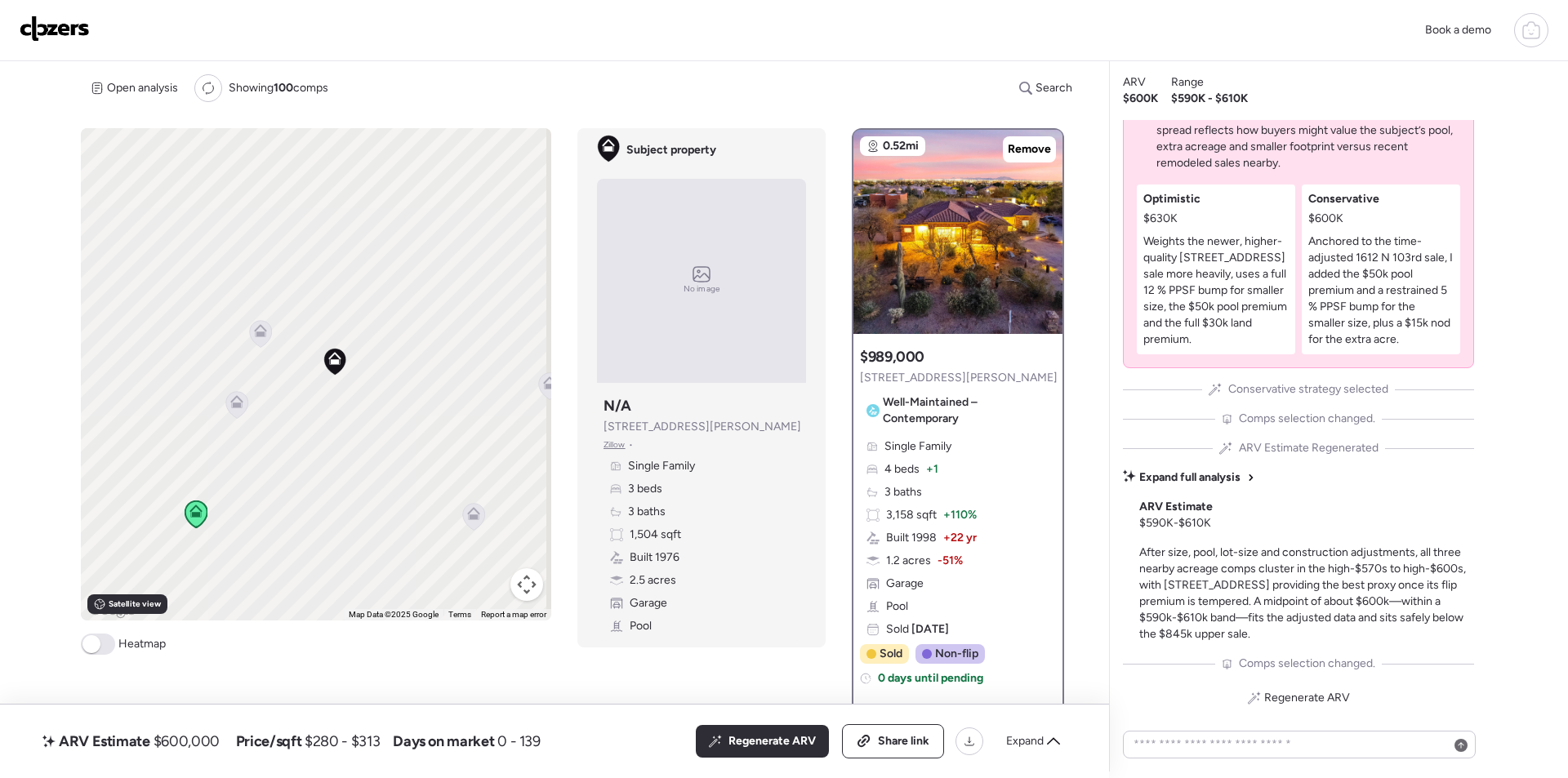
drag, startPoint x: 407, startPoint y: 514, endPoint x: 201, endPoint y: 420, distance: 226.4
click at [201, 420] on div "To activate drag with keyboard, press Alt + Enter. Once in keyboard drag state,…" at bounding box center [316, 374] width 470 height 492
drag, startPoint x: 374, startPoint y: 506, endPoint x: 259, endPoint y: 342, distance: 200.3
click at [253, 342] on div "To activate drag with keyboard, press Alt + Enter. Once in keyboard drag state,…" at bounding box center [316, 374] width 470 height 492
click at [352, 347] on icon at bounding box center [349, 338] width 22 height 27
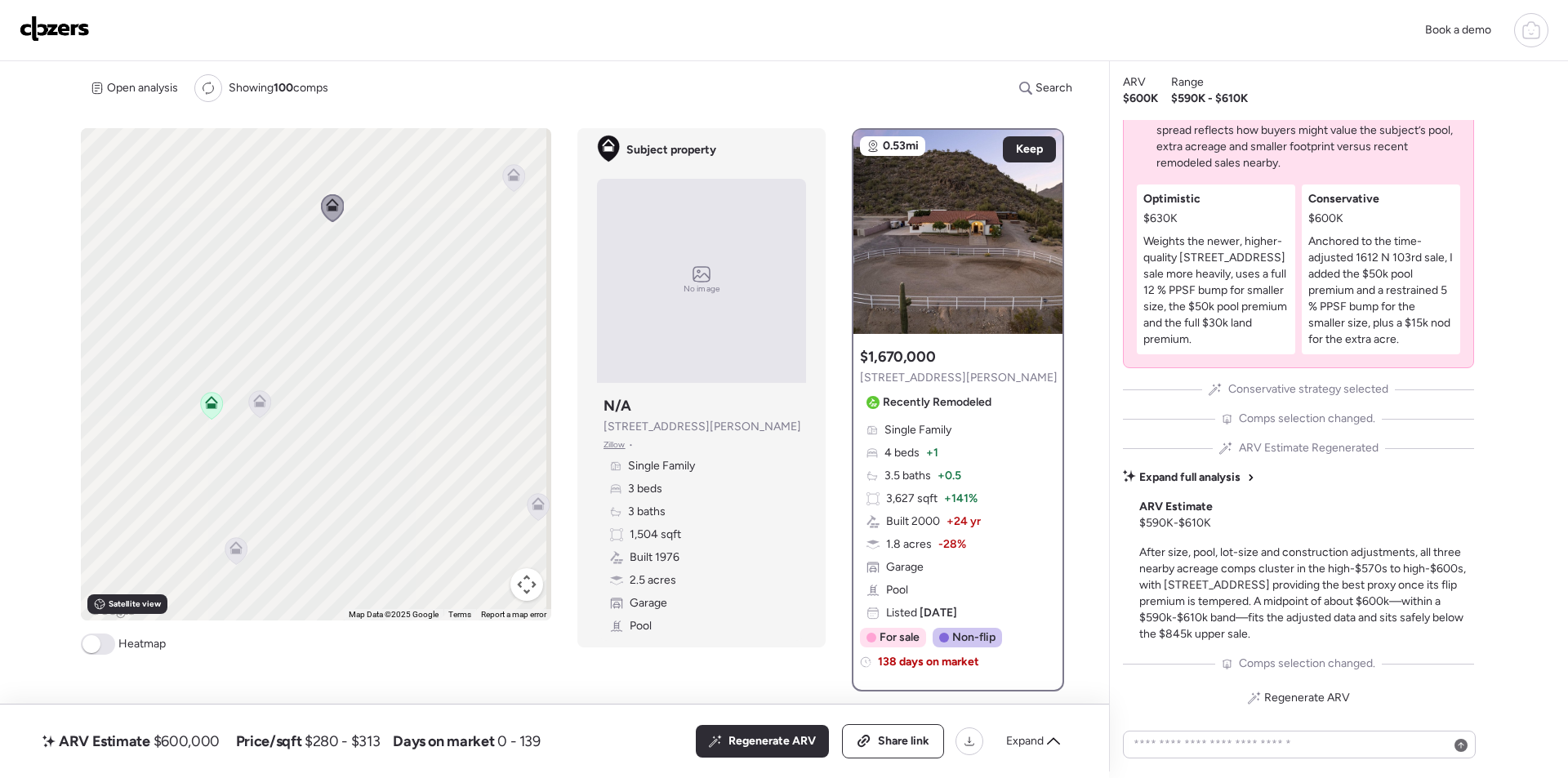
drag, startPoint x: 373, startPoint y: 461, endPoint x: 377, endPoint y: 328, distance: 133.1
click at [377, 328] on div "To activate drag with keyboard, press Alt + Enter. Once in keyboard drag state,…" at bounding box center [316, 374] width 470 height 492
click at [294, 405] on div "To activate drag with keyboard, press Alt + Enter. Once in keyboard drag state,…" at bounding box center [316, 374] width 470 height 492
click at [288, 405] on icon at bounding box center [285, 402] width 22 height 27
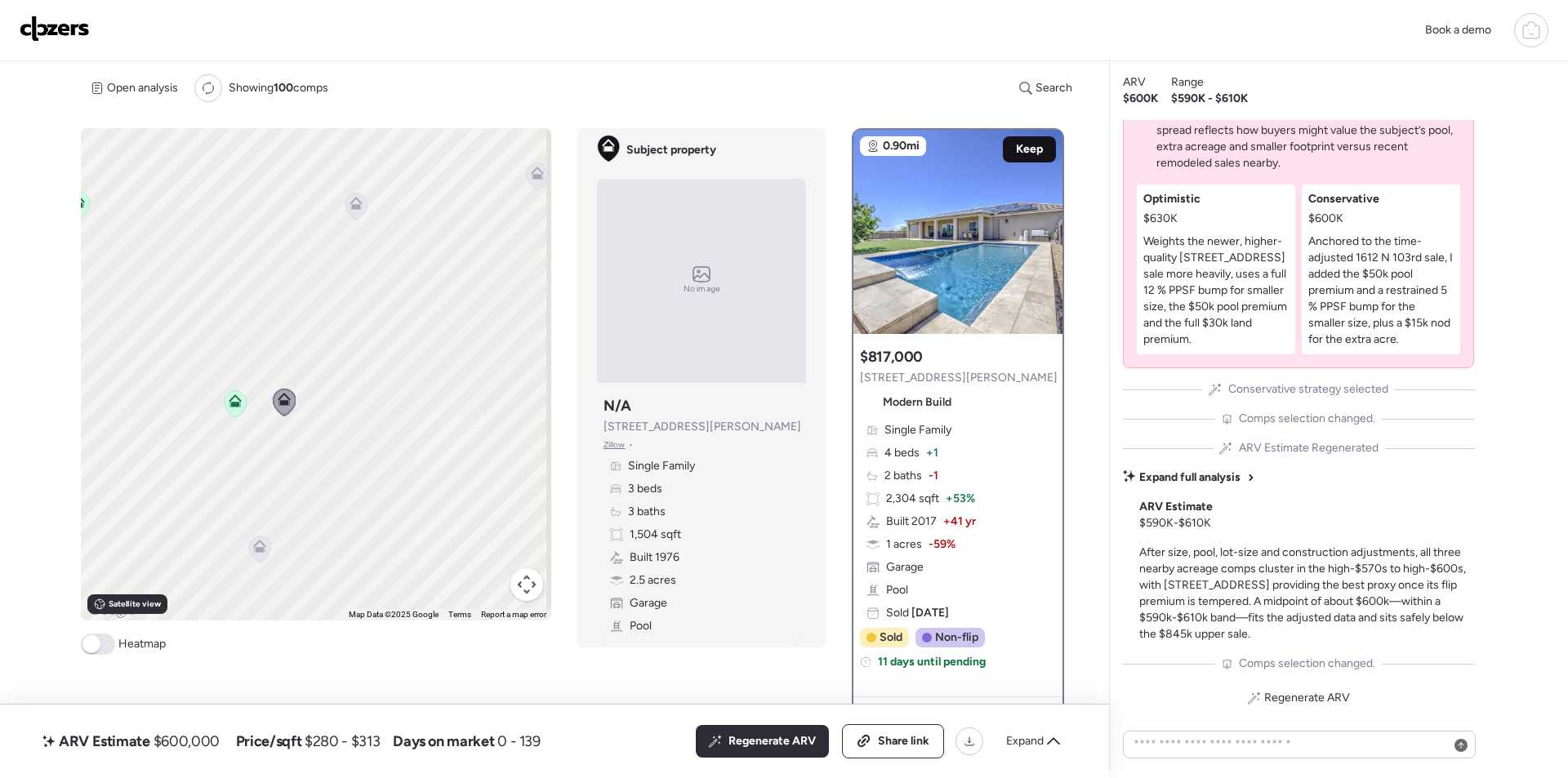
click at [1022, 152] on span "Keep" at bounding box center [1029, 149] width 27 height 16
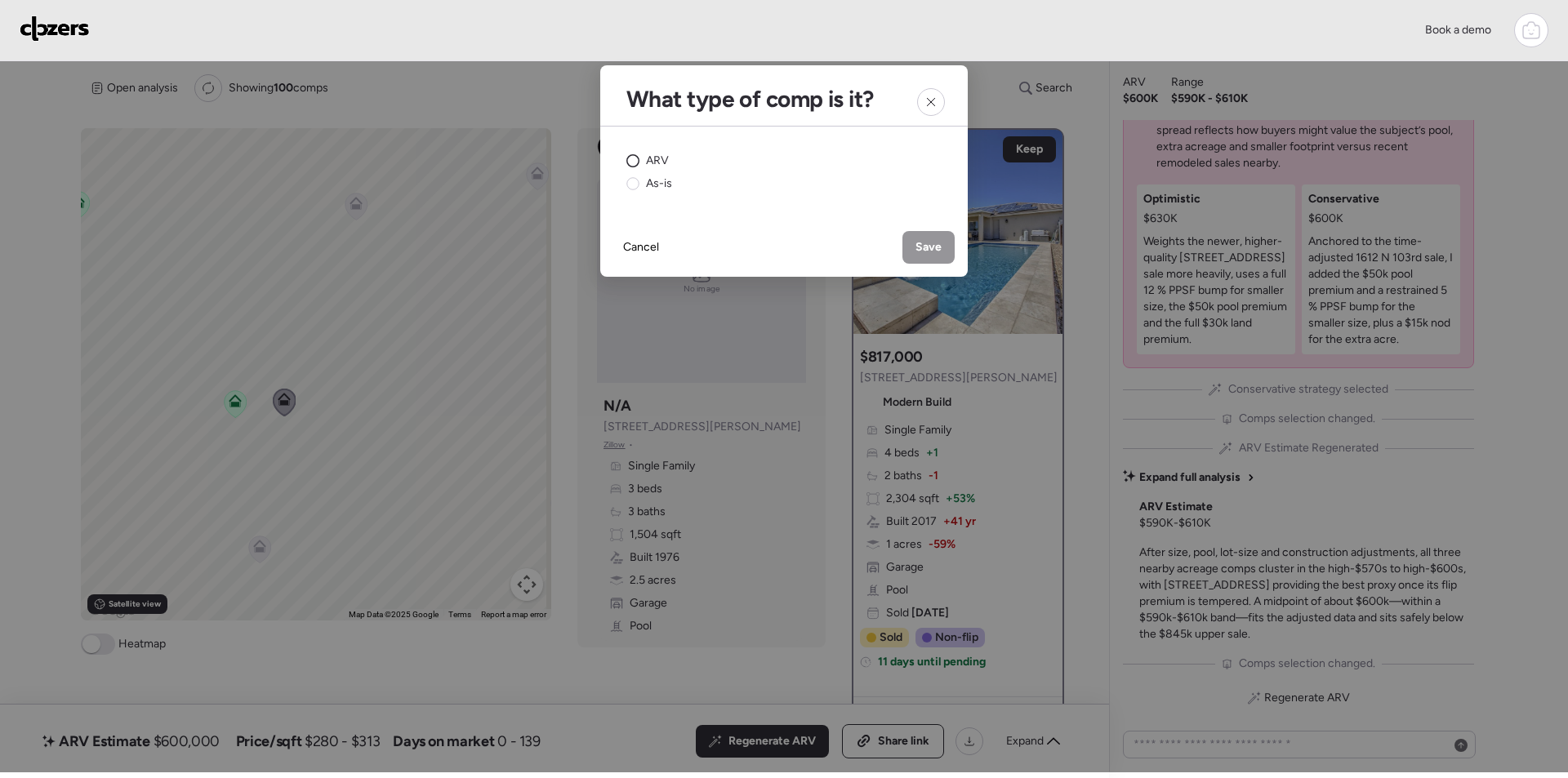
click at [654, 161] on span "ARV" at bounding box center [658, 160] width 22 height 16
click at [928, 245] on span "Save" at bounding box center [929, 246] width 26 height 16
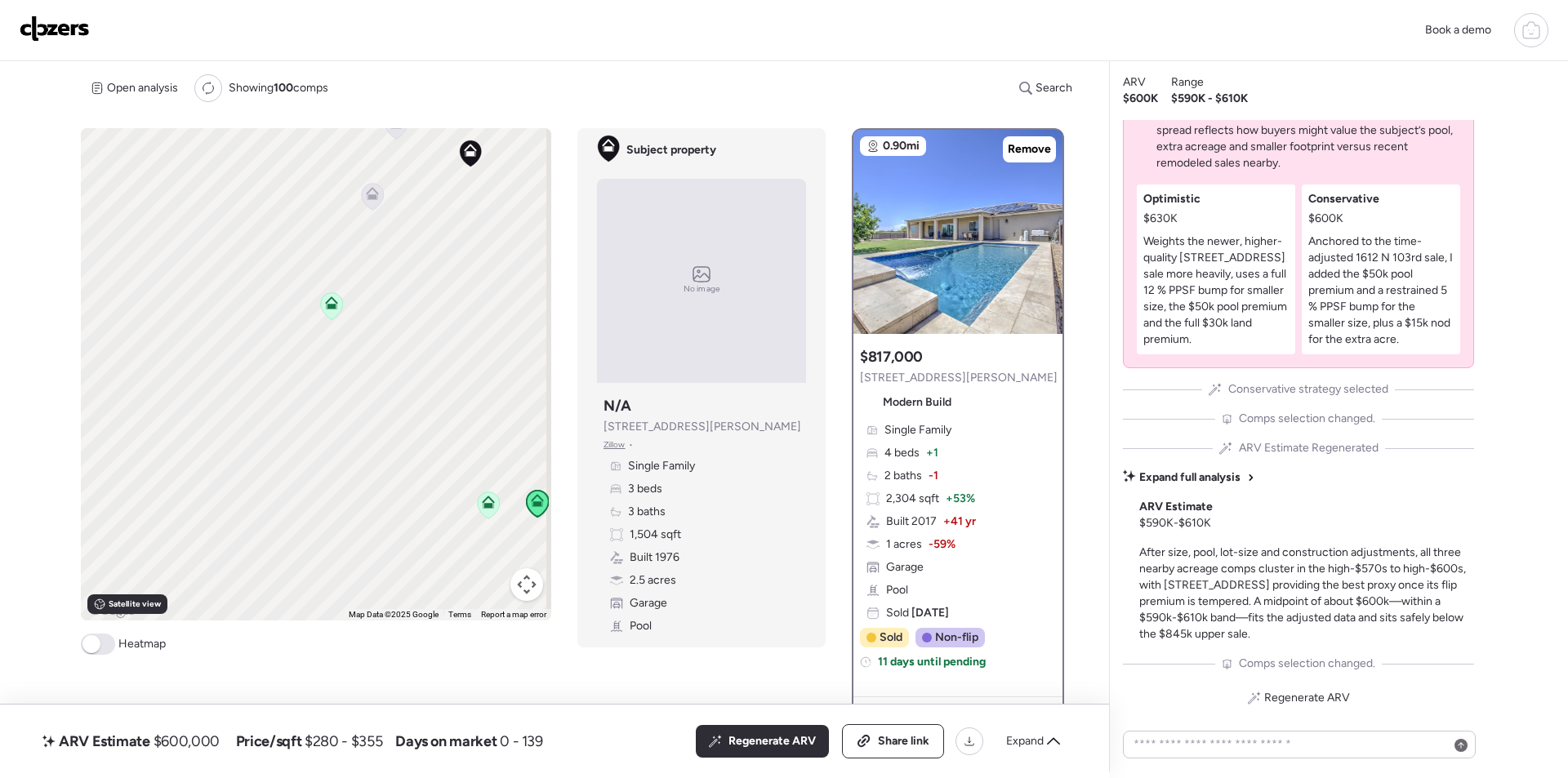
drag, startPoint x: 141, startPoint y: 417, endPoint x: 335, endPoint y: 573, distance: 248.9
click at [330, 577] on div "To navigate, press the arrow keys. To activate drag with keyboard, press Alt + …" at bounding box center [316, 374] width 470 height 492
drag, startPoint x: 406, startPoint y: 367, endPoint x: 375, endPoint y: 506, distance: 142.4
click at [345, 615] on div "To navigate, press the arrow keys. To activate drag with keyboard, press Alt + …" at bounding box center [316, 374] width 470 height 492
drag, startPoint x: 438, startPoint y: 494, endPoint x: 278, endPoint y: 393, distance: 189.2
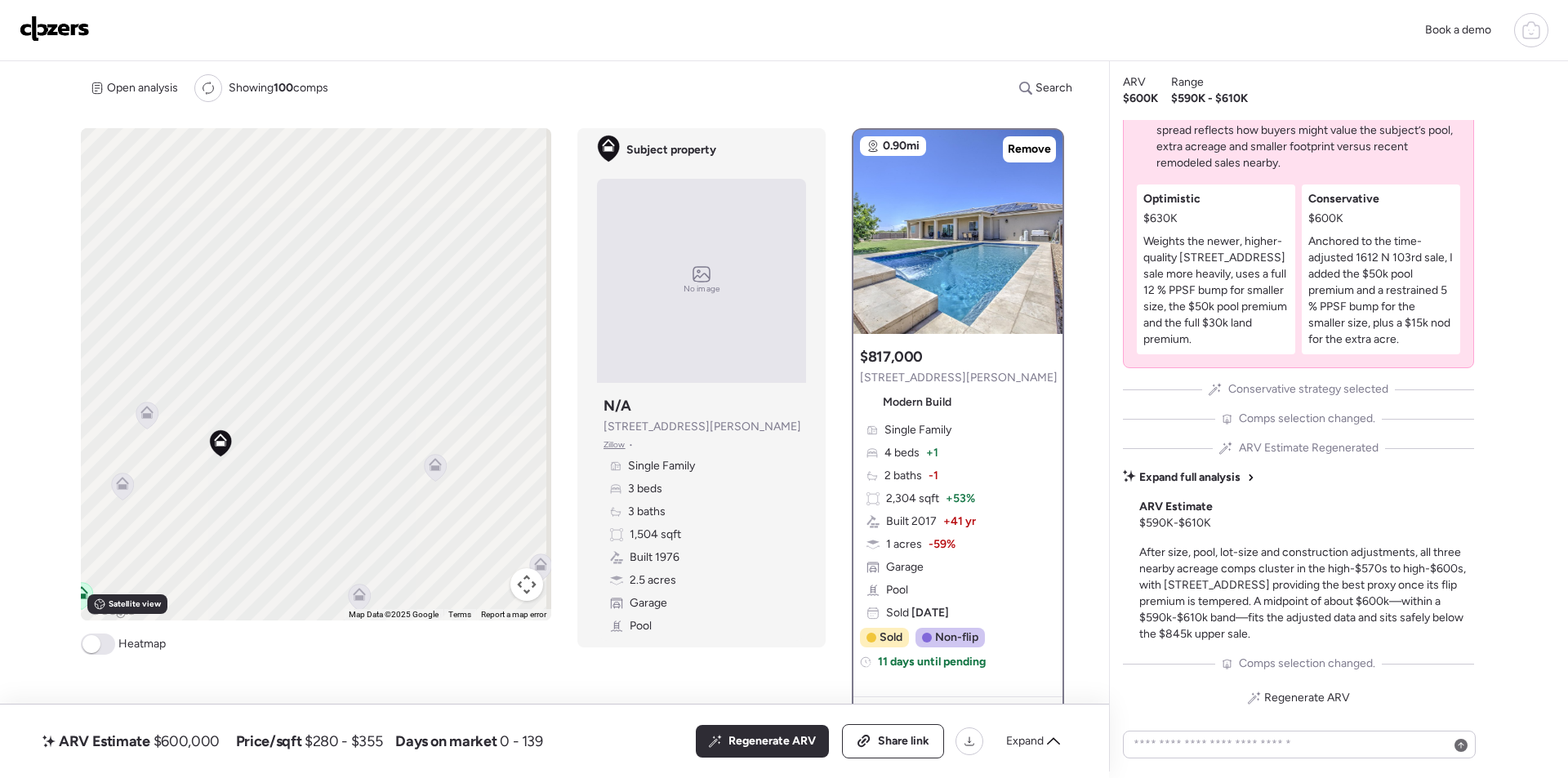
click at [278, 393] on div "To navigate, press the arrow keys. To activate drag with keyboard, press Alt + …" at bounding box center [316, 374] width 470 height 492
click at [385, 395] on icon at bounding box center [384, 394] width 10 height 5
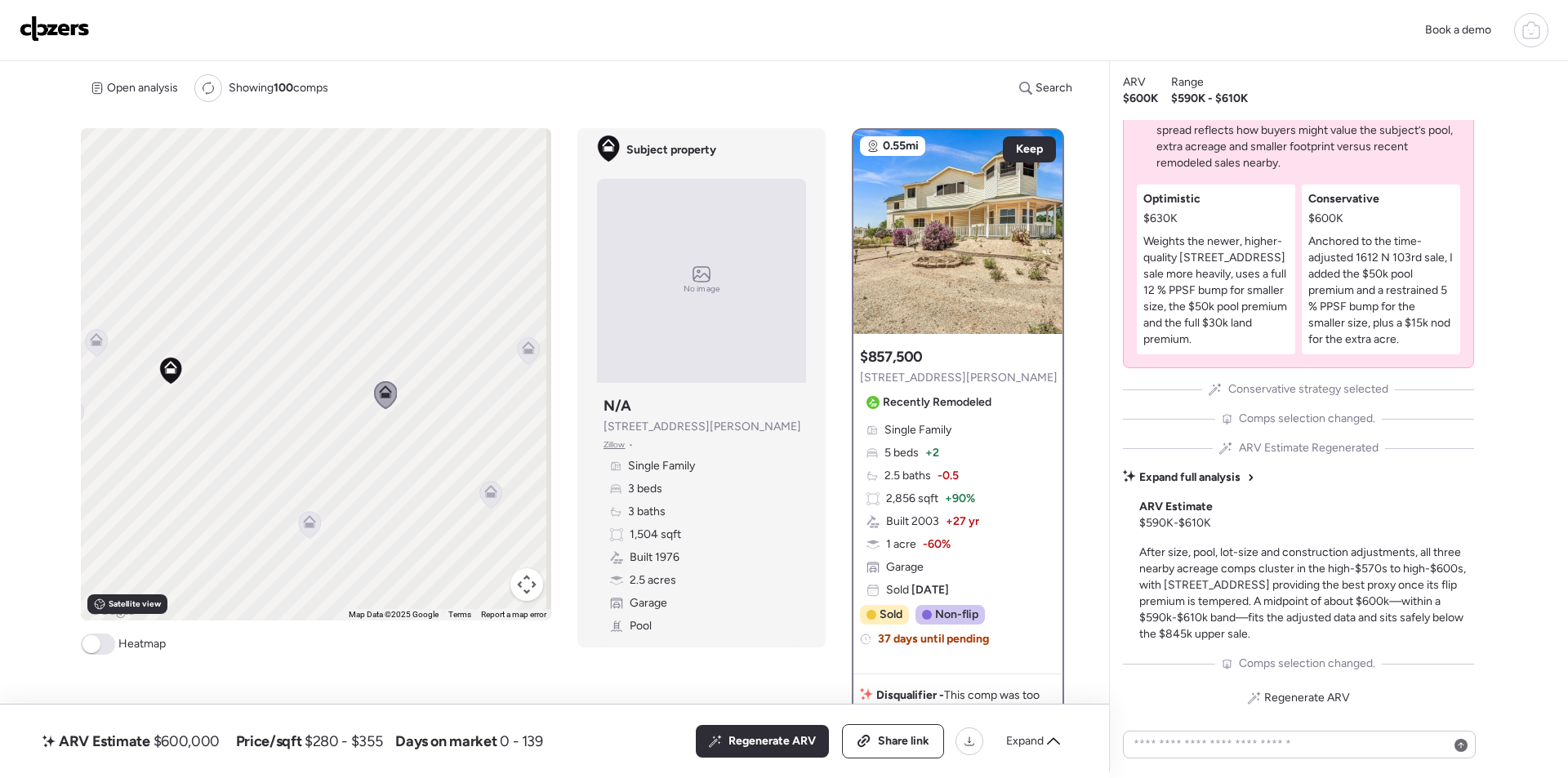
click at [527, 354] on icon at bounding box center [529, 350] width 22 height 27
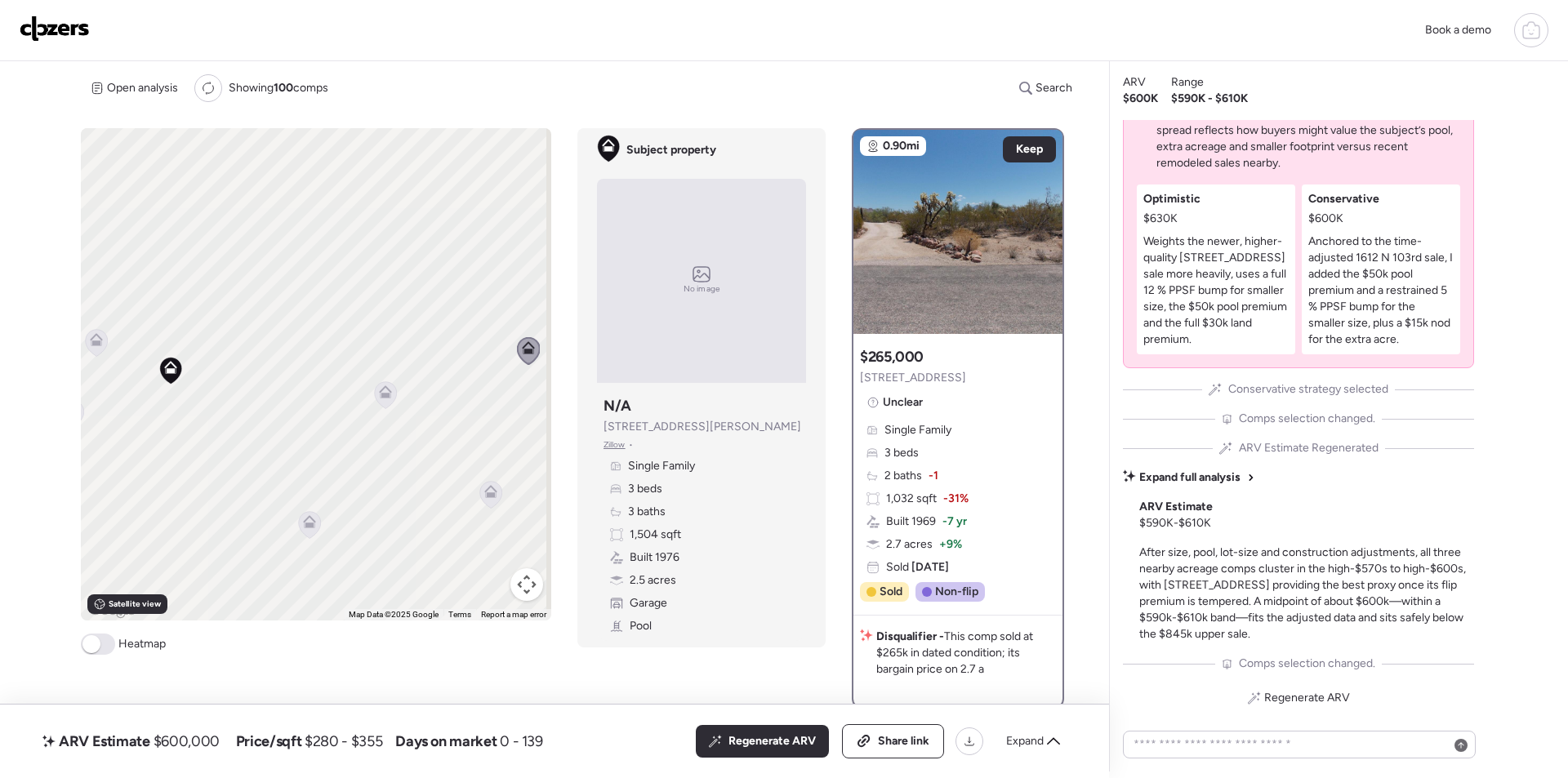
click at [498, 489] on icon at bounding box center [492, 494] width 22 height 27
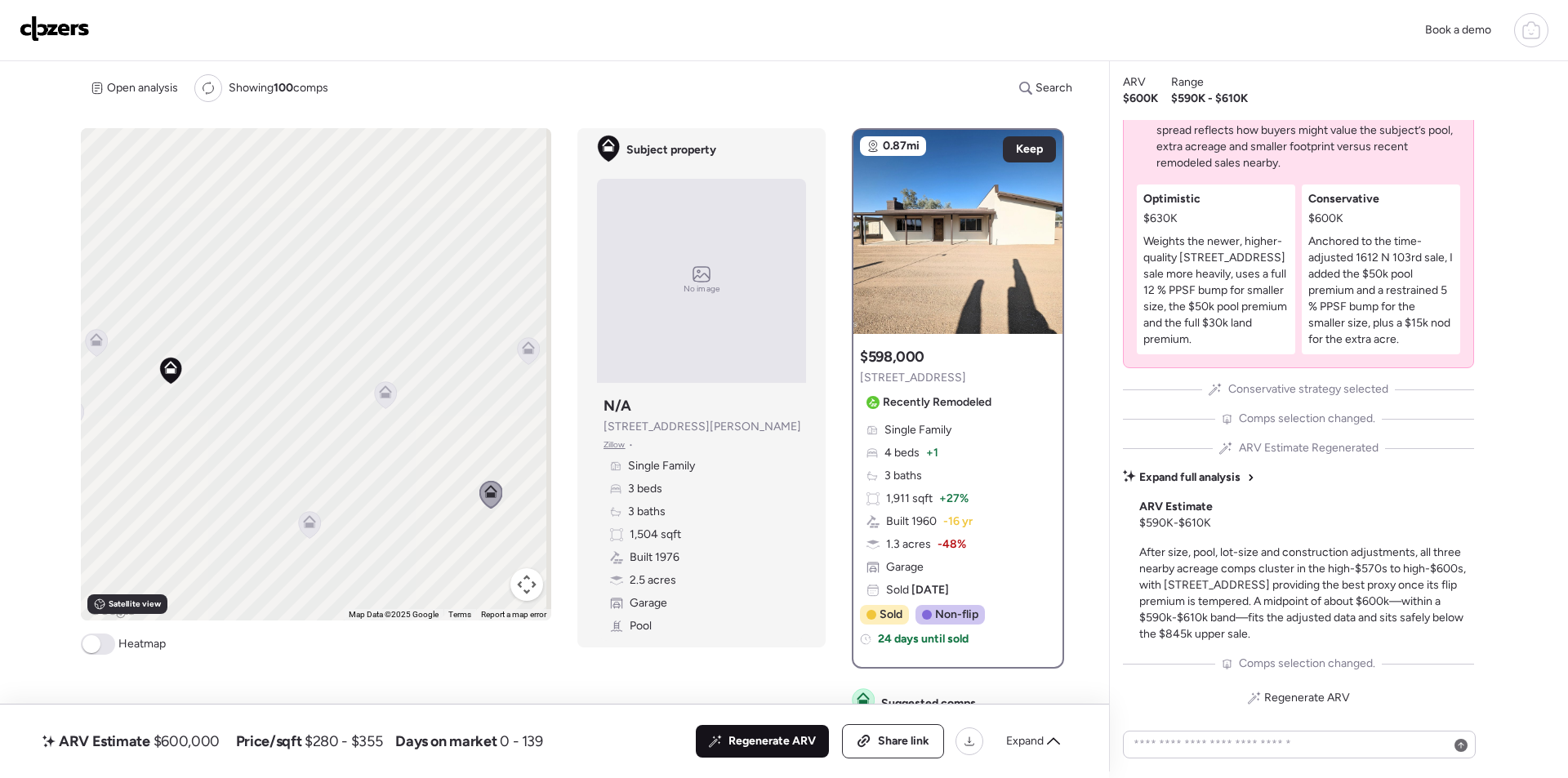
click at [781, 743] on span "Regenerate ARV" at bounding box center [772, 741] width 87 height 16
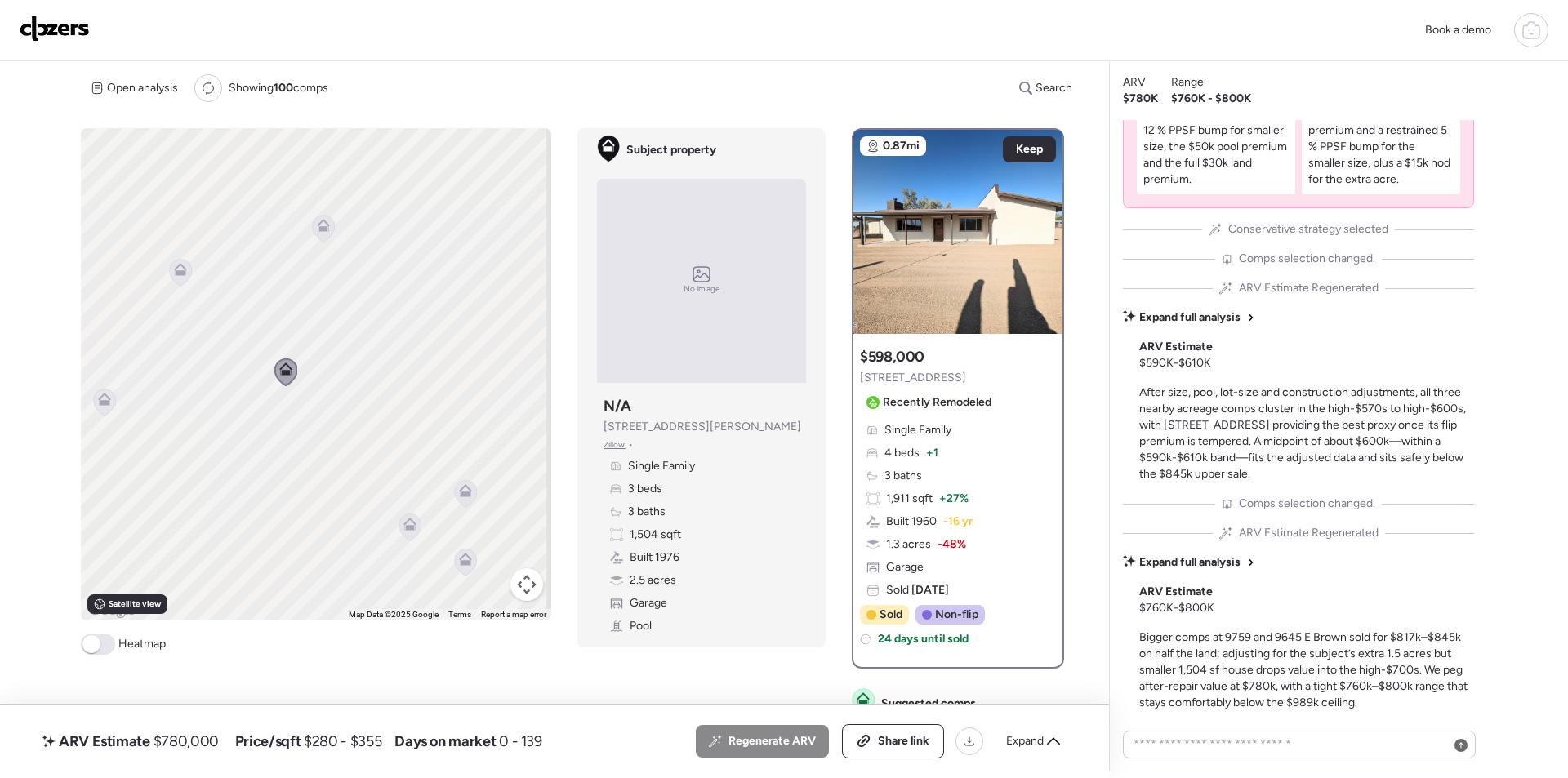
drag, startPoint x: 422, startPoint y: 517, endPoint x: 219, endPoint y: 370, distance: 250.6
click at [219, 370] on div "To activate drag with keyboard, press Alt + Enter. Once in keyboard drag state,…" at bounding box center [316, 374] width 470 height 492
click at [463, 473] on icon at bounding box center [469, 468] width 13 height 13
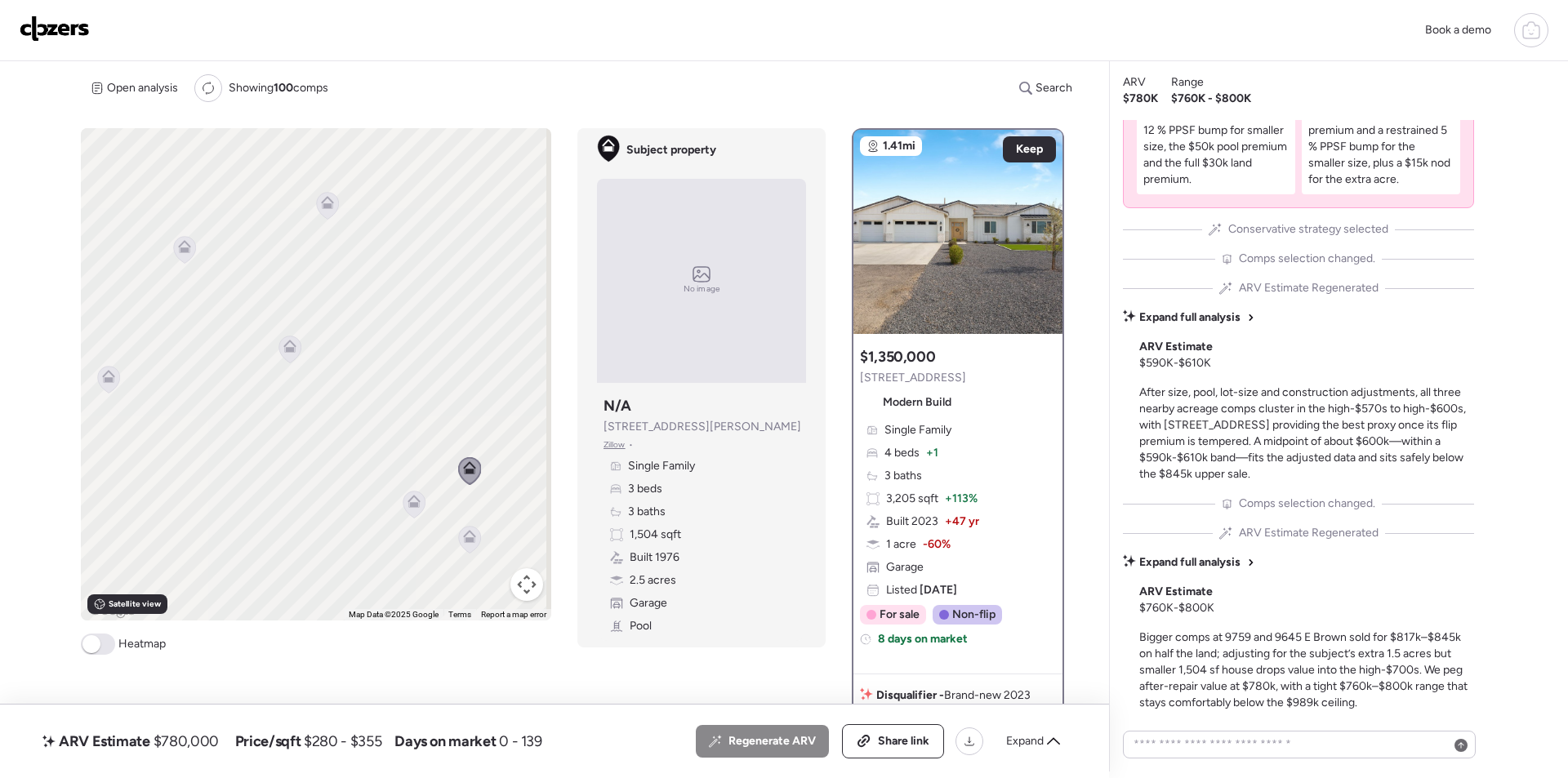
click at [407, 512] on icon at bounding box center [415, 504] width 22 height 27
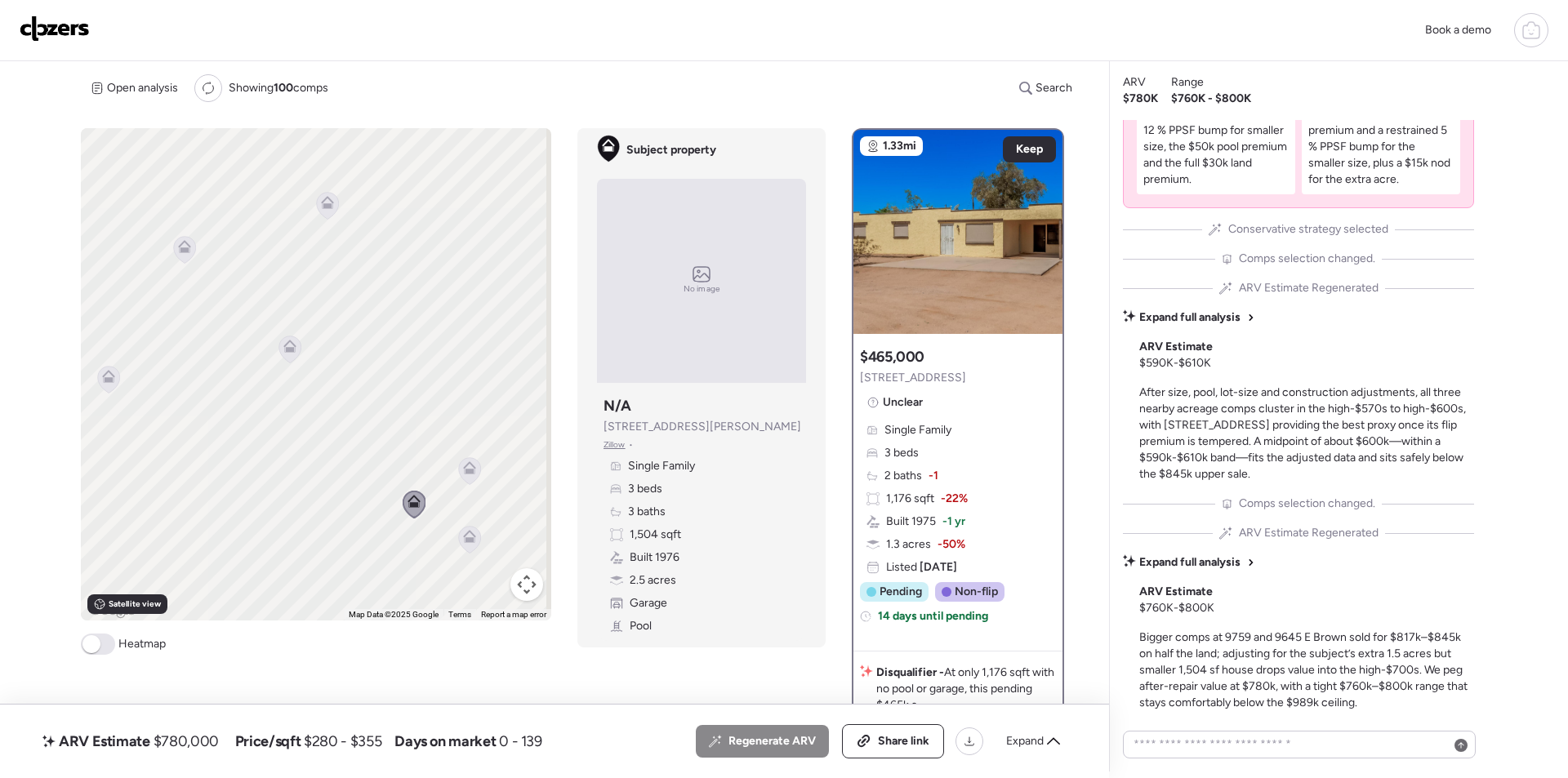
click at [465, 549] on icon at bounding box center [470, 539] width 22 height 27
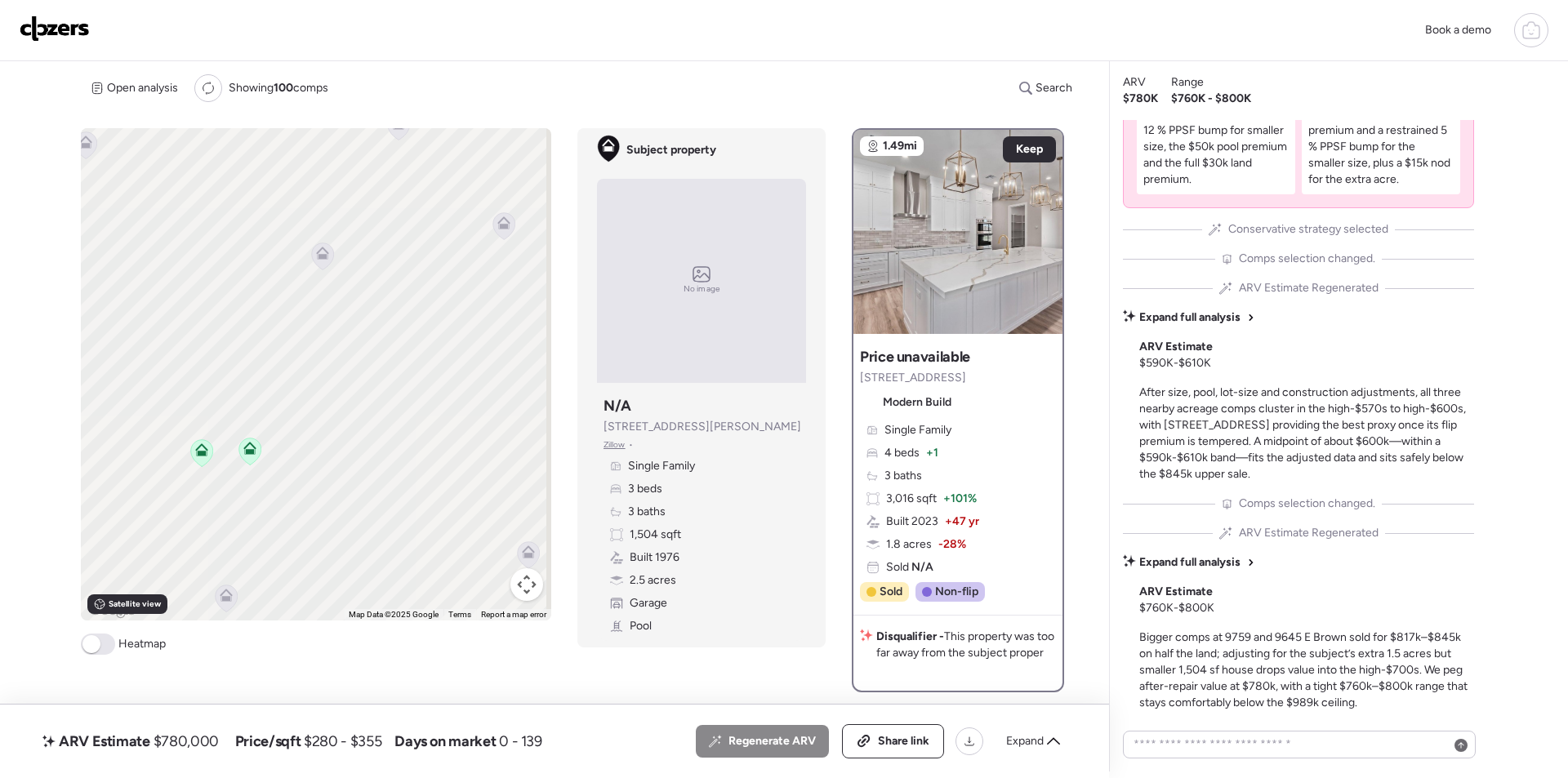
drag, startPoint x: 252, startPoint y: 531, endPoint x: 468, endPoint y: 405, distance: 250.1
click at [468, 405] on div "To navigate, press the arrow keys. To activate drag with keyboard, press Alt + …" at bounding box center [316, 374] width 470 height 492
drag, startPoint x: 308, startPoint y: 412, endPoint x: 464, endPoint y: 360, distance: 164.4
click at [464, 360] on div "To navigate, press the arrow keys. To activate drag with keyboard, press Alt + …" at bounding box center [316, 374] width 470 height 492
click at [376, 537] on icon at bounding box center [380, 536] width 13 height 13
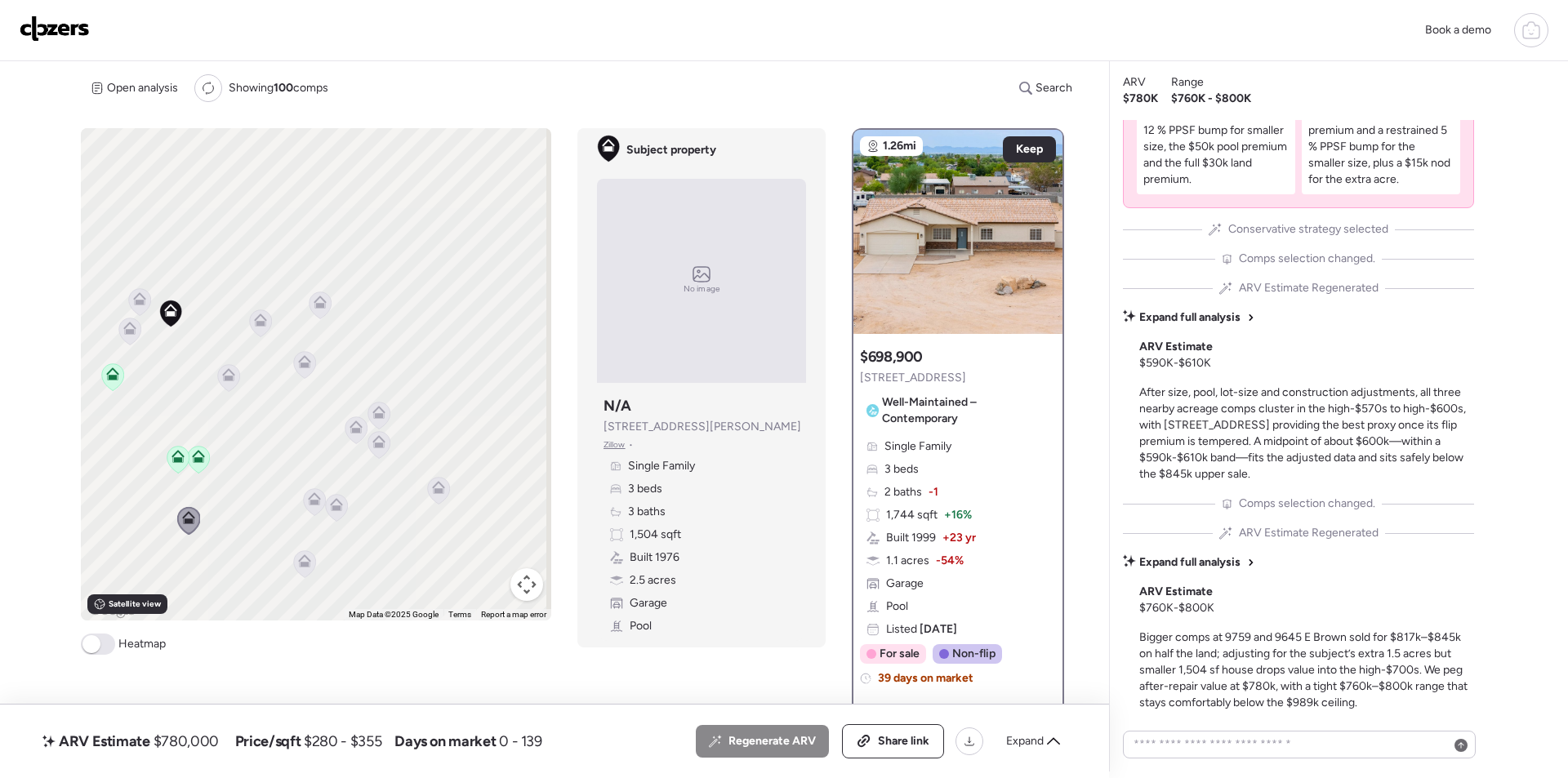
drag, startPoint x: 437, startPoint y: 507, endPoint x: 241, endPoint y: 508, distance: 196.0
click at [241, 508] on div "To navigate, press the arrow keys. To activate drag with keyboard, press Alt + …" at bounding box center [316, 374] width 470 height 492
click at [313, 498] on icon at bounding box center [315, 499] width 13 height 13
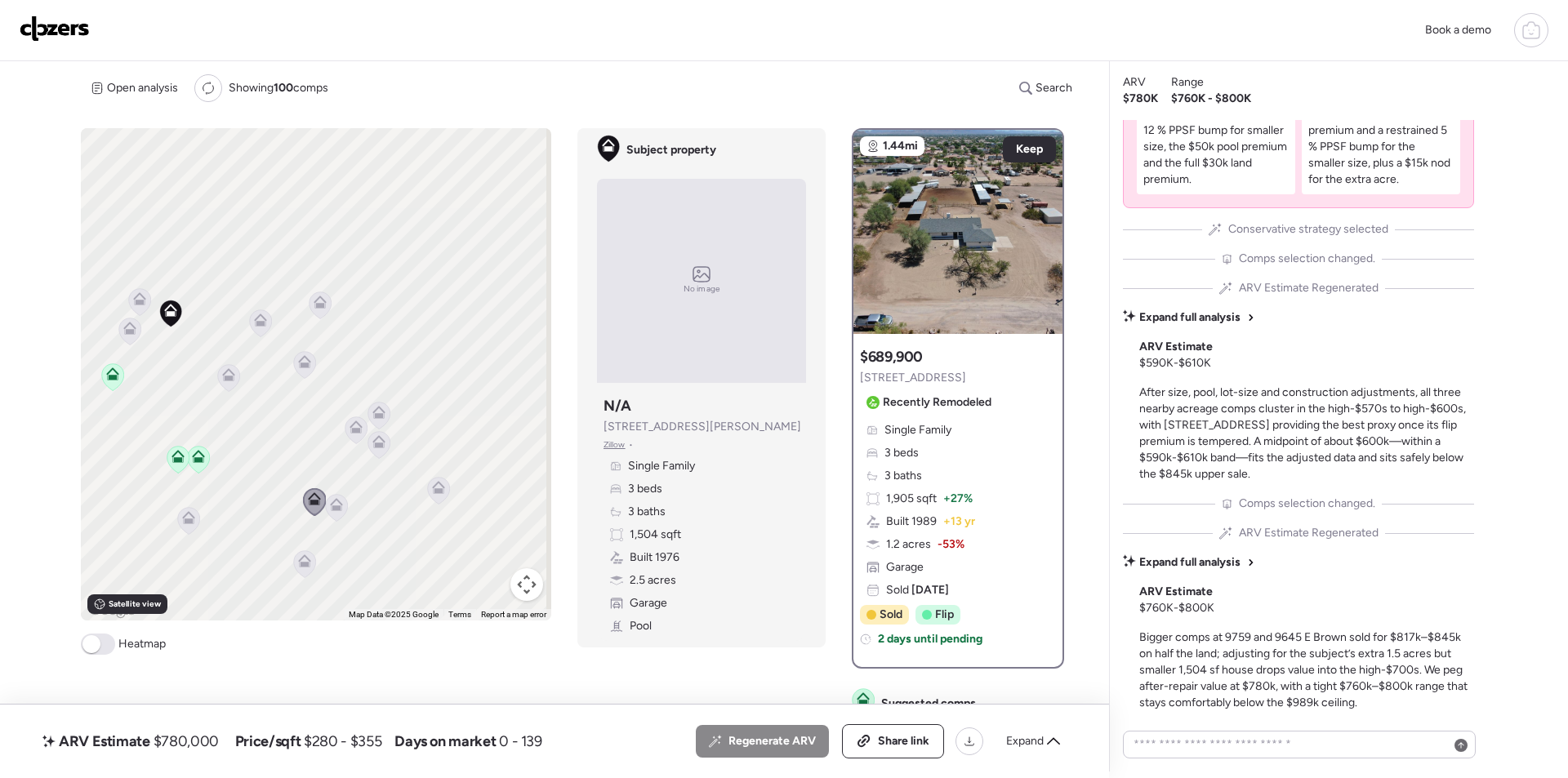
click at [343, 511] on icon at bounding box center [337, 507] width 22 height 27
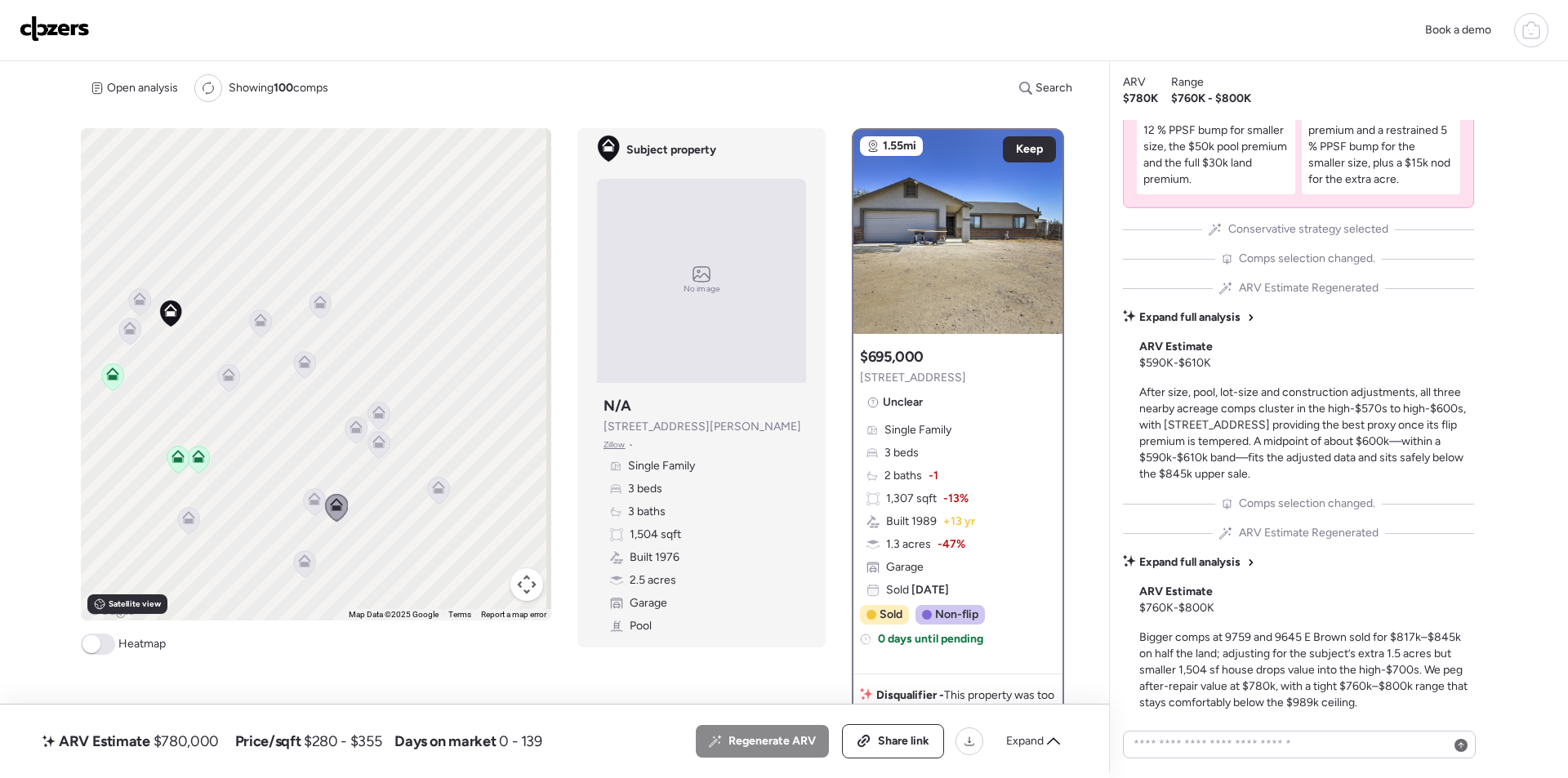
click at [294, 561] on icon at bounding box center [305, 564] width 22 height 27
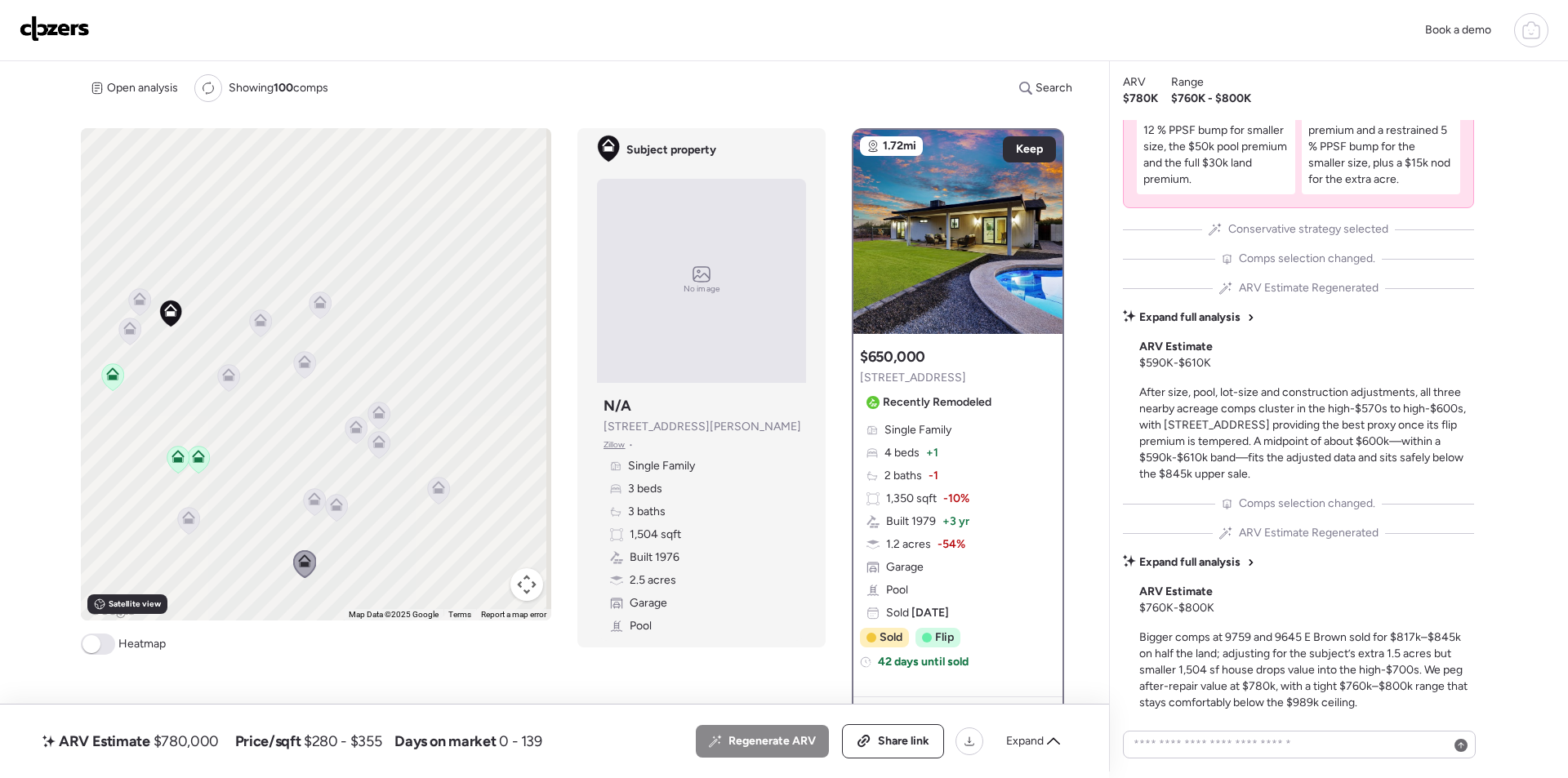
click at [294, 564] on icon at bounding box center [305, 564] width 22 height 27
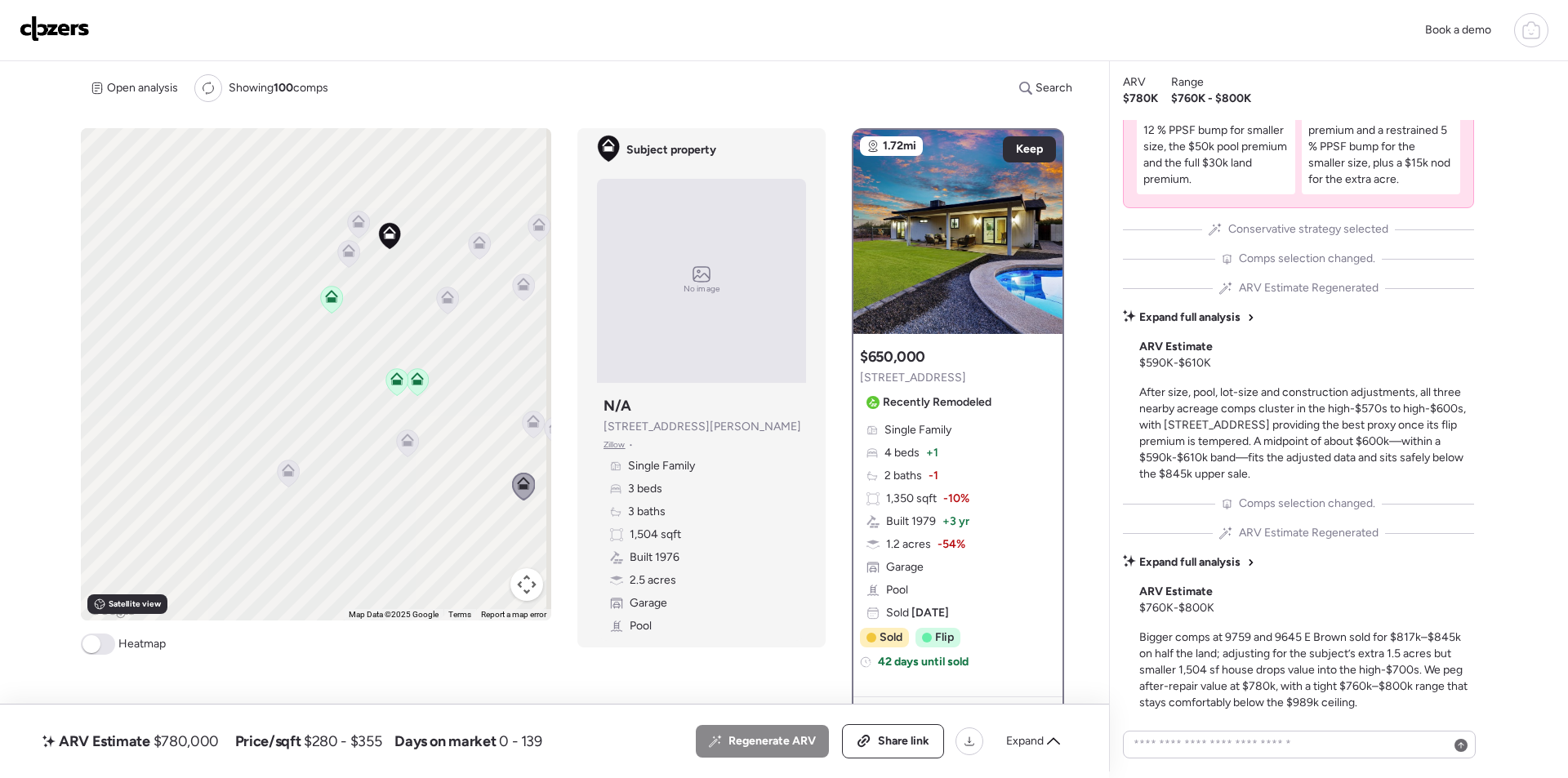
drag, startPoint x: 252, startPoint y: 549, endPoint x: 442, endPoint y: 474, distance: 204.3
click at [473, 470] on div "To activate drag with keyboard, press Alt + Enter. Once in keyboard drag state,…" at bounding box center [316, 374] width 470 height 492
click at [406, 448] on icon at bounding box center [408, 443] width 22 height 27
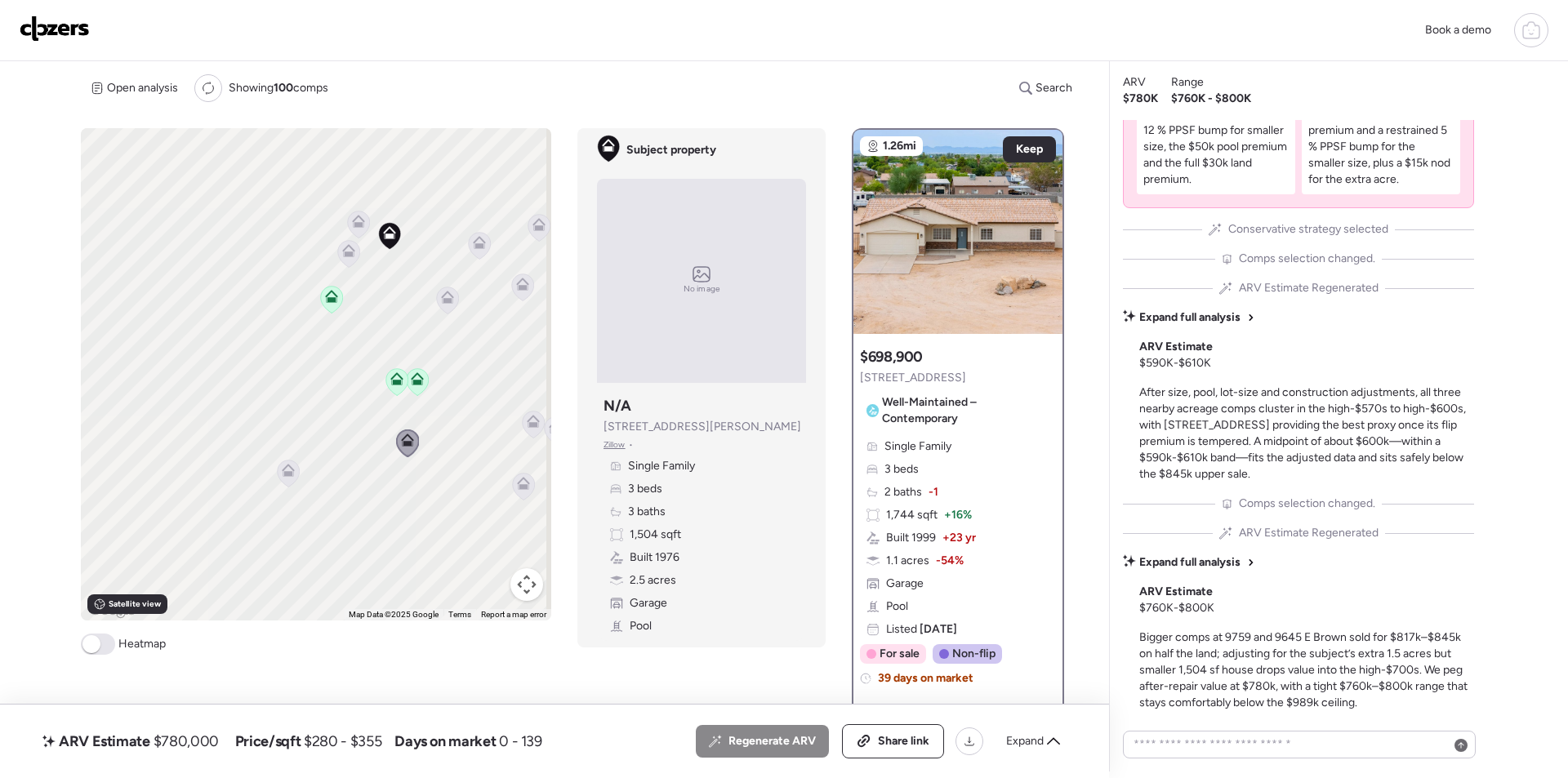
click at [291, 469] on icon at bounding box center [288, 470] width 13 height 13
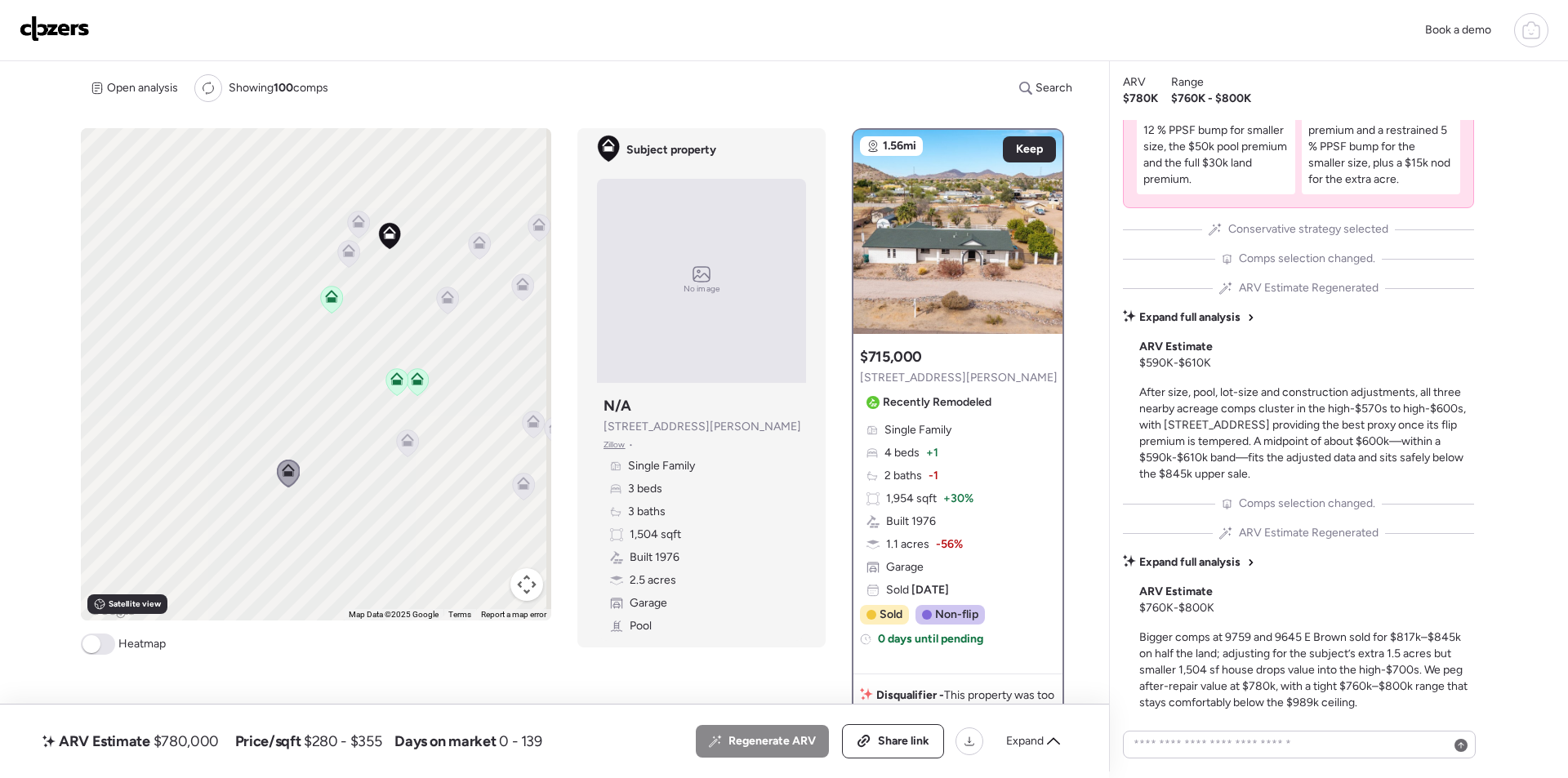
click at [442, 299] on icon at bounding box center [447, 300] width 10 height 5
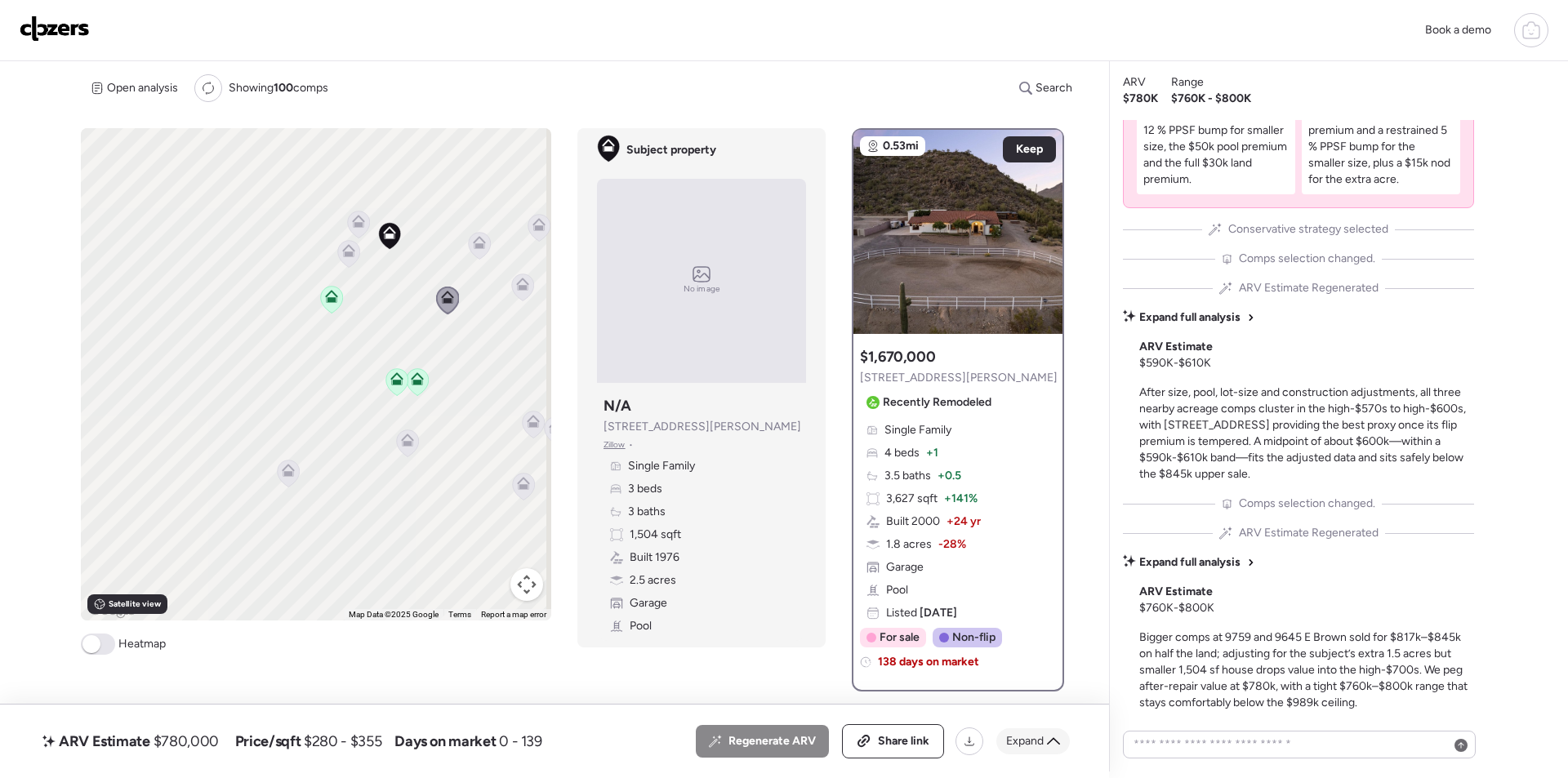
drag, startPoint x: 1065, startPoint y: 743, endPoint x: 1056, endPoint y: 741, distance: 9.2
click at [1064, 743] on div "Expand" at bounding box center [1033, 741] width 73 height 26
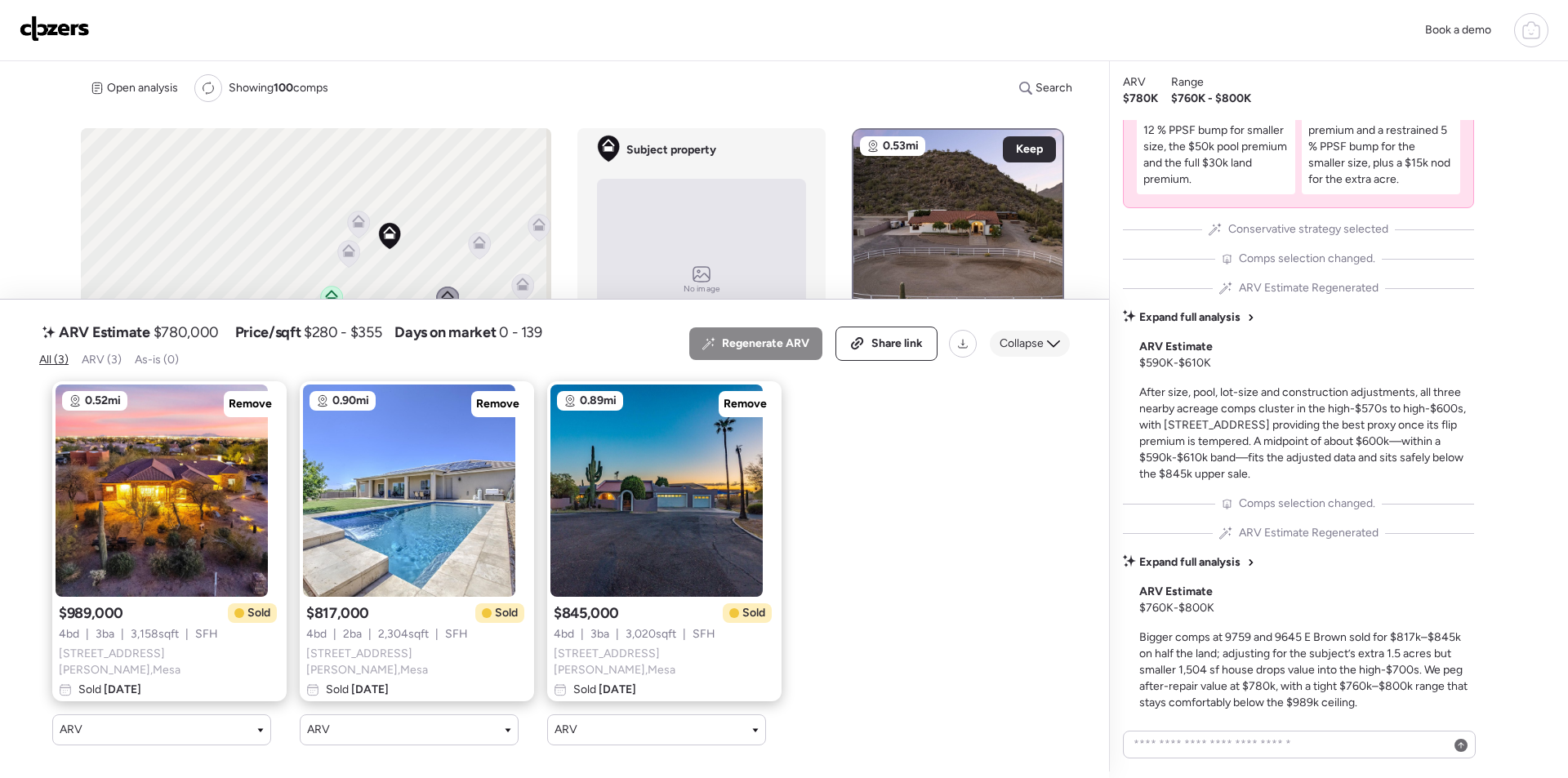
drag, startPoint x: 1028, startPoint y: 357, endPoint x: 1016, endPoint y: 359, distance: 12.2
click at [1028, 356] on div "Collapse" at bounding box center [1029, 344] width 80 height 26
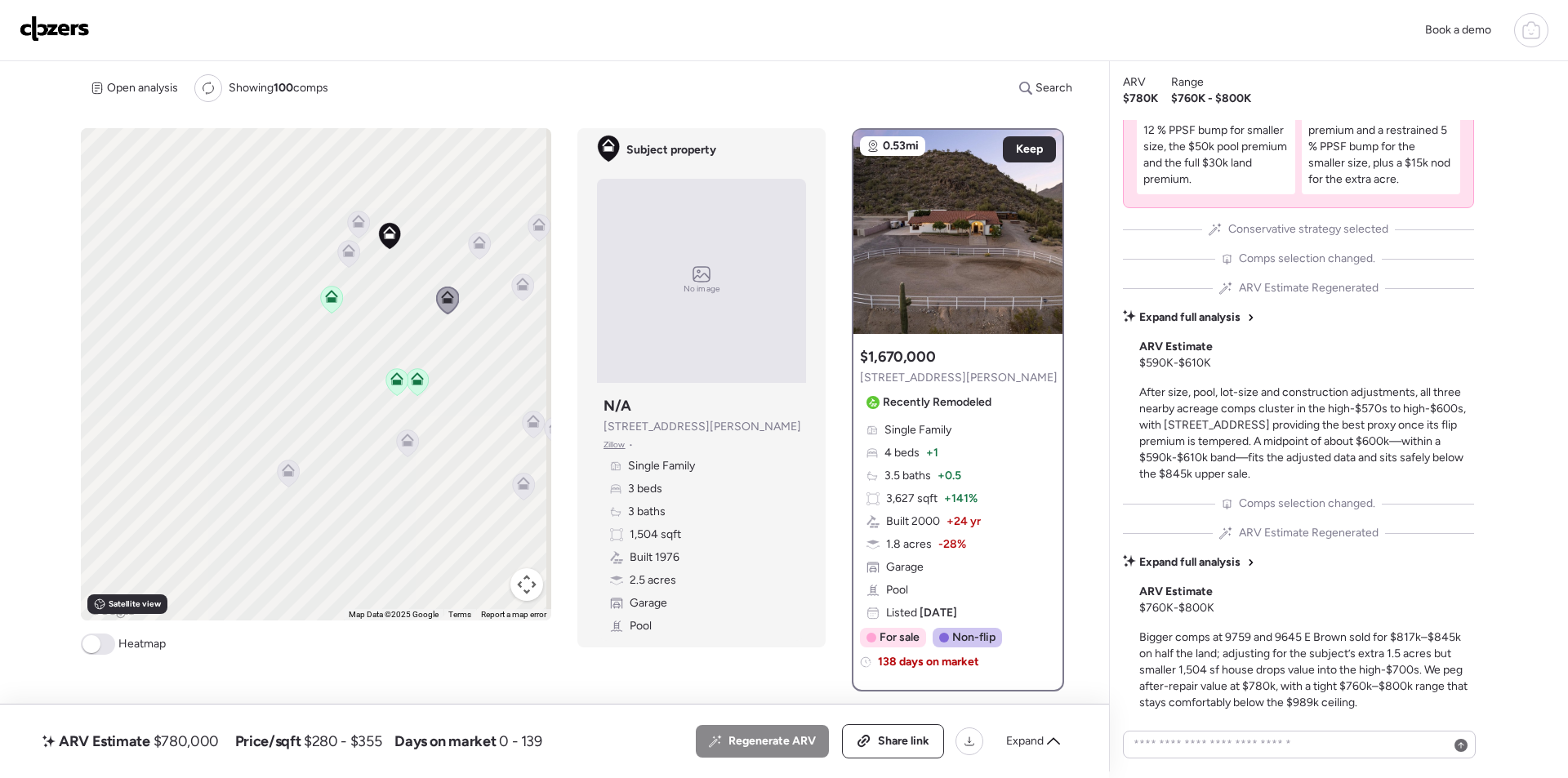
click at [174, 736] on span "$780,000" at bounding box center [186, 741] width 66 height 20
copy span "780,000"
click at [910, 735] on span "Share link" at bounding box center [903, 741] width 52 height 16
click at [51, 33] on img at bounding box center [54, 29] width 70 height 26
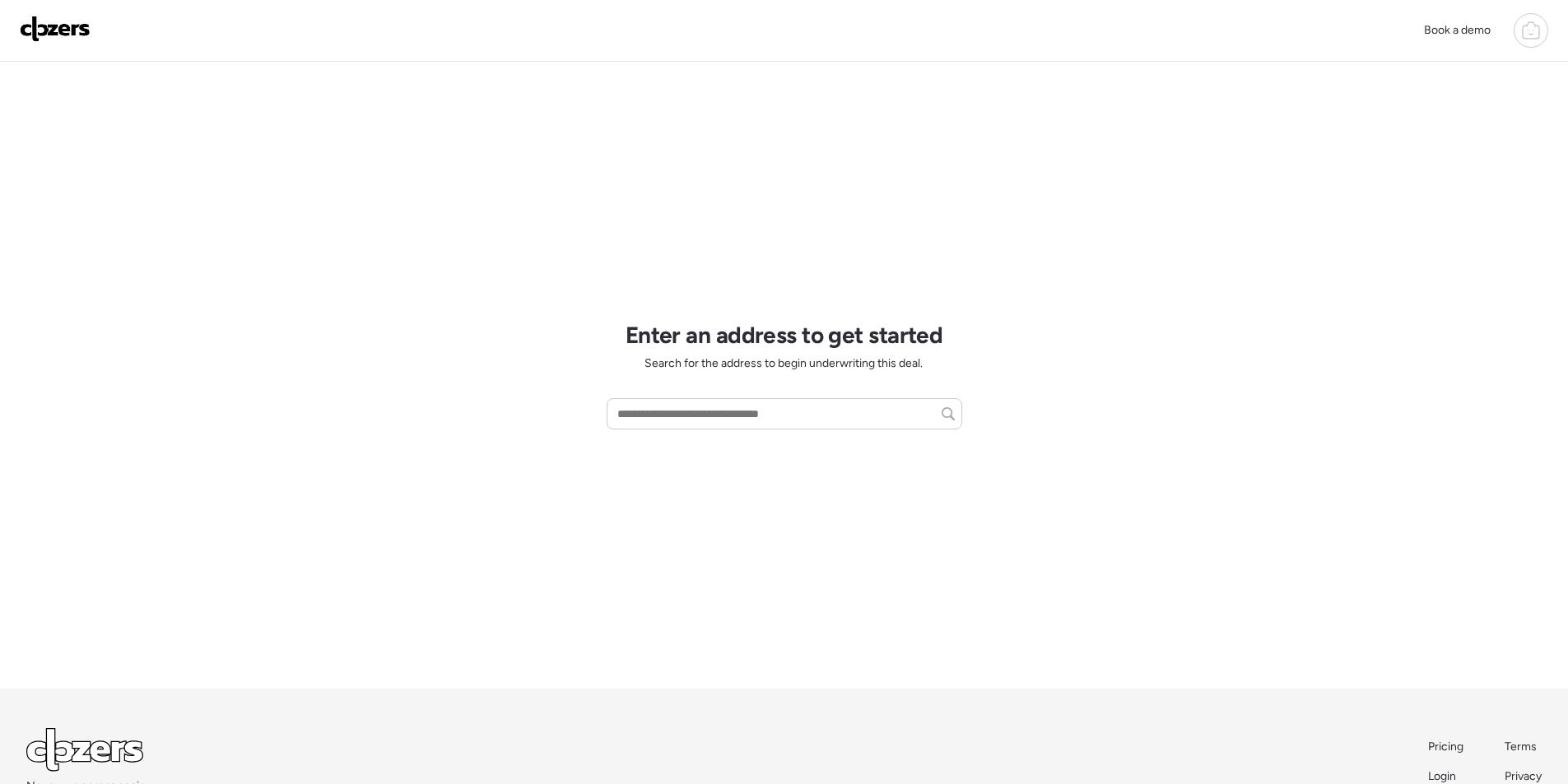
click at [689, 430] on div "Enter an address to get started Search for the address to begin underwriting th…" at bounding box center [784, 375] width 356 height 626
click at [688, 418] on input "text" at bounding box center [784, 413] width 341 height 23
paste input "**********"
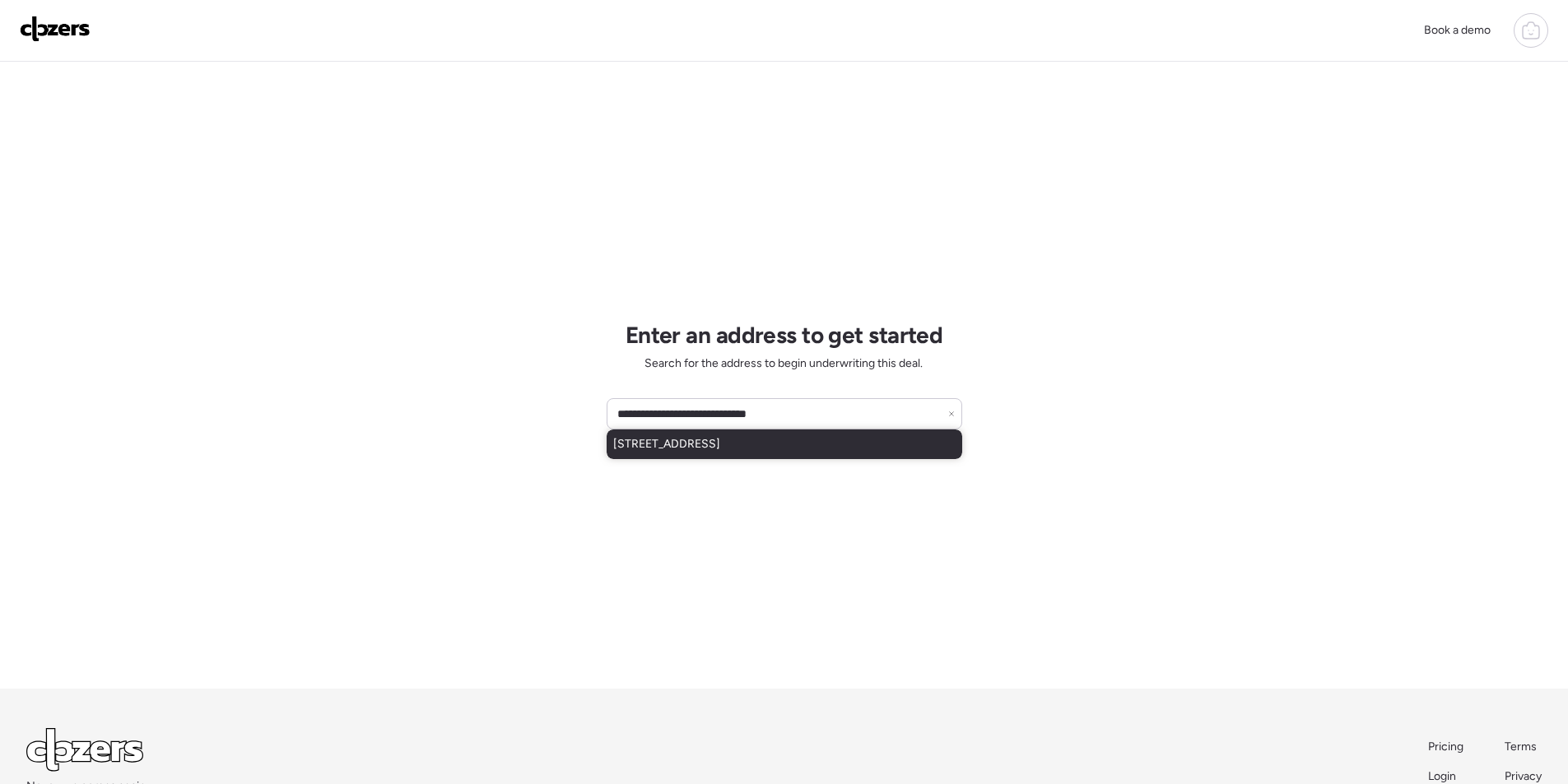
click at [720, 451] on span "[STREET_ADDRESS]" at bounding box center [666, 443] width 107 height 16
type input "**********"
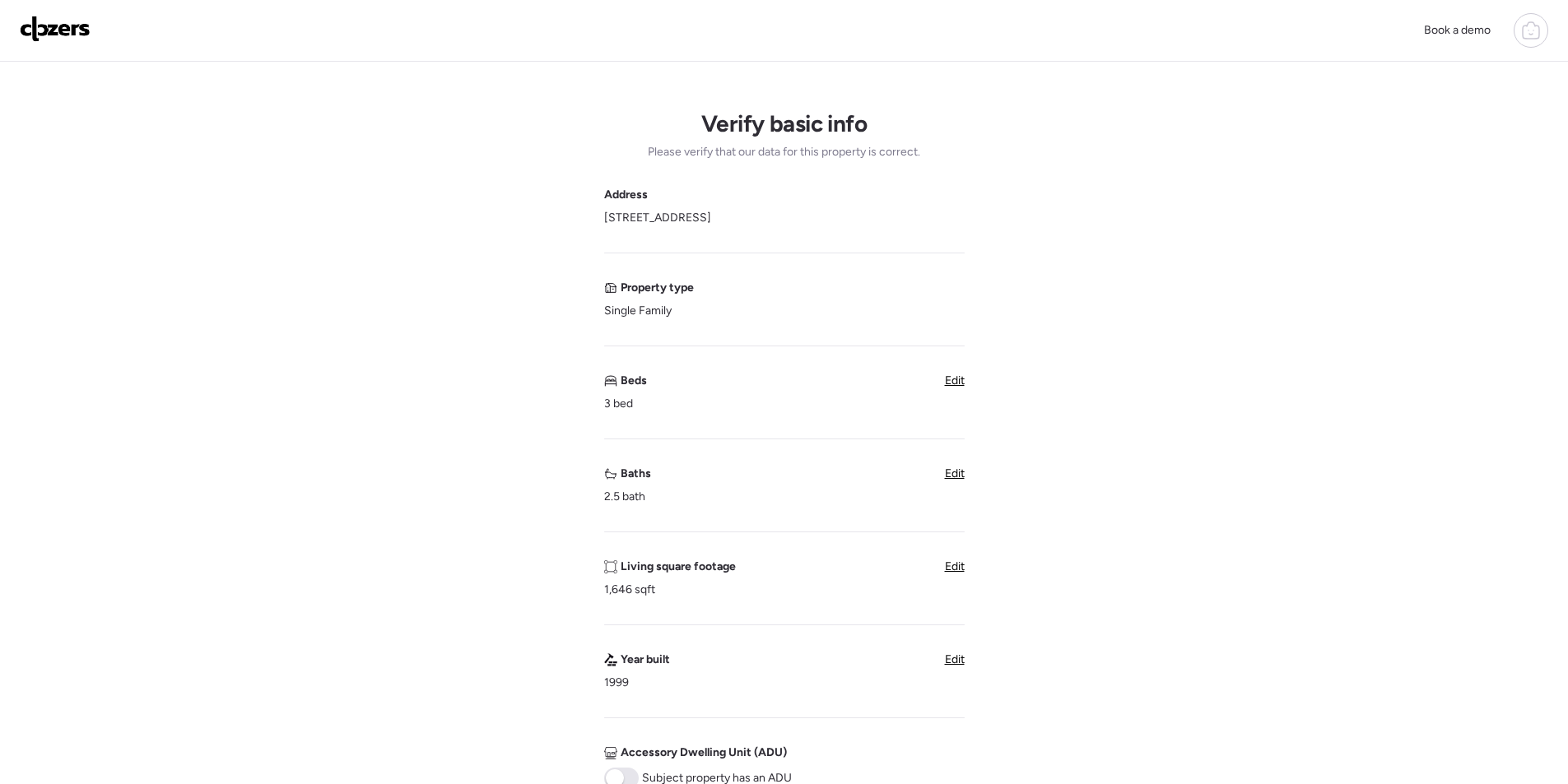
scroll to position [329, 0]
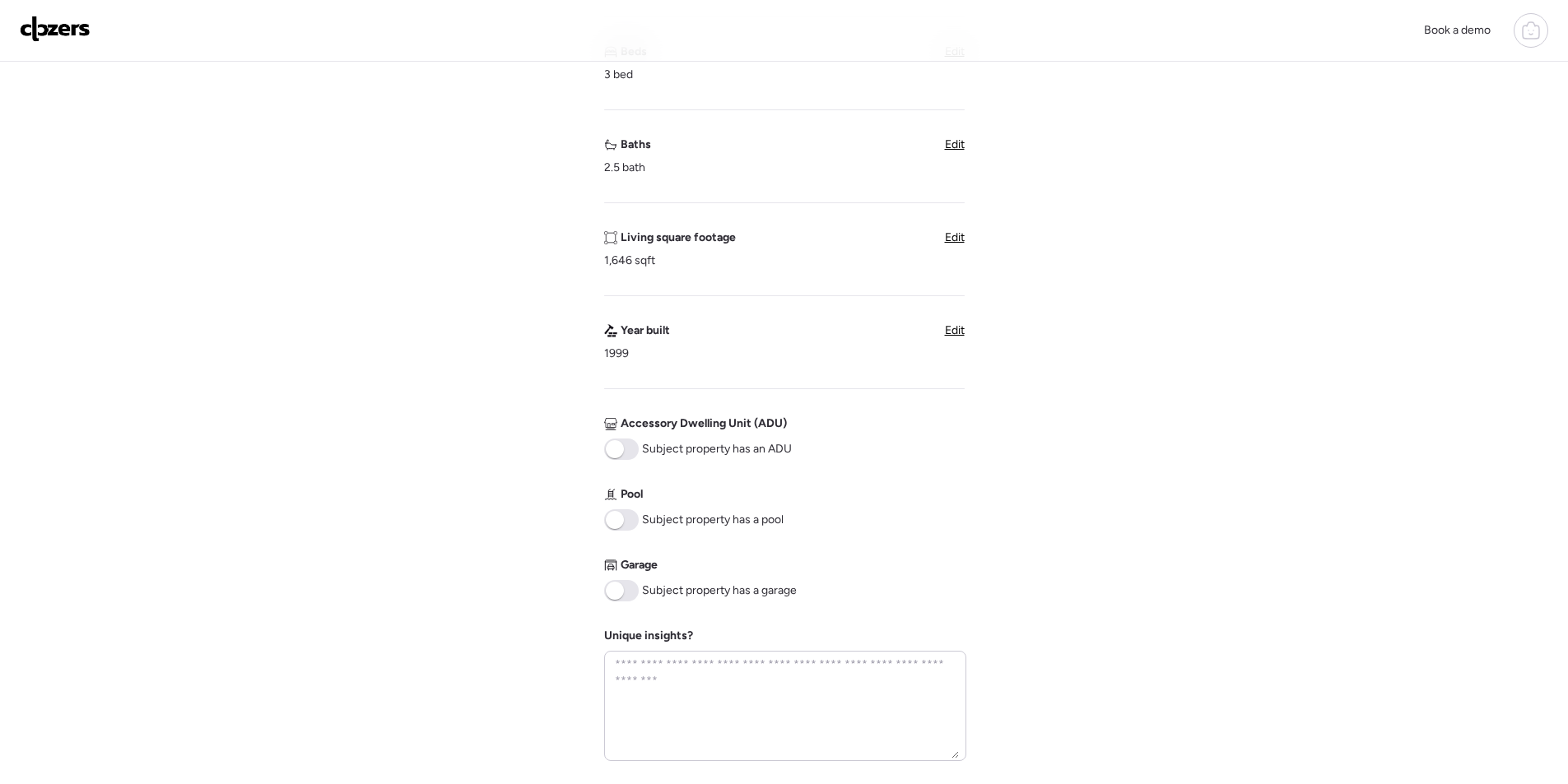
click at [619, 519] on span at bounding box center [615, 520] width 18 height 18
click at [633, 594] on span at bounding box center [621, 591] width 35 height 22
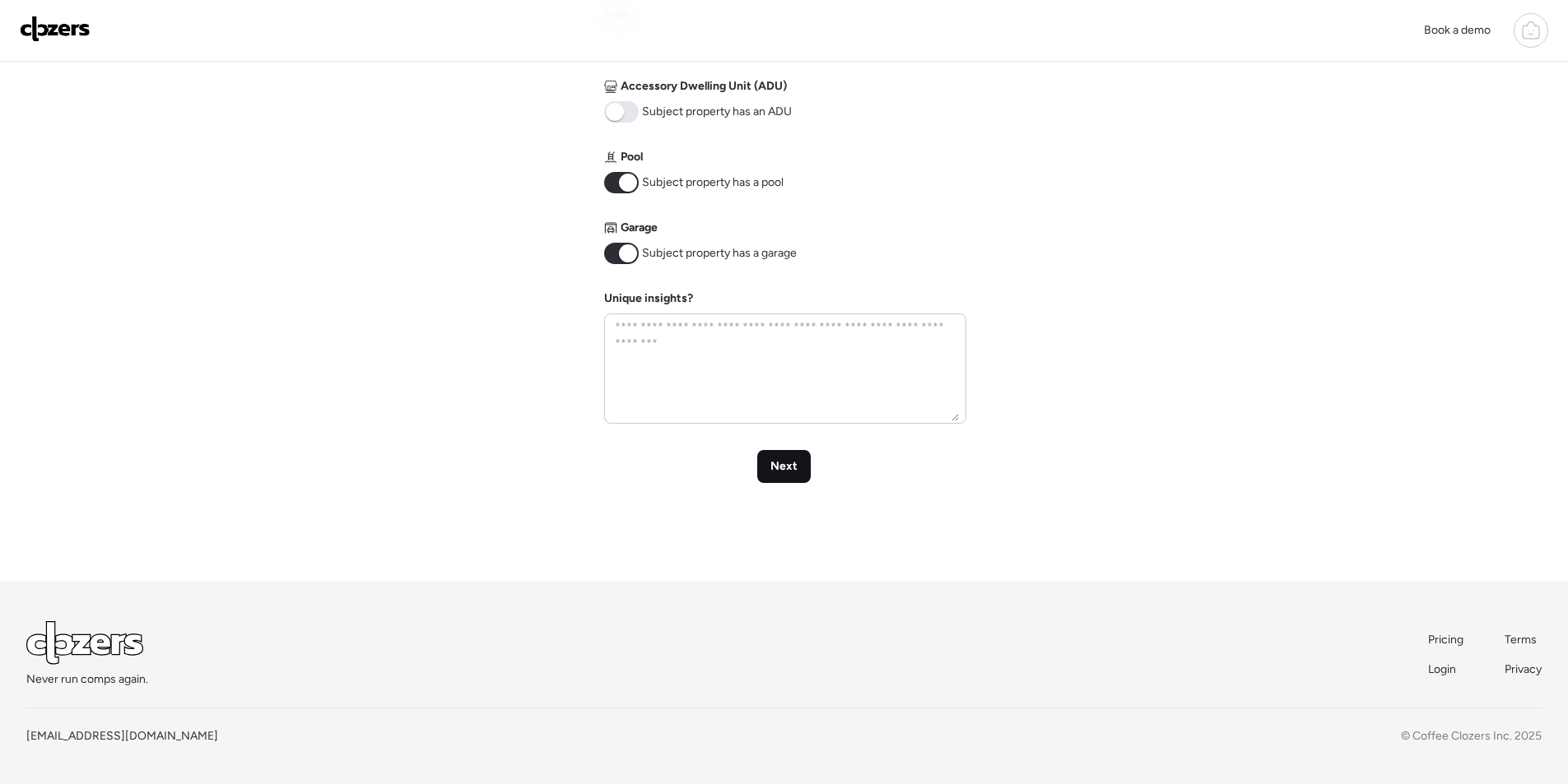
click at [798, 476] on div "Next" at bounding box center [784, 466] width 54 height 33
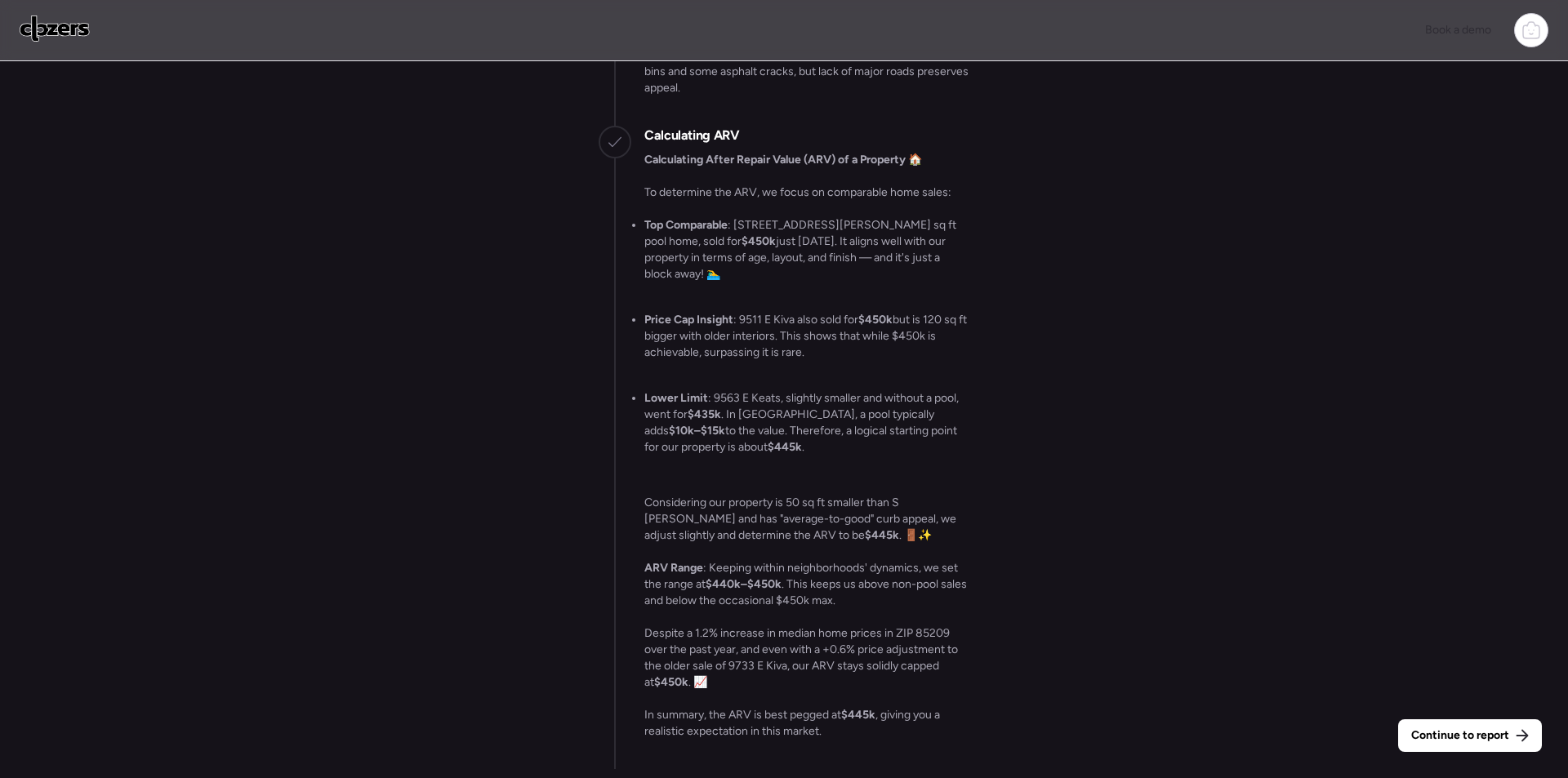
click at [1471, 736] on span "Continue to report" at bounding box center [1460, 735] width 98 height 16
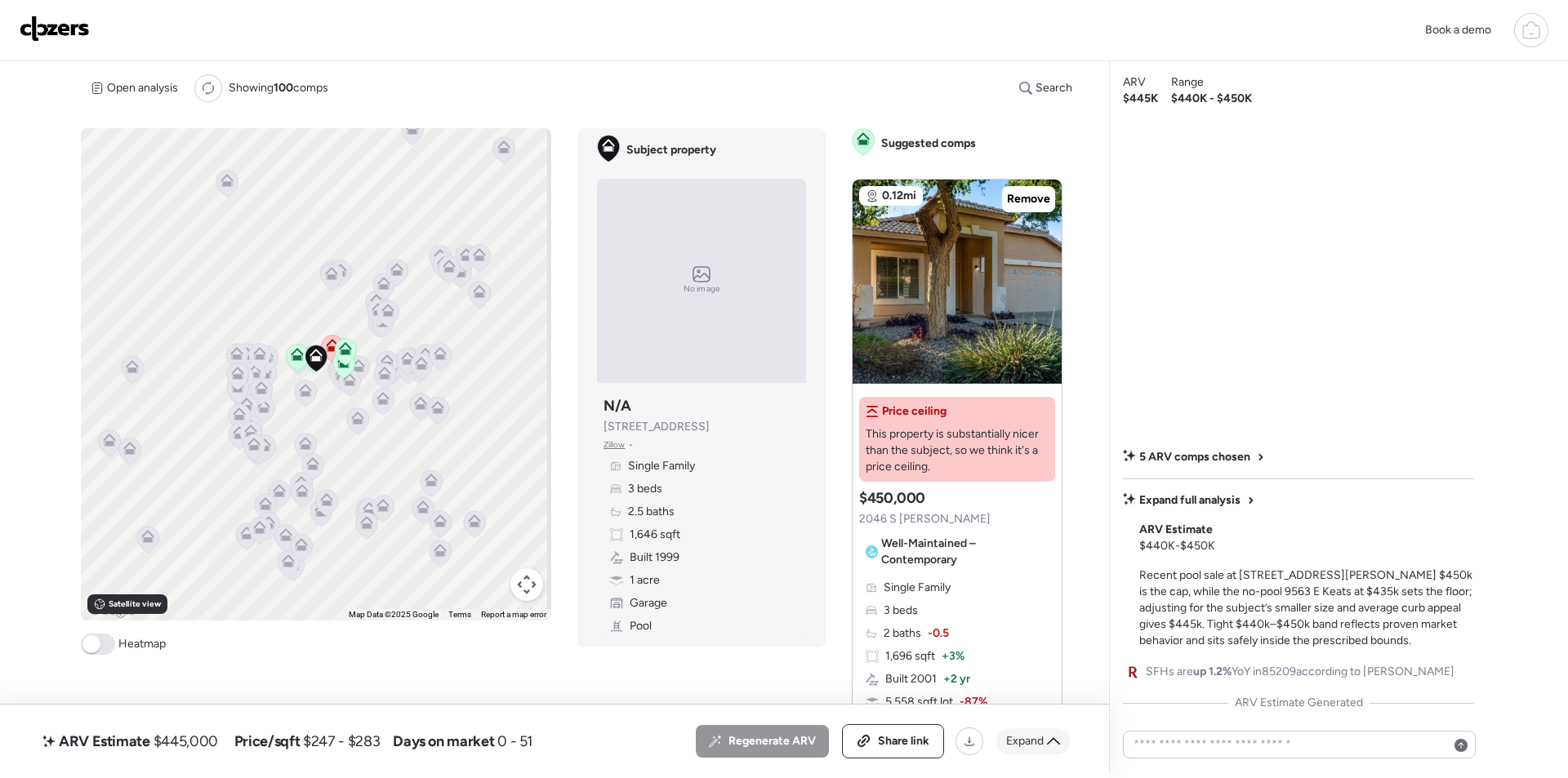
click at [1049, 737] on icon at bounding box center [1054, 741] width 13 height 13
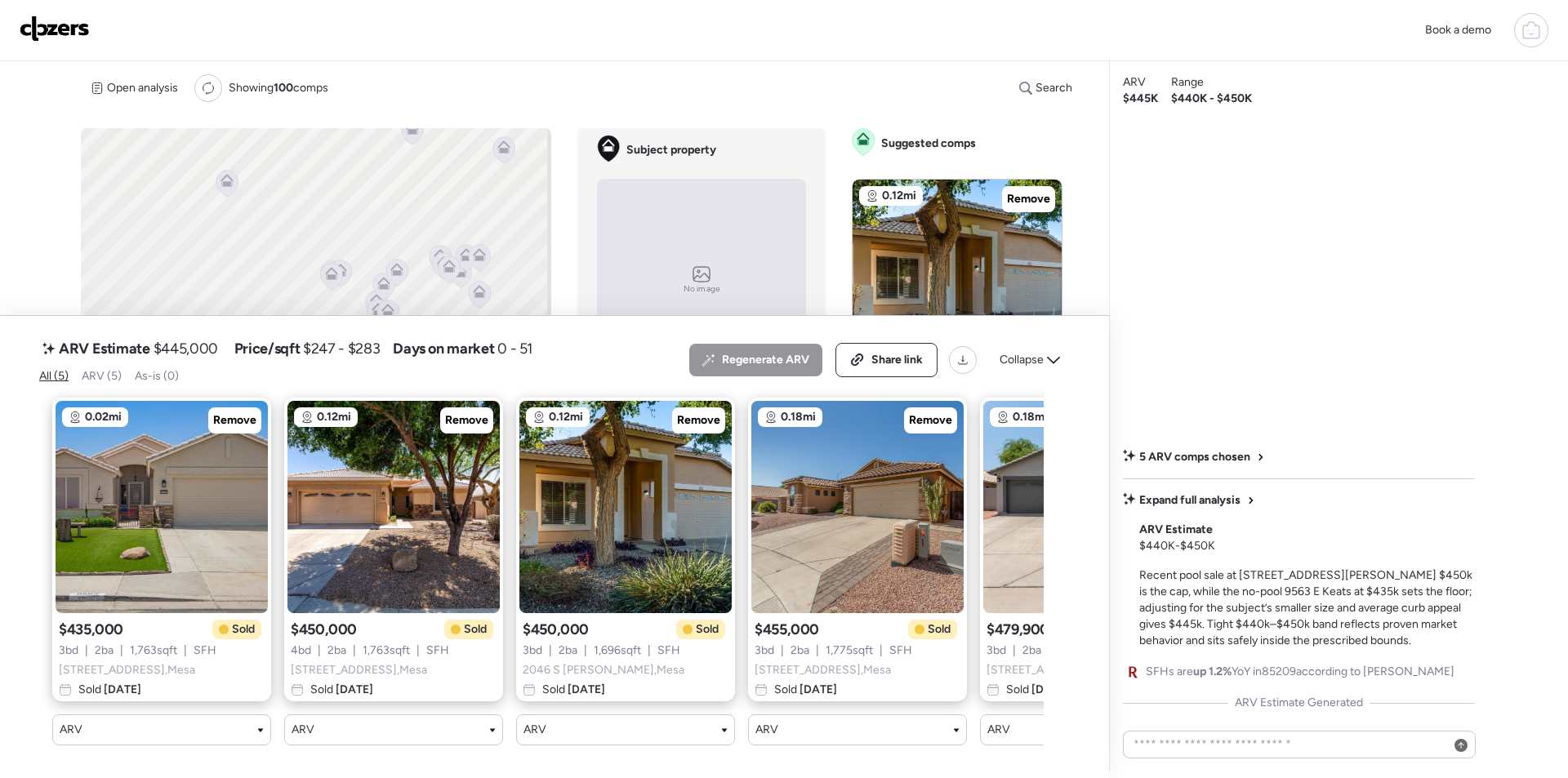
scroll to position [0, 169]
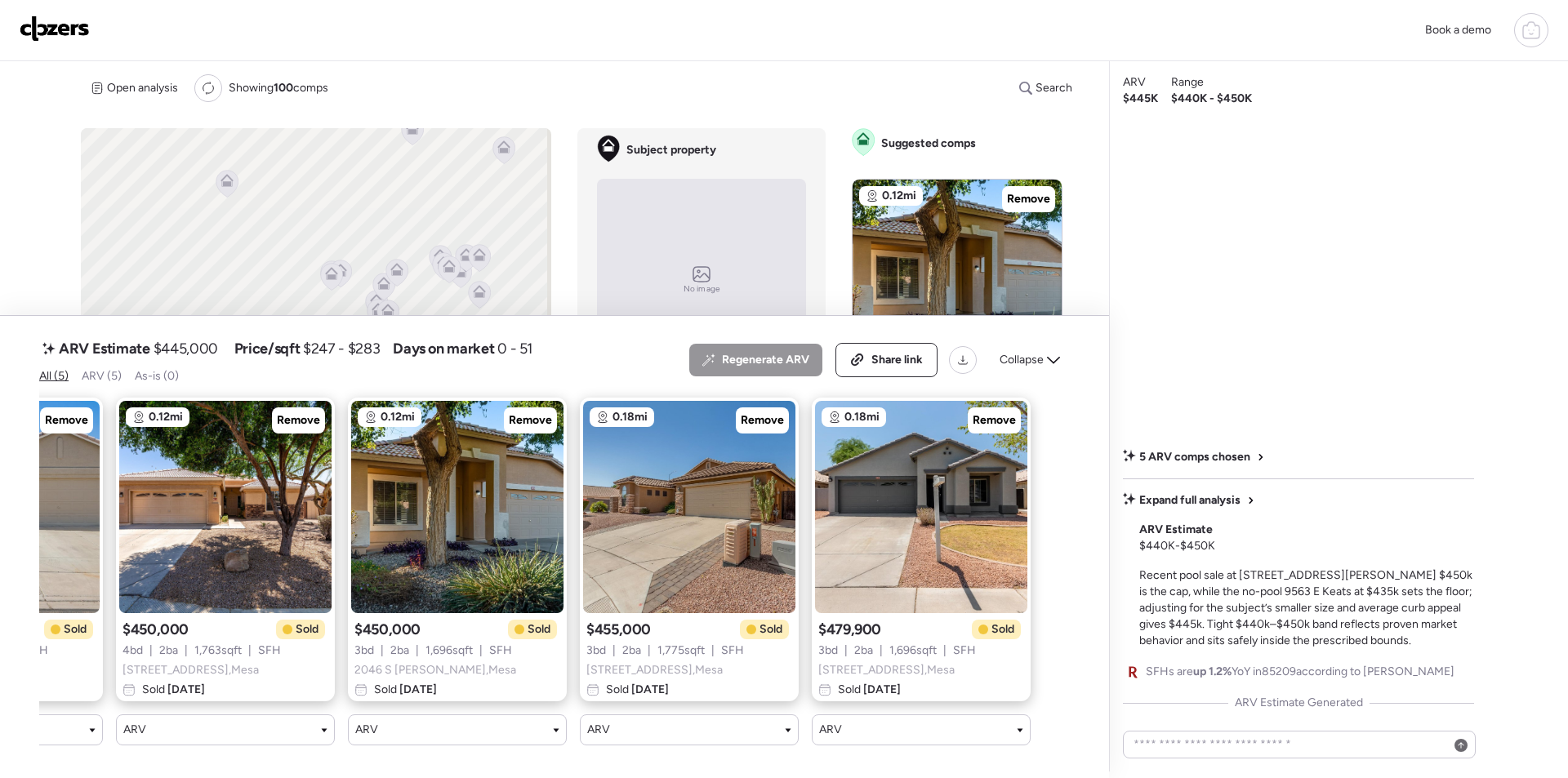
click at [1050, 354] on icon at bounding box center [1054, 360] width 13 height 13
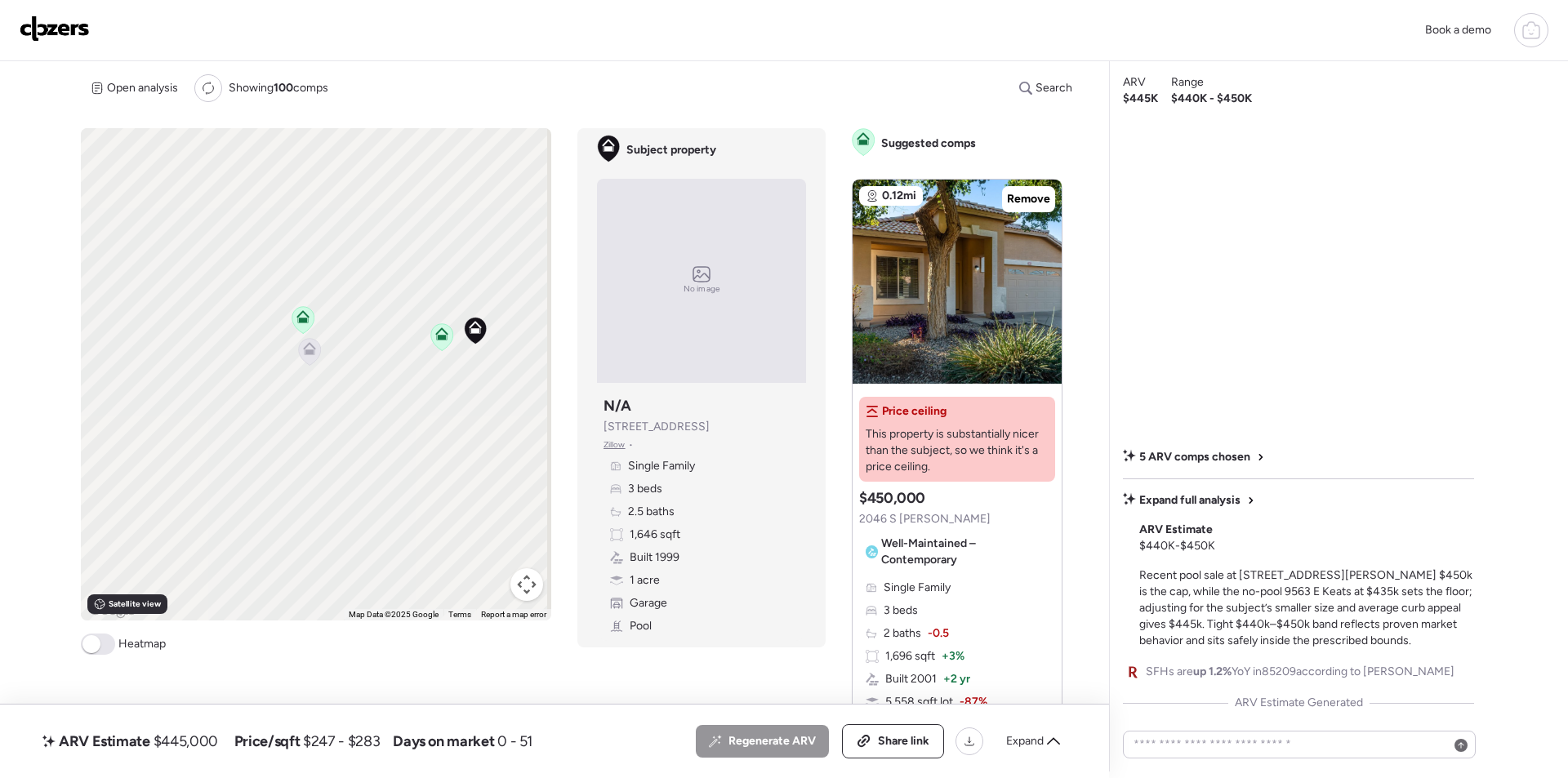
drag, startPoint x: 367, startPoint y: 456, endPoint x: 392, endPoint y: 413, distance: 49.7
click at [603, 378] on div "To activate drag with keyboard, press Alt + Enter. Once in keyboard drag state,…" at bounding box center [578, 450] width 995 height 644
drag, startPoint x: 379, startPoint y: 418, endPoint x: 379, endPoint y: 377, distance: 41.0
click at [392, 383] on div "To activate drag with keyboard, press Alt + Enter. Once in keyboard drag state,…" at bounding box center [316, 374] width 470 height 492
click at [325, 312] on icon at bounding box center [323, 311] width 10 height 5
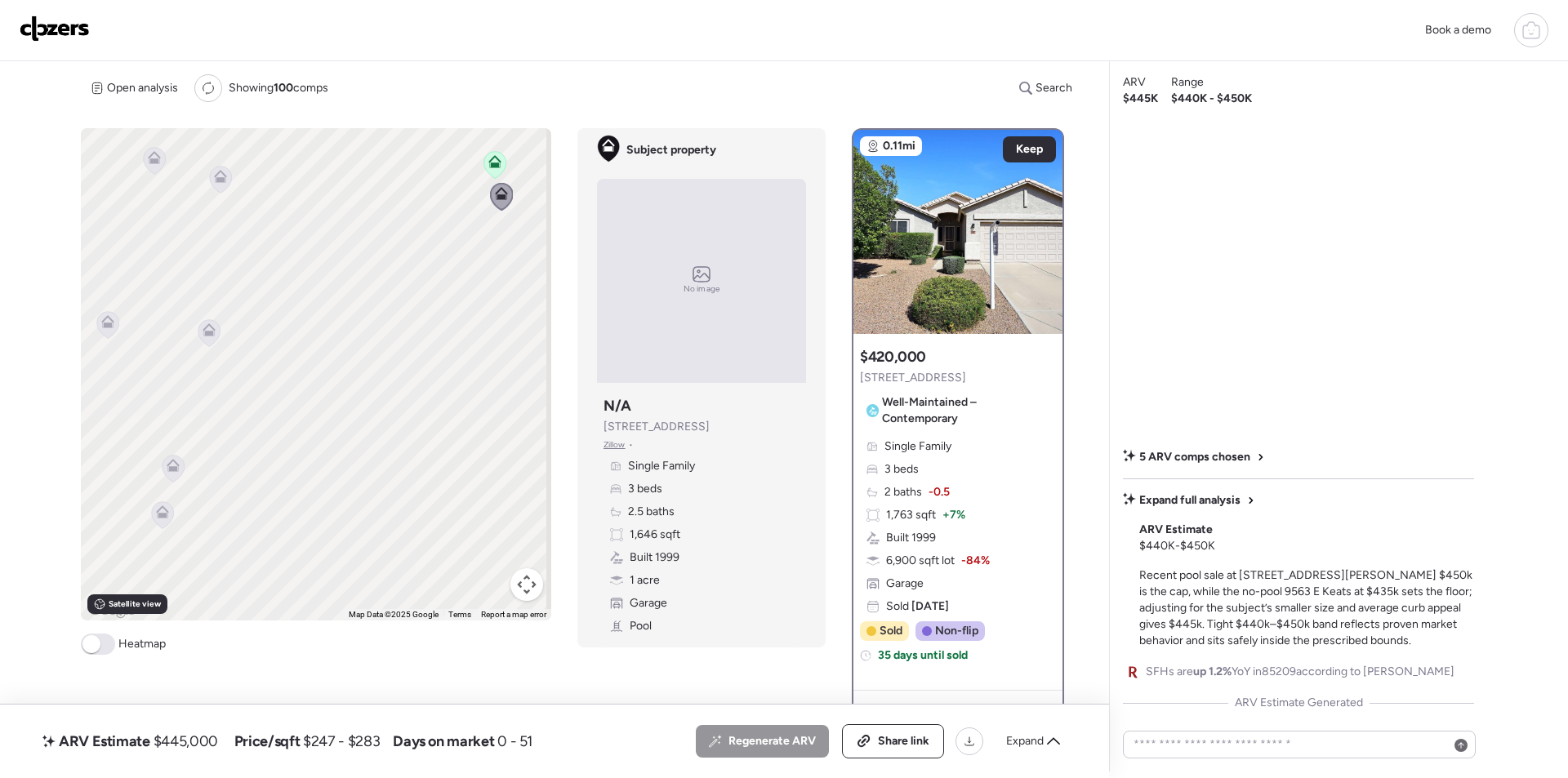
drag, startPoint x: 279, startPoint y: 389, endPoint x: 451, endPoint y: 277, distance: 205.3
click at [451, 277] on div "To activate drag with keyboard, press Alt + Enter. Once in keyboard drag state,…" at bounding box center [316, 374] width 470 height 492
click at [215, 329] on icon at bounding box center [223, 322] width 22 height 27
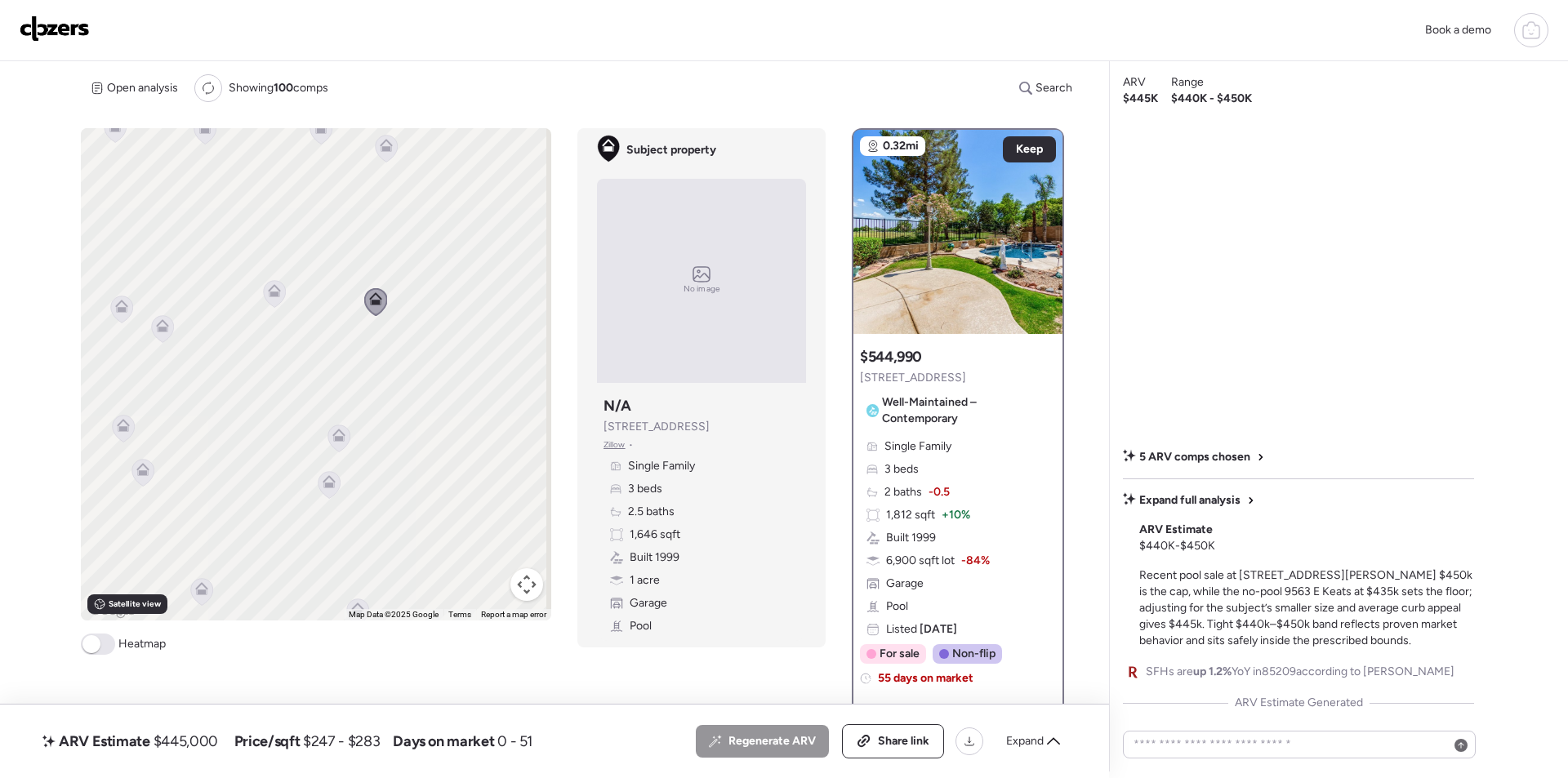
drag, startPoint x: 235, startPoint y: 381, endPoint x: 402, endPoint y: 359, distance: 168.4
click at [402, 359] on div "To navigate, press the arrow keys. To activate drag with keyboard, press Alt + …" at bounding box center [316, 374] width 470 height 492
click at [283, 304] on div at bounding box center [285, 292] width 22 height 30
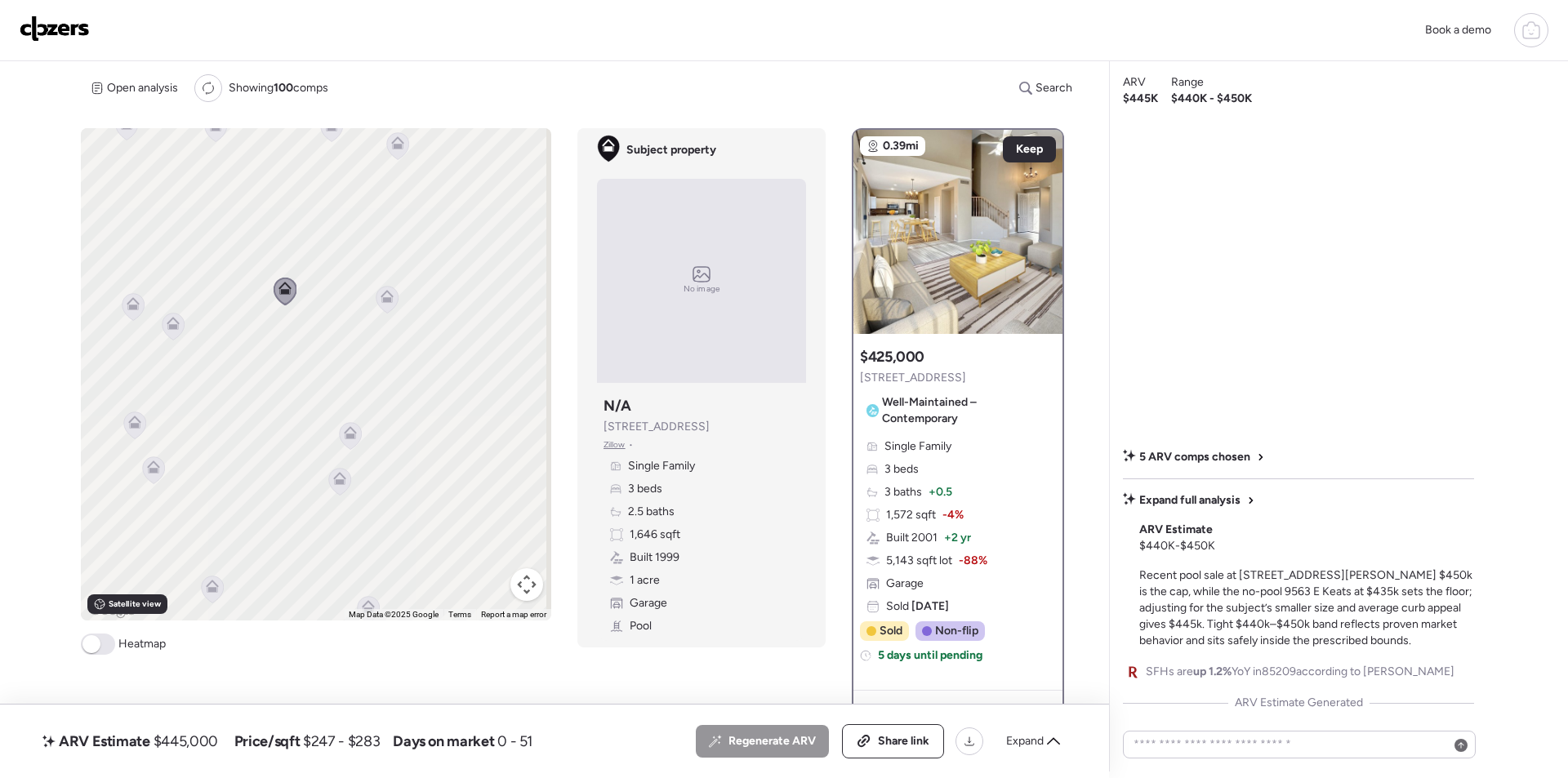
click at [183, 749] on span "$445,000" at bounding box center [185, 741] width 65 height 20
click at [184, 748] on span "$445,000" at bounding box center [185, 741] width 65 height 20
copy span "445,000"
click at [906, 742] on span "Share link" at bounding box center [903, 741] width 52 height 16
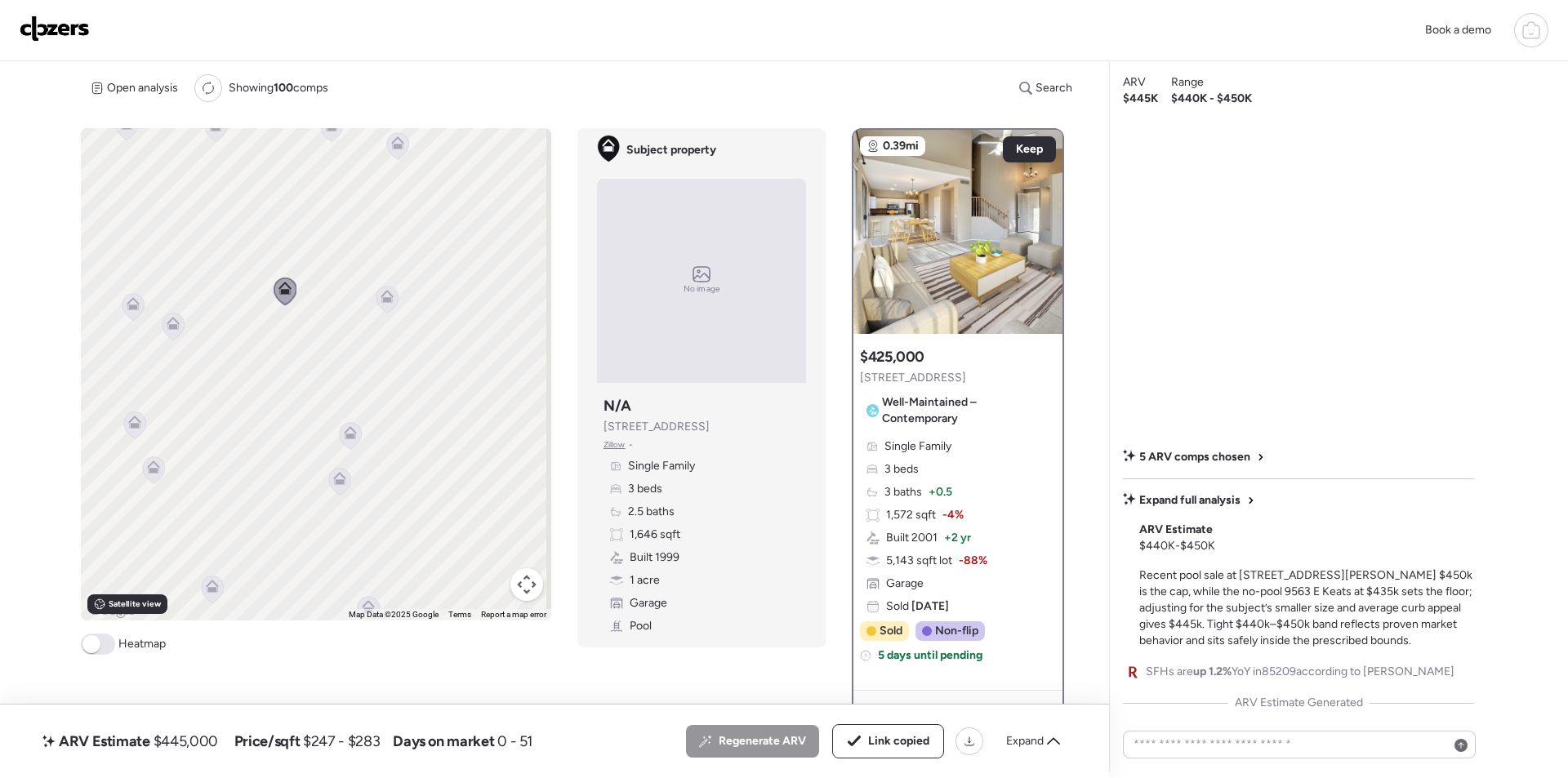
click at [54, 29] on img at bounding box center [54, 29] width 70 height 26
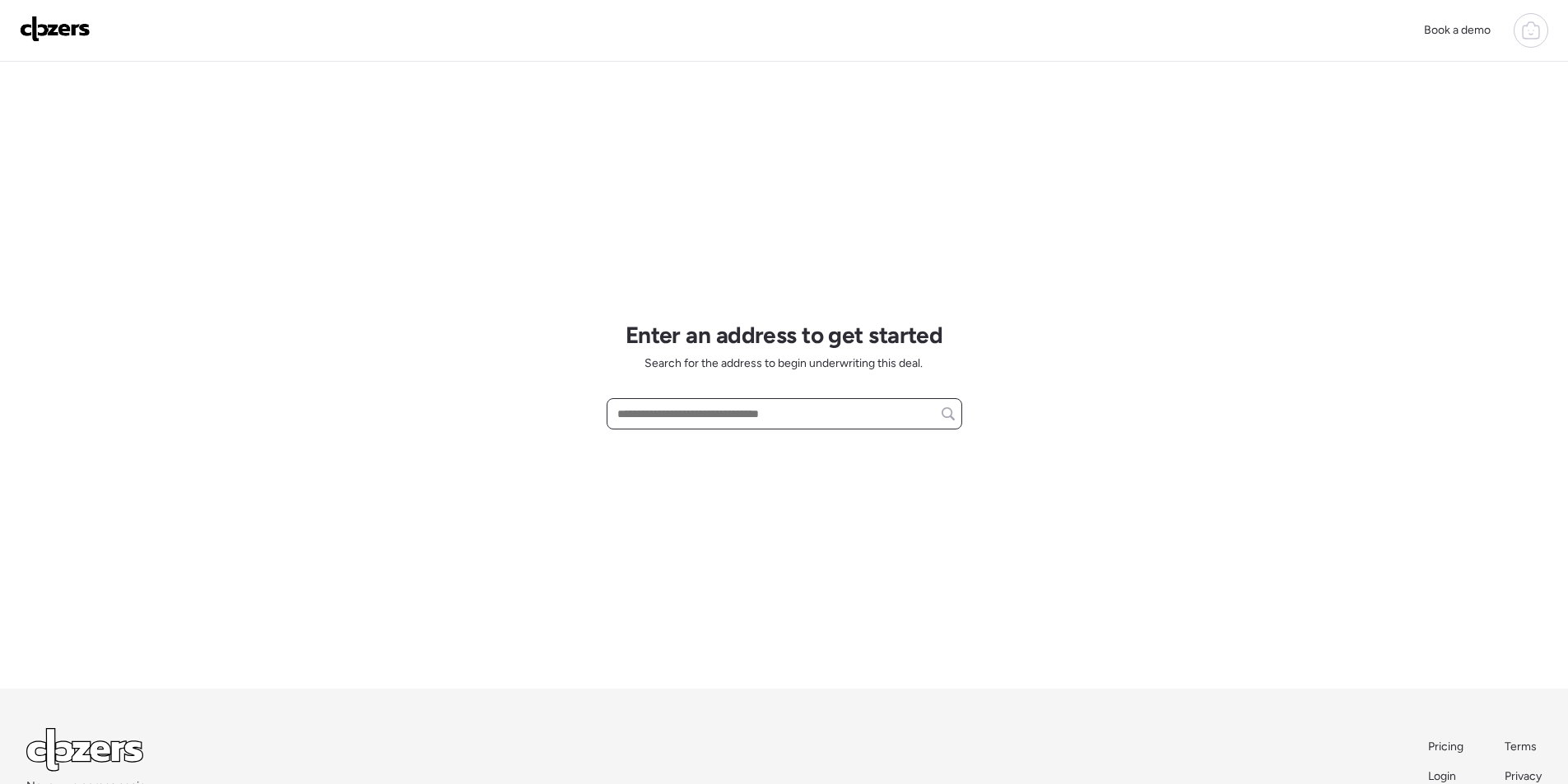
click at [698, 415] on input "text" at bounding box center [784, 413] width 341 height 23
paste input "**********"
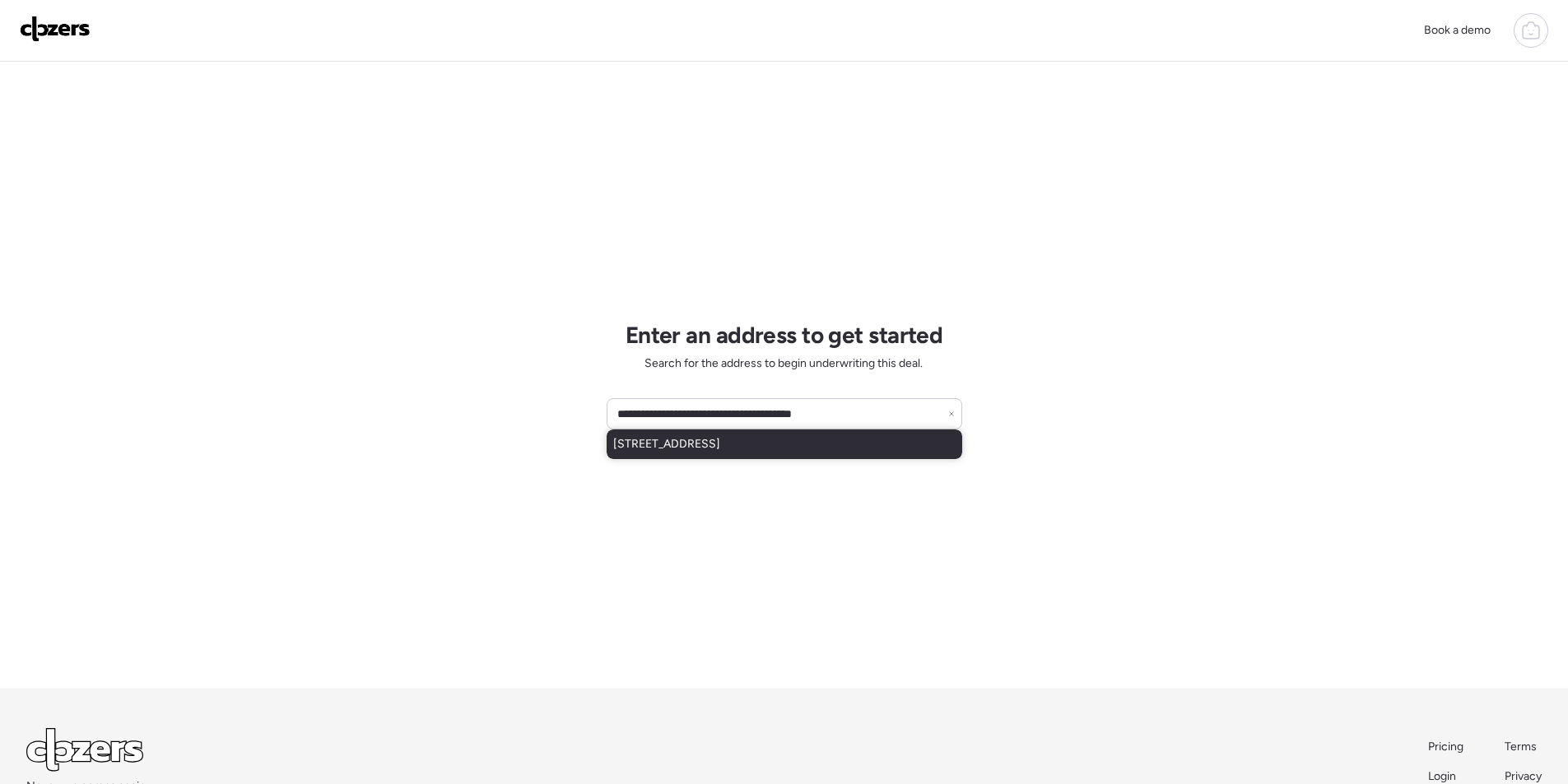
click at [698, 441] on span "[STREET_ADDRESS]" at bounding box center [666, 443] width 107 height 16
type input "**********"
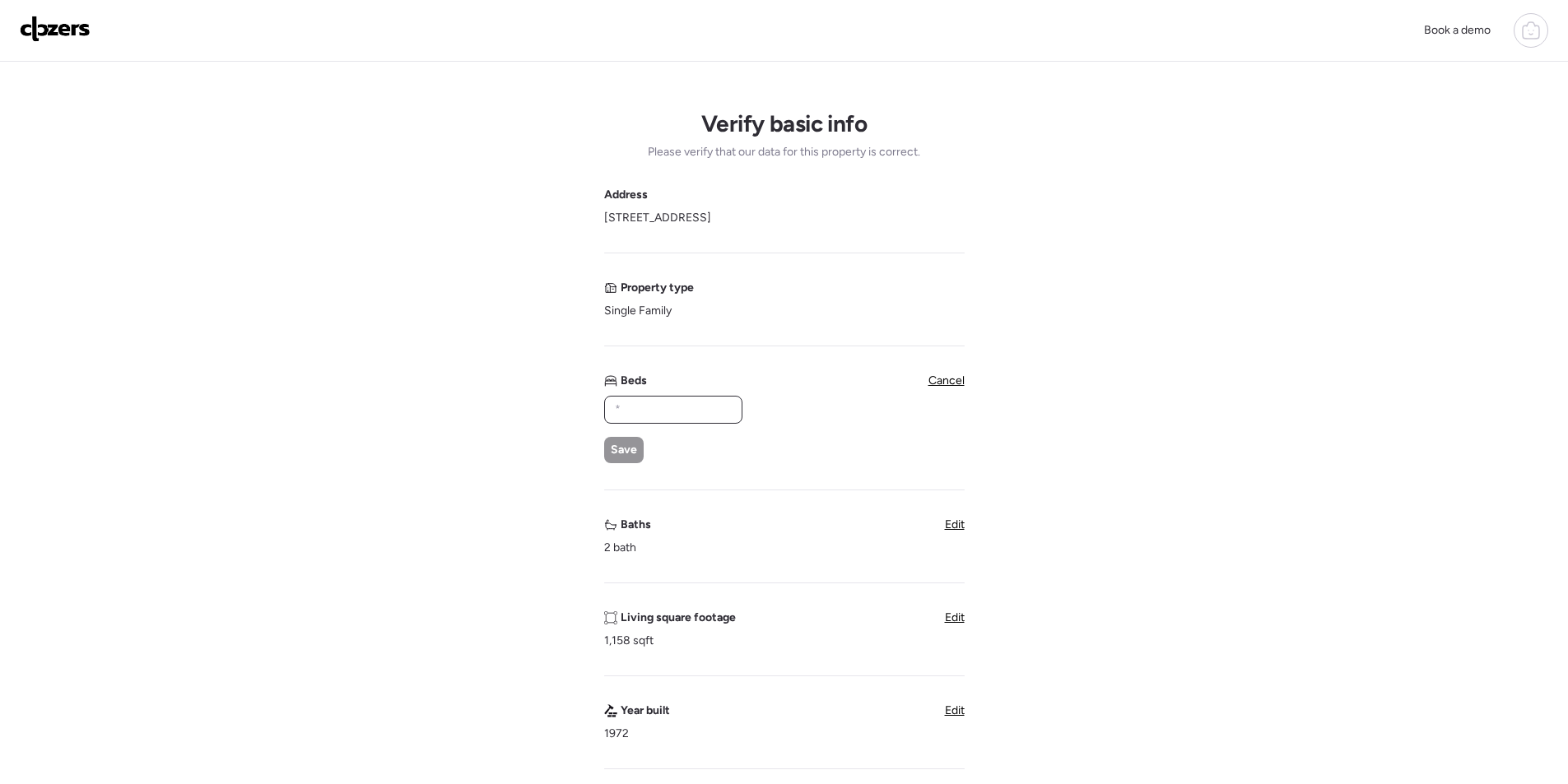
click at [653, 402] on input "text" at bounding box center [673, 409] width 124 height 23
type input "*"
click at [618, 453] on span "Save" at bounding box center [624, 449] width 26 height 16
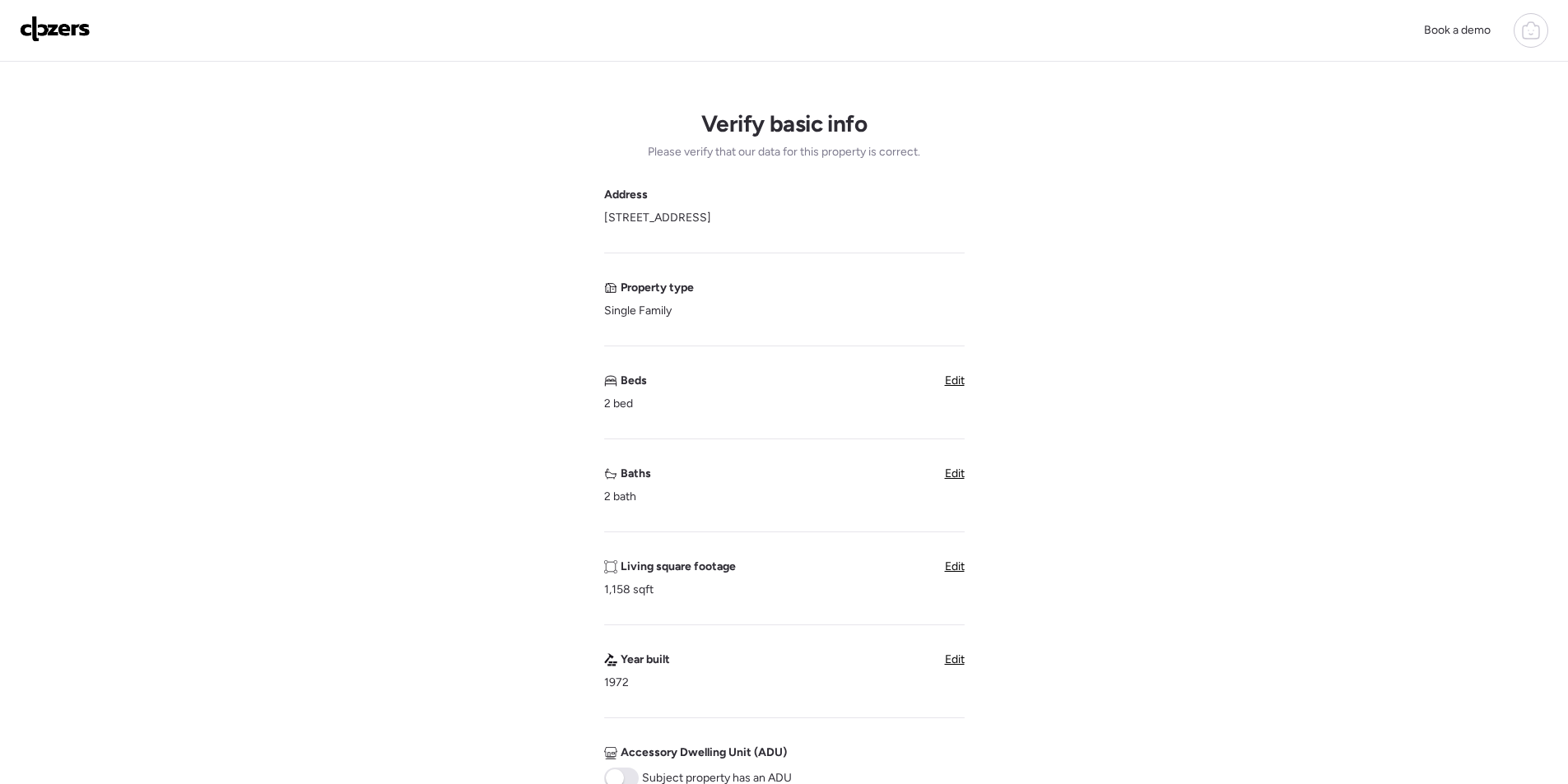
scroll to position [411, 0]
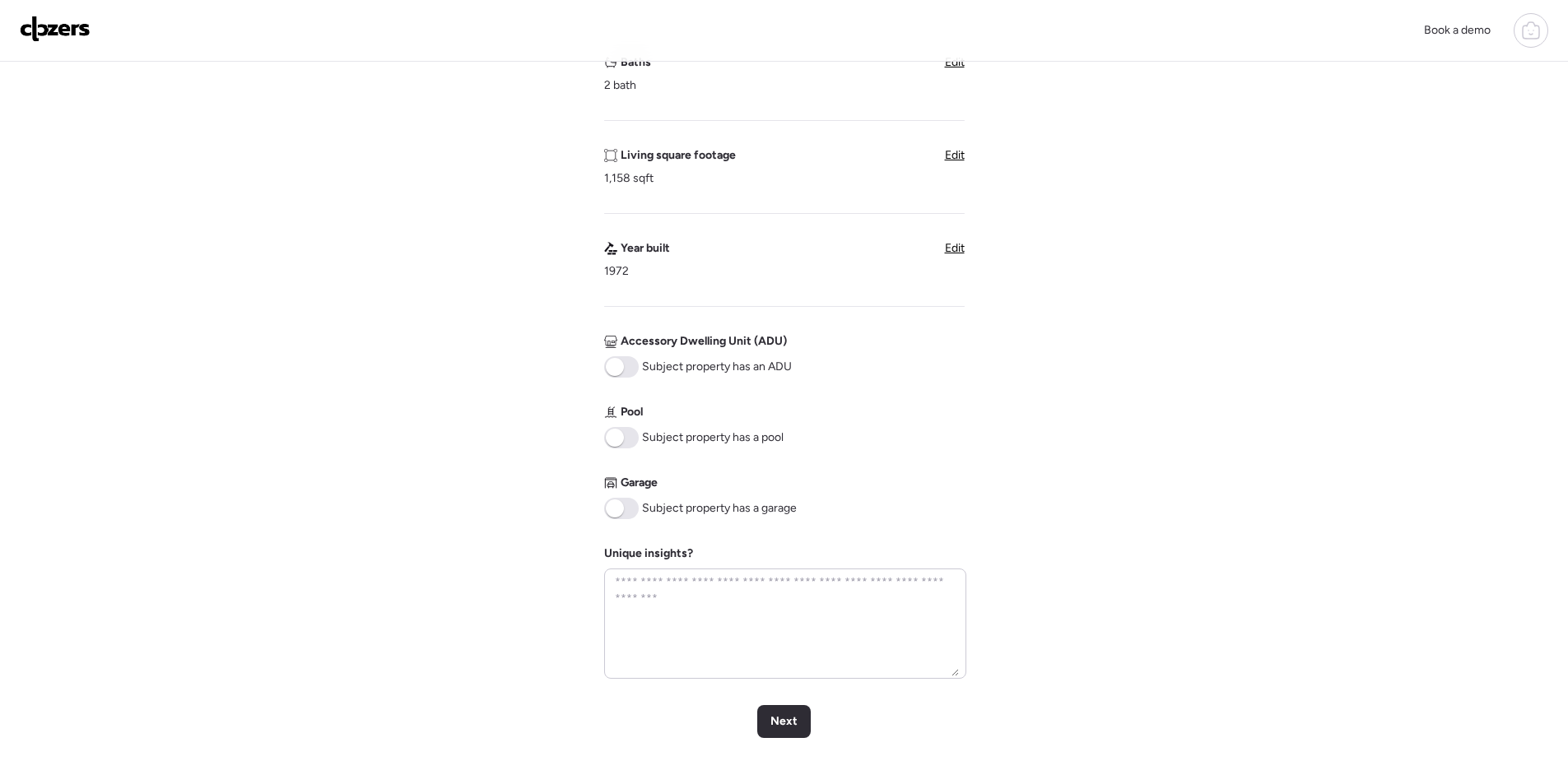
click at [629, 500] on span at bounding box center [621, 509] width 35 height 22
click at [791, 731] on div "Next" at bounding box center [784, 721] width 54 height 33
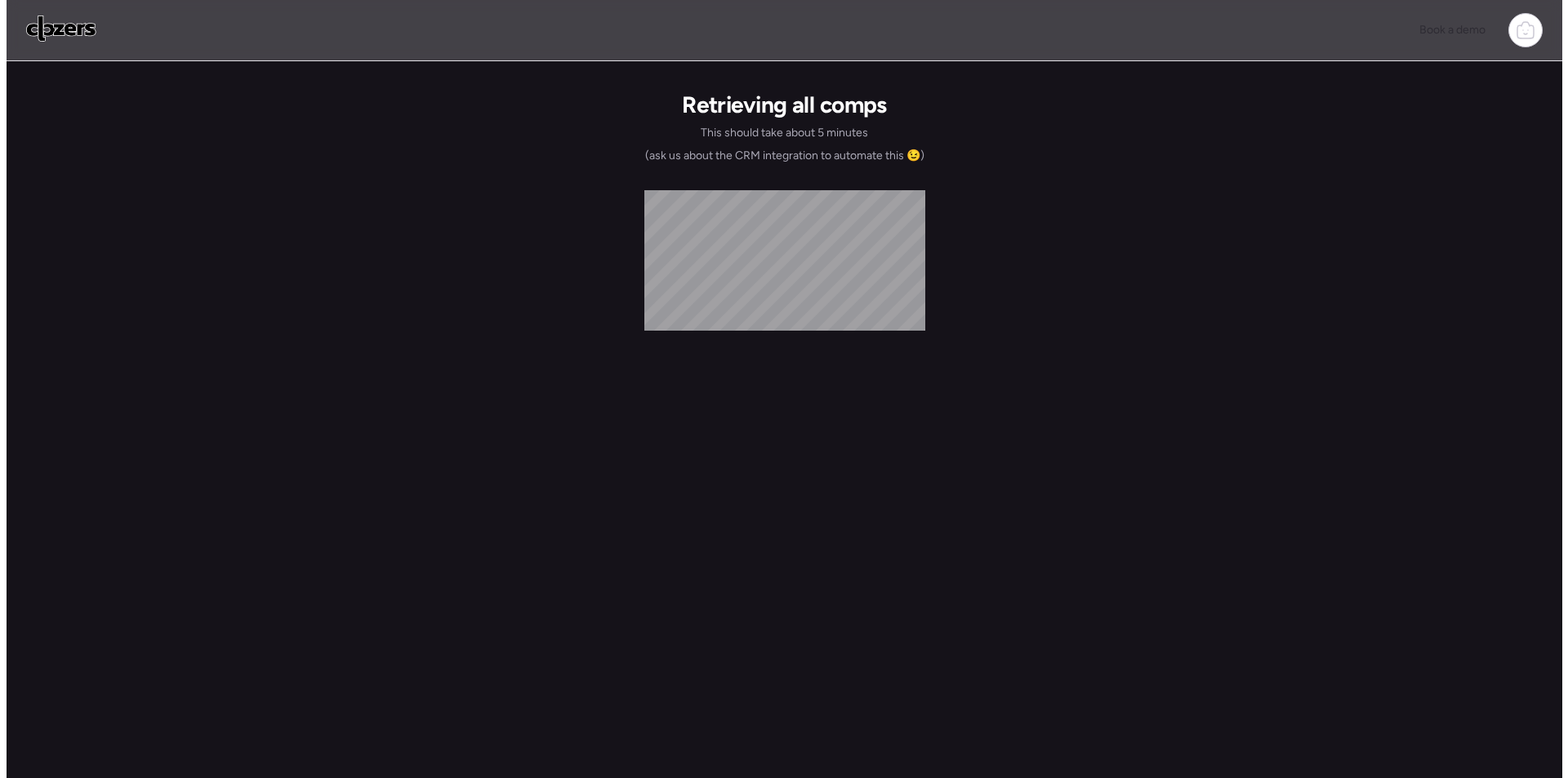
scroll to position [0, 0]
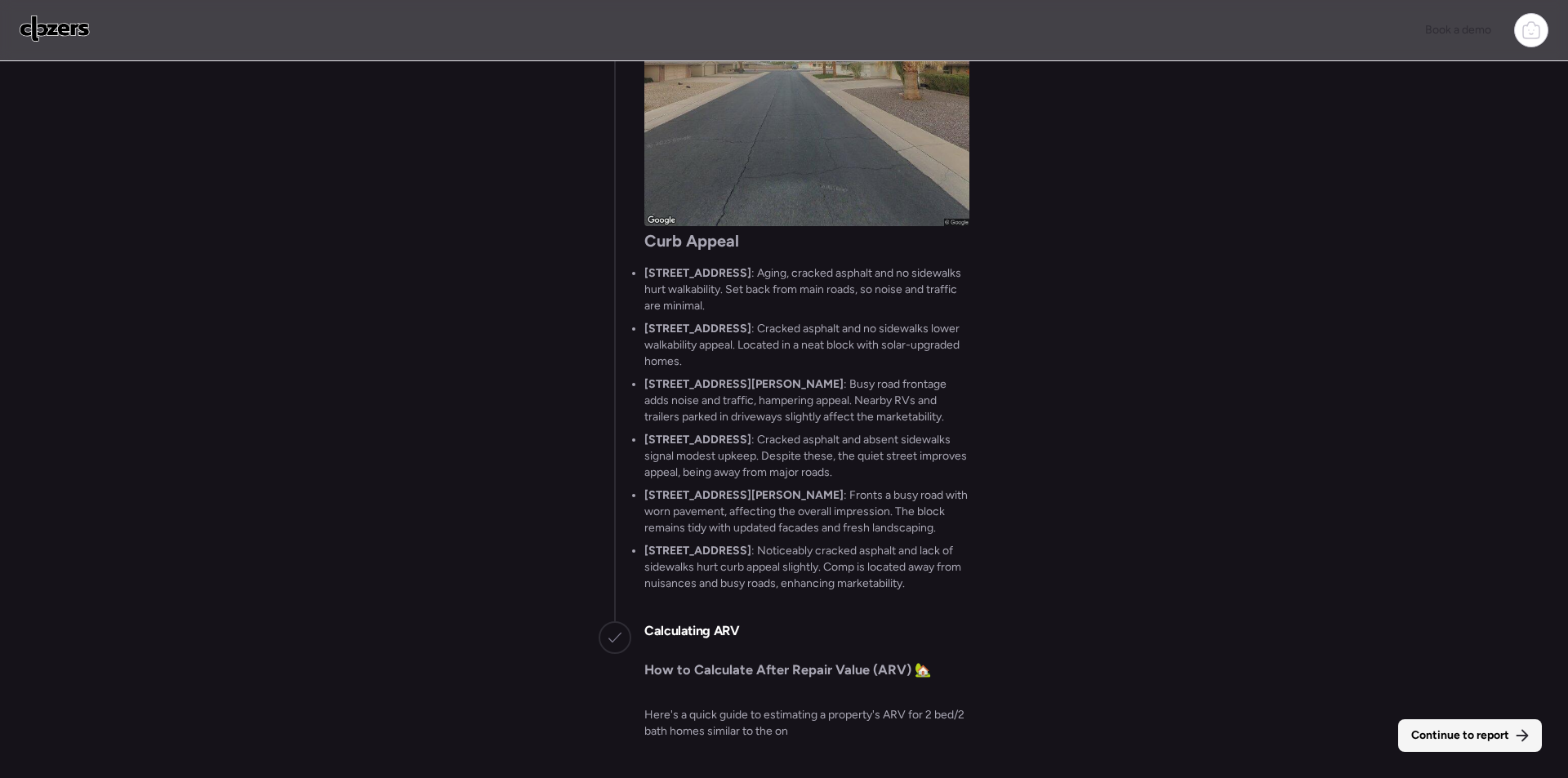
click at [1473, 740] on span "Continue to report" at bounding box center [1460, 735] width 98 height 16
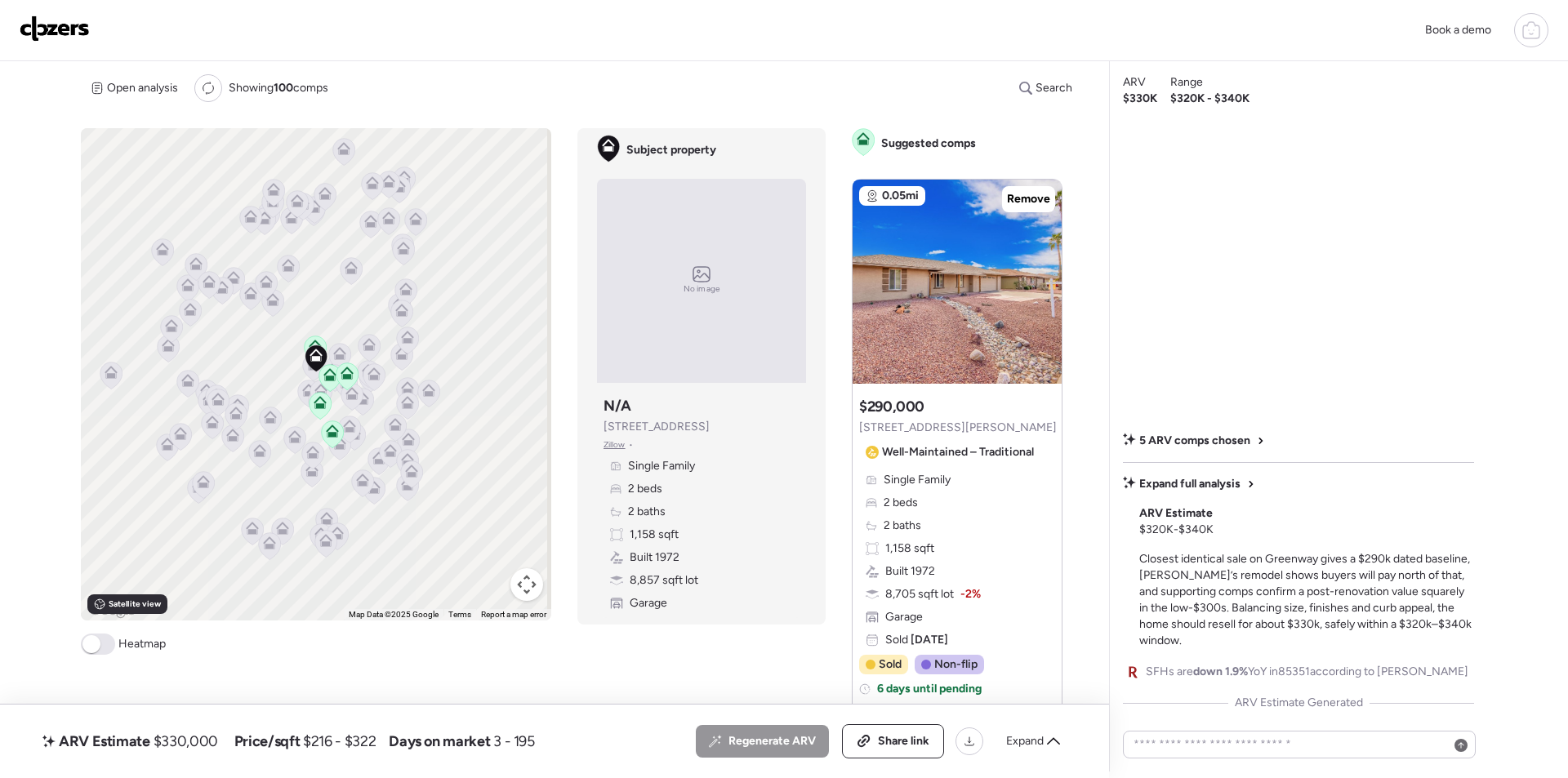
click at [1086, 734] on div "ARV Estimate $330,000 Price/sqft $216 - $322 Days on market 3 - 195 All (5) ARV…" at bounding box center [555, 741] width 1109 height 73
click at [1068, 732] on div "Regenerate ARV Share link Expand" at bounding box center [882, 741] width 374 height 35
click at [982, 747] on div "Download CSV" at bounding box center [969, 741] width 28 height 28
click at [1042, 743] on span "Expand" at bounding box center [1025, 741] width 37 height 16
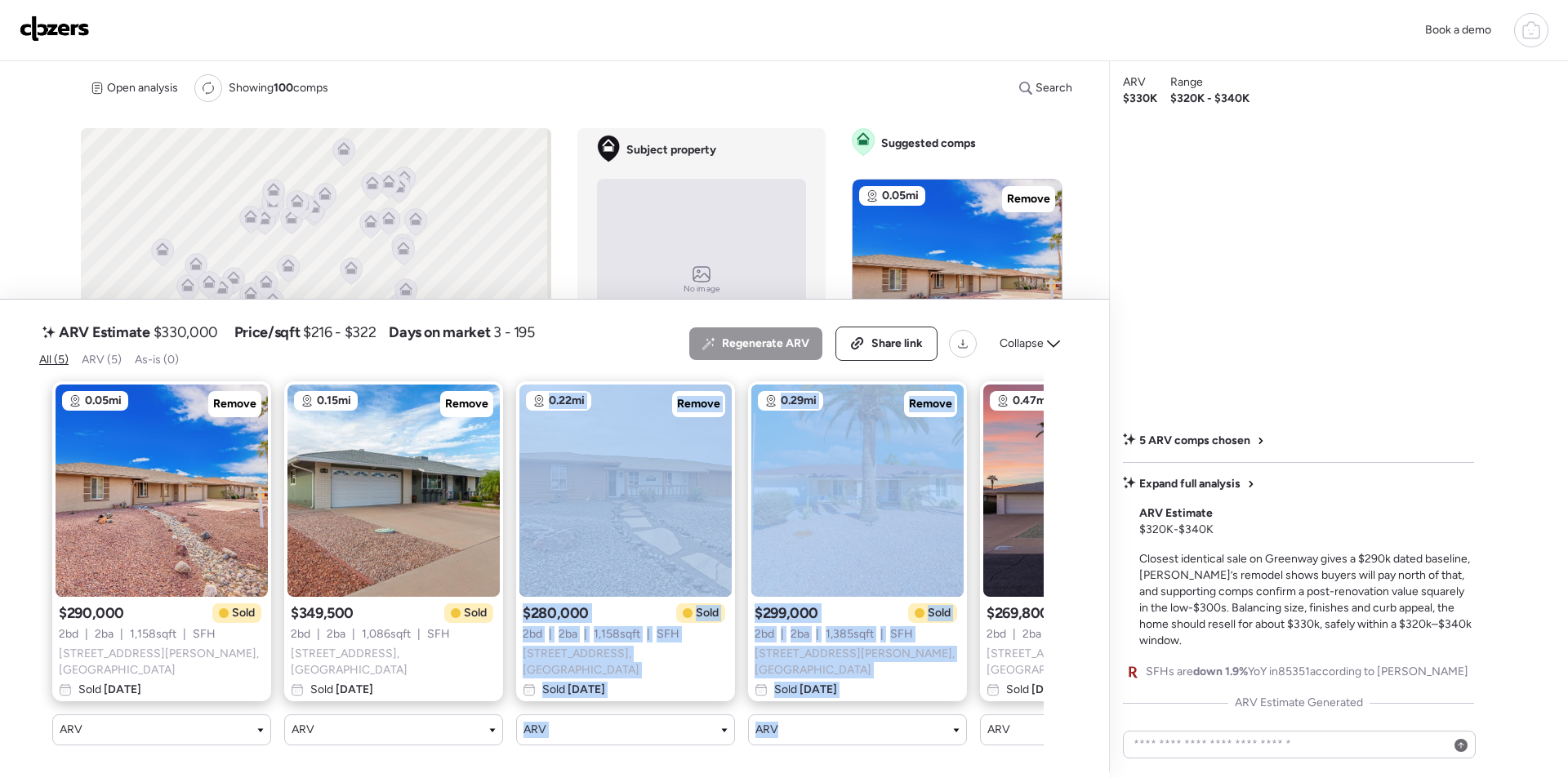
drag, startPoint x: 478, startPoint y: 760, endPoint x: 836, endPoint y: 751, distance: 358.1
click at [837, 758] on div "ARV Estimate $330,000 Price/sqft $216 - $322 Days on market 3 - 195 All (5) ARV…" at bounding box center [555, 538] width 1109 height 478
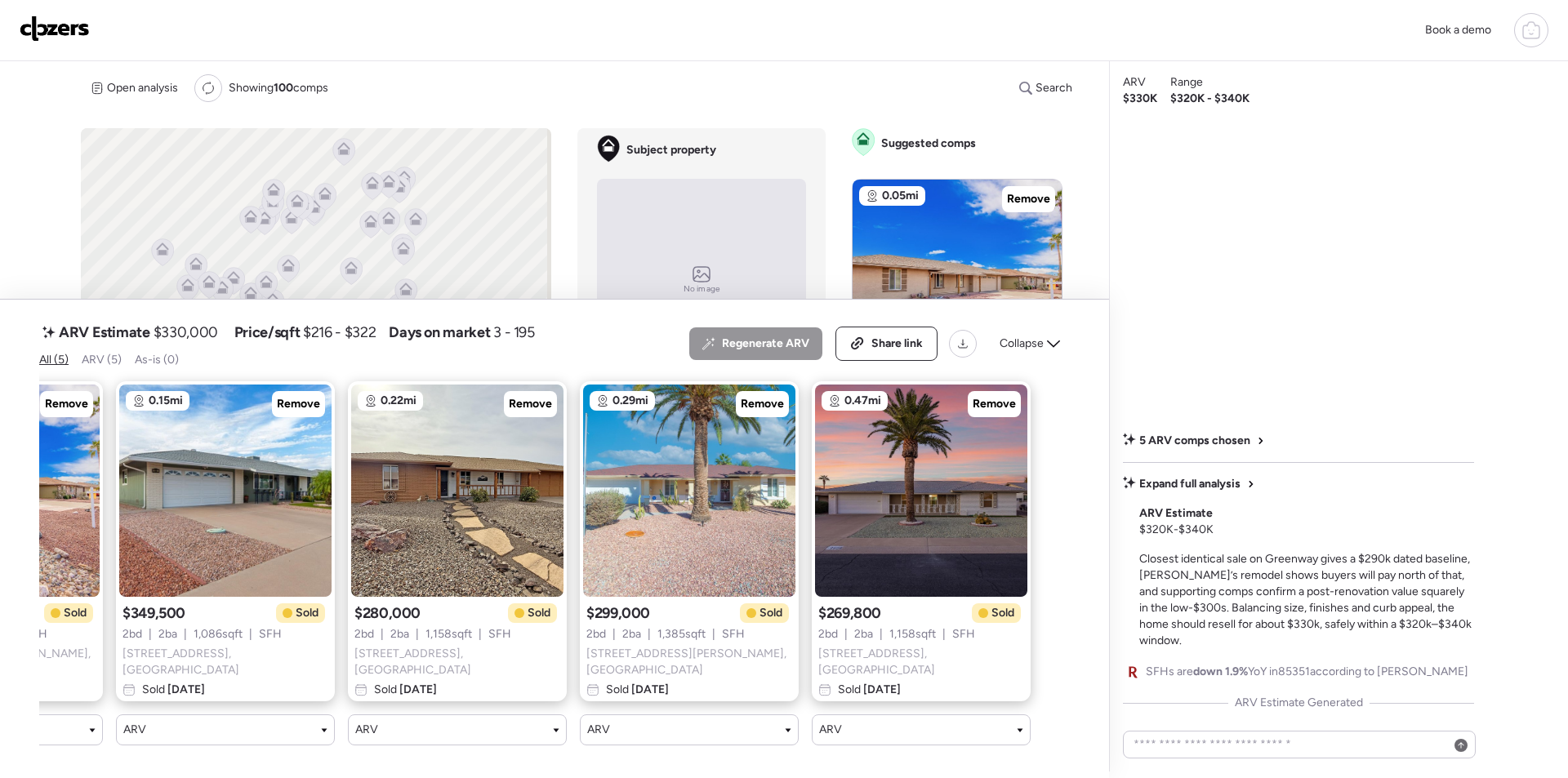
click at [886, 739] on div "0.05mi Remove $290,000 Sold 2 bd | 2 ba | 1,158 sqft | SFH [STREET_ADDRESS][PER…" at bounding box center [541, 563] width 1005 height 390
click at [1009, 350] on span "Collapse" at bounding box center [1021, 343] width 44 height 16
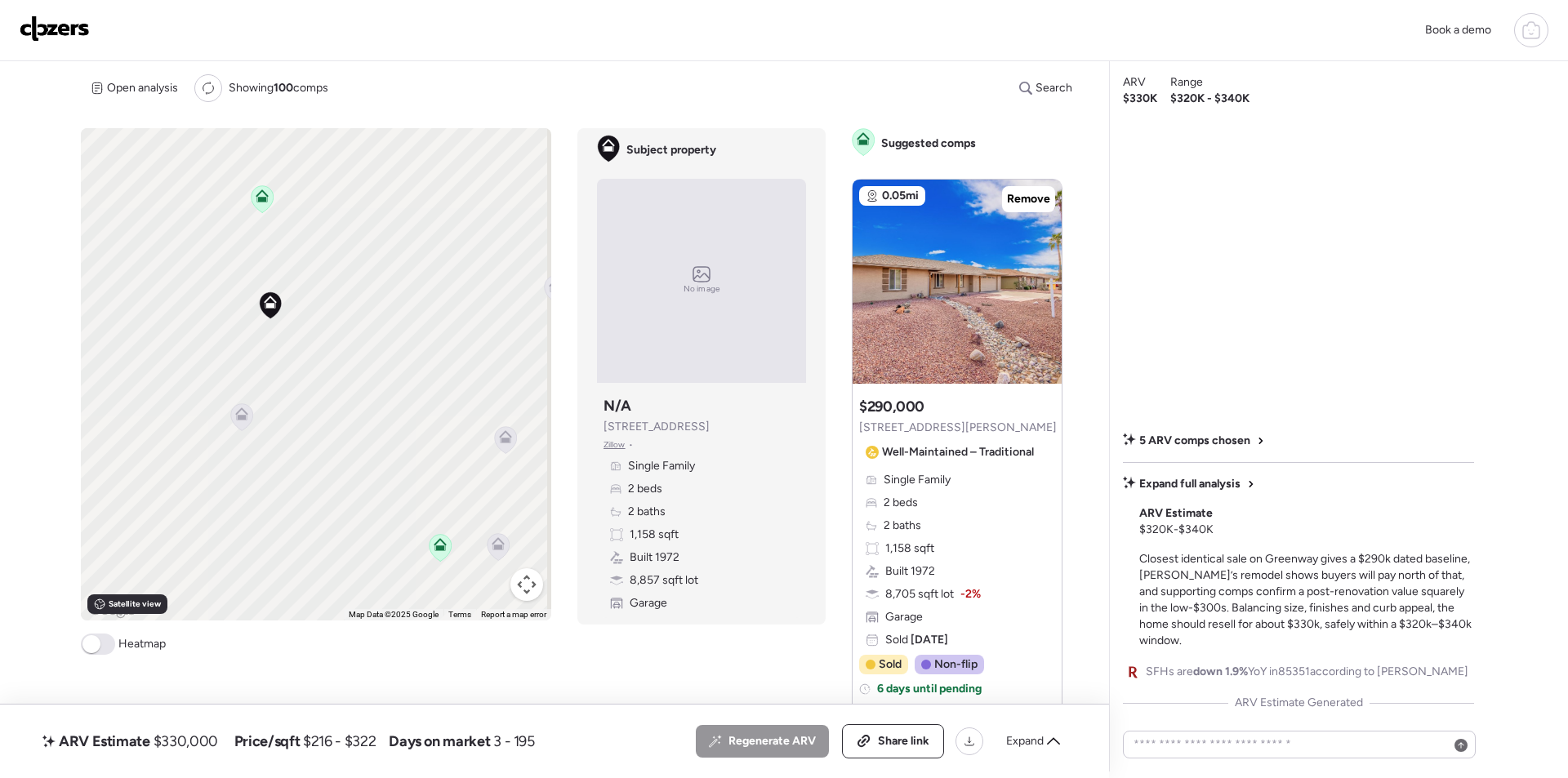
click at [244, 416] on icon at bounding box center [241, 417] width 10 height 5
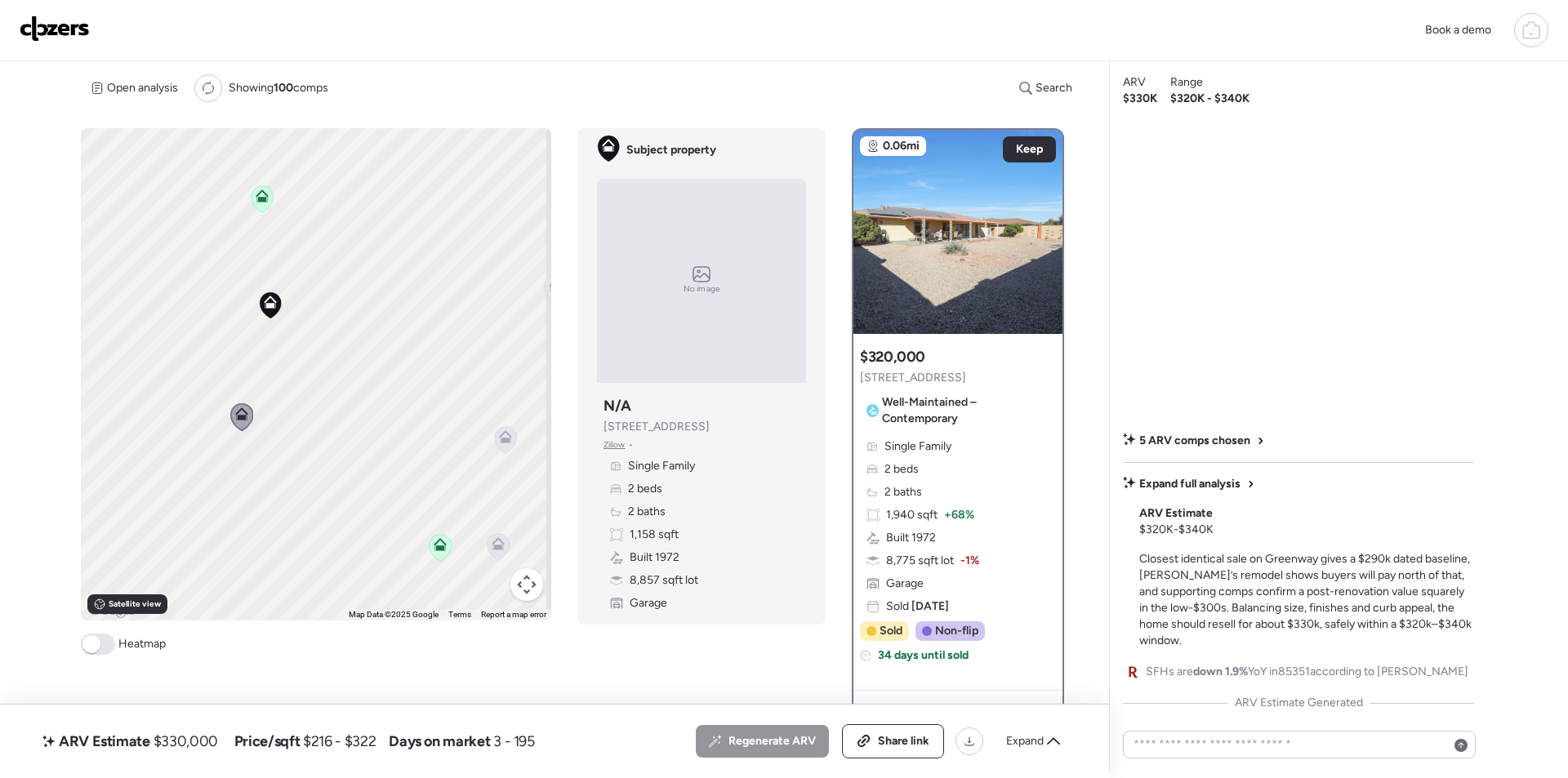
scroll to position [245, 0]
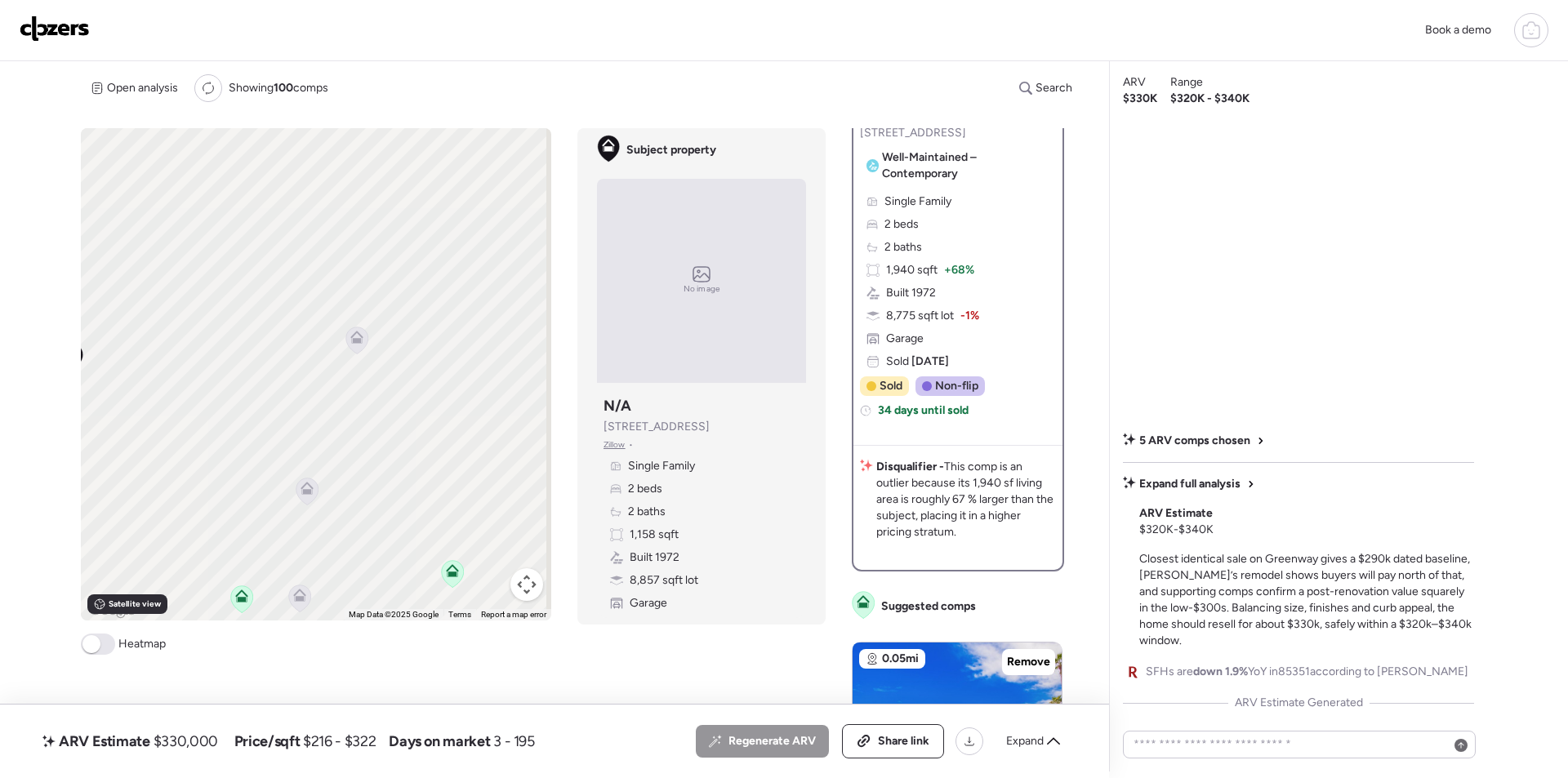
drag, startPoint x: 469, startPoint y: 404, endPoint x: 243, endPoint y: 462, distance: 233.3
click at [243, 462] on div "To activate drag with keyboard, press Alt + Enter. Once in keyboard drag state,…" at bounding box center [316, 374] width 470 height 492
click at [329, 345] on icon at bounding box center [326, 343] width 12 height 7
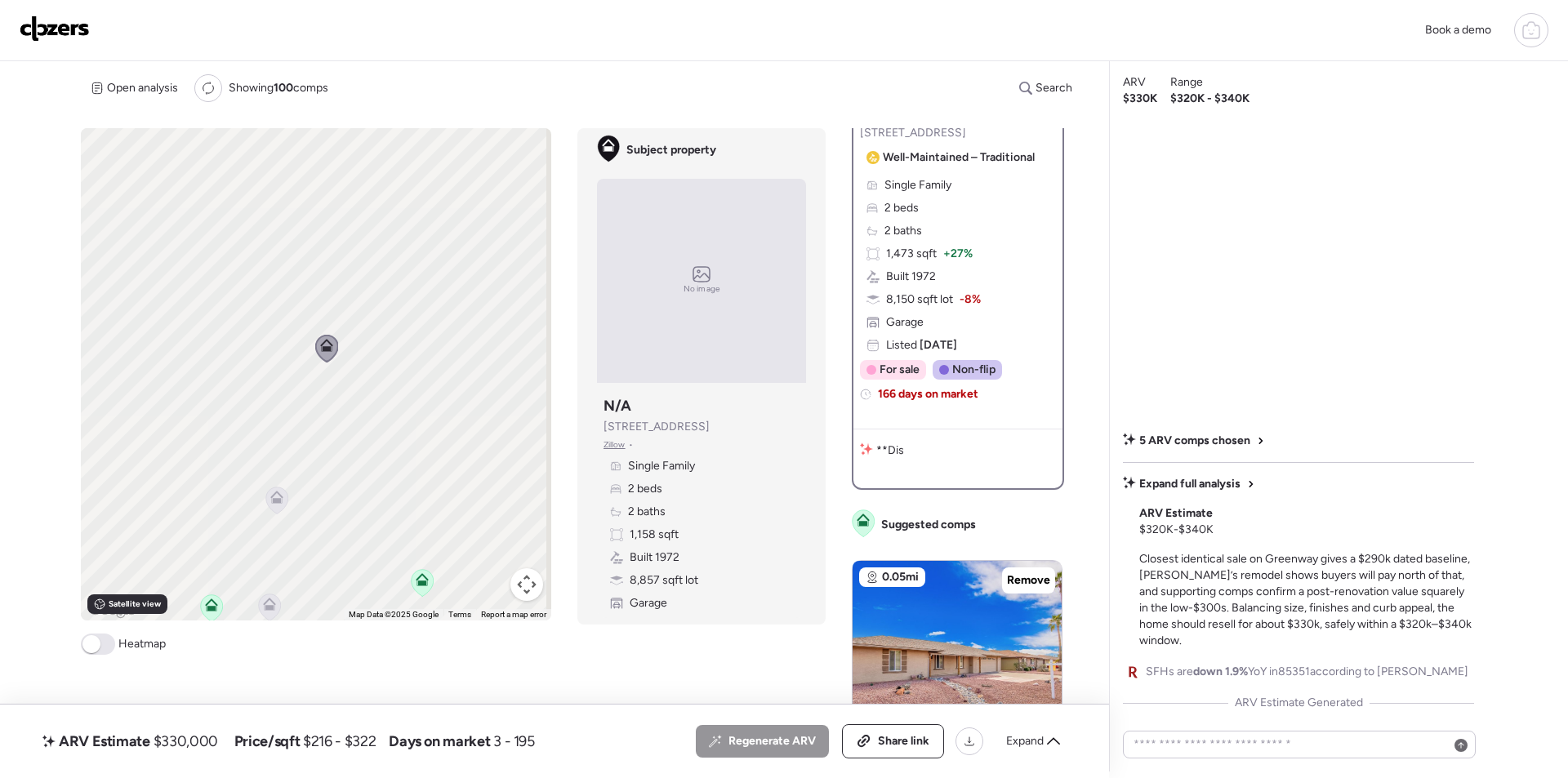
scroll to position [0, 0]
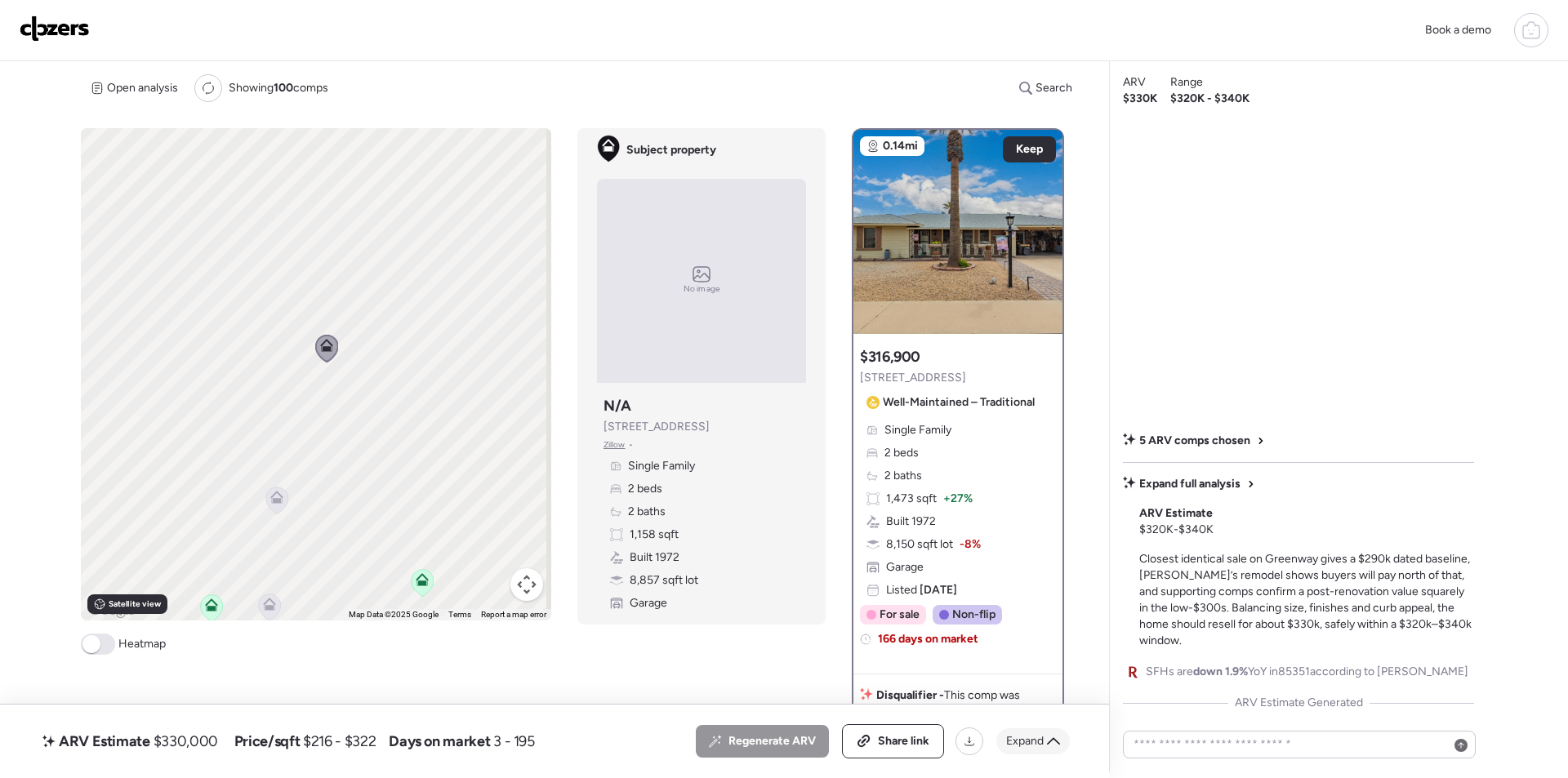
click at [1008, 736] on span "Expand" at bounding box center [1025, 741] width 37 height 16
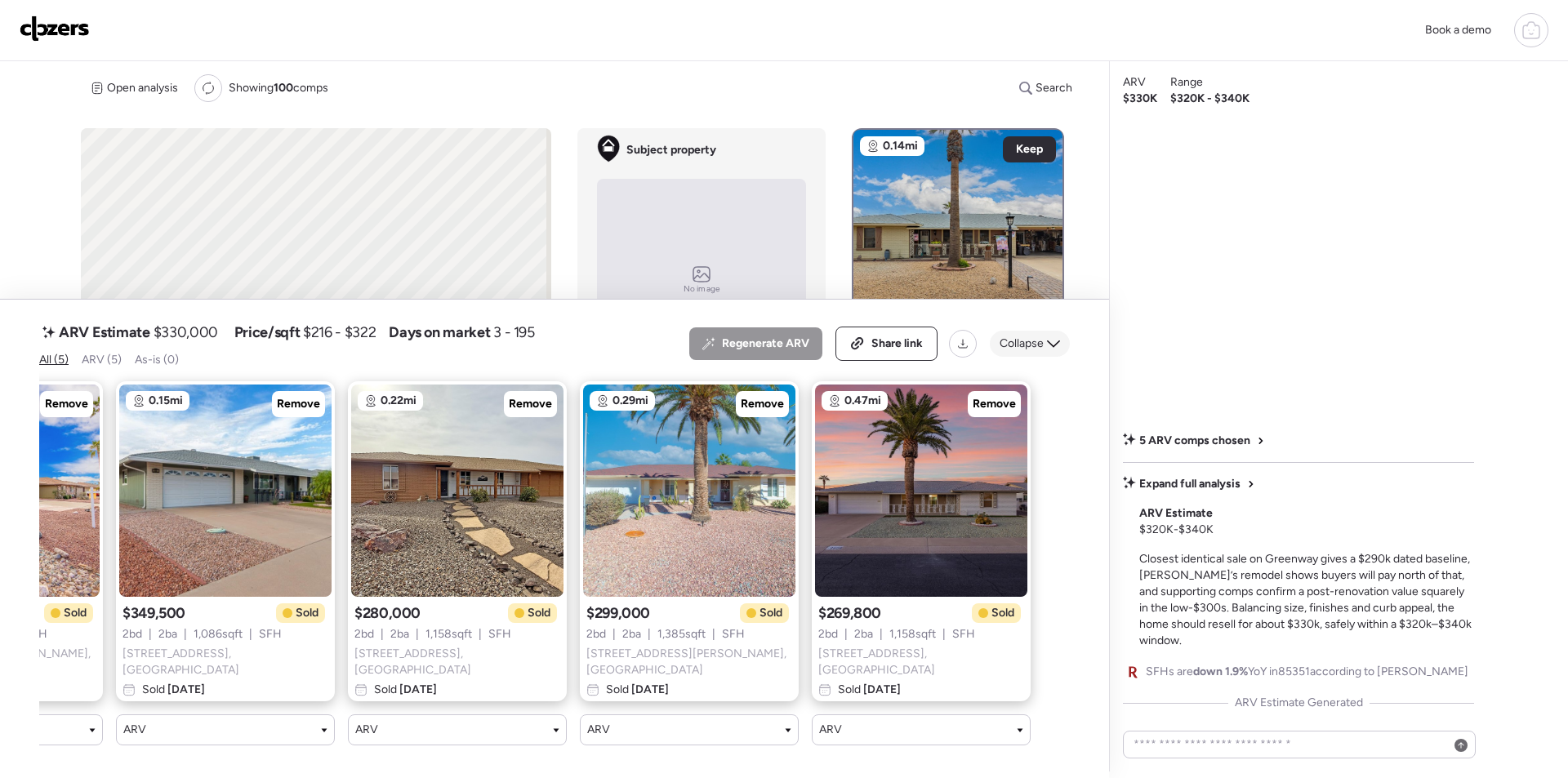
click at [1023, 342] on span "Collapse" at bounding box center [1021, 343] width 44 height 16
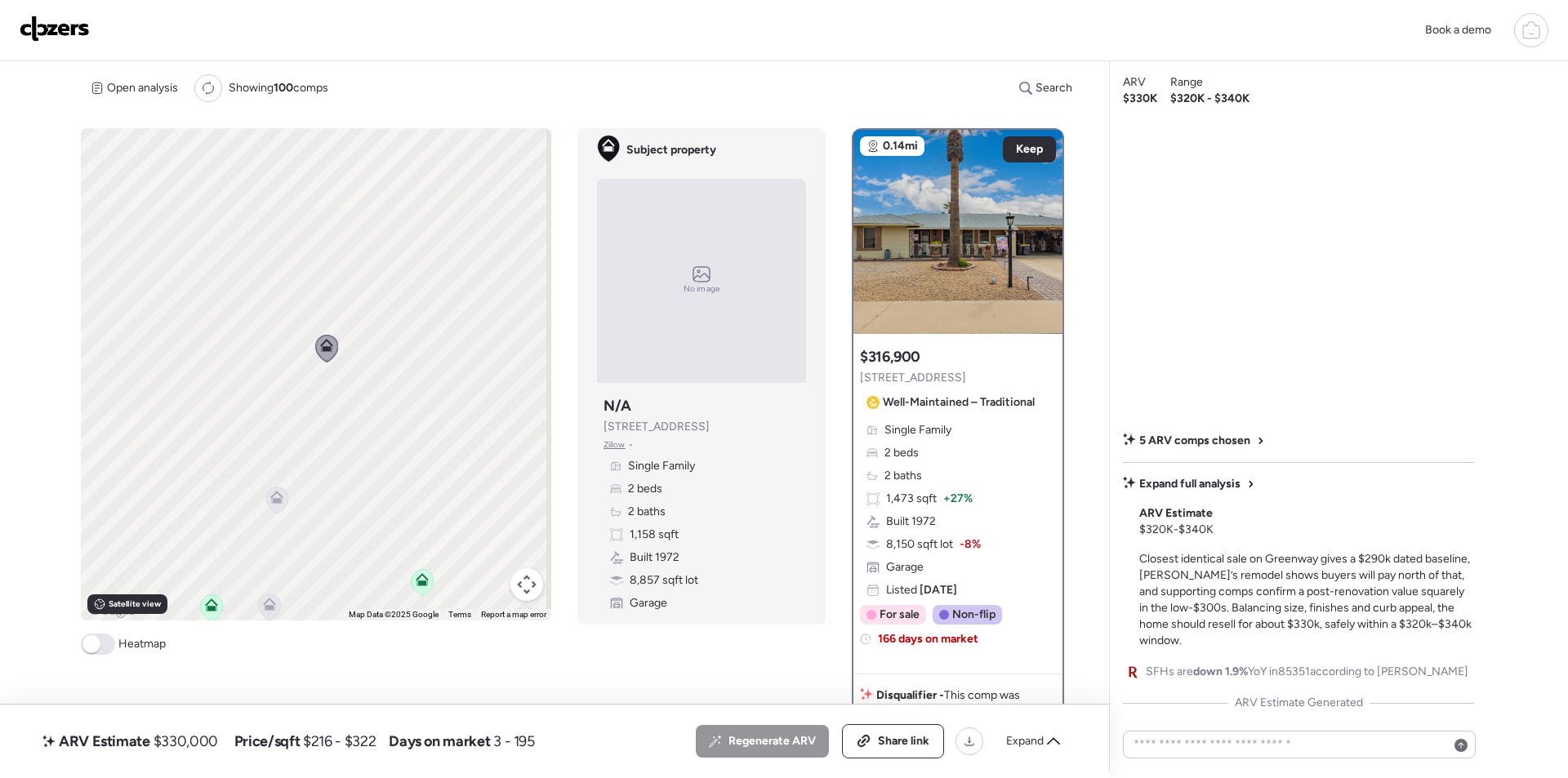
click at [156, 741] on span "$330,000" at bounding box center [185, 741] width 65 height 20
click at [158, 740] on span "$330,000" at bounding box center [185, 741] width 65 height 20
copy span "330,000"
drag, startPoint x: 886, startPoint y: 740, endPoint x: 833, endPoint y: 112, distance: 630.2
click at [887, 739] on span "Share link" at bounding box center [903, 741] width 52 height 16
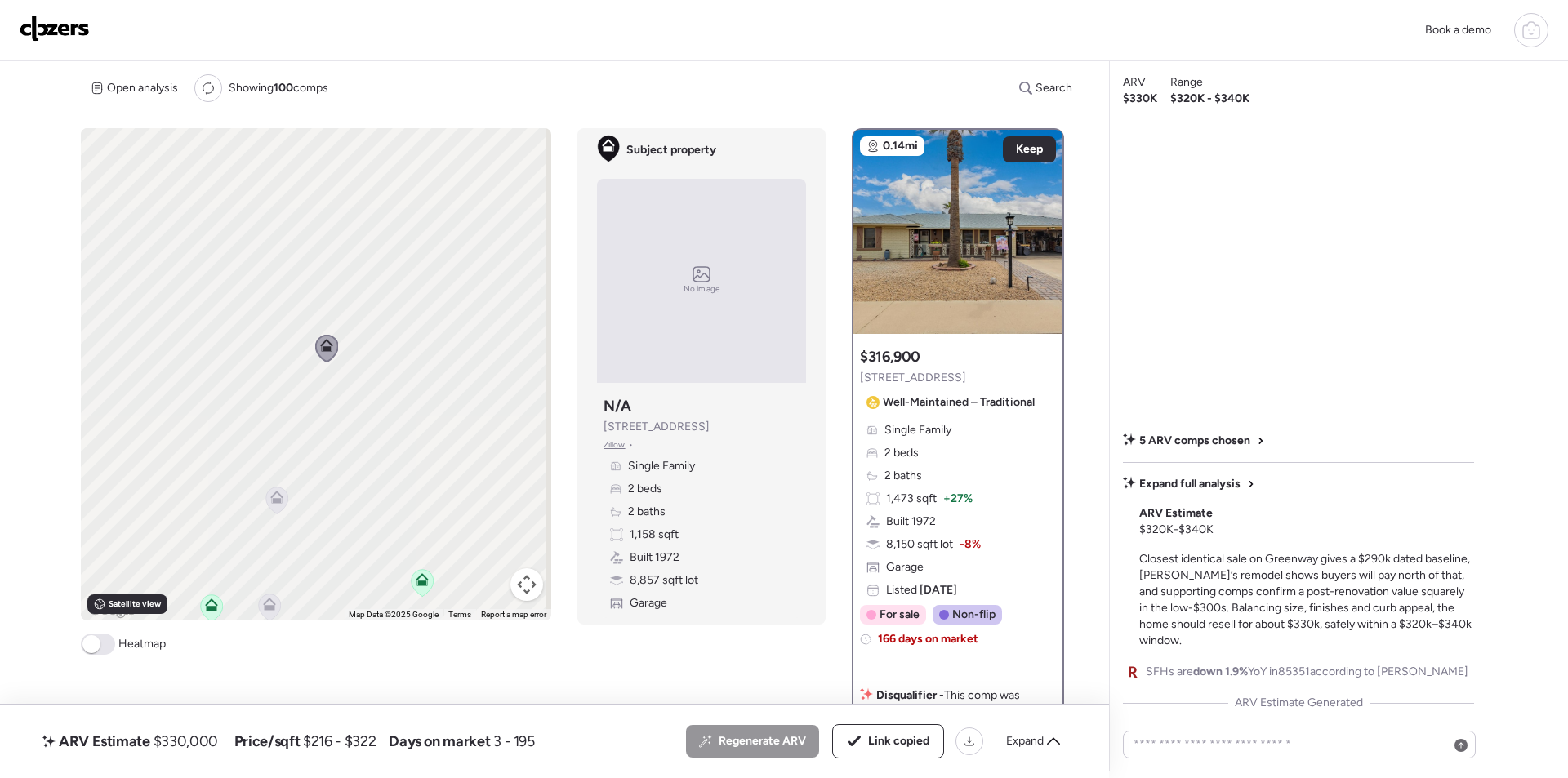
click at [57, 13] on div "Book a demo" at bounding box center [784, 30] width 1529 height 35
click at [75, 31] on img at bounding box center [54, 29] width 70 height 26
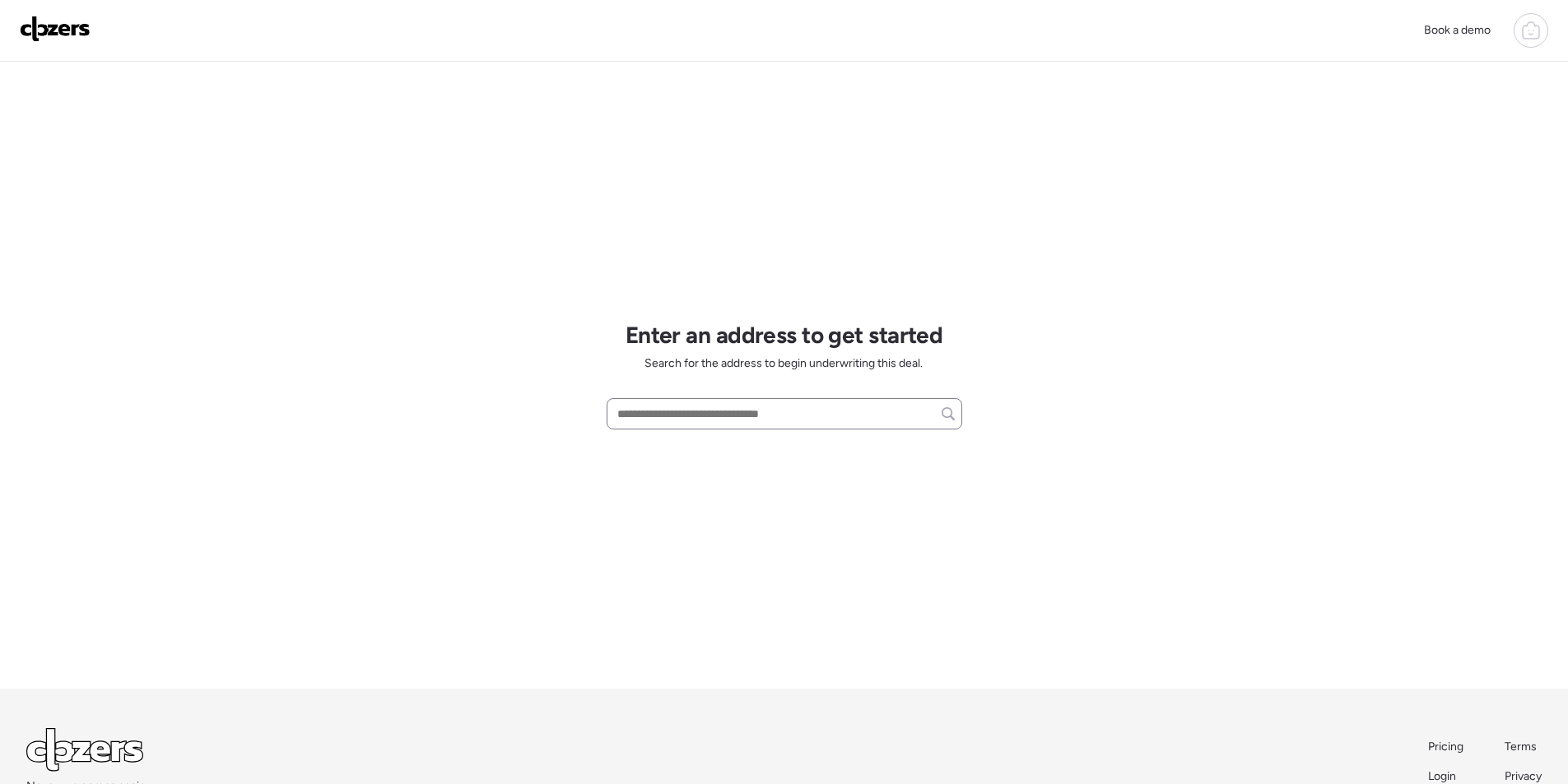
click at [666, 399] on div at bounding box center [784, 413] width 356 height 31
click at [666, 407] on input "text" at bounding box center [784, 413] width 341 height 23
paste input "**********"
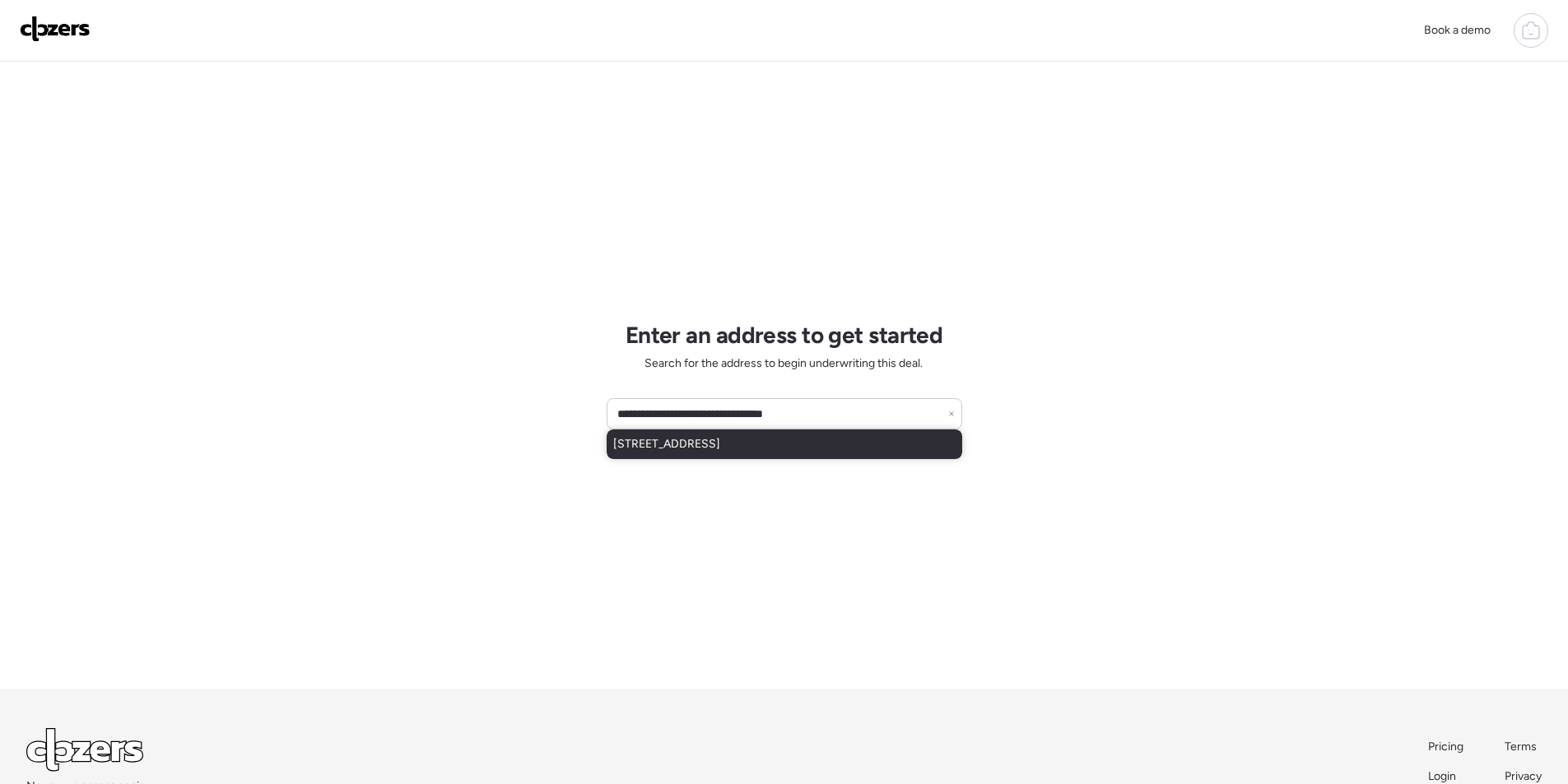
click at [705, 439] on span "[STREET_ADDRESS]" at bounding box center [666, 443] width 107 height 16
type input "**********"
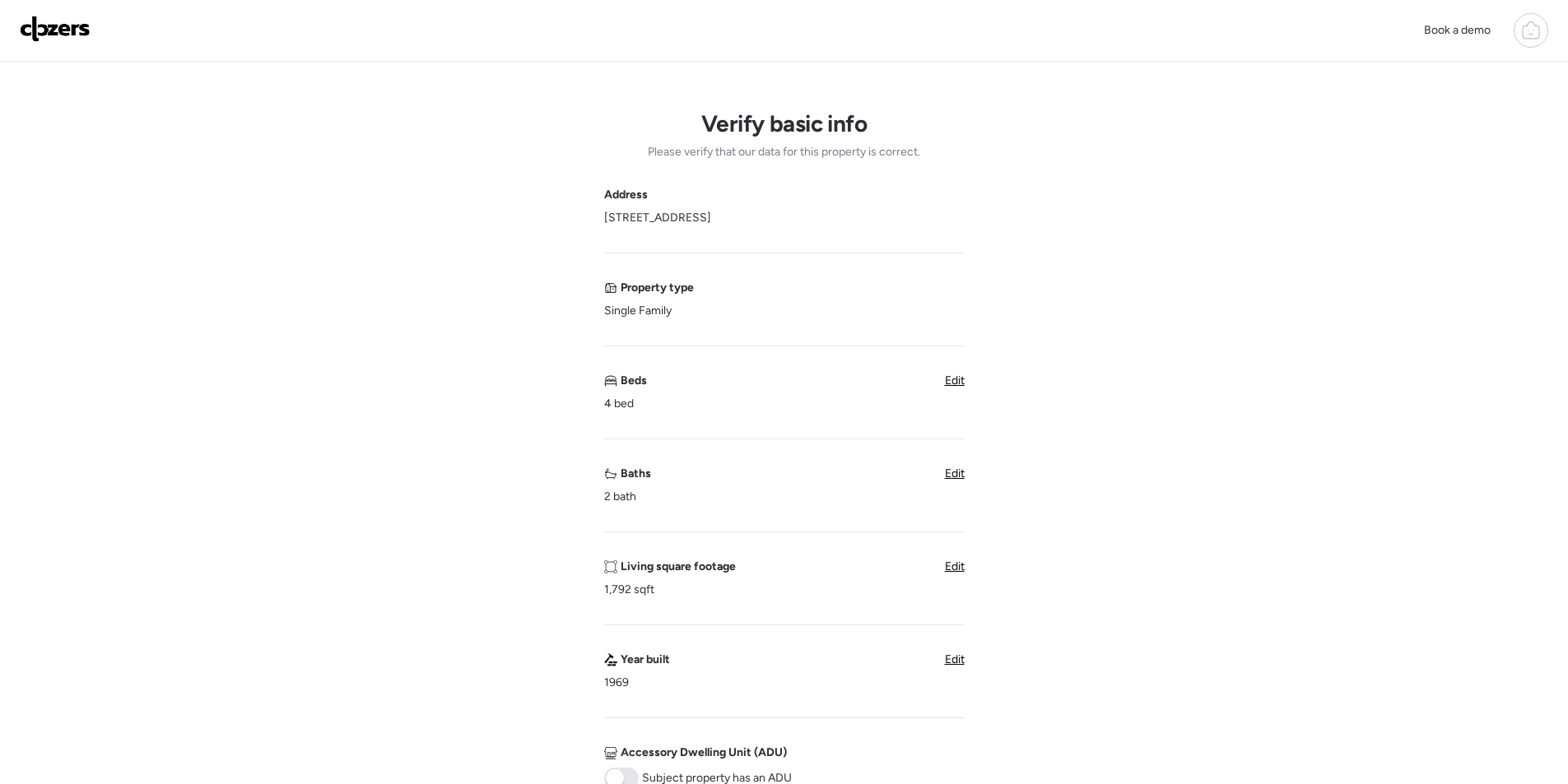
scroll to position [575, 0]
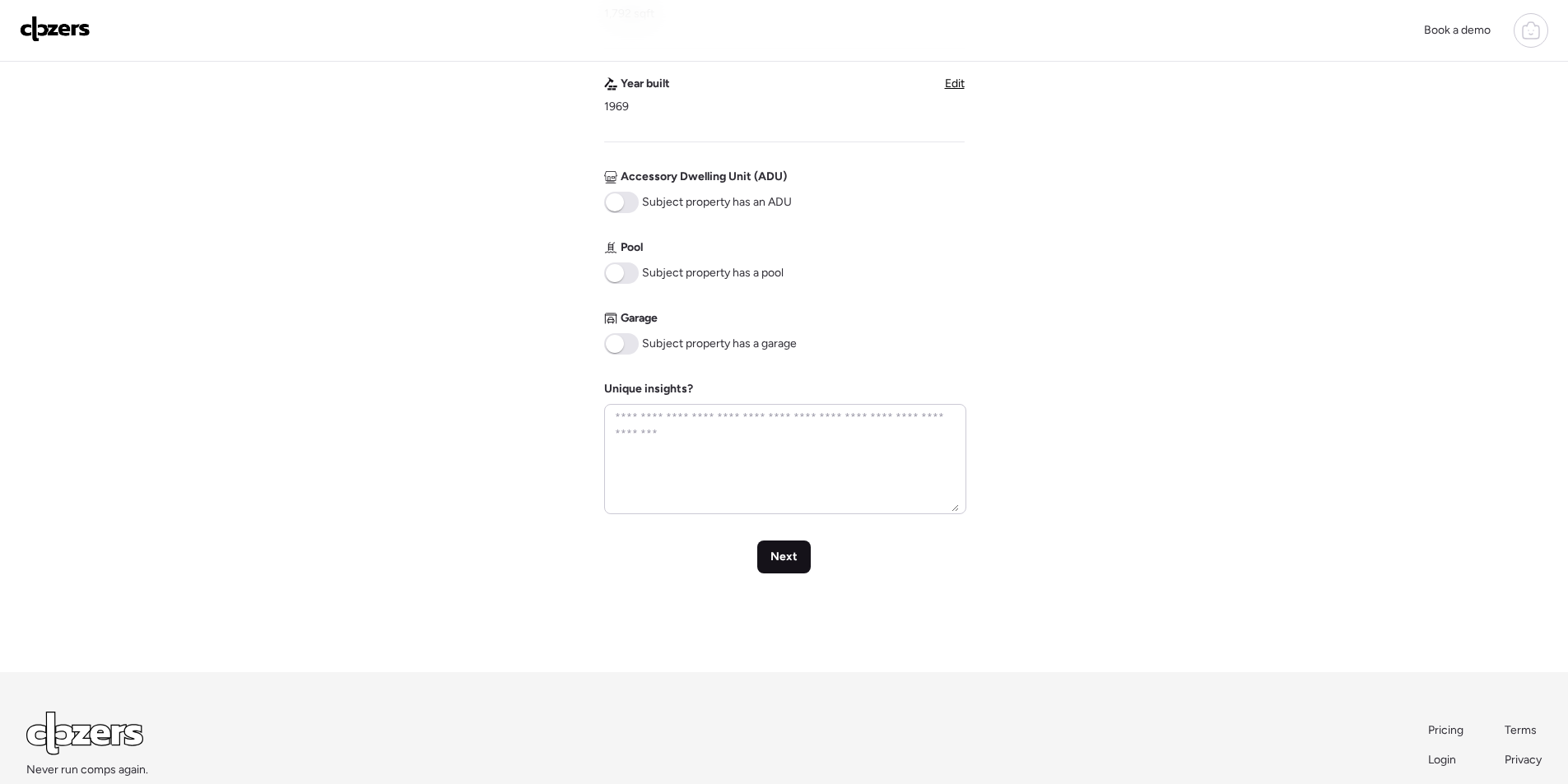
click at [793, 560] on span "Next" at bounding box center [784, 557] width 27 height 16
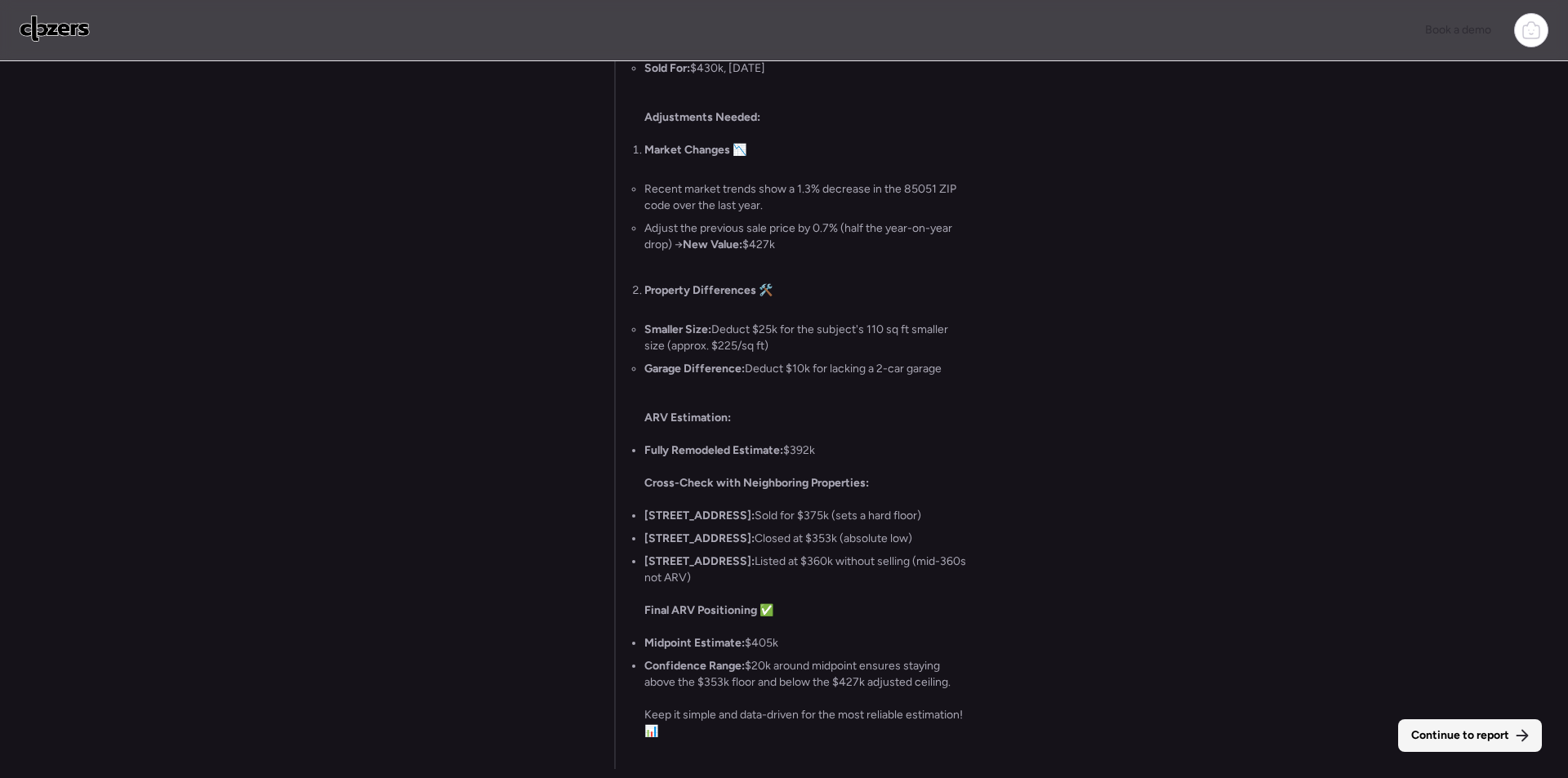
click at [1450, 737] on span "Continue to report" at bounding box center [1460, 735] width 98 height 16
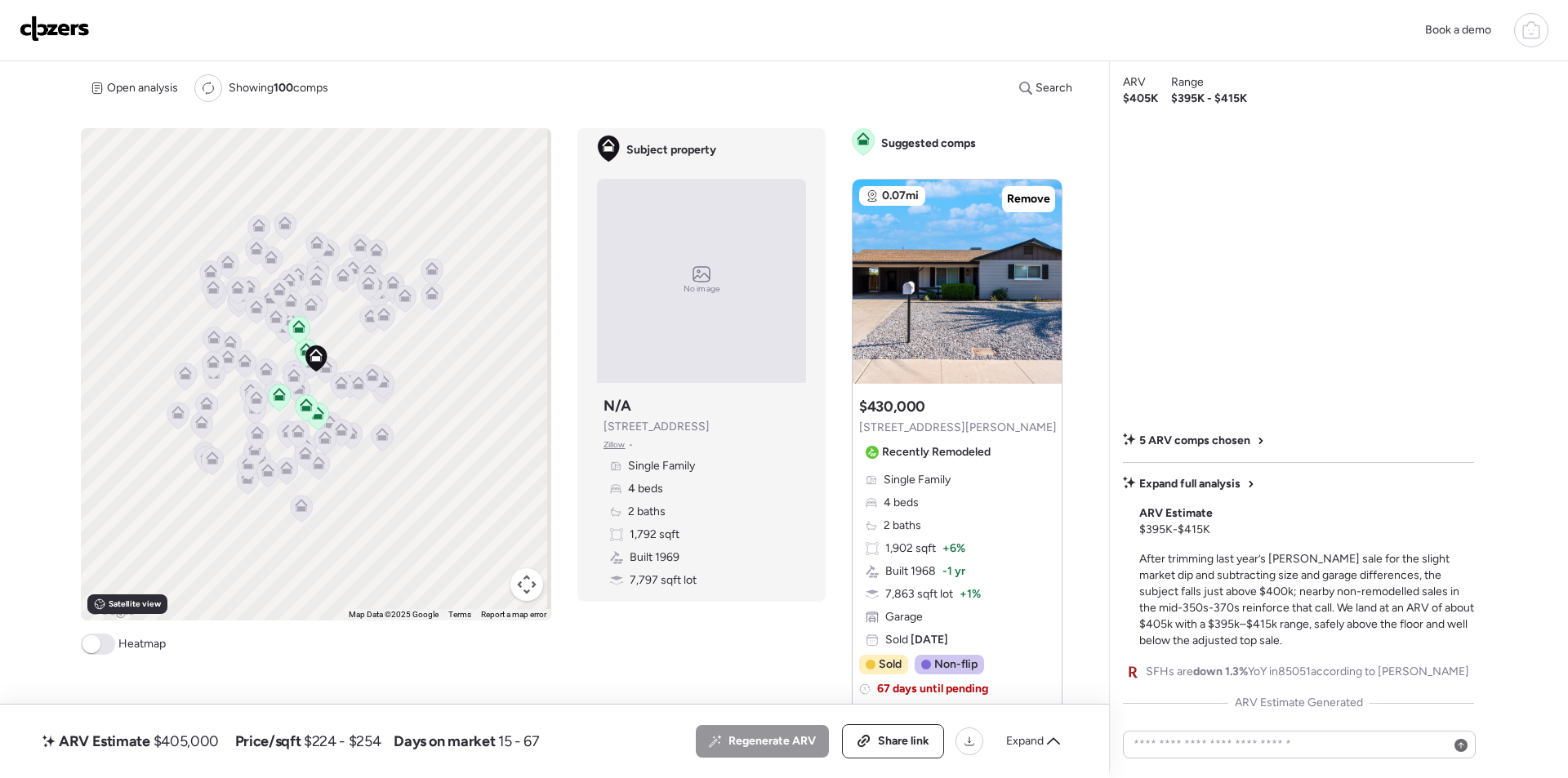
click at [1042, 738] on span "Expand" at bounding box center [1025, 741] width 37 height 16
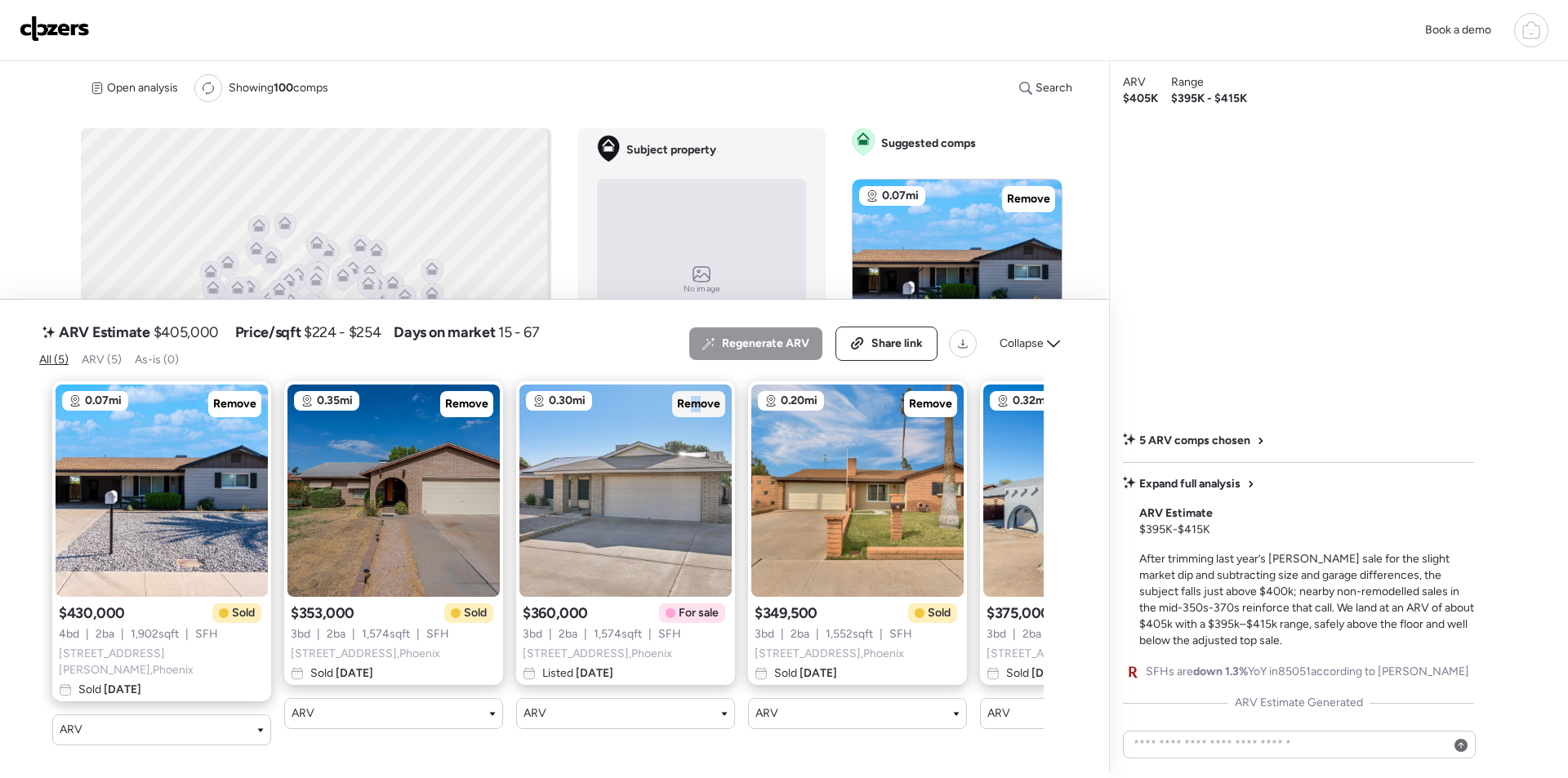
click at [697, 412] on span "Remove" at bounding box center [699, 404] width 43 height 16
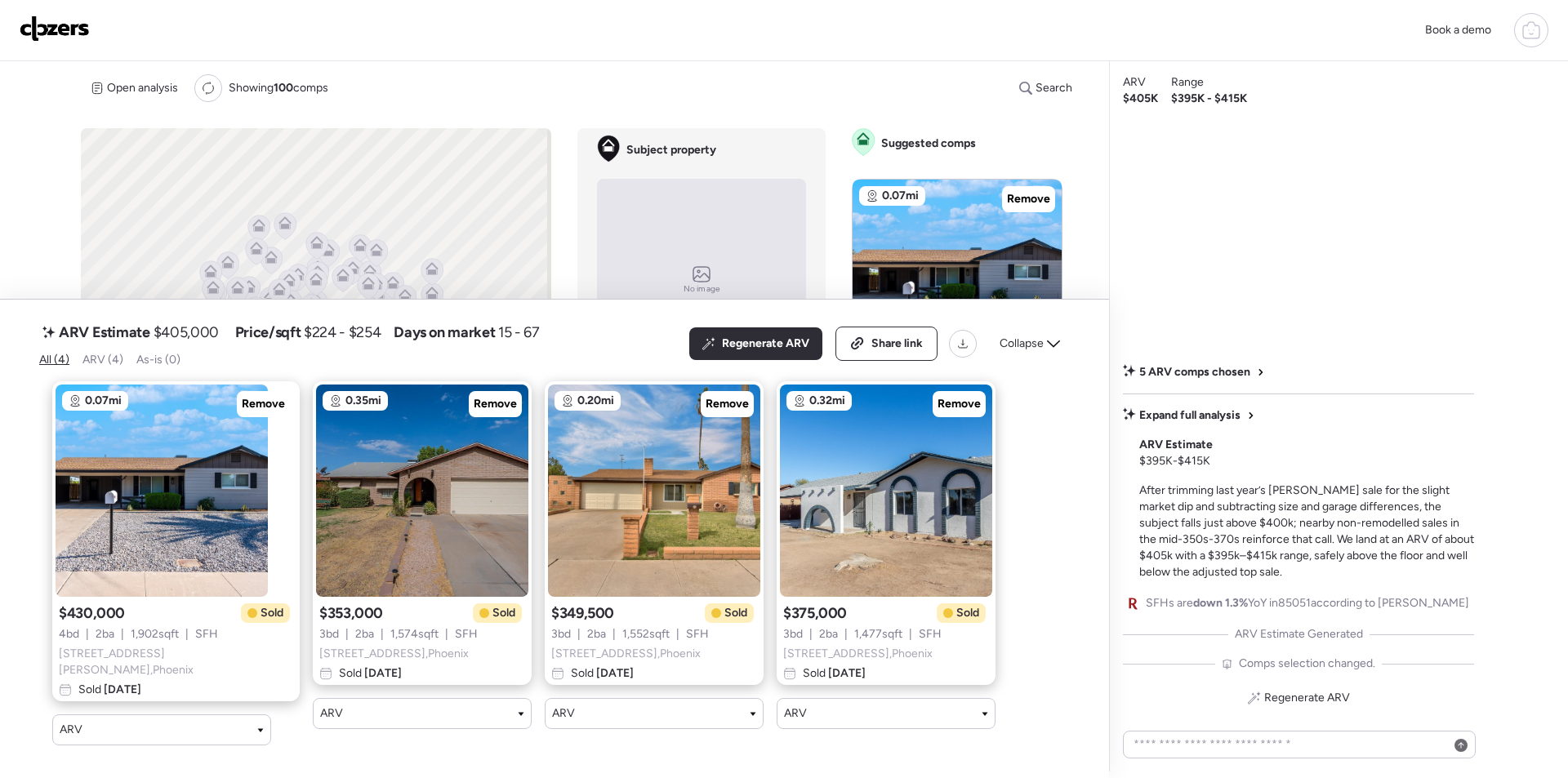
click at [1043, 350] on span "Collapse" at bounding box center [1021, 343] width 44 height 16
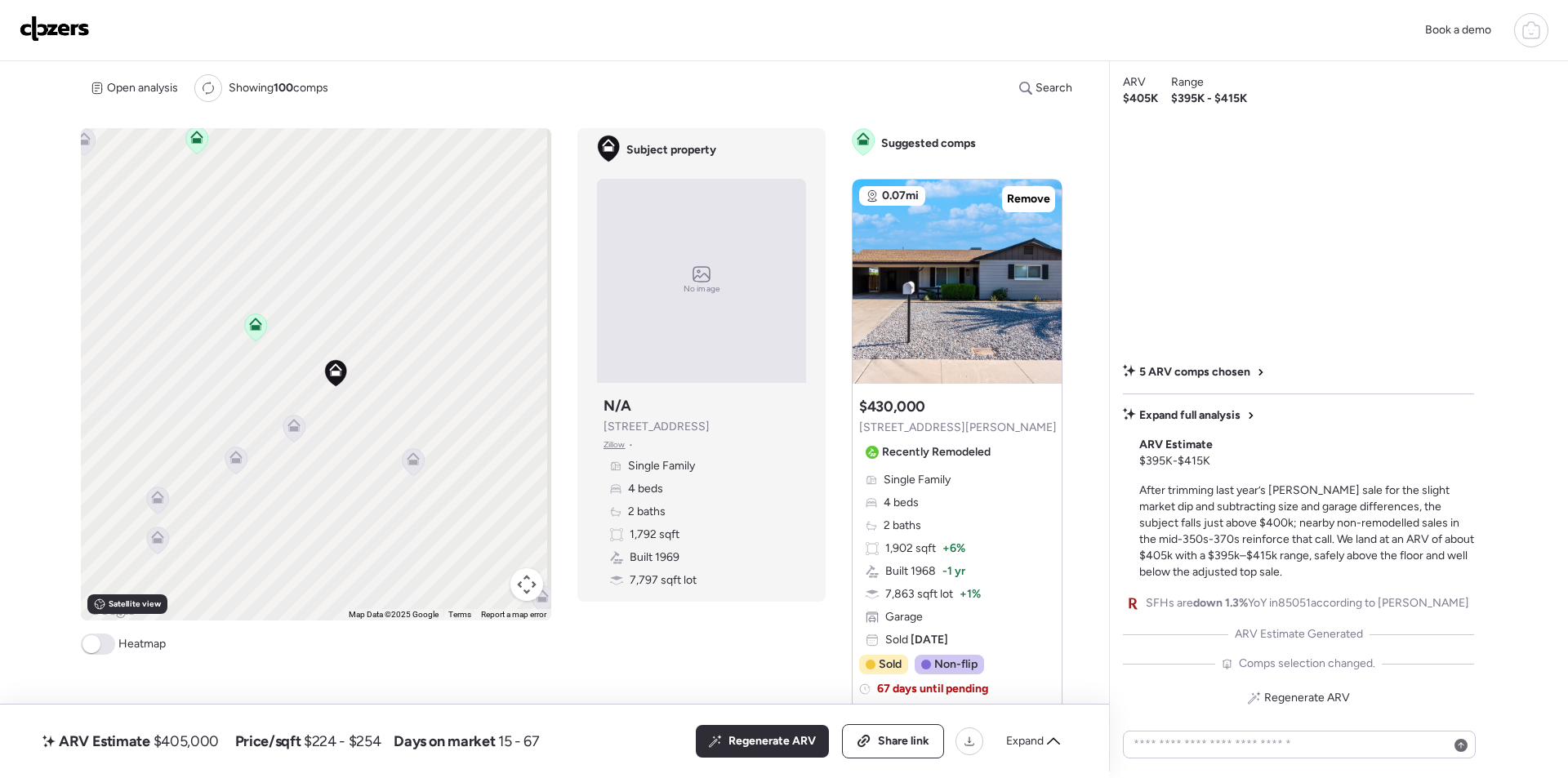
click at [405, 462] on icon at bounding box center [414, 462] width 22 height 27
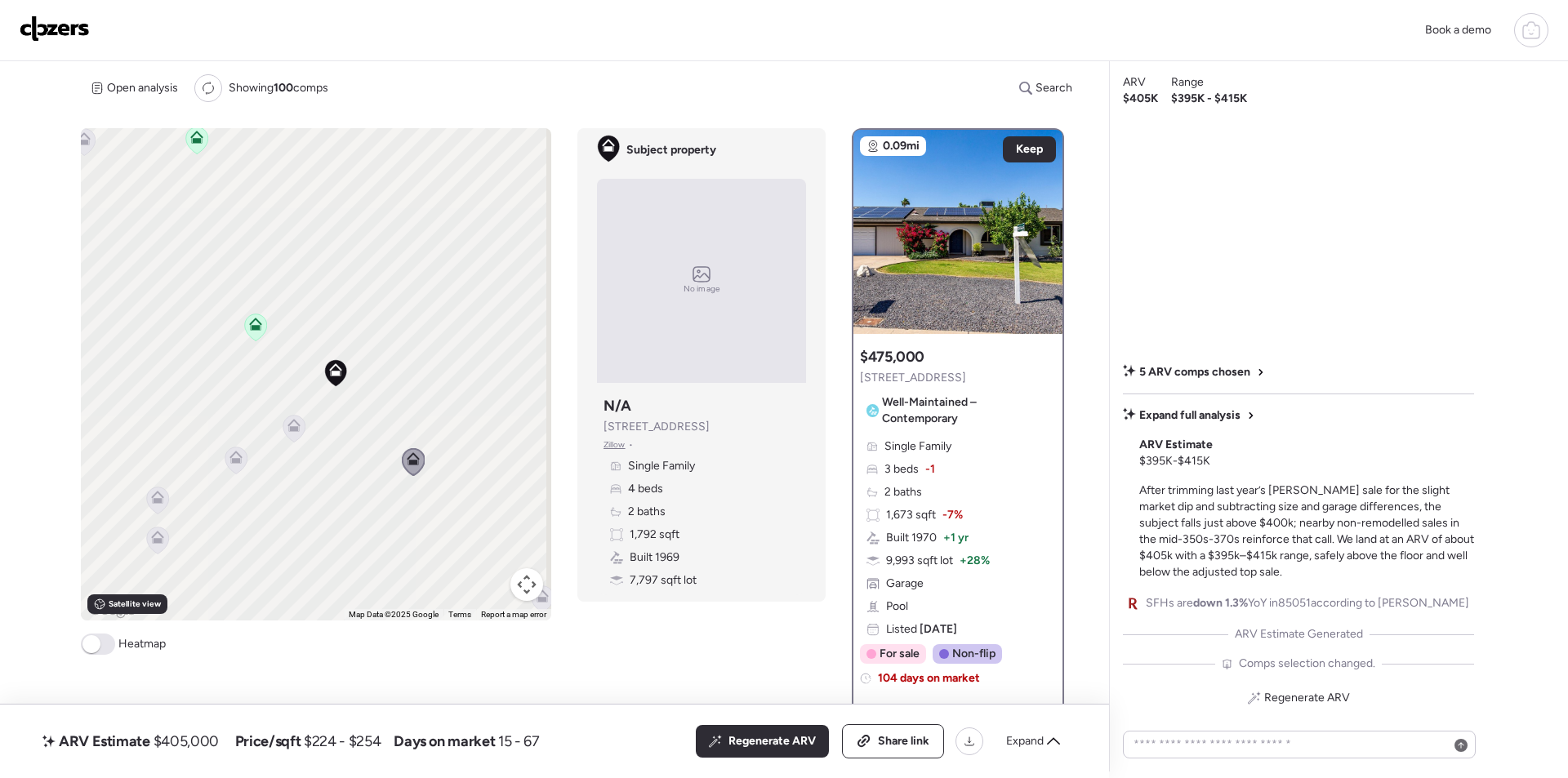
click at [293, 435] on icon at bounding box center [295, 428] width 22 height 27
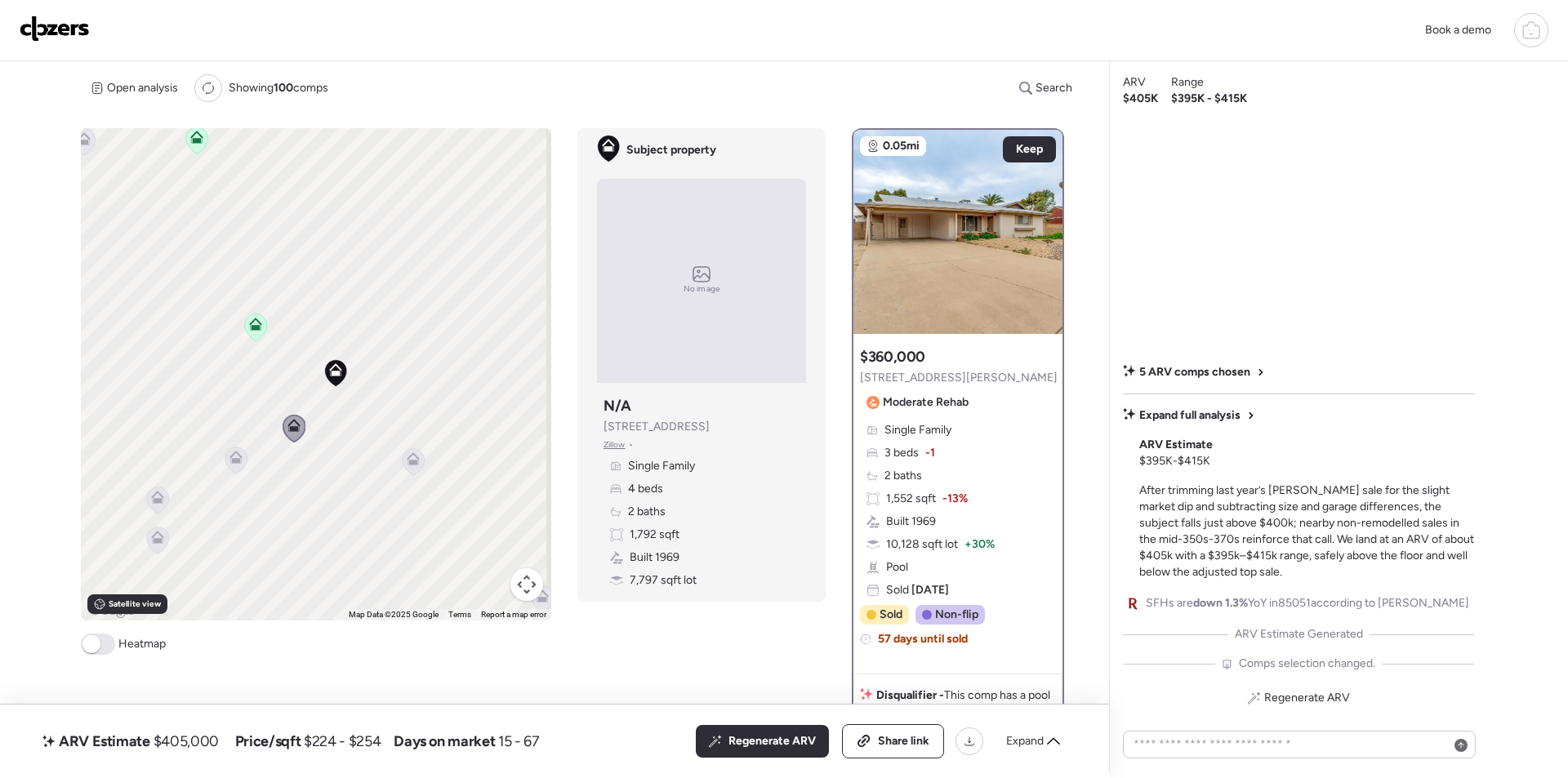
click at [231, 458] on icon at bounding box center [236, 457] width 13 height 13
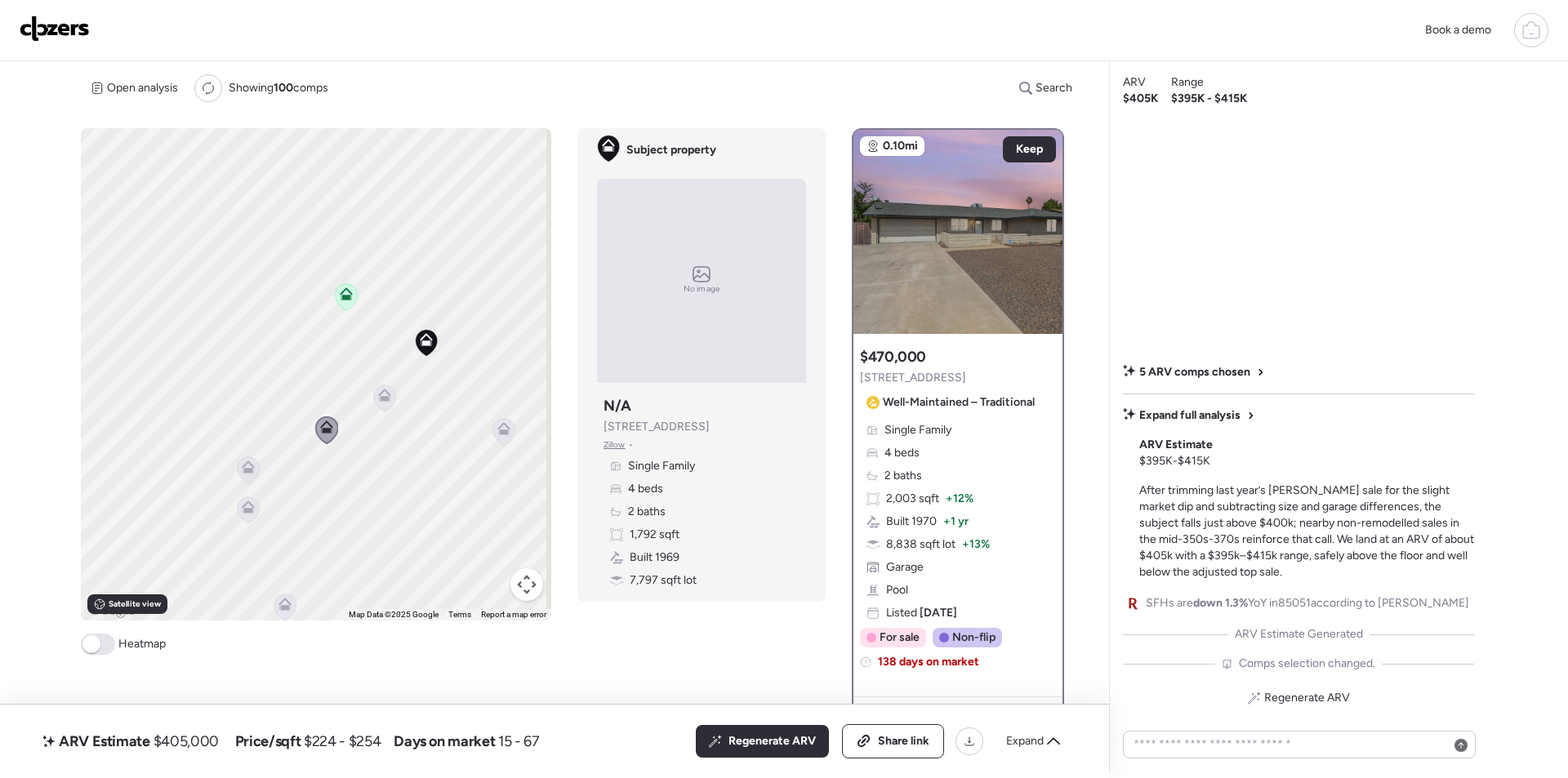
drag, startPoint x: 303, startPoint y: 456, endPoint x: 313, endPoint y: 397, distance: 59.8
click at [343, 360] on div "To activate drag with keyboard, press Alt + Enter. Once in keyboard drag state,…" at bounding box center [316, 374] width 470 height 492
click at [252, 467] on icon at bounding box center [254, 462] width 22 height 27
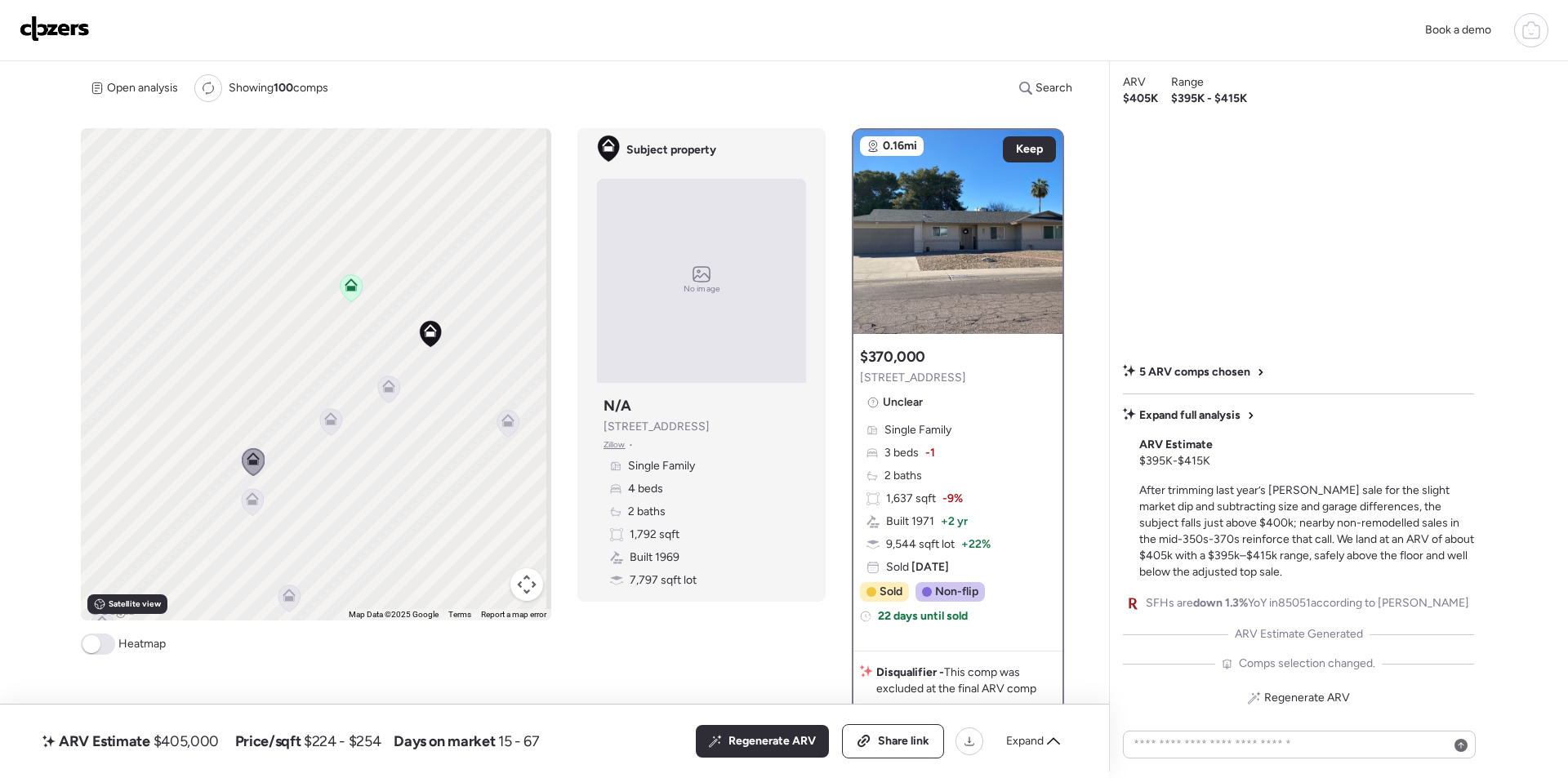
click at [250, 506] on icon at bounding box center [253, 501] width 22 height 27
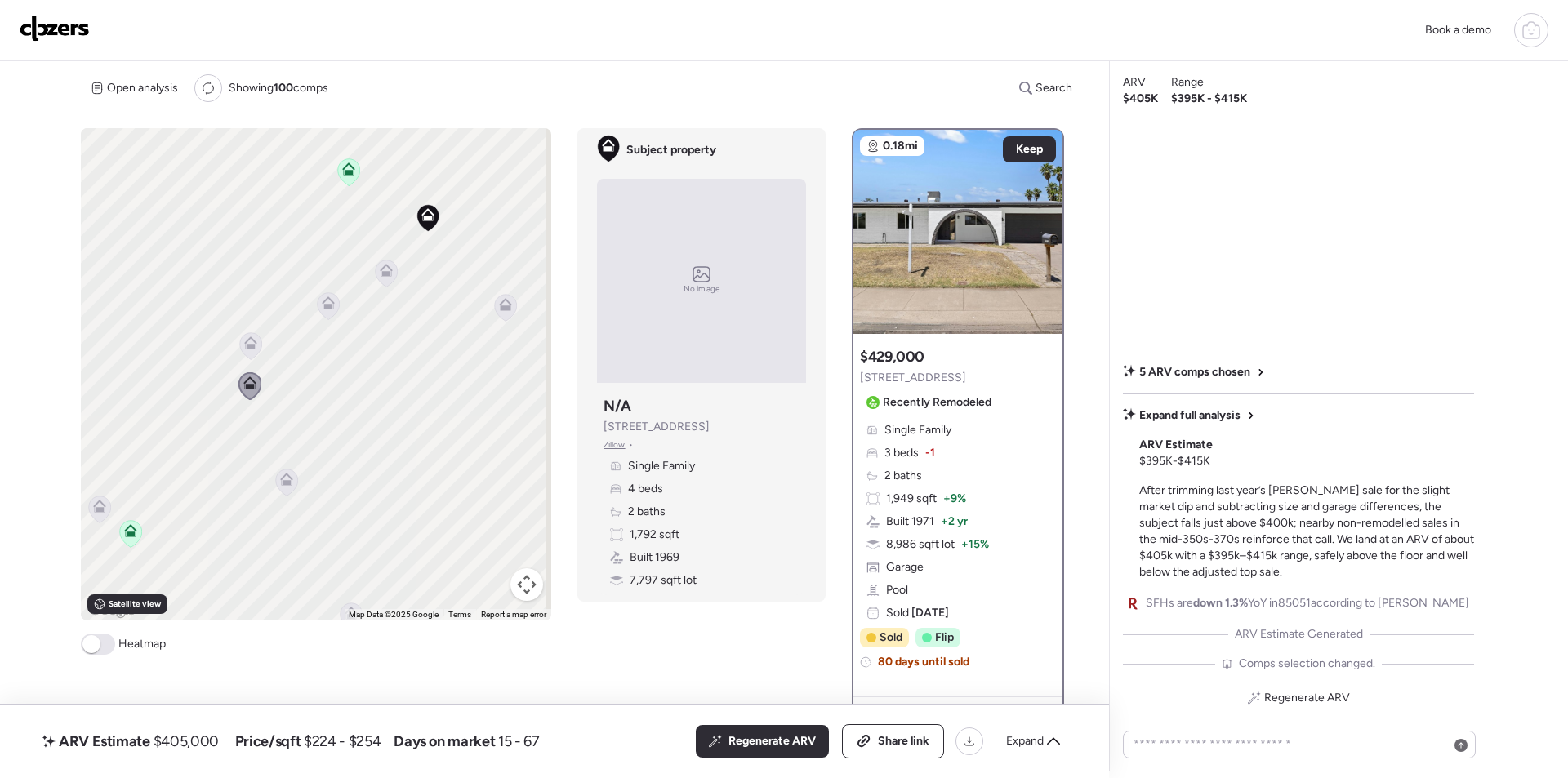
drag, startPoint x: 308, startPoint y: 545, endPoint x: 305, endPoint y: 427, distance: 118.0
click at [305, 427] on div "To activate drag with keyboard, press Alt + Enter. Once in keyboard drag state,…" at bounding box center [316, 374] width 470 height 492
click at [280, 485] on icon at bounding box center [288, 481] width 22 height 27
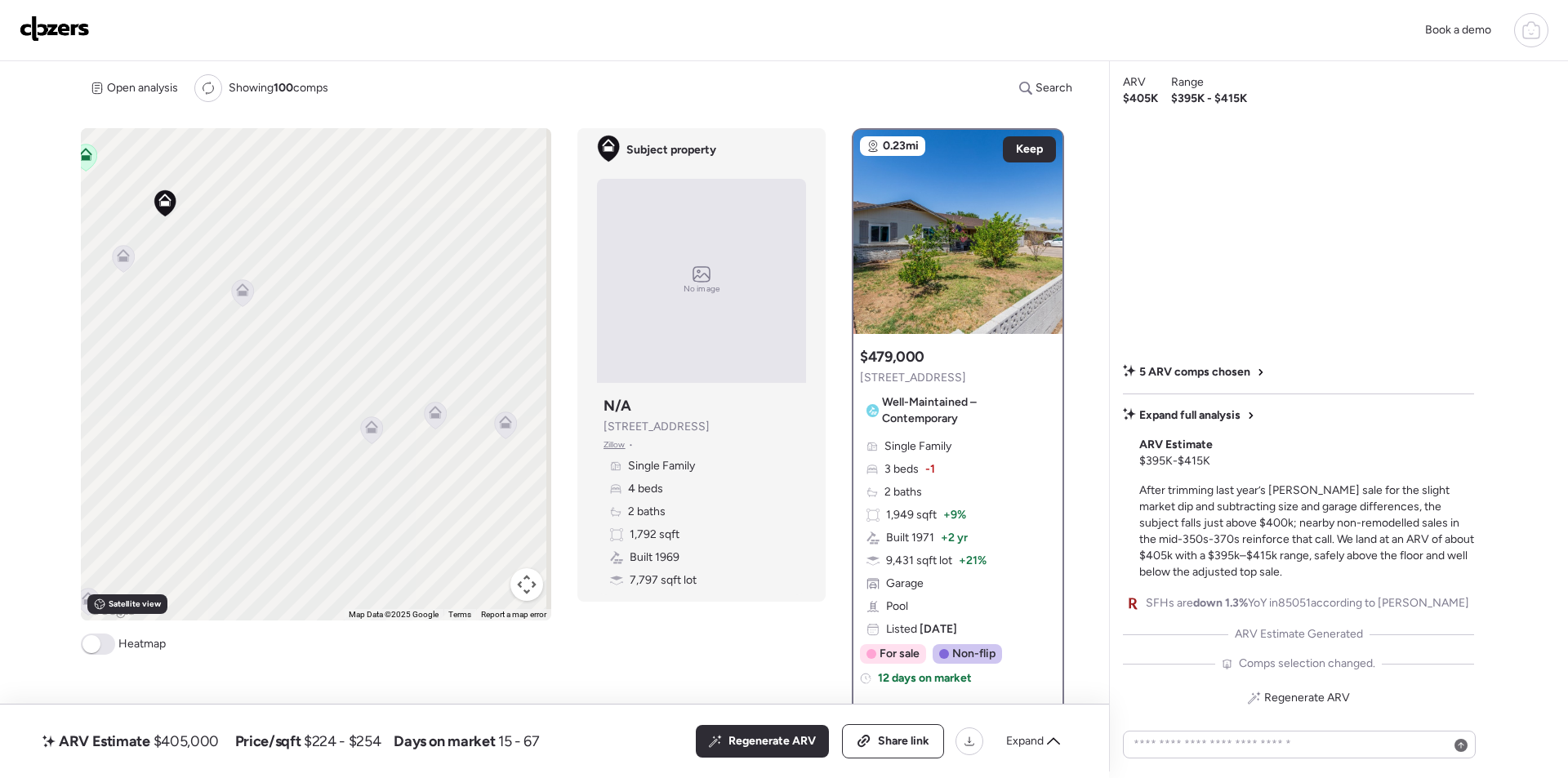
drag, startPoint x: 443, startPoint y: 428, endPoint x: 171, endPoint y: 414, distance: 272.4
click at [171, 414] on div "To activate drag with keyboard, press Alt + Enter. Once in keyboard drag state,…" at bounding box center [316, 374] width 470 height 492
drag, startPoint x: 257, startPoint y: 297, endPoint x: 271, endPoint y: 522, distance: 225.4
click at [406, 669] on div "To activate drag with keyboard, press Alt + Enter. Once in keyboard drag state,…" at bounding box center [579, 450] width 997 height 644
drag, startPoint x: 254, startPoint y: 470, endPoint x: 498, endPoint y: 435, distance: 246.5
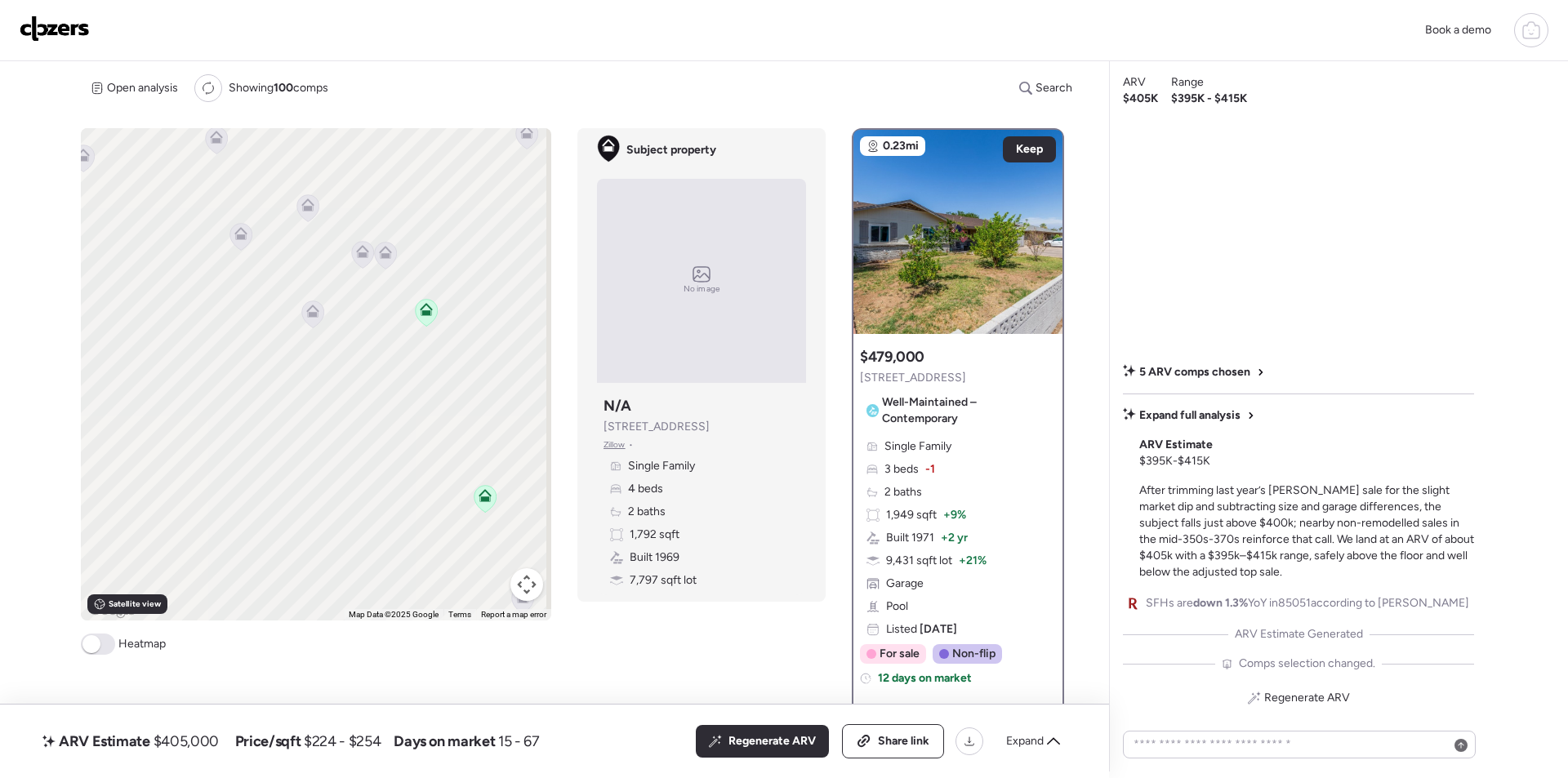
click at [498, 435] on div "To activate drag with keyboard, press Alt + Enter. Once in keyboard drag state,…" at bounding box center [316, 374] width 470 height 492
click at [375, 298] on icon at bounding box center [376, 288] width 22 height 27
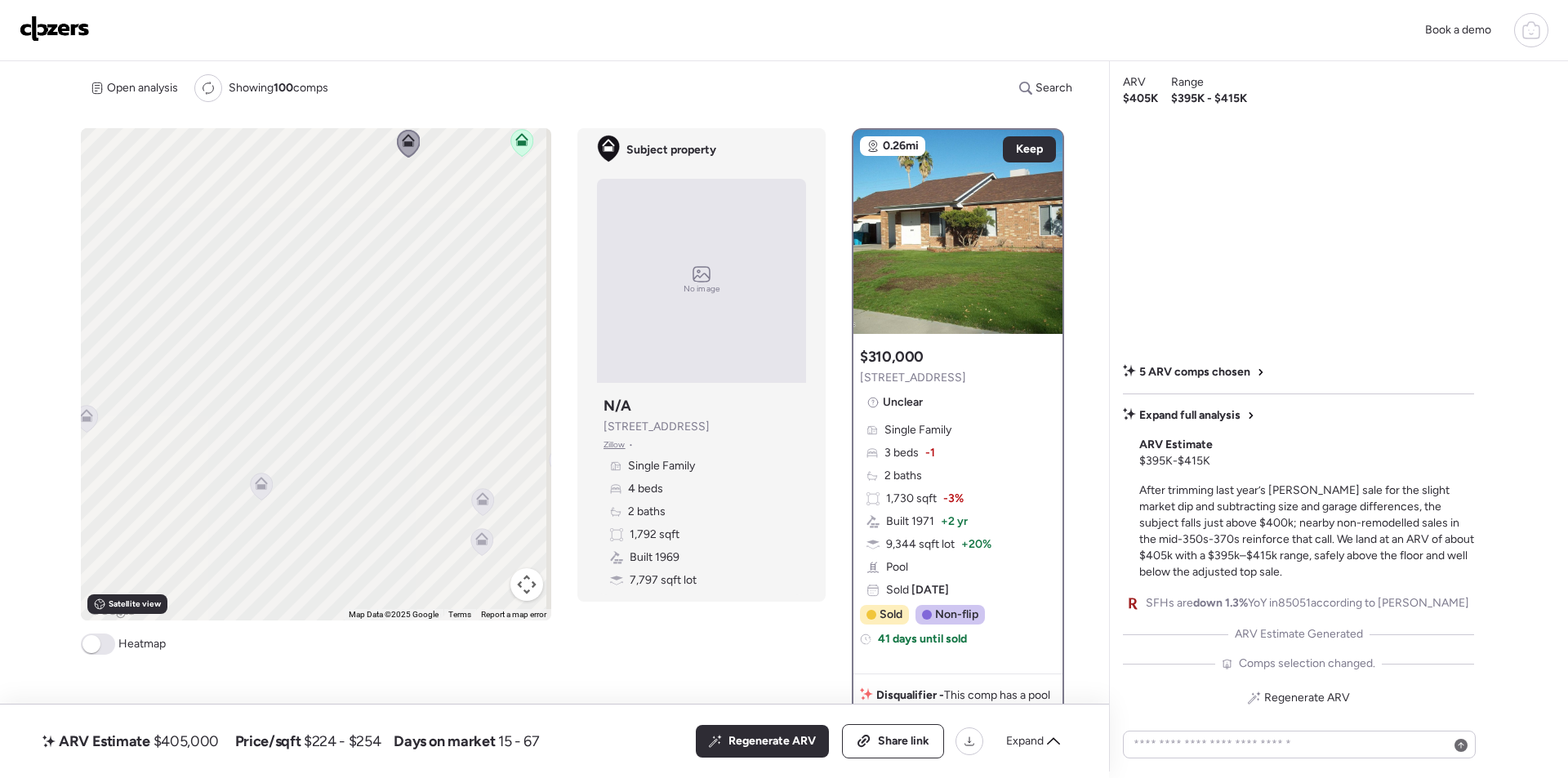
drag, startPoint x: 430, startPoint y: 525, endPoint x: 469, endPoint y: 303, distance: 225.4
click at [469, 303] on div "To navigate, press the arrow keys. To activate drag with keyboard, press Alt + …" at bounding box center [316, 374] width 470 height 492
click at [277, 382] on icon at bounding box center [275, 383] width 10 height 5
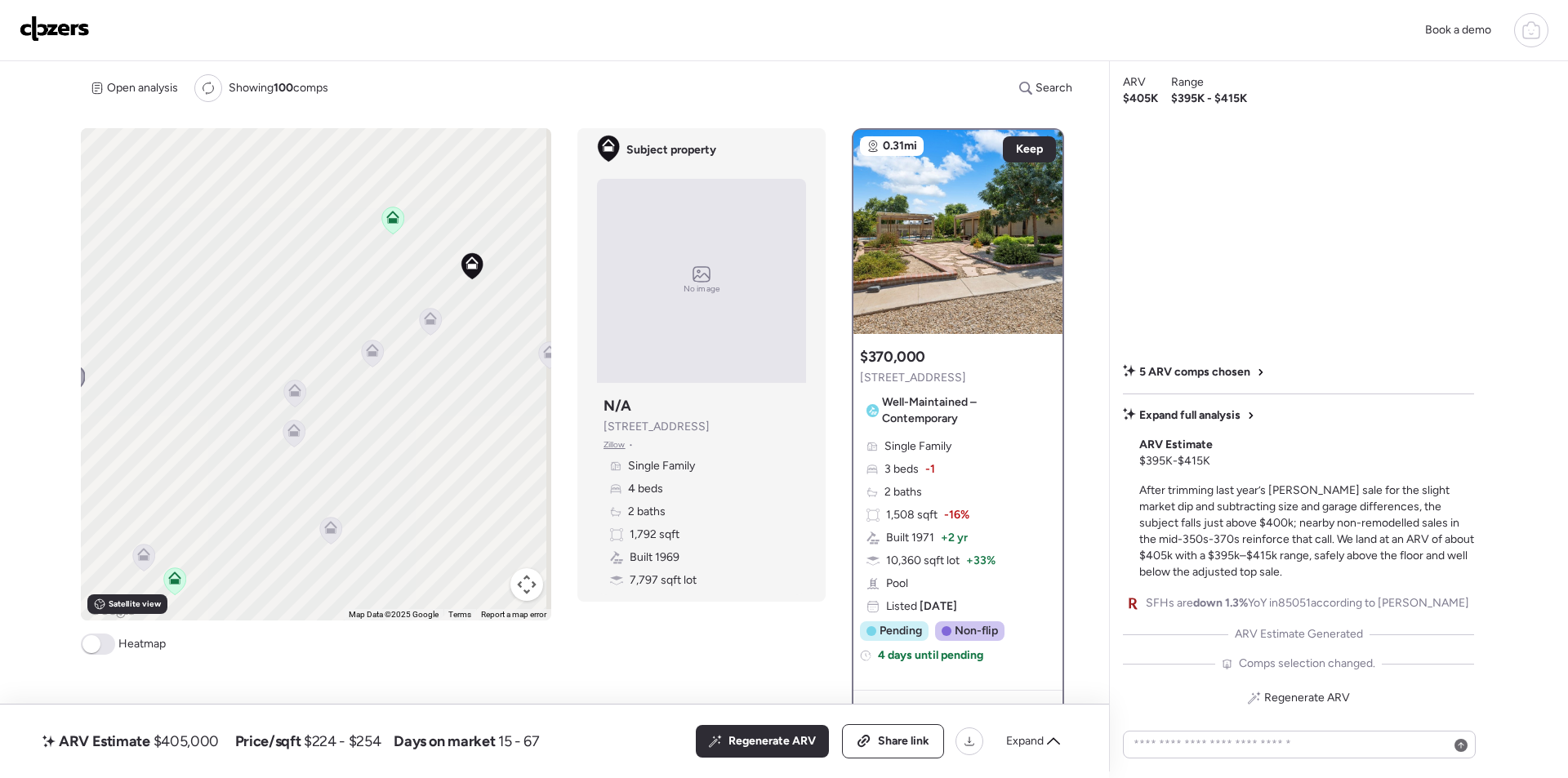
drag, startPoint x: 428, startPoint y: 392, endPoint x: 155, endPoint y: 387, distance: 273.0
click at [155, 387] on div "To navigate, press the arrow keys. To activate drag with keyboard, press Alt + …" at bounding box center [316, 374] width 470 height 492
click at [283, 358] on icon at bounding box center [294, 354] width 22 height 28
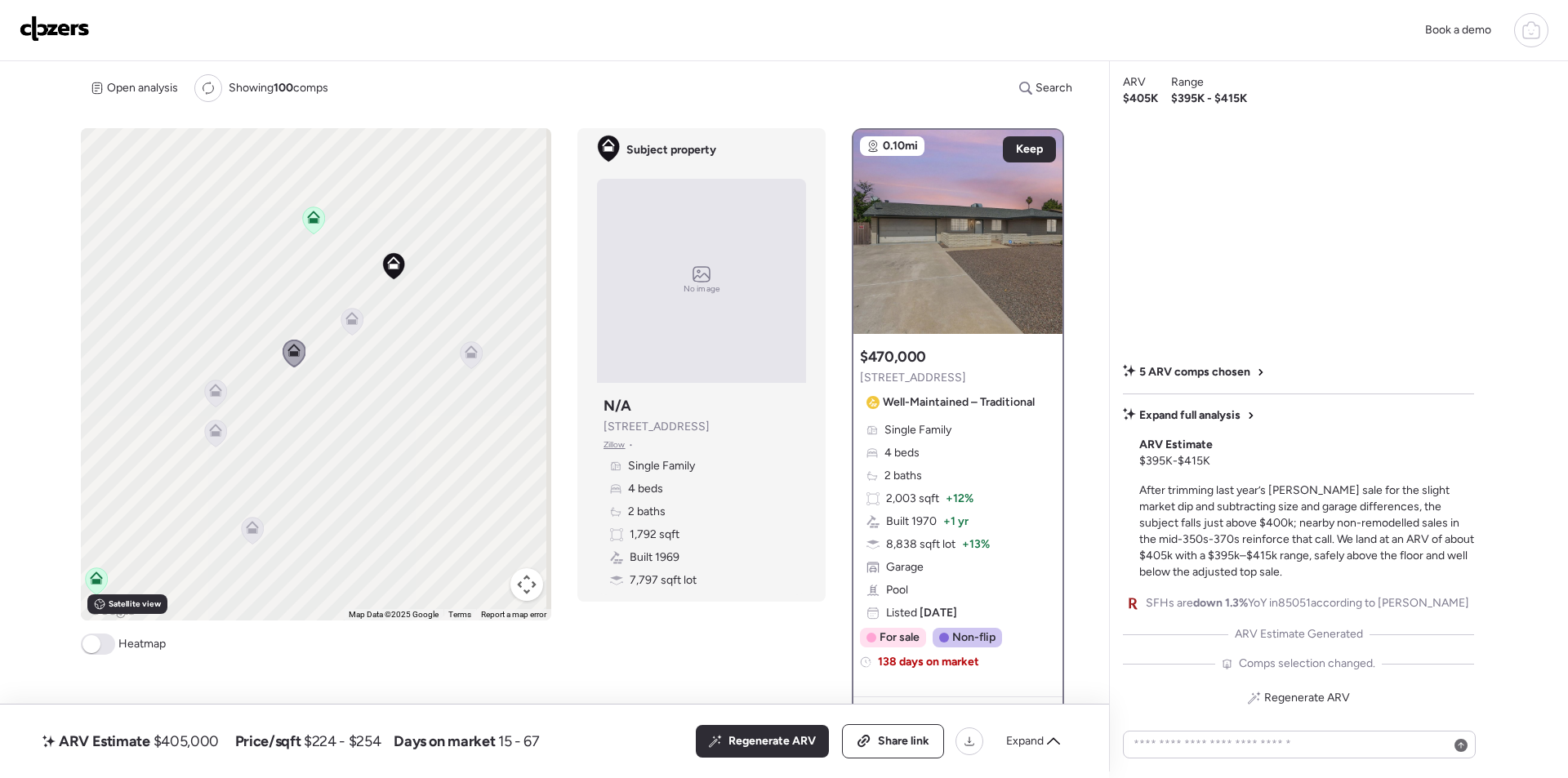
drag, startPoint x: 344, startPoint y: 322, endPoint x: 356, endPoint y: 331, distance: 15.0
click at [346, 323] on icon at bounding box center [352, 318] width 13 height 13
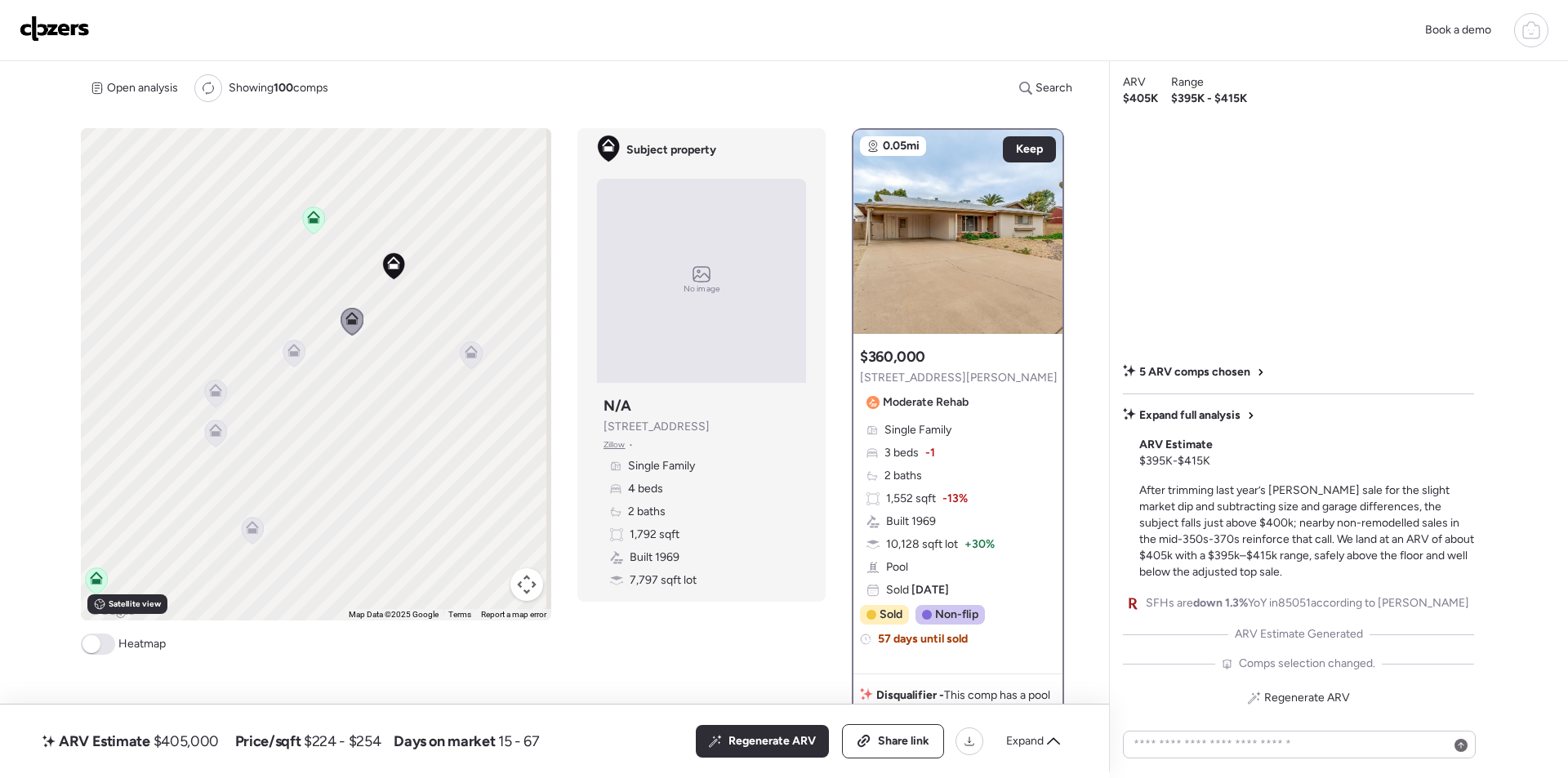
click at [1032, 135] on img at bounding box center [957, 232] width 209 height 204
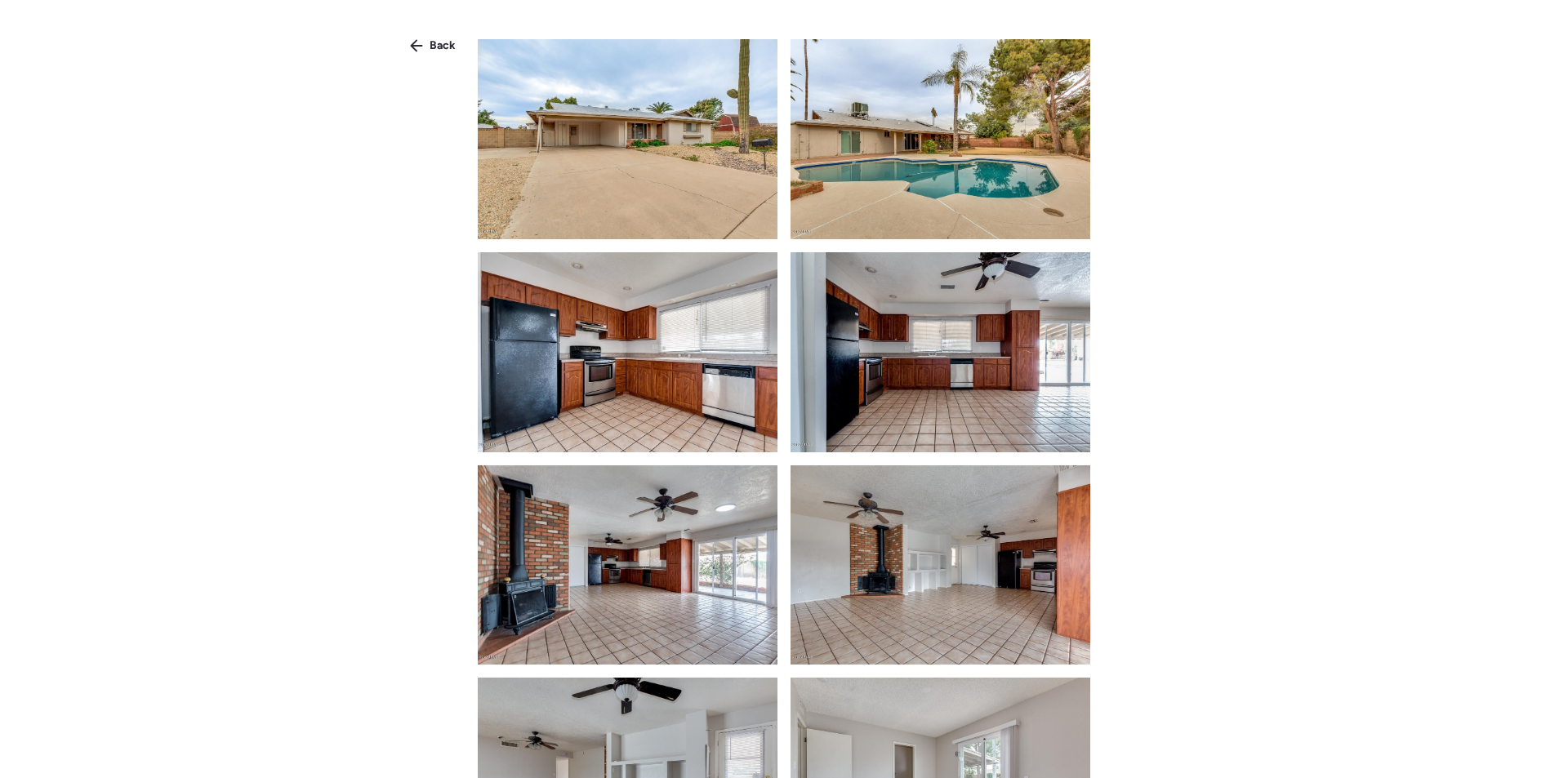
click at [428, 51] on div "Back" at bounding box center [433, 46] width 66 height 26
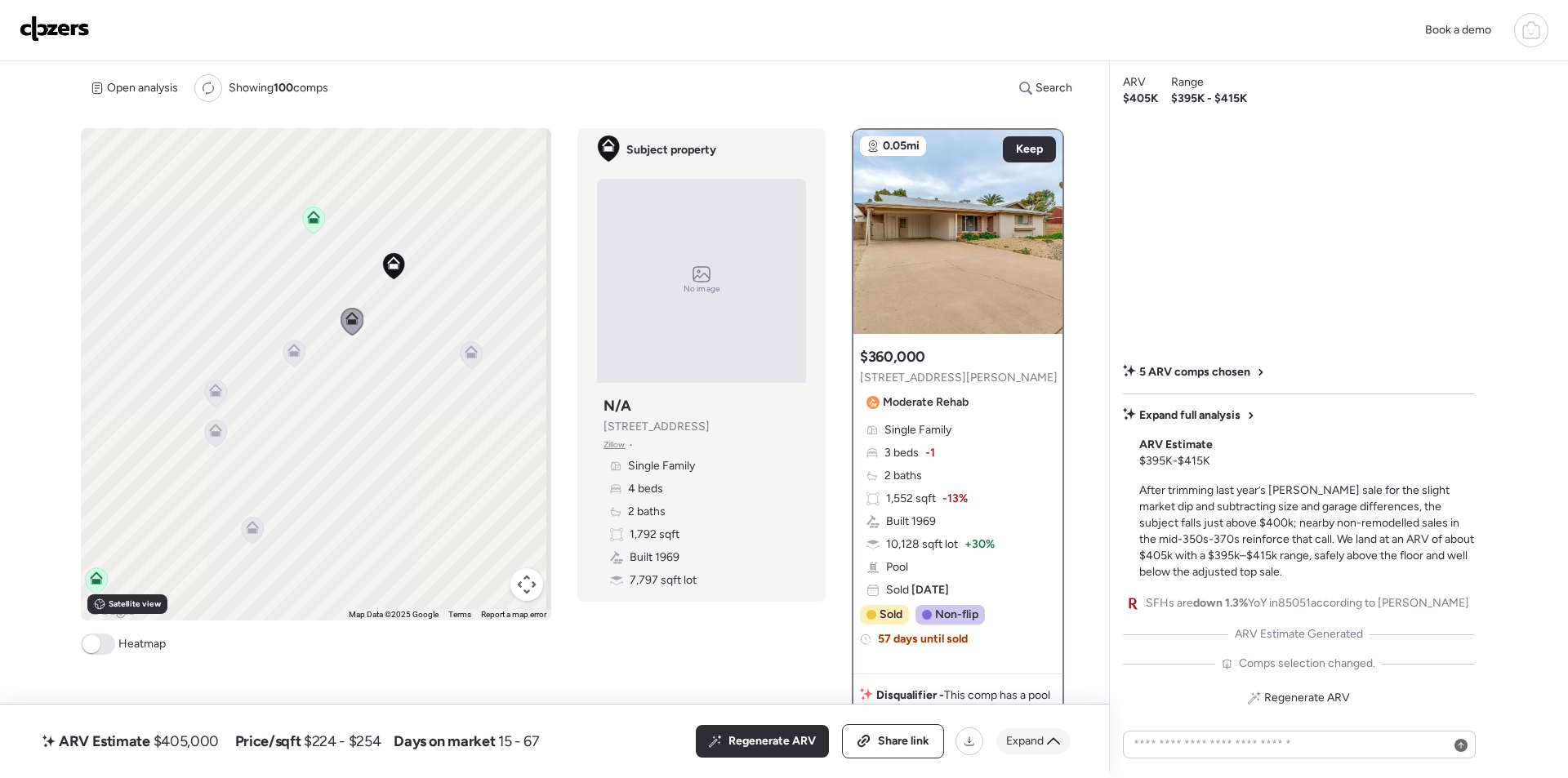
click at [1030, 737] on span "Expand" at bounding box center [1025, 741] width 37 height 16
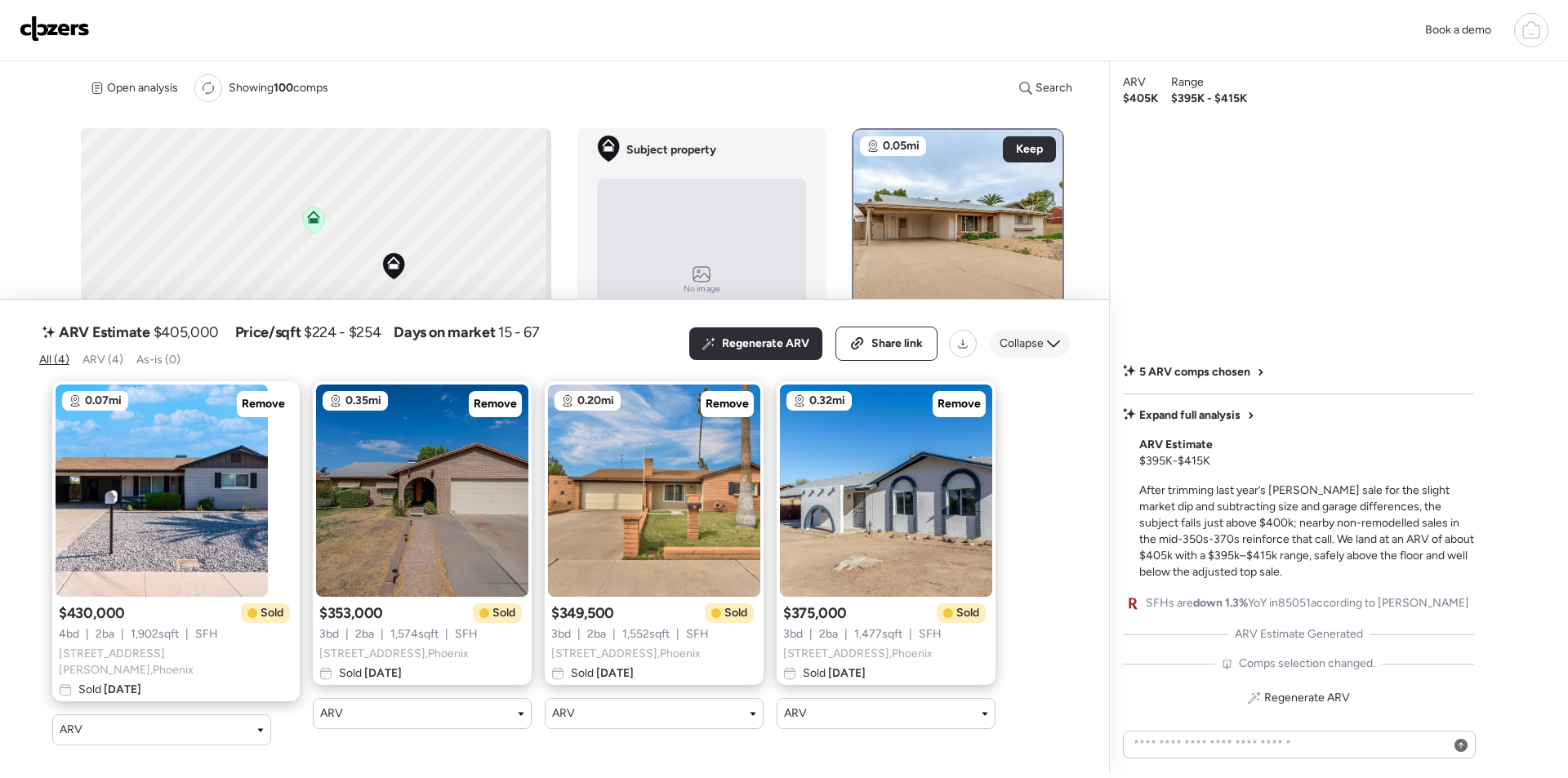
click at [1039, 338] on div "Collapse" at bounding box center [1029, 344] width 80 height 26
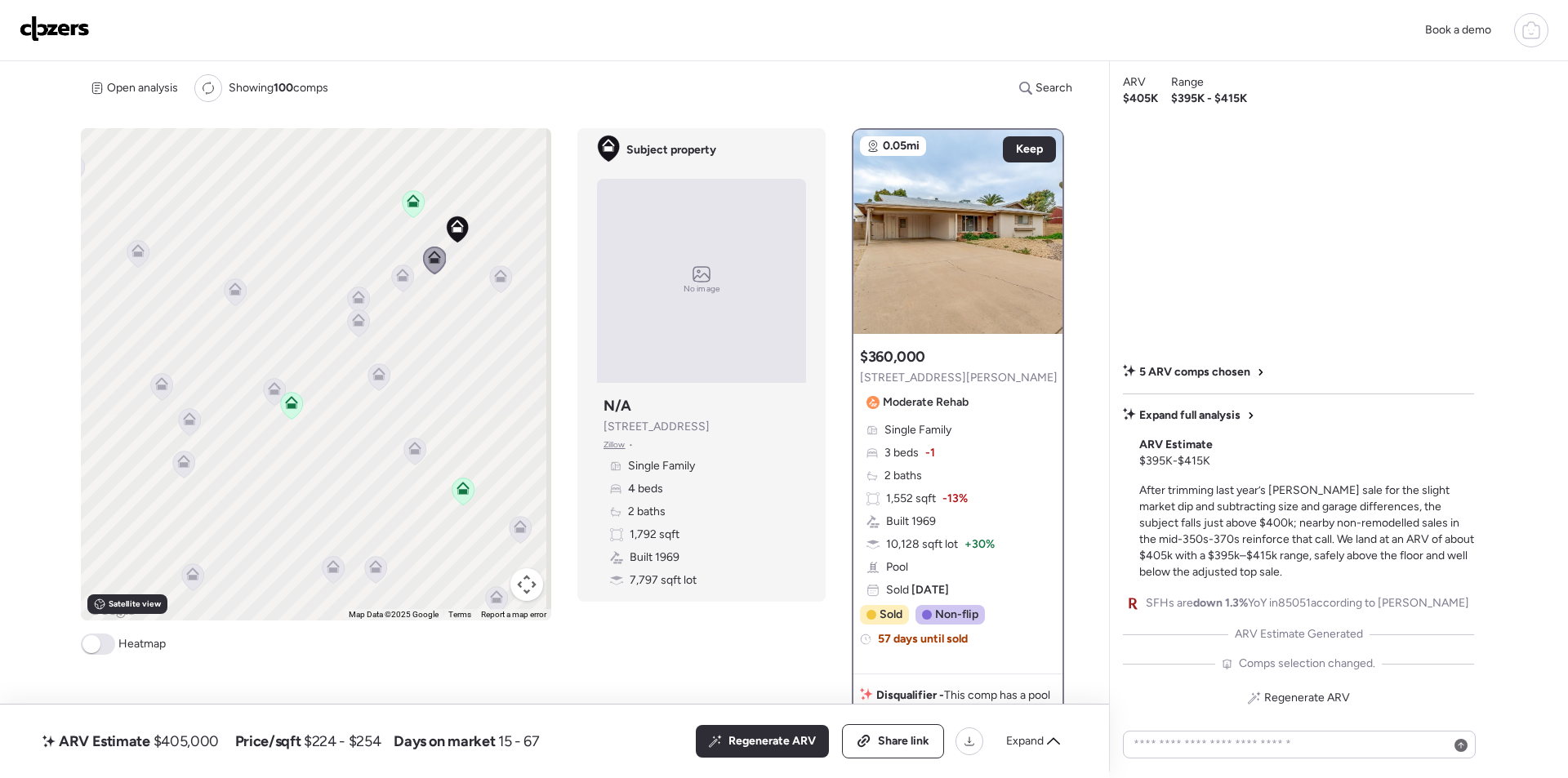
drag, startPoint x: 471, startPoint y: 537, endPoint x: 497, endPoint y: 382, distance: 157.2
click at [497, 382] on div "To activate drag with keyboard, press Alt + Enter. Once in keyboard drag state,…" at bounding box center [316, 374] width 470 height 492
click at [413, 446] on icon at bounding box center [415, 443] width 10 height 5
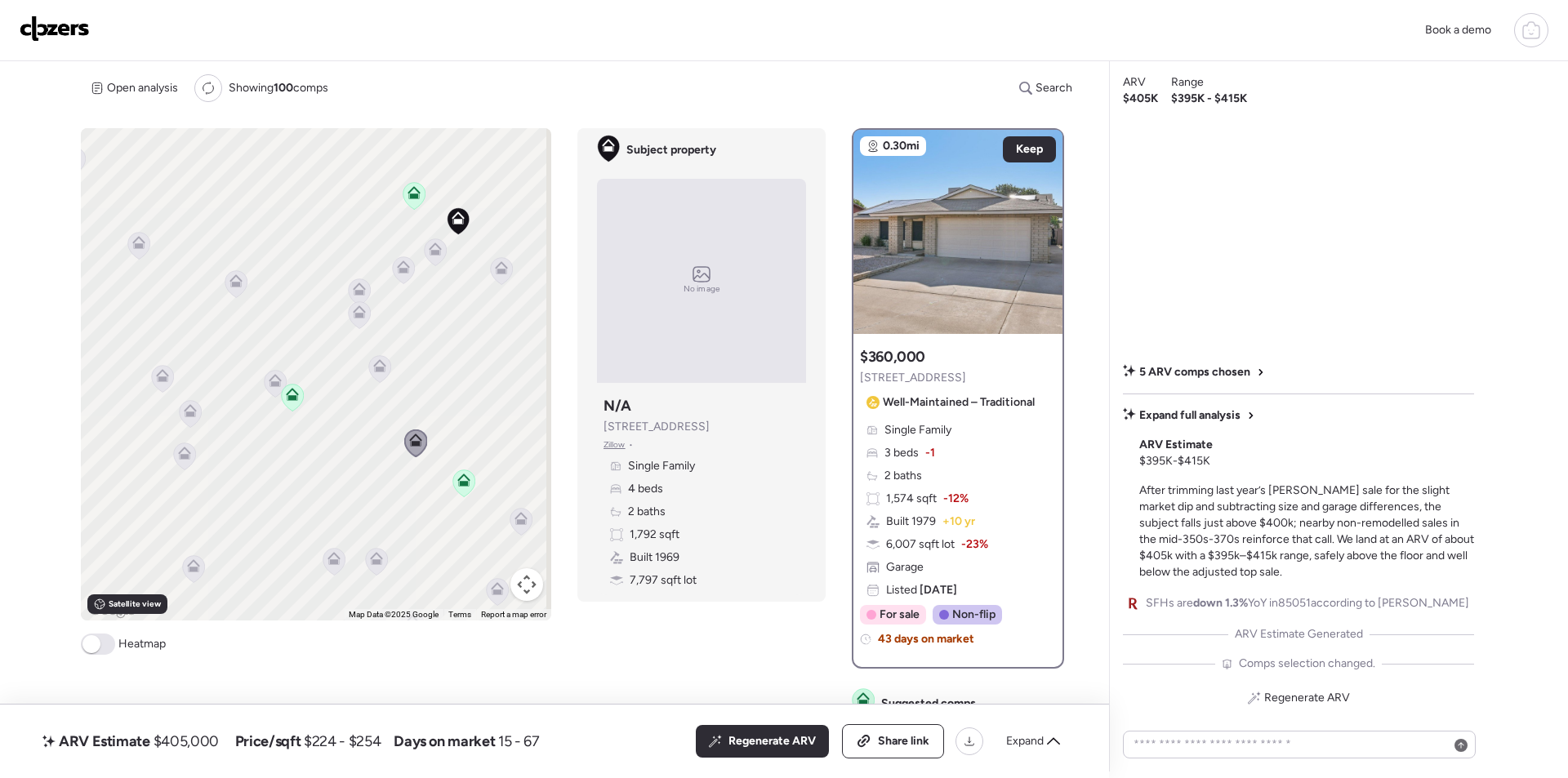
click at [522, 527] on icon at bounding box center [522, 521] width 22 height 27
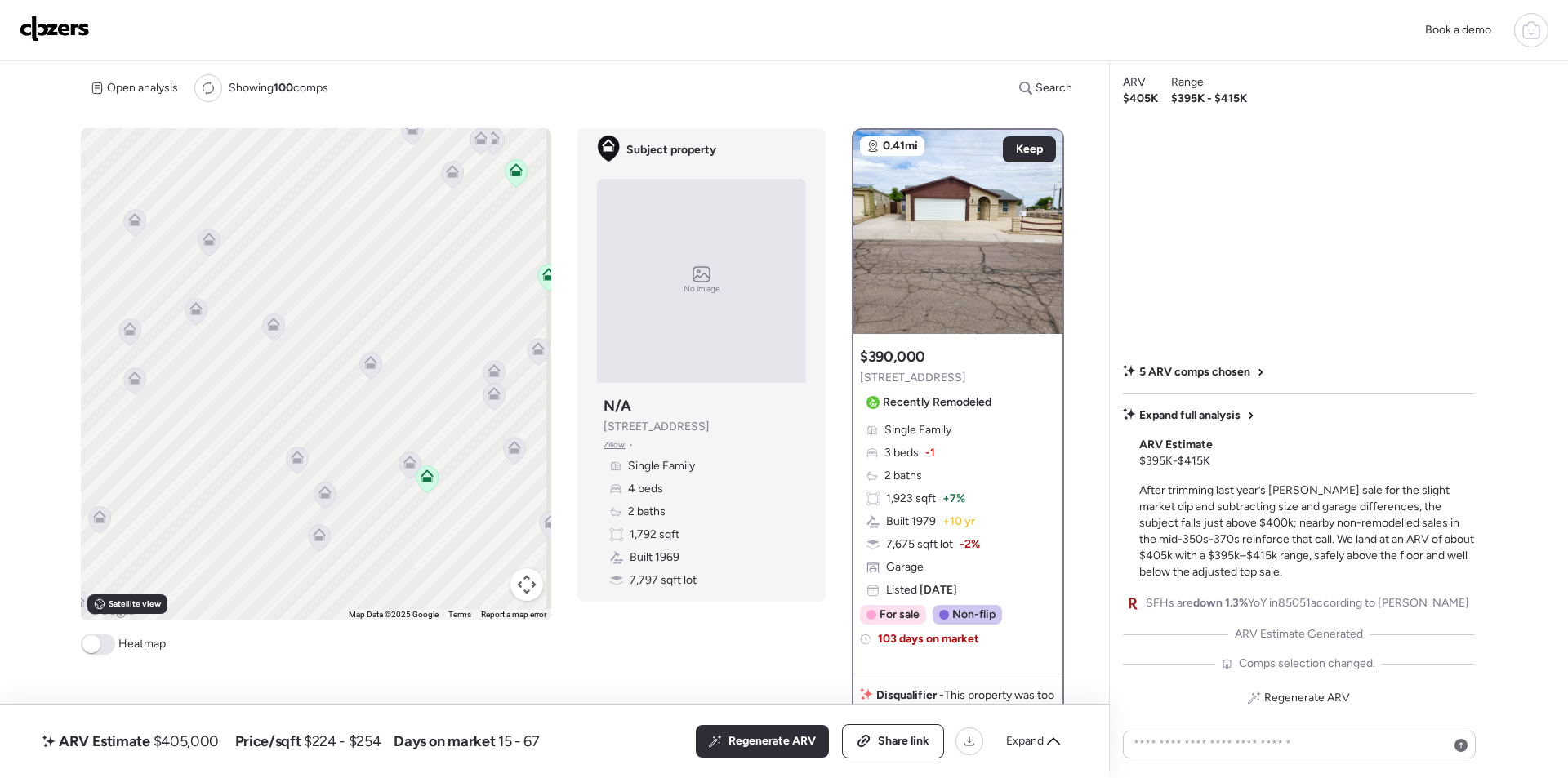
drag, startPoint x: 274, startPoint y: 440, endPoint x: 407, endPoint y: 503, distance: 147.2
click at [412, 522] on div "To activate drag with keyboard, press Alt + Enter. Once in keyboard drag state,…" at bounding box center [316, 374] width 470 height 492
click at [407, 467] on icon at bounding box center [410, 462] width 22 height 27
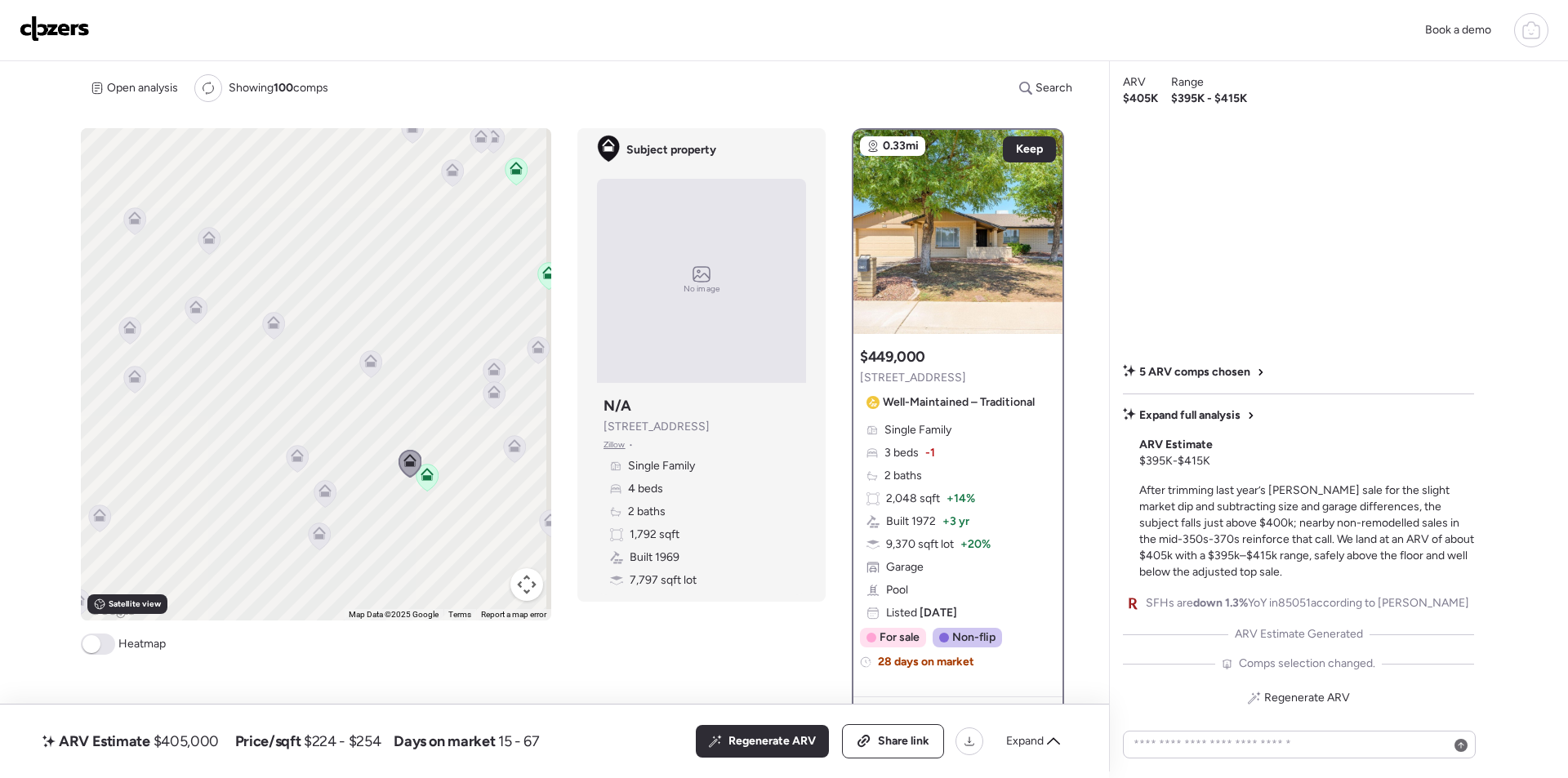
click at [379, 372] on div "To navigate, press the arrow keys. To activate drag with keyboard, press Alt + …" at bounding box center [316, 374] width 470 height 492
click at [373, 371] on icon at bounding box center [372, 363] width 22 height 27
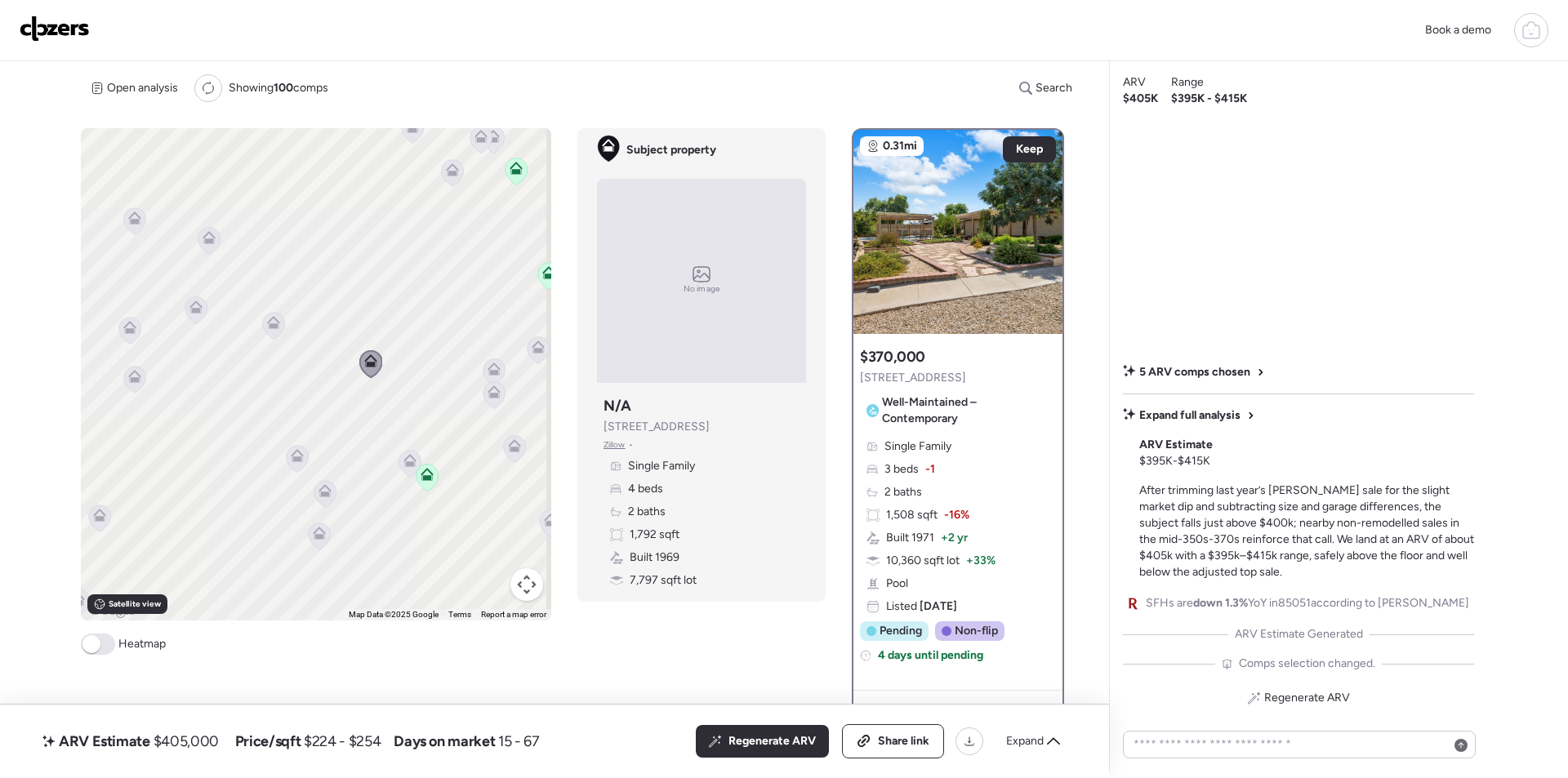
click at [276, 335] on icon at bounding box center [274, 325] width 22 height 27
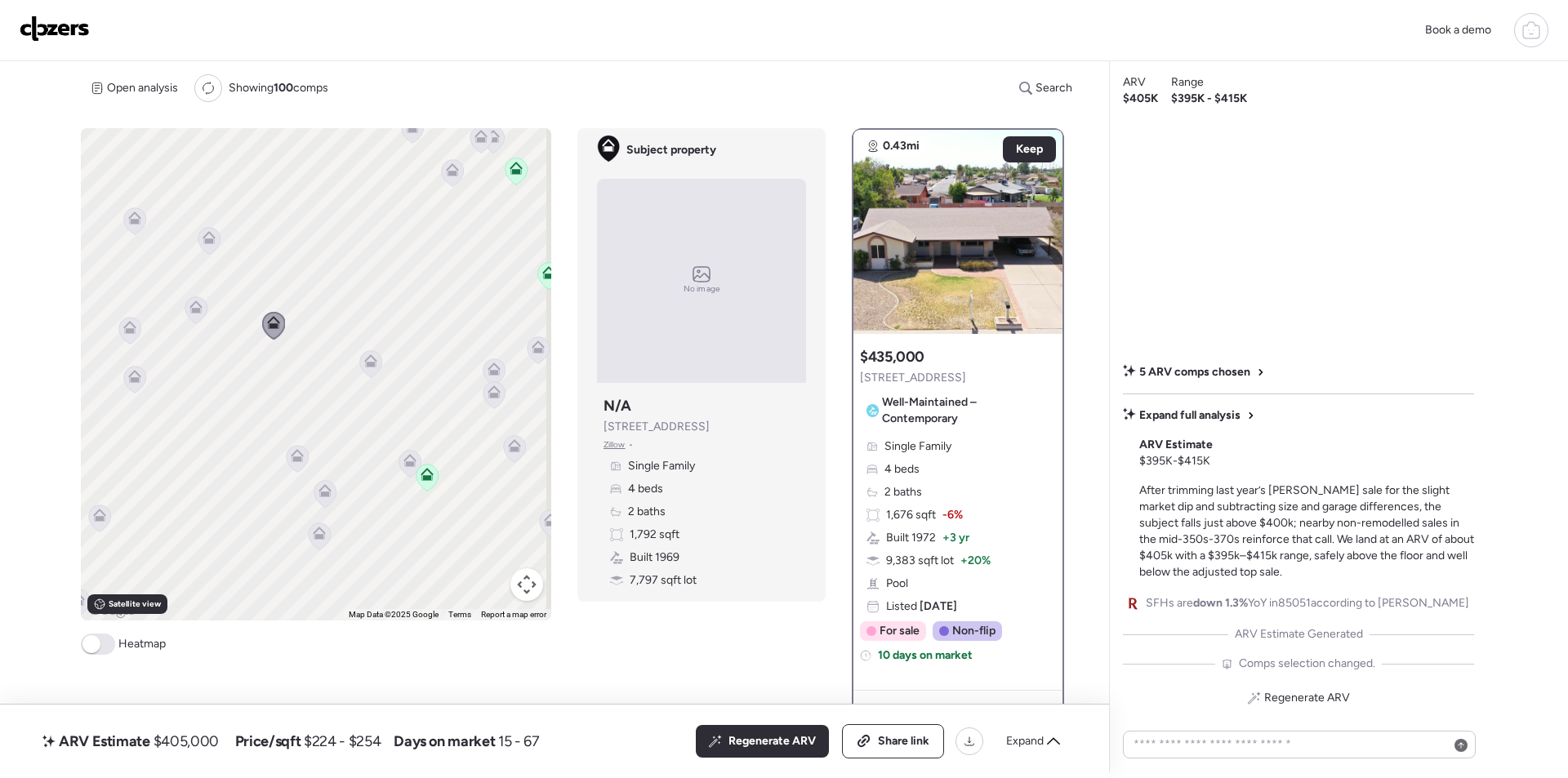
click at [193, 316] on icon at bounding box center [197, 310] width 22 height 27
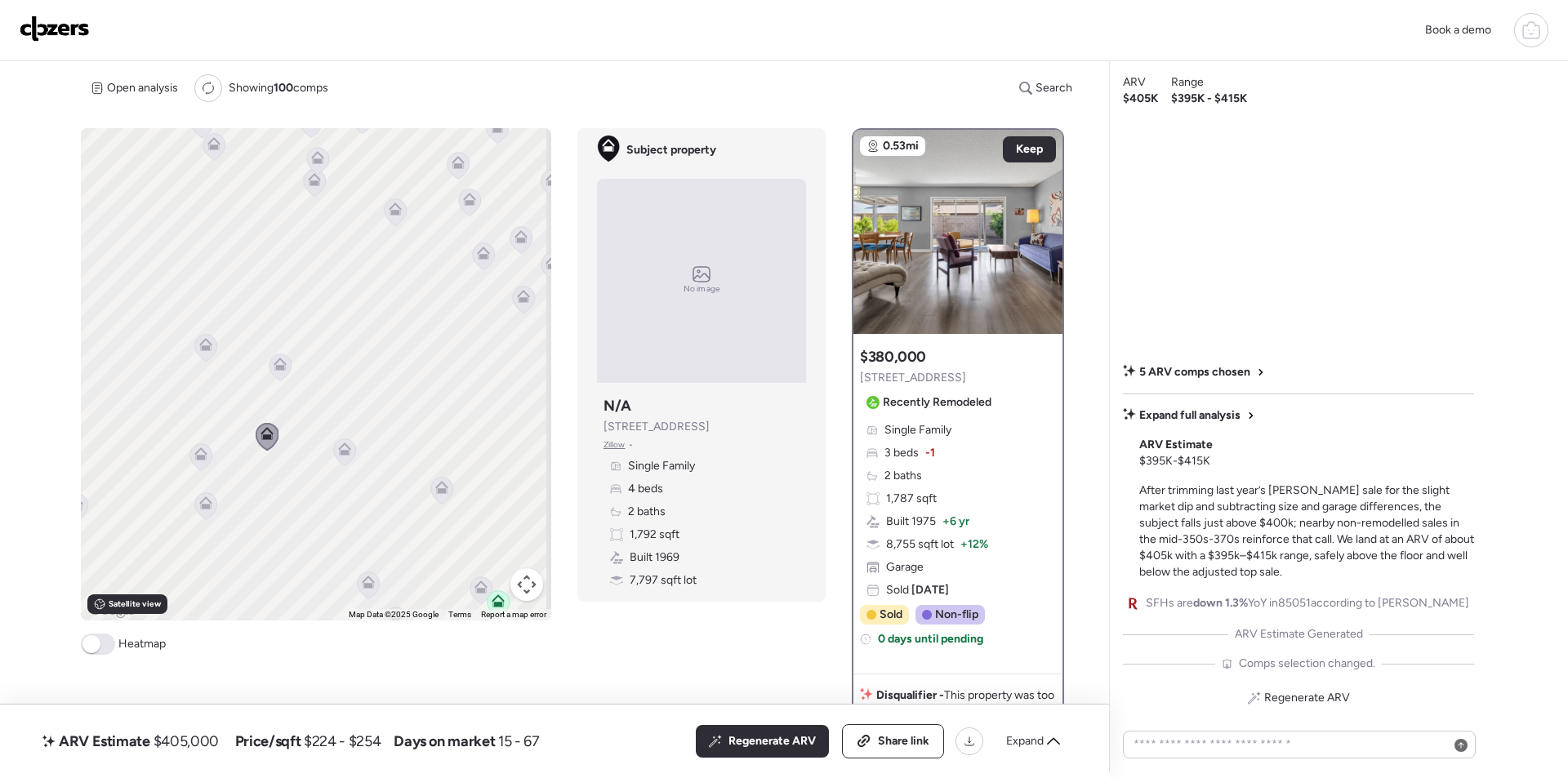
drag, startPoint x: 200, startPoint y: 297, endPoint x: 273, endPoint y: 429, distance: 150.8
click at [273, 429] on icon at bounding box center [267, 437] width 22 height 28
click at [1035, 220] on div at bounding box center [1044, 223] width 20 height 20
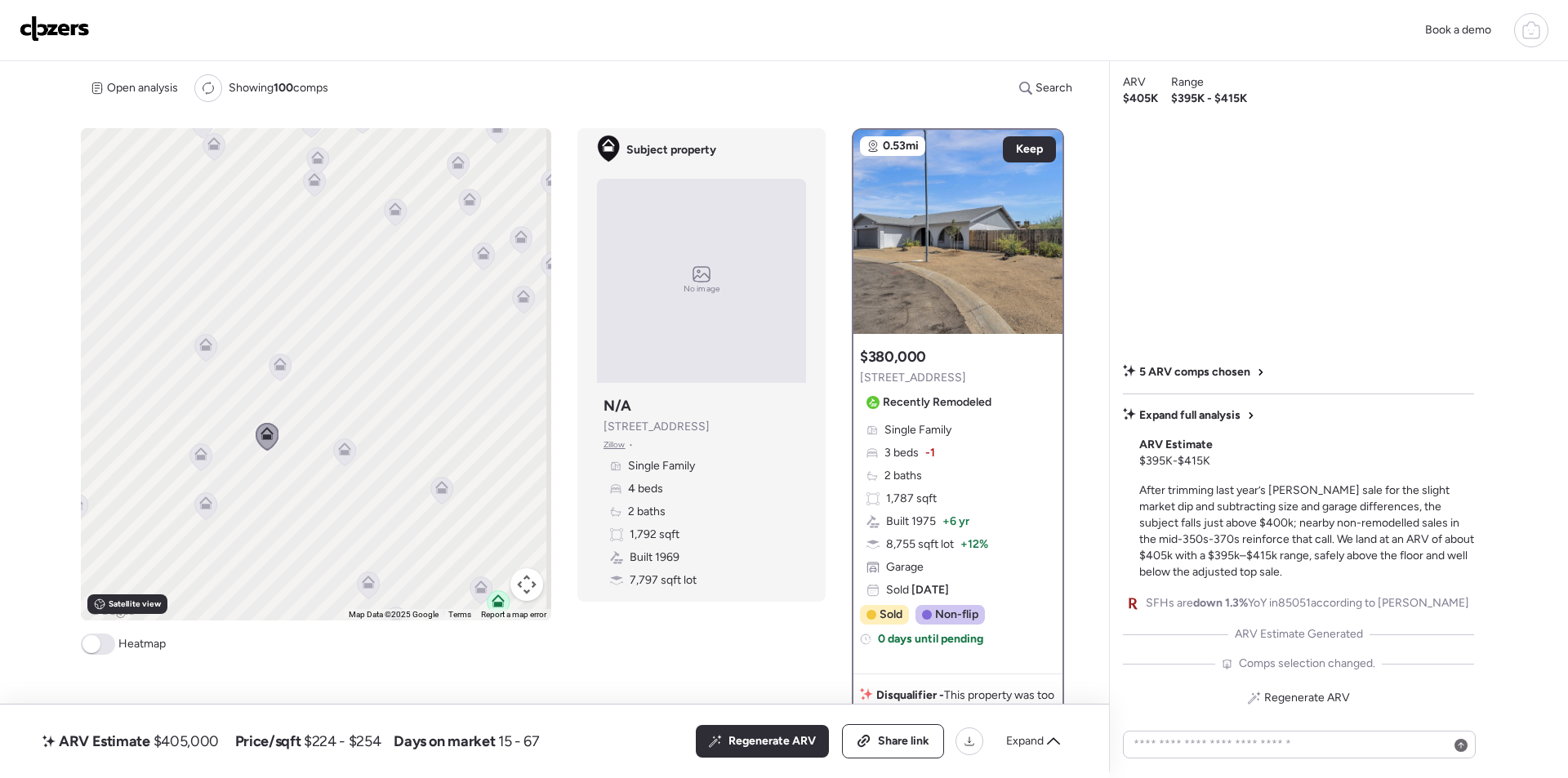
click at [278, 374] on icon at bounding box center [281, 367] width 22 height 27
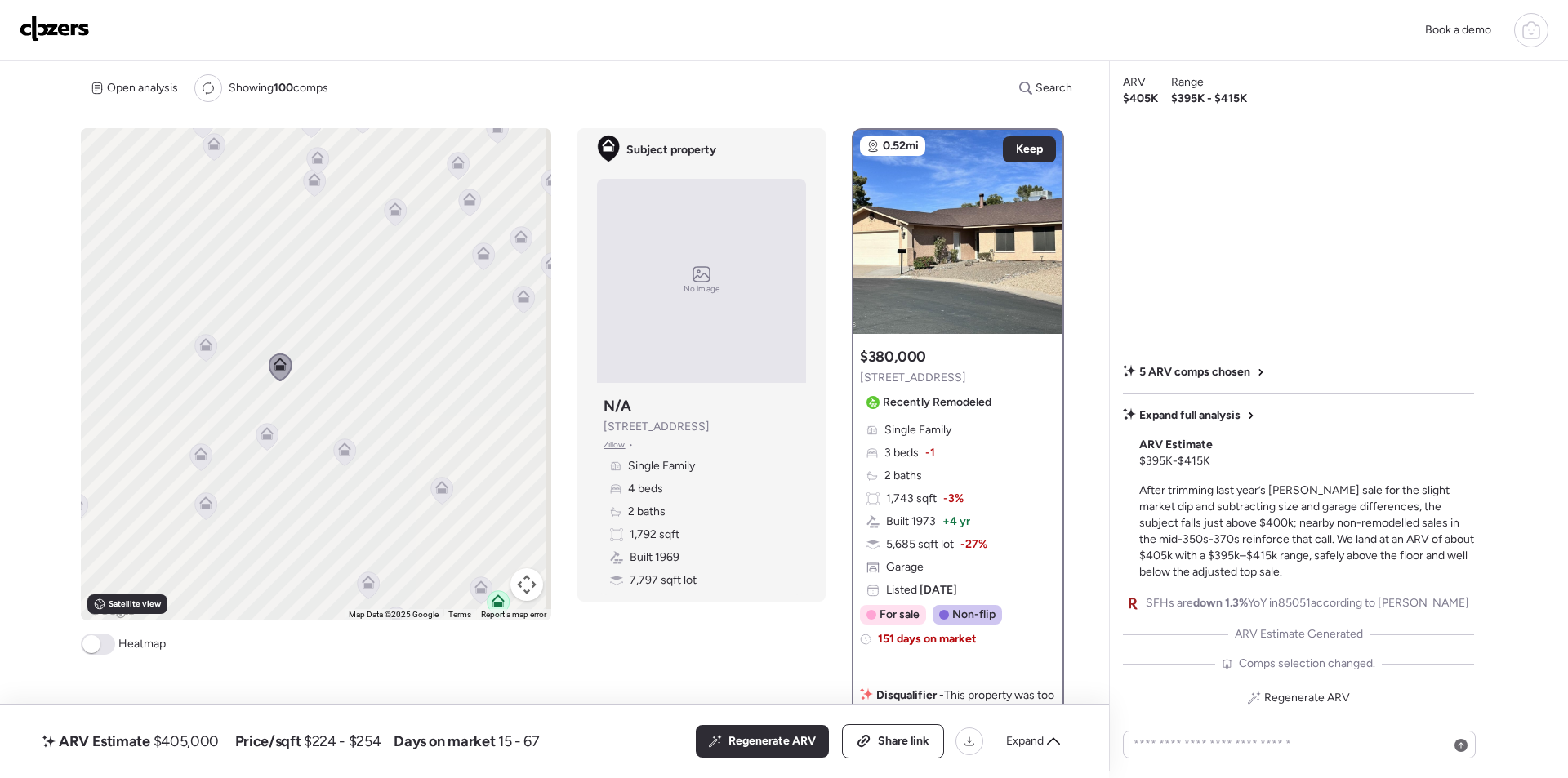
click at [200, 343] on icon at bounding box center [206, 345] width 13 height 13
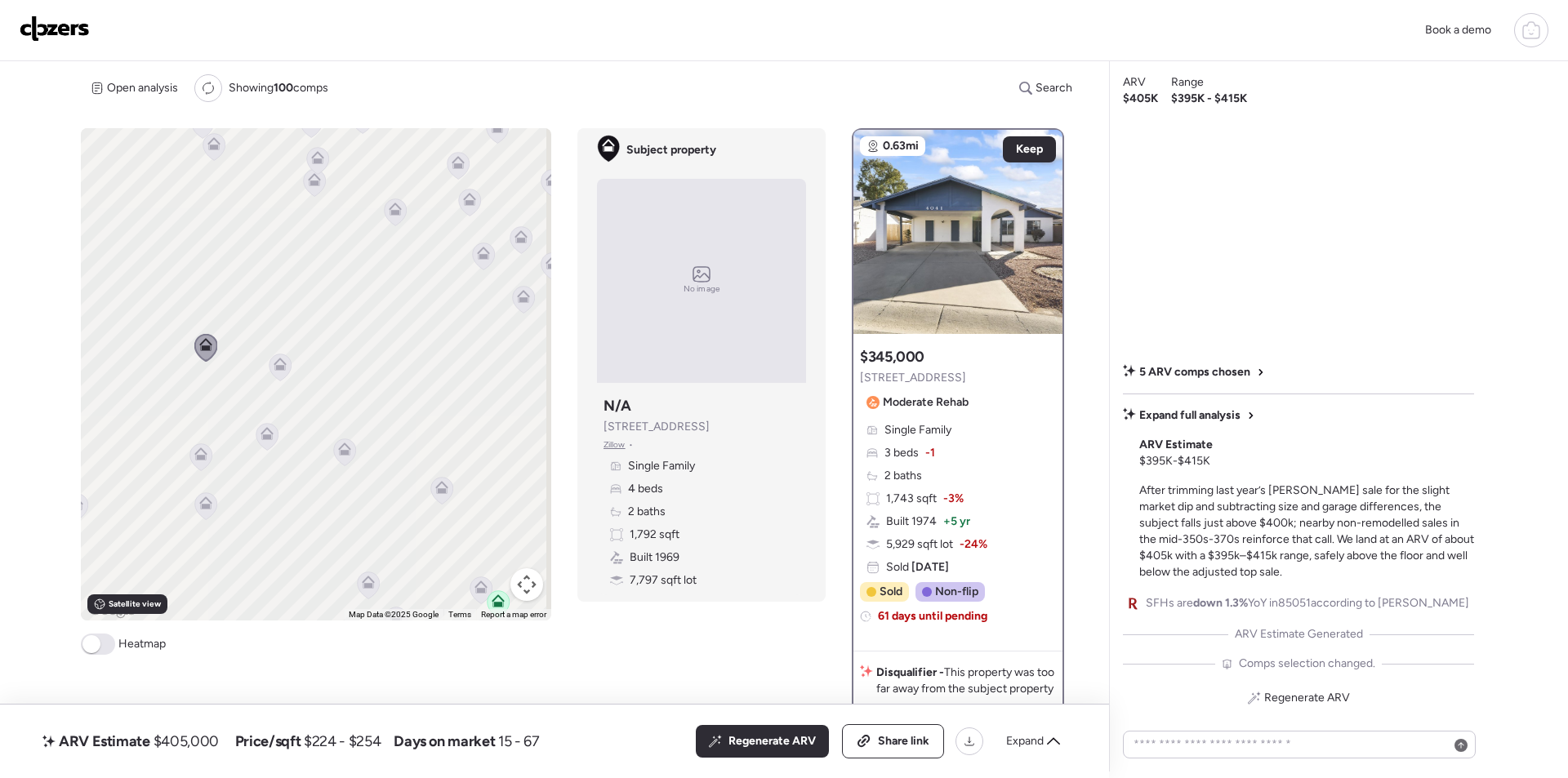
drag, startPoint x: 546, startPoint y: 539, endPoint x: 428, endPoint y: 504, distance: 123.1
click at [428, 504] on div "To navigate, press the arrow keys. To activate drag with keyboard, press Alt + …" at bounding box center [579, 450] width 997 height 644
click at [1020, 139] on div "Keep" at bounding box center [1029, 150] width 53 height 26
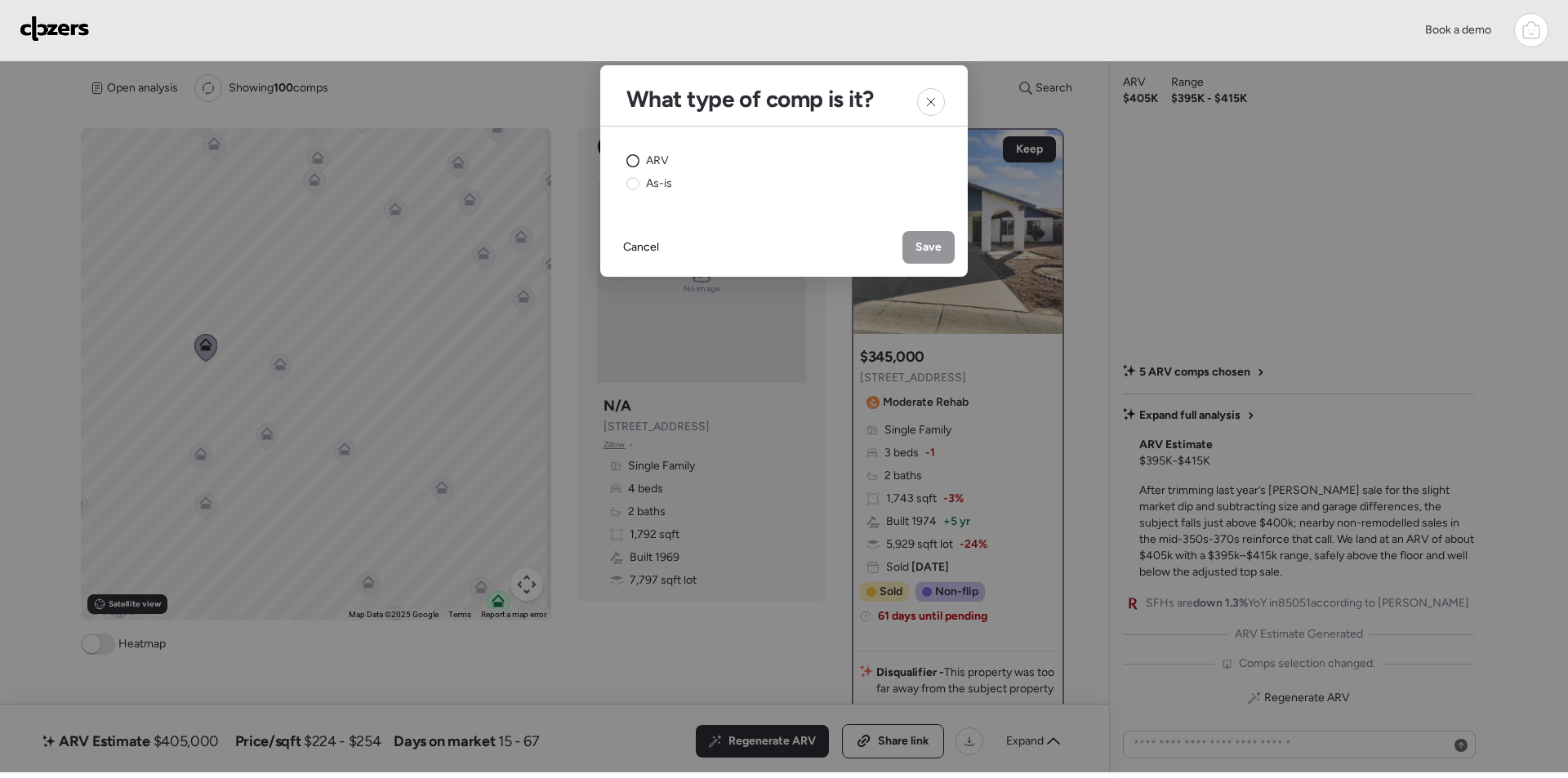
drag, startPoint x: 658, startPoint y: 159, endPoint x: 776, endPoint y: 203, distance: 125.9
click at [658, 158] on span "ARV" at bounding box center [658, 160] width 22 height 16
click at [946, 241] on div "Save" at bounding box center [929, 247] width 52 height 33
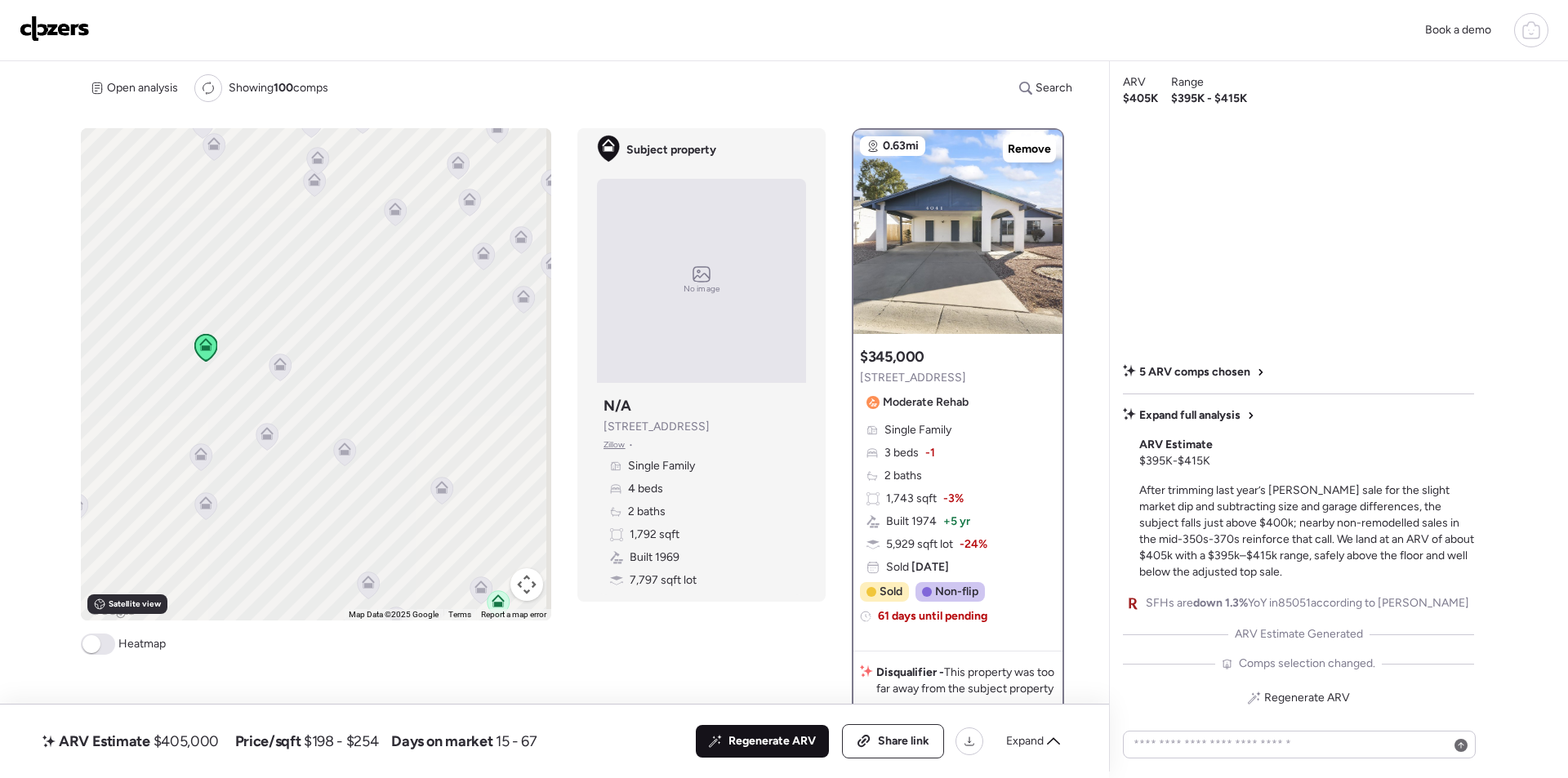
click at [782, 734] on span "Regenerate ARV" at bounding box center [772, 741] width 87 height 16
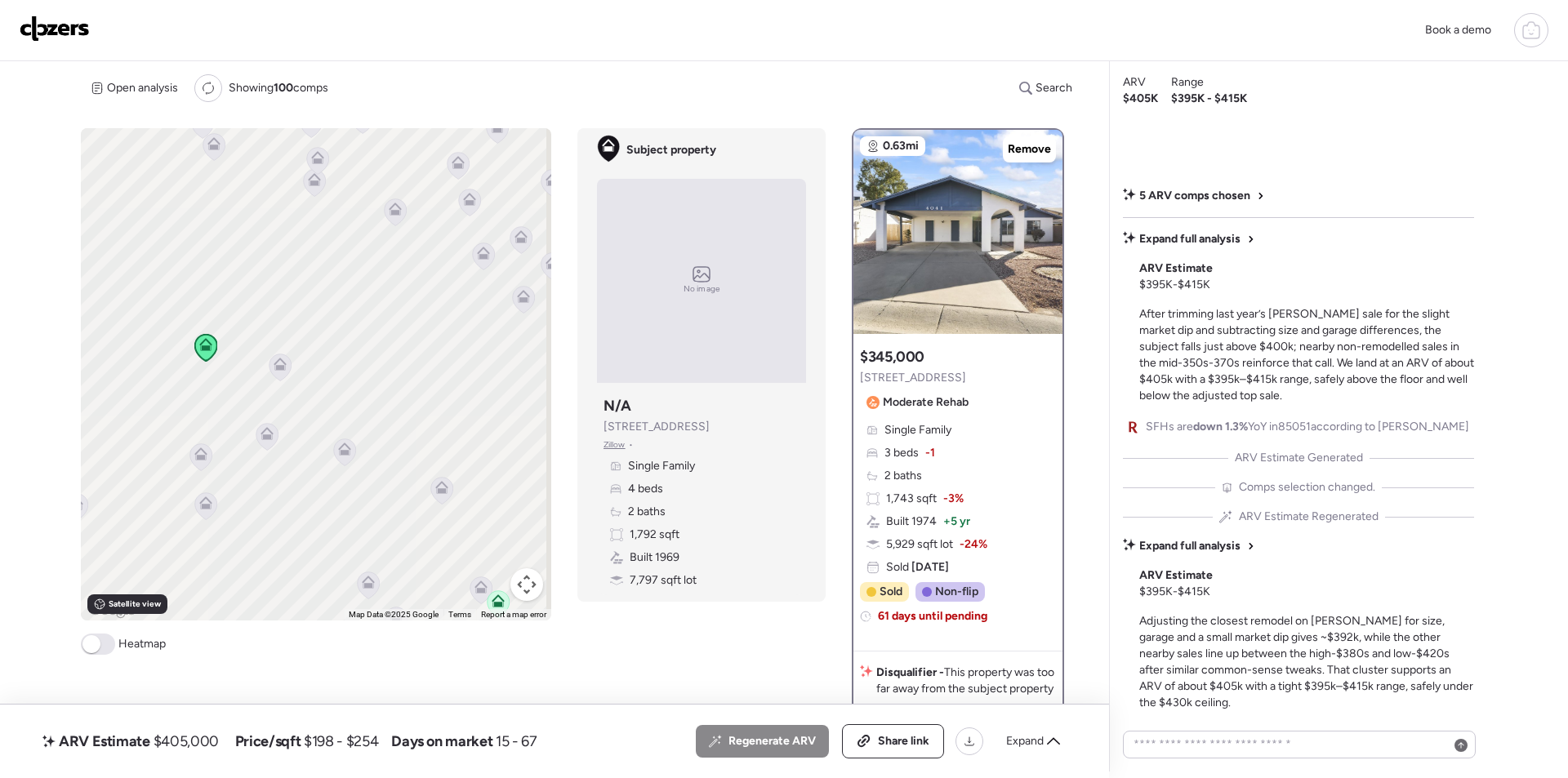
click at [188, 742] on span "$405,000" at bounding box center [186, 741] width 66 height 20
click at [187, 741] on span "$405,000" at bounding box center [186, 741] width 66 height 20
copy span "405,000"
click at [904, 747] on span "Share link" at bounding box center [903, 741] width 52 height 16
click at [39, 30] on img at bounding box center [54, 29] width 70 height 26
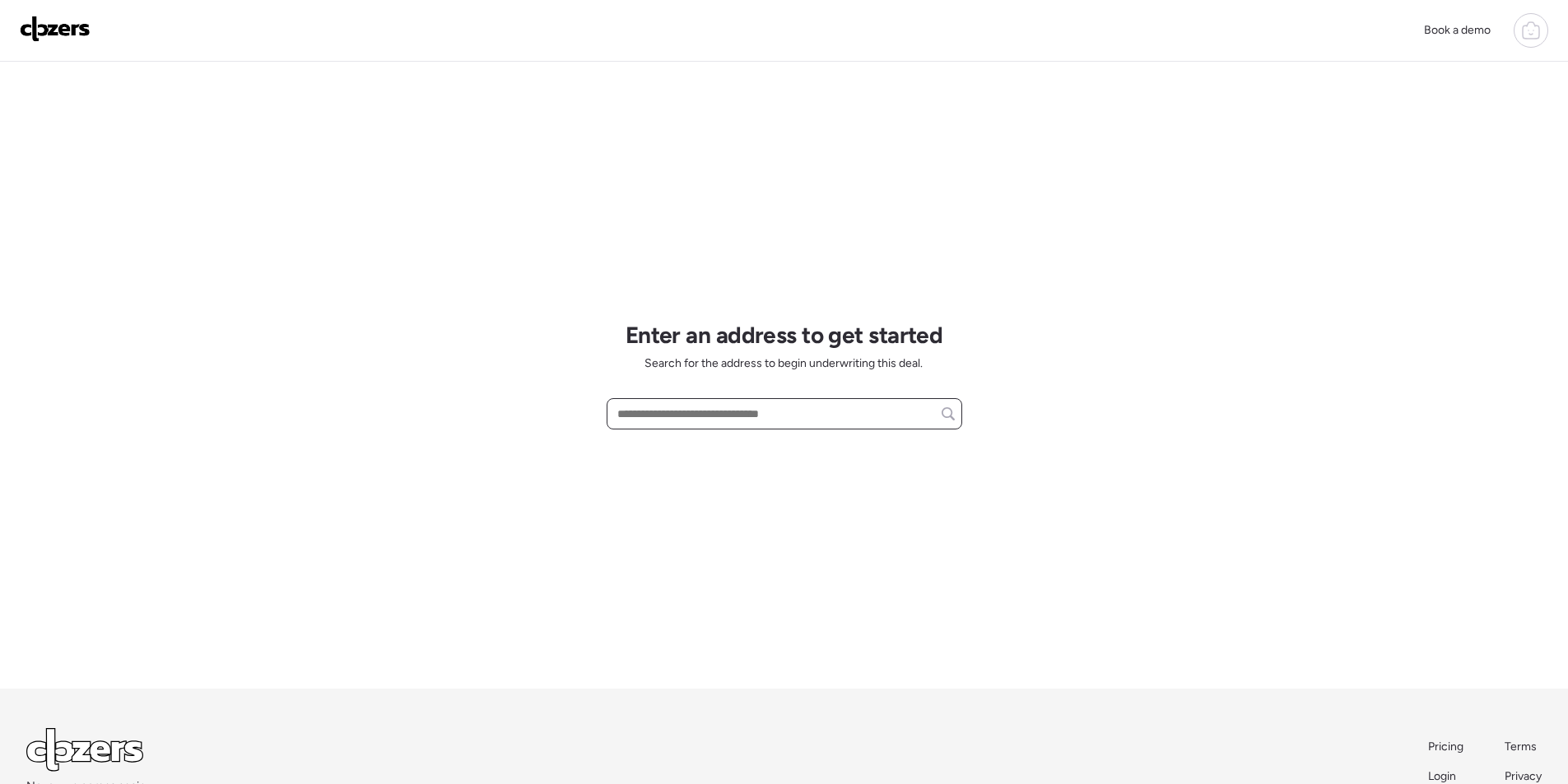
click at [679, 421] on input "text" at bounding box center [784, 413] width 341 height 23
paste input "**********"
type input "**********"
click at [766, 417] on input "text" at bounding box center [784, 413] width 341 height 23
paste input "**********"
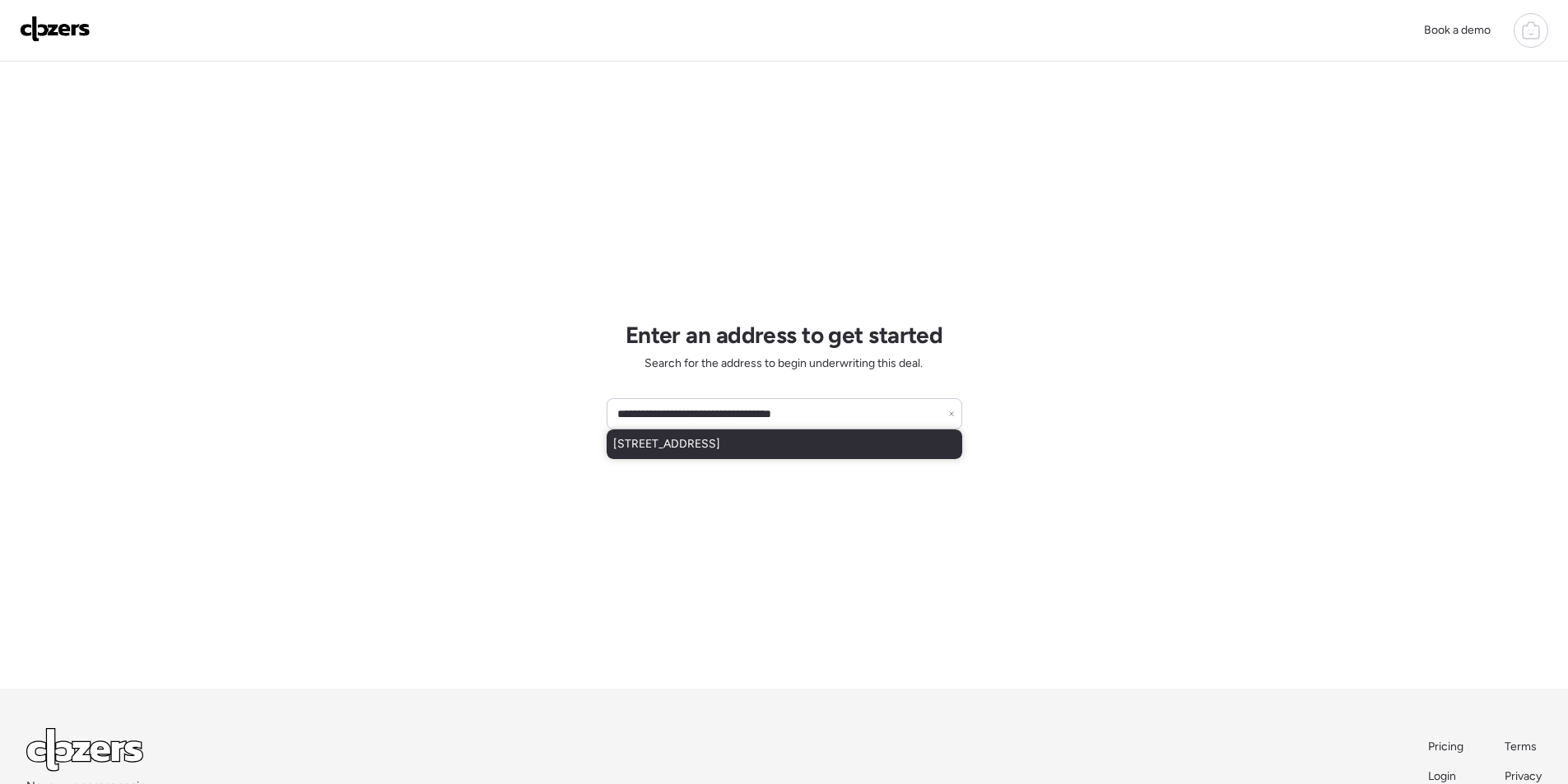
click at [720, 444] on span "[STREET_ADDRESS]" at bounding box center [666, 443] width 107 height 16
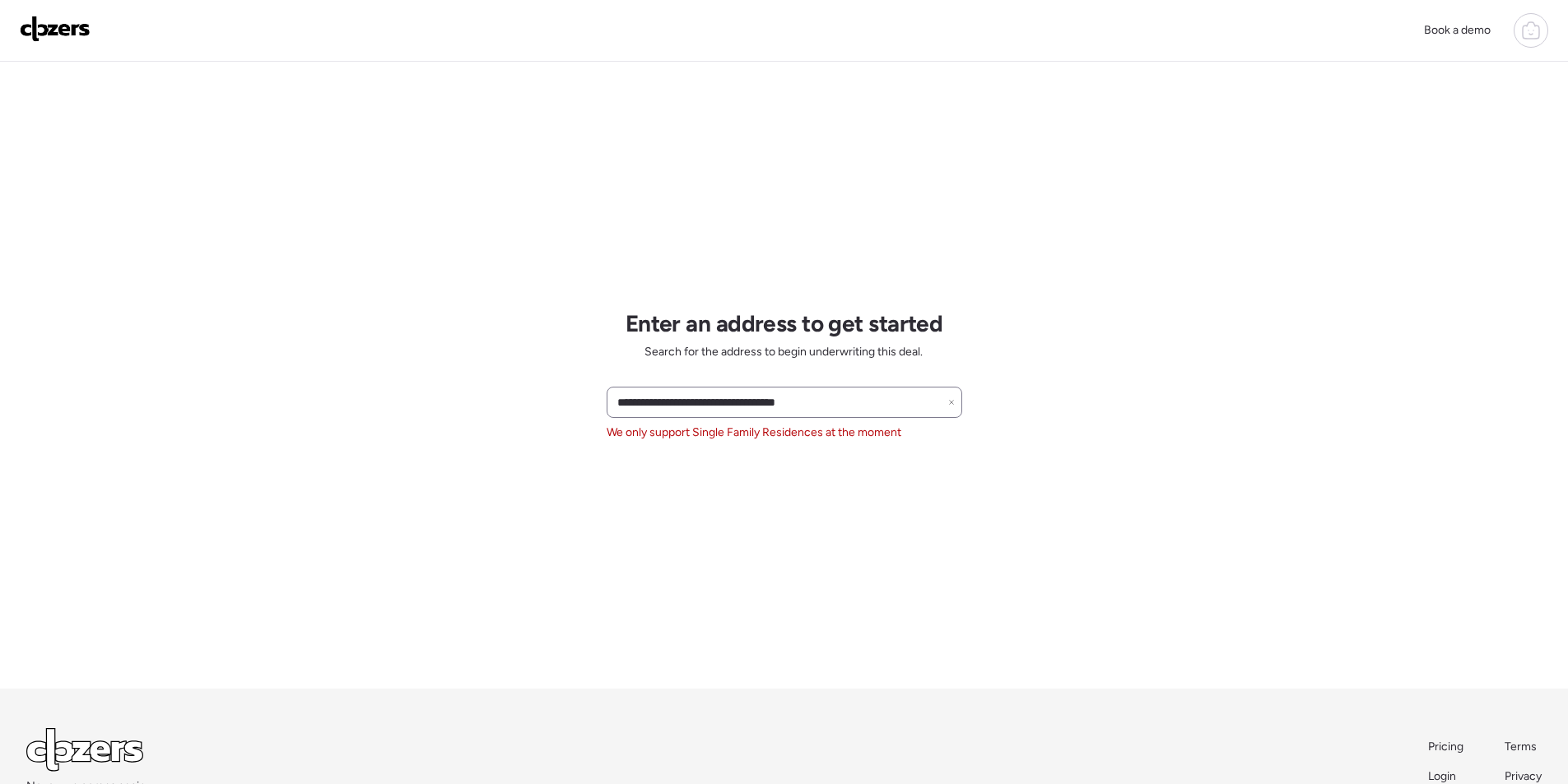
click at [820, 387] on div "**********" at bounding box center [784, 402] width 356 height 31
drag, startPoint x: 820, startPoint y: 387, endPoint x: 826, endPoint y: 399, distance: 13.4
click at [822, 391] on div "**********" at bounding box center [784, 402] width 356 height 31
click at [826, 399] on input "**********" at bounding box center [784, 402] width 341 height 23
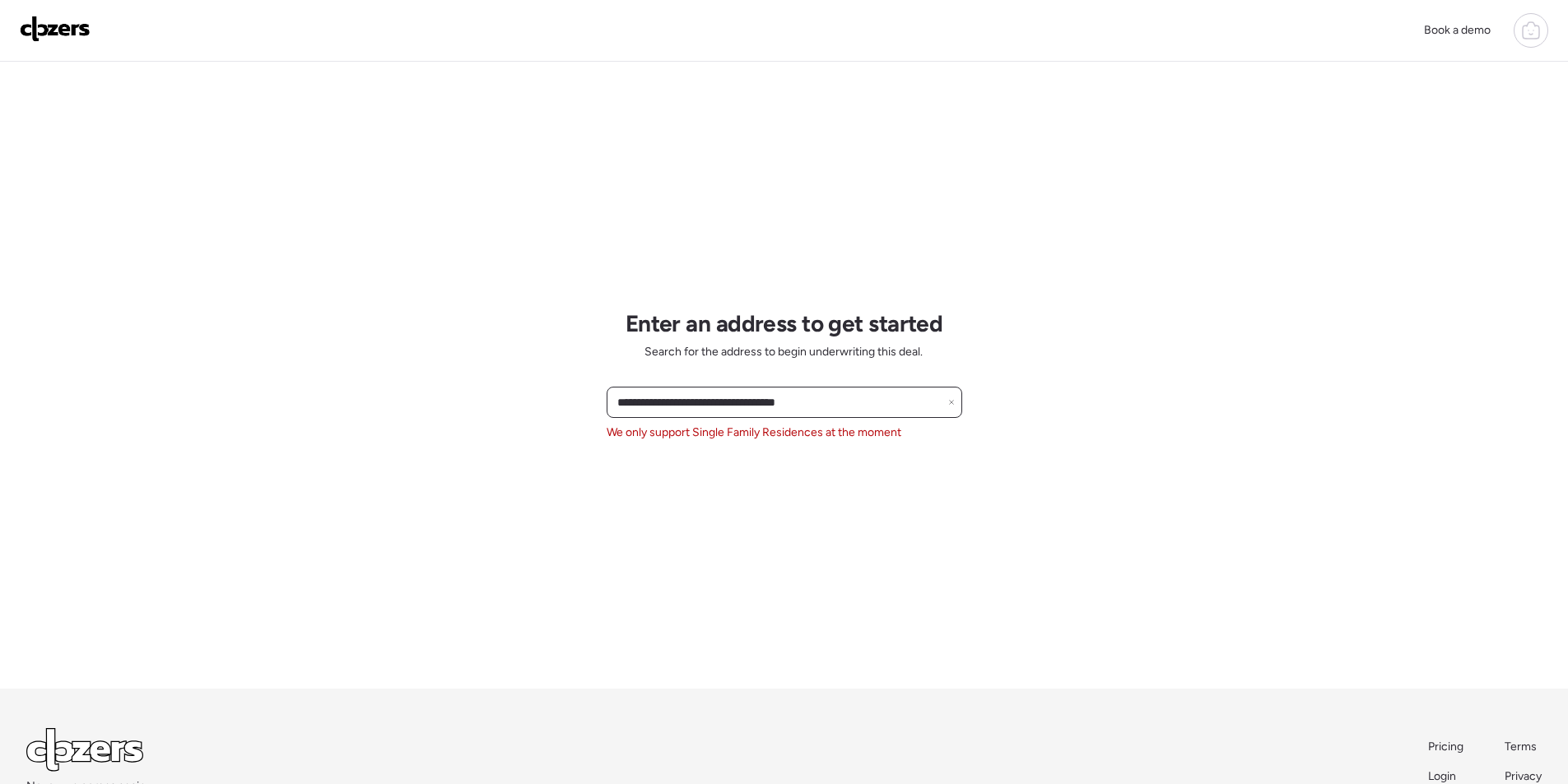
click at [826, 398] on input "**********" at bounding box center [784, 402] width 341 height 23
click at [826, 396] on input "**********" at bounding box center [784, 402] width 341 height 23
paste input "**********"
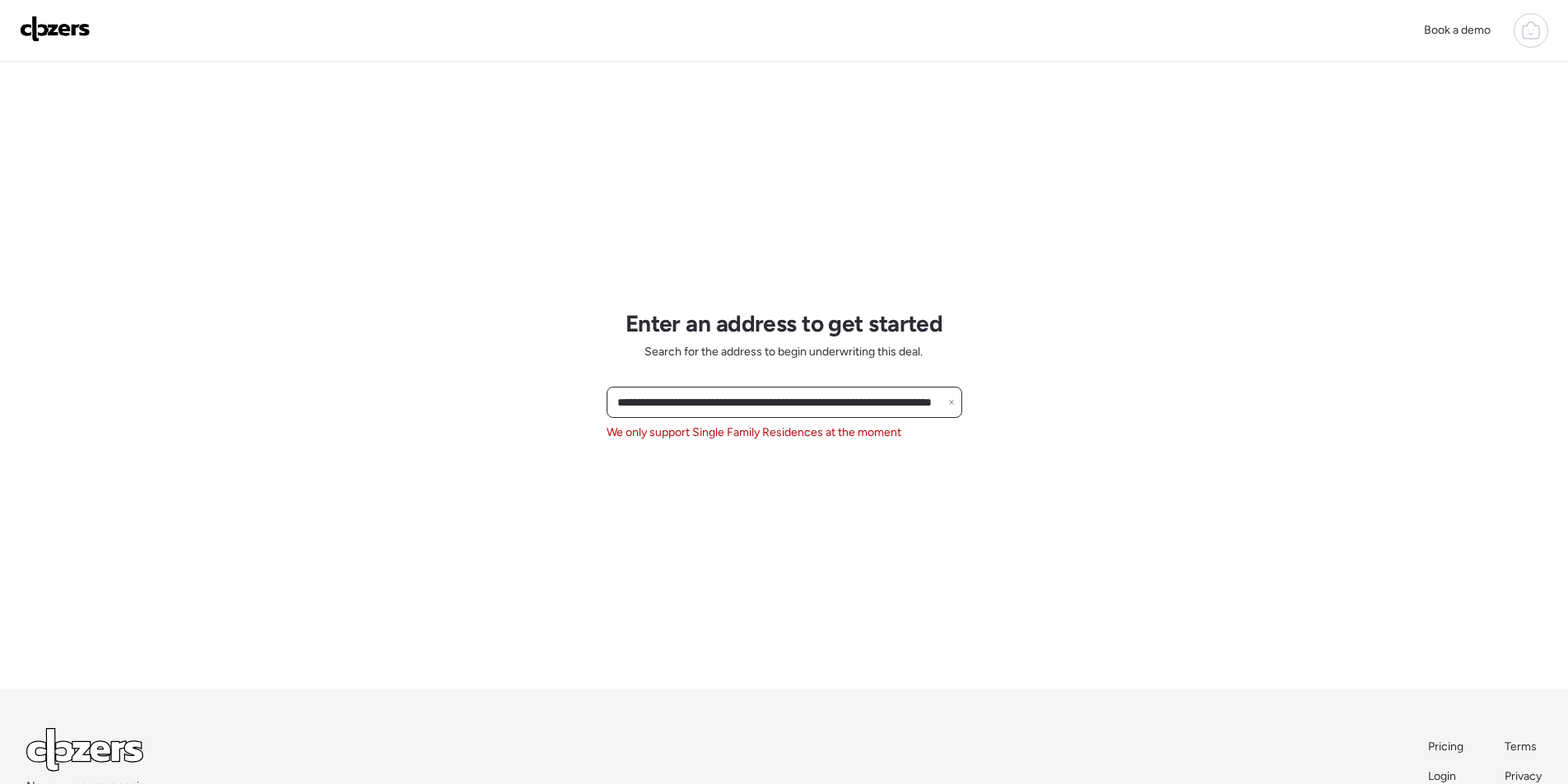
paste input "text"
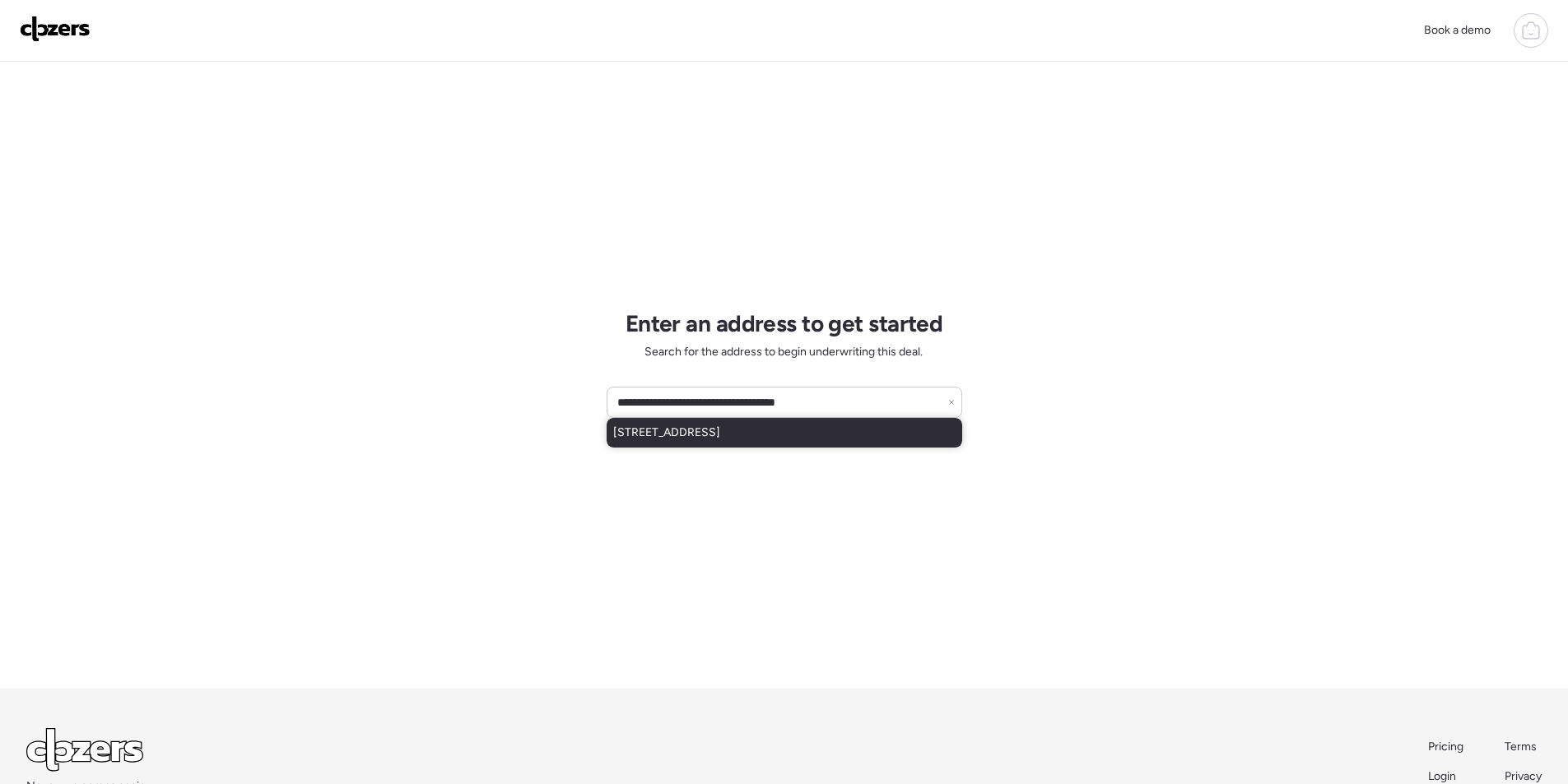
click at [720, 435] on span "[STREET_ADDRESS]" at bounding box center [666, 432] width 107 height 16
type input "**********"
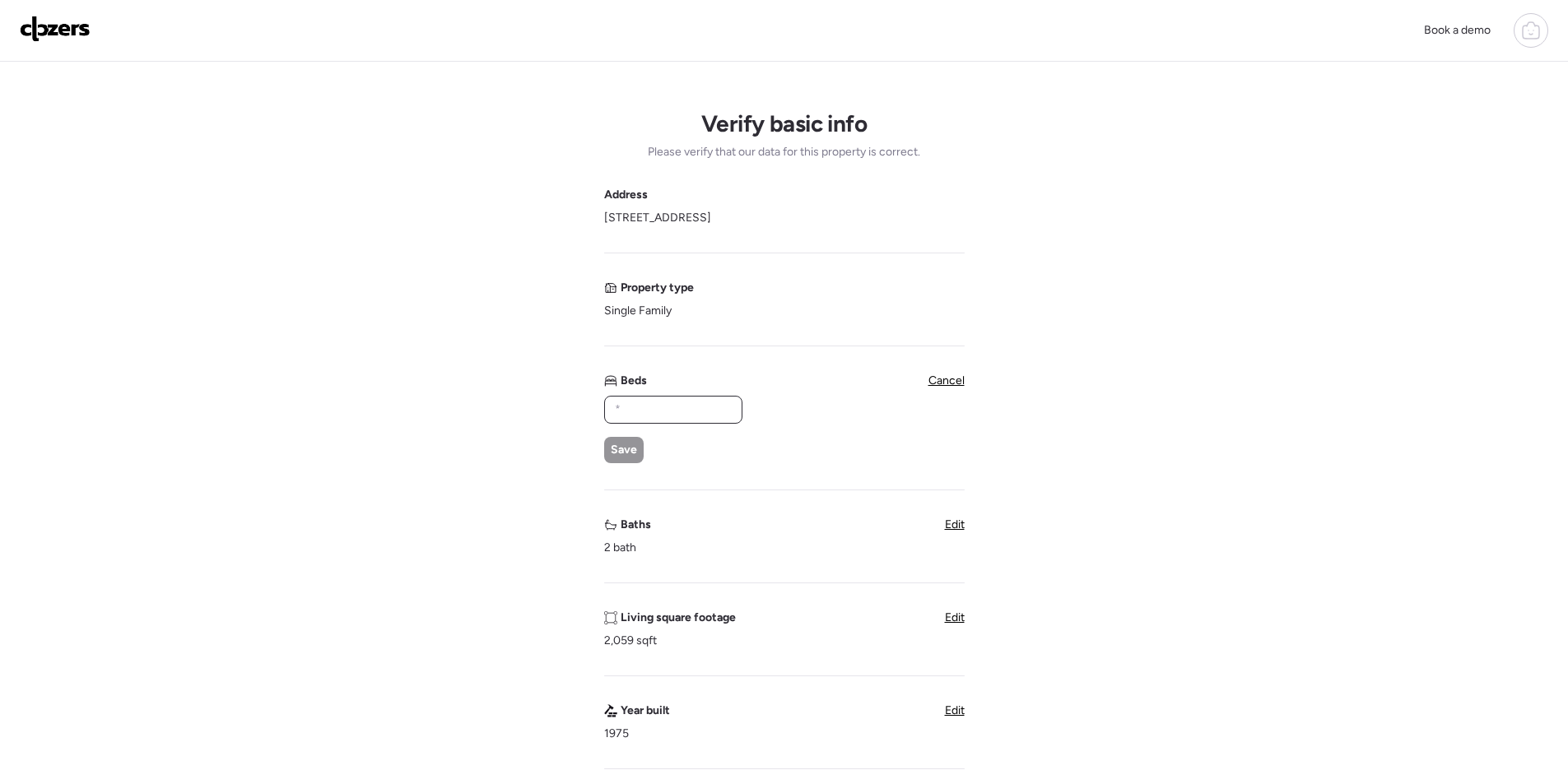
click at [692, 421] on input "text" at bounding box center [673, 409] width 124 height 23
type input "*"
click at [647, 457] on div "* Save" at bounding box center [672, 429] width 137 height 68
drag, startPoint x: 631, startPoint y: 452, endPoint x: 697, endPoint y: 463, distance: 66.9
click at [632, 452] on span "Save" at bounding box center [624, 449] width 26 height 16
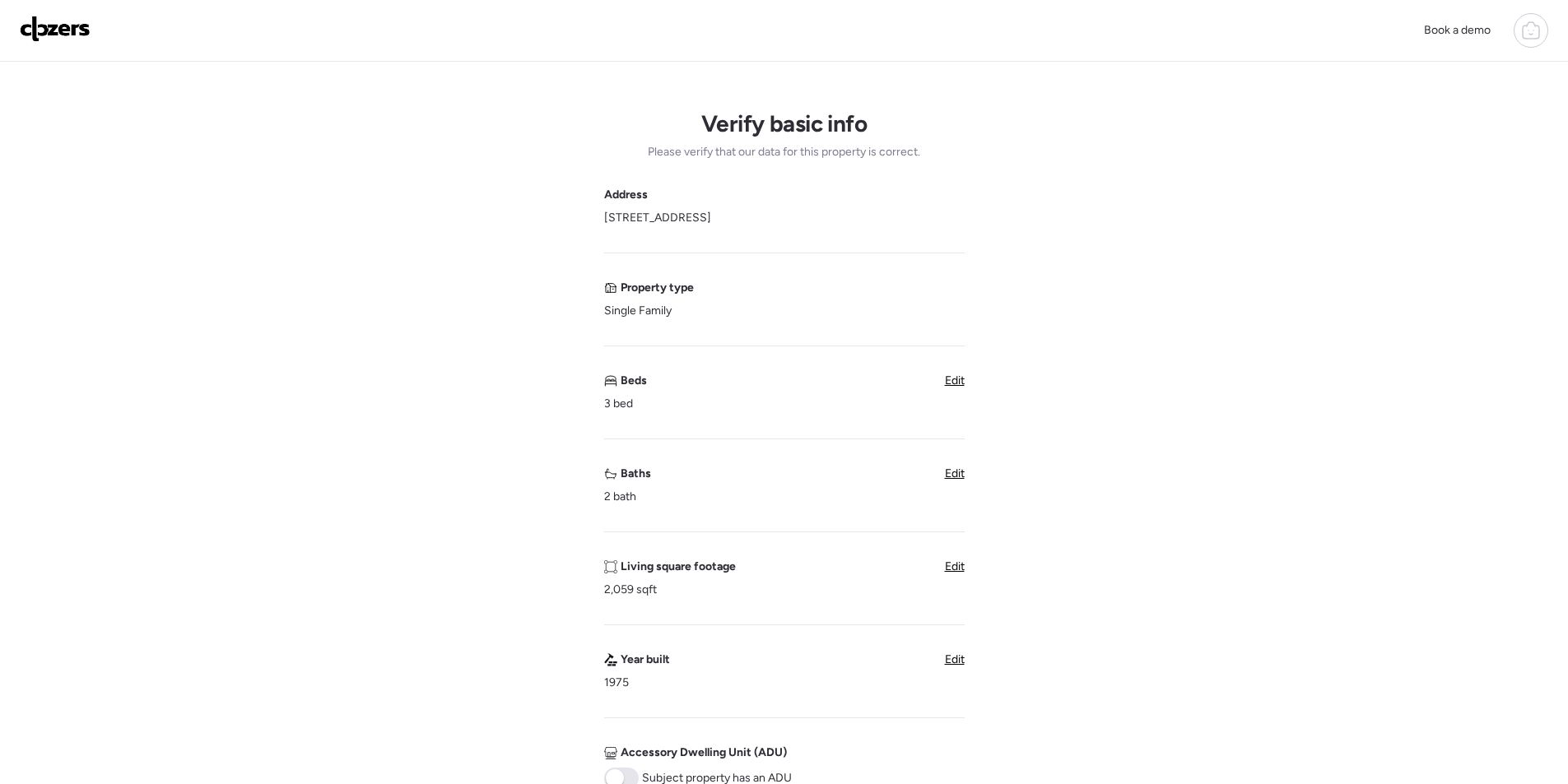
scroll to position [411, 0]
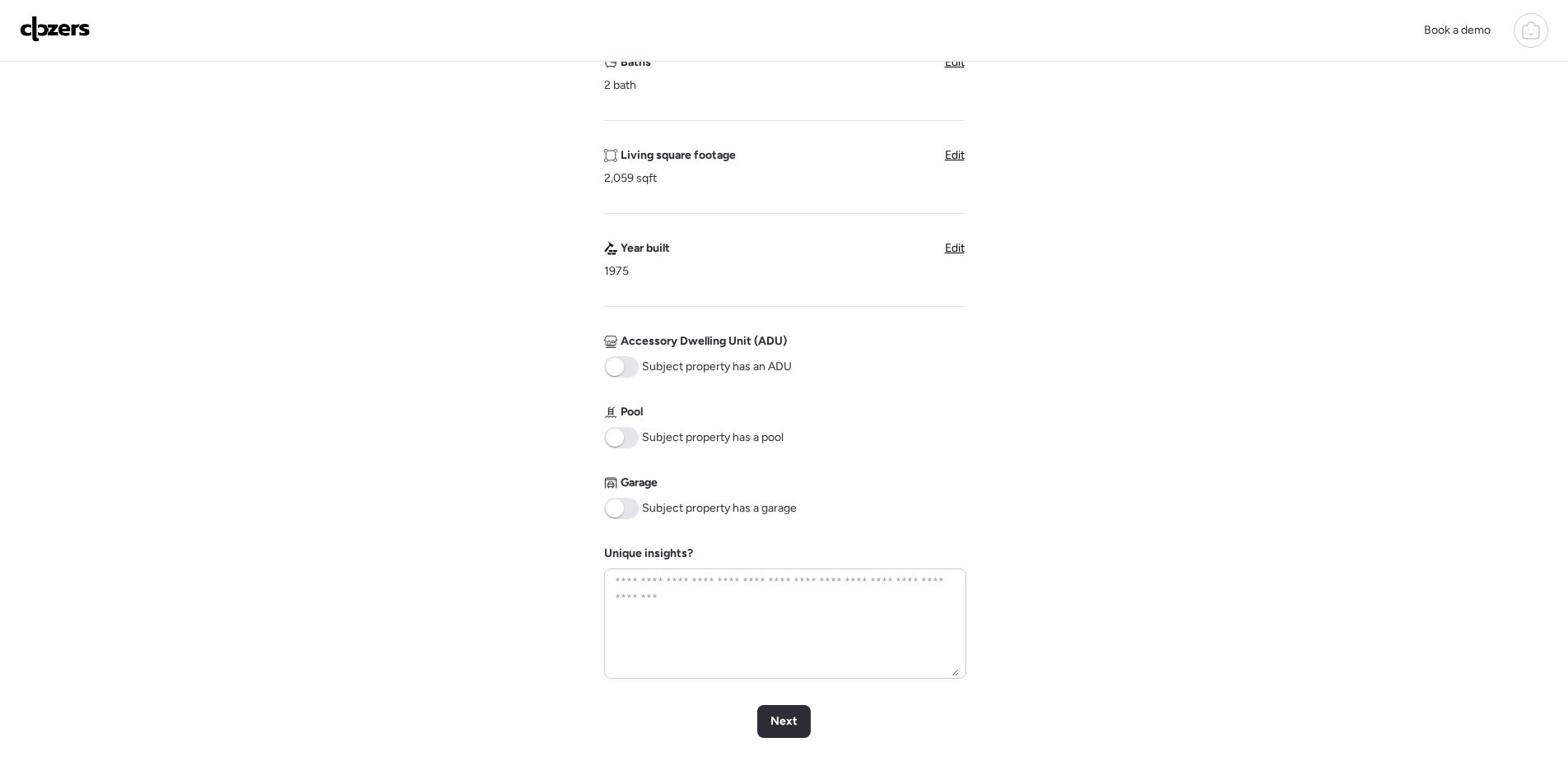
click at [625, 445] on span at bounding box center [621, 438] width 35 height 22
click at [620, 504] on span at bounding box center [615, 508] width 18 height 18
click at [794, 726] on span "Next" at bounding box center [784, 721] width 27 height 16
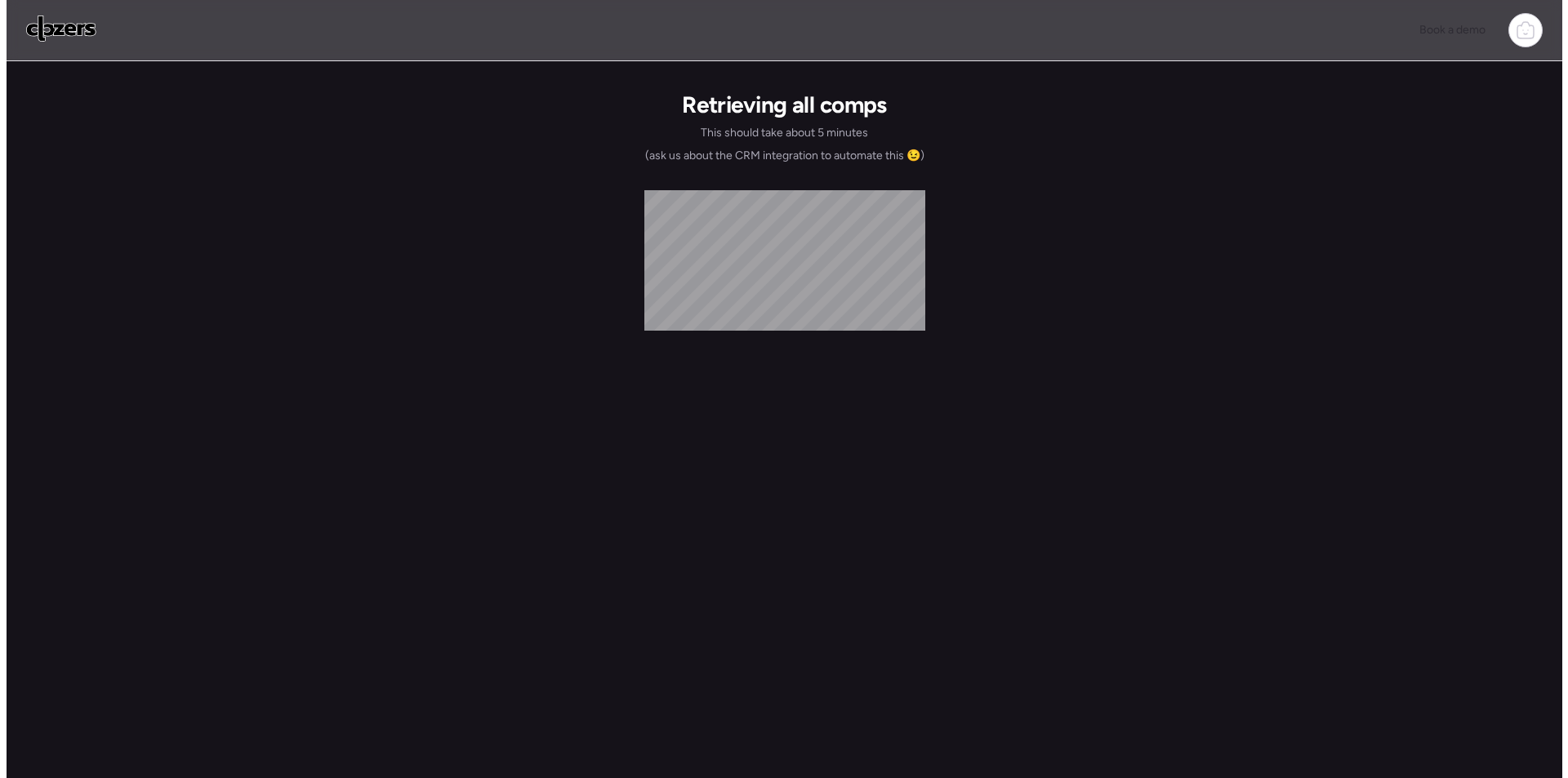
scroll to position [0, 0]
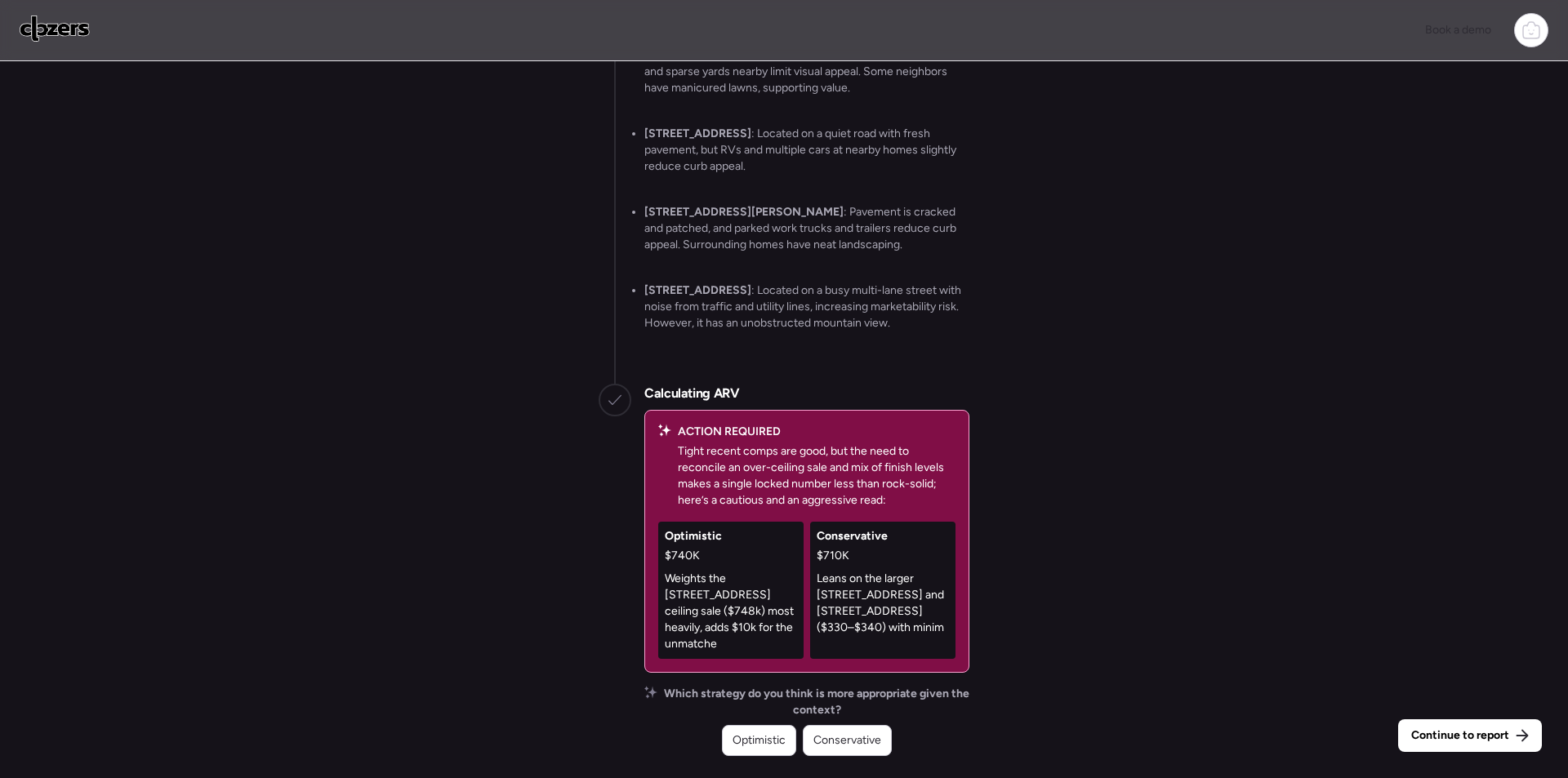
click at [858, 730] on div "Conservative" at bounding box center [847, 740] width 89 height 31
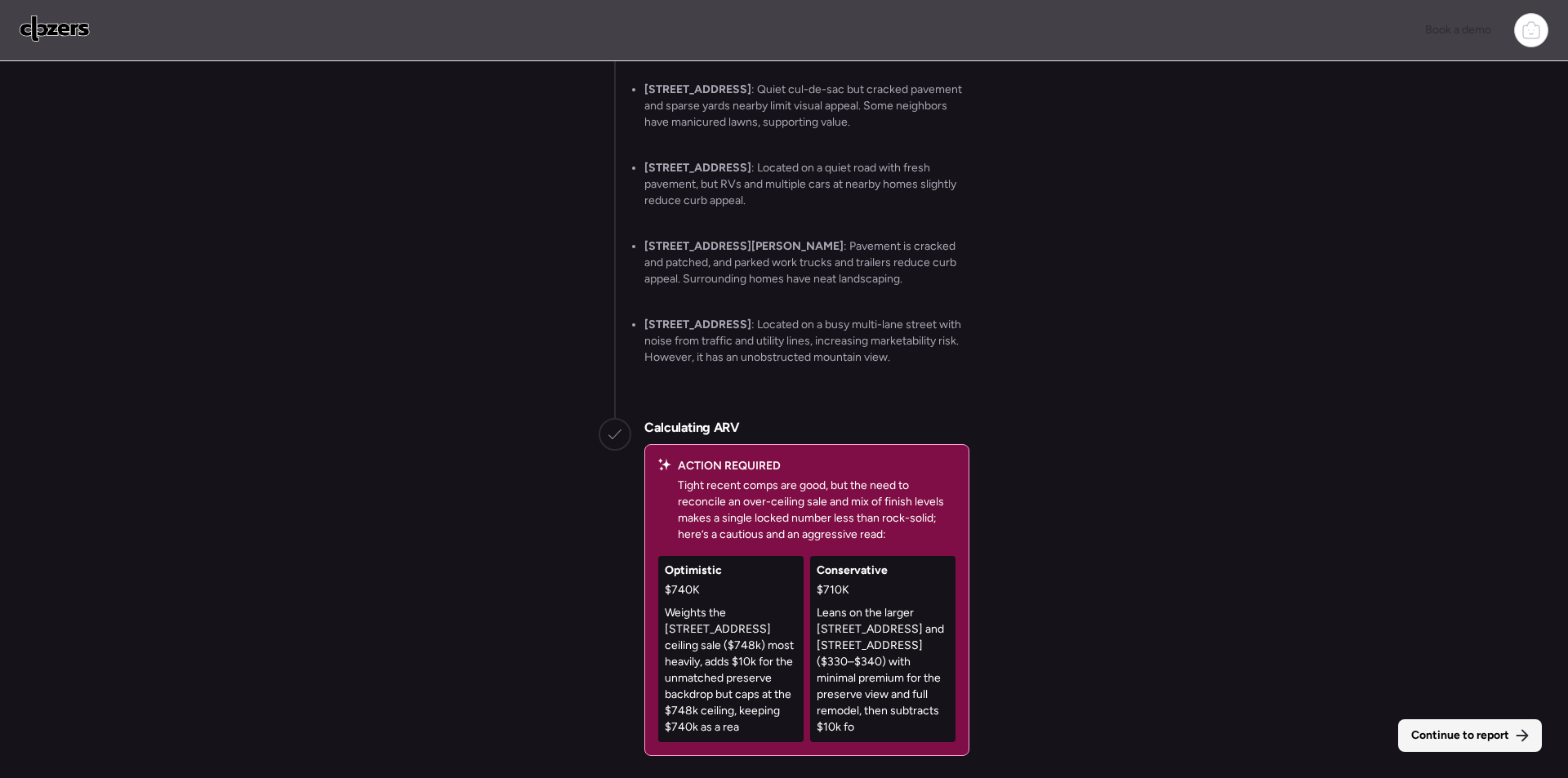
click at [1484, 724] on div "Continue to report" at bounding box center [1470, 735] width 143 height 33
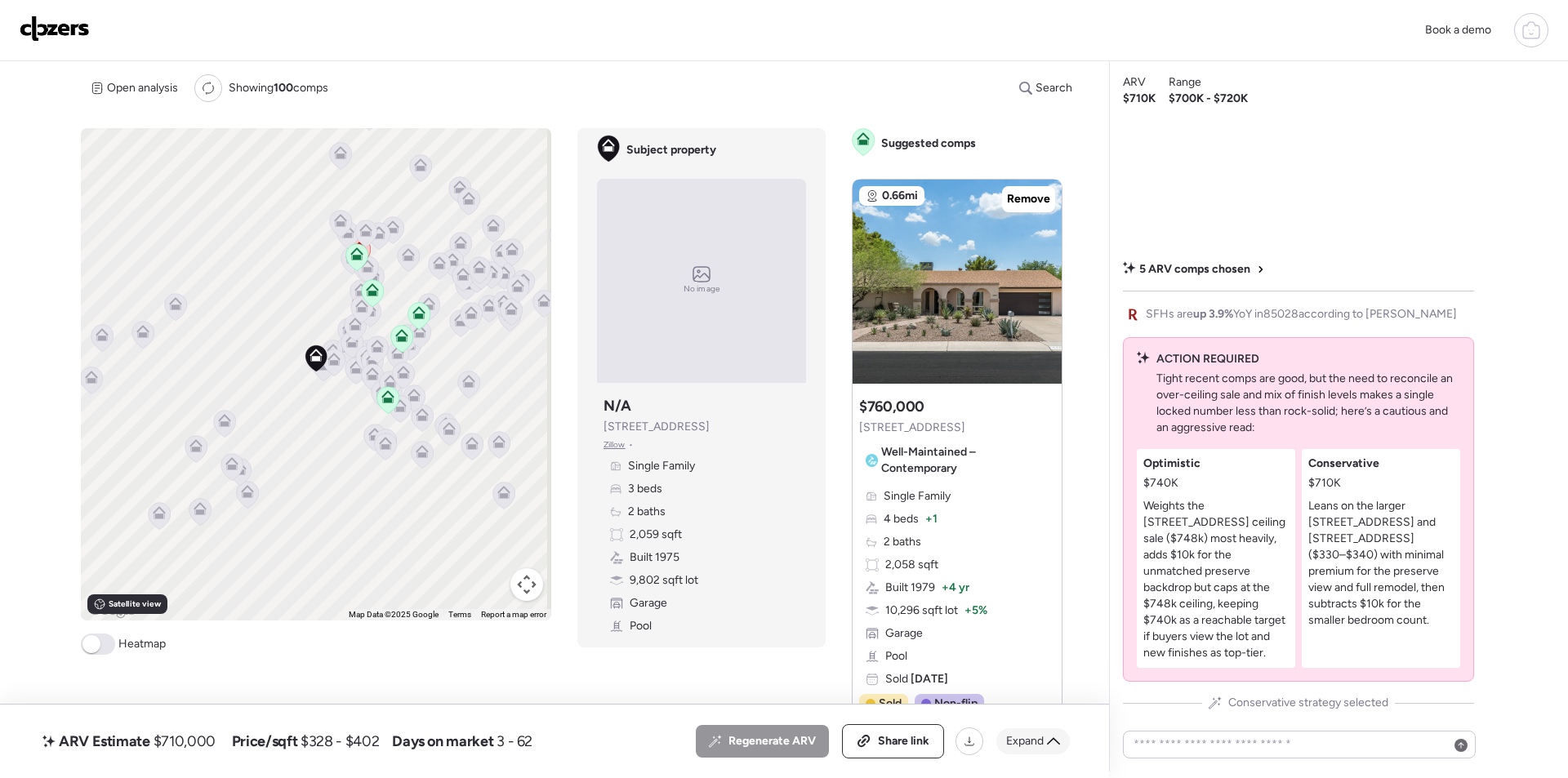
click at [1035, 744] on span "Expand" at bounding box center [1025, 741] width 37 height 16
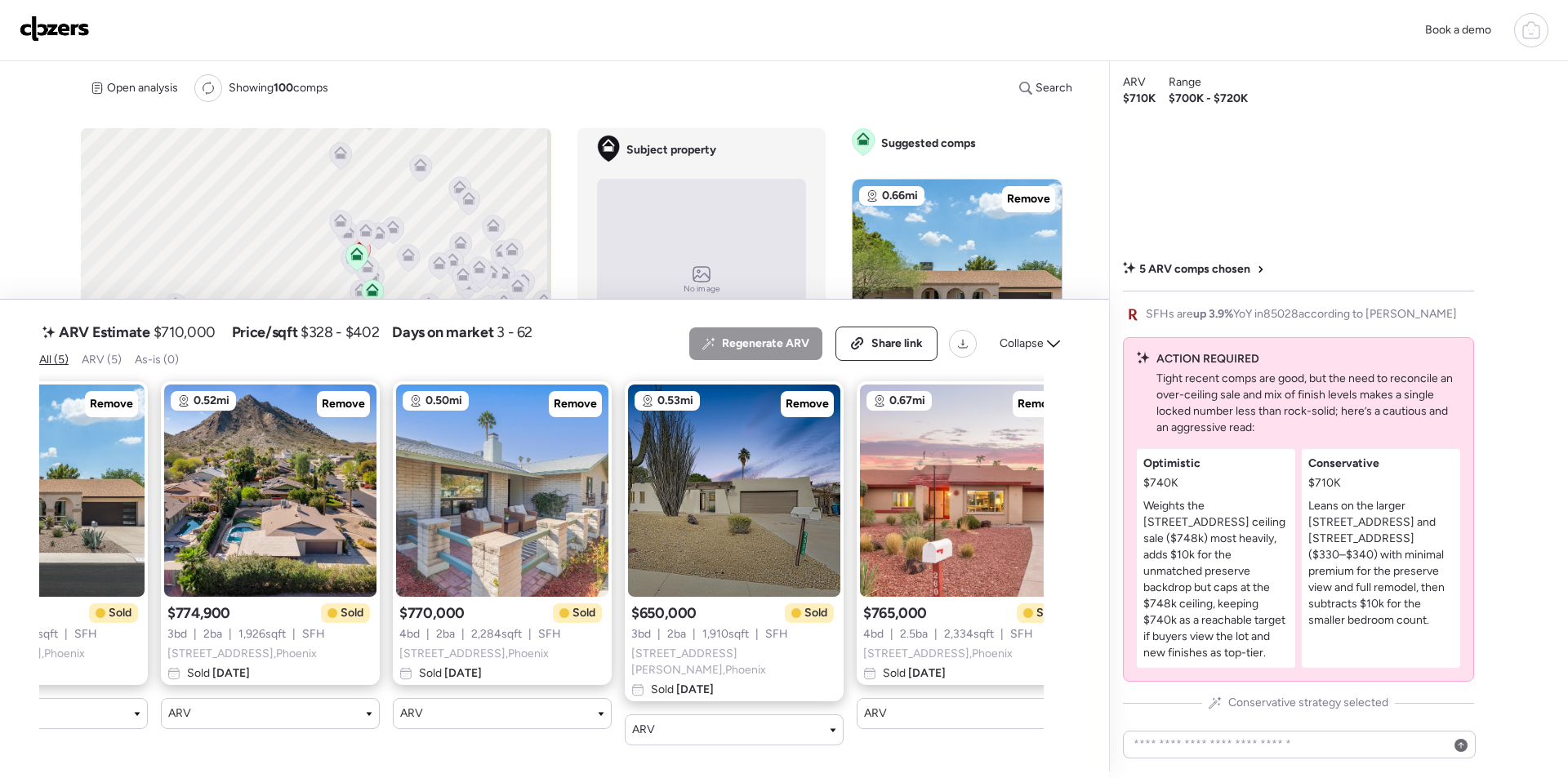
scroll to position [0, 169]
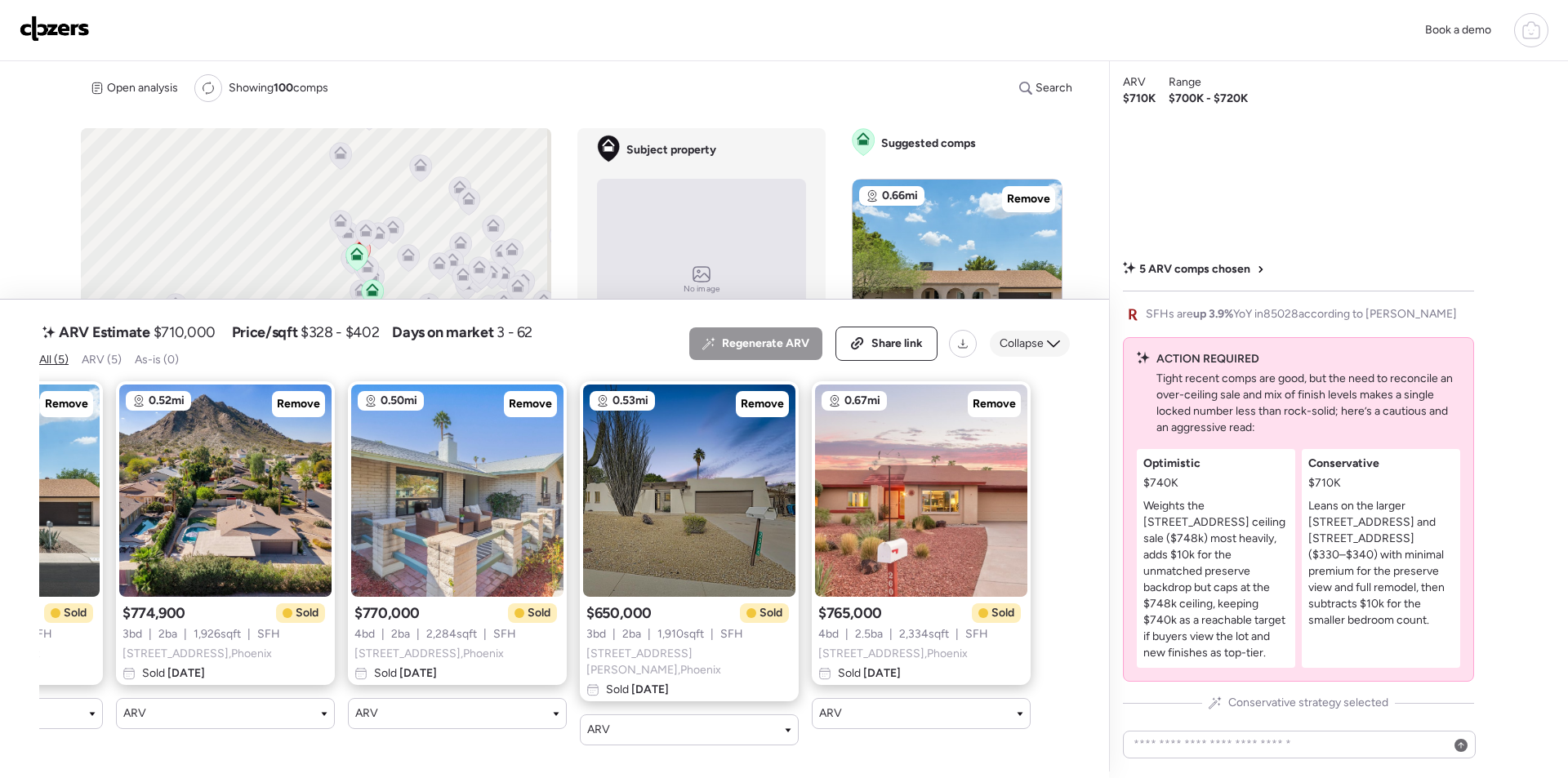
click at [997, 348] on div "Collapse" at bounding box center [1029, 344] width 80 height 26
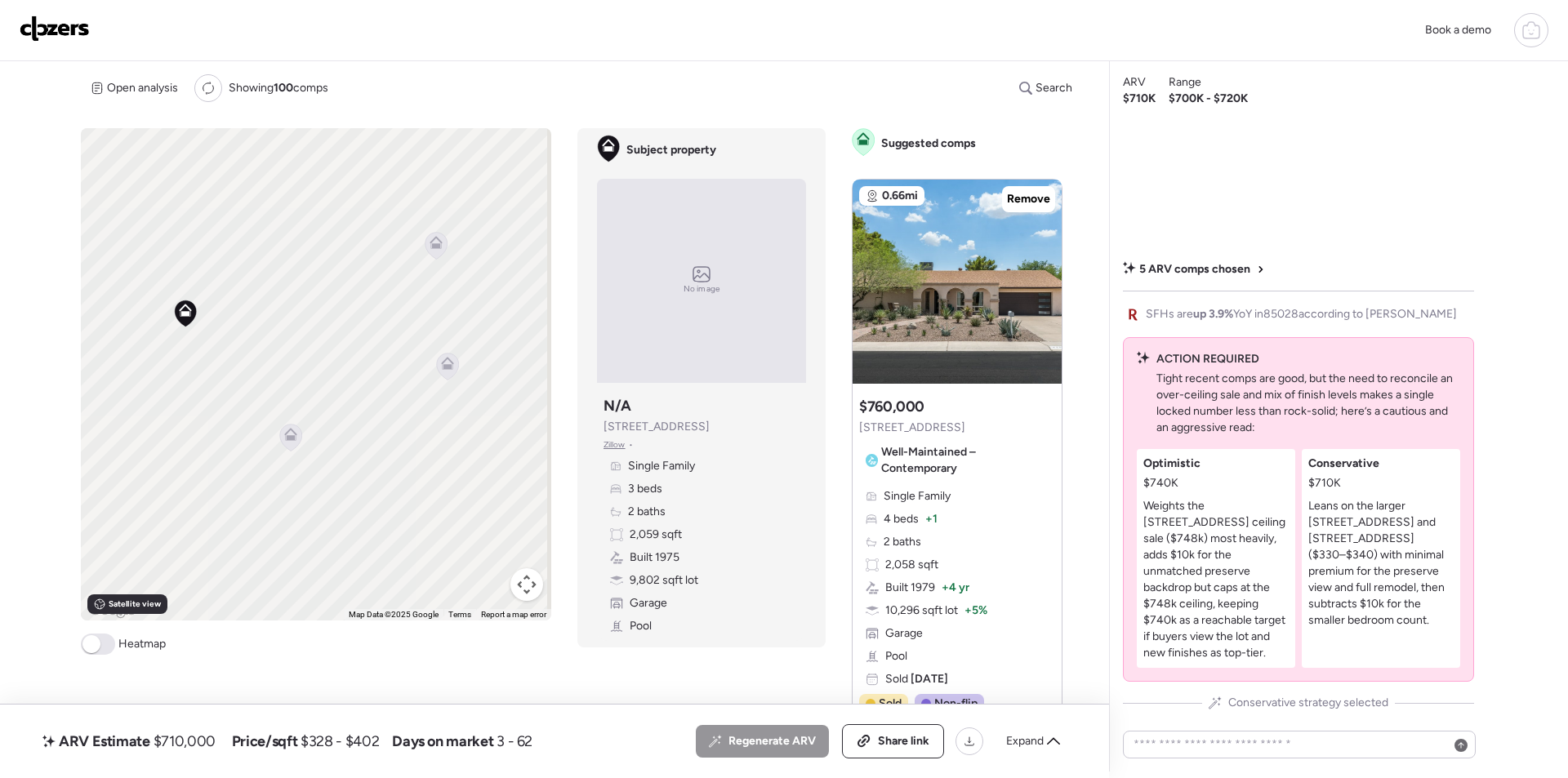
click at [290, 435] on icon at bounding box center [290, 434] width 13 height 13
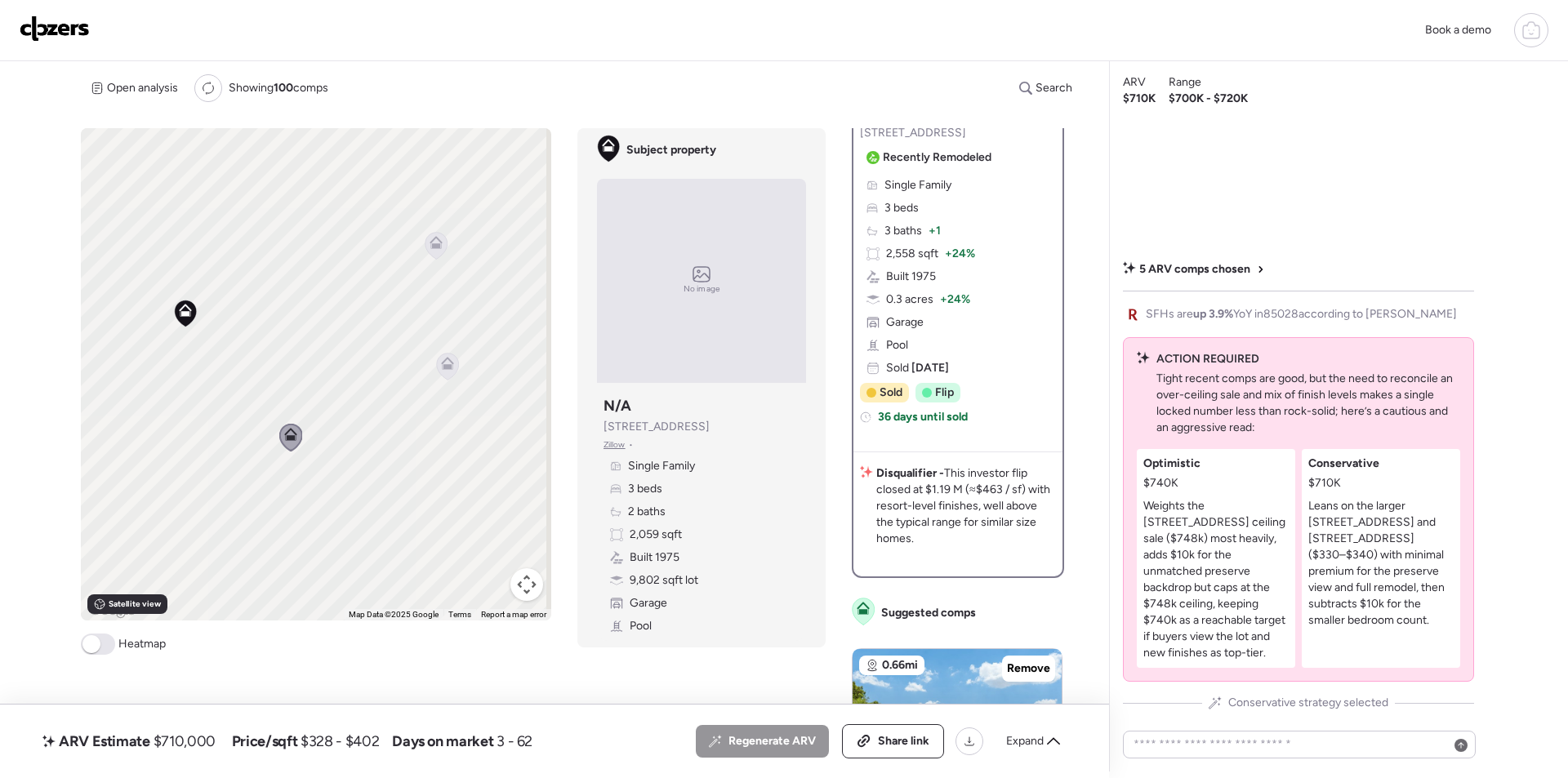
scroll to position [0, 0]
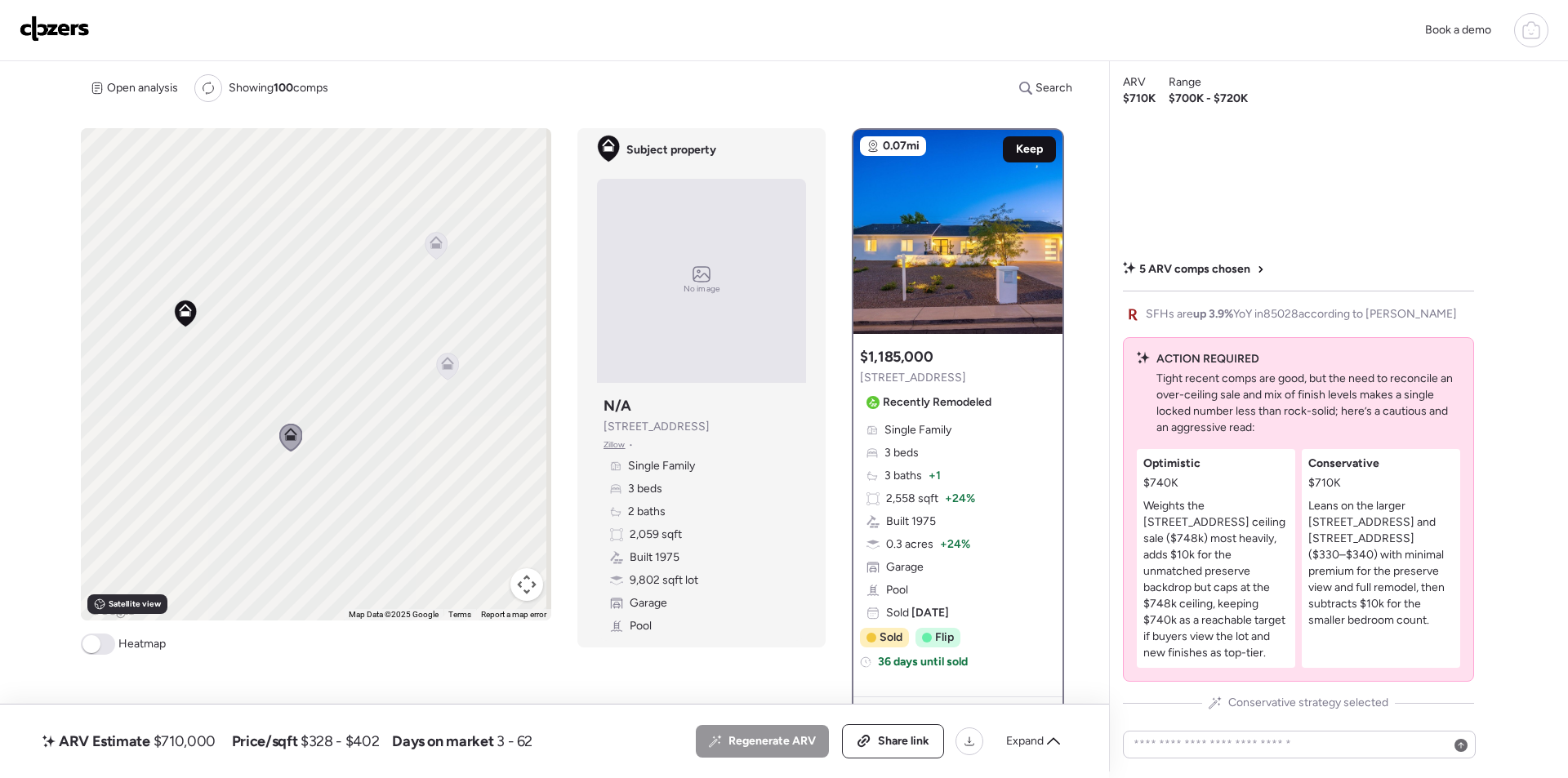
click at [1024, 148] on span "Keep" at bounding box center [1029, 149] width 27 height 16
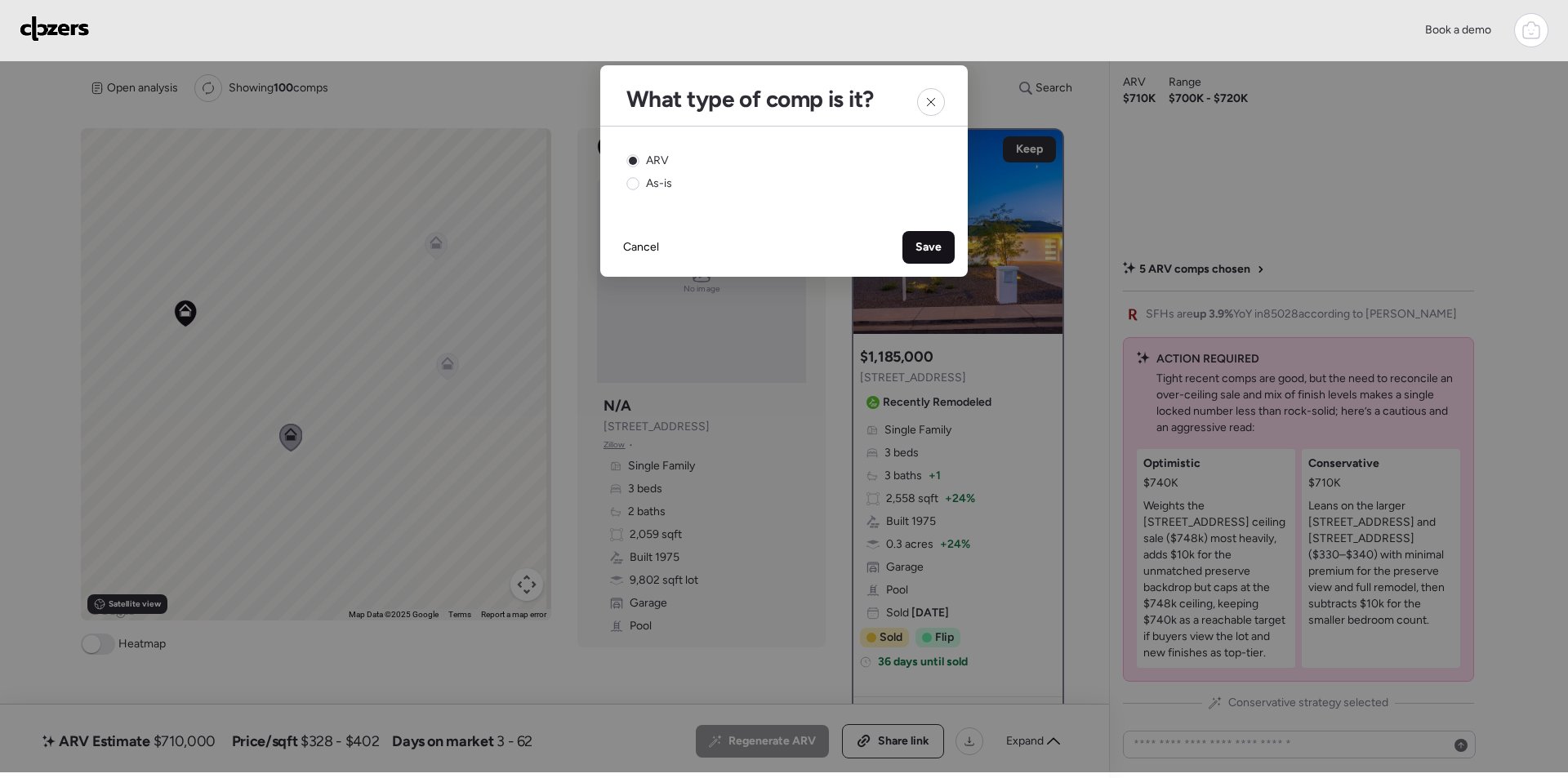
click at [924, 250] on span "Save" at bounding box center [929, 246] width 26 height 16
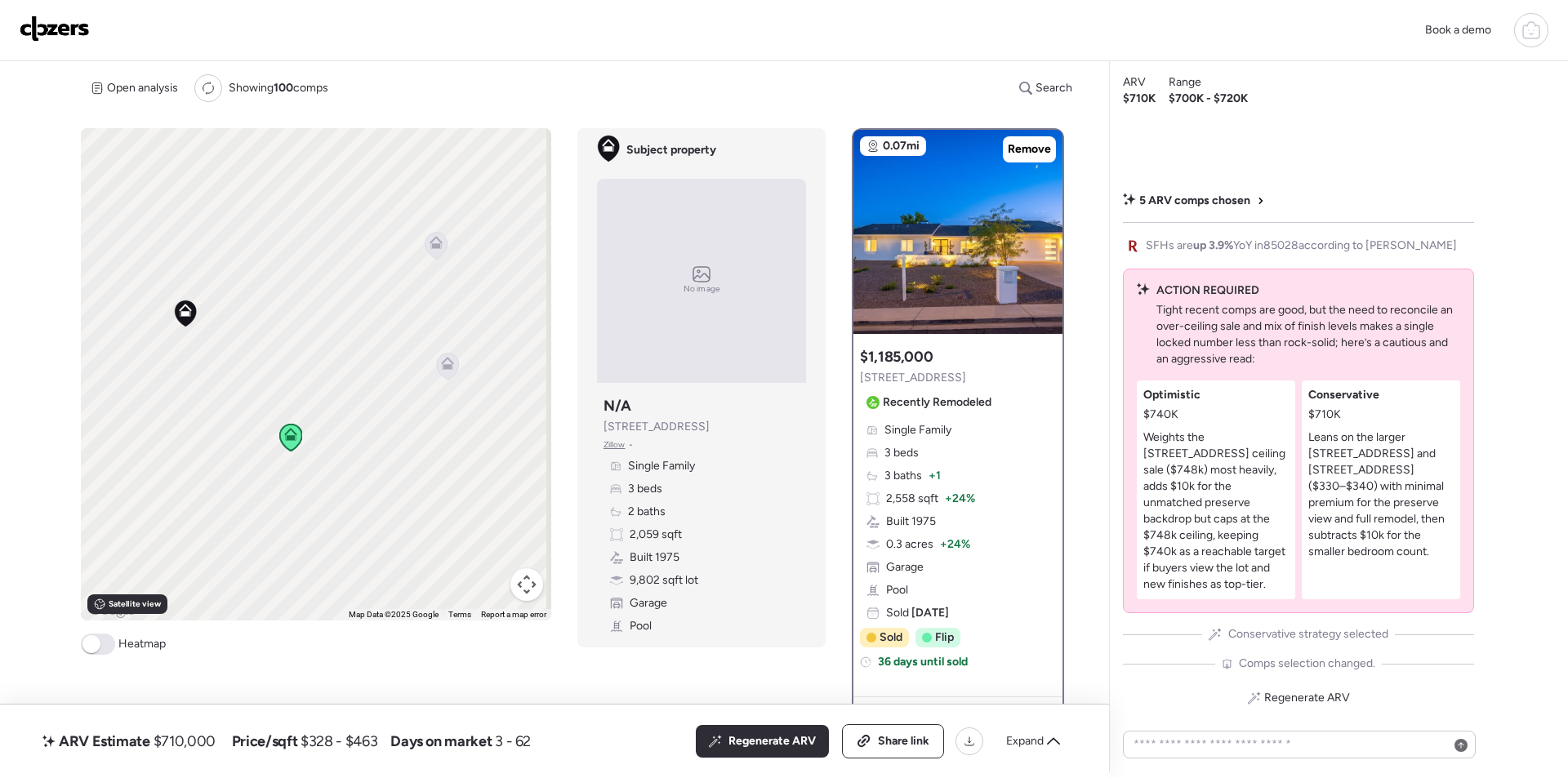
click at [448, 360] on icon at bounding box center [447, 360] width 12 height 7
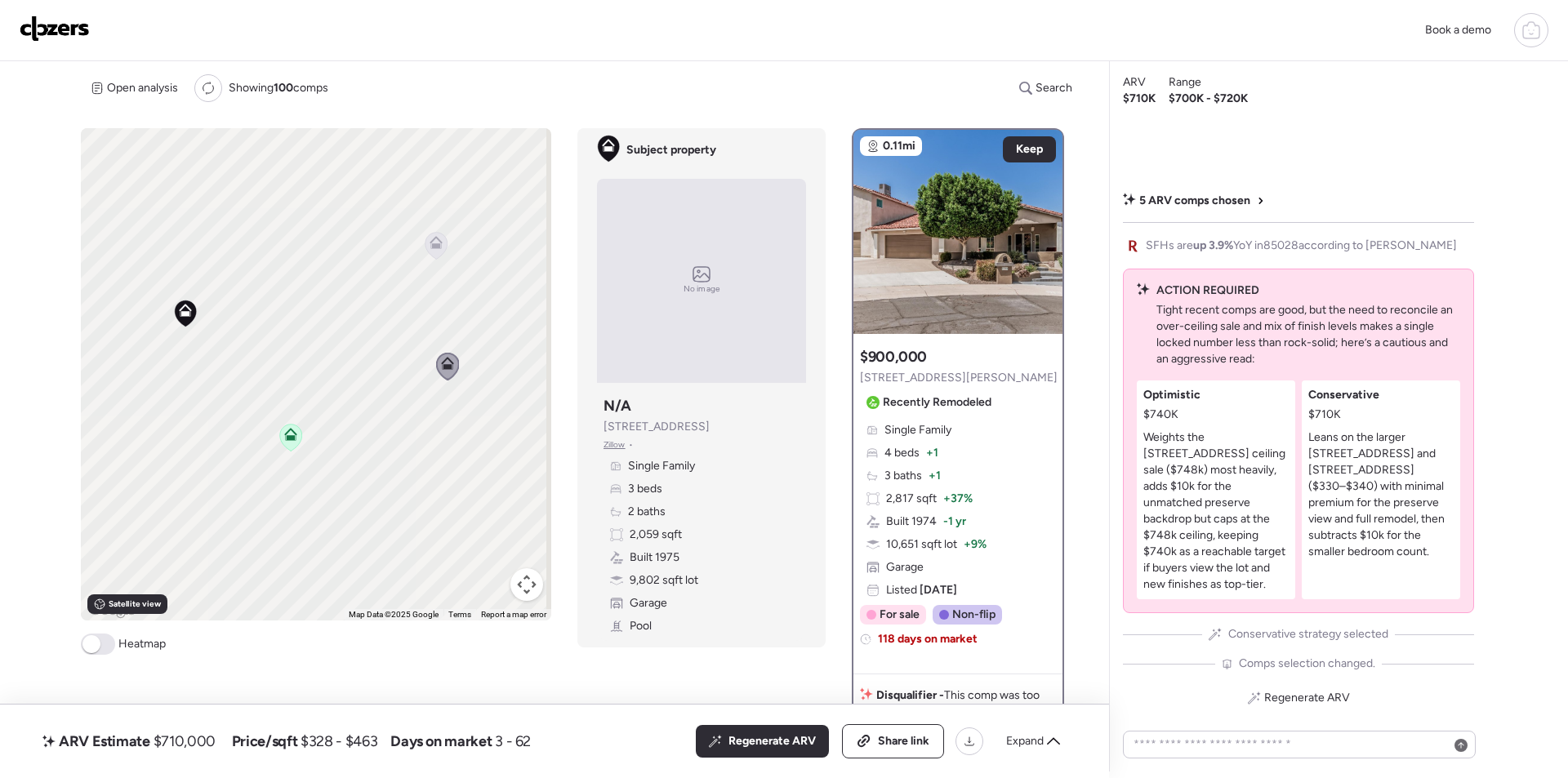
click at [434, 247] on icon at bounding box center [436, 245] width 10 height 5
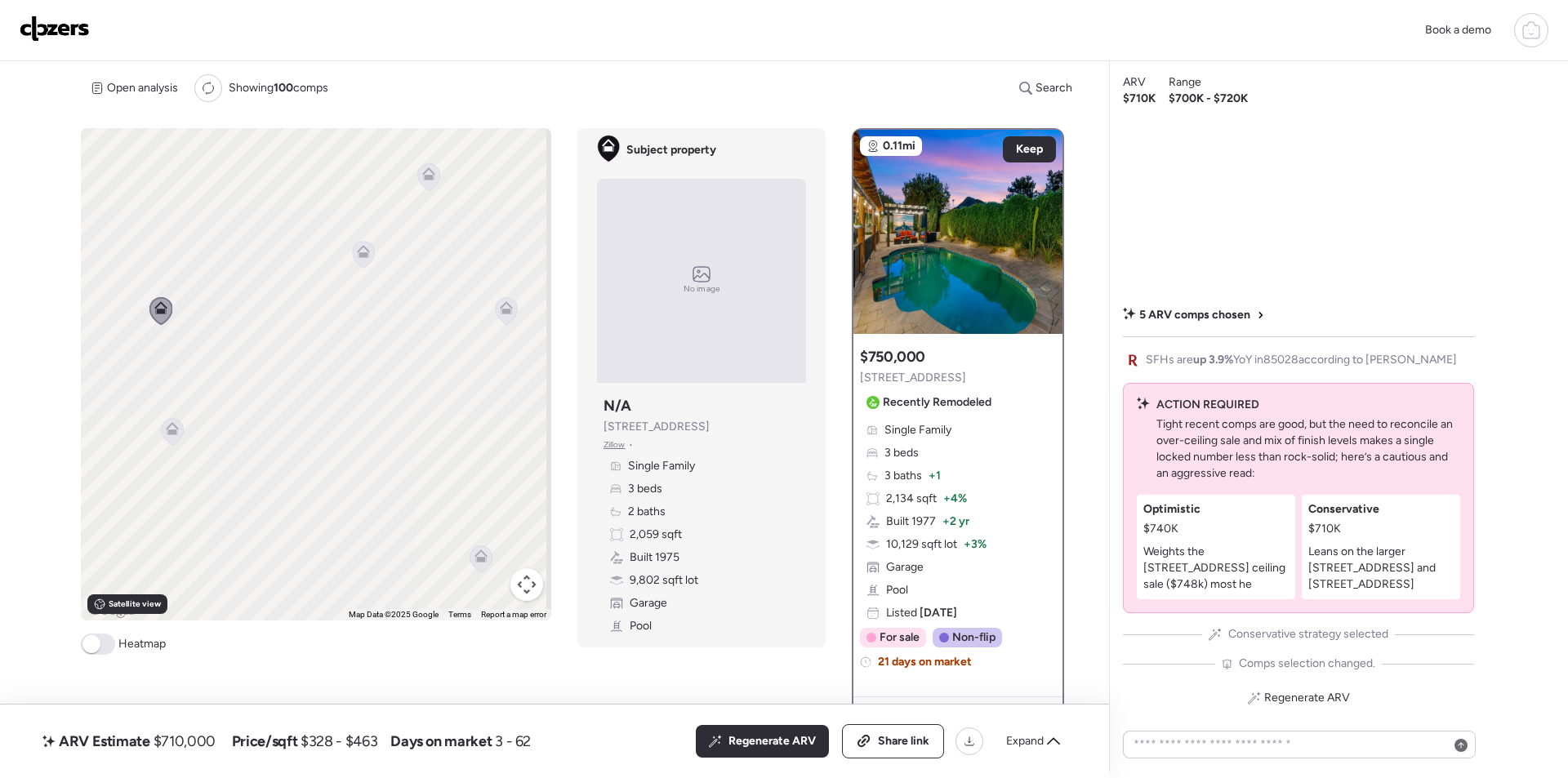
drag, startPoint x: 451, startPoint y: 371, endPoint x: 170, endPoint y: 435, distance: 288.2
click at [170, 435] on icon at bounding box center [173, 431] width 22 height 27
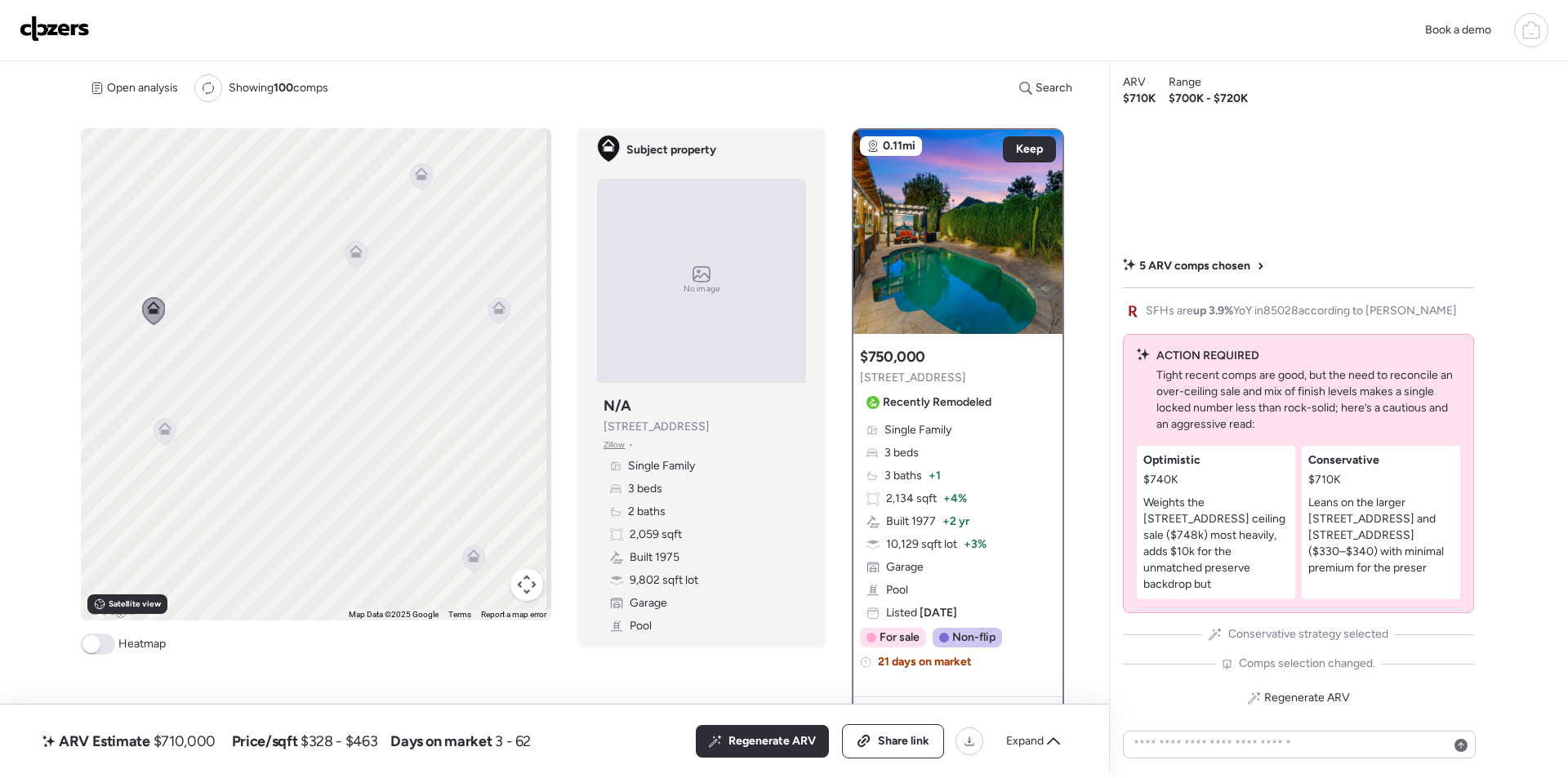
click at [353, 261] on icon at bounding box center [357, 254] width 22 height 27
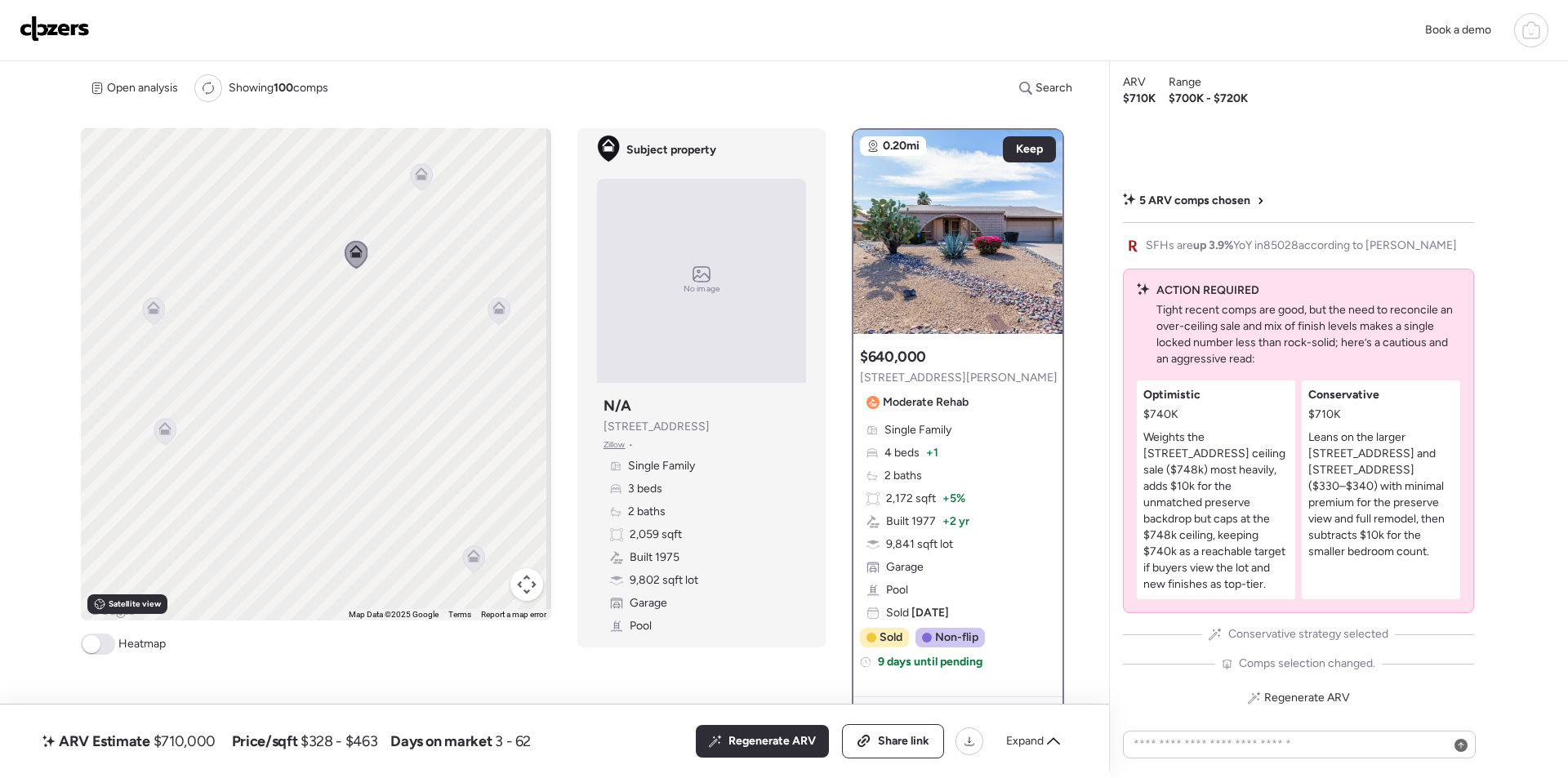
click at [499, 316] on icon at bounding box center [499, 310] width 22 height 27
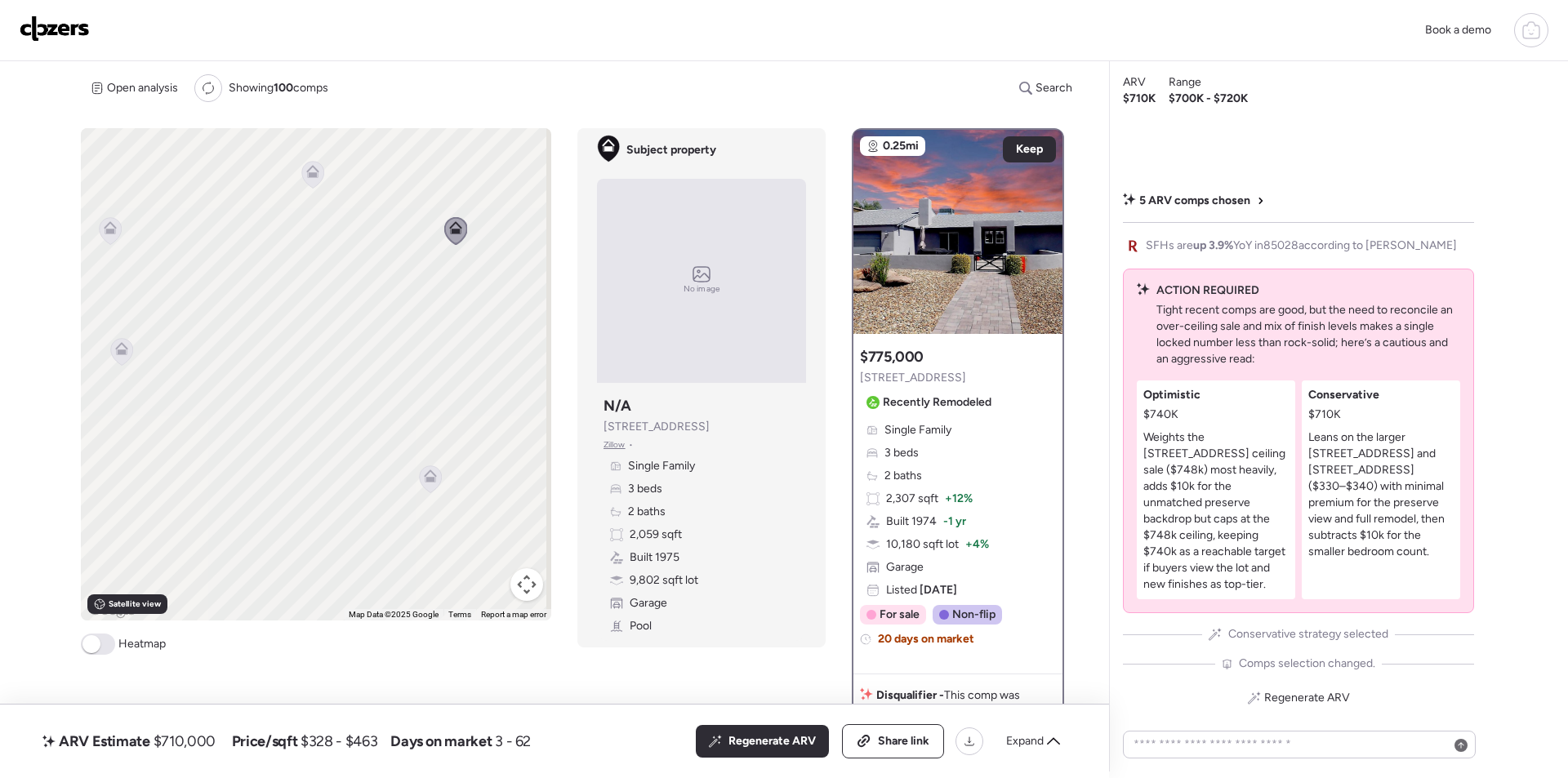
drag, startPoint x: 483, startPoint y: 407, endPoint x: 450, endPoint y: 357, distance: 59.9
click at [452, 329] on div "To navigate, press the arrow keys. To activate drag with keyboard, press Alt + …" at bounding box center [316, 374] width 470 height 492
click at [425, 469] on icon at bounding box center [432, 471] width 13 height 13
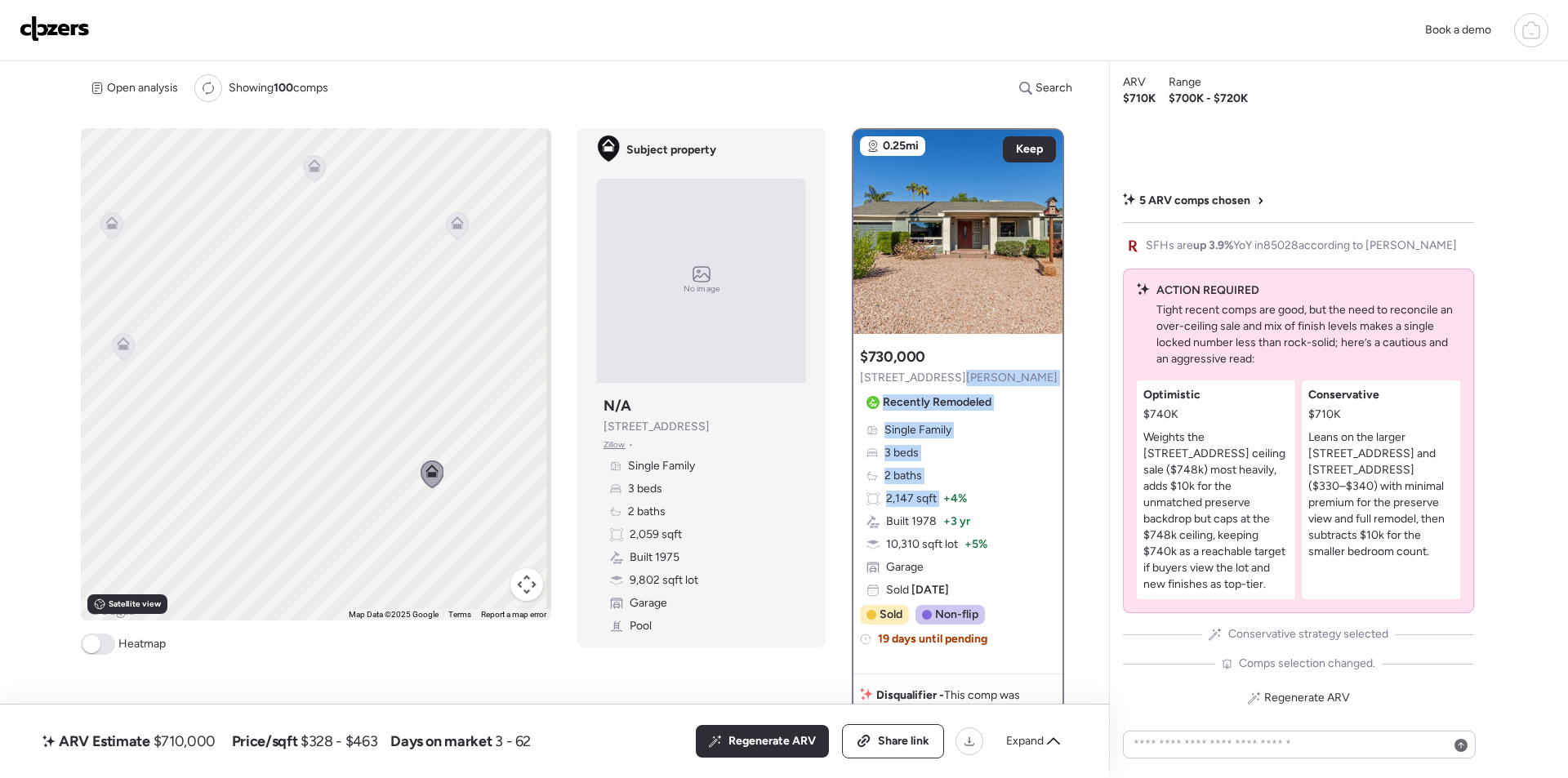
drag, startPoint x: 939, startPoint y: 488, endPoint x: 942, endPoint y: 379, distance: 109.0
click at [942, 379] on div "$730,000 2324 E Shea Blvd Recently Remodeled Single Family 3 beds 2 baths 2,147…" at bounding box center [957, 504] width 209 height 327
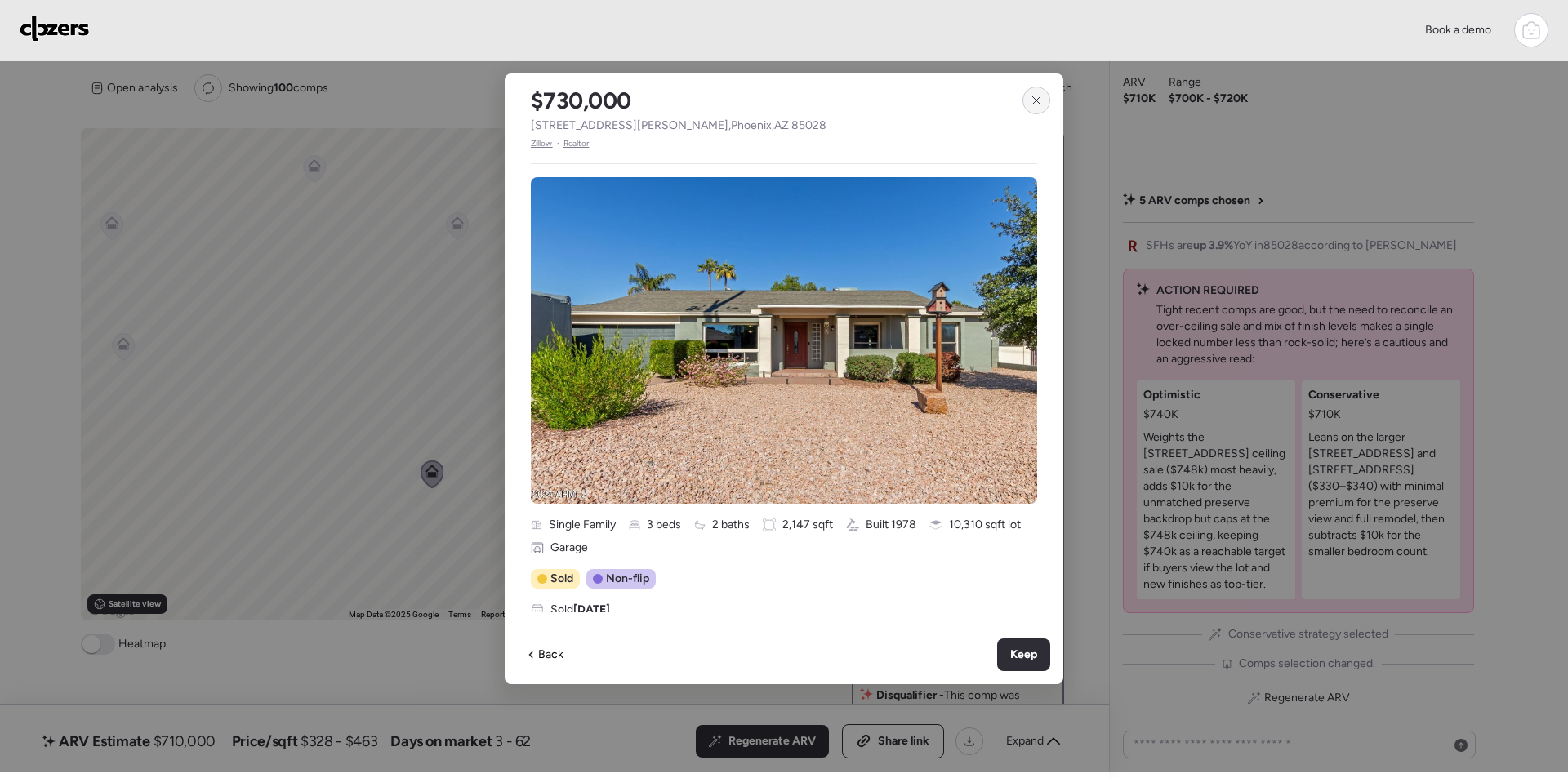
click at [1038, 93] on div at bounding box center [1037, 100] width 28 height 28
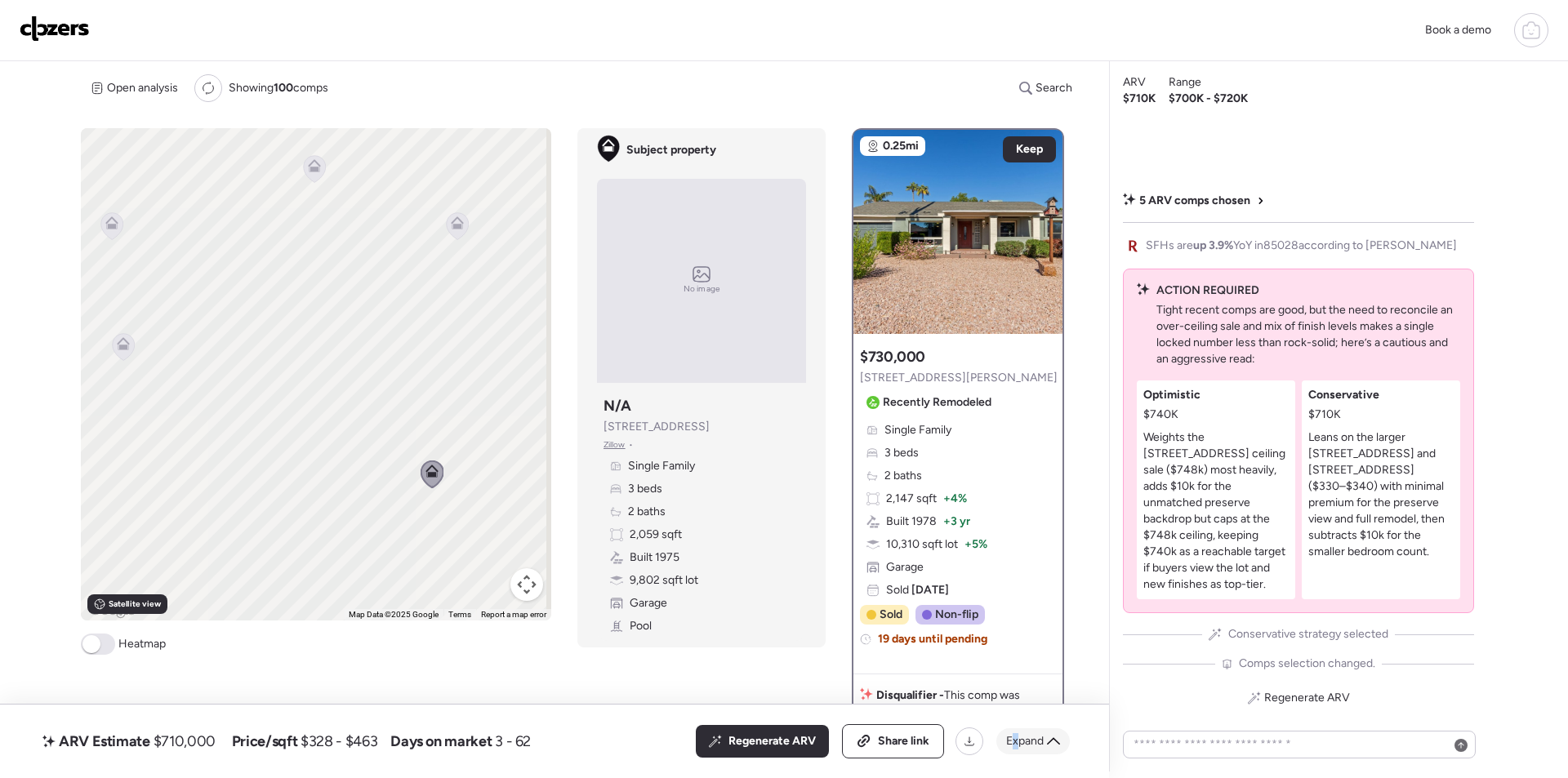
click at [1016, 737] on span "Expand" at bounding box center [1025, 741] width 37 height 16
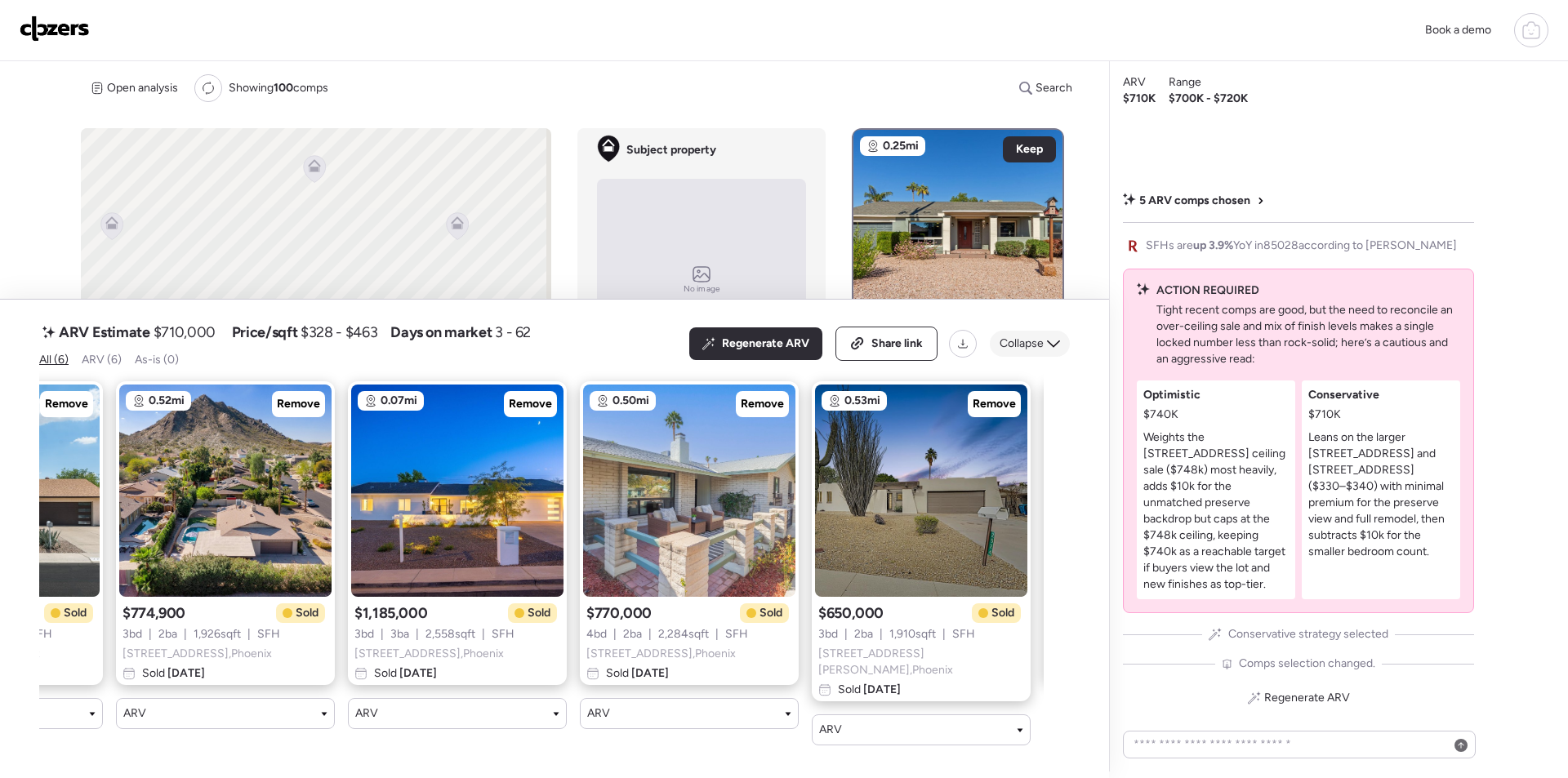
click at [1043, 352] on span "Collapse" at bounding box center [1021, 343] width 44 height 16
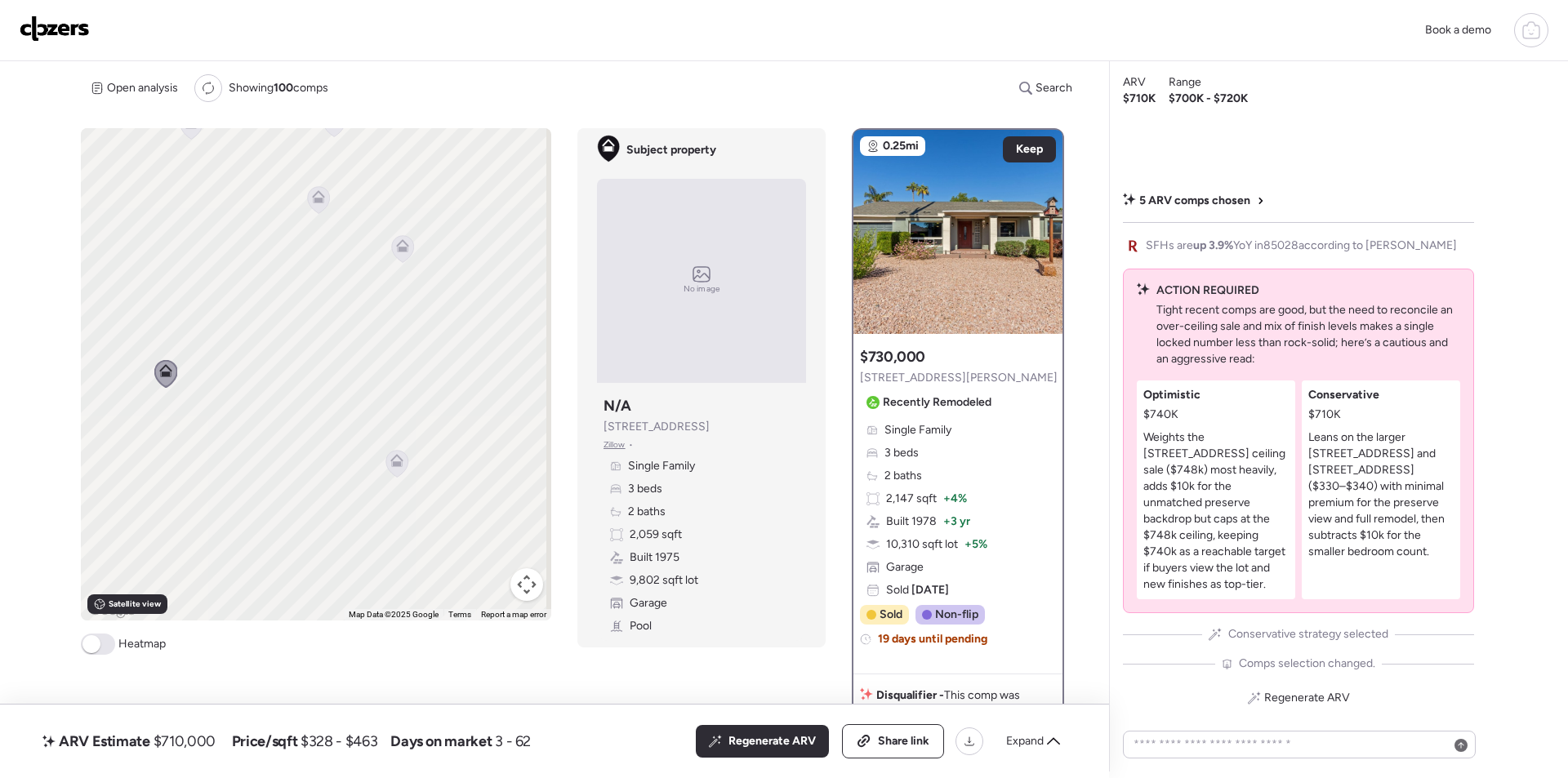
drag, startPoint x: 402, startPoint y: 534, endPoint x: 134, endPoint y: 433, distance: 286.4
click at [134, 433] on div "To navigate, press the arrow keys. To activate drag with keyboard, press Alt + …" at bounding box center [316, 374] width 470 height 492
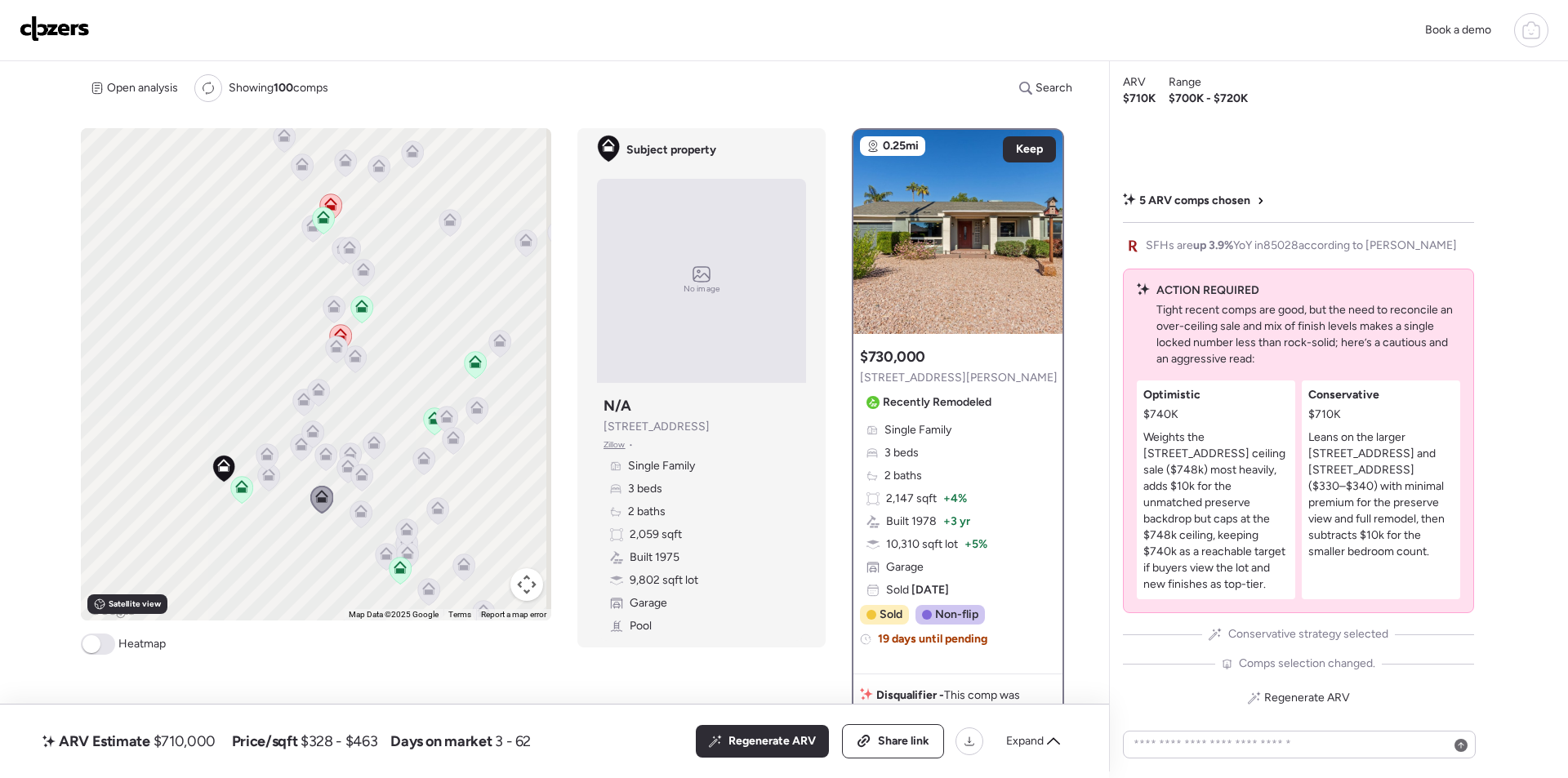
drag, startPoint x: 477, startPoint y: 396, endPoint x: 465, endPoint y: 539, distance: 143.5
click at [465, 539] on div "To navigate, press the arrow keys. To activate drag with keyboard, press Alt + …" at bounding box center [316, 374] width 470 height 492
click at [322, 217] on icon at bounding box center [323, 217] width 13 height 13
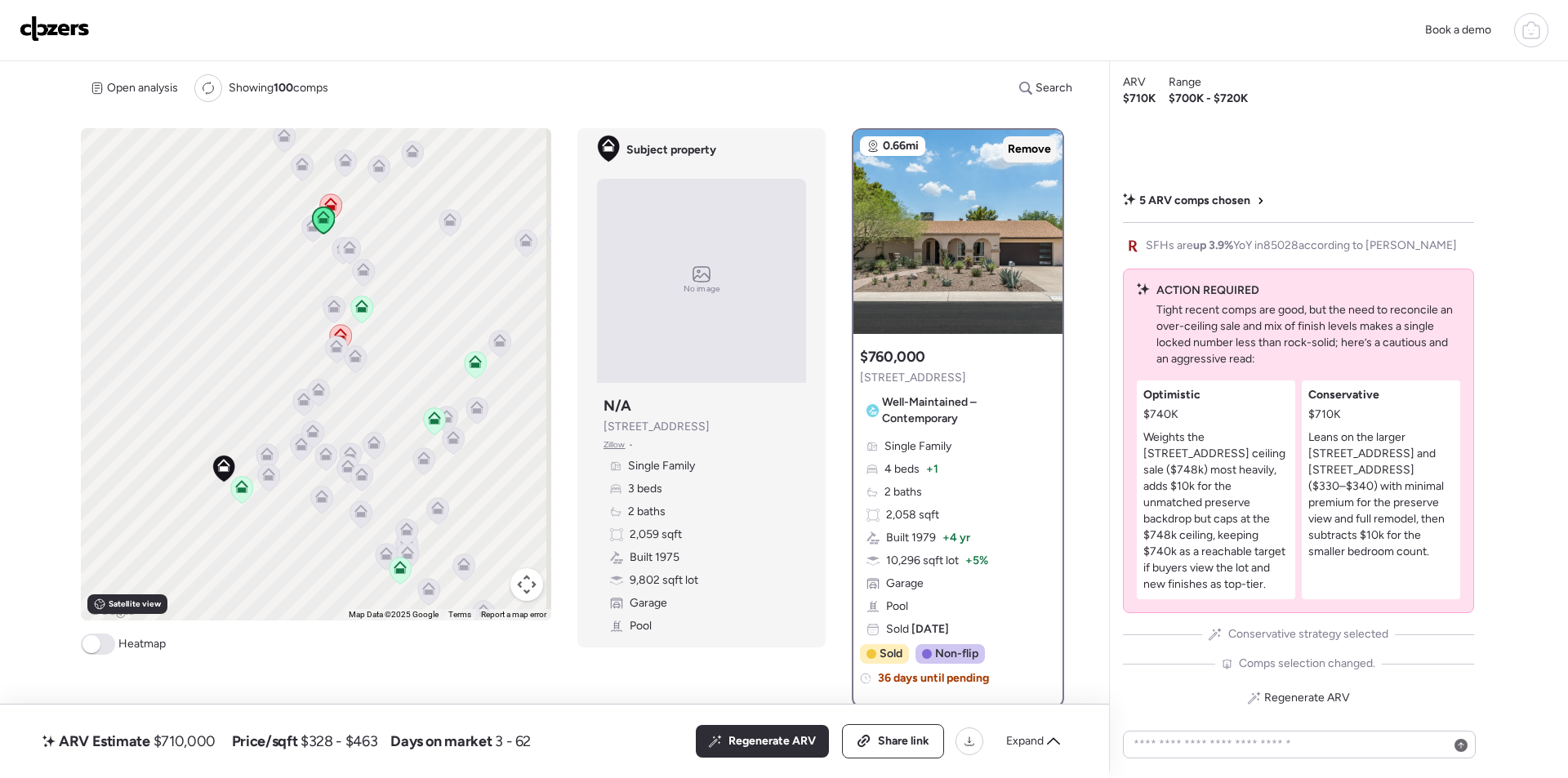
click at [1015, 143] on span "Remove" at bounding box center [1029, 149] width 43 height 16
click at [366, 309] on icon at bounding box center [362, 309] width 22 height 27
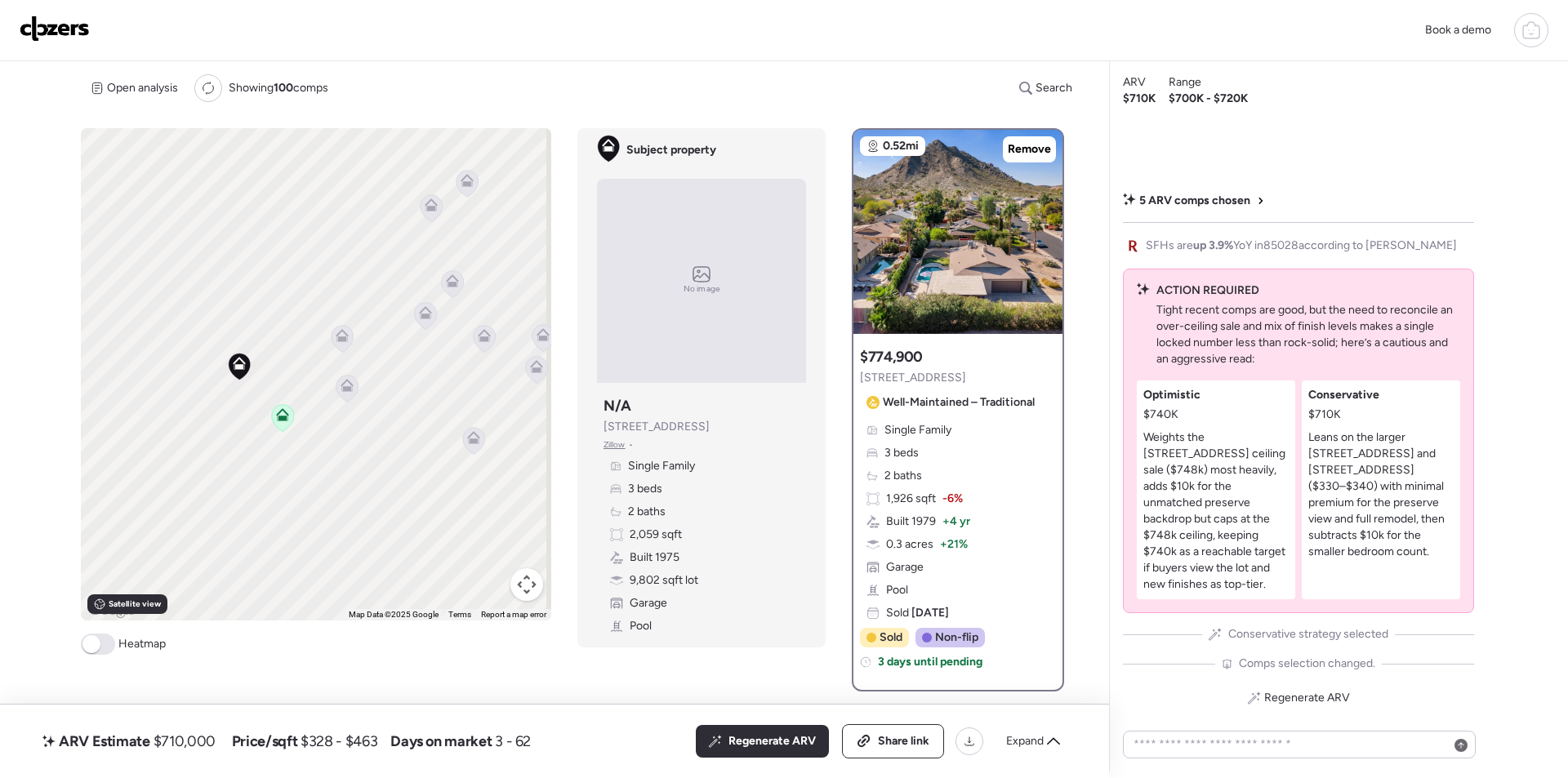
drag, startPoint x: 208, startPoint y: 533, endPoint x: 492, endPoint y: 352, distance: 336.8
click at [492, 352] on div "To activate drag with keyboard, press Alt + Enter. Once in keyboard drag state,…" at bounding box center [316, 374] width 470 height 492
drag, startPoint x: 432, startPoint y: 410, endPoint x: 308, endPoint y: 421, distance: 124.5
click at [284, 463] on div "To activate drag with keyboard, press Alt + Enter. Once in keyboard drag state,…" at bounding box center [316, 374] width 470 height 492
click at [297, 399] on icon at bounding box center [300, 397] width 10 height 5
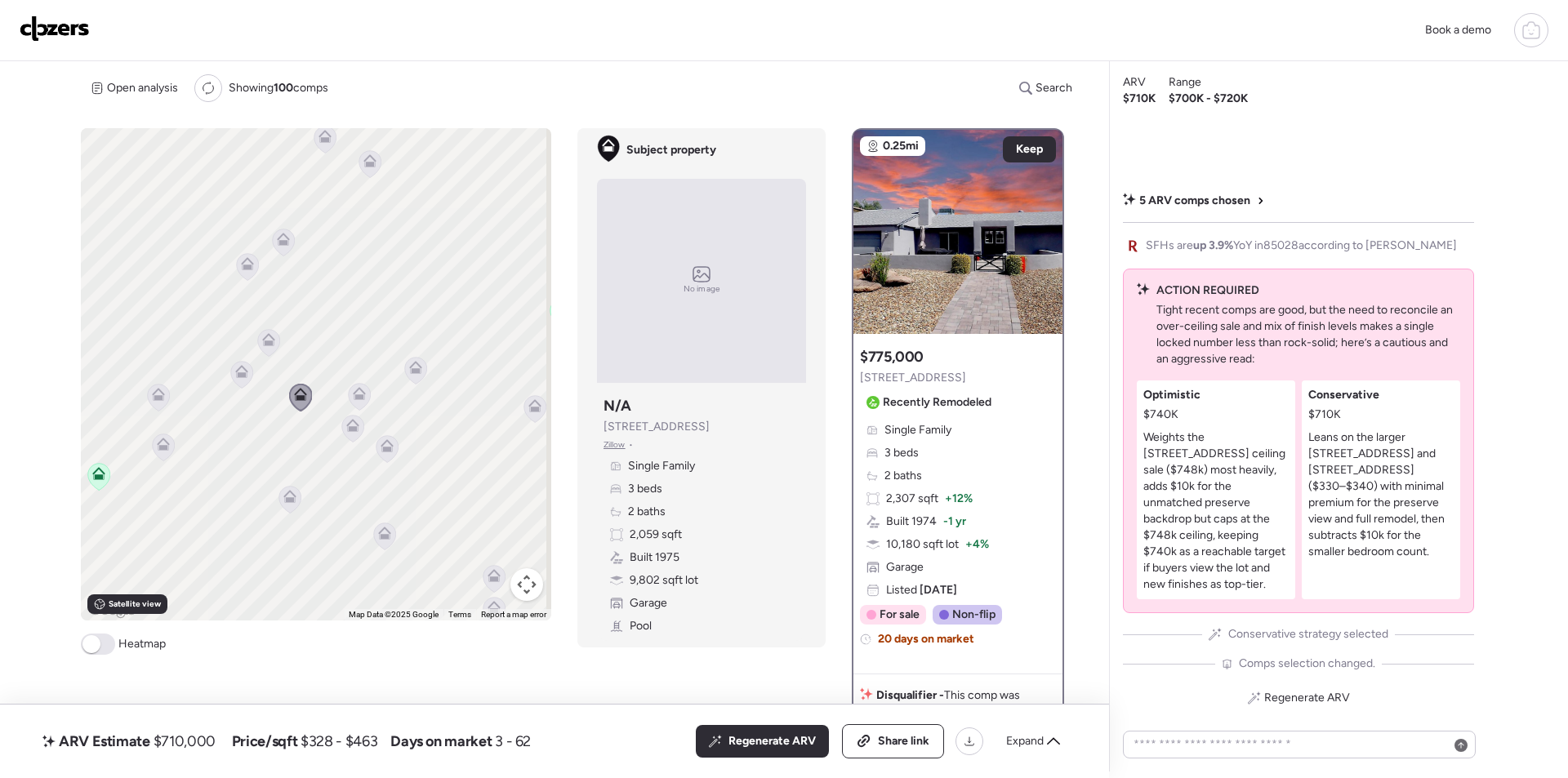
click at [348, 429] on icon at bounding box center [352, 428] width 10 height 5
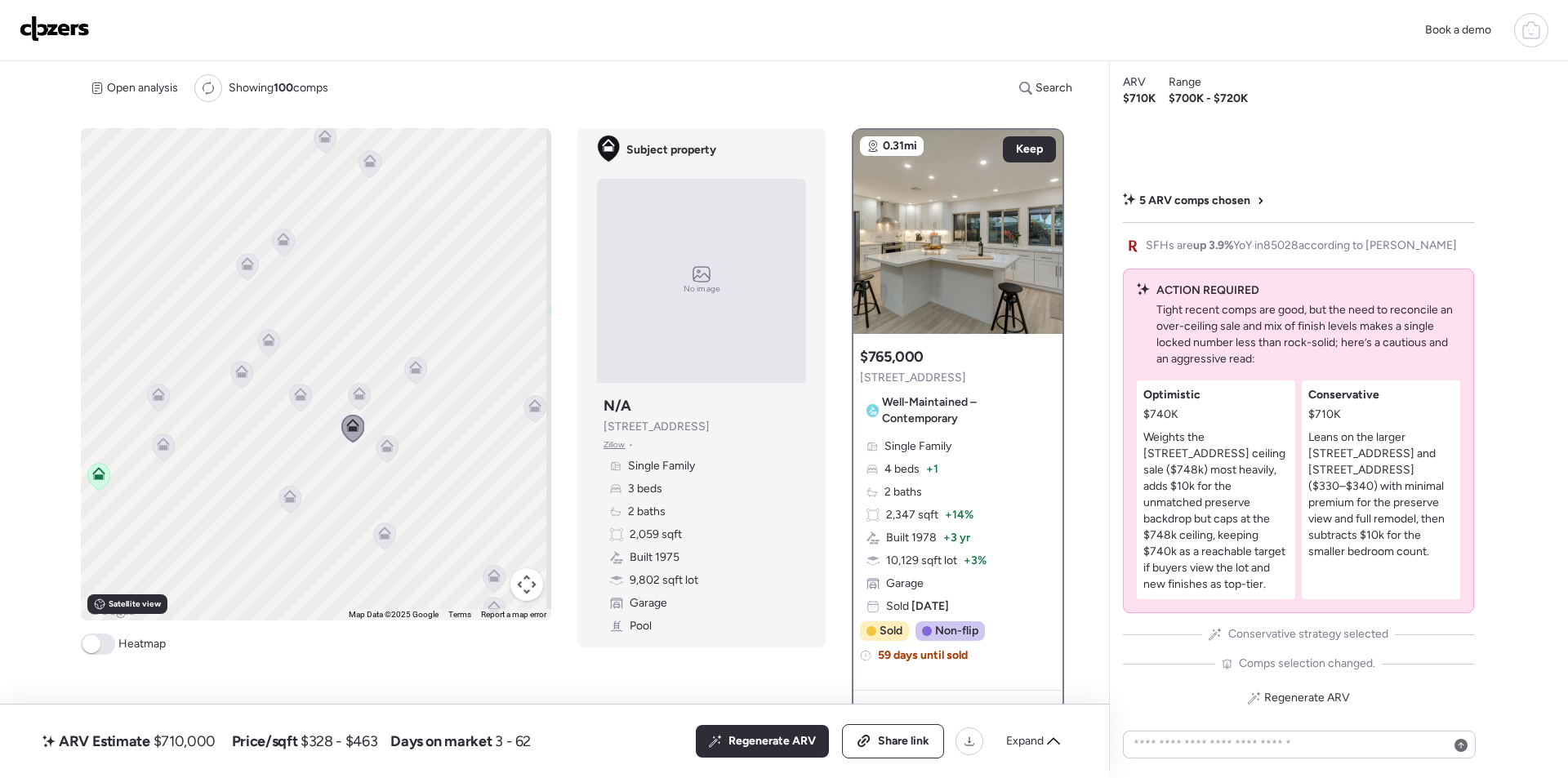
click at [286, 499] on icon at bounding box center [288, 499] width 10 height 5
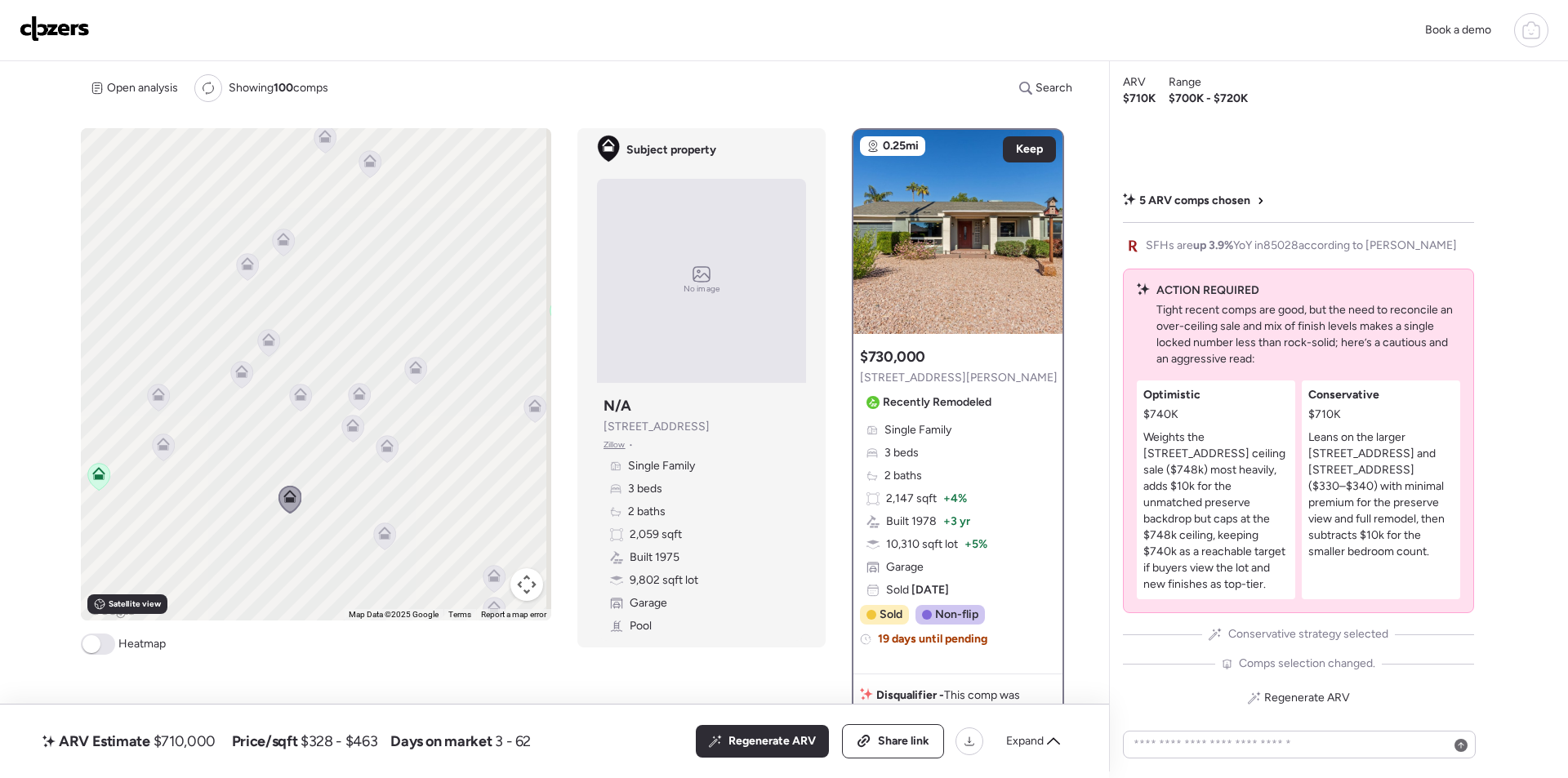
click at [385, 448] on icon at bounding box center [386, 448] width 10 height 5
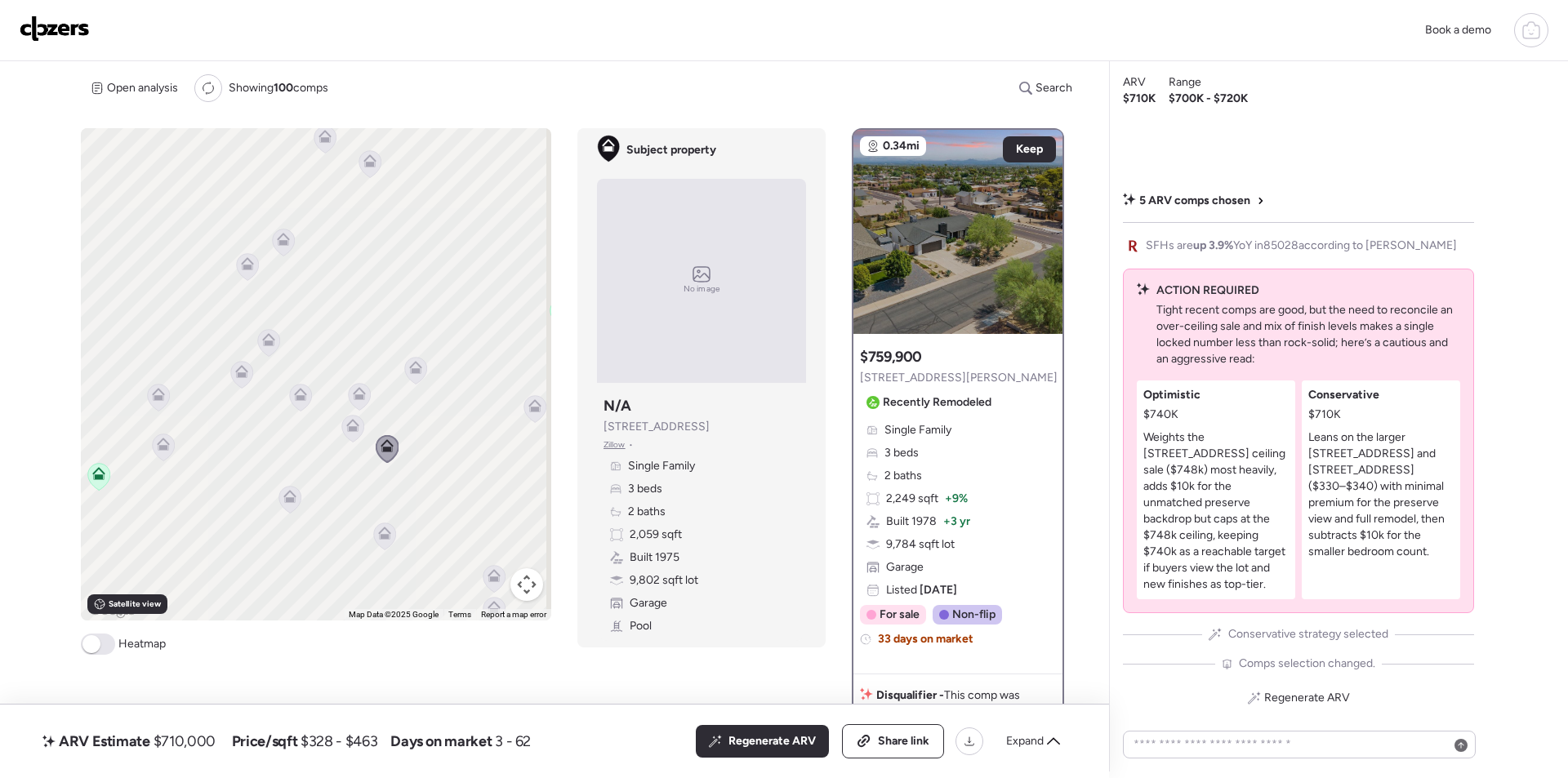
click at [349, 434] on icon at bounding box center [353, 428] width 22 height 27
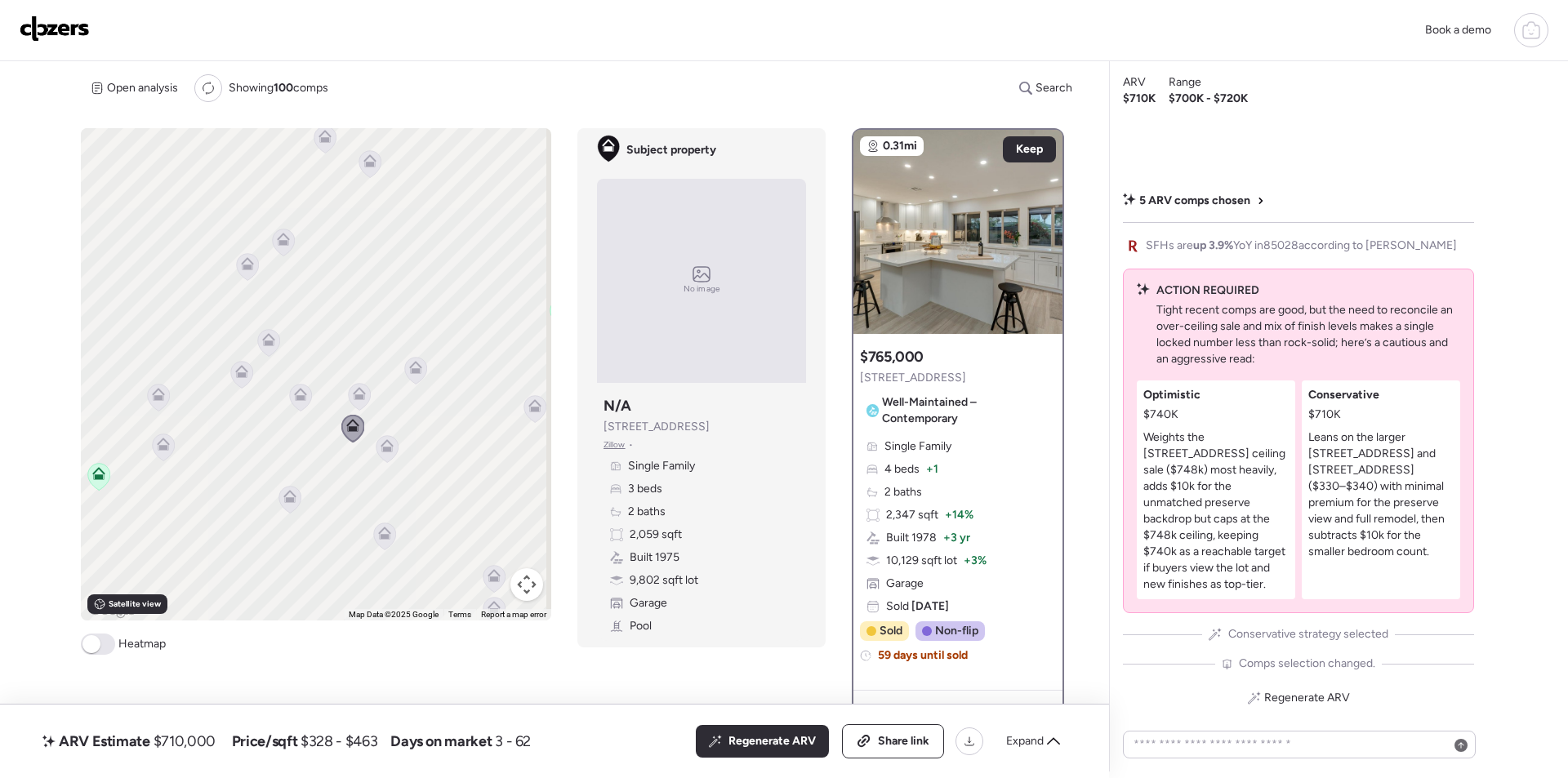
click at [345, 389] on div "To navigate, press the arrow keys. To activate drag with keyboard, press Alt + …" at bounding box center [316, 374] width 470 height 492
click at [301, 511] on div "To navigate, press the arrow keys. To activate drag with keyboard, press Alt + …" at bounding box center [316, 374] width 470 height 492
click at [291, 508] on icon at bounding box center [290, 499] width 22 height 27
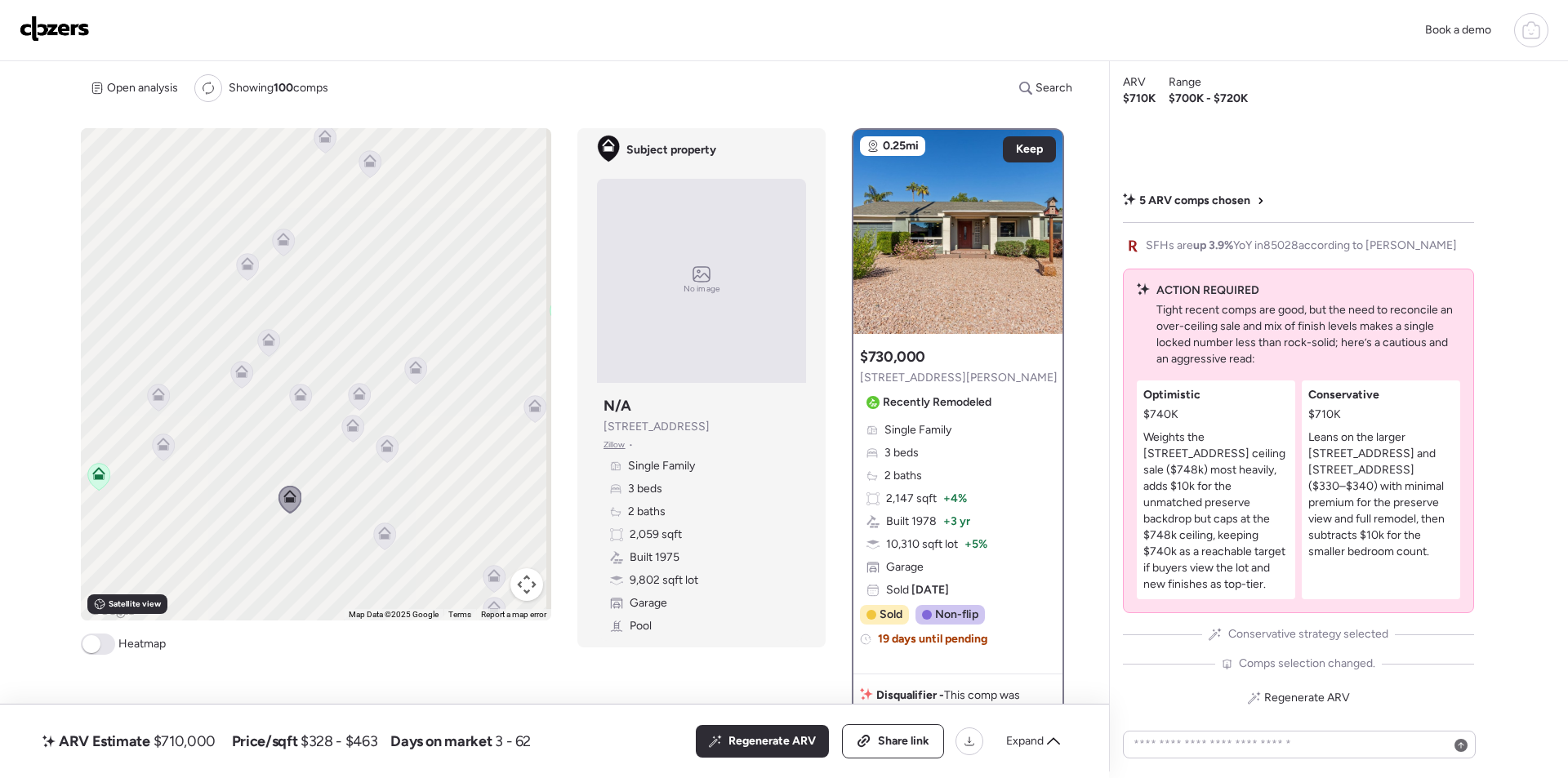
click at [351, 401] on icon at bounding box center [360, 396] width 22 height 27
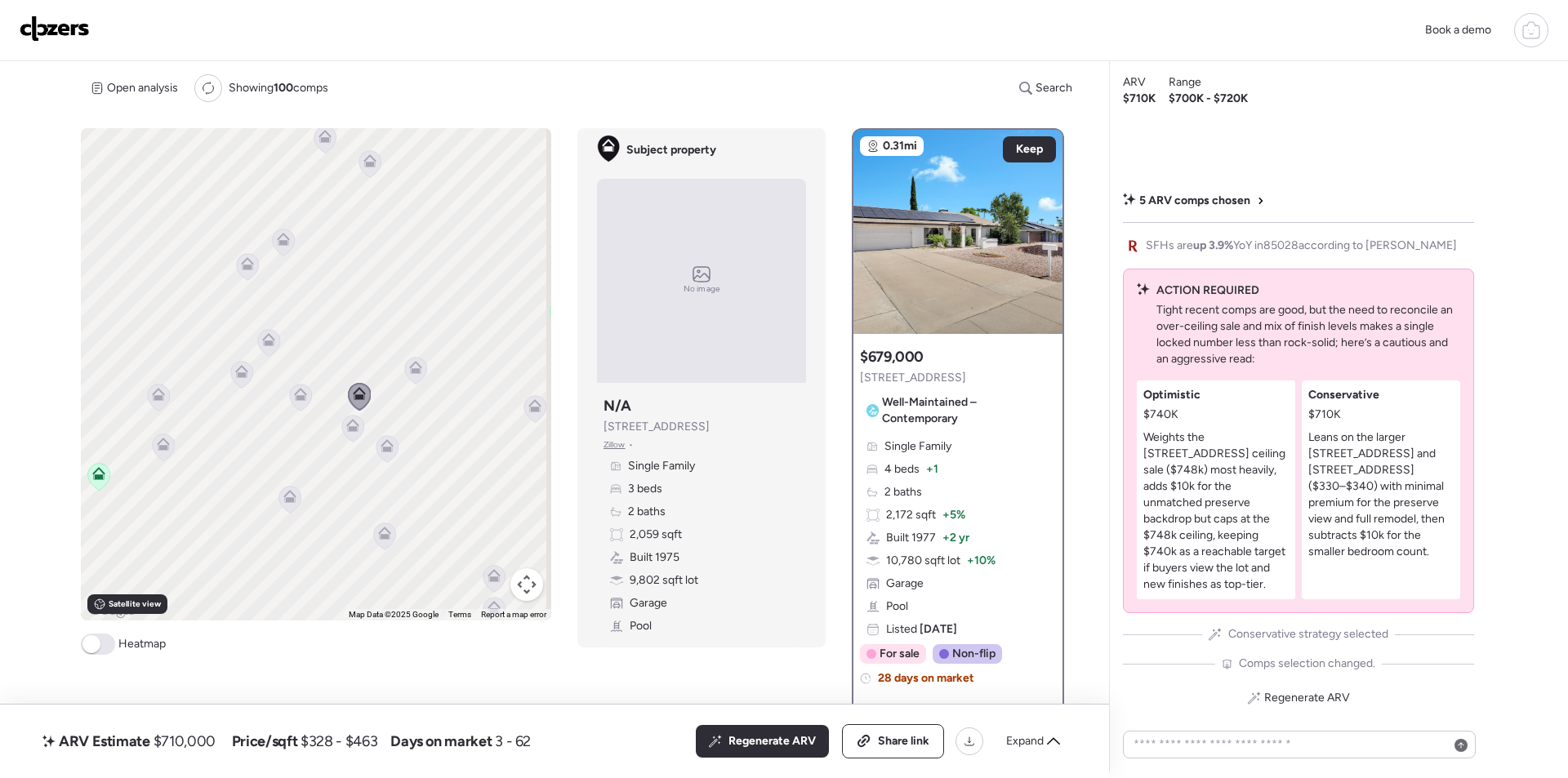
click at [265, 346] on icon at bounding box center [270, 342] width 22 height 27
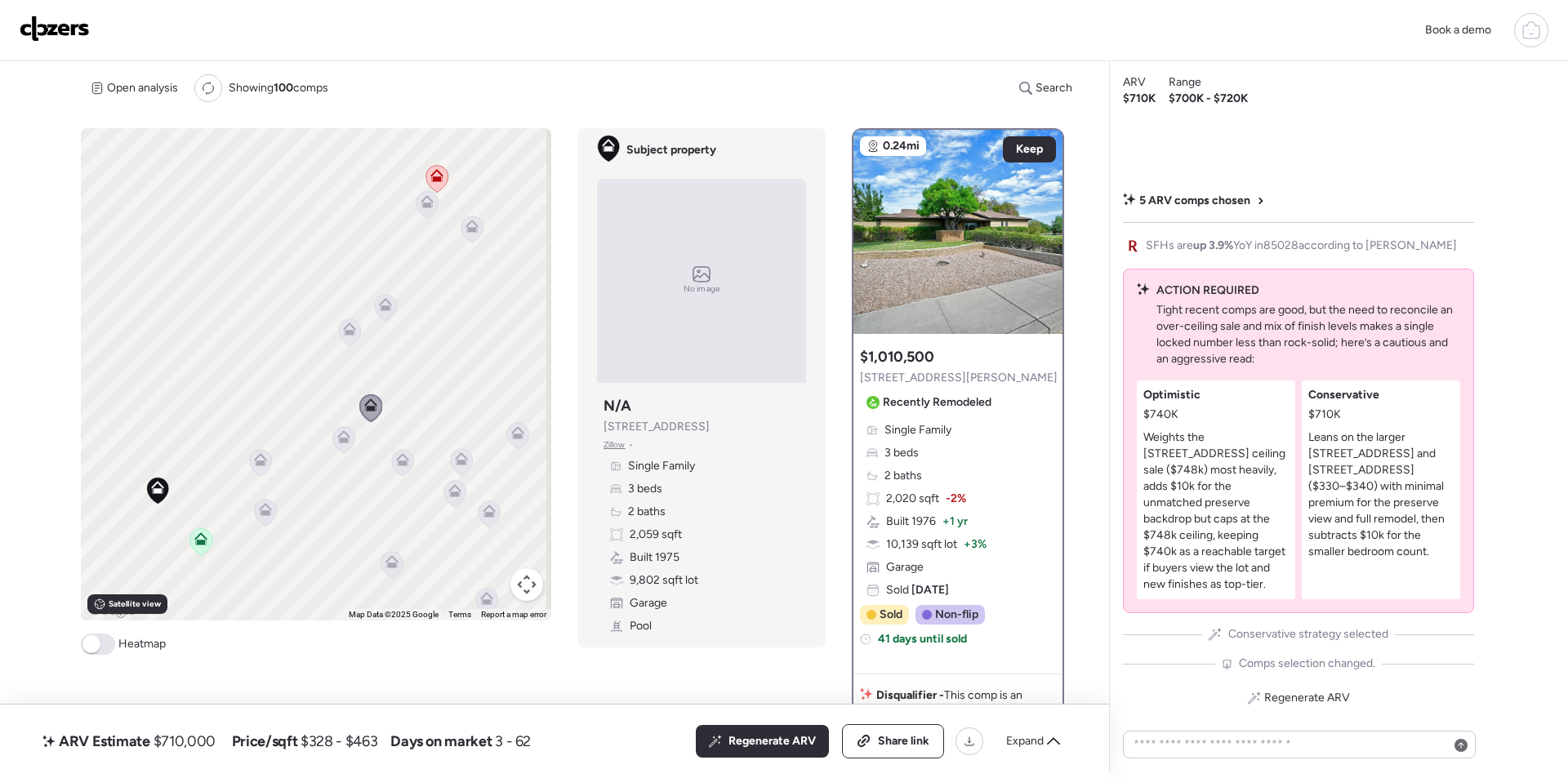
drag, startPoint x: 295, startPoint y: 415, endPoint x: 365, endPoint y: 397, distance: 72.3
click at [399, 480] on div "To navigate, press the arrow keys. To activate drag with keyboard, press Alt + …" at bounding box center [316, 374] width 470 height 492
click at [343, 341] on icon at bounding box center [351, 331] width 22 height 27
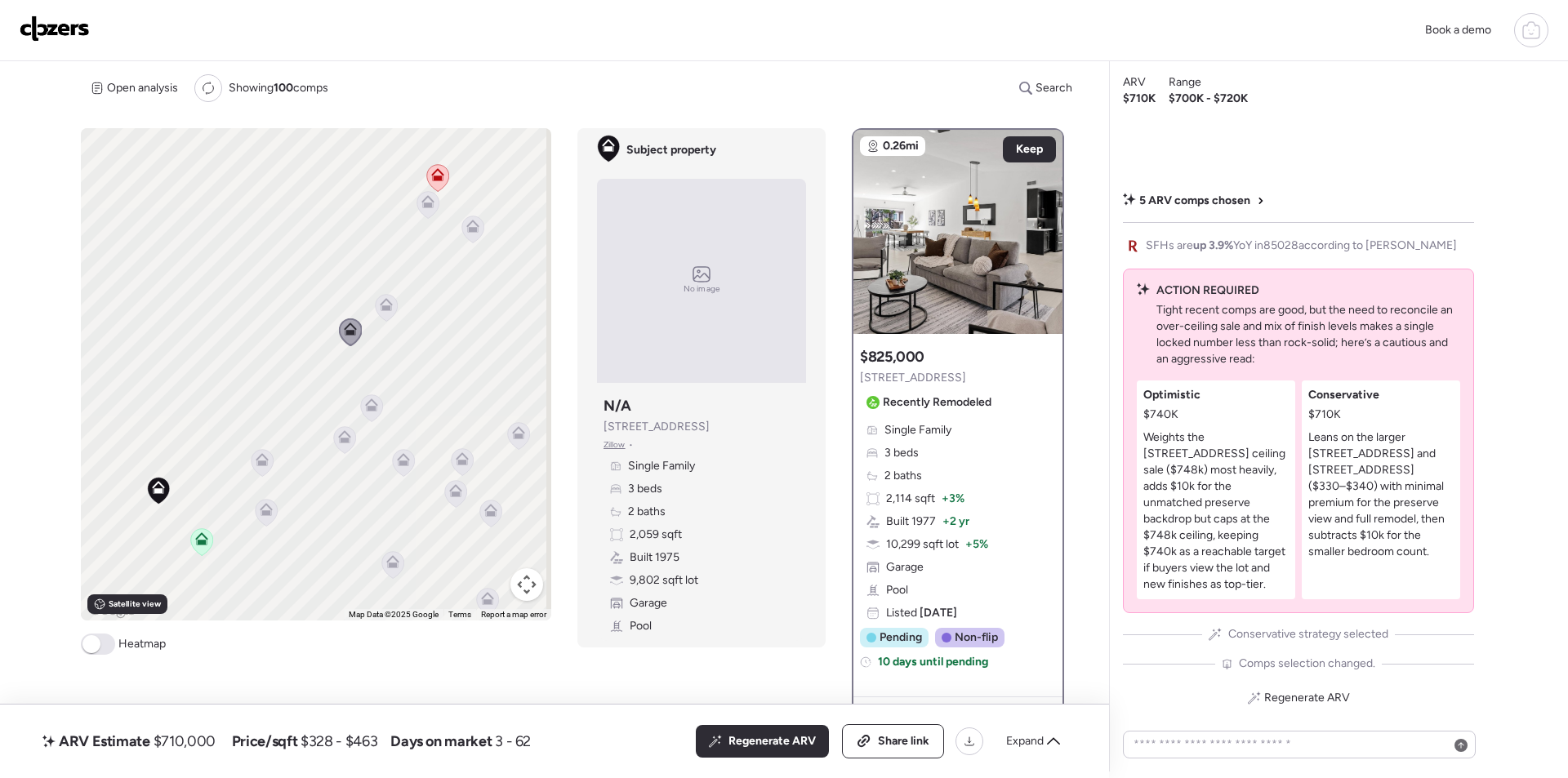
click at [377, 314] on icon at bounding box center [387, 307] width 22 height 27
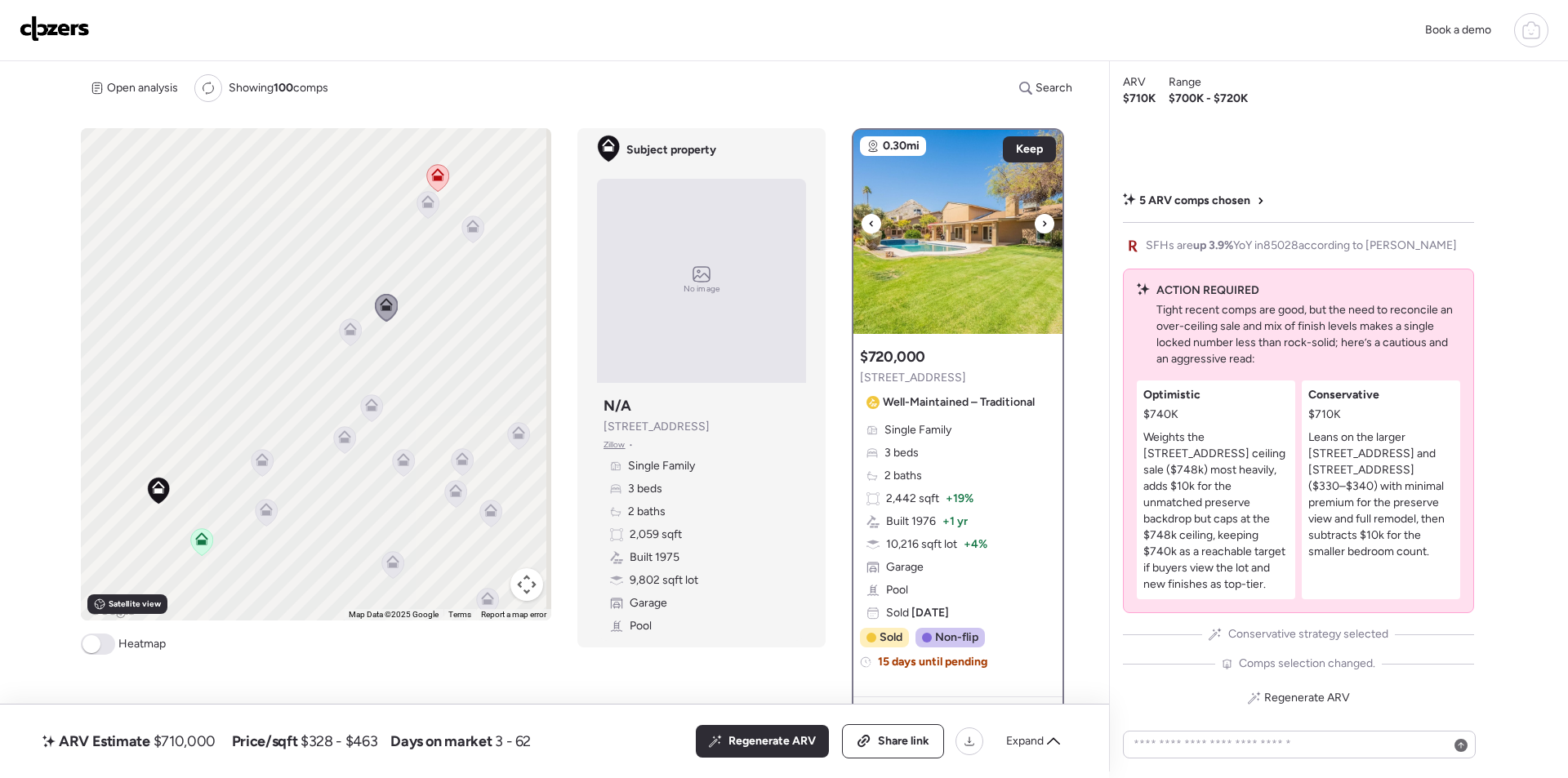
click at [1009, 245] on img at bounding box center [957, 232] width 209 height 204
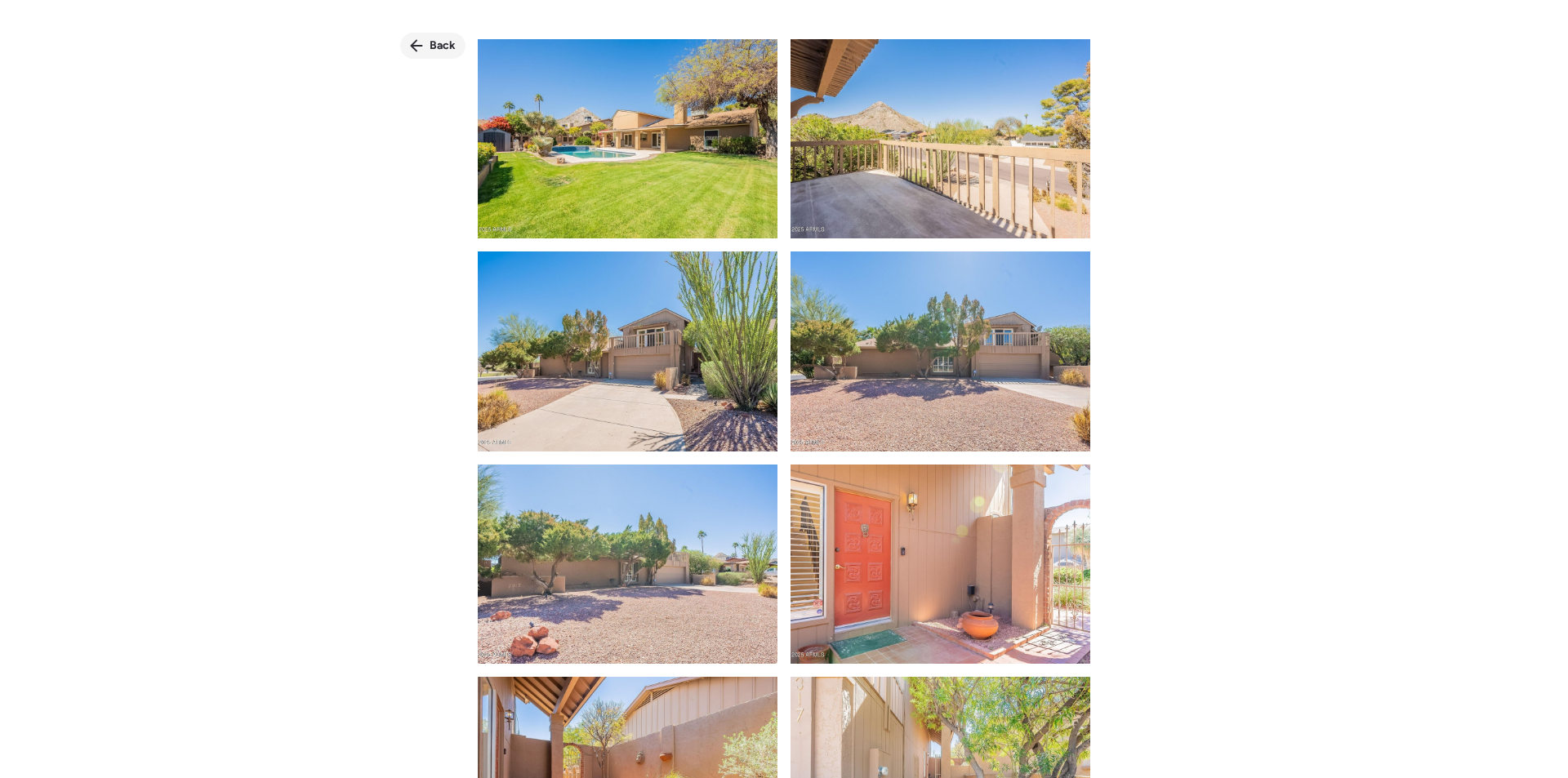
click at [449, 48] on span "Back" at bounding box center [443, 45] width 26 height 16
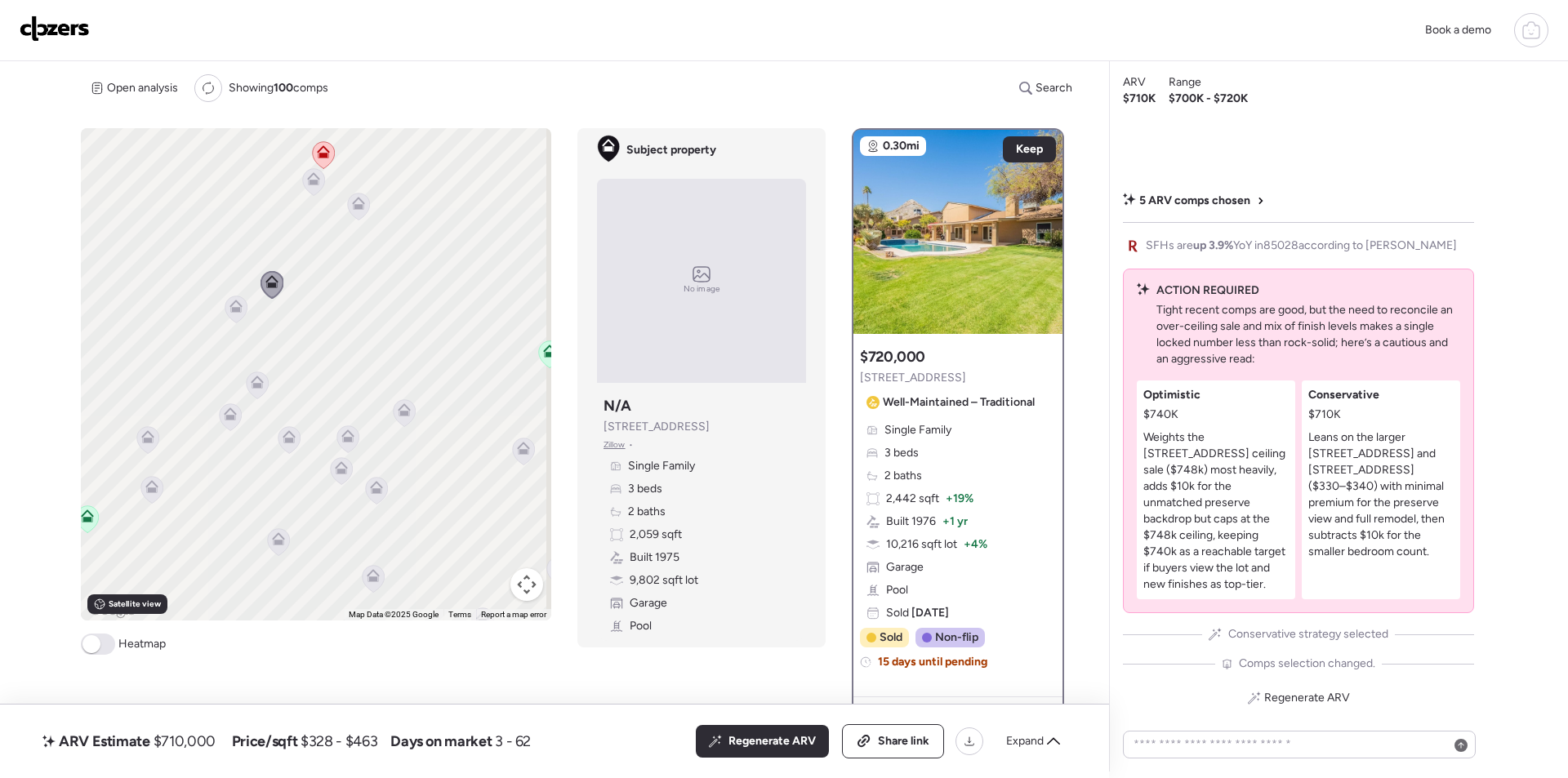
drag, startPoint x: 469, startPoint y: 482, endPoint x: 301, endPoint y: 449, distance: 171.2
click at [301, 449] on div "To activate drag with keyboard, press Alt + Enter. Once in keyboard drag state,…" at bounding box center [316, 374] width 470 height 492
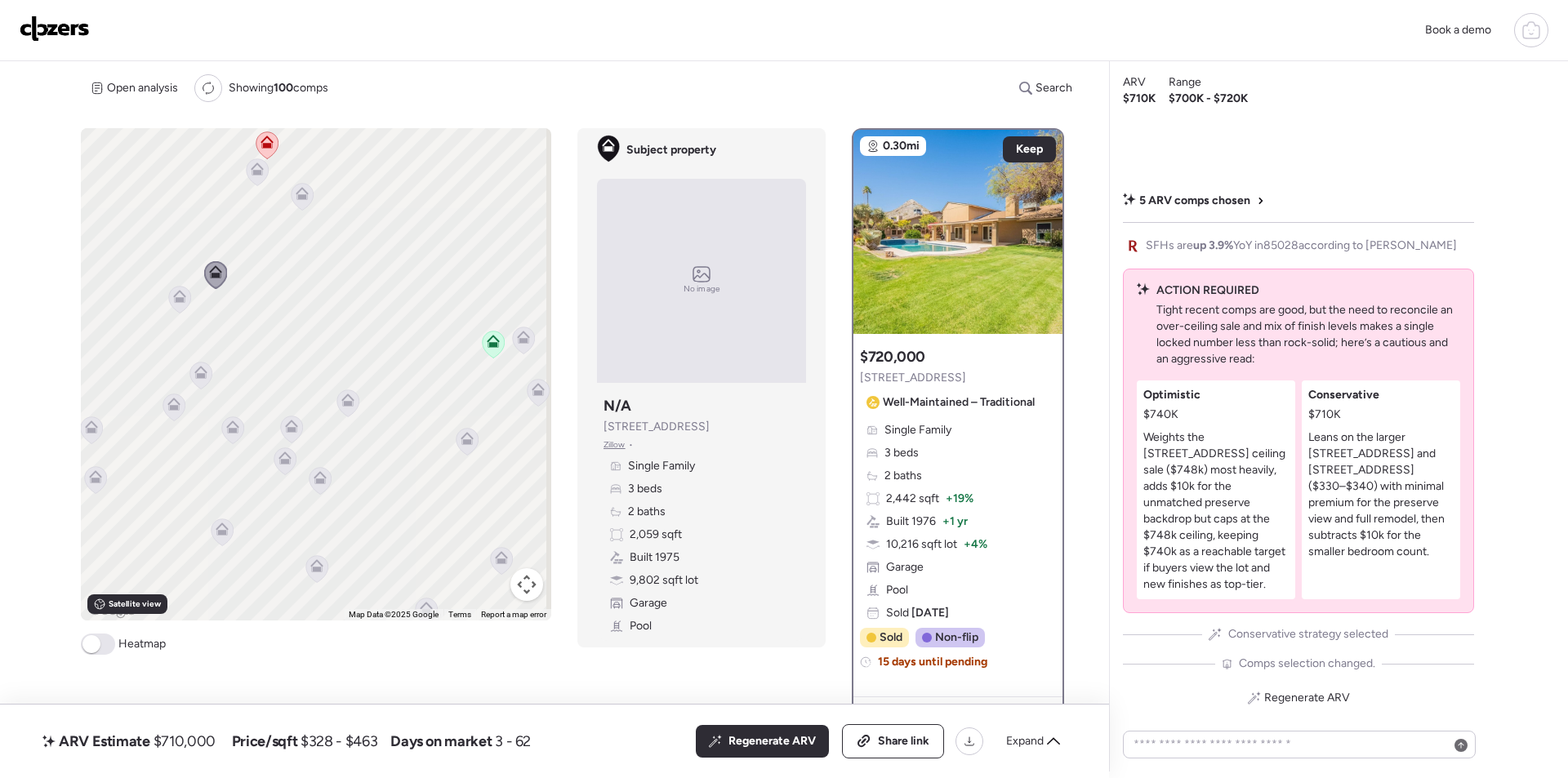
click at [359, 411] on div "To activate drag with keyboard, press Alt + Enter. Once in keyboard drag state,…" at bounding box center [316, 374] width 470 height 492
click at [347, 412] on icon at bounding box center [348, 403] width 22 height 27
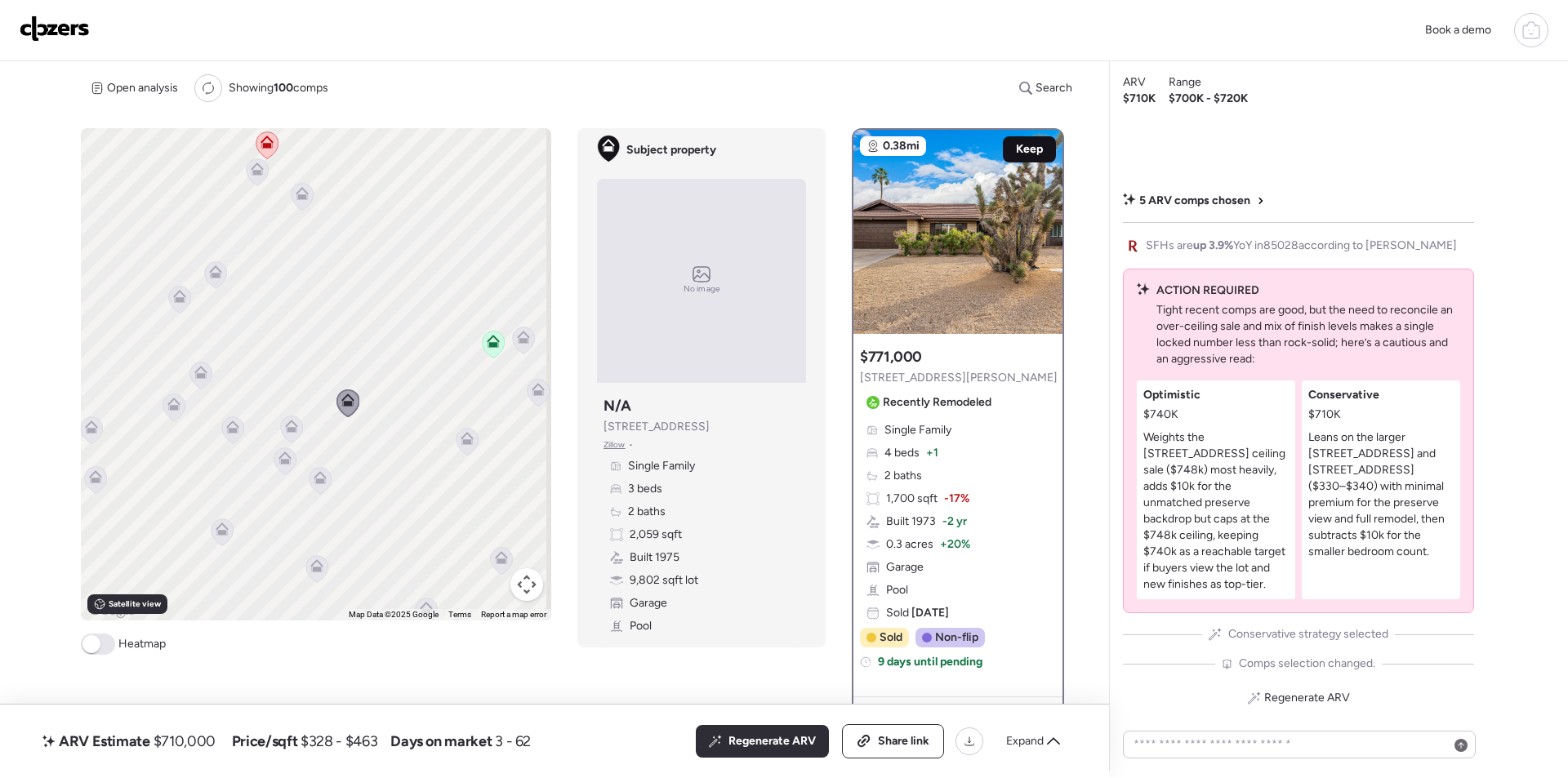
click at [1033, 153] on span "Keep" at bounding box center [1029, 149] width 27 height 16
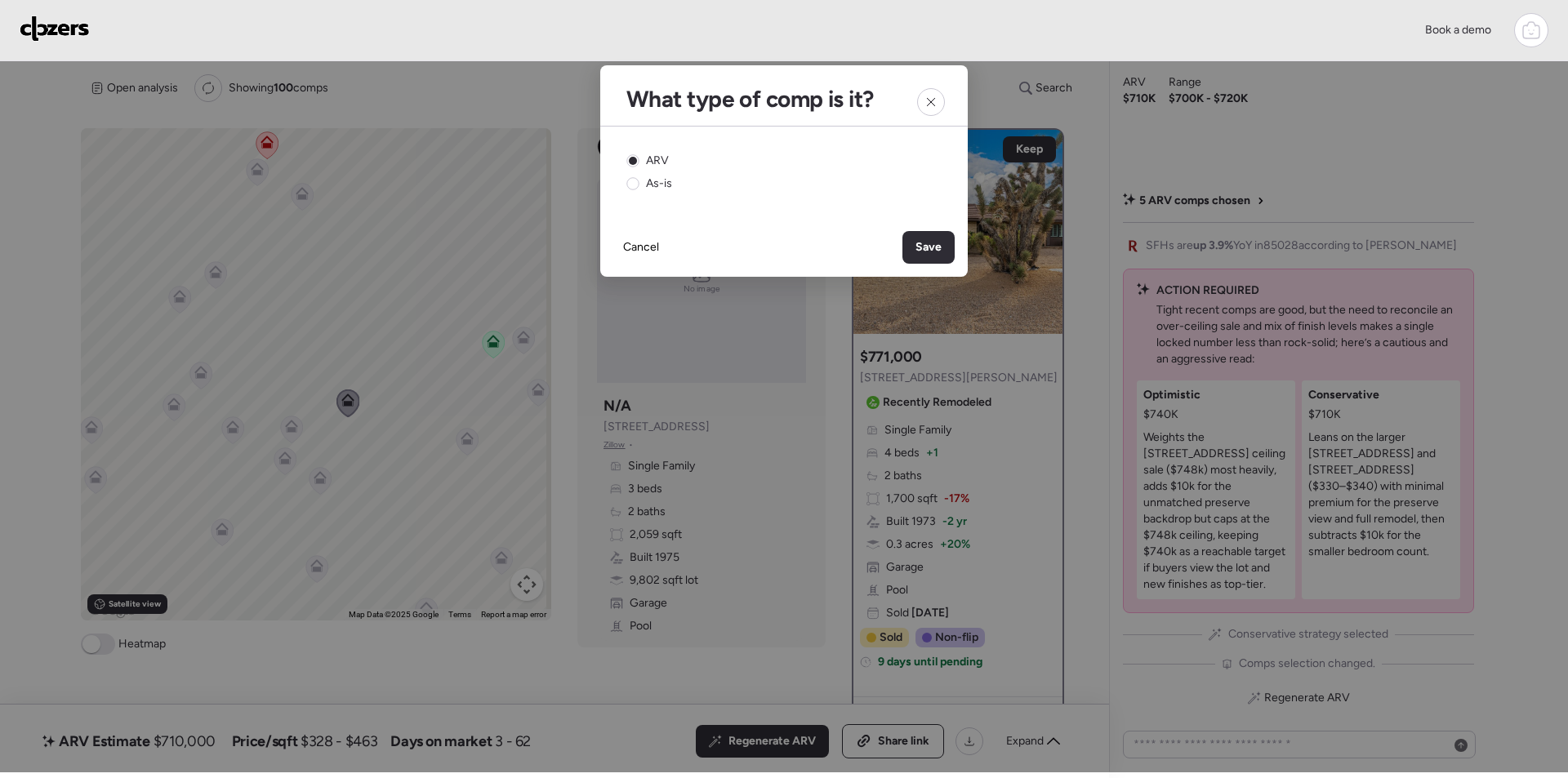
click at [934, 257] on div "Save" at bounding box center [929, 247] width 52 height 33
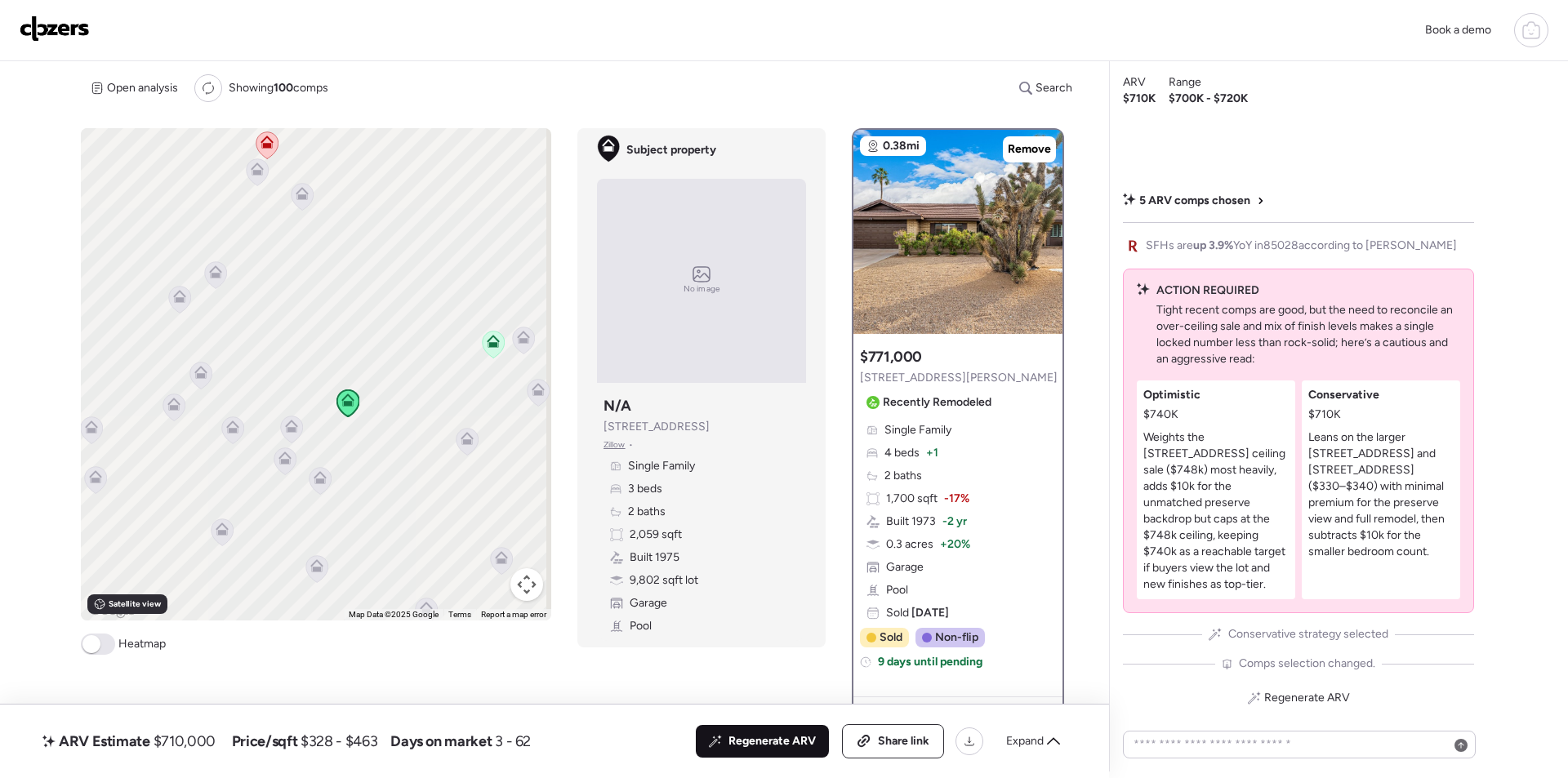
click at [762, 744] on span "Regenerate ARV" at bounding box center [772, 741] width 87 height 16
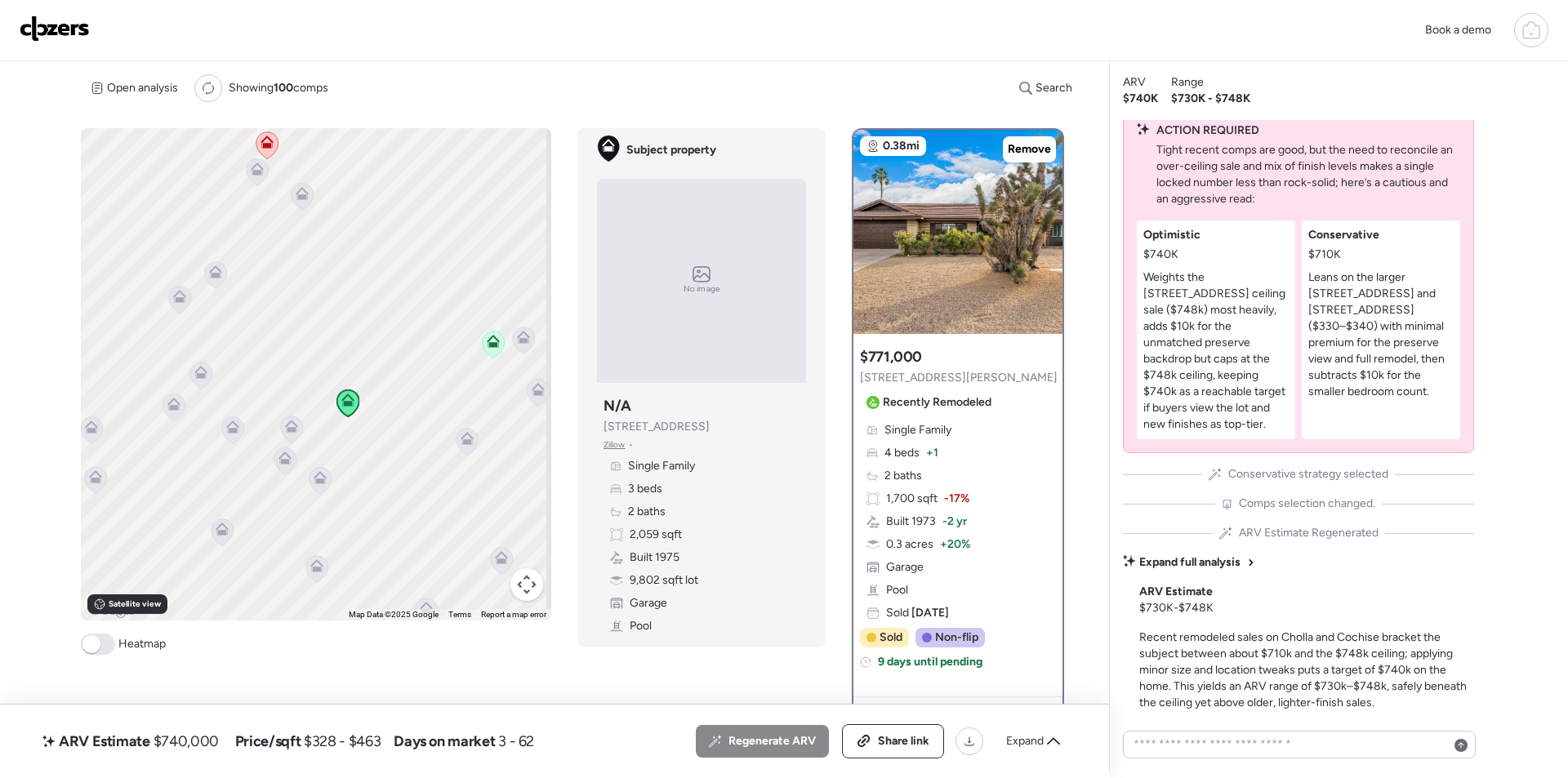
click at [184, 735] on span "$740,000" at bounding box center [186, 741] width 66 height 20
copy span "740,000"
click at [905, 727] on div "Share link" at bounding box center [893, 741] width 100 height 33
click at [887, 744] on span "Link copied" at bounding box center [898, 741] width 61 height 16
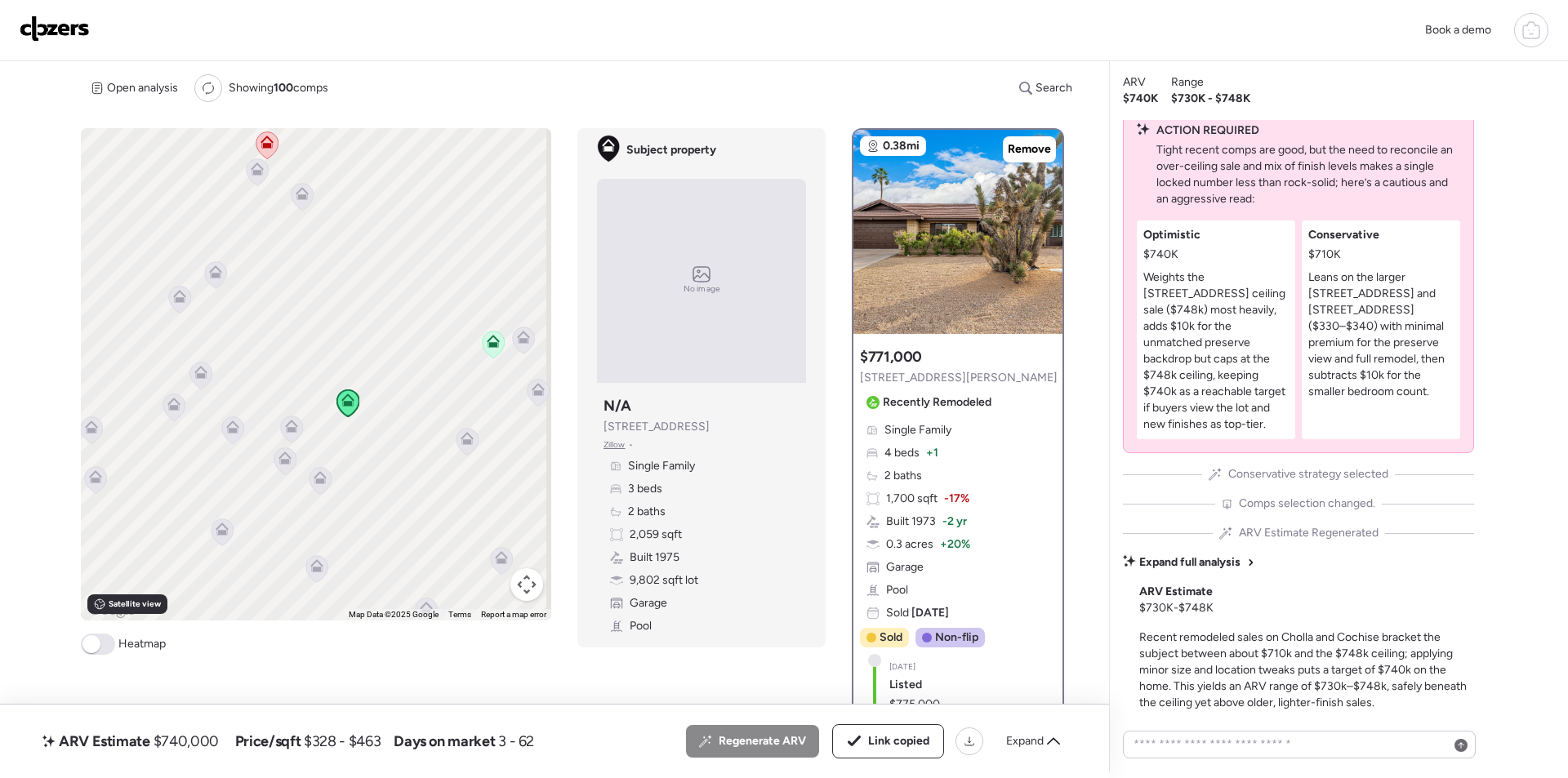
click at [63, 25] on img at bounding box center [54, 29] width 70 height 26
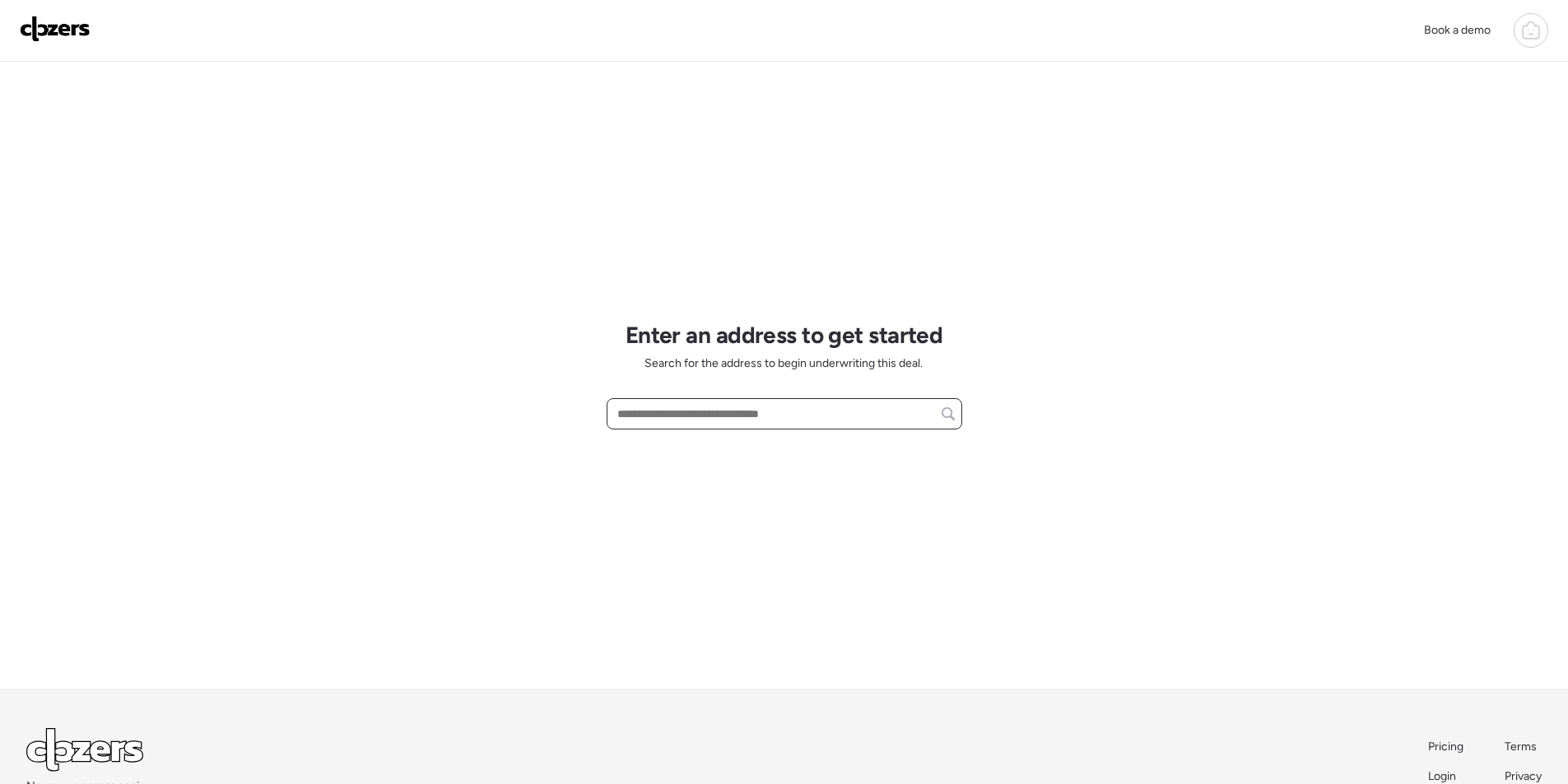
click at [829, 408] on input "text" at bounding box center [784, 413] width 341 height 23
paste input "**********"
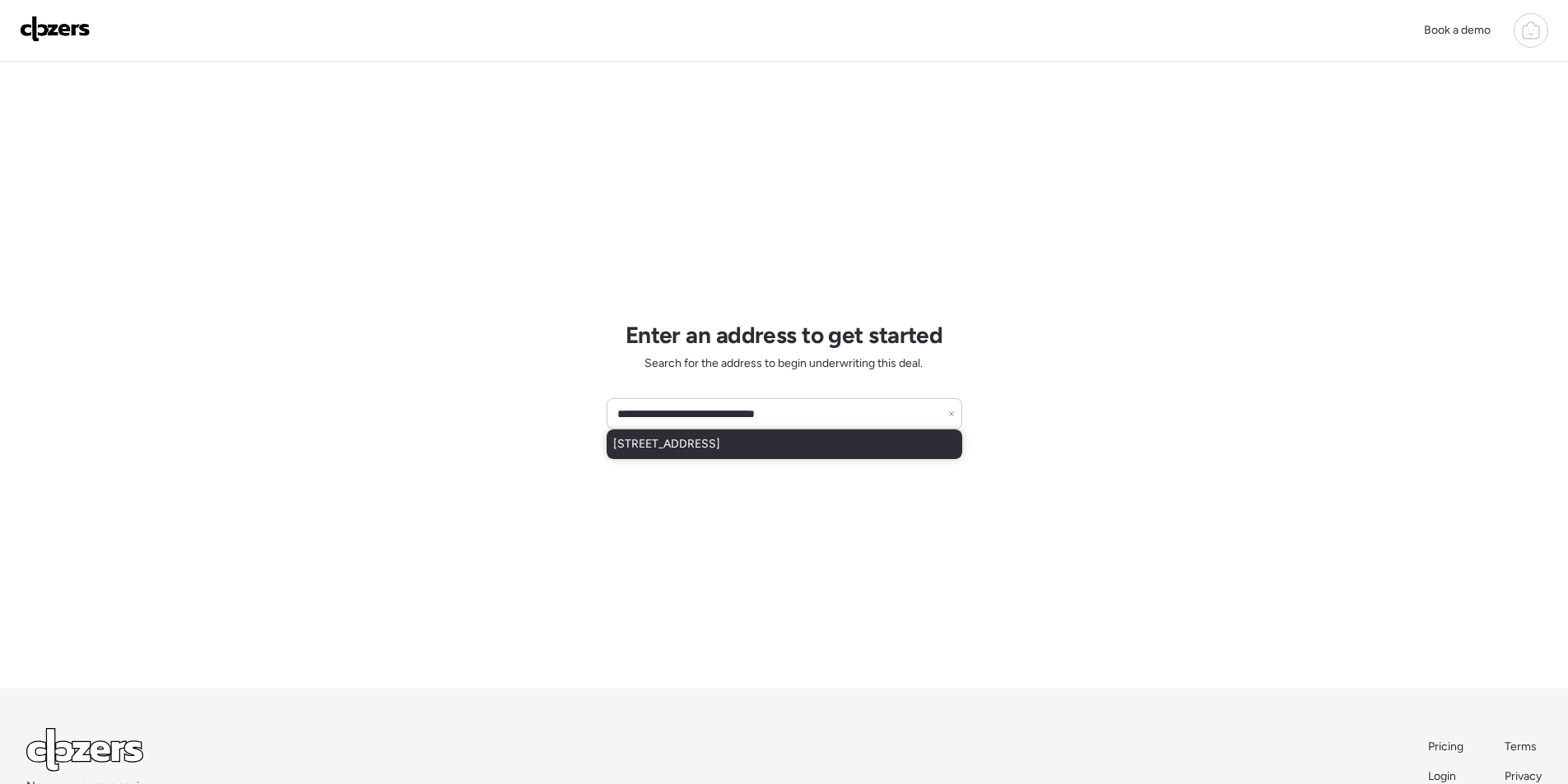
click at [720, 447] on span "[STREET_ADDRESS]" at bounding box center [666, 443] width 107 height 16
type input "**********"
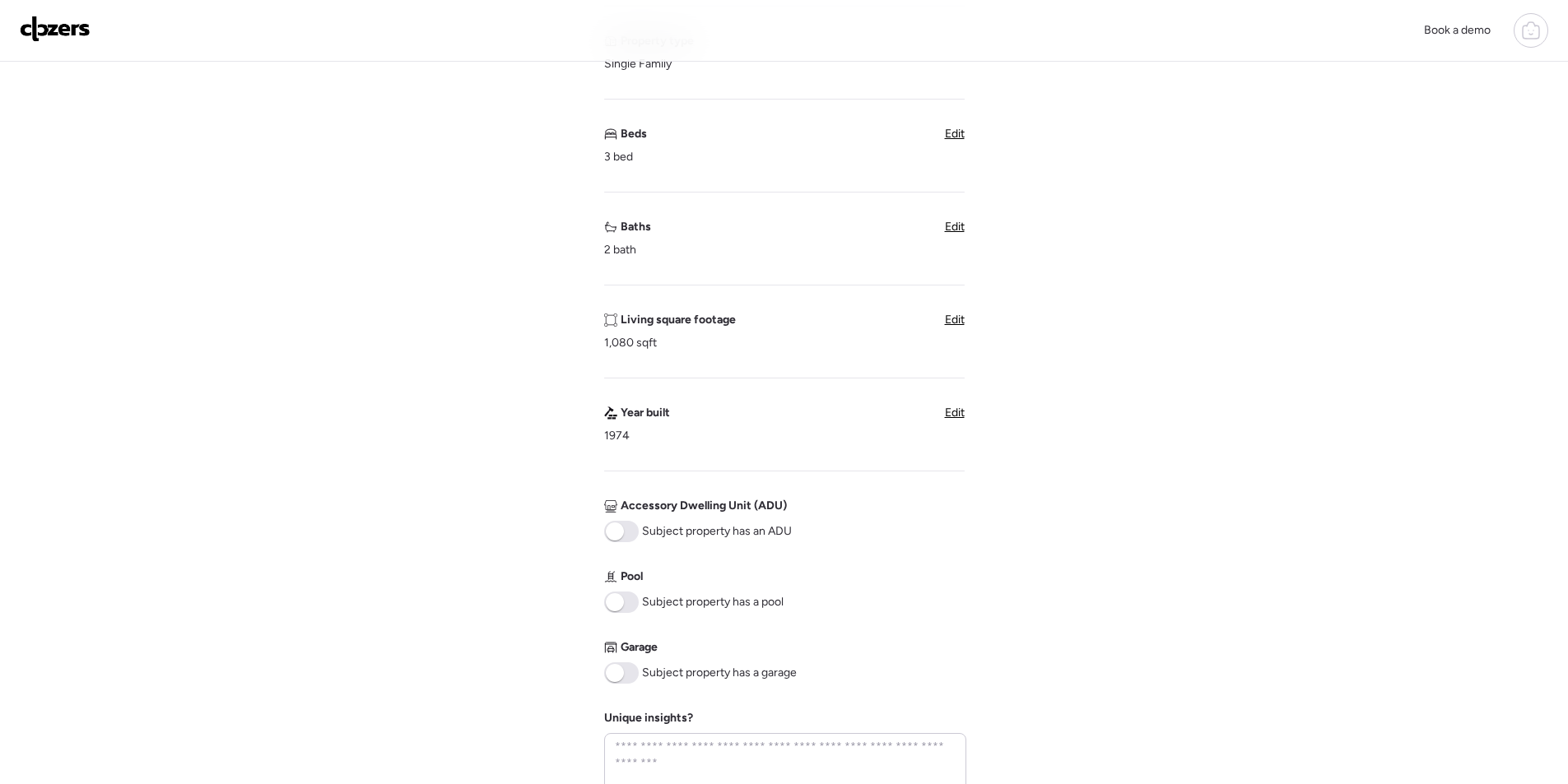
scroll to position [659, 0]
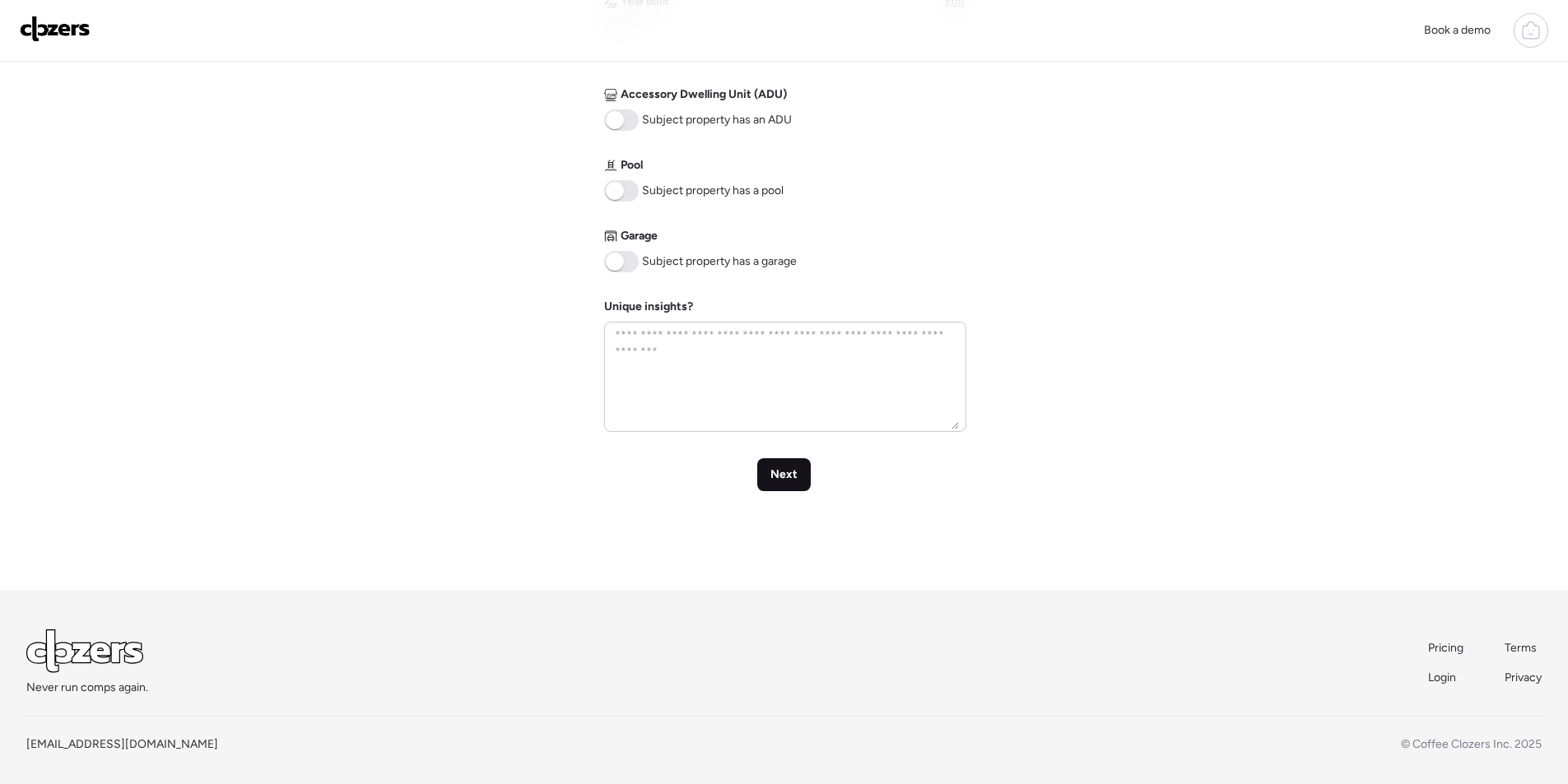
click at [796, 484] on div "Next" at bounding box center [784, 475] width 54 height 33
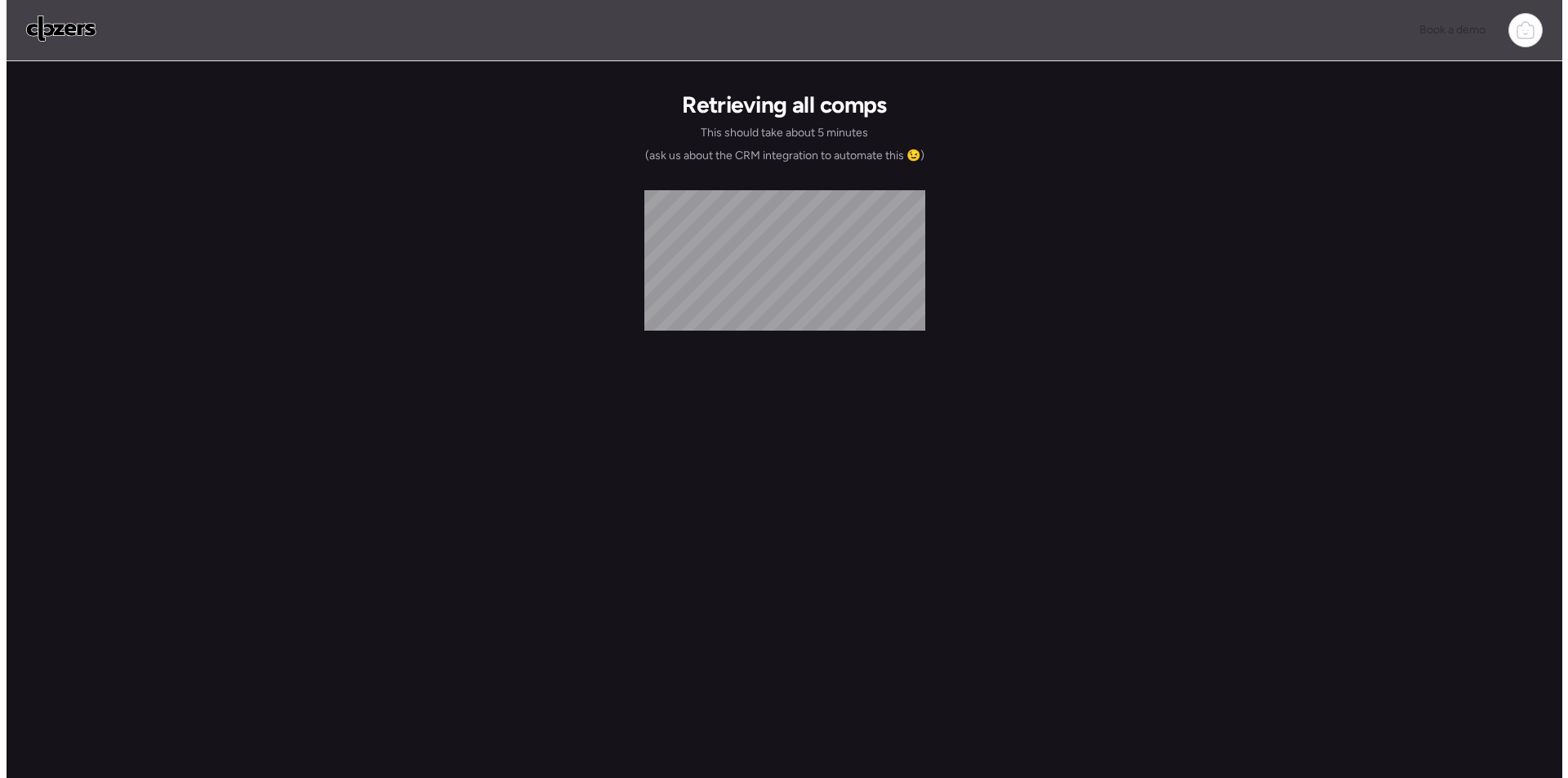
scroll to position [0, 0]
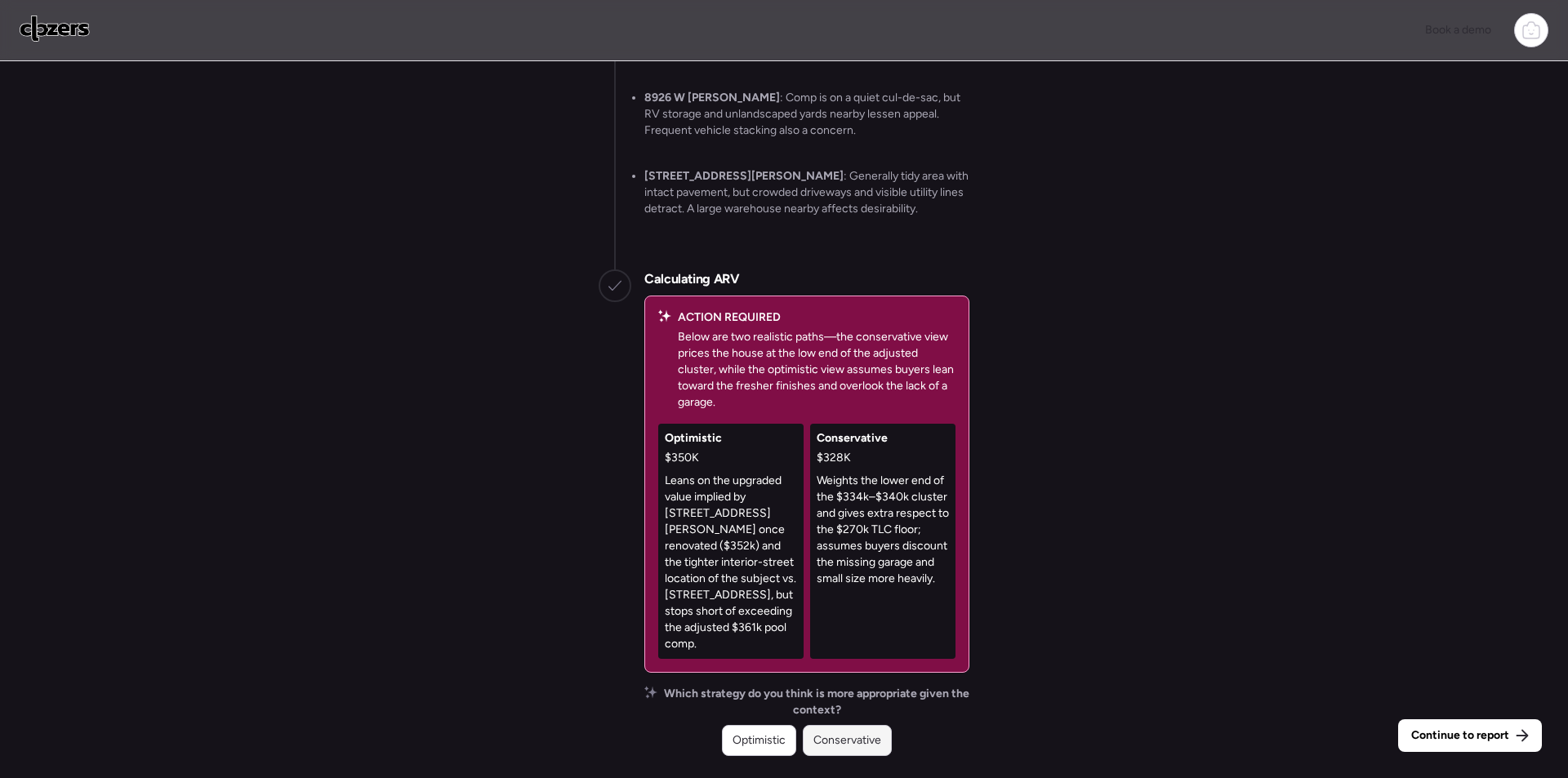
click at [846, 741] on span "Conservative" at bounding box center [848, 740] width 67 height 16
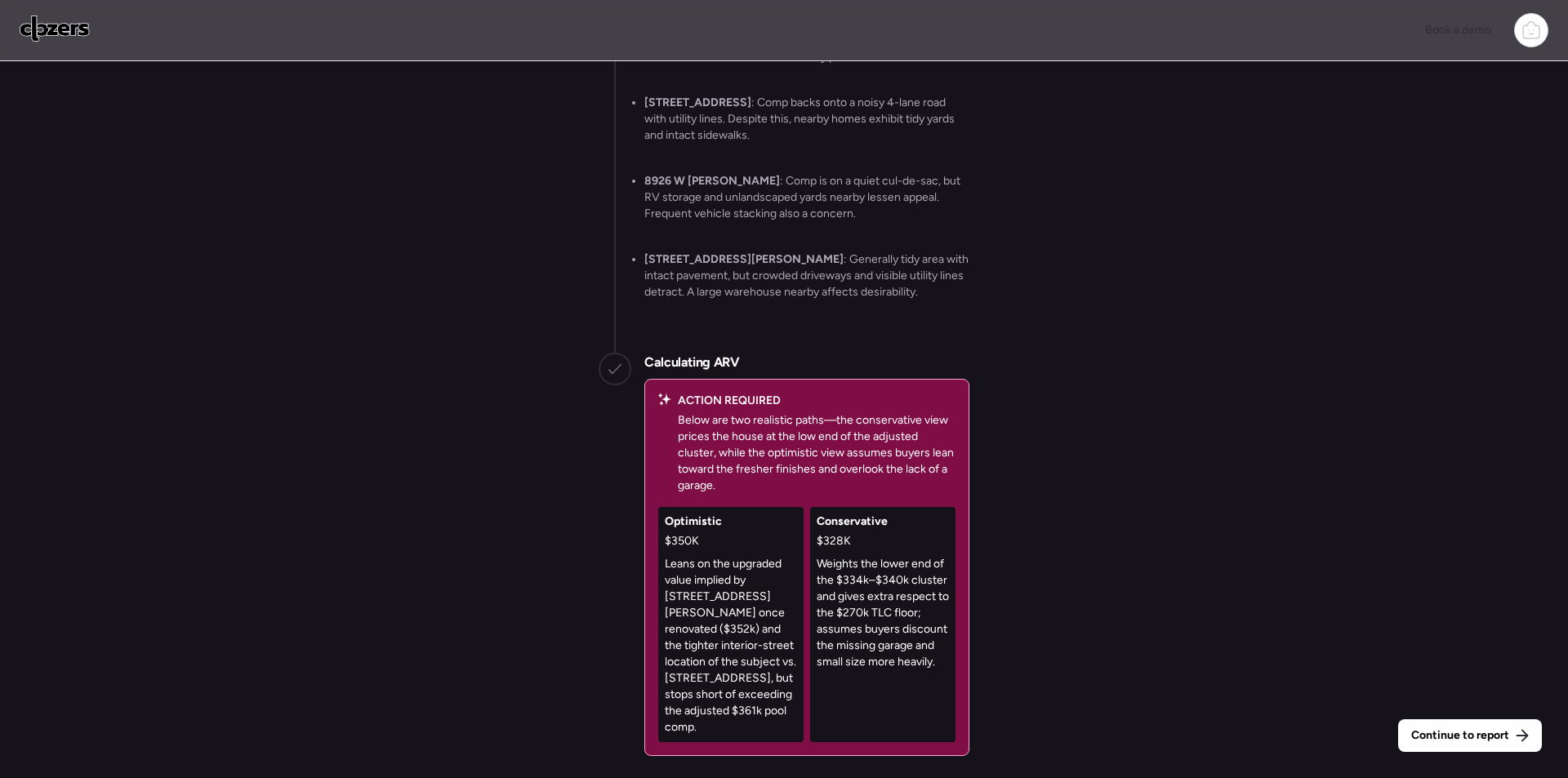
click at [1399, 718] on div "Continue to report Gathering all comps... I found 100 possible comps near 10908…" at bounding box center [784, 421] width 1568 height 721
click at [1413, 727] on div "Continue to report" at bounding box center [1470, 735] width 143 height 33
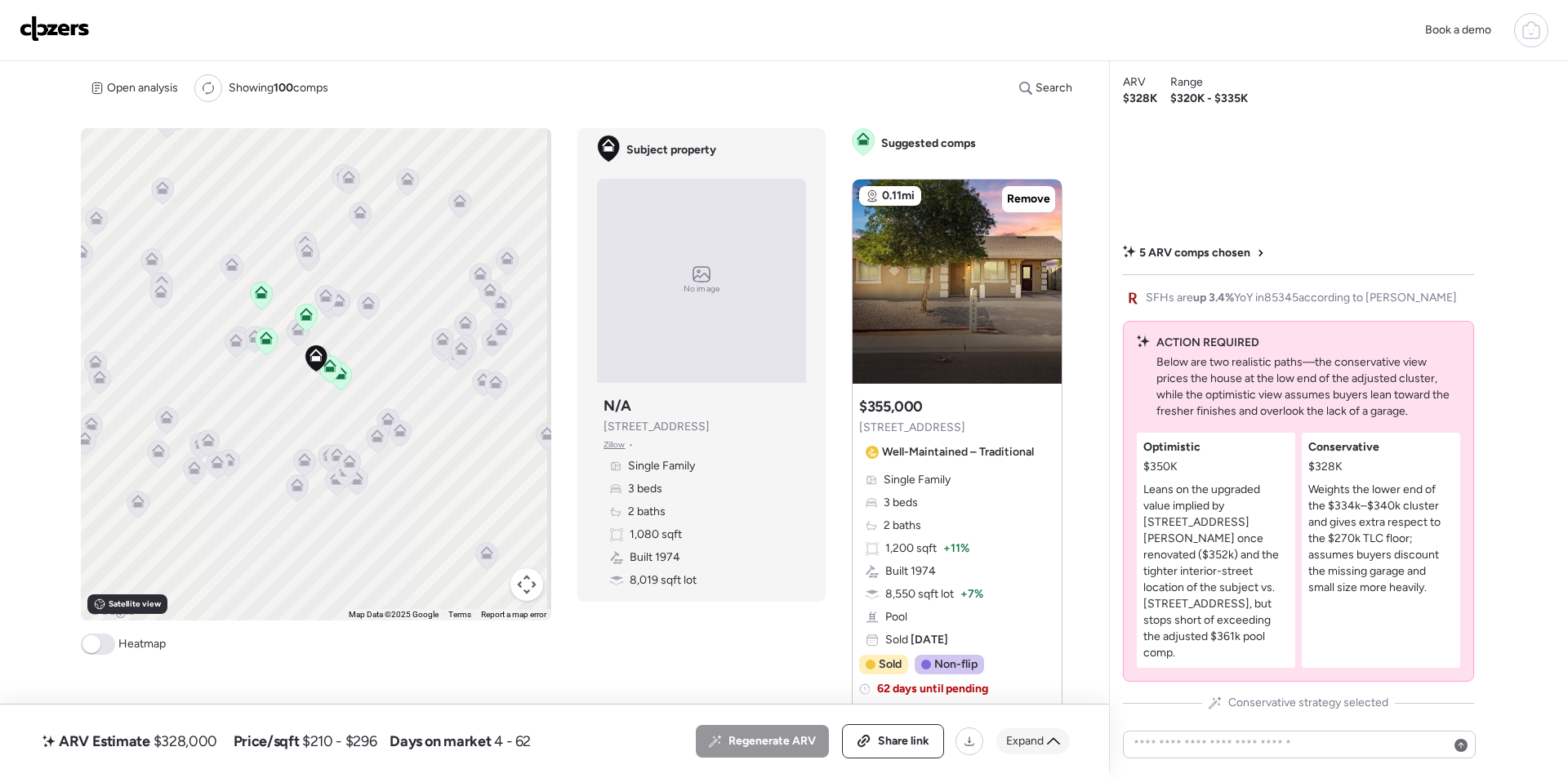
click at [1069, 737] on div "Expand" at bounding box center [1033, 741] width 73 height 26
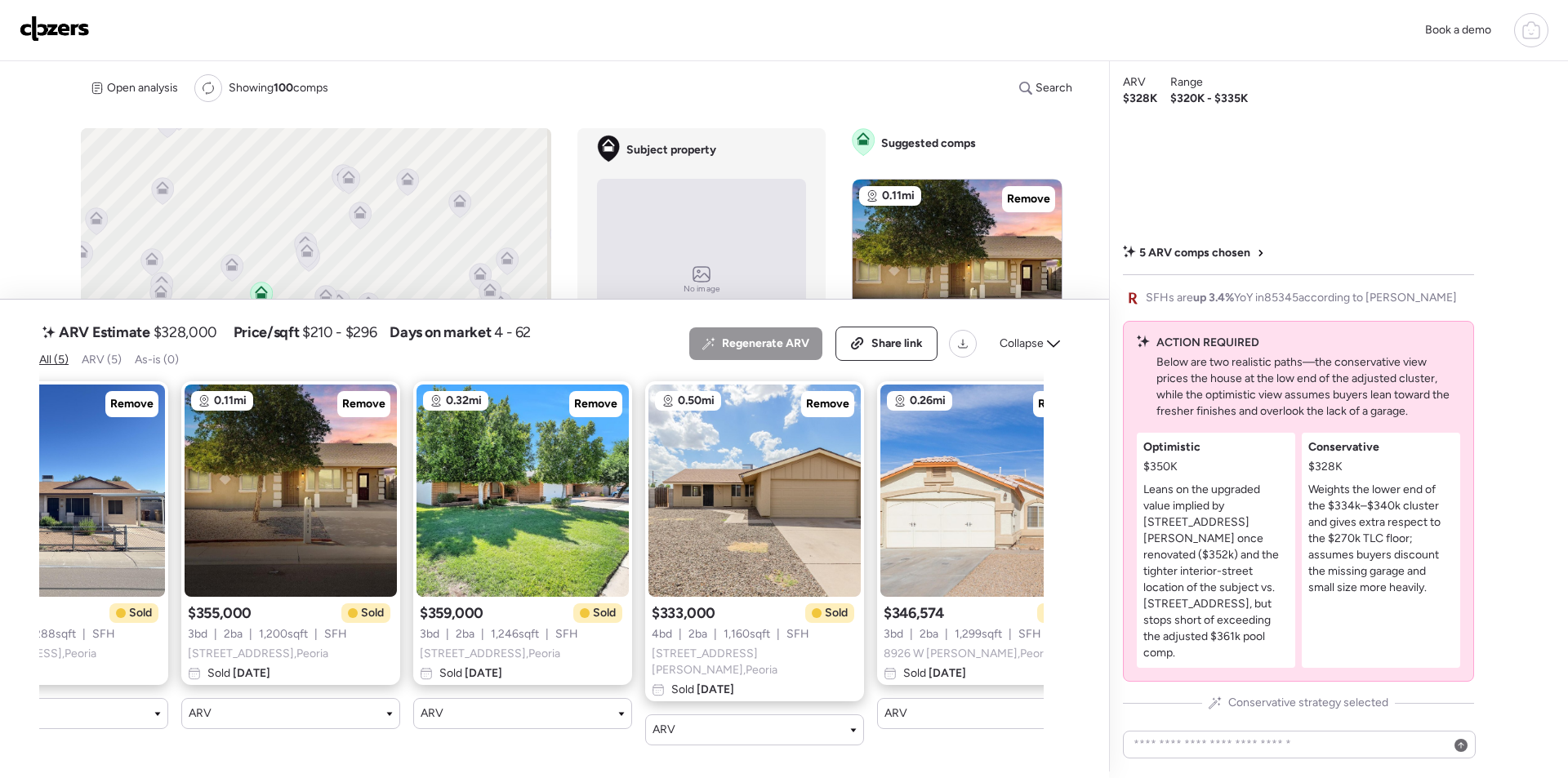
scroll to position [0, 169]
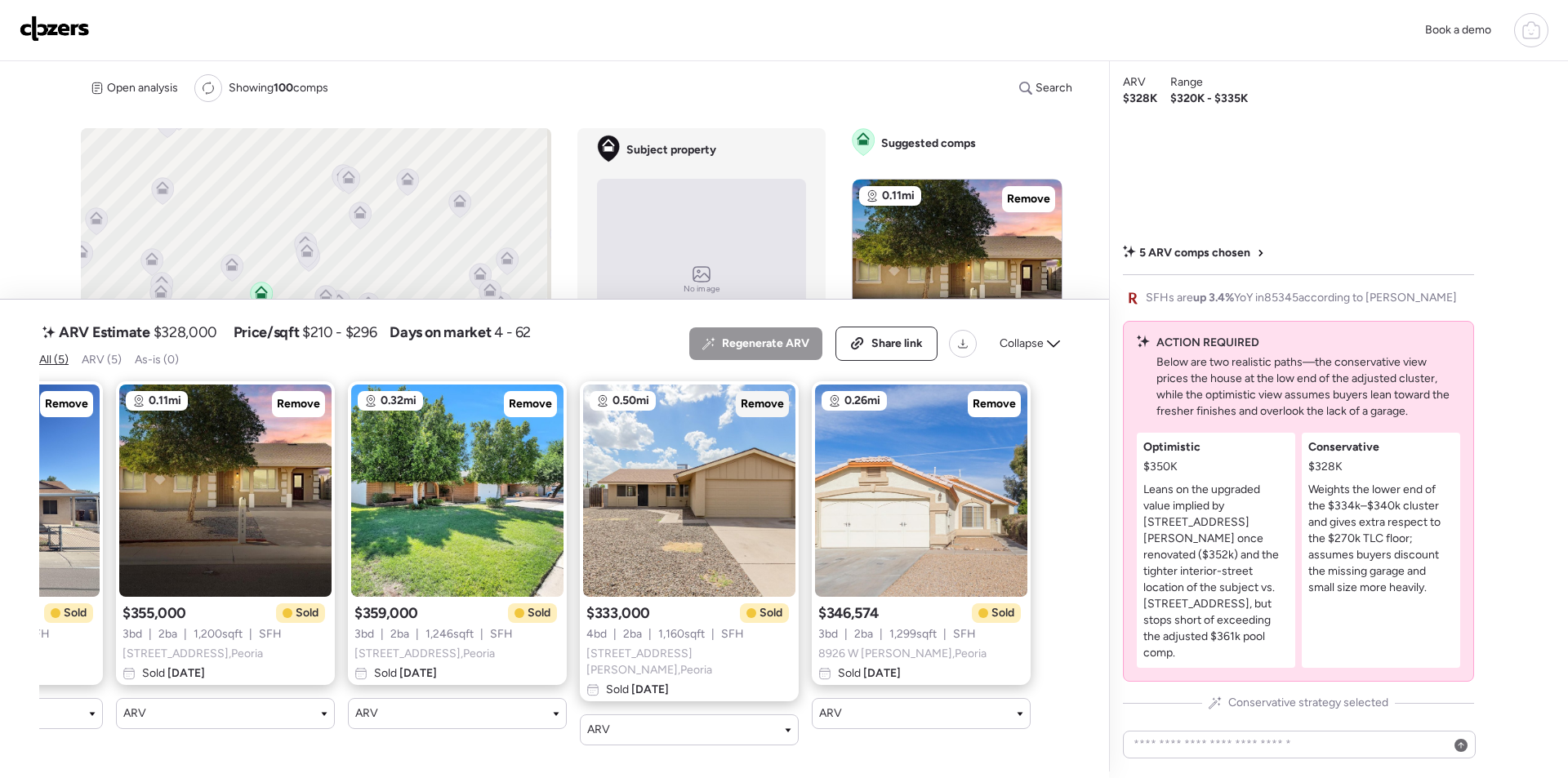
click at [767, 404] on span "Remove" at bounding box center [762, 404] width 43 height 16
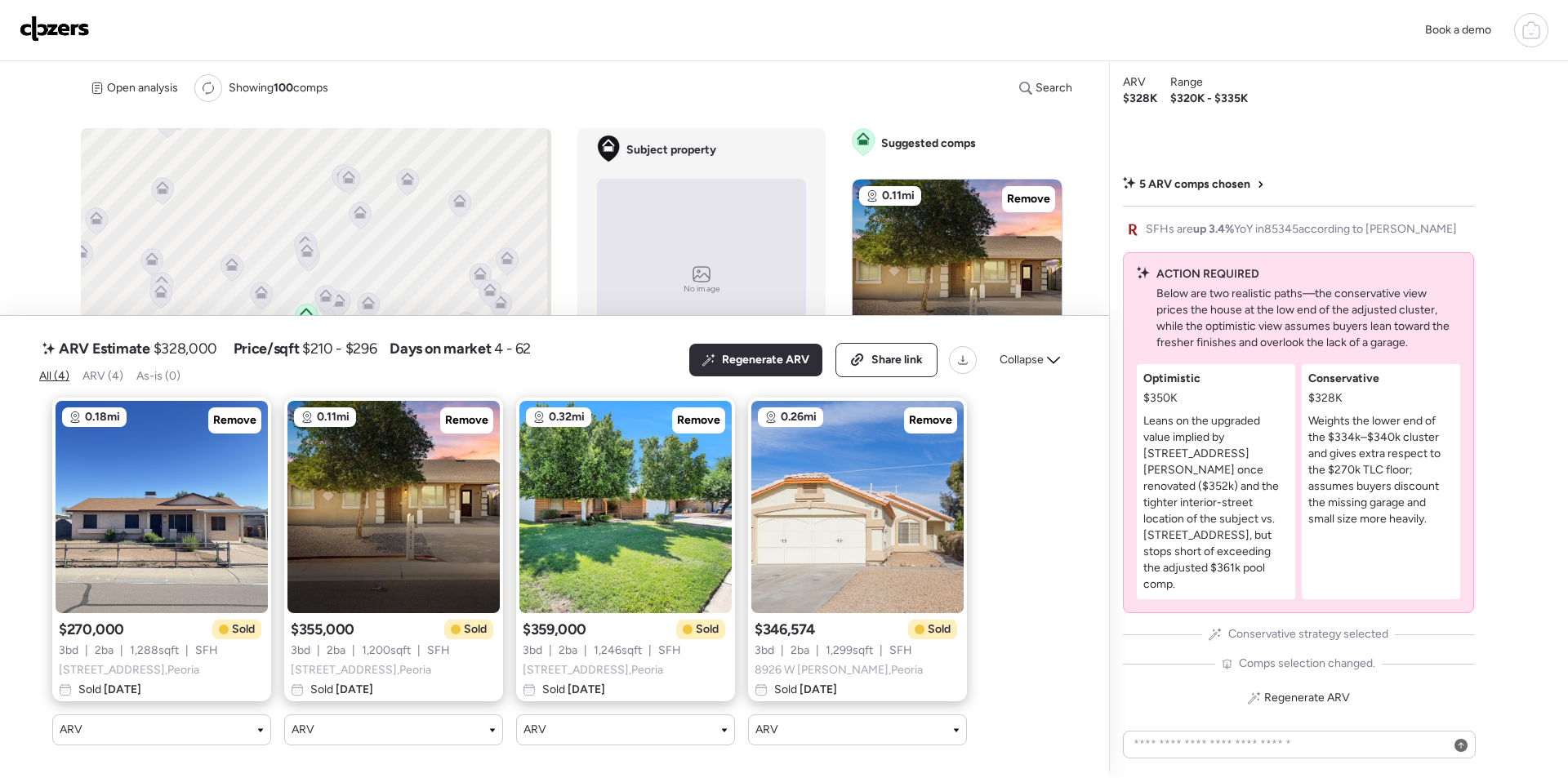
click at [933, 412] on span "Remove" at bounding box center [931, 419] width 43 height 16
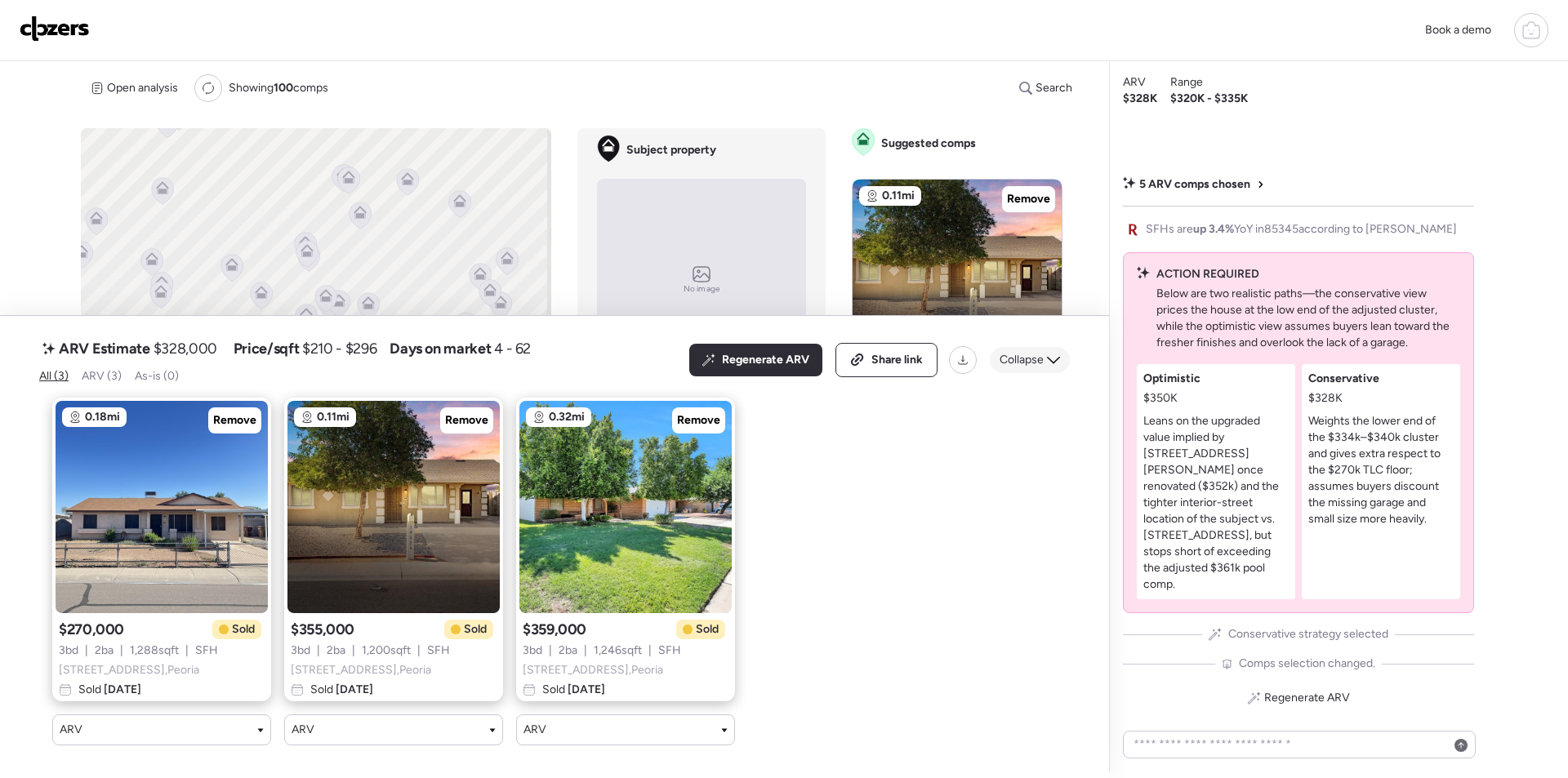
click at [1048, 354] on icon at bounding box center [1054, 360] width 13 height 13
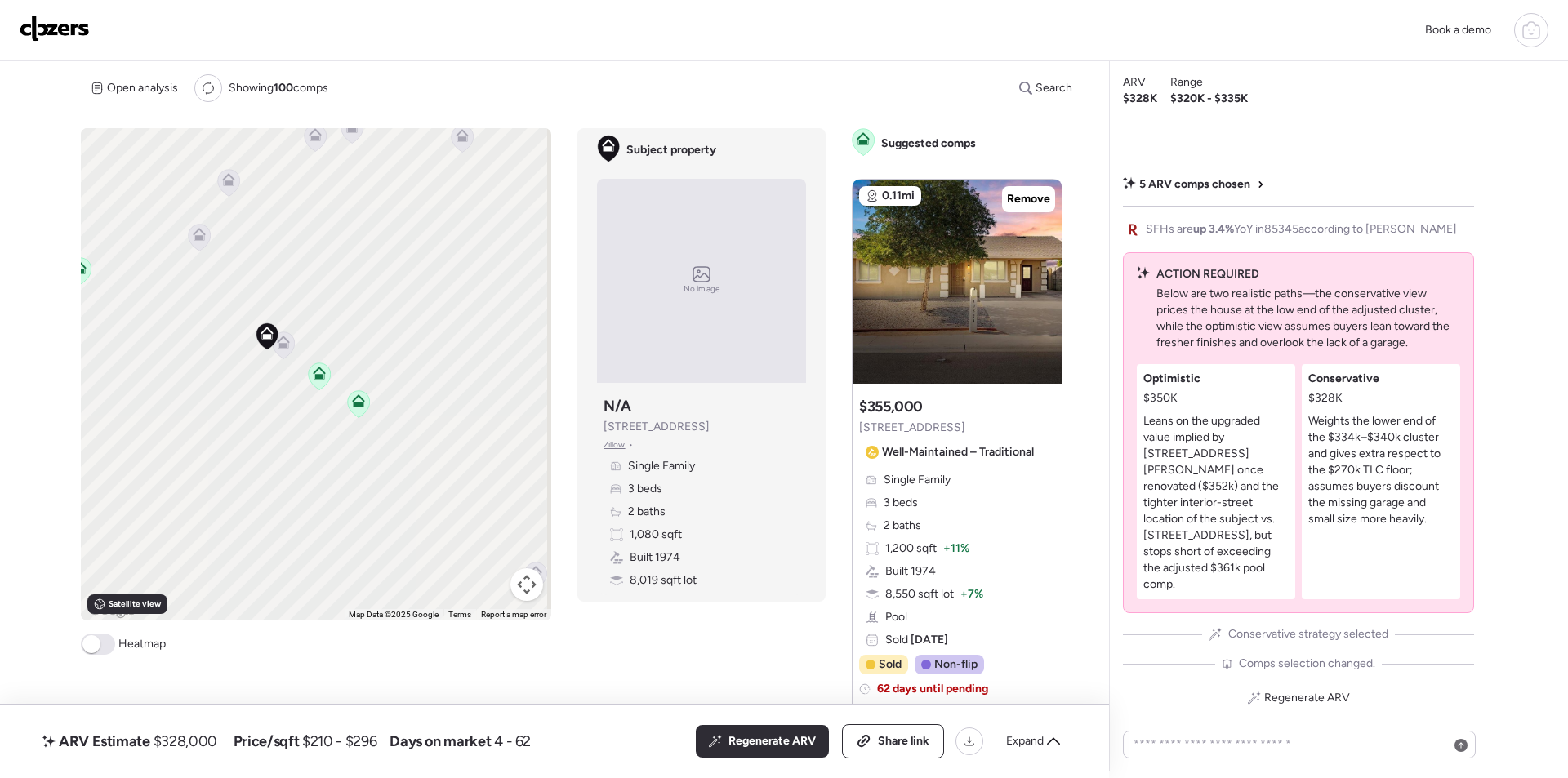
click at [277, 347] on icon at bounding box center [282, 345] width 10 height 5
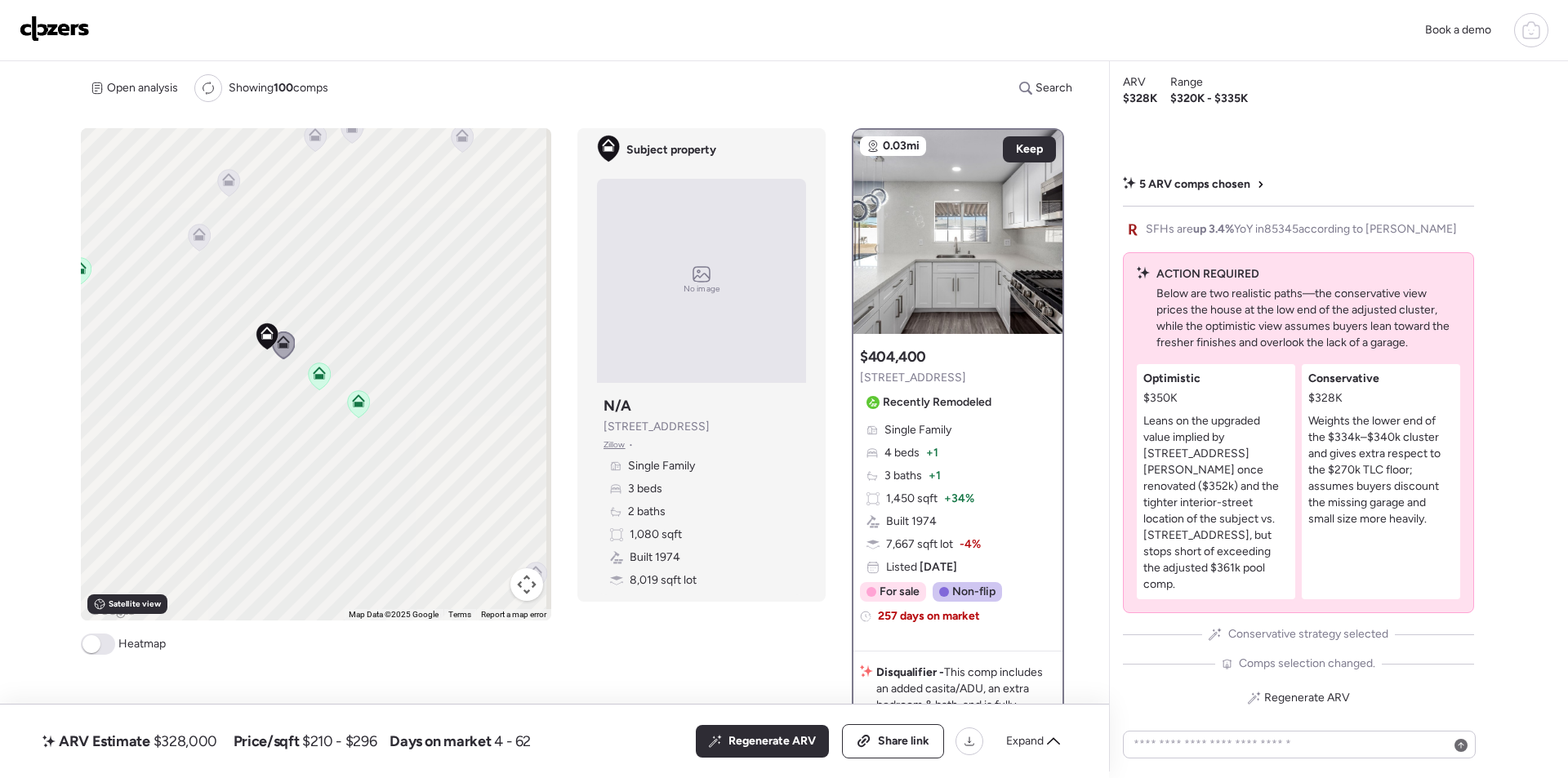
click at [192, 245] on icon at bounding box center [200, 237] width 22 height 27
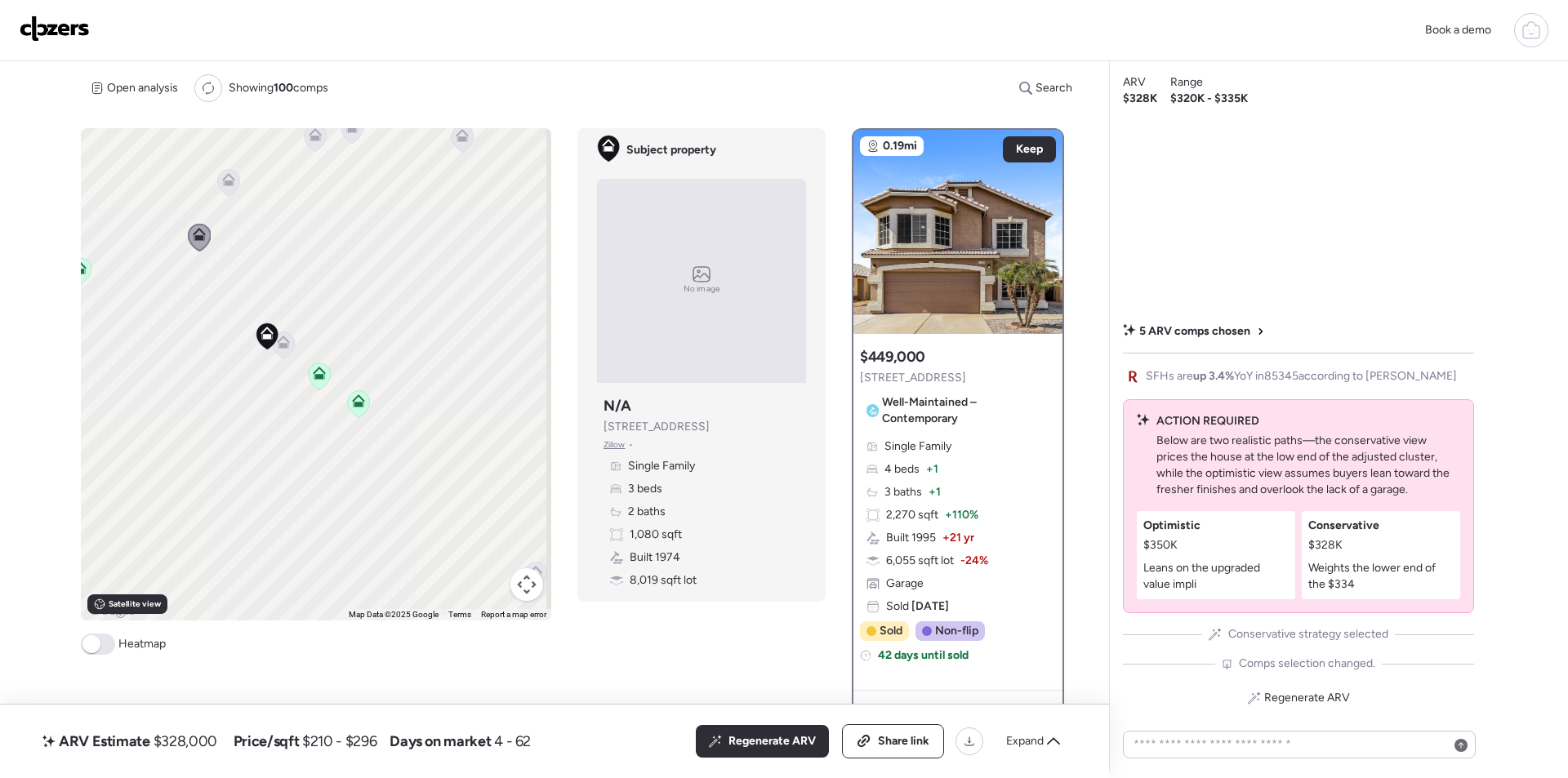
click at [224, 185] on icon at bounding box center [228, 183] width 10 height 5
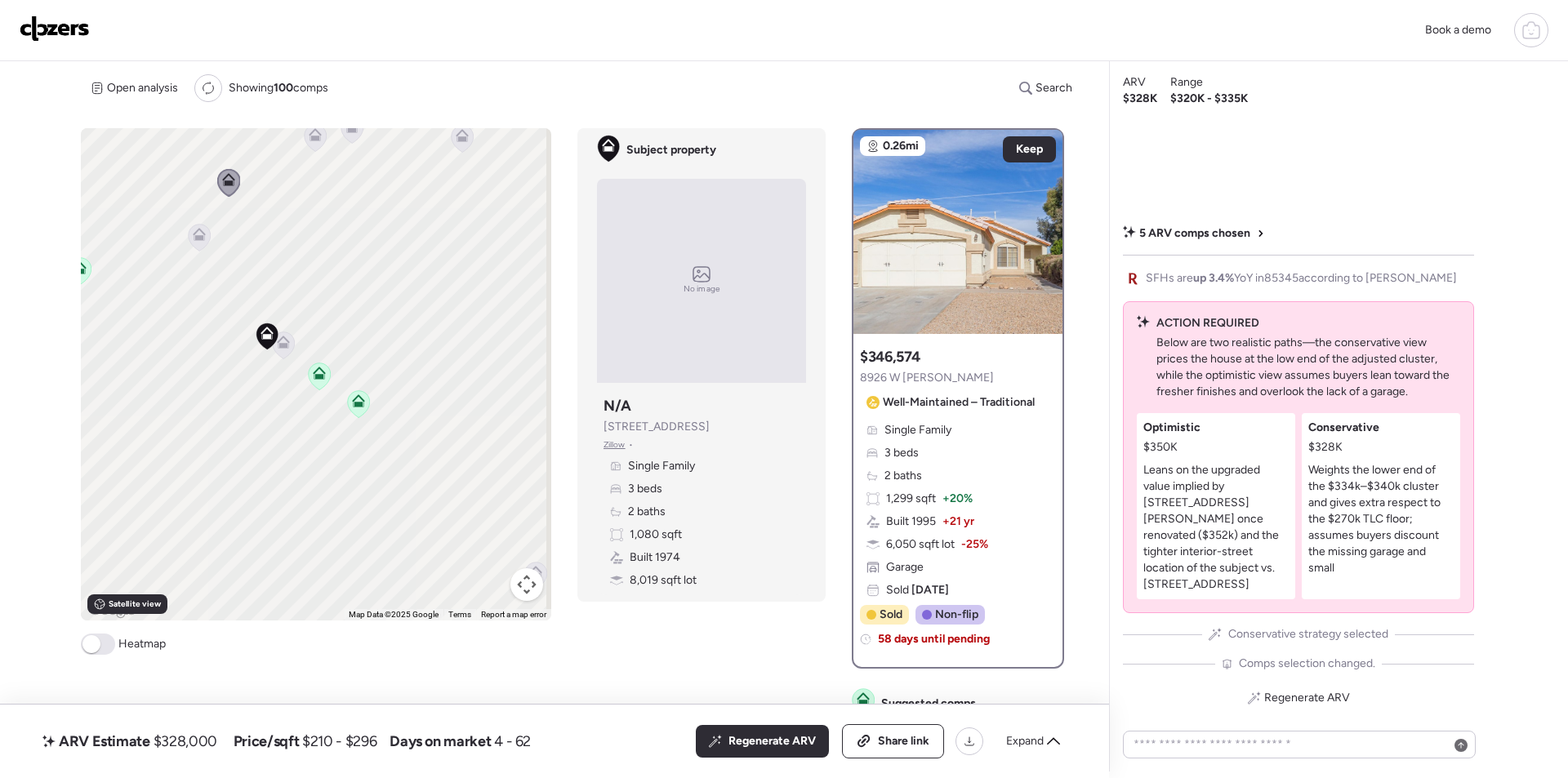
click at [309, 143] on icon at bounding box center [316, 138] width 22 height 27
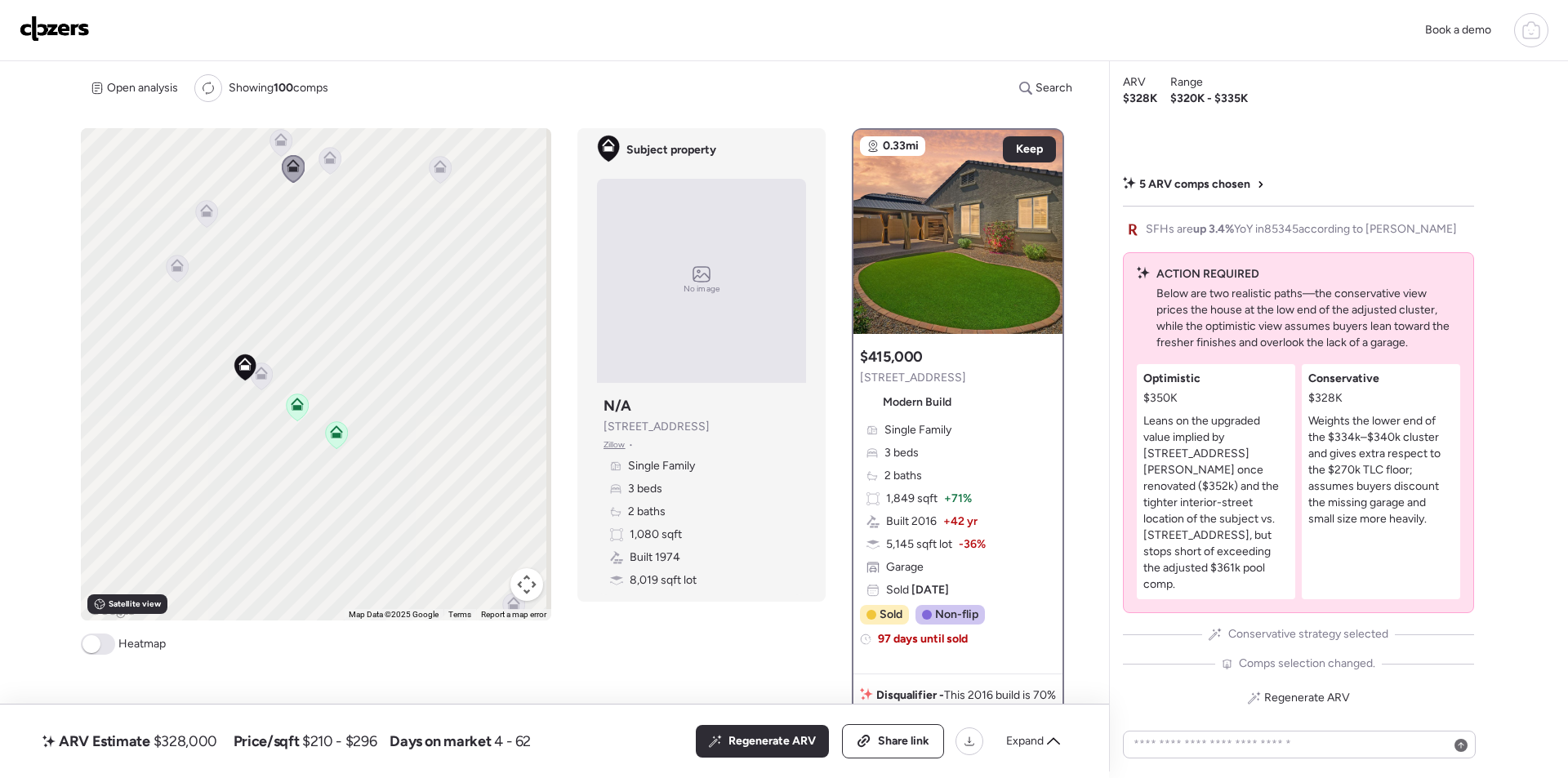
drag, startPoint x: 335, startPoint y: 167, endPoint x: 314, endPoint y: 198, distance: 37.4
click at [314, 198] on div "To activate drag with keyboard, press Alt + Enter. Once in keyboard drag state,…" at bounding box center [316, 374] width 470 height 492
drag, startPoint x: 326, startPoint y: 172, endPoint x: 329, endPoint y: 188, distance: 16.3
click at [326, 173] on icon at bounding box center [331, 160] width 22 height 27
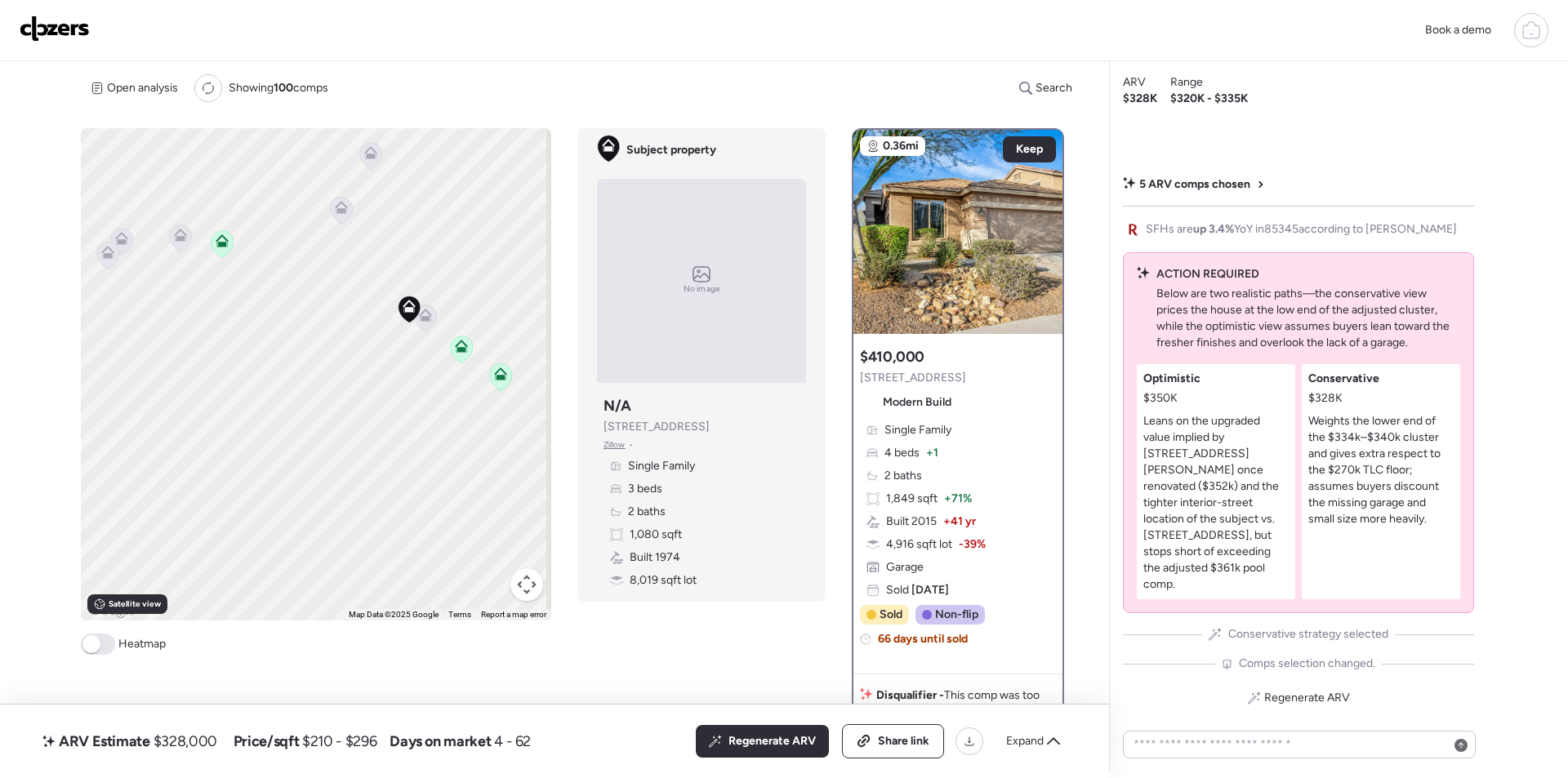
drag, startPoint x: 398, startPoint y: 530, endPoint x: 562, endPoint y: 472, distance: 174.0
click at [562, 472] on div "To activate drag with keyboard, press Alt + Enter. Once in keyboard drag state,…" at bounding box center [579, 450] width 997 height 644
drag, startPoint x: 428, startPoint y: 388, endPoint x: 364, endPoint y: 617, distance: 237.8
click at [364, 617] on div "To activate drag with keyboard, press Alt + Enter. Once in keyboard drag state,…" at bounding box center [316, 374] width 470 height 492
click at [374, 316] on icon at bounding box center [378, 314] width 10 height 5
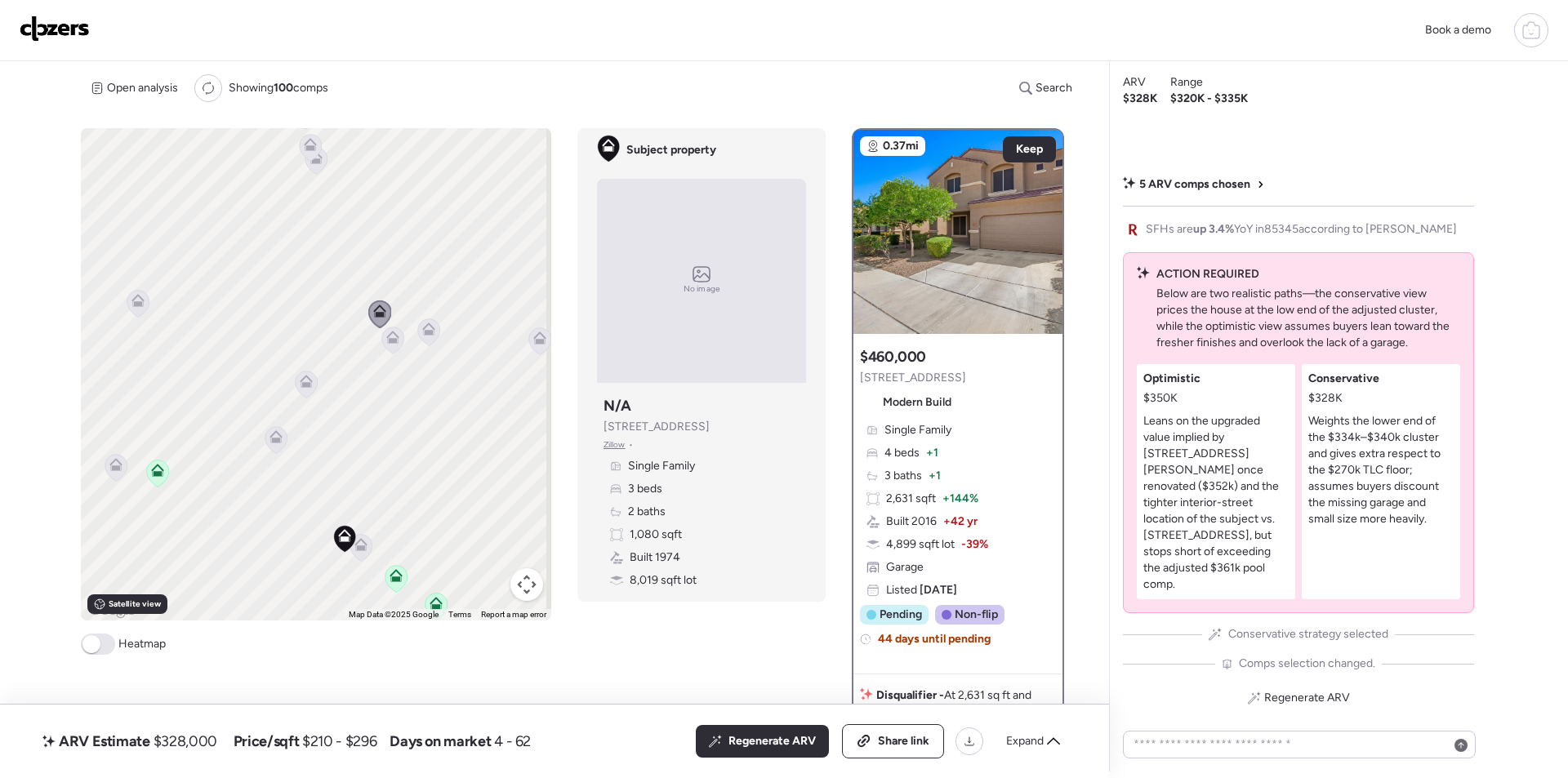
click at [386, 337] on icon at bounding box center [392, 334] width 12 height 7
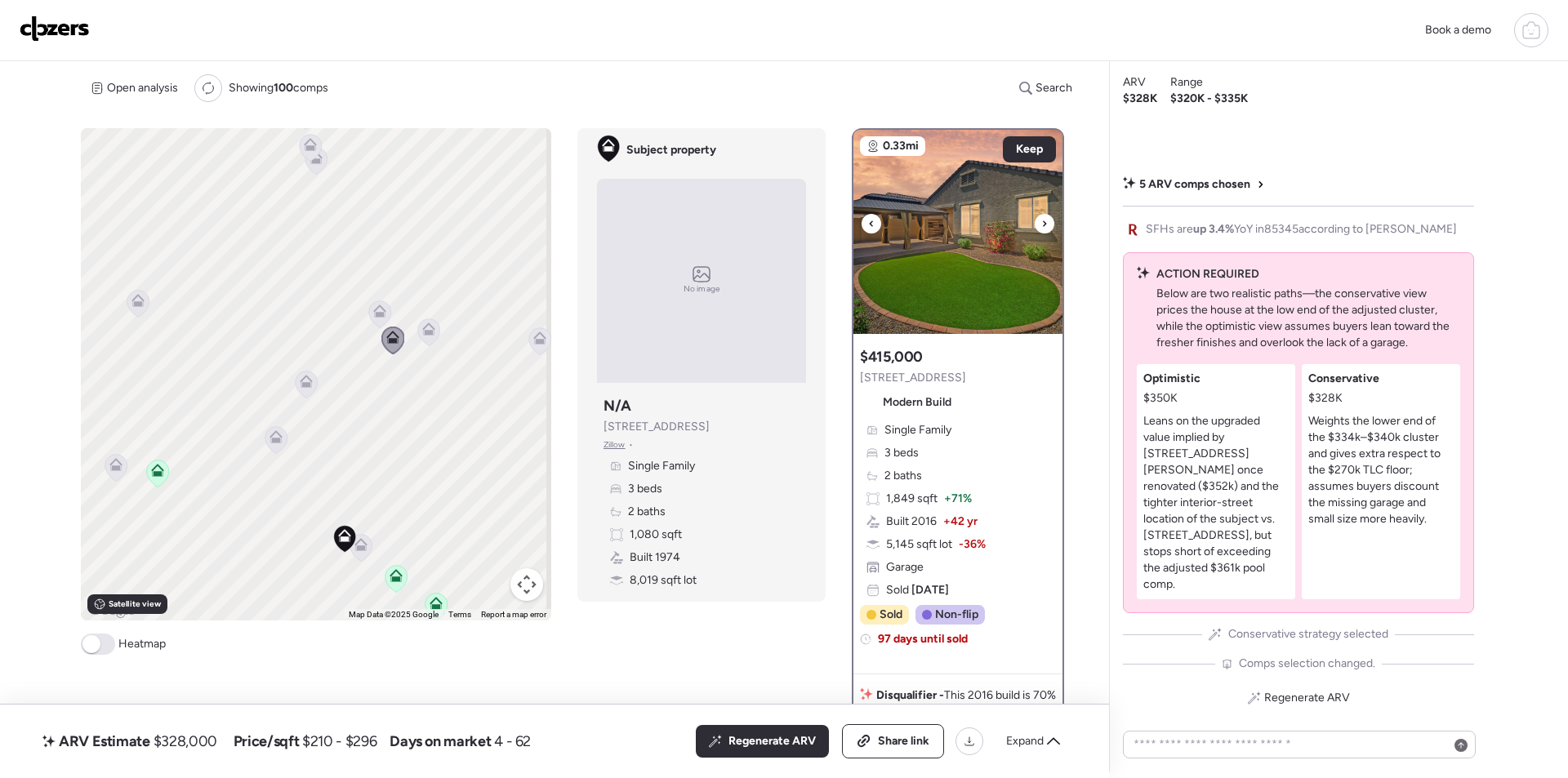
click at [1042, 219] on icon at bounding box center [1044, 223] width 7 height 20
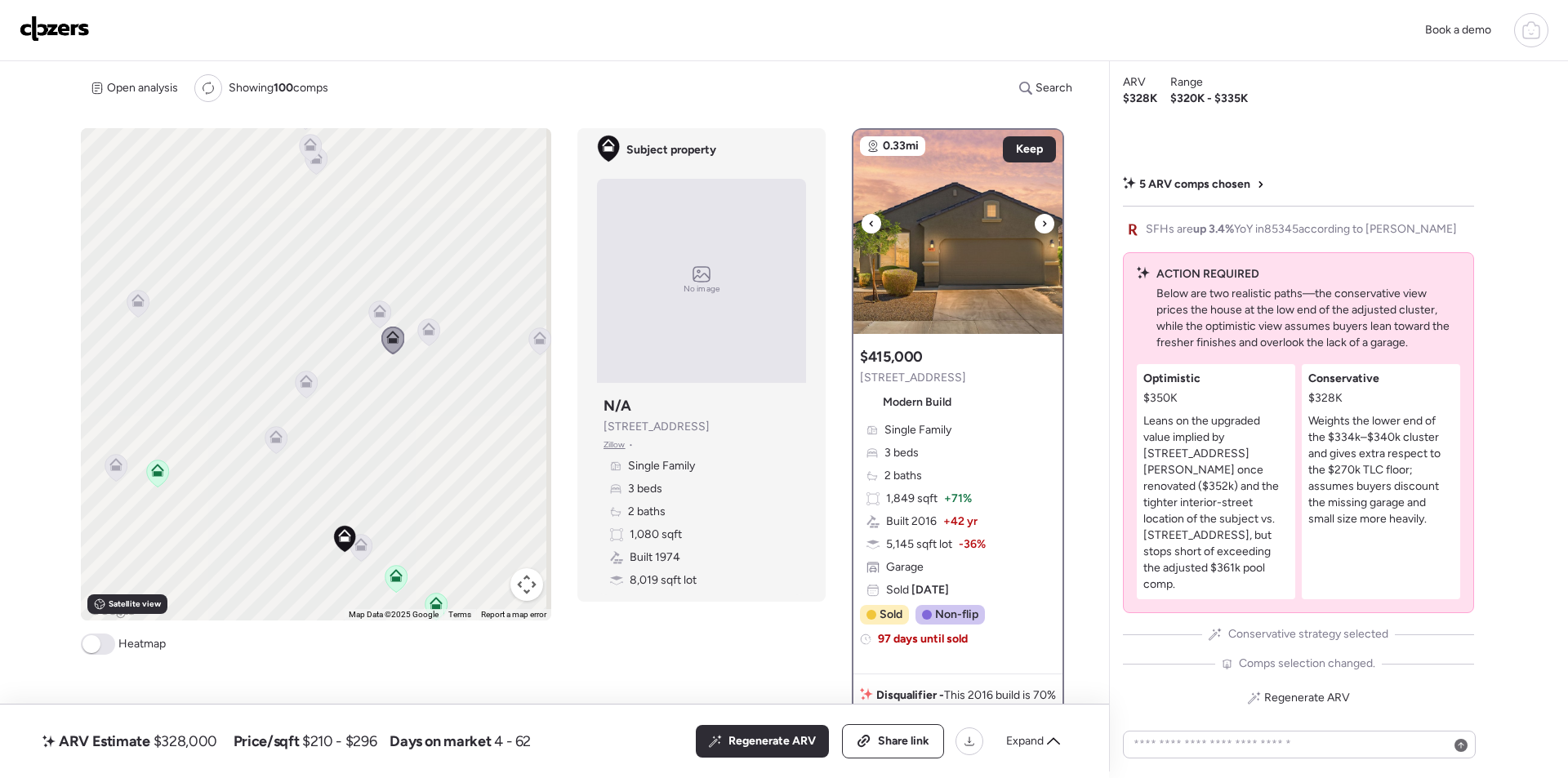
click at [1042, 220] on icon at bounding box center [1044, 223] width 7 height 20
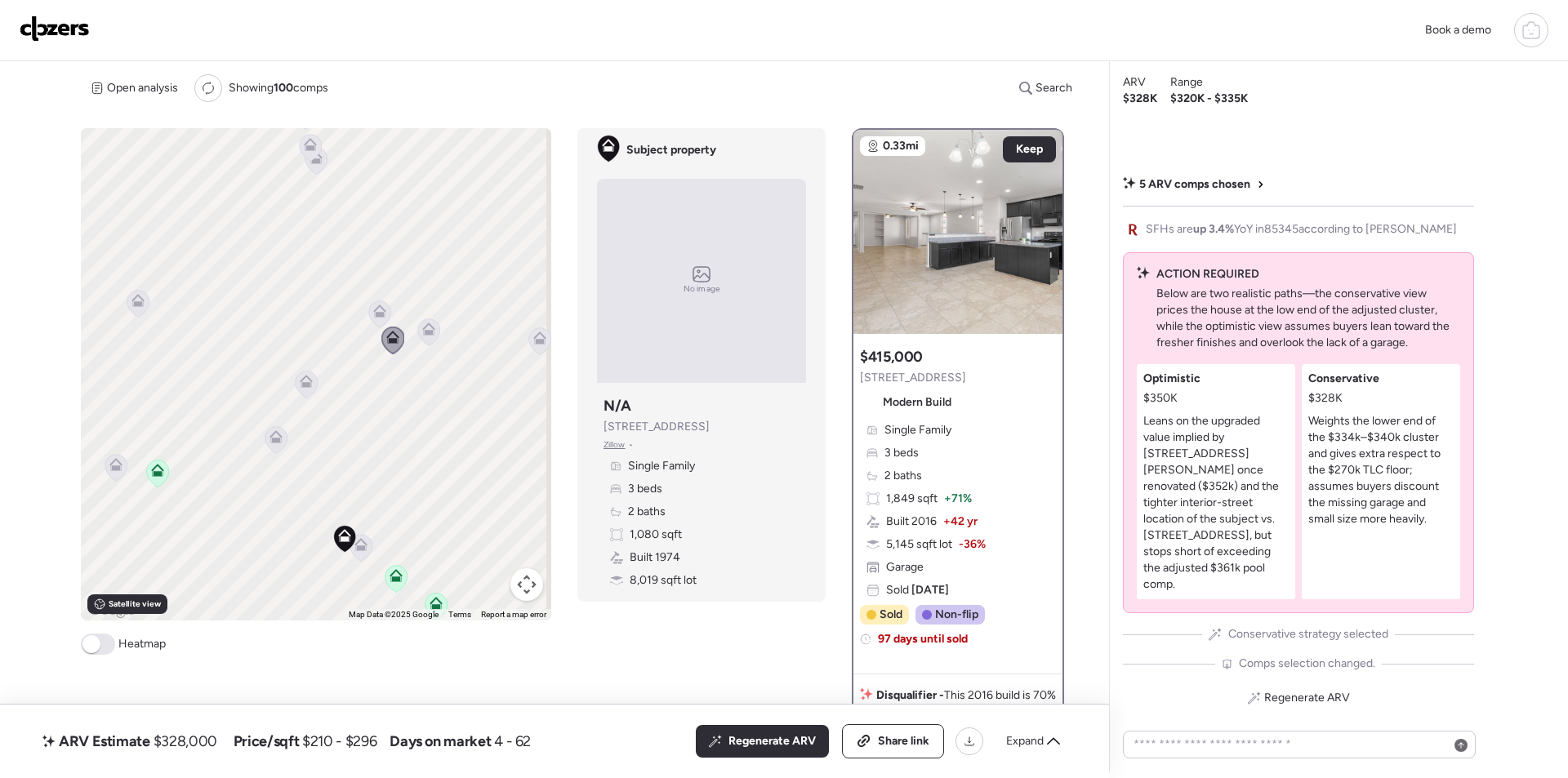
click at [429, 337] on icon at bounding box center [429, 331] width 22 height 27
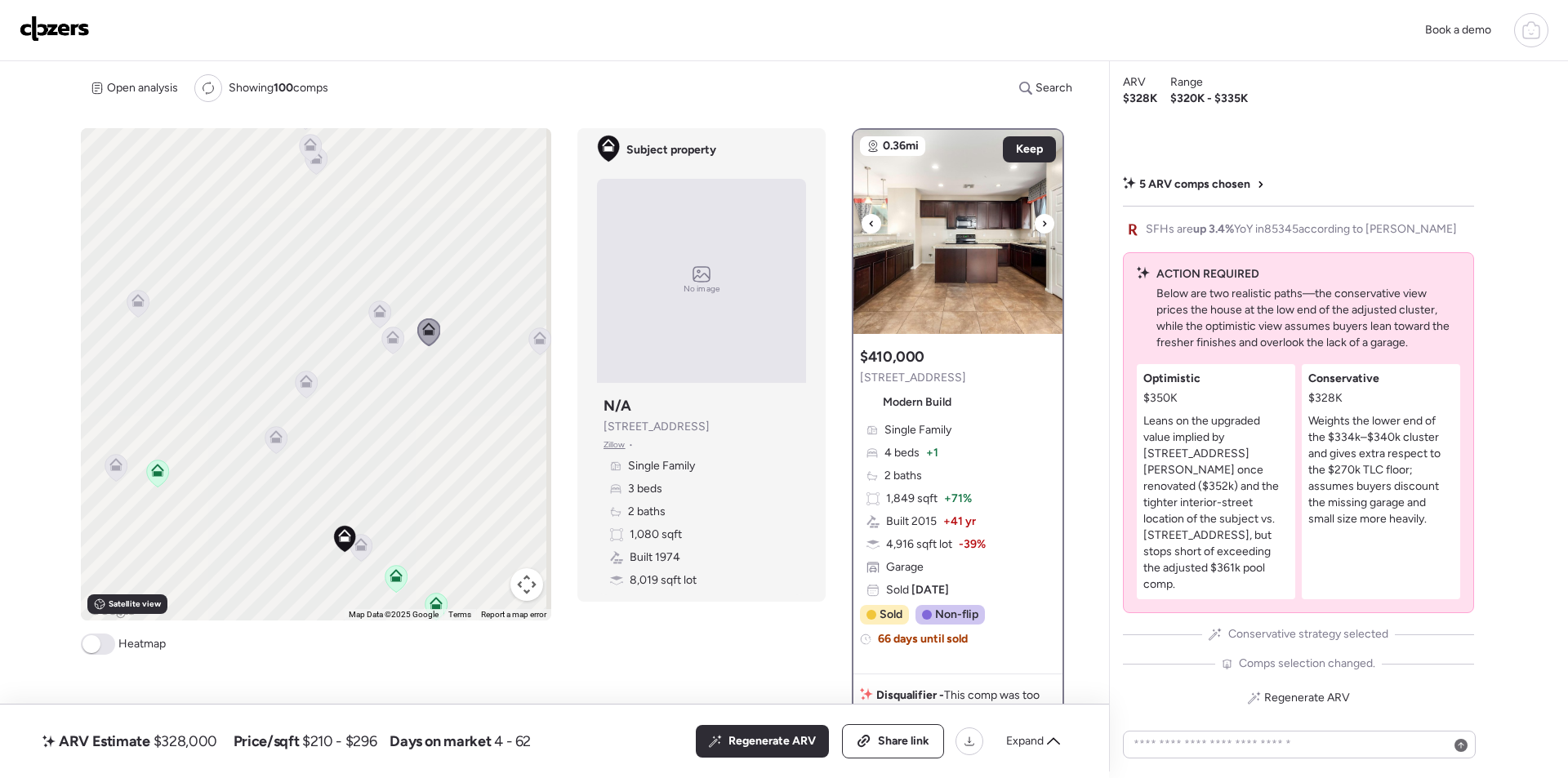
click at [1043, 218] on div at bounding box center [1044, 223] width 20 height 20
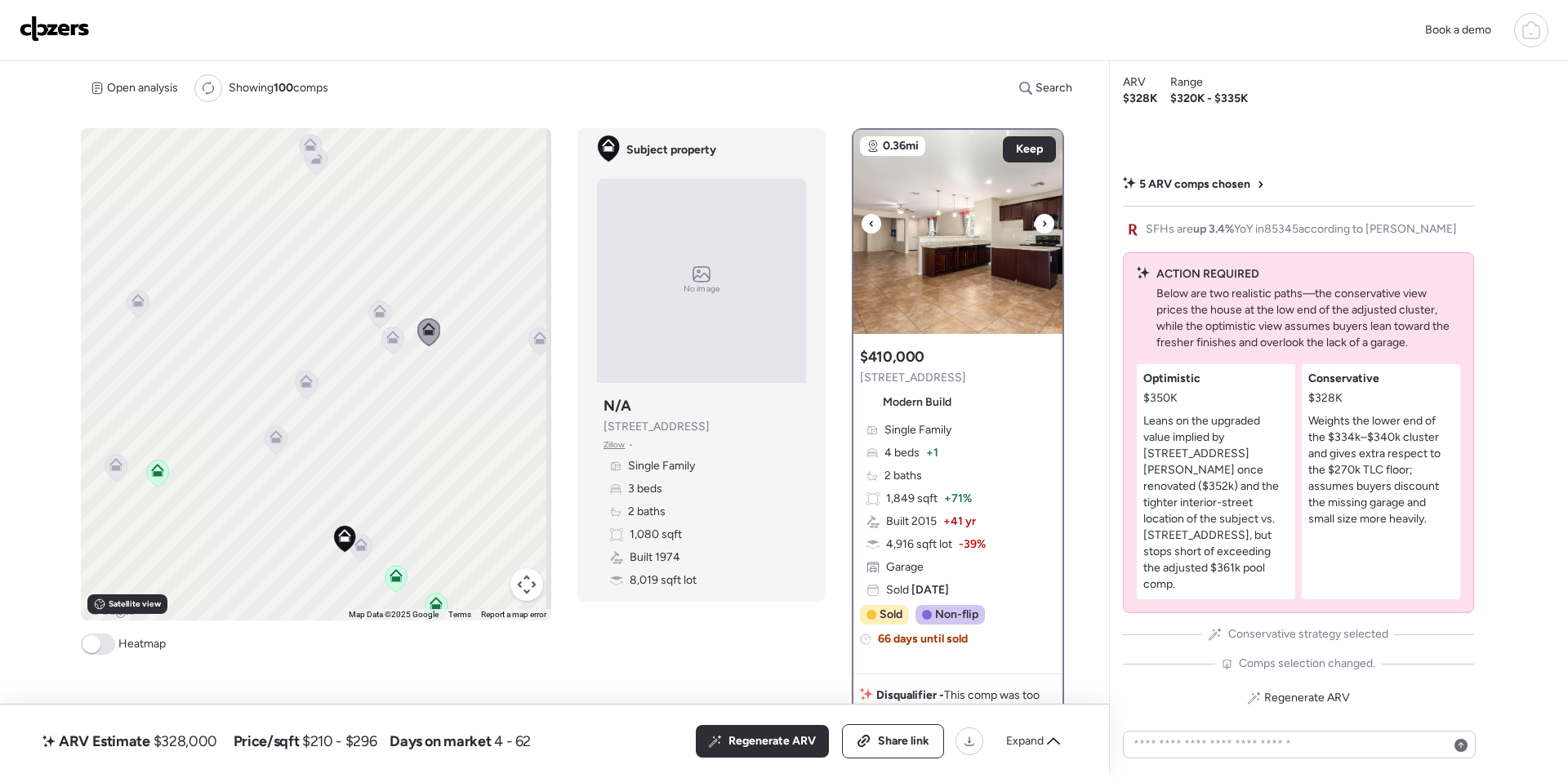
click at [1042, 220] on icon at bounding box center [1044, 223] width 7 height 20
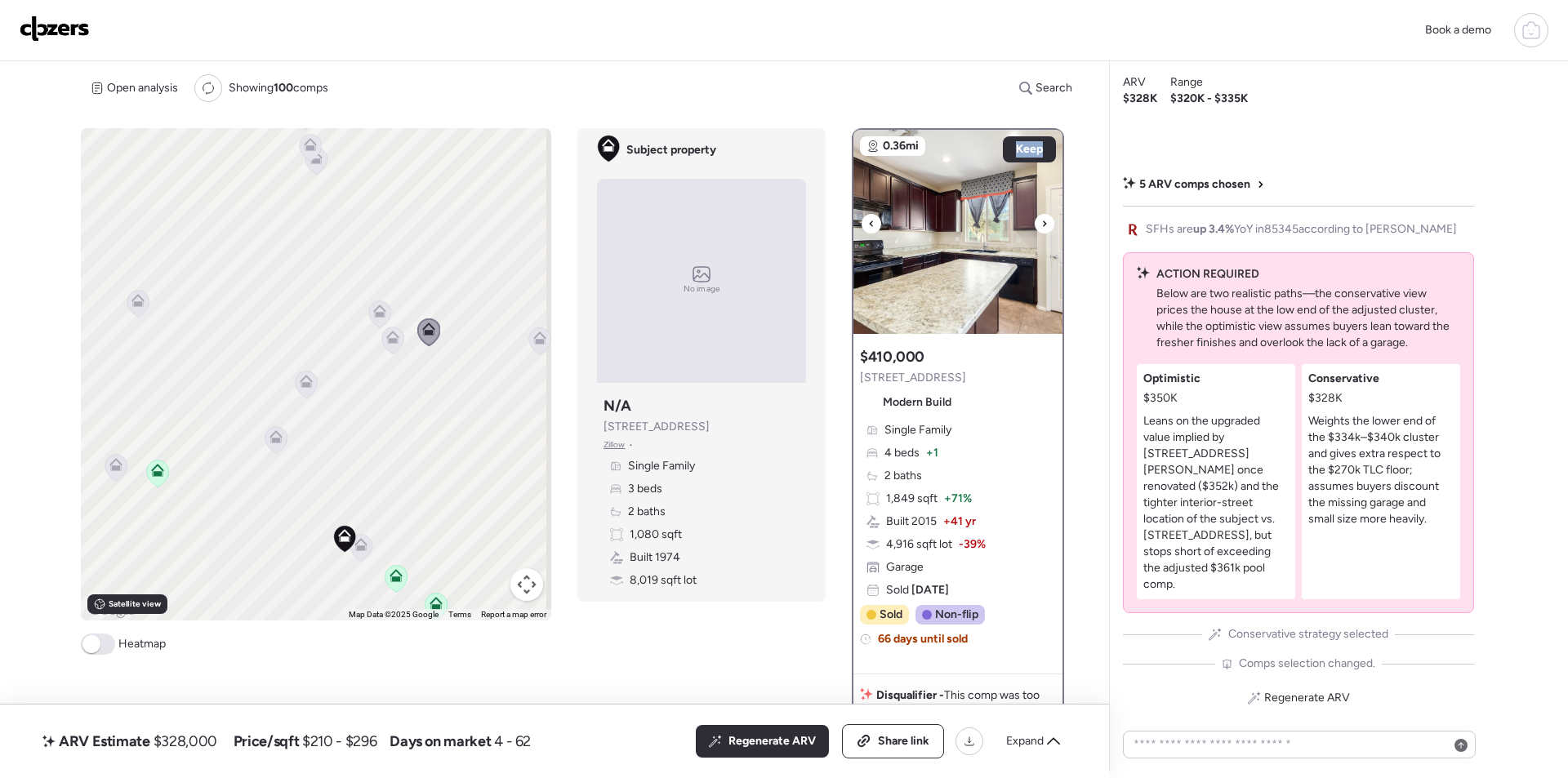
click at [1042, 222] on icon at bounding box center [1044, 223] width 7 height 20
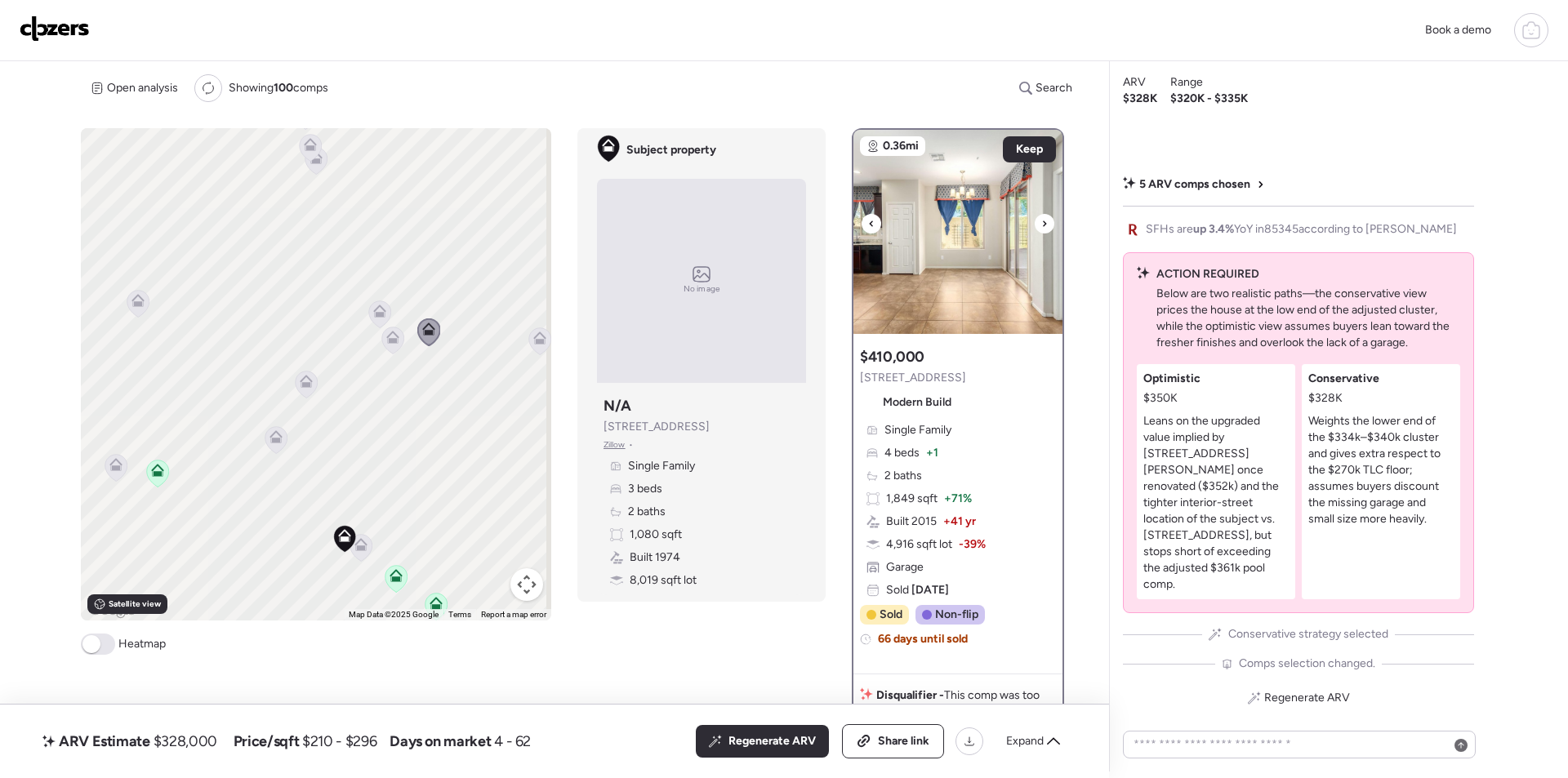
click at [1042, 225] on icon at bounding box center [1044, 223] width 7 height 20
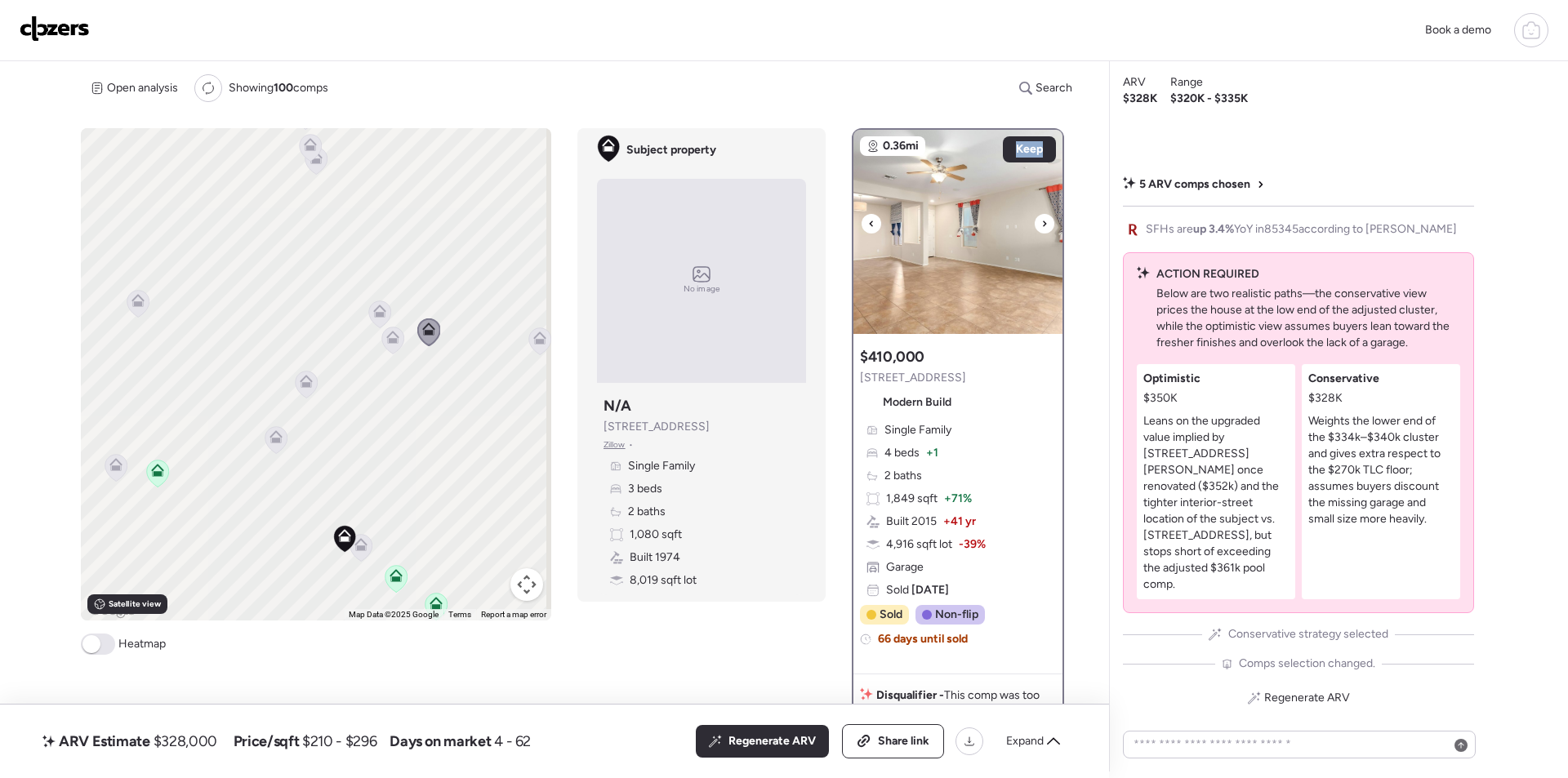
click at [1042, 226] on icon at bounding box center [1044, 223] width 7 height 20
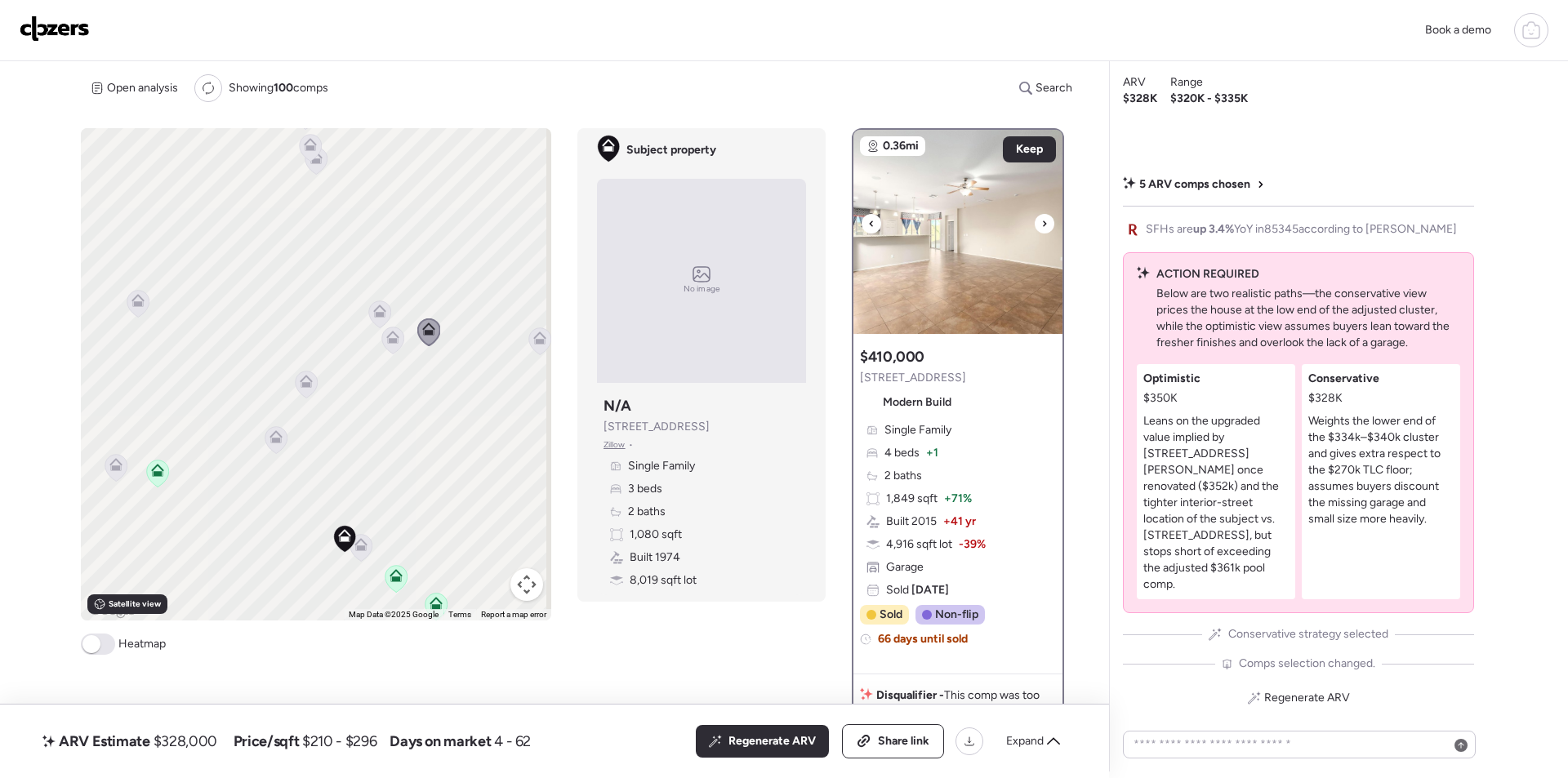
click at [1042, 227] on icon at bounding box center [1044, 223] width 7 height 20
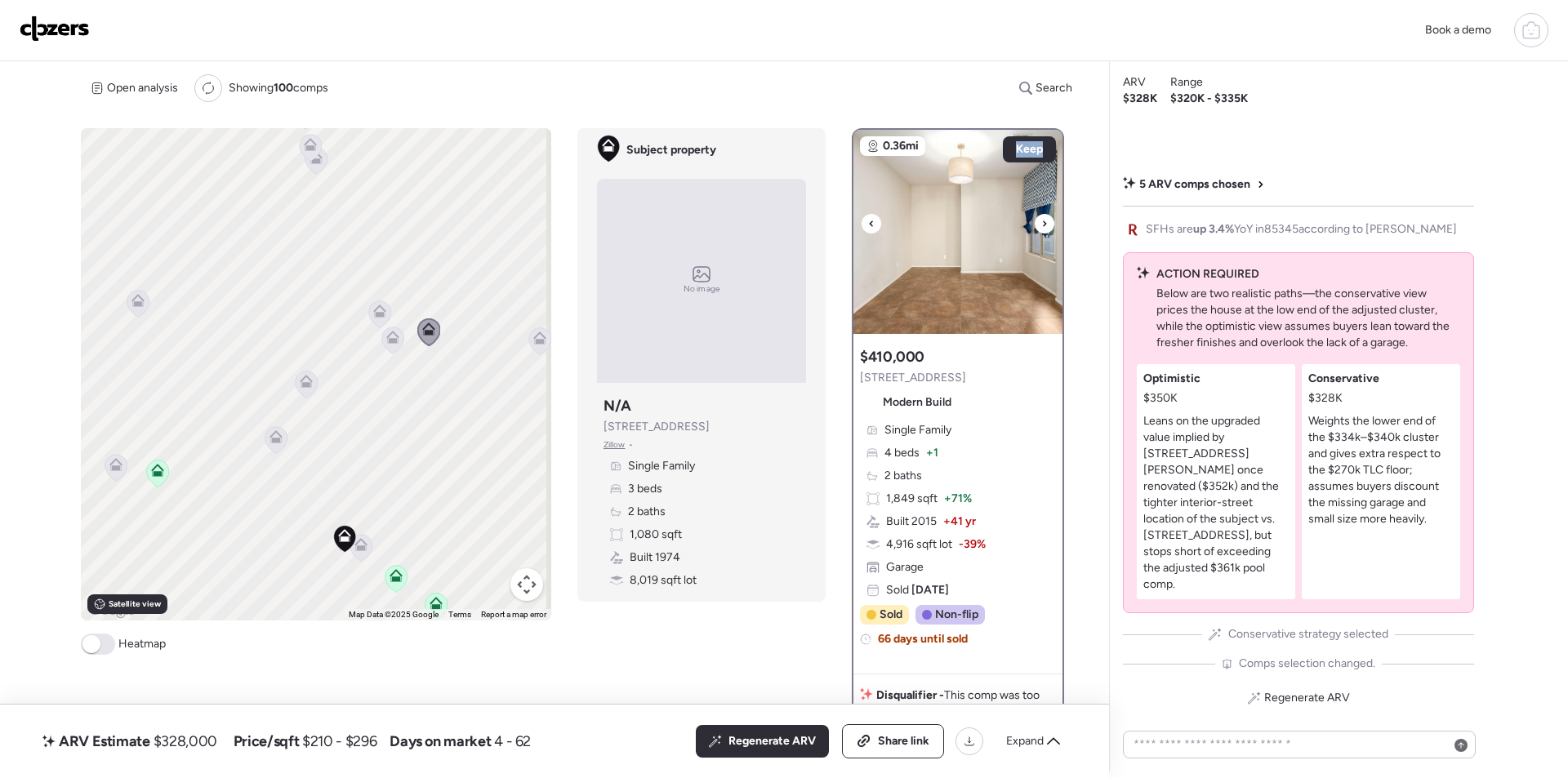
click at [1042, 228] on icon at bounding box center [1044, 223] width 7 height 20
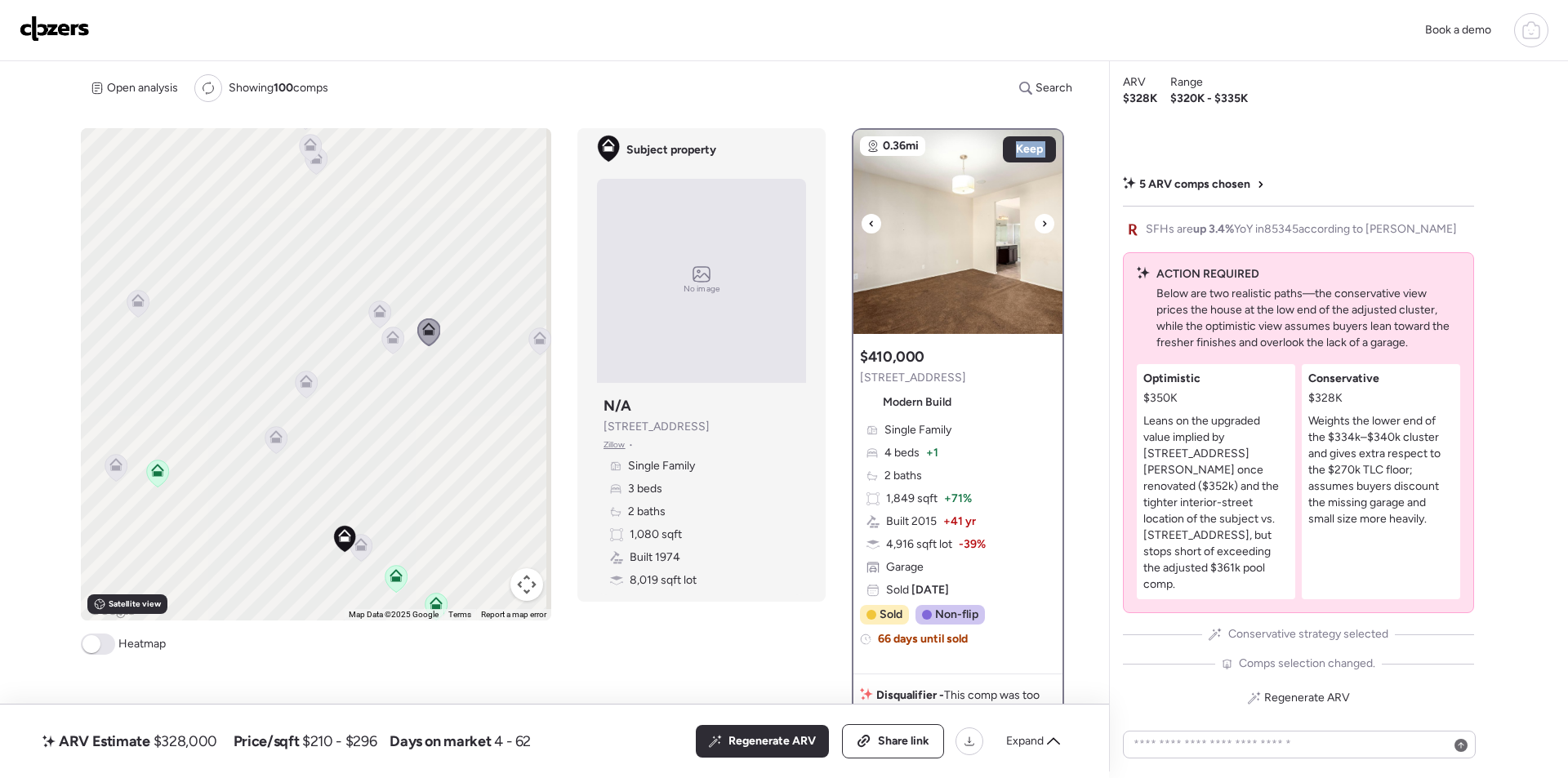
click at [1042, 228] on icon at bounding box center [1044, 223] width 7 height 20
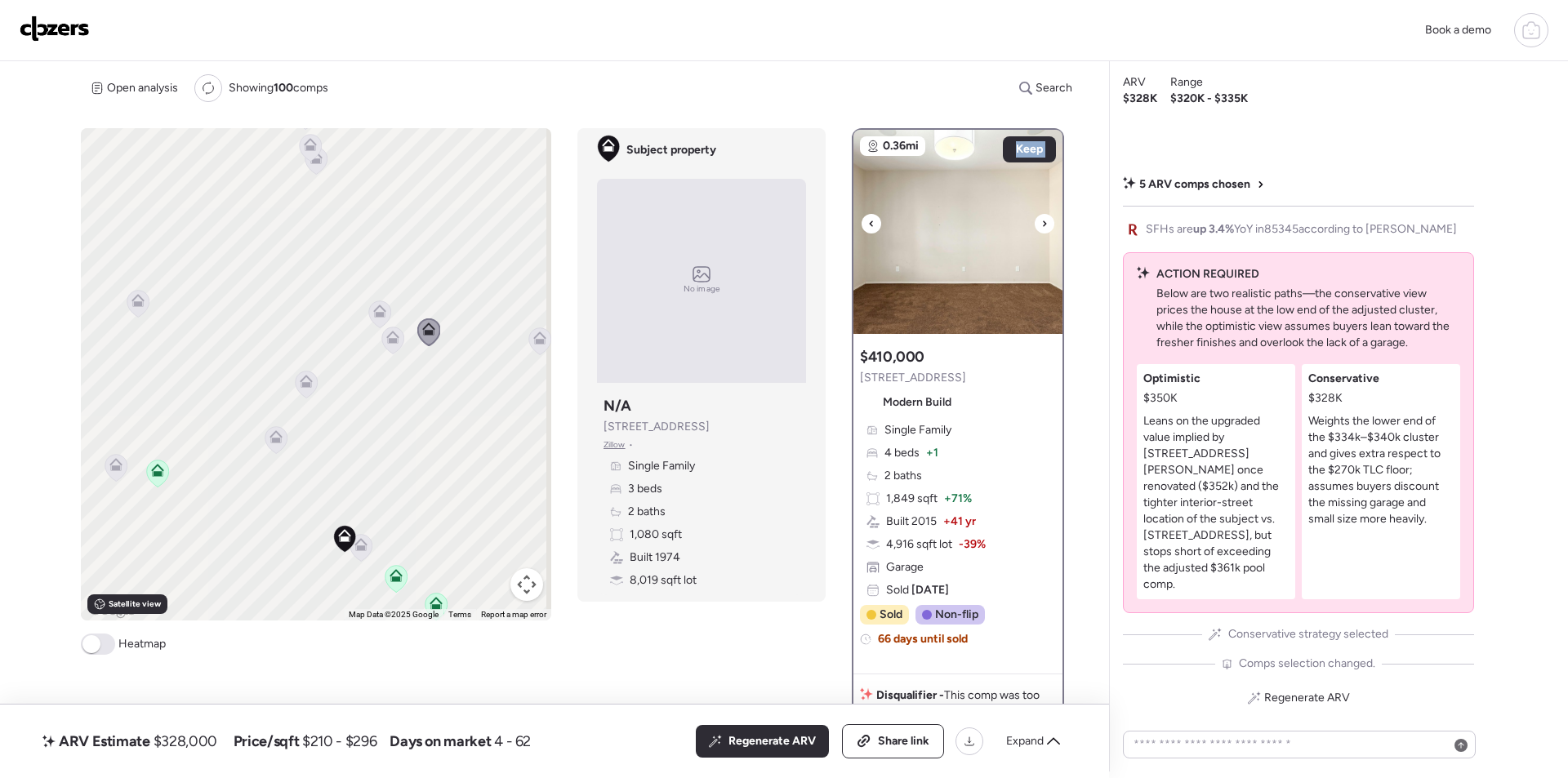
click at [1042, 228] on icon at bounding box center [1044, 223] width 7 height 20
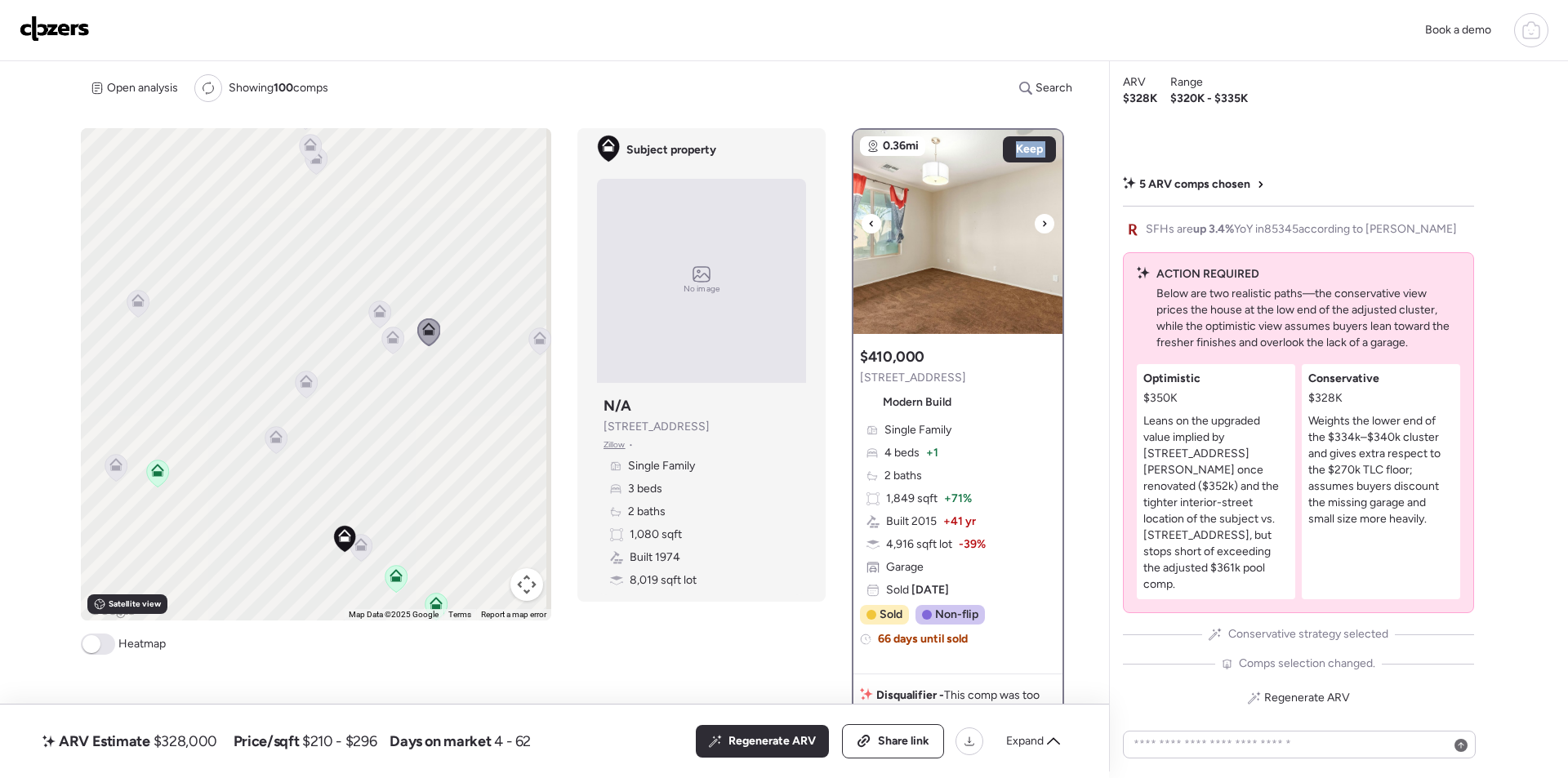
click at [1042, 228] on icon at bounding box center [1044, 223] width 7 height 20
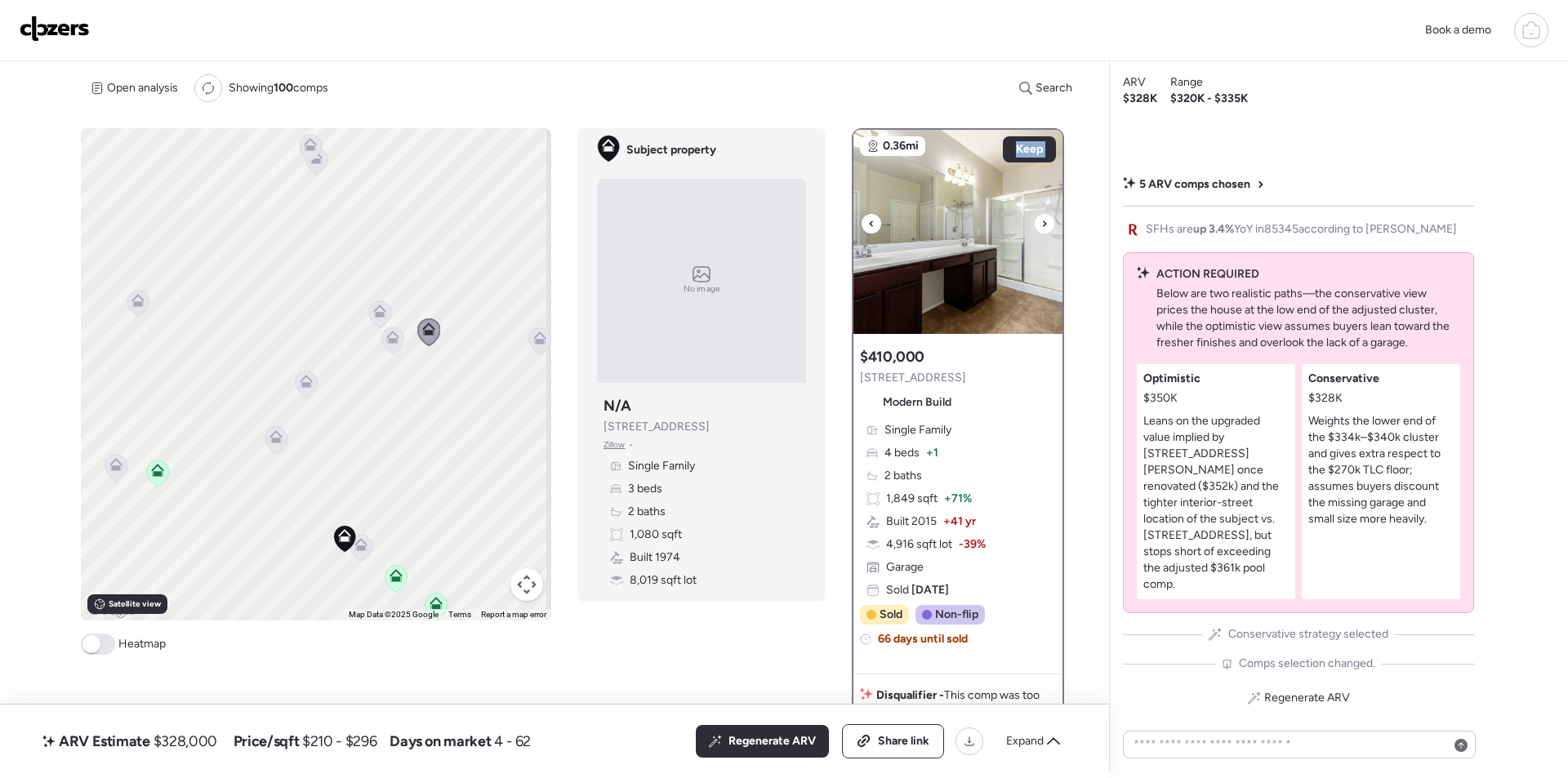
click at [969, 248] on img at bounding box center [957, 232] width 209 height 204
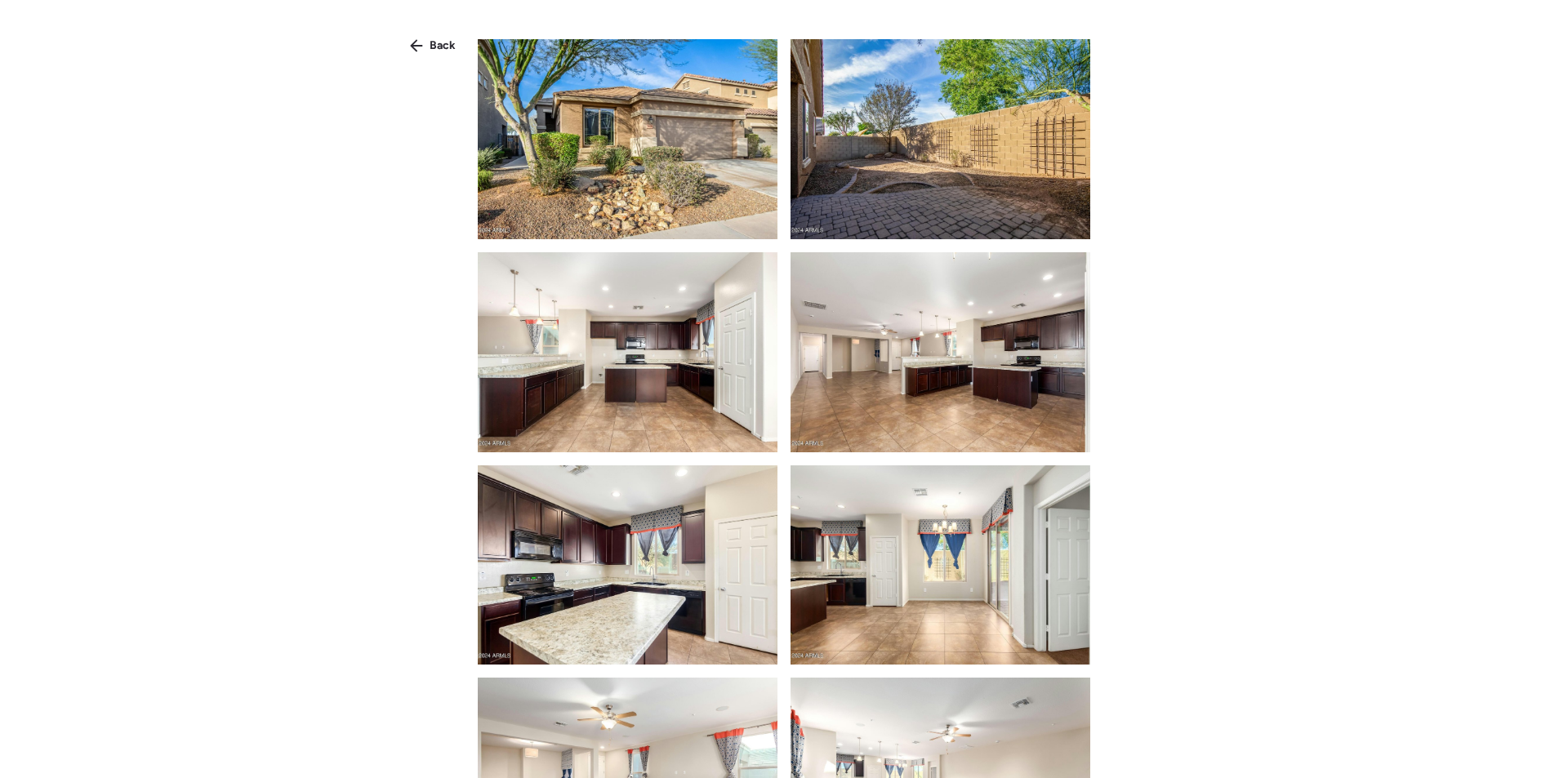
drag, startPoint x: 445, startPoint y: 37, endPoint x: 451, endPoint y: 66, distance: 29.6
click at [444, 37] on div "Back" at bounding box center [433, 46] width 66 height 26
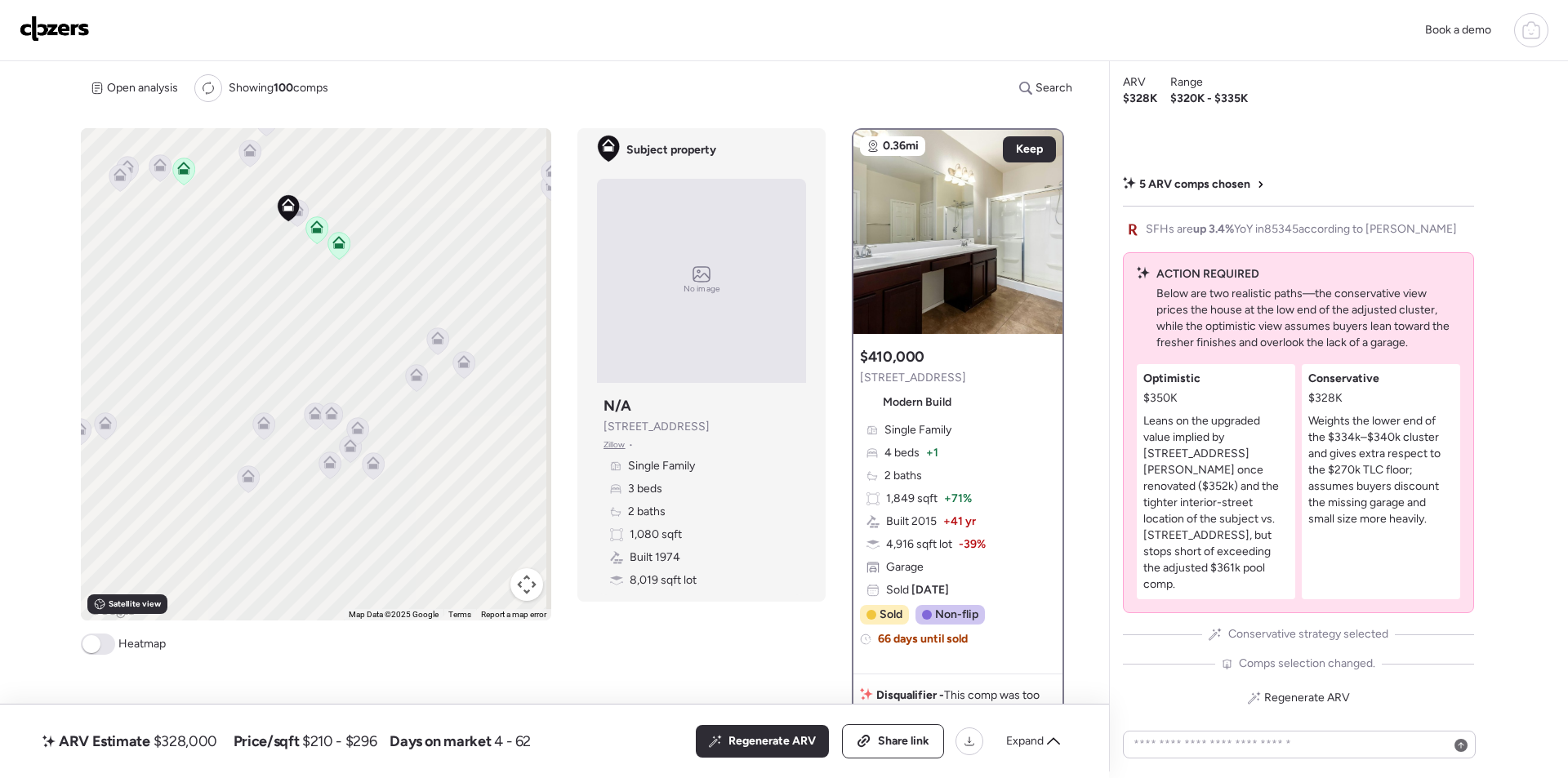
drag, startPoint x: 431, startPoint y: 515, endPoint x: 350, endPoint y: 234, distance: 292.4
click at [350, 234] on div "To activate drag with keyboard, press Alt + Enter. Once in keyboard drag state,…" at bounding box center [316, 374] width 470 height 492
drag, startPoint x: 421, startPoint y: 405, endPoint x: 386, endPoint y: 368, distance: 50.9
click at [376, 387] on div "To activate drag with keyboard, press Alt + Enter. Once in keyboard drag state,…" at bounding box center [316, 374] width 470 height 492
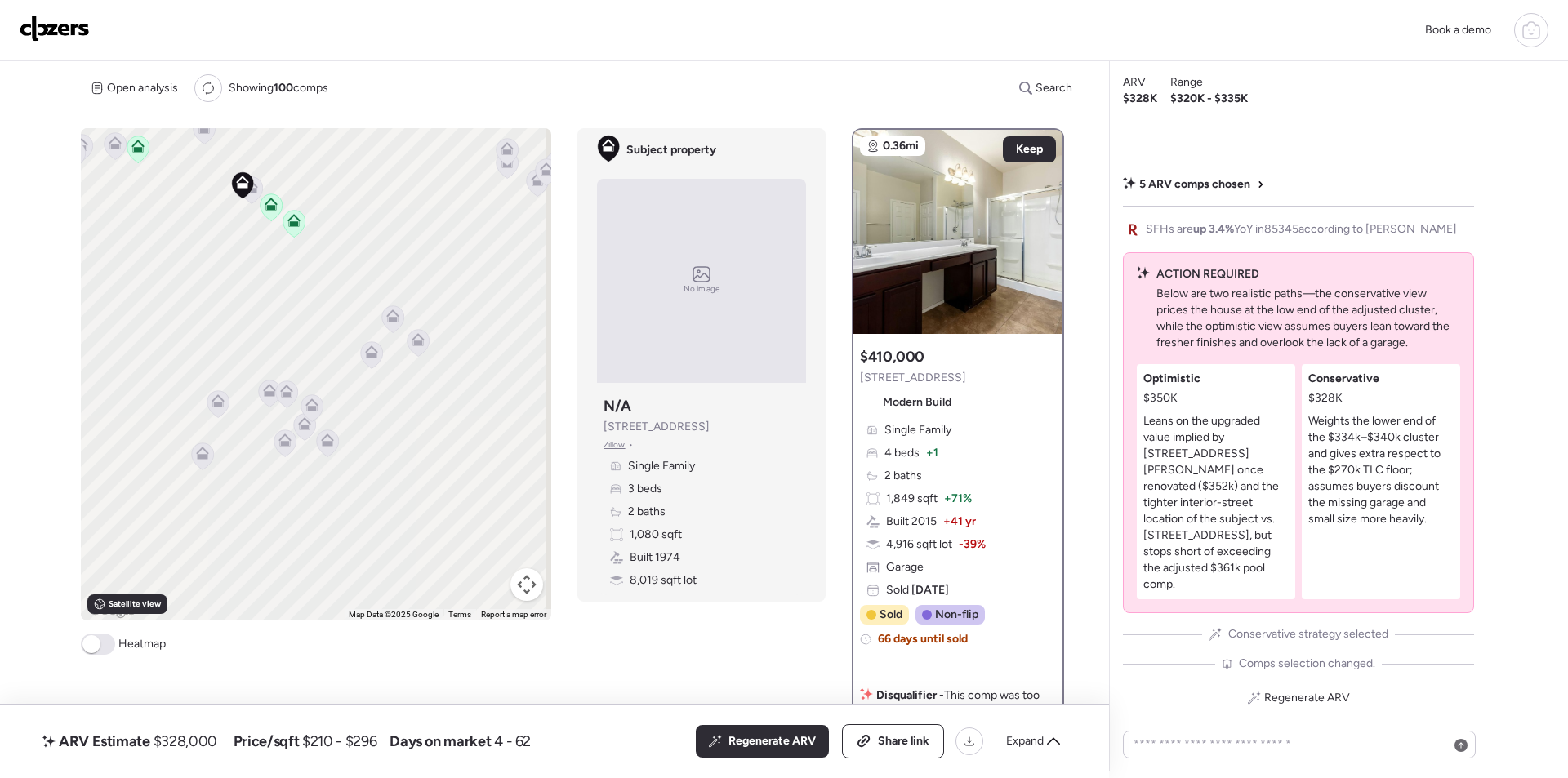
click at [387, 321] on icon at bounding box center [392, 318] width 10 height 5
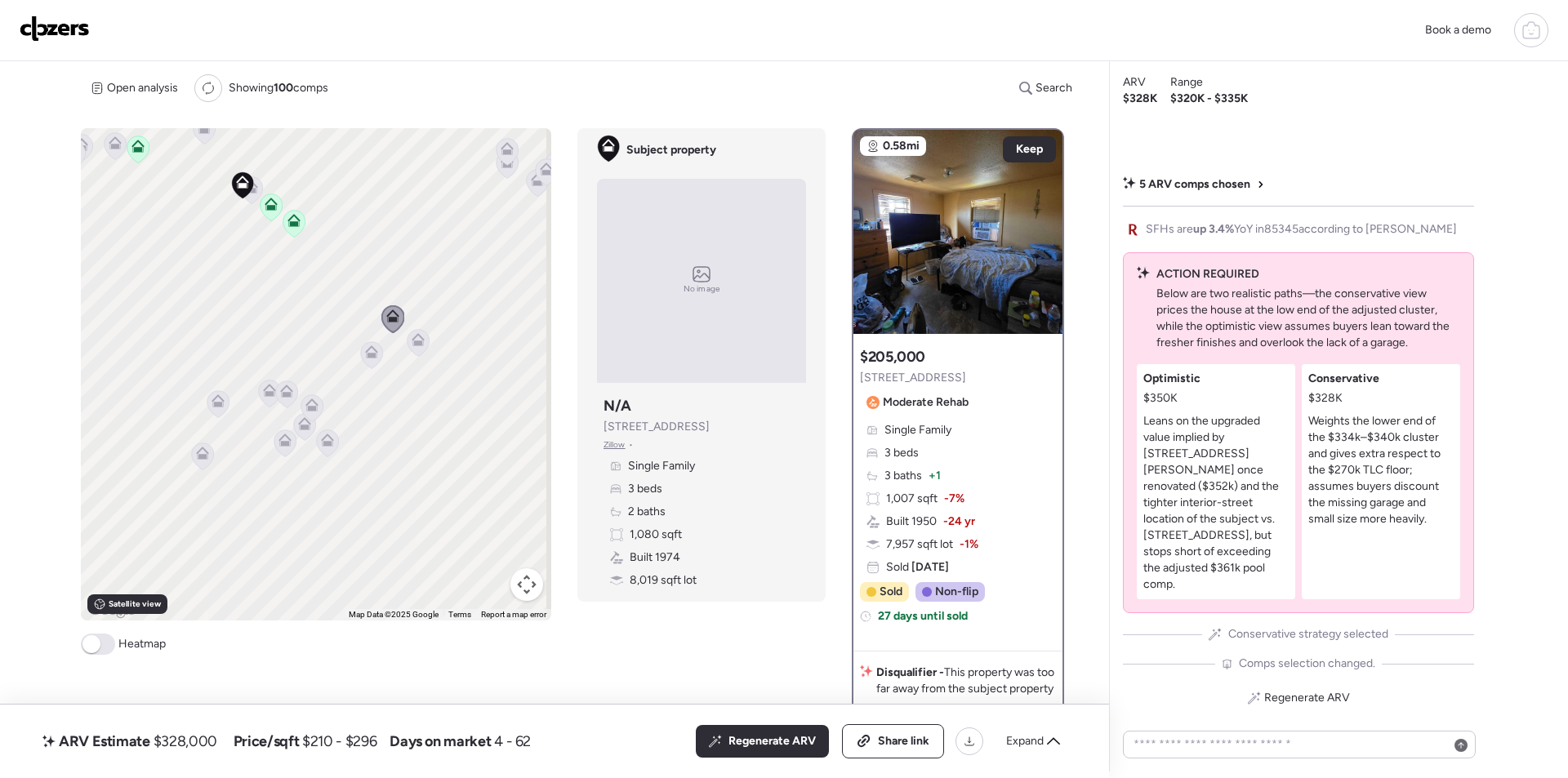
click at [423, 342] on icon at bounding box center [419, 342] width 22 height 27
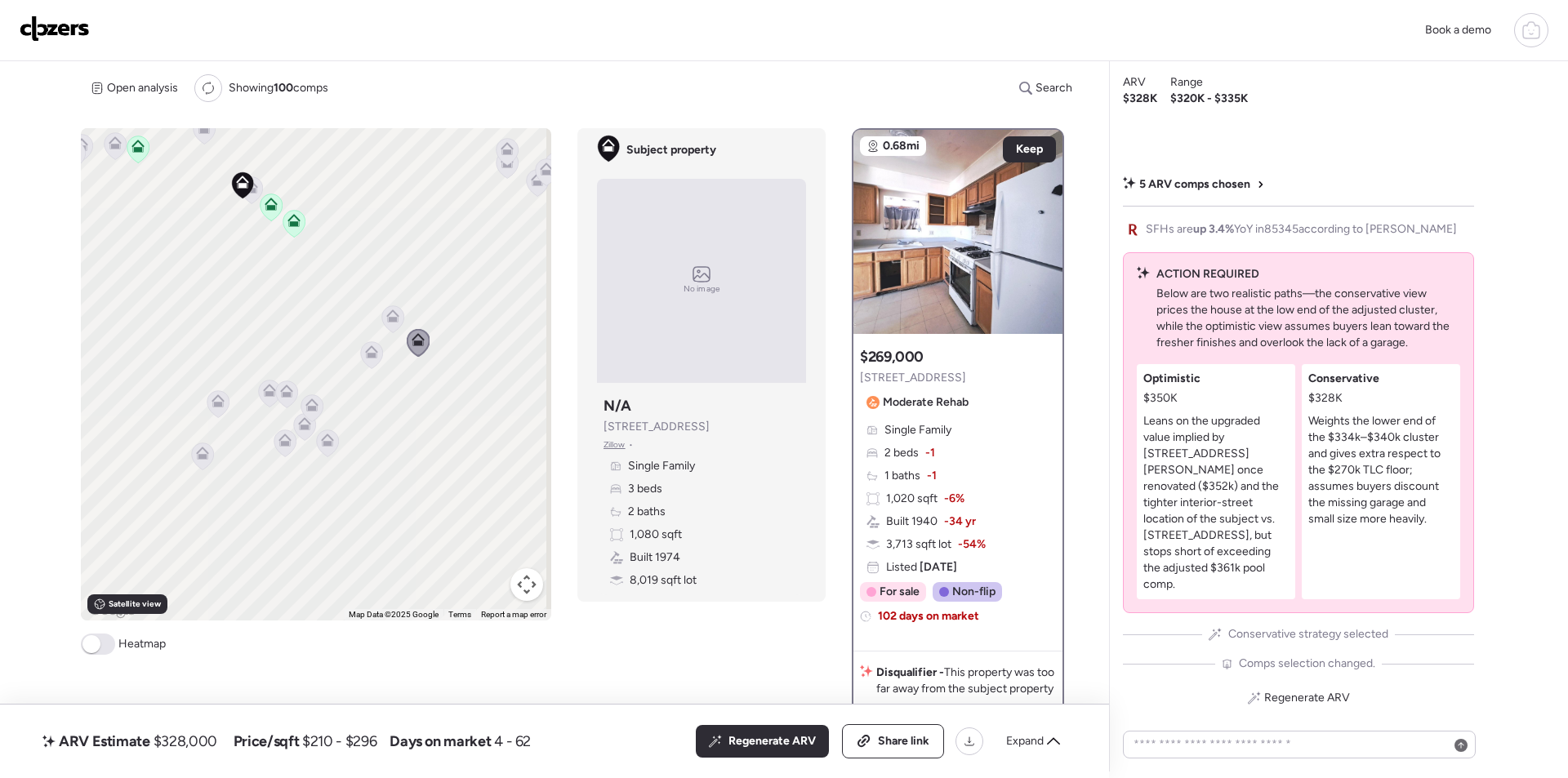
click at [361, 362] on icon at bounding box center [372, 355] width 22 height 28
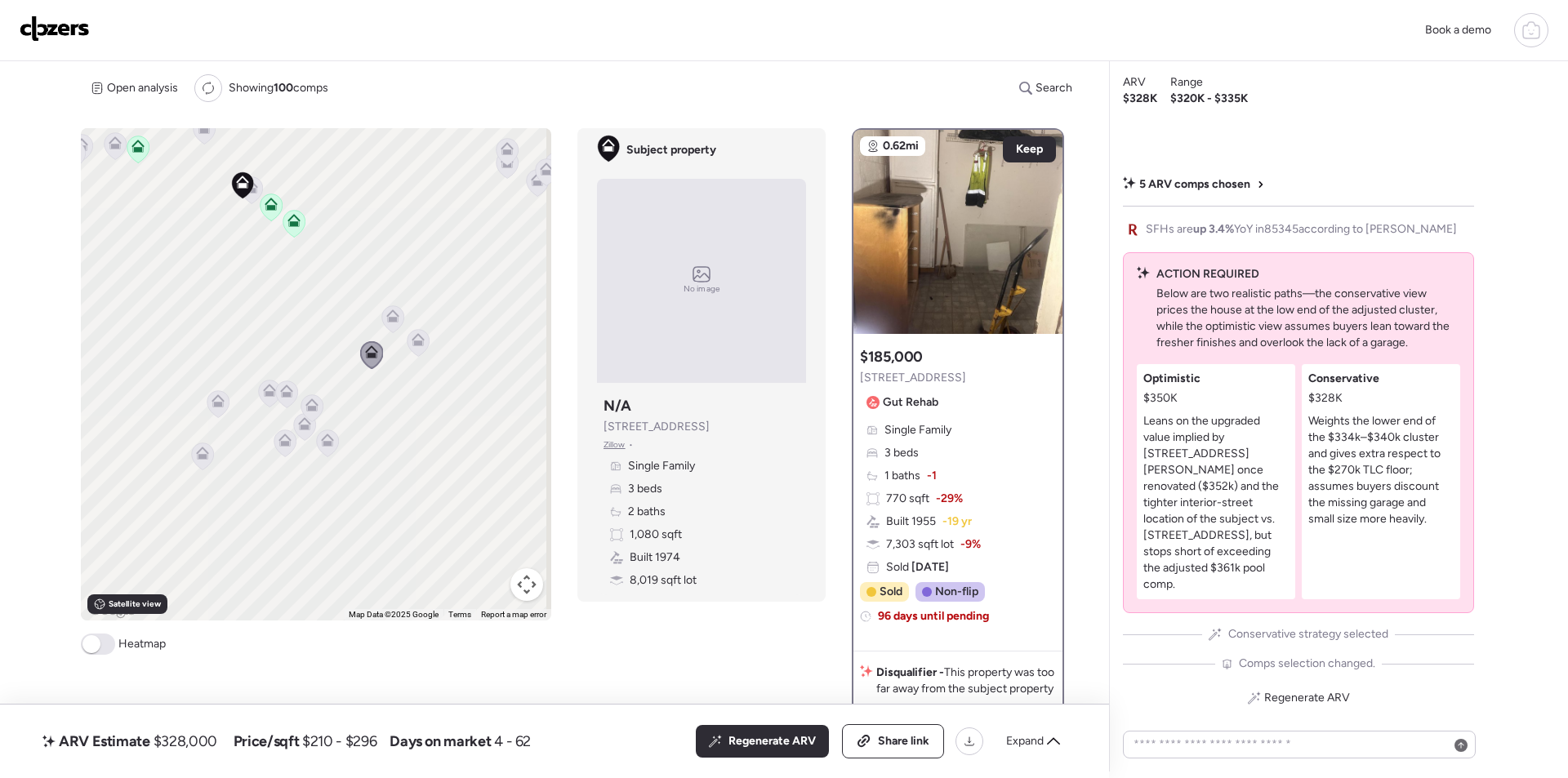
click at [284, 392] on icon at bounding box center [287, 391] width 13 height 13
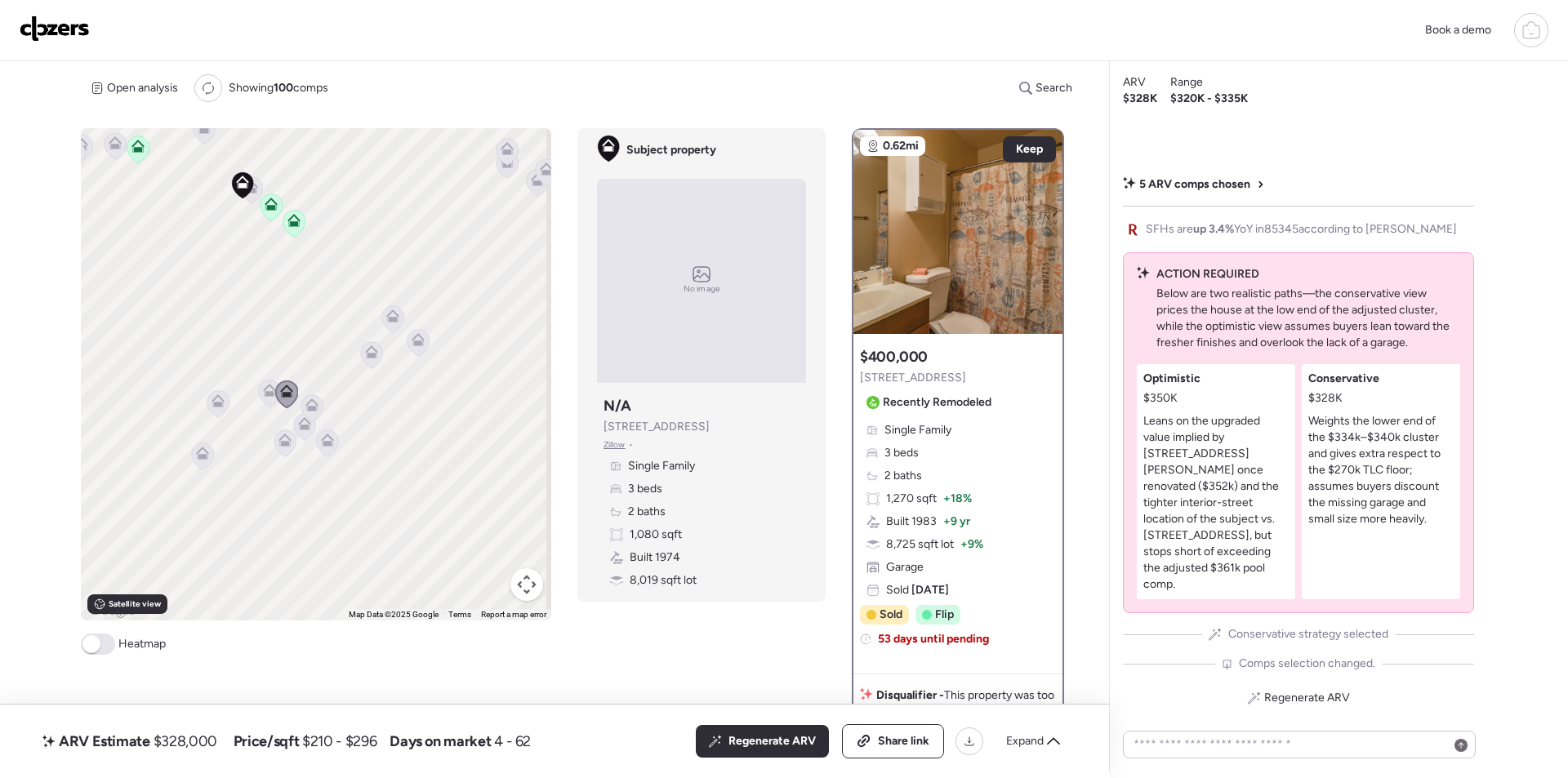
click at [259, 392] on icon at bounding box center [270, 392] width 22 height 27
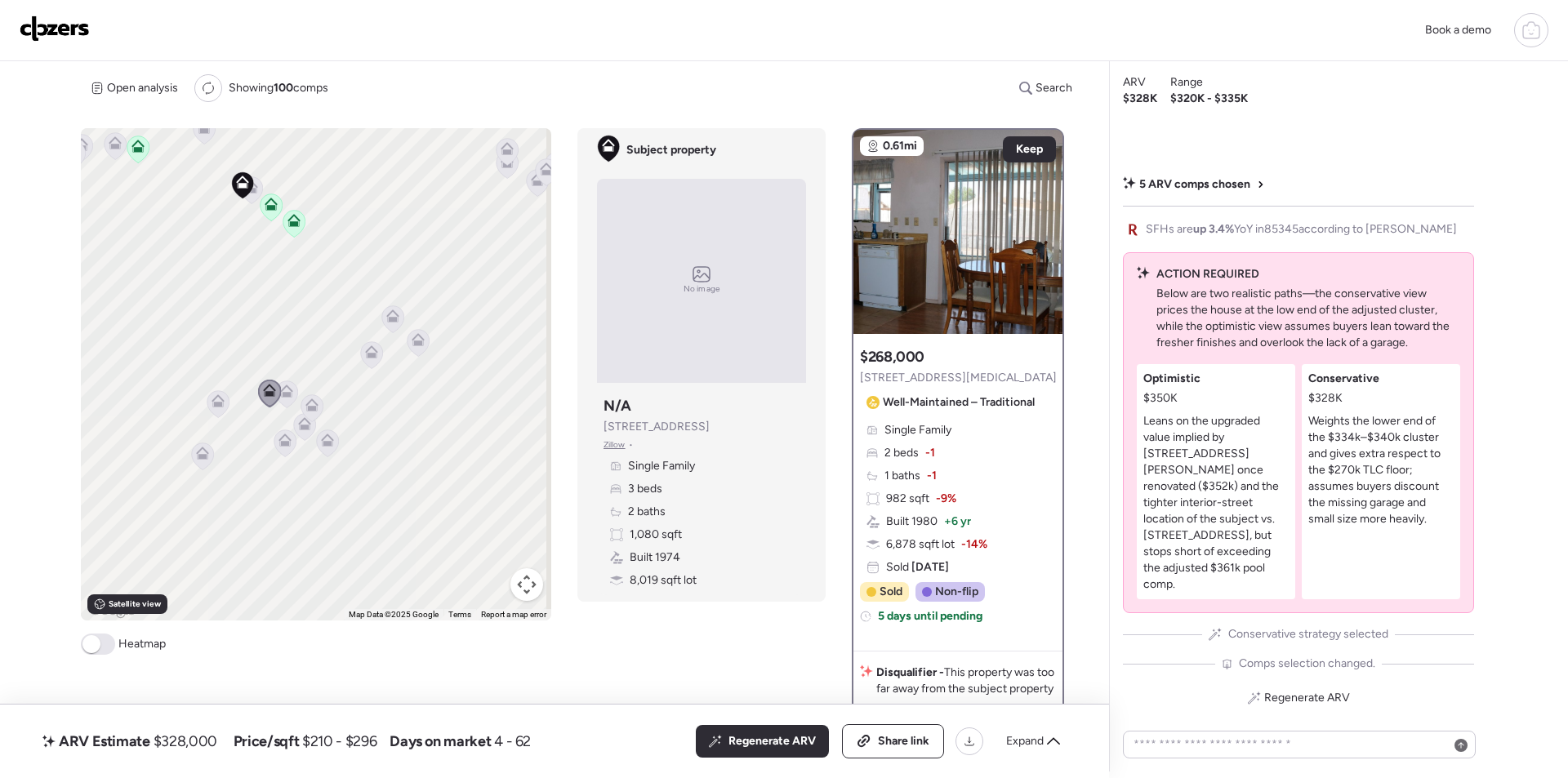
click at [216, 404] on icon at bounding box center [217, 404] width 10 height 5
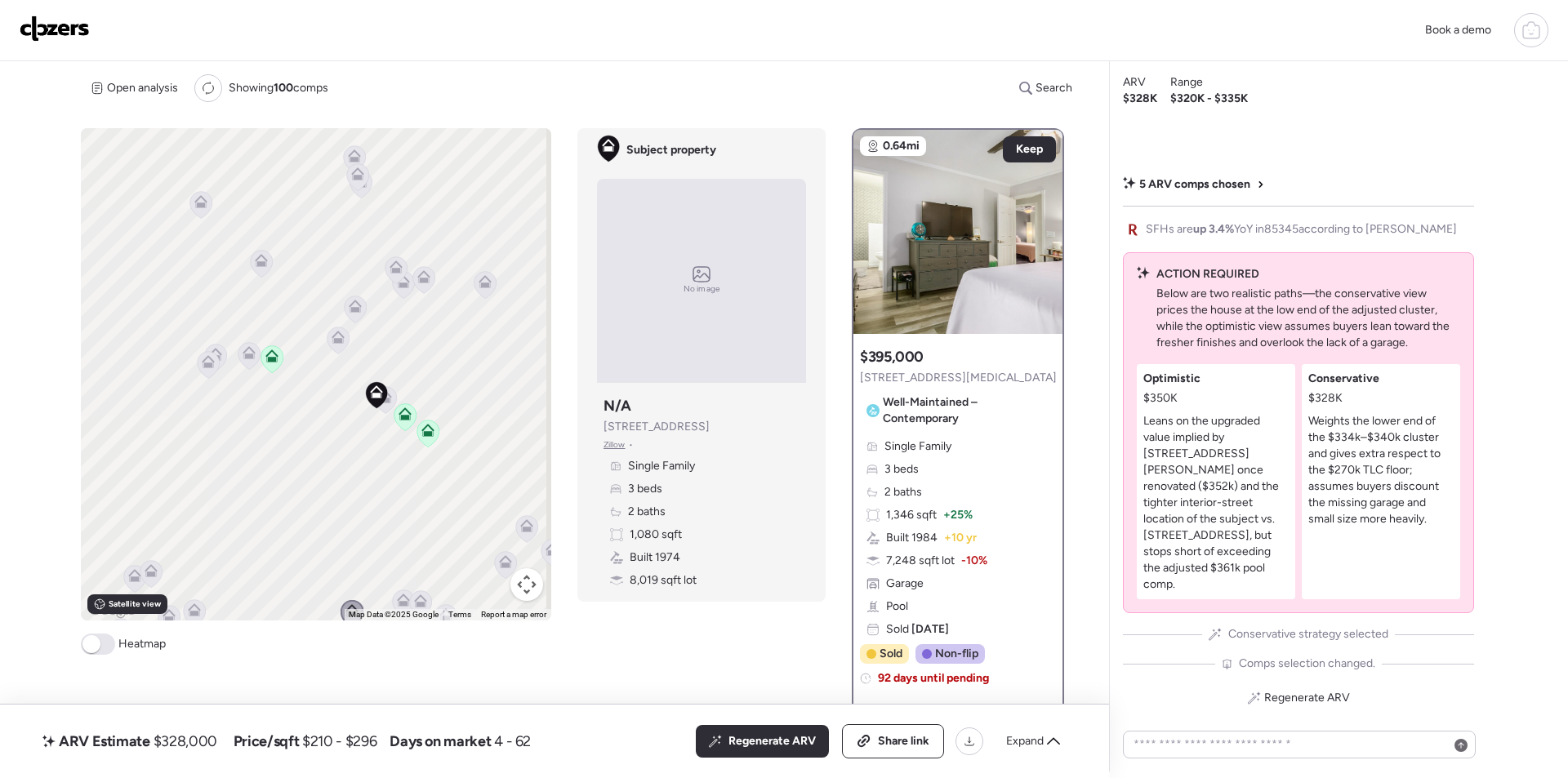
drag, startPoint x: 220, startPoint y: 299, endPoint x: 360, endPoint y: 514, distance: 256.6
click at [360, 514] on div "To activate drag with keyboard, press Alt + Enter. Once in keyboard drag state,…" at bounding box center [316, 374] width 470 height 492
click at [788, 741] on span "Regenerate ARV" at bounding box center [772, 741] width 87 height 16
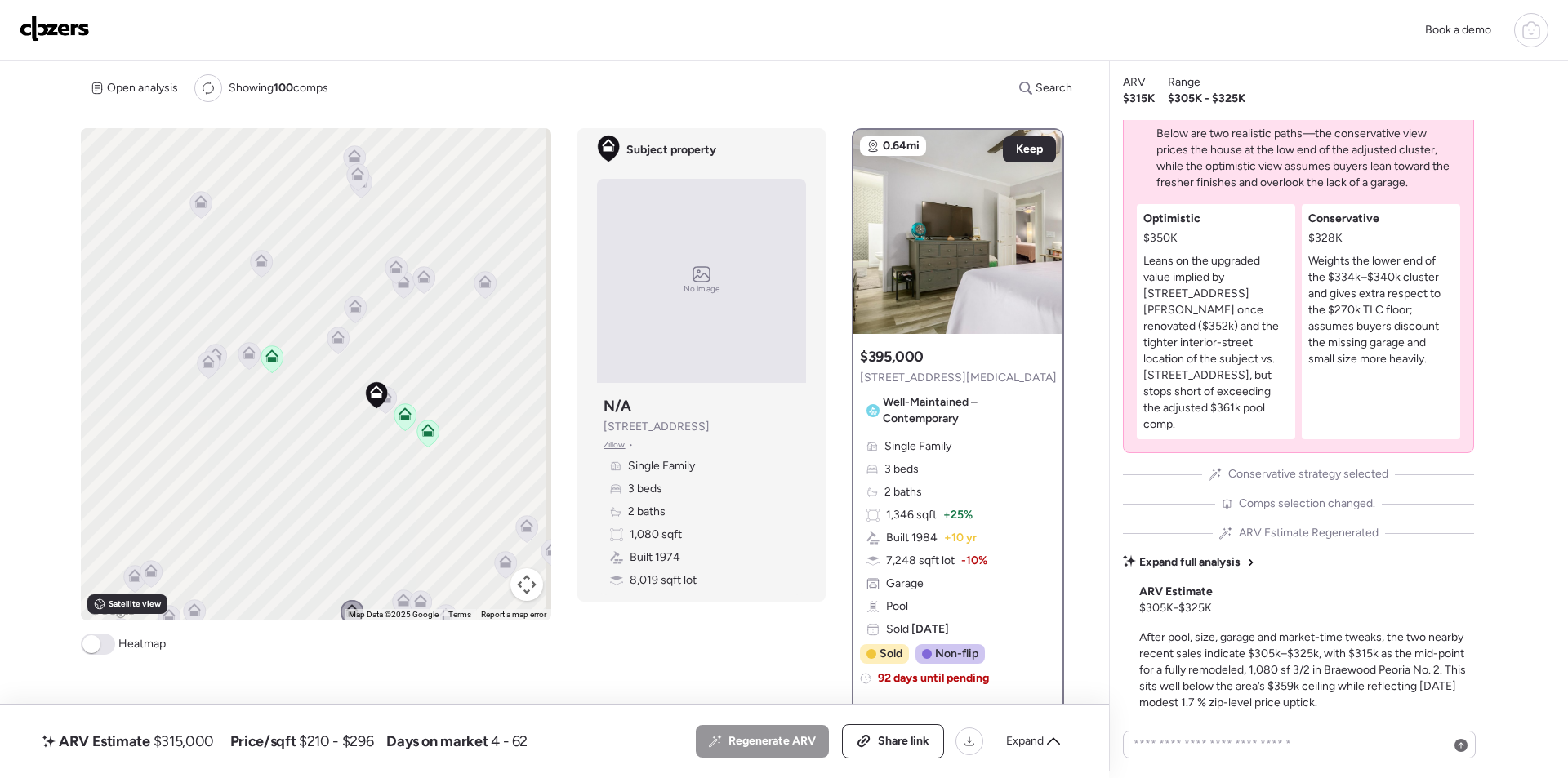
click at [209, 755] on div "ARV Estimate $315,000 Price/sqft $210 - $296 Days on market 4 - 62 All (3) ARV …" at bounding box center [555, 741] width 1030 height 35
click at [201, 748] on span "$315,000" at bounding box center [184, 741] width 61 height 20
drag, startPoint x: 201, startPoint y: 748, endPoint x: 220, endPoint y: 739, distance: 21.0
click at [200, 748] on span "$315,000" at bounding box center [184, 741] width 61 height 20
copy span "315,000"
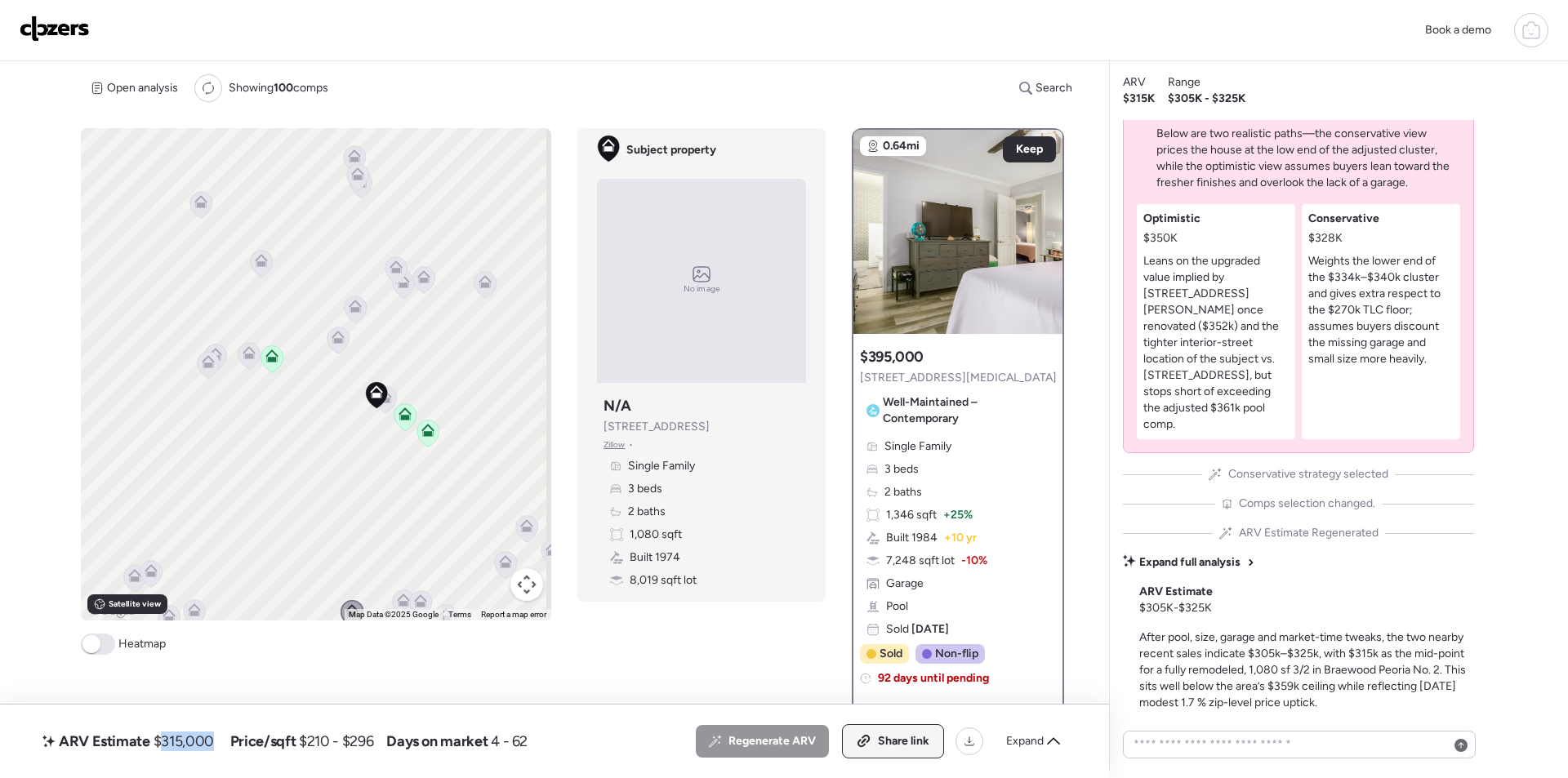
drag, startPoint x: 893, startPoint y: 742, endPoint x: 893, endPoint y: 729, distance: 13.0
click at [893, 740] on span "Share link" at bounding box center [903, 741] width 52 height 16
click at [897, 744] on span "Link copied" at bounding box center [898, 741] width 61 height 16
click at [32, 38] on img at bounding box center [54, 29] width 70 height 26
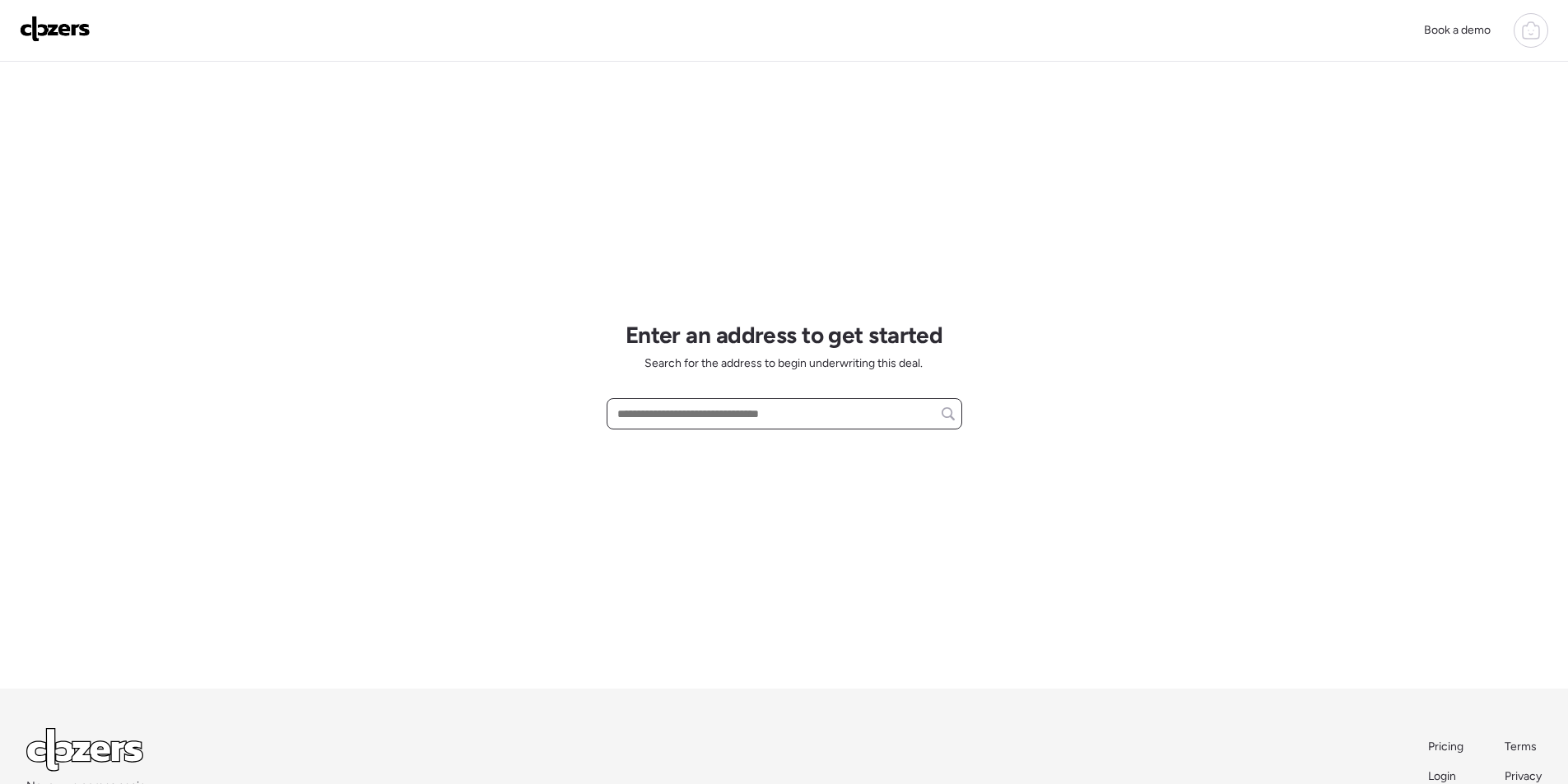
click at [767, 412] on input "text" at bounding box center [784, 413] width 341 height 23
paste input "**********"
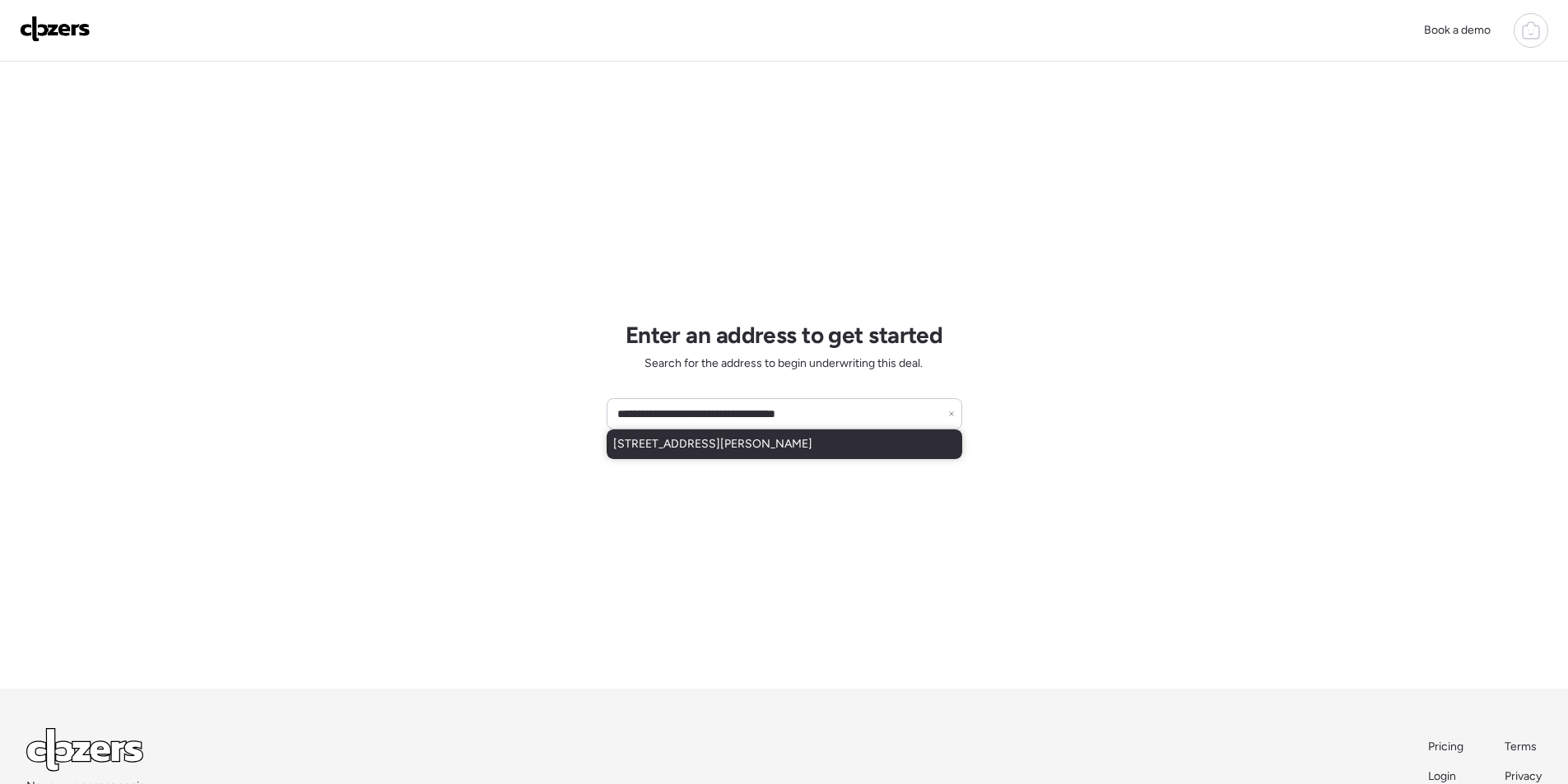
click at [723, 445] on span "[STREET_ADDRESS][PERSON_NAME]" at bounding box center [713, 443] width 199 height 16
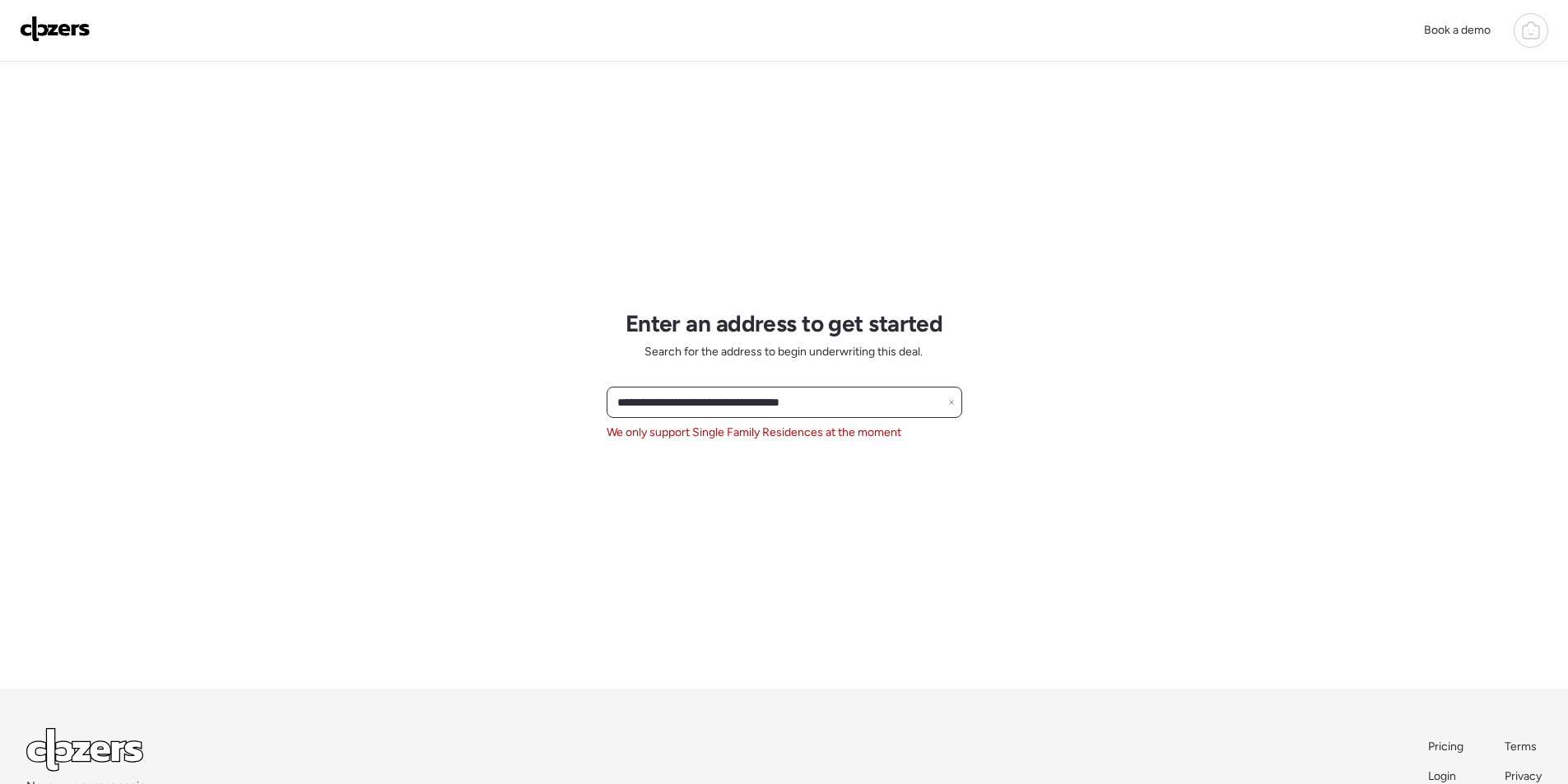
click at [712, 409] on input "**********" at bounding box center [784, 402] width 341 height 23
paste input "text"
drag, startPoint x: 713, startPoint y: 440, endPoint x: 716, endPoint y: 412, distance: 28.2
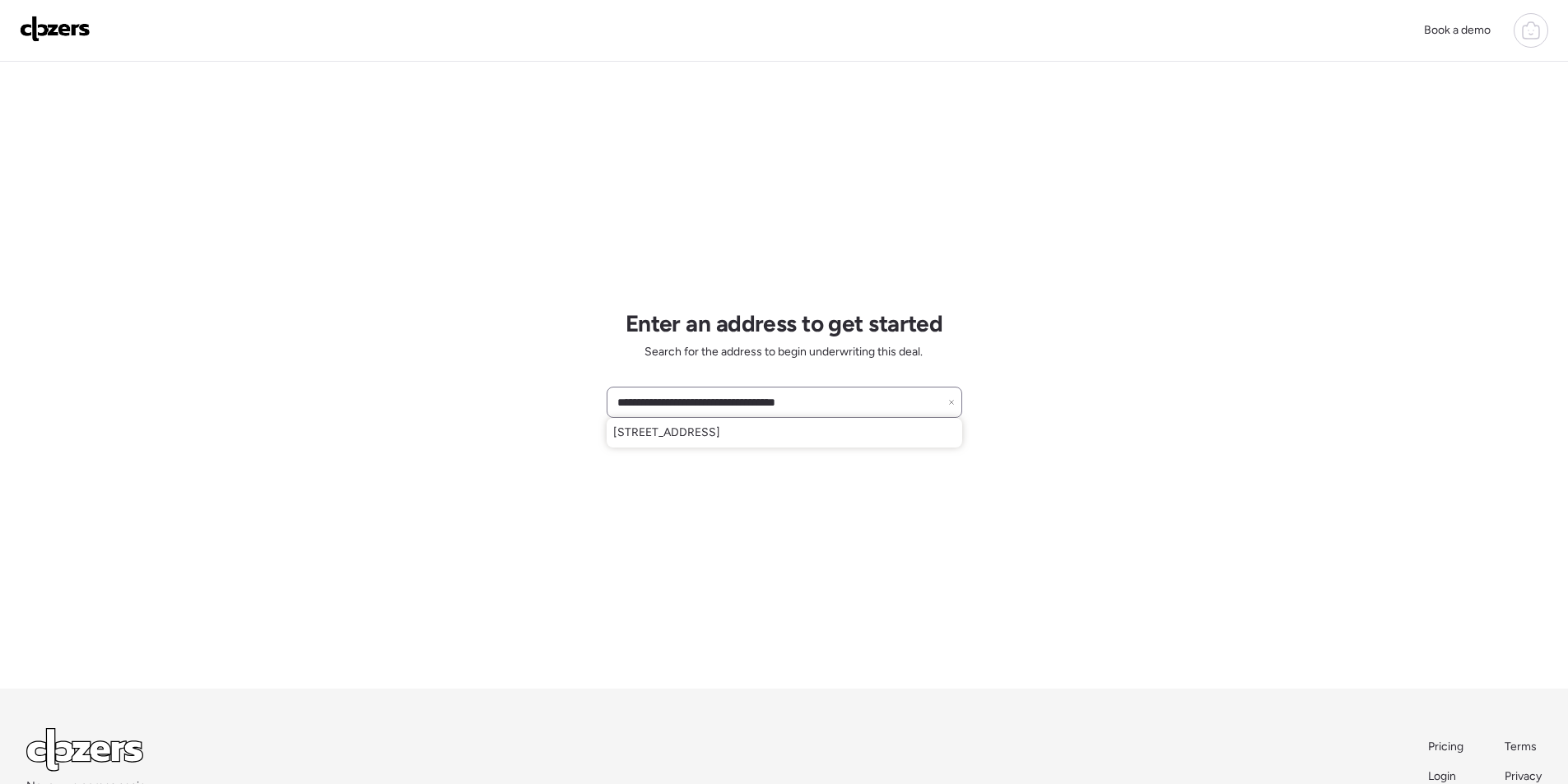
click at [710, 440] on span "[STREET_ADDRESS]" at bounding box center [666, 432] width 107 height 16
click at [700, 409] on input "**********" at bounding box center [784, 402] width 341 height 23
click at [849, 417] on div "**********" at bounding box center [784, 402] width 356 height 31
click at [851, 410] on input "**********" at bounding box center [784, 402] width 341 height 23
click at [800, 424] on div "[STREET_ADDRESS]" at bounding box center [784, 432] width 356 height 29
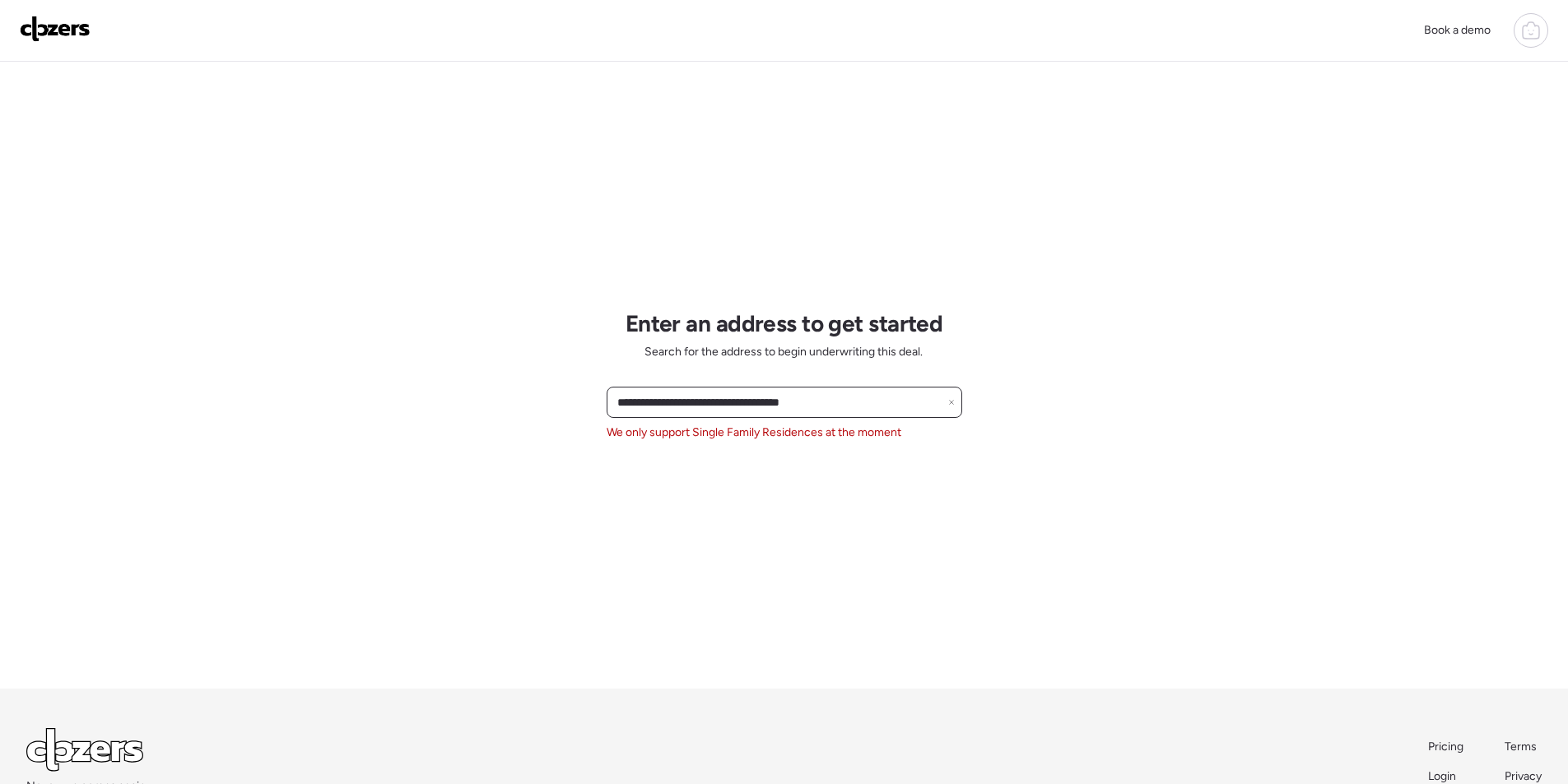
click at [710, 402] on input "**********" at bounding box center [784, 402] width 341 height 23
click at [711, 402] on input "**********" at bounding box center [784, 402] width 341 height 23
paste input "text"
click at [687, 437] on span "[STREET_ADDRESS]" at bounding box center [666, 432] width 107 height 16
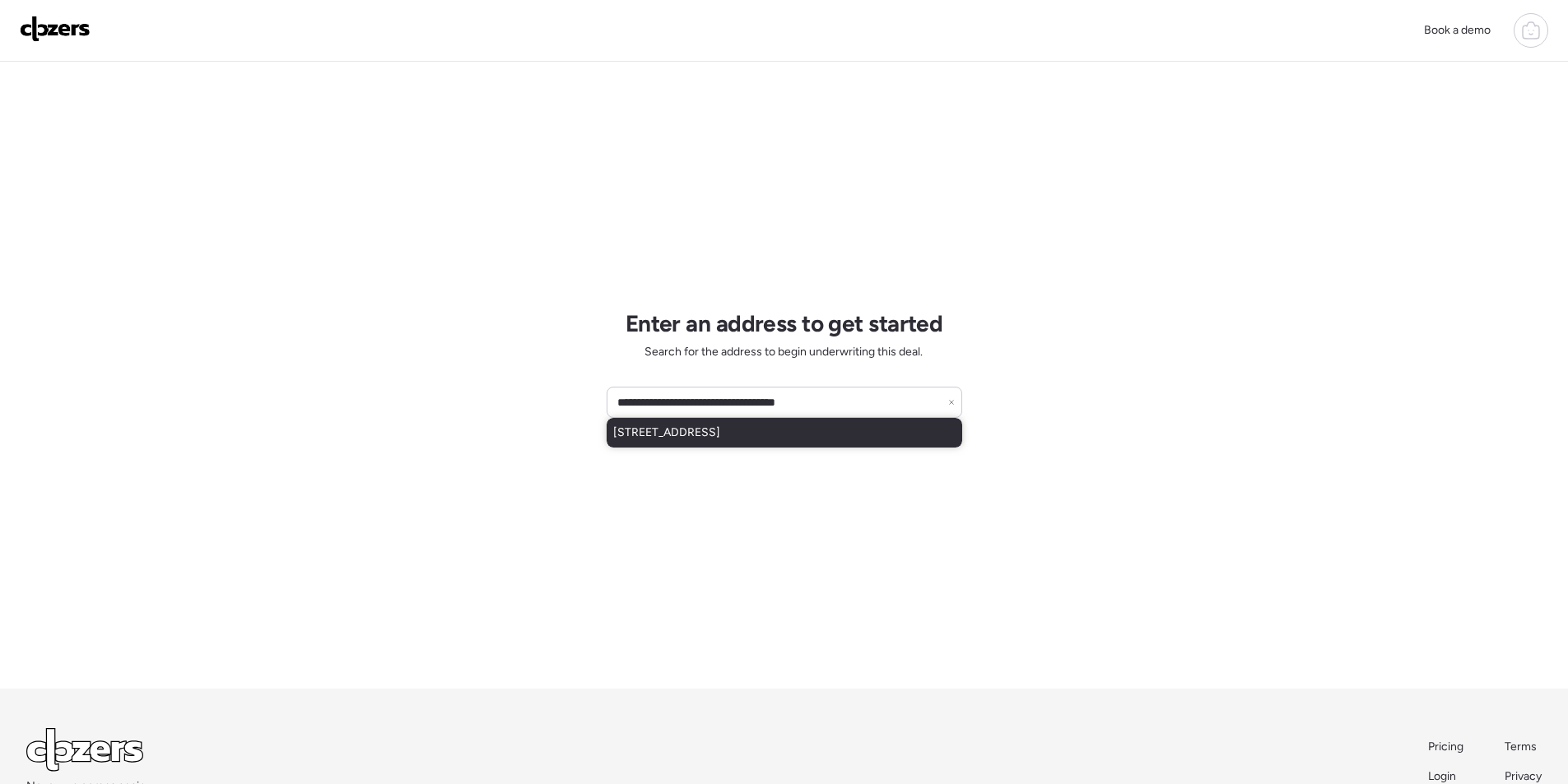
type input "**********"
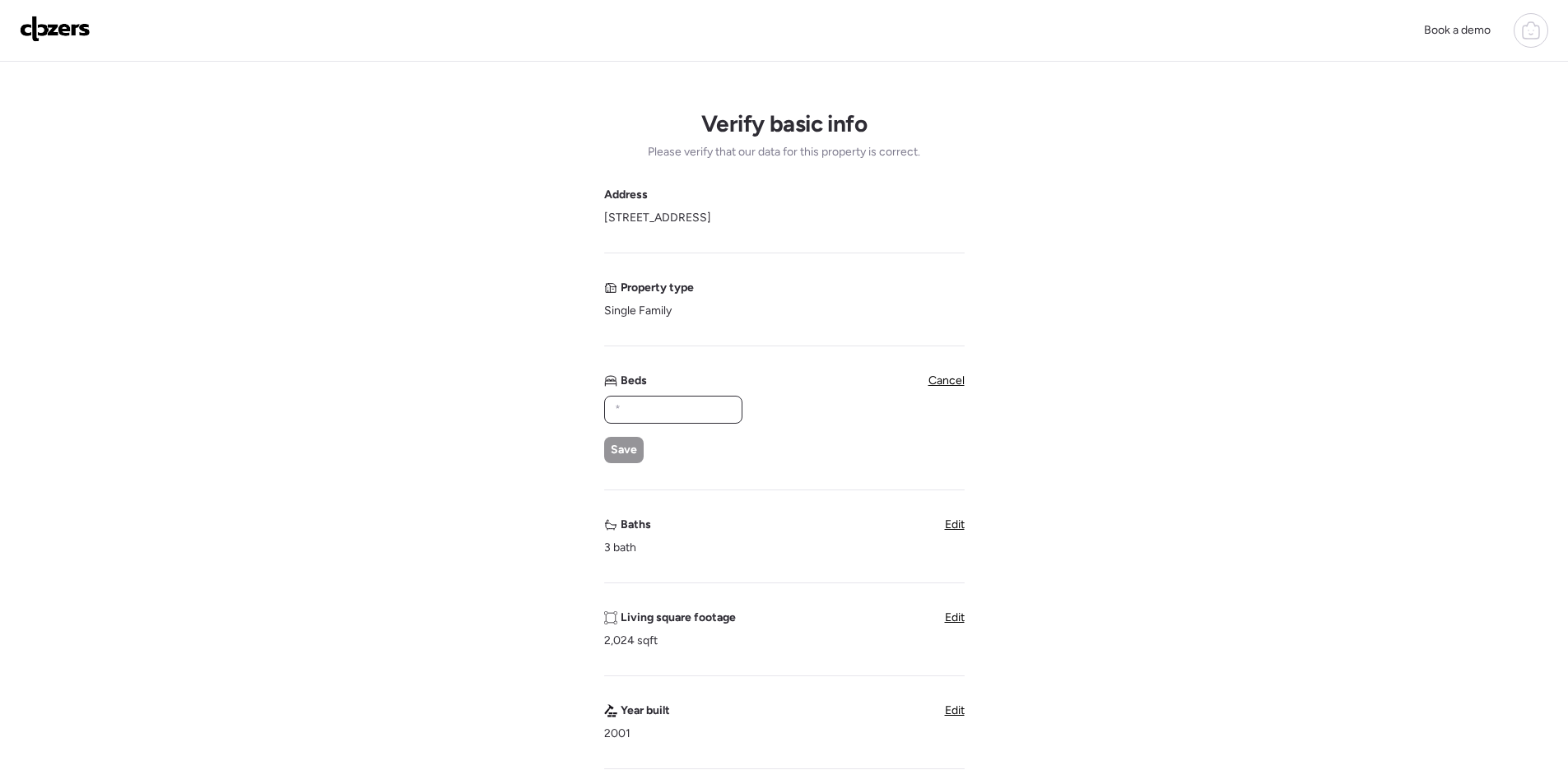
click at [659, 410] on input "text" at bounding box center [673, 409] width 124 height 23
type input "*"
click at [632, 452] on span "Save" at bounding box center [624, 449] width 26 height 16
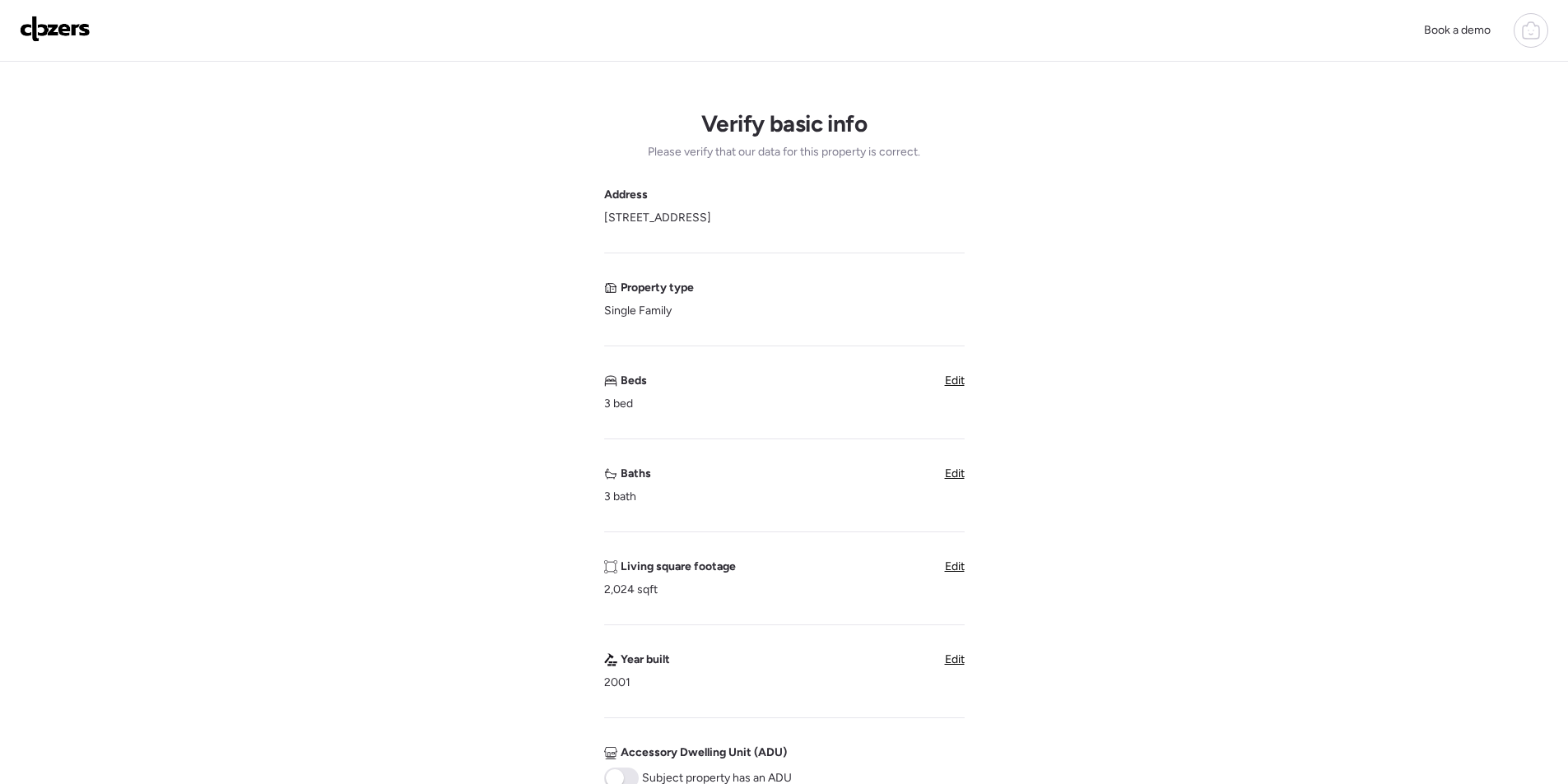
click at [950, 475] on span "Edit" at bounding box center [954, 473] width 20 height 14
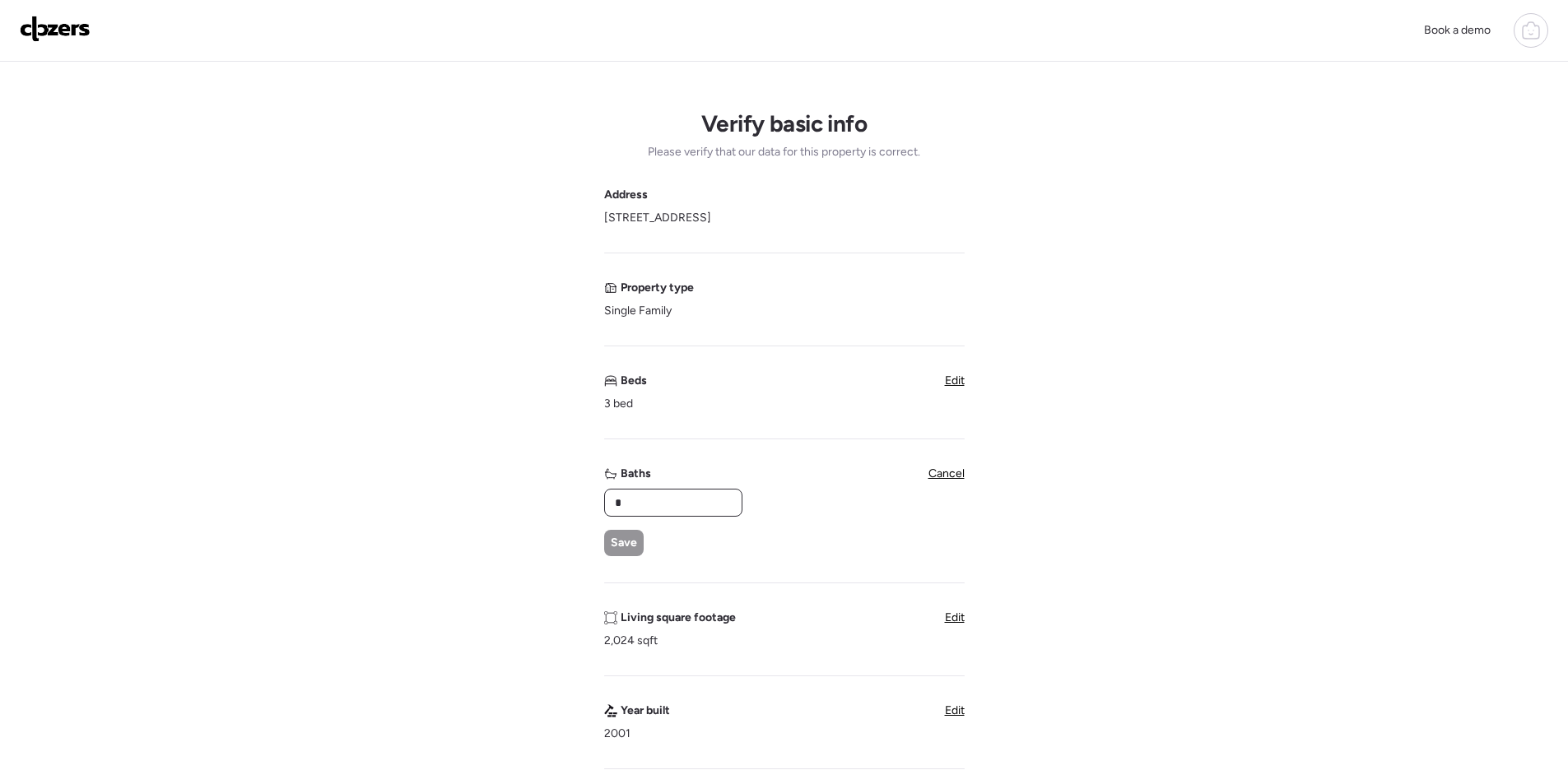
click at [652, 511] on input "*" at bounding box center [673, 503] width 124 height 23
type input "*"
click at [621, 533] on div "Save" at bounding box center [624, 543] width 40 height 26
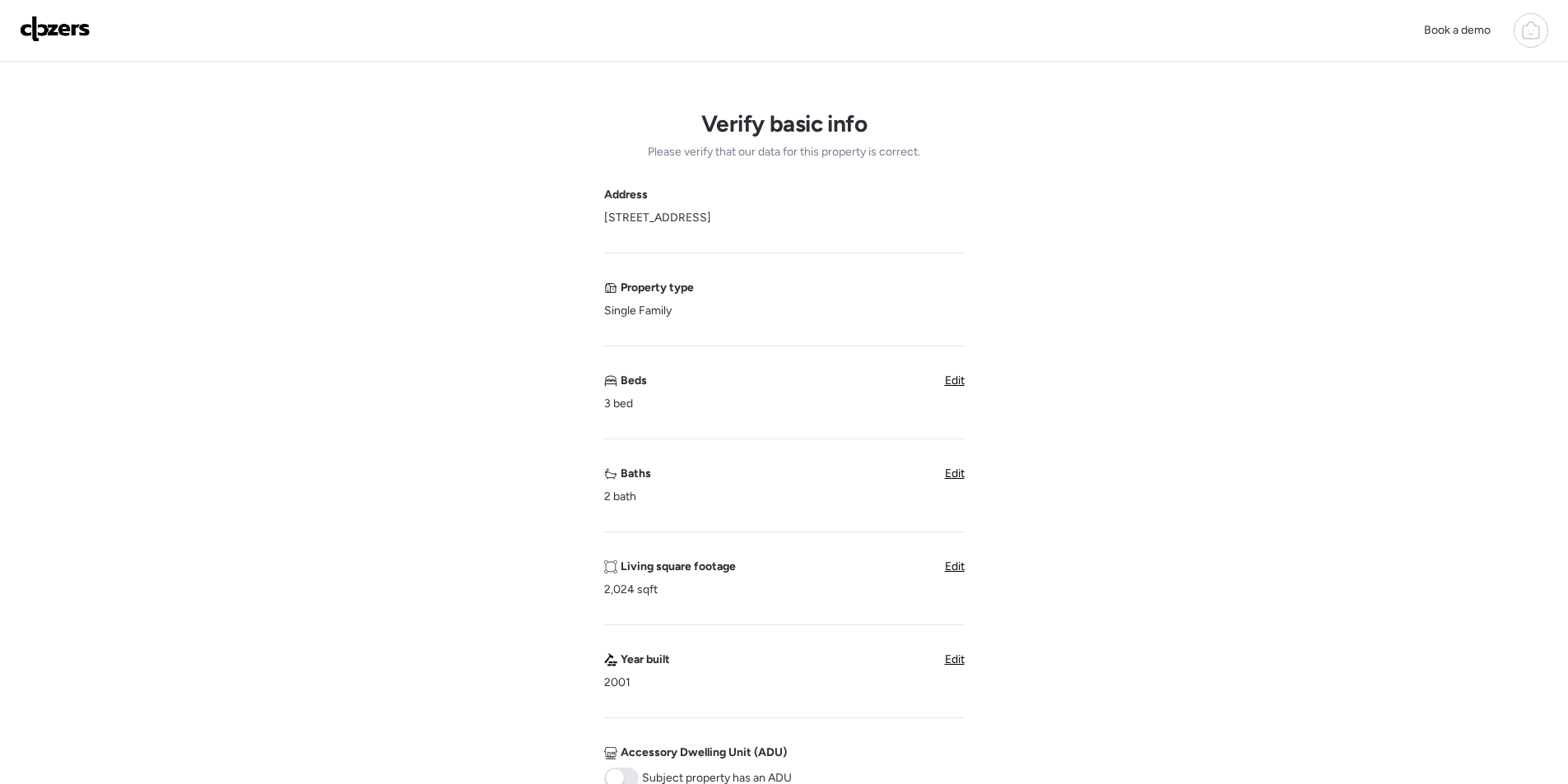
scroll to position [493, 0]
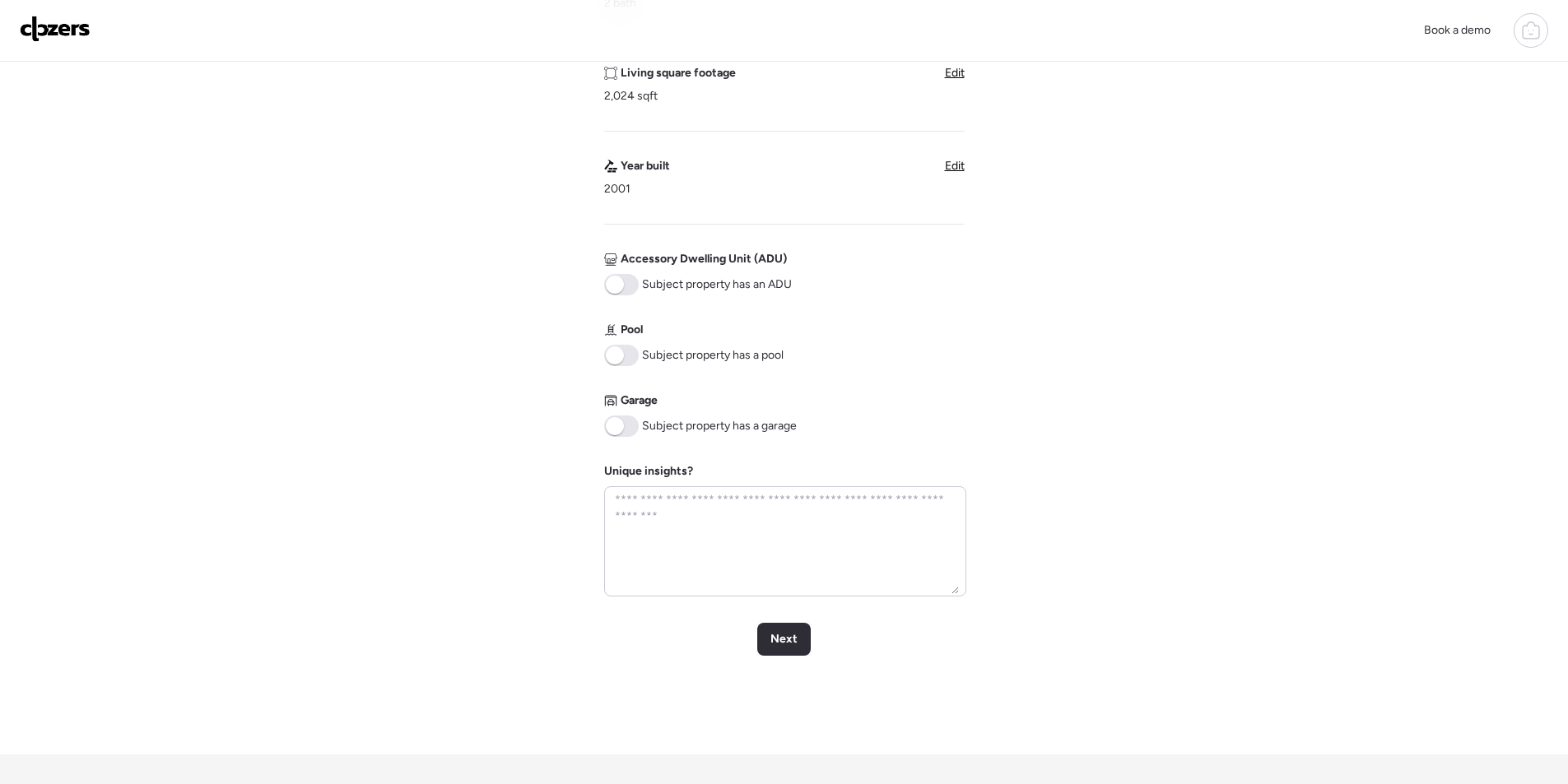
drag, startPoint x: 611, startPoint y: 421, endPoint x: 620, endPoint y: 434, distance: 15.8
click at [610, 421] on span at bounding box center [615, 425] width 18 height 18
drag, startPoint x: 784, startPoint y: 644, endPoint x: 747, endPoint y: 635, distance: 38.1
click at [783, 643] on span "Next" at bounding box center [784, 639] width 27 height 16
